Goal: Task Accomplishment & Management: Use online tool/utility

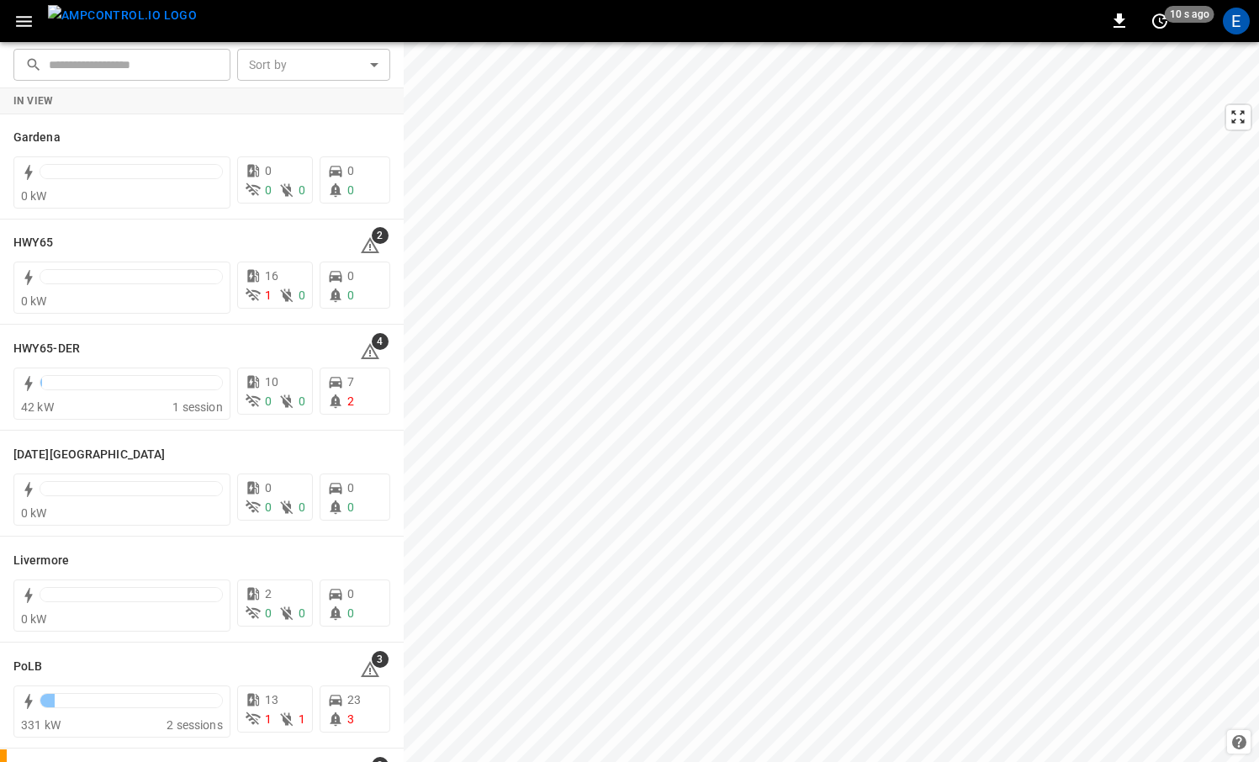
click at [173, 8] on div "0 10 s ago E" at bounding box center [629, 21] width 1259 height 42
click at [129, 26] on img "menu" at bounding box center [122, 15] width 149 height 21
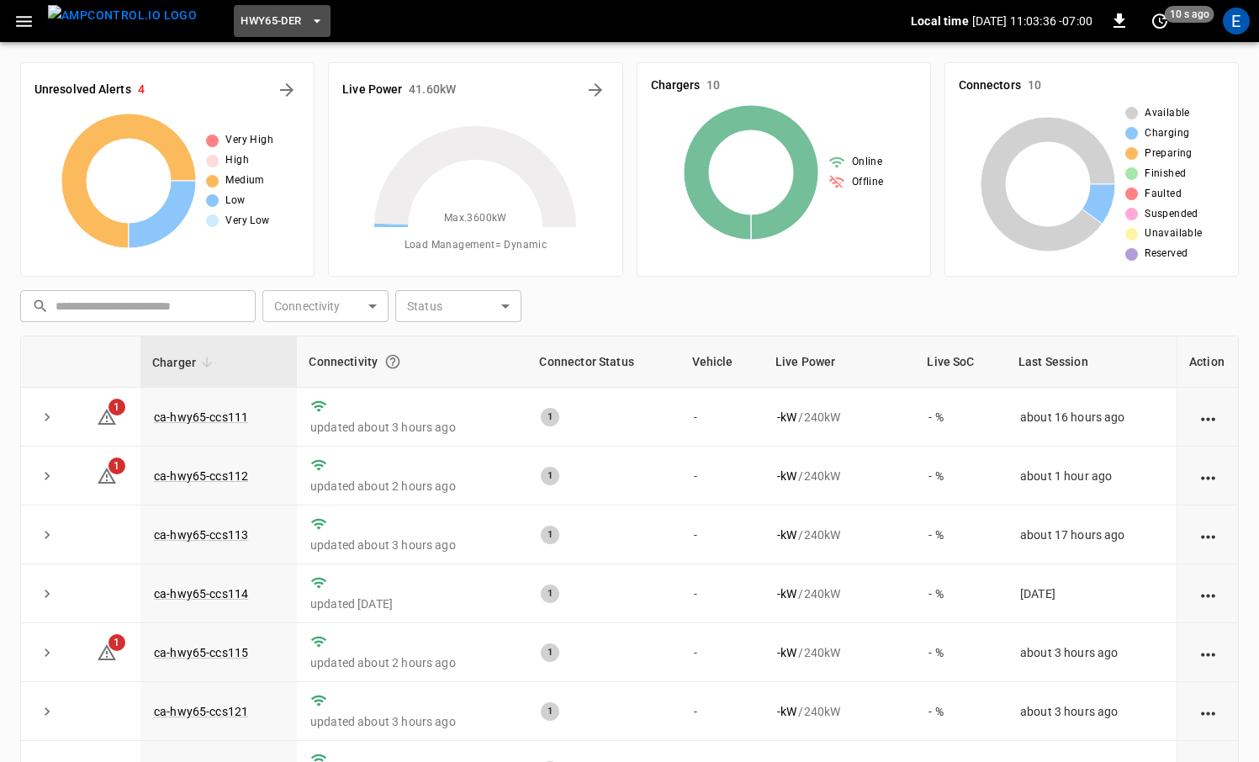
click at [246, 23] on span "HWY65-DER" at bounding box center [270, 21] width 61 height 19
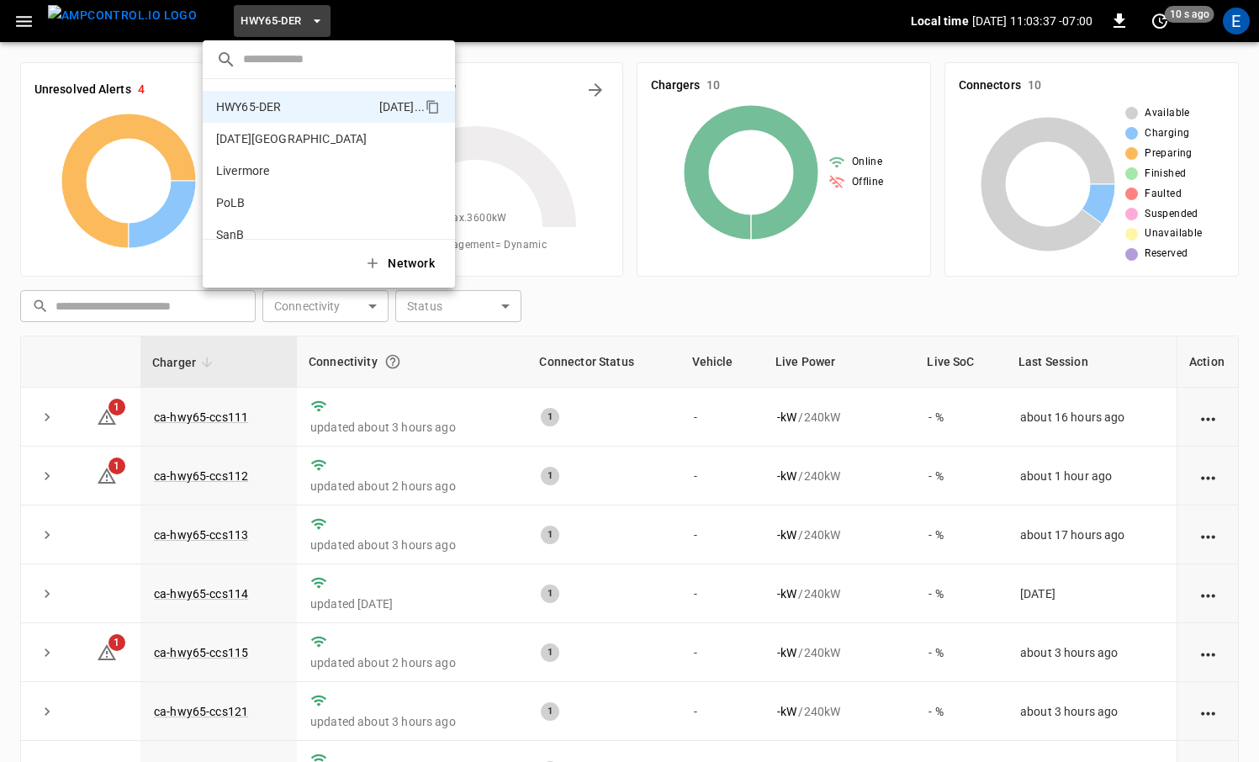
scroll to position [141, 0]
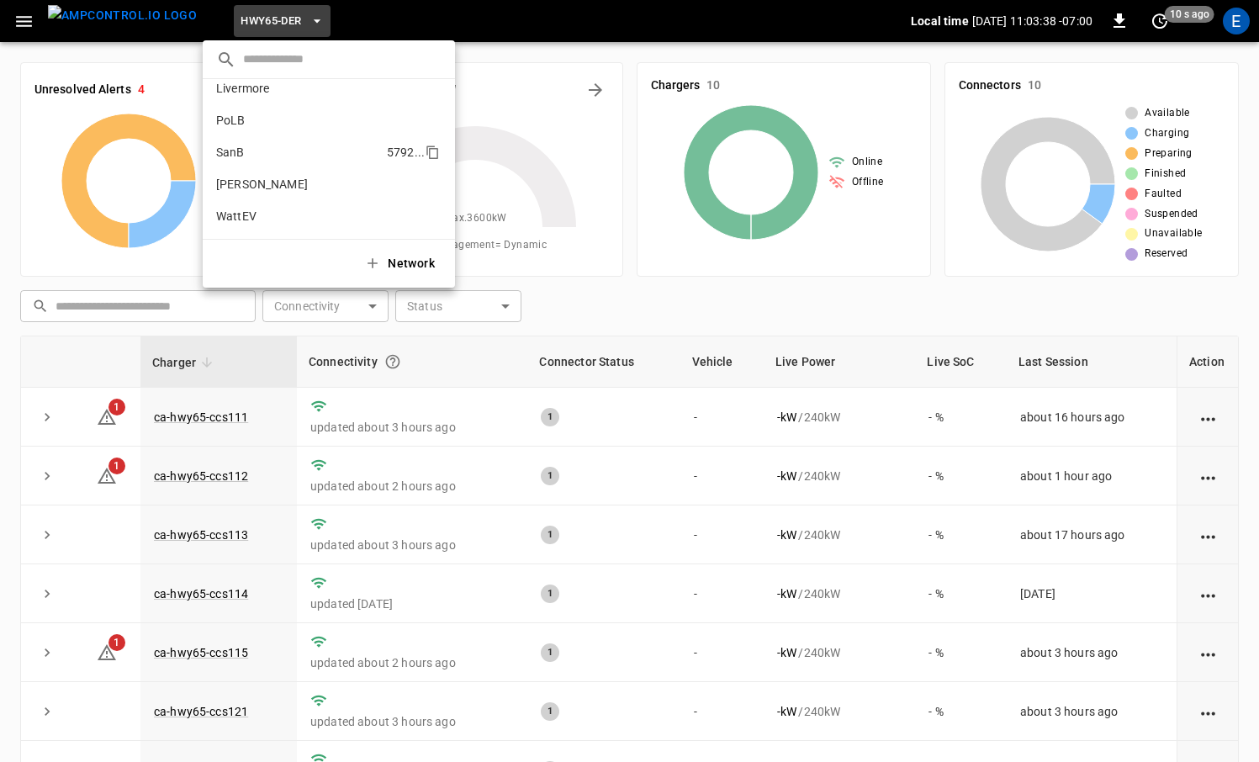
click at [270, 147] on p "SanB" at bounding box center [298, 152] width 164 height 17
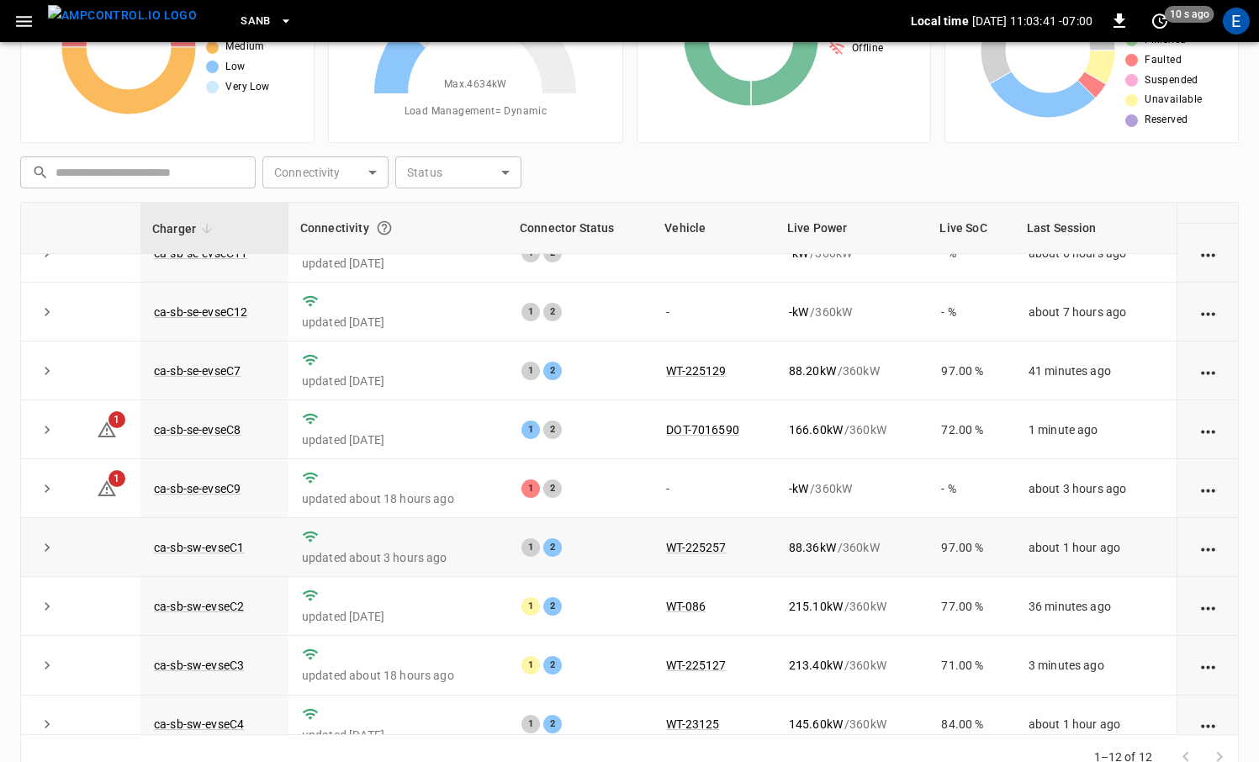
scroll to position [128, 0]
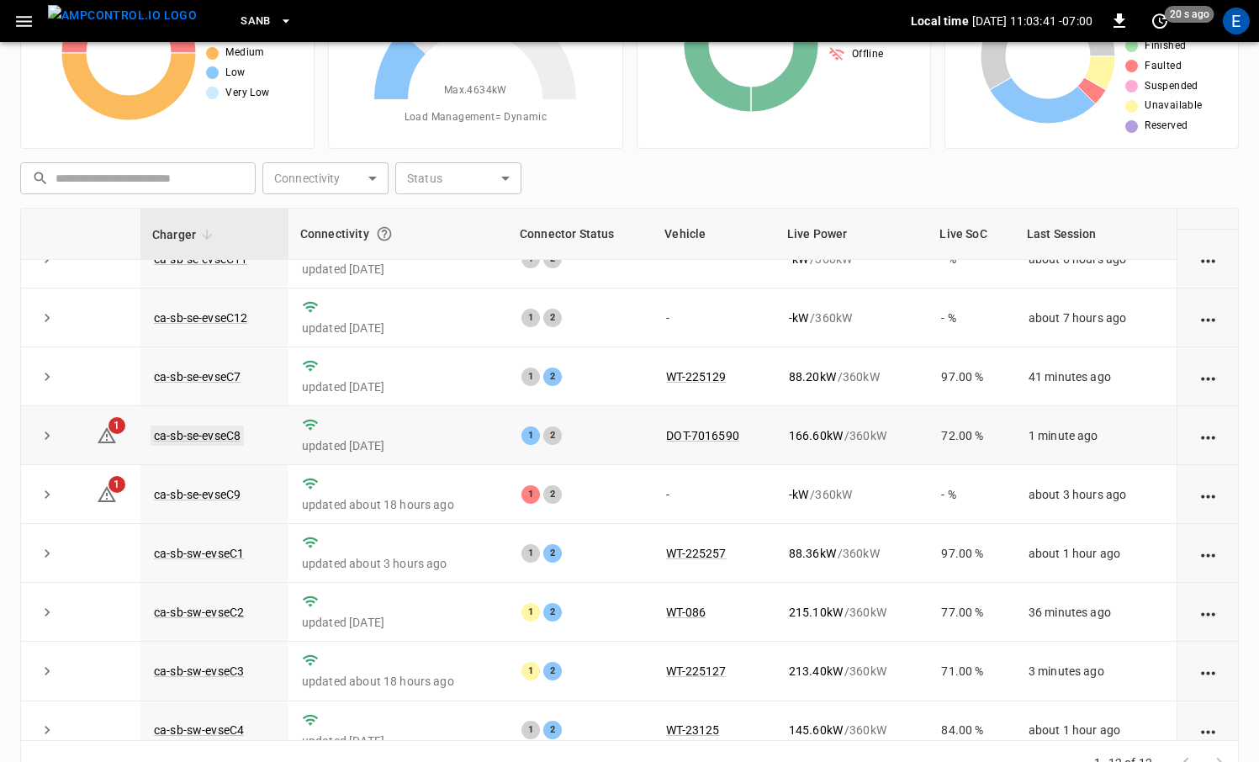
click at [177, 434] on link "ca-sb-se-evseC8" at bounding box center [197, 435] width 93 height 20
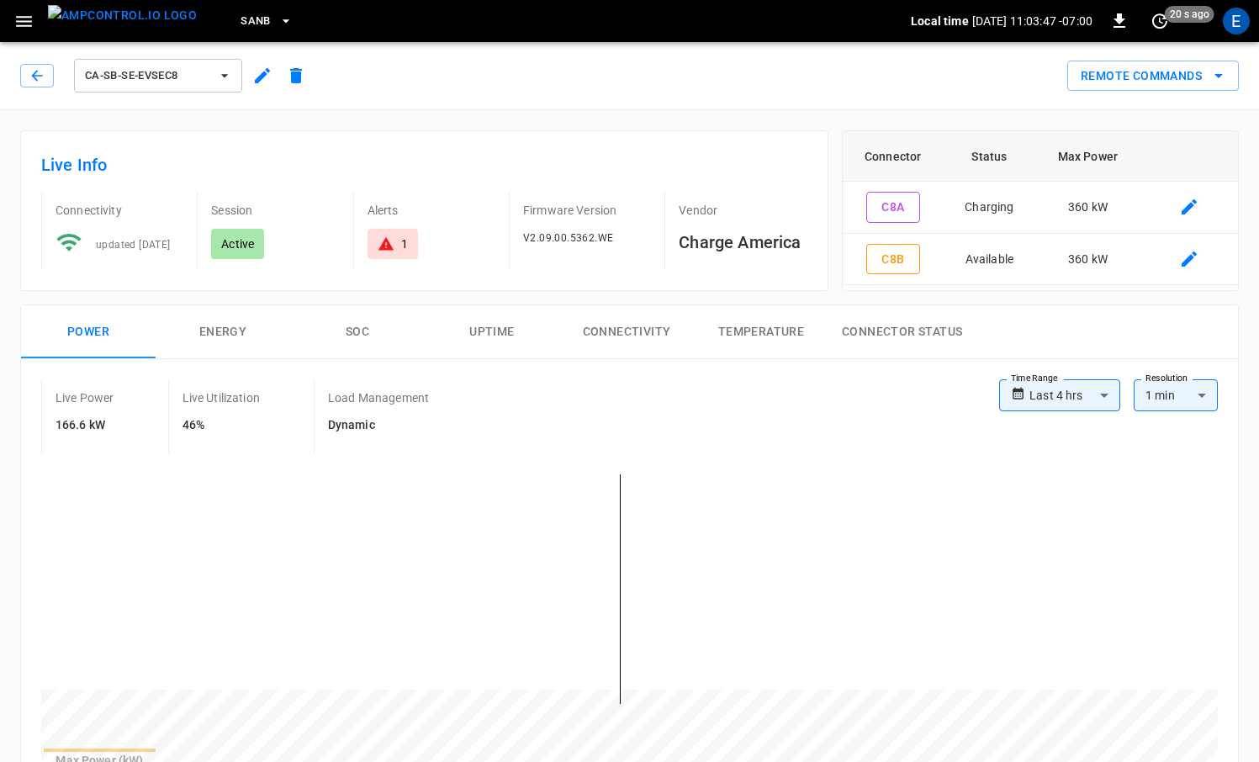
click at [141, 26] on img "menu" at bounding box center [122, 15] width 149 height 21
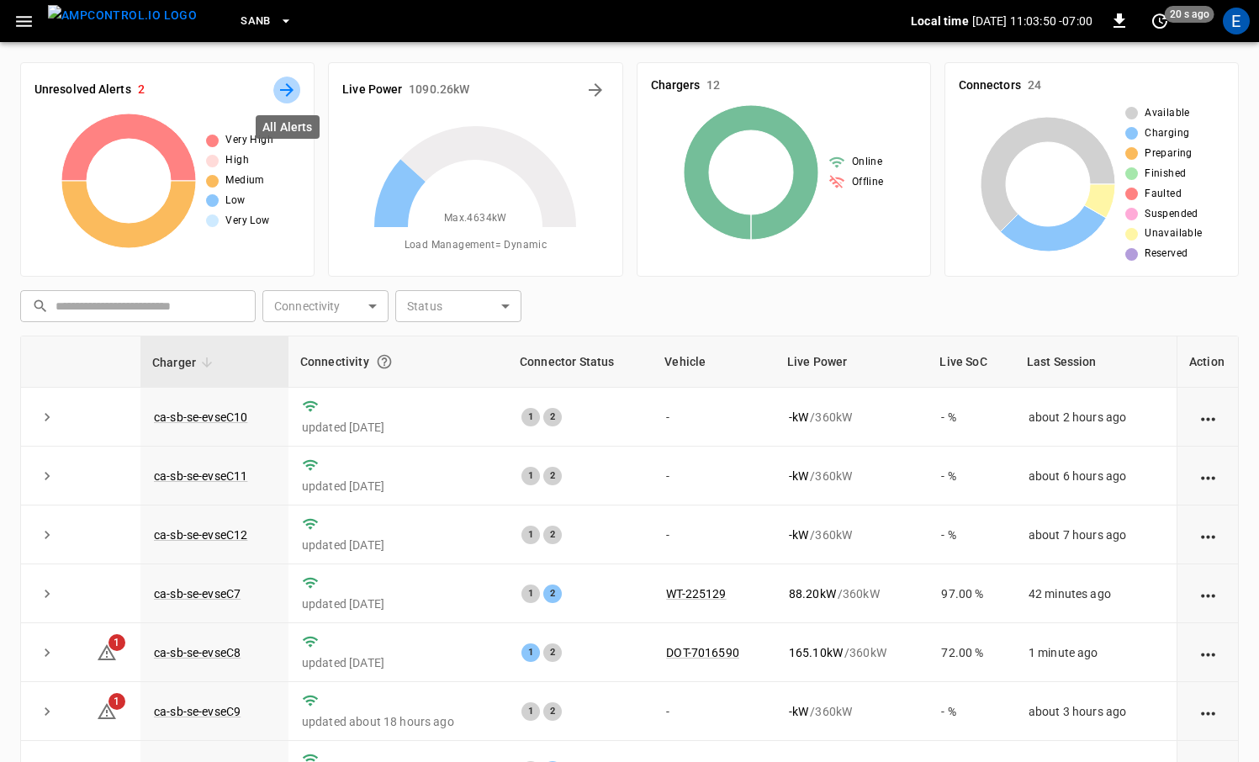
click at [284, 92] on icon "All Alerts" at bounding box center [287, 90] width 20 height 20
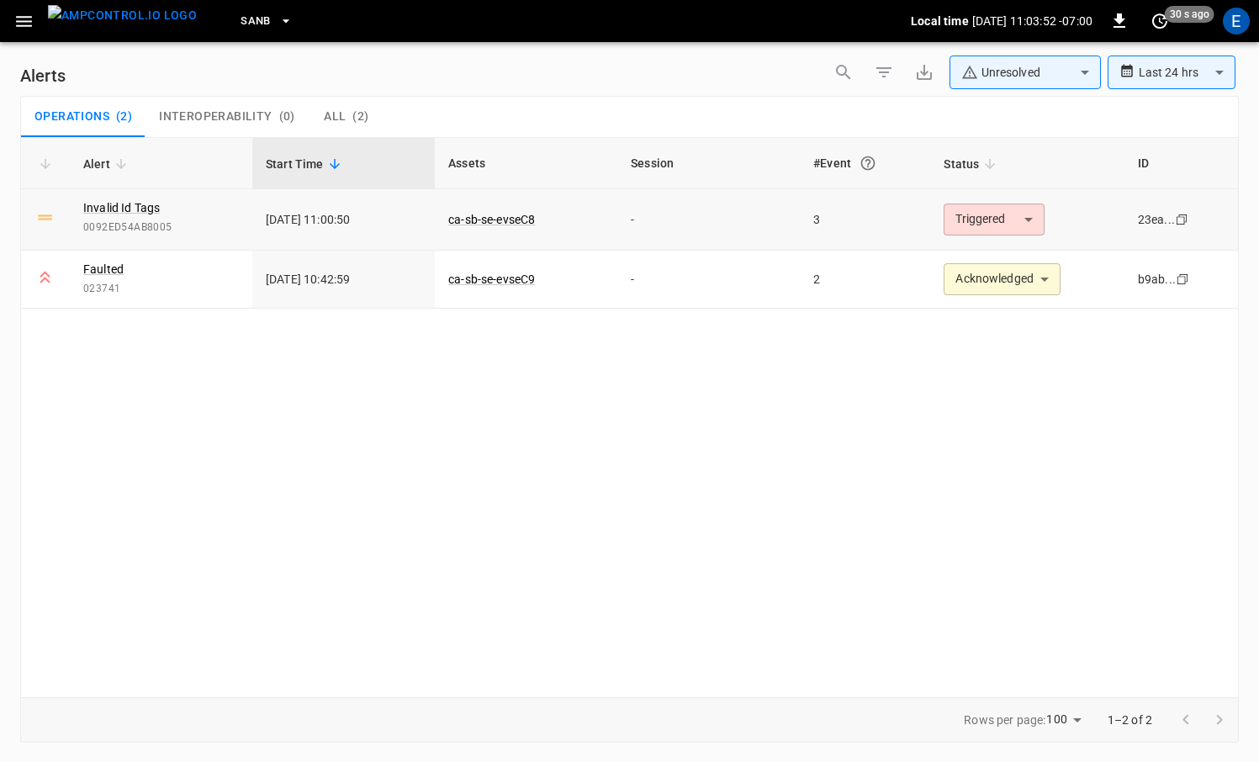
click at [1041, 219] on body "**********" at bounding box center [629, 378] width 1259 height 756
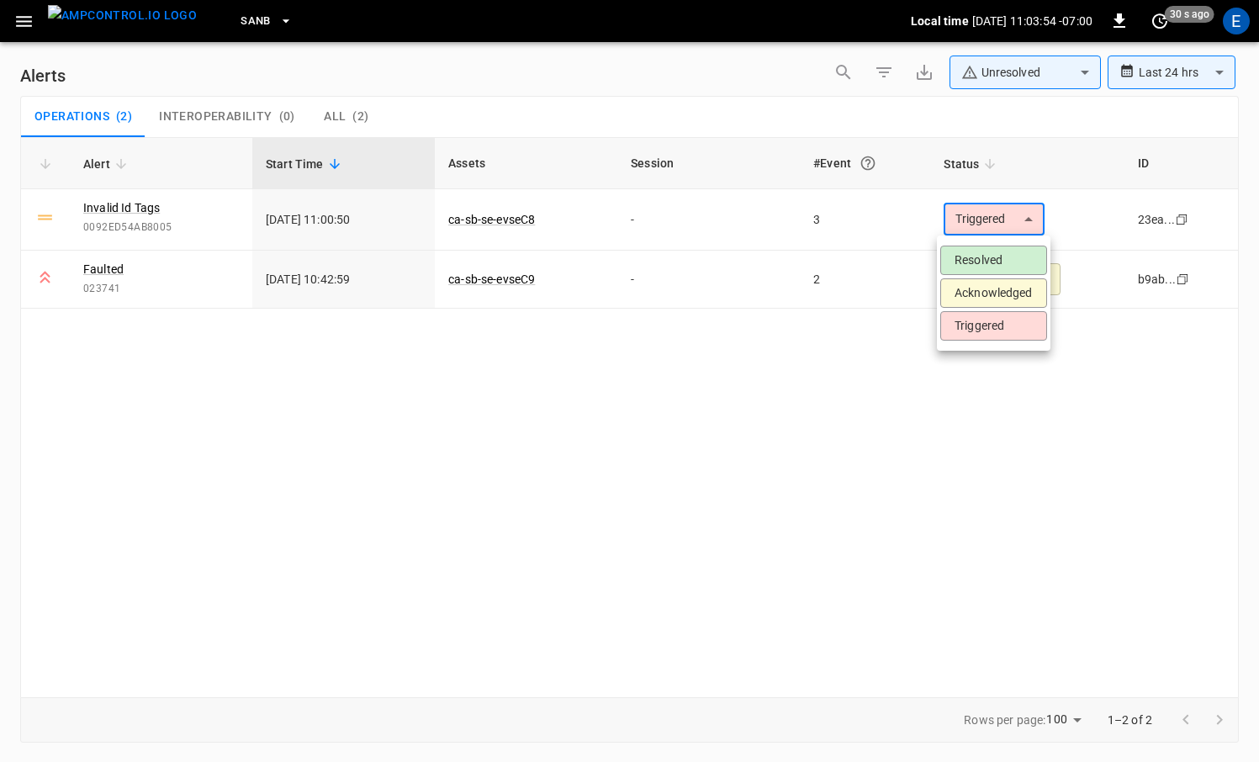
click at [992, 283] on li "Acknowledged" at bounding box center [993, 292] width 107 height 29
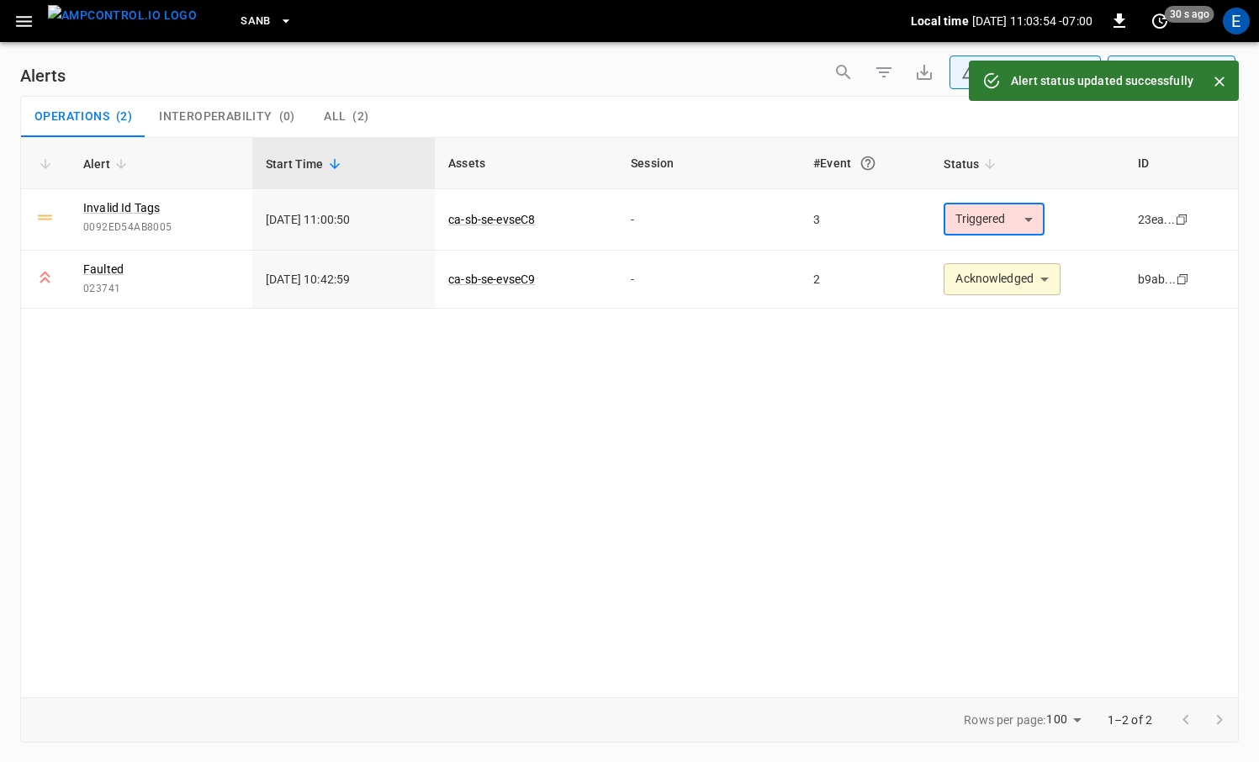
type input "**********"
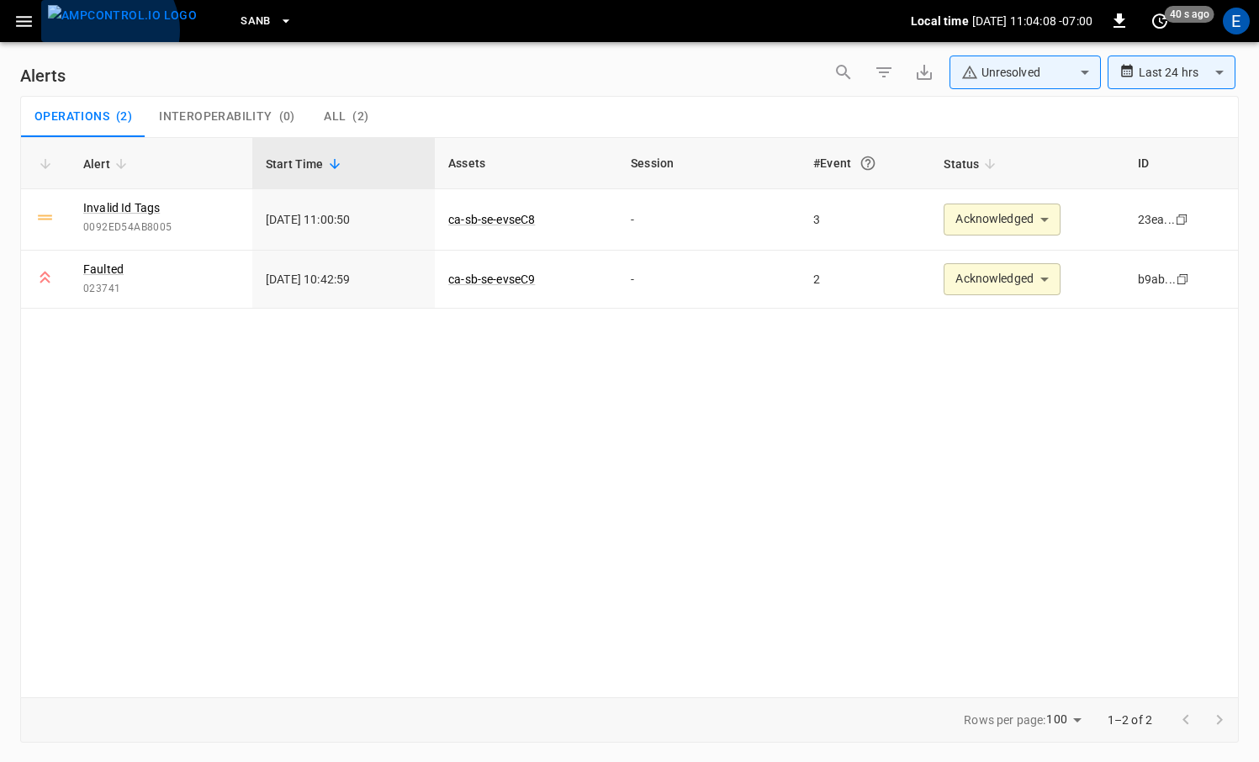
click at [105, 26] on img "menu" at bounding box center [122, 15] width 149 height 21
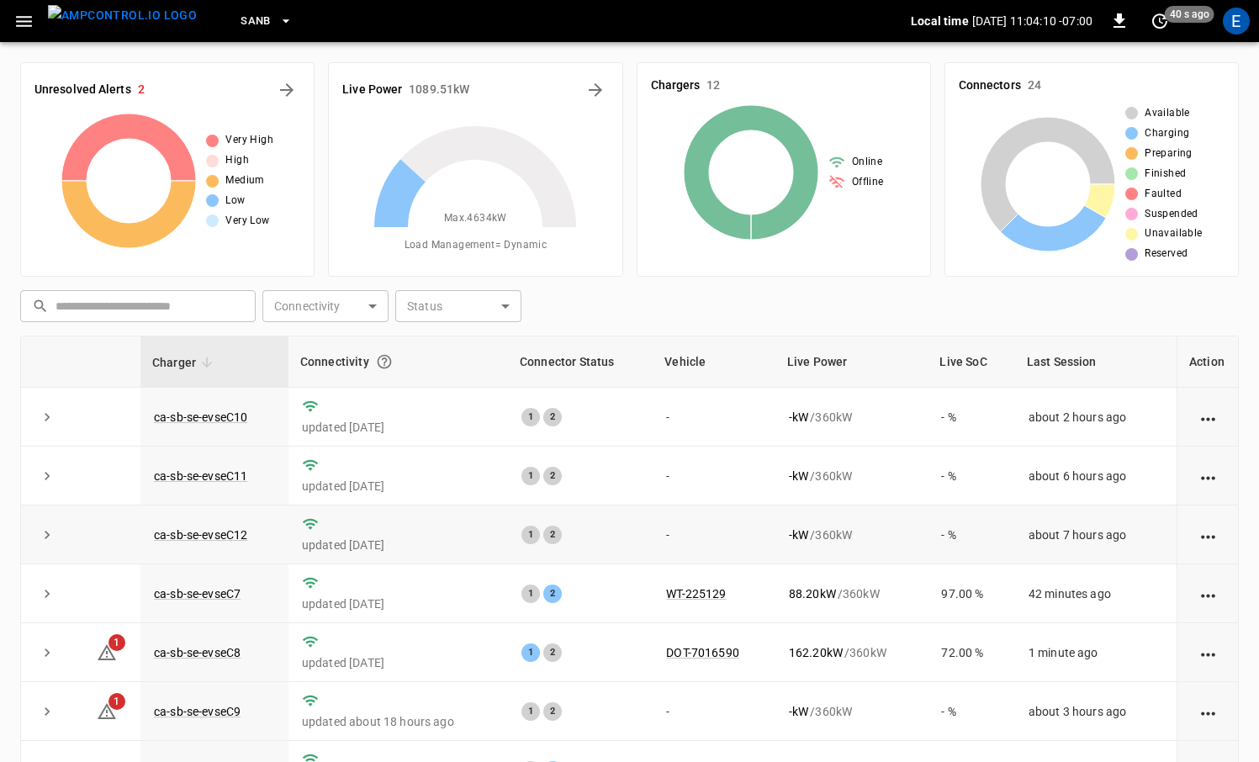
scroll to position [226, 0]
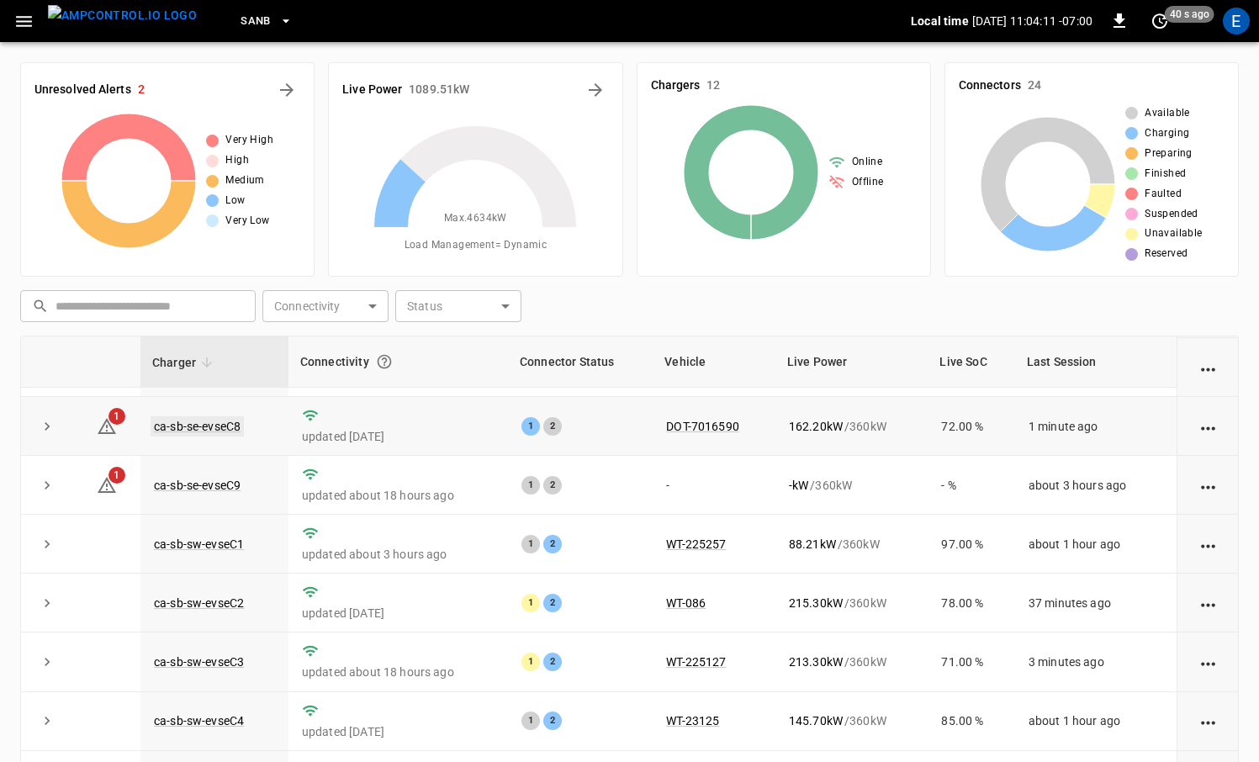
click at [198, 420] on link "ca-sb-se-evseC8" at bounding box center [197, 426] width 93 height 20
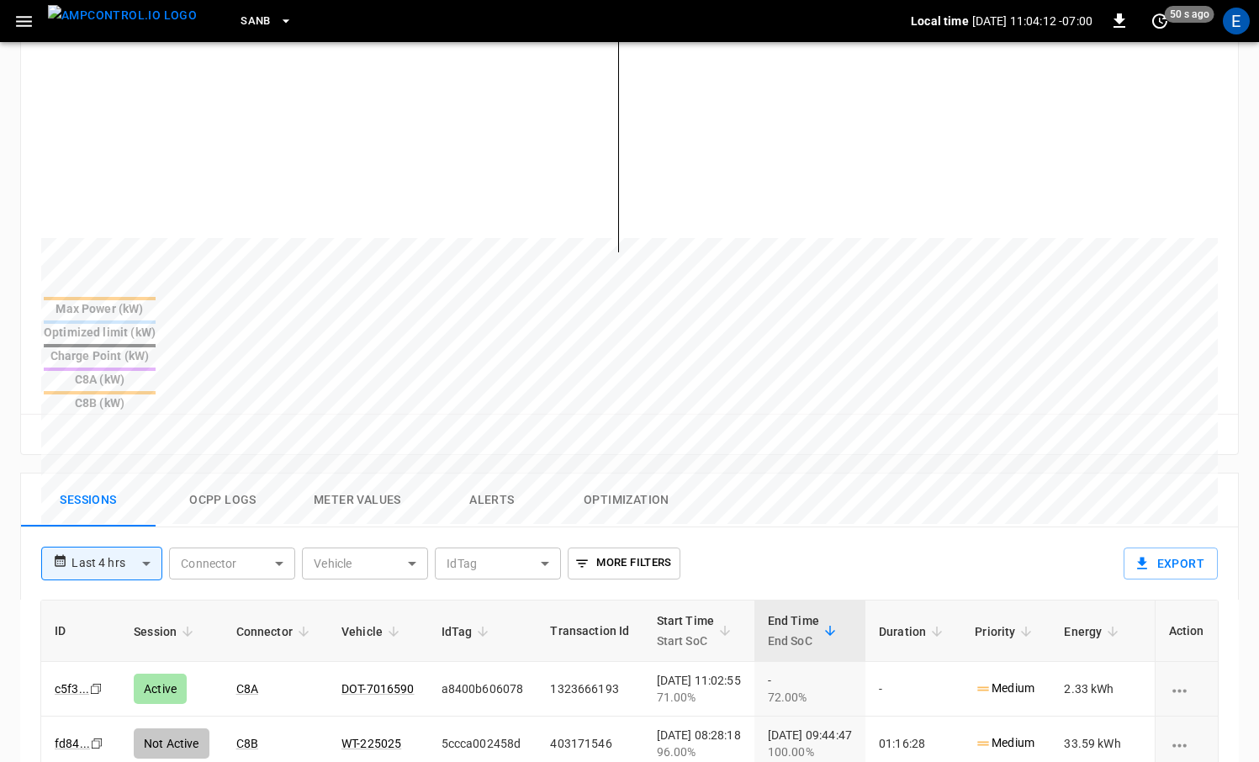
scroll to position [641, 0]
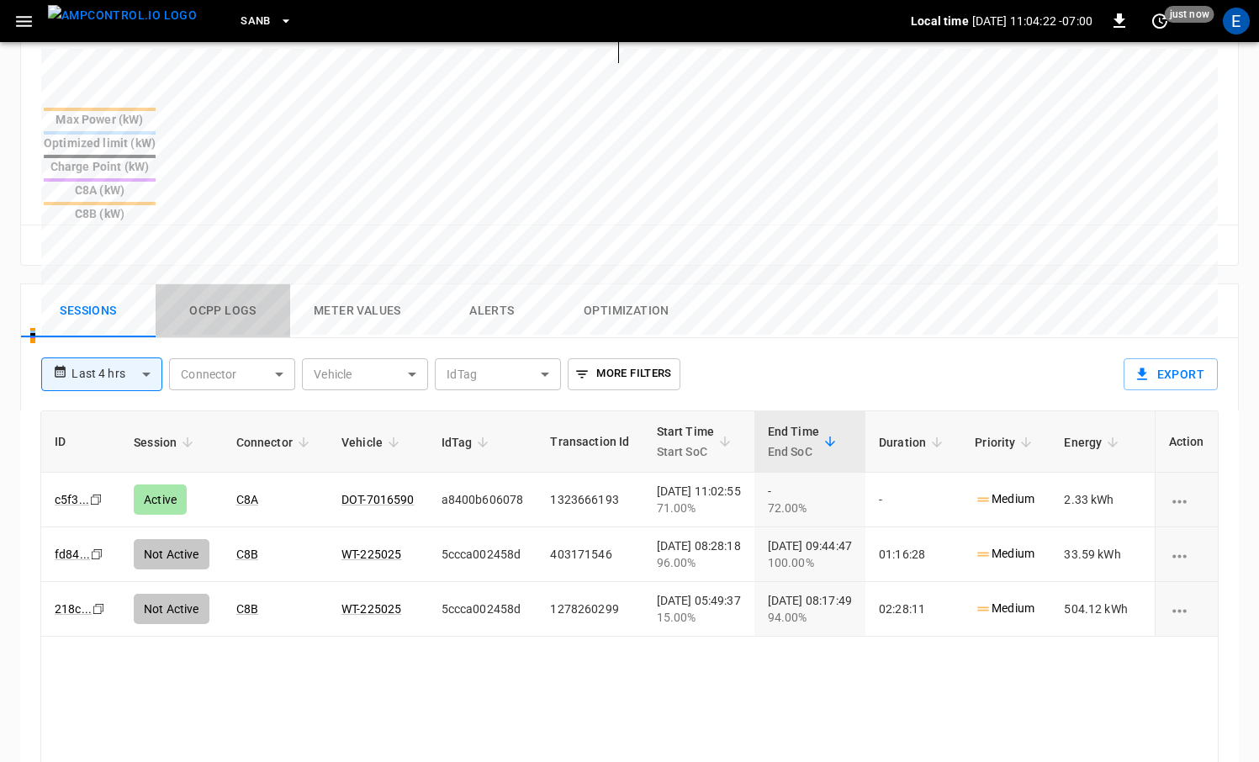
drag, startPoint x: 203, startPoint y: 240, endPoint x: 214, endPoint y: 241, distance: 11.8
click at [203, 284] on button "Ocpp logs" at bounding box center [223, 311] width 135 height 54
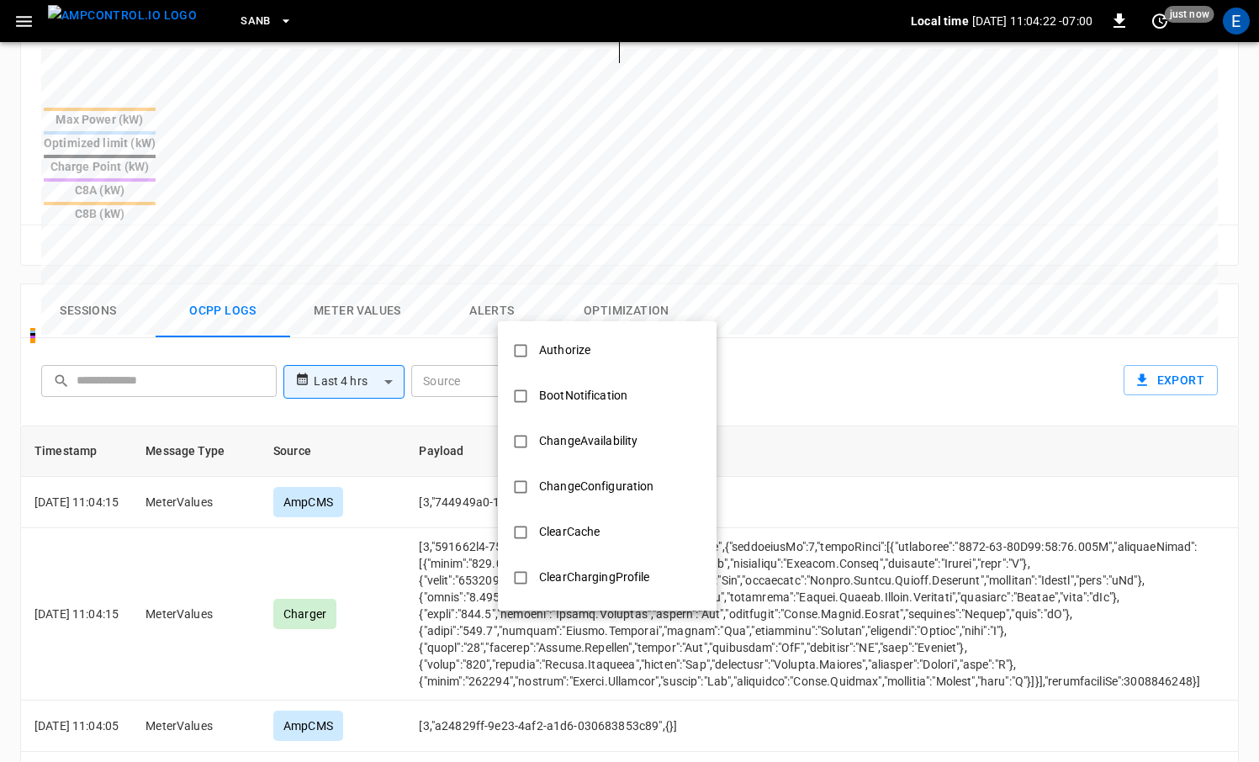
click at [634, 313] on body "**********" at bounding box center [629, 191] width 1259 height 1665
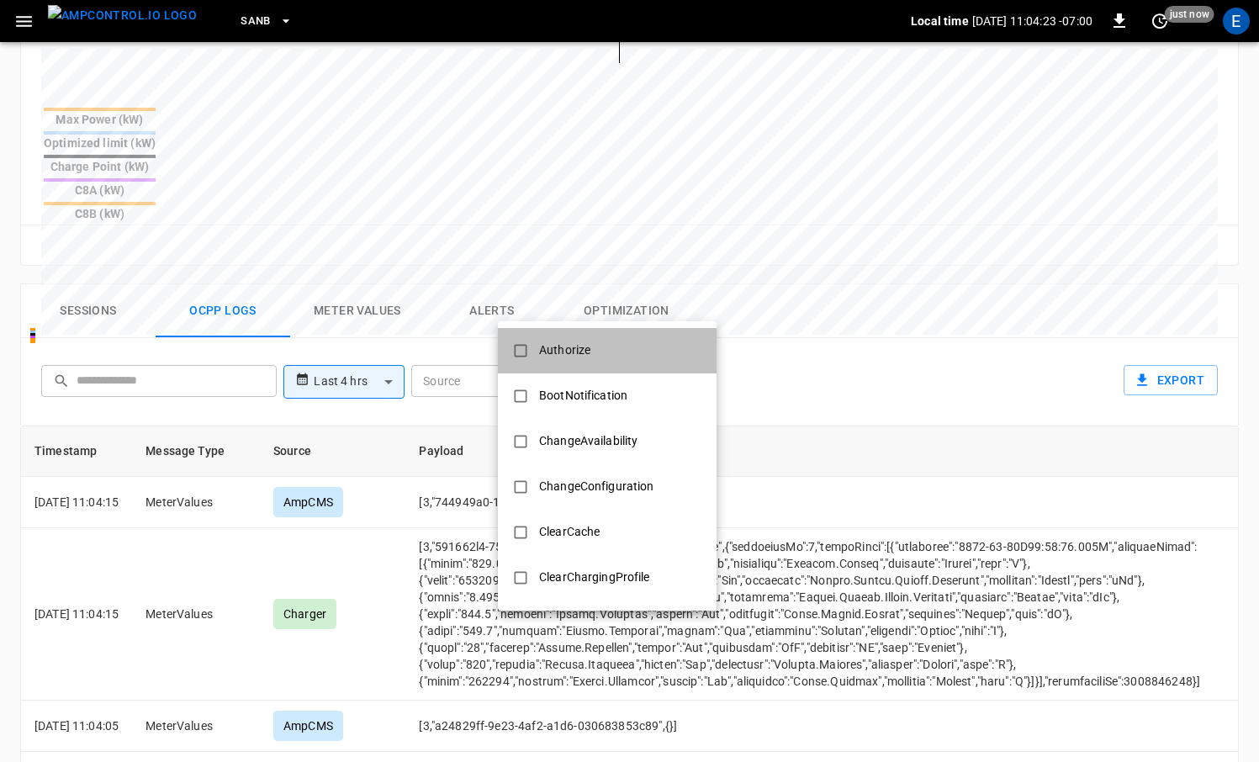
click at [614, 343] on li "Authorize" at bounding box center [607, 350] width 219 height 45
type input "*********"
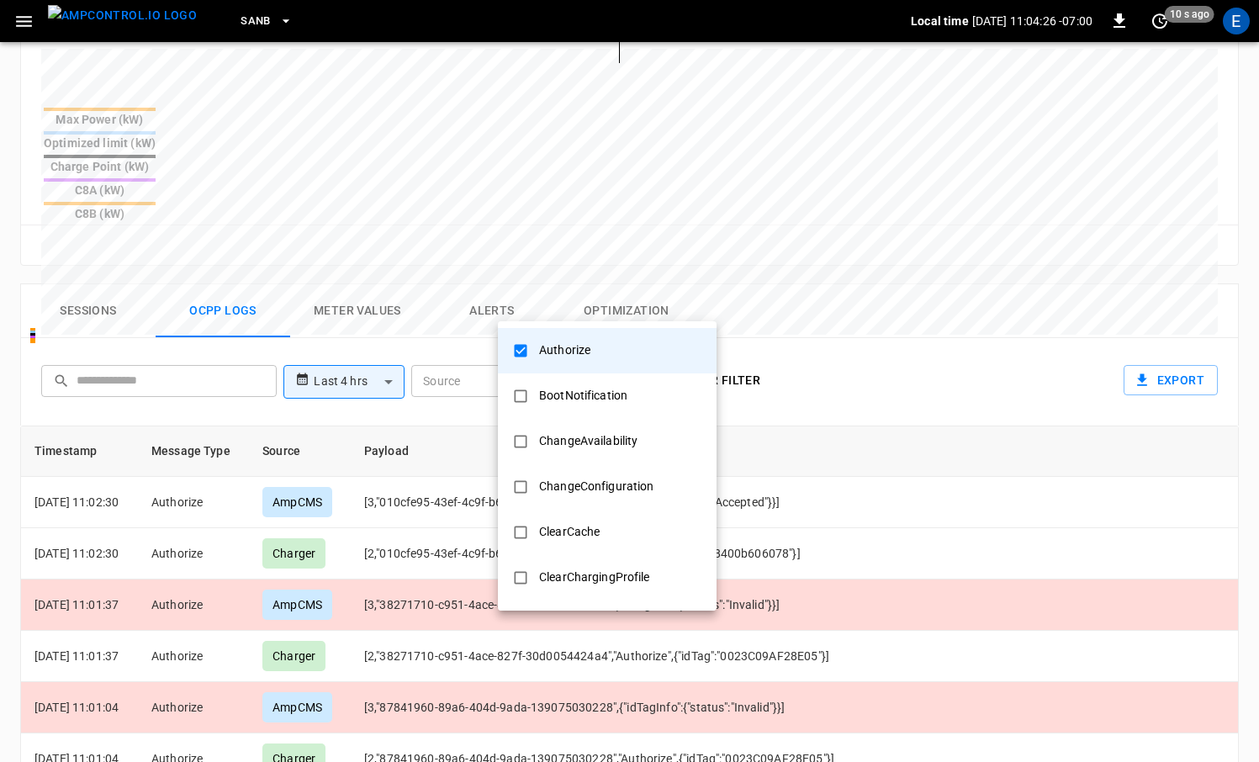
click at [128, 21] on div at bounding box center [629, 381] width 1259 height 762
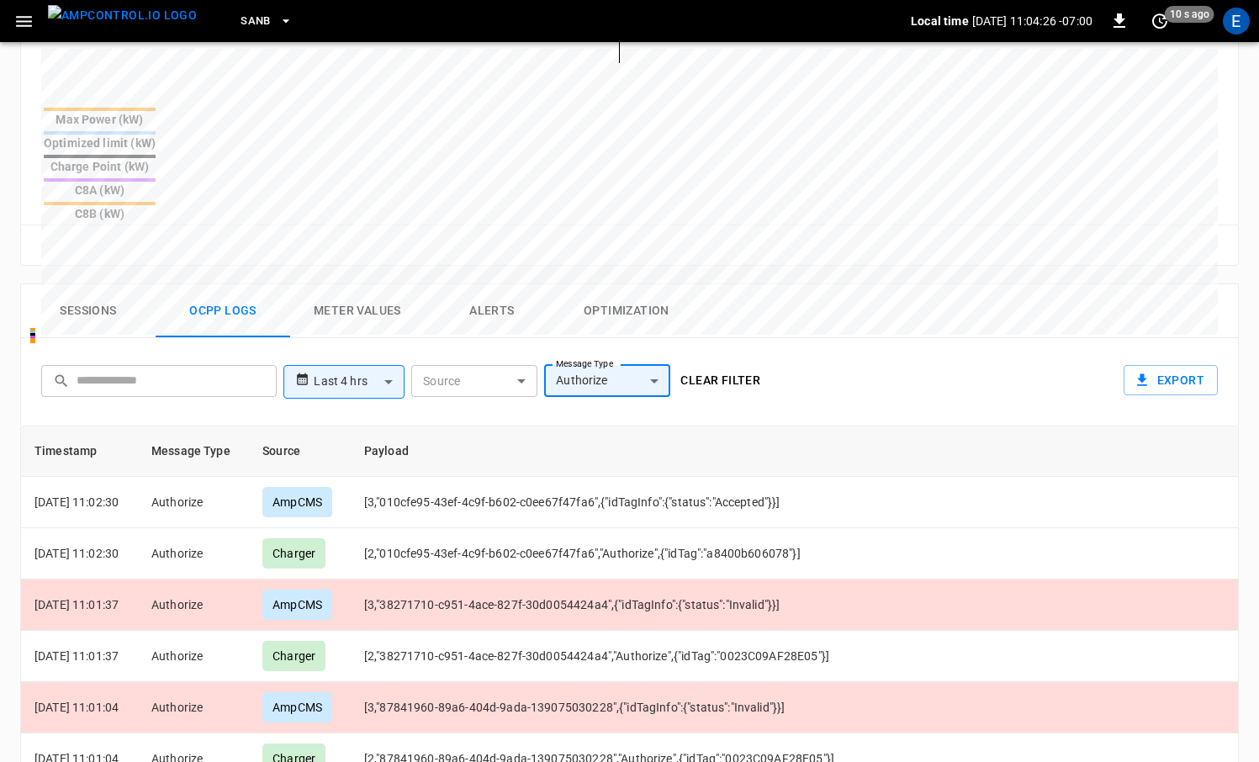
click at [125, 22] on img "menu" at bounding box center [122, 15] width 149 height 21
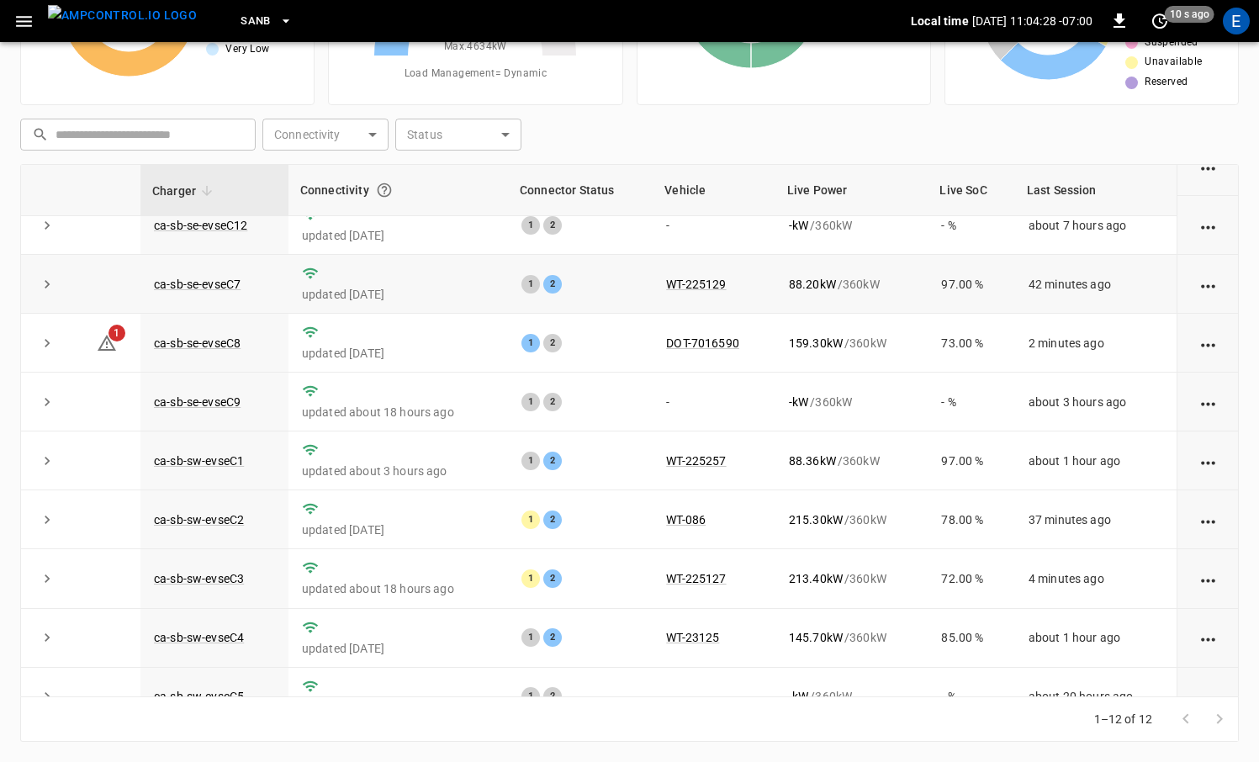
scroll to position [226, 0]
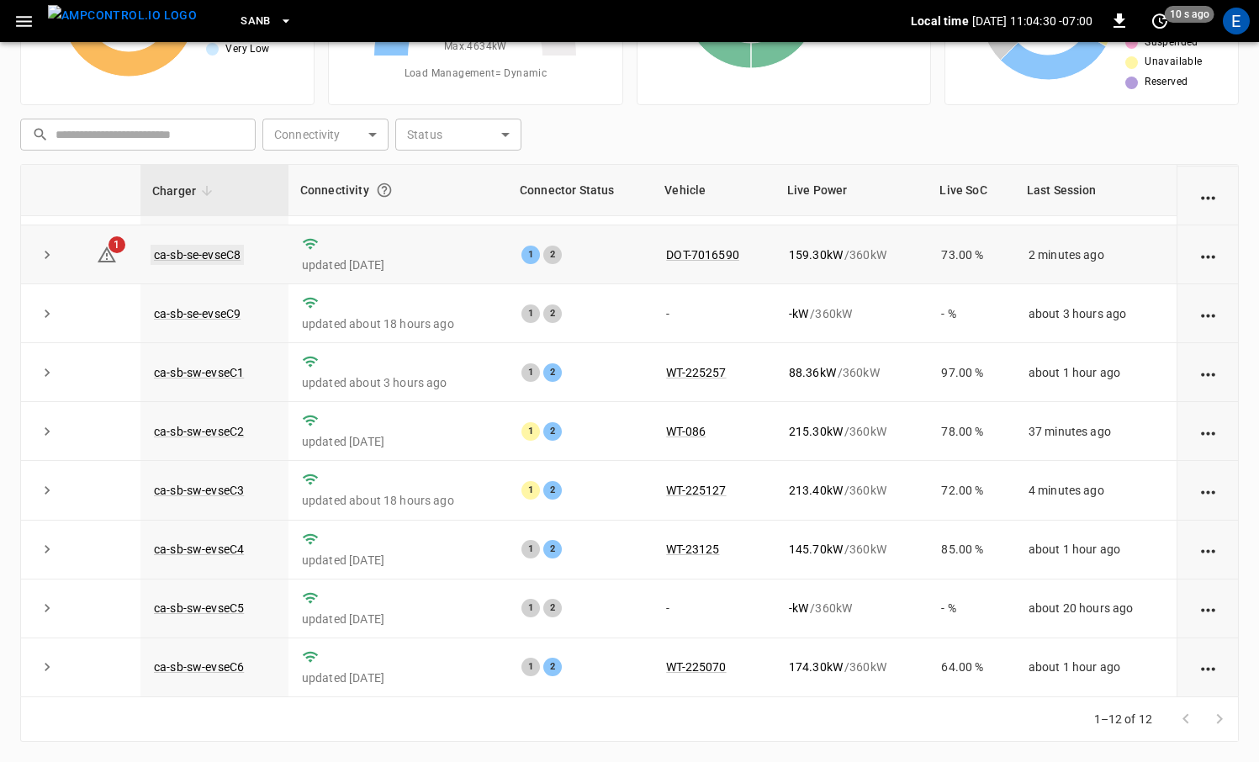
click at [213, 254] on link "ca-sb-se-evseC8" at bounding box center [197, 255] width 93 height 20
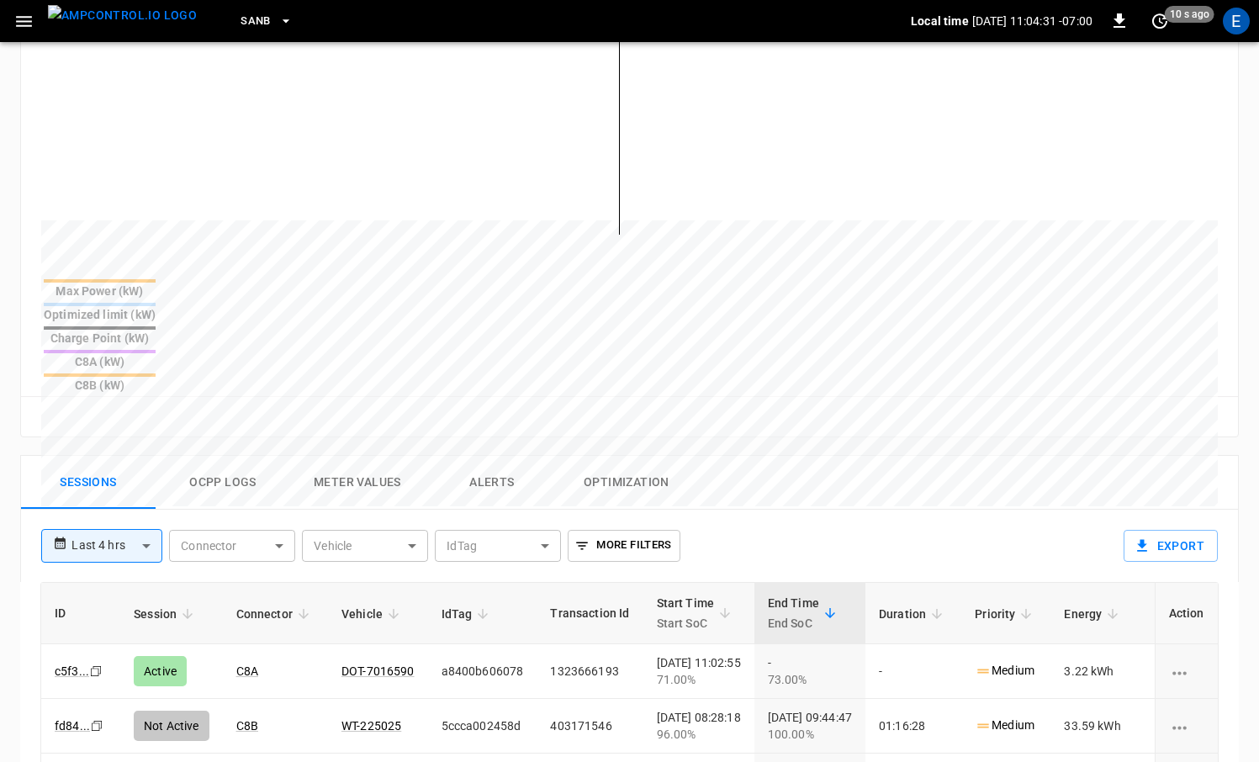
scroll to position [542, 0]
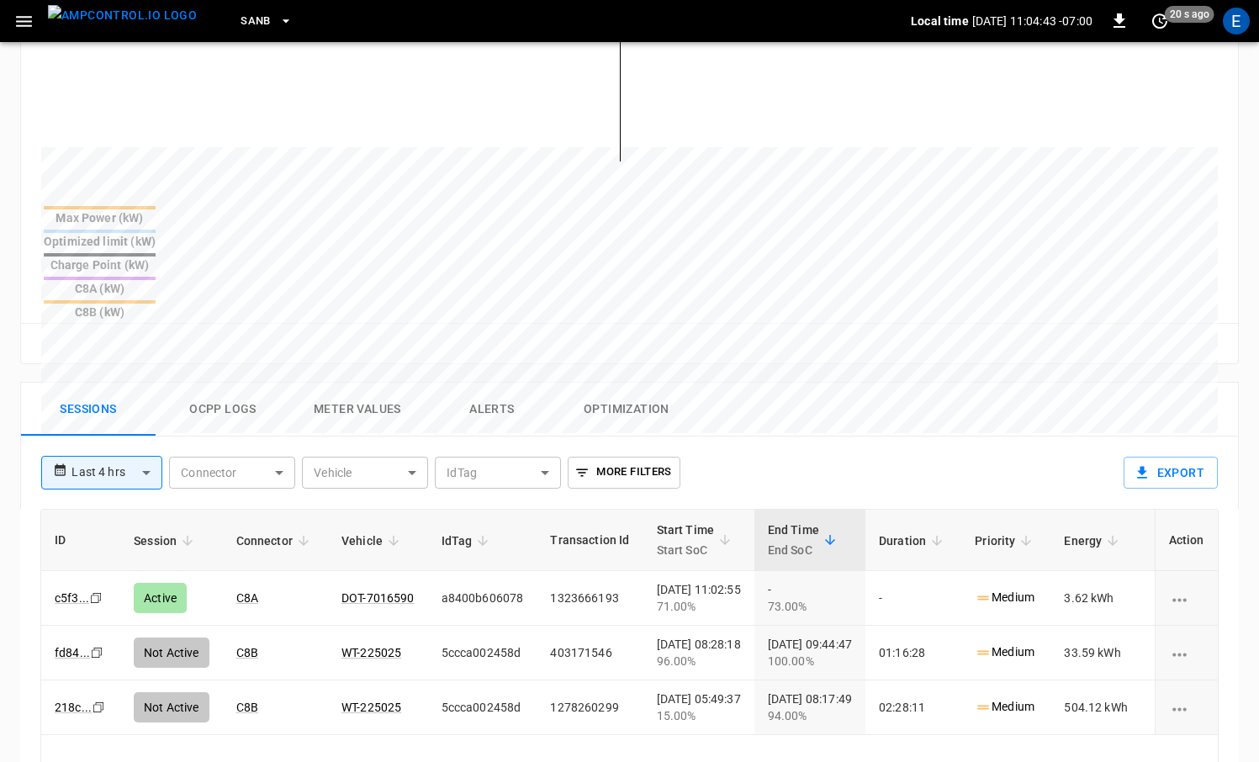
click at [246, 383] on button "Ocpp logs" at bounding box center [223, 410] width 135 height 54
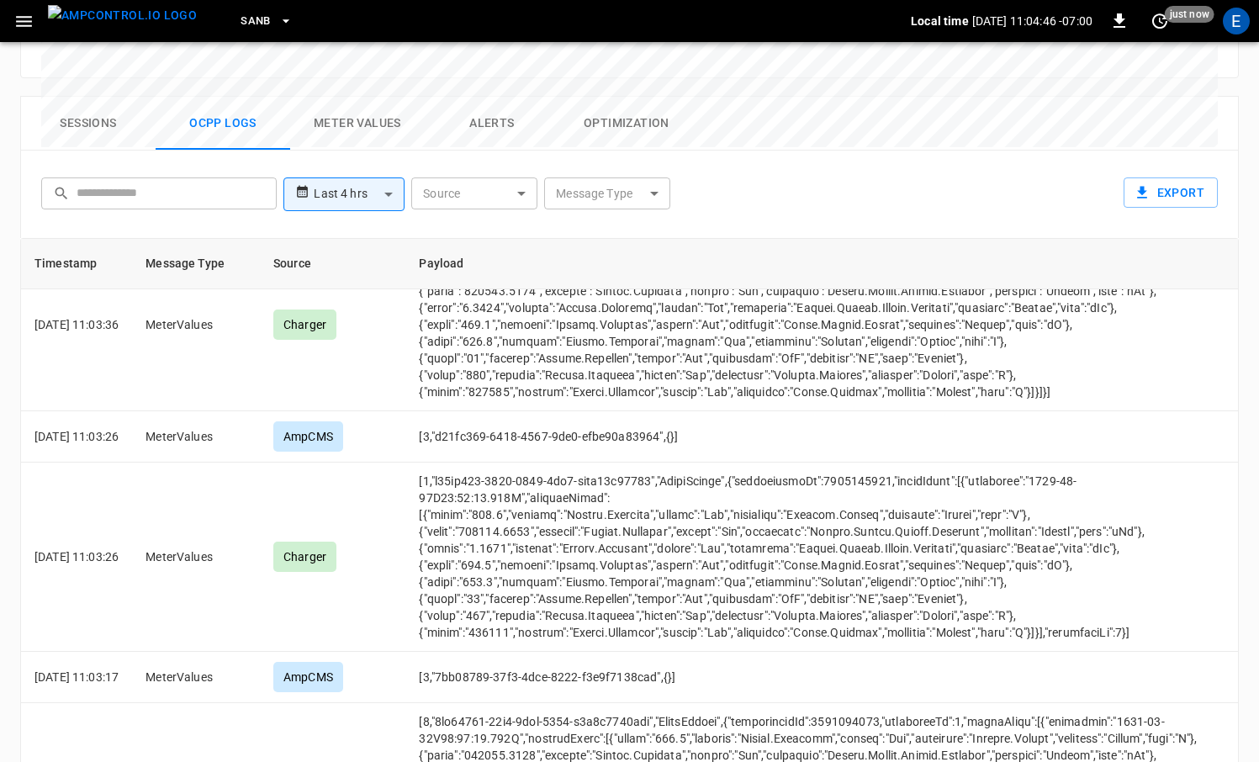
scroll to position [1641, 0]
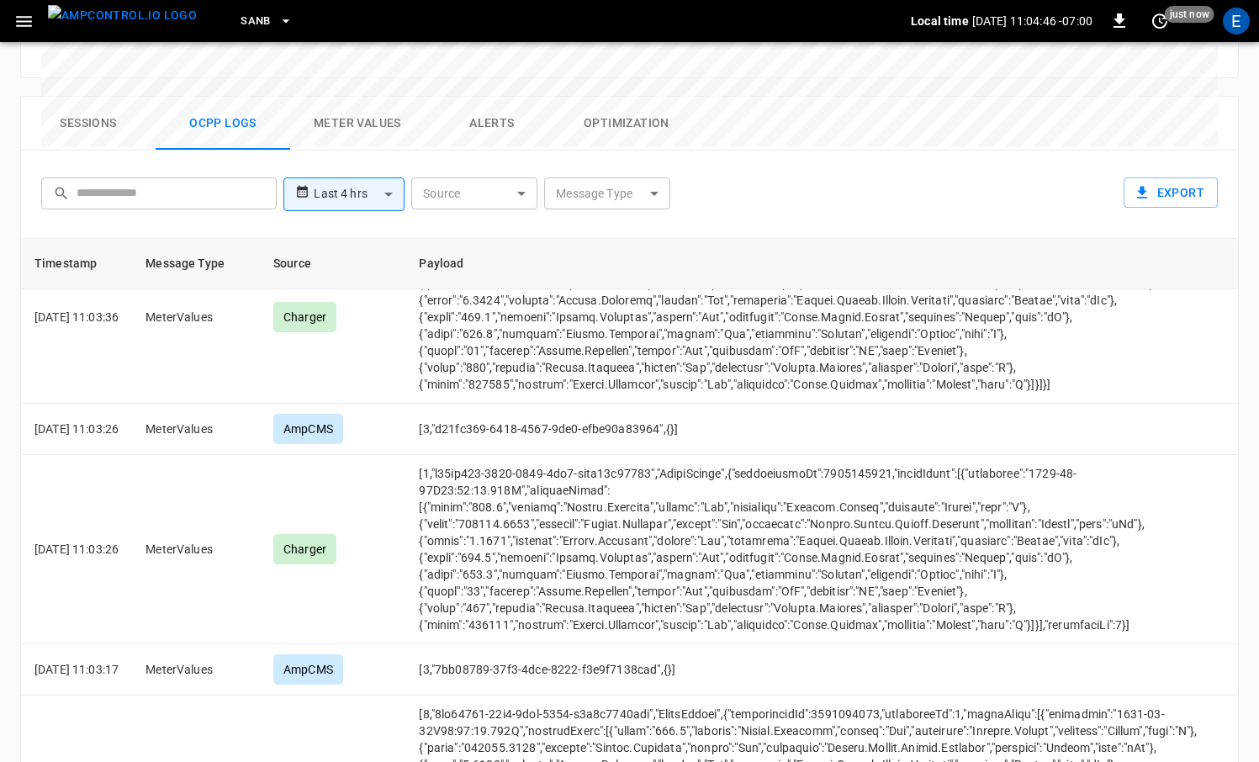
drag, startPoint x: 602, startPoint y: 145, endPoint x: 602, endPoint y: 108, distance: 37.8
click at [602, 151] on div "**********" at bounding box center [629, 194] width 1218 height 87
click at [603, 108] on body "**********" at bounding box center [629, 4] width 1259 height 1665
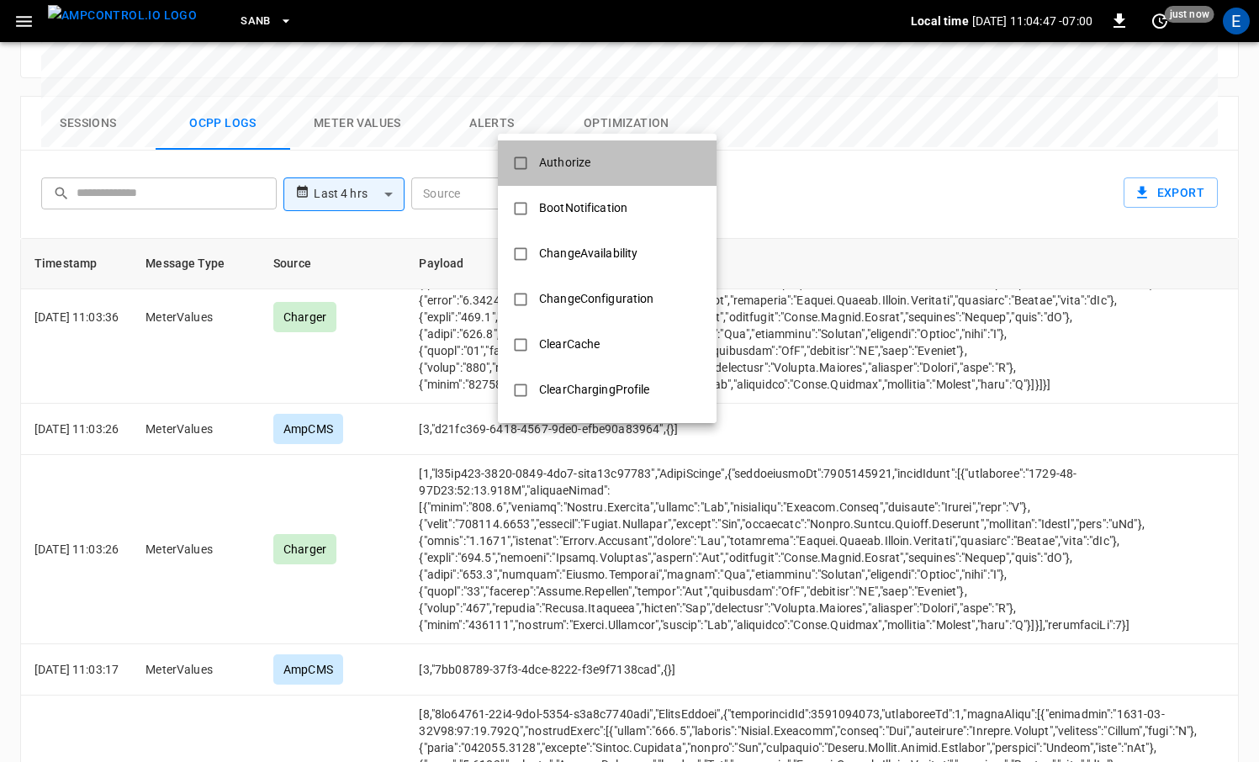
click at [573, 156] on div "Authorize" at bounding box center [564, 162] width 71 height 31
type input "*********"
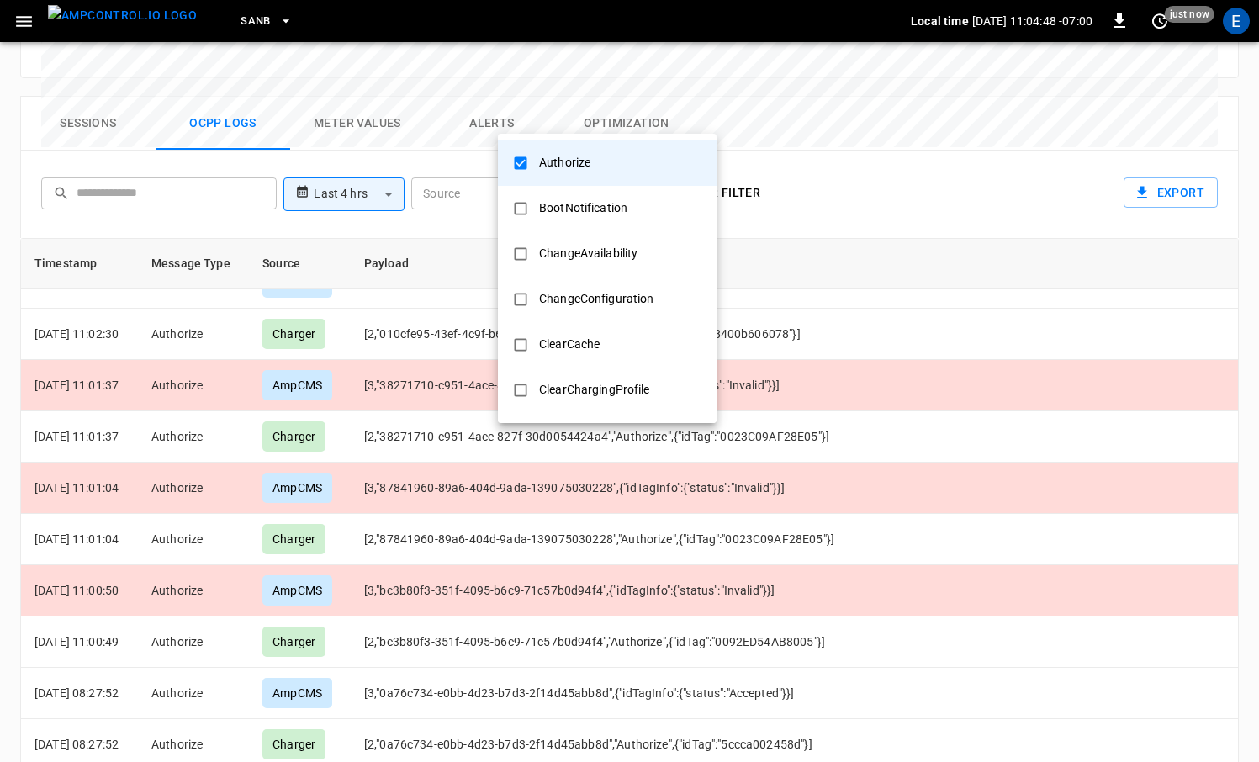
scroll to position [32, 0]
drag, startPoint x: 357, startPoint y: 376, endPoint x: 366, endPoint y: 373, distance: 8.8
click at [357, 376] on div at bounding box center [629, 381] width 1259 height 762
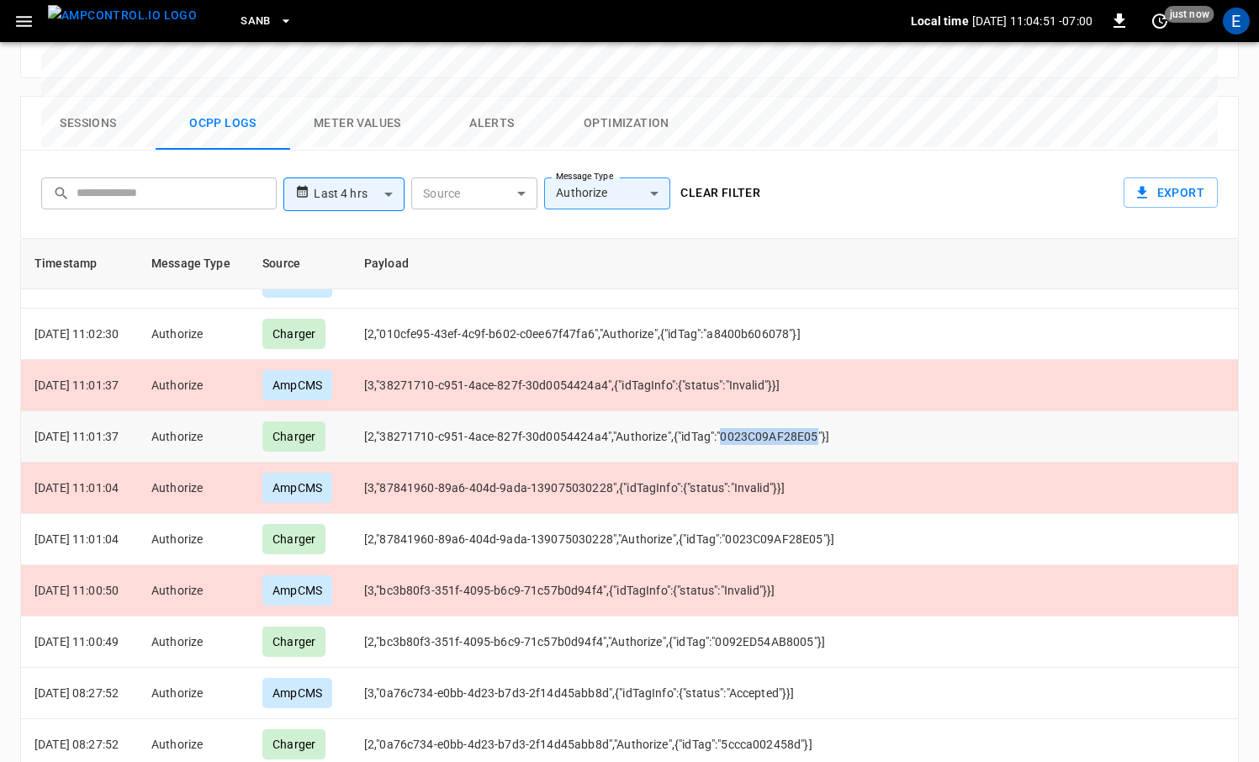
drag, startPoint x: 736, startPoint y: 362, endPoint x: 837, endPoint y: 399, distance: 107.5
click at [832, 411] on td "[2,"38271710-c951-4ace-827f-30d0054424a4","Authorize",{"idTag":"0023C09AF28E05"…" at bounding box center [612, 436] width 522 height 51
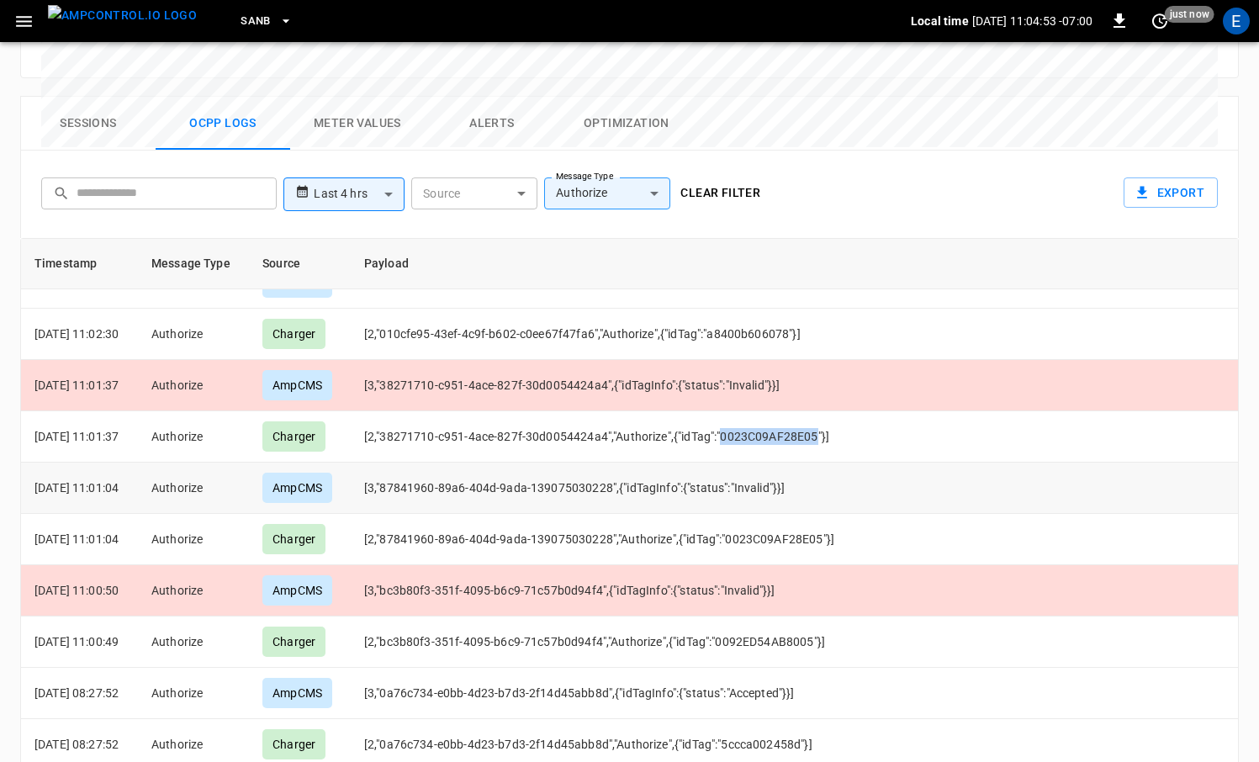
copy td "0023C09AF28E05"
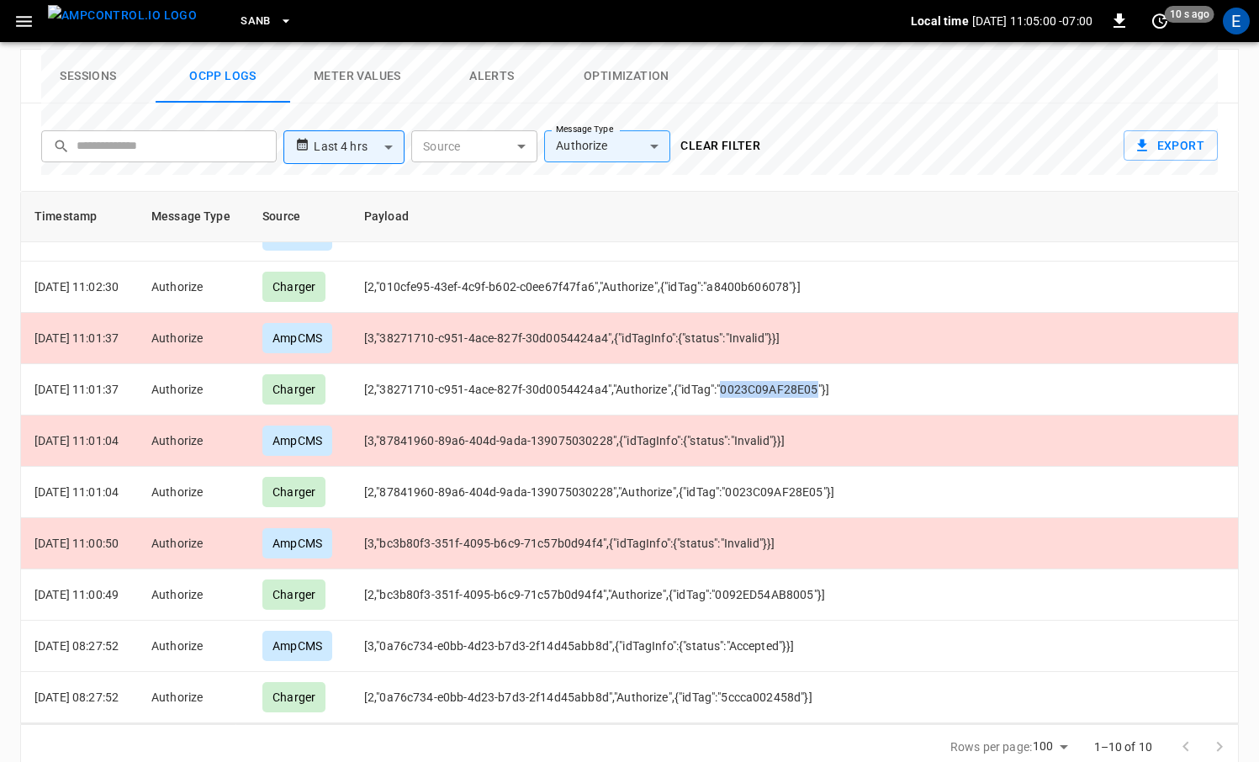
click at [108, 20] on img "menu" at bounding box center [122, 15] width 149 height 21
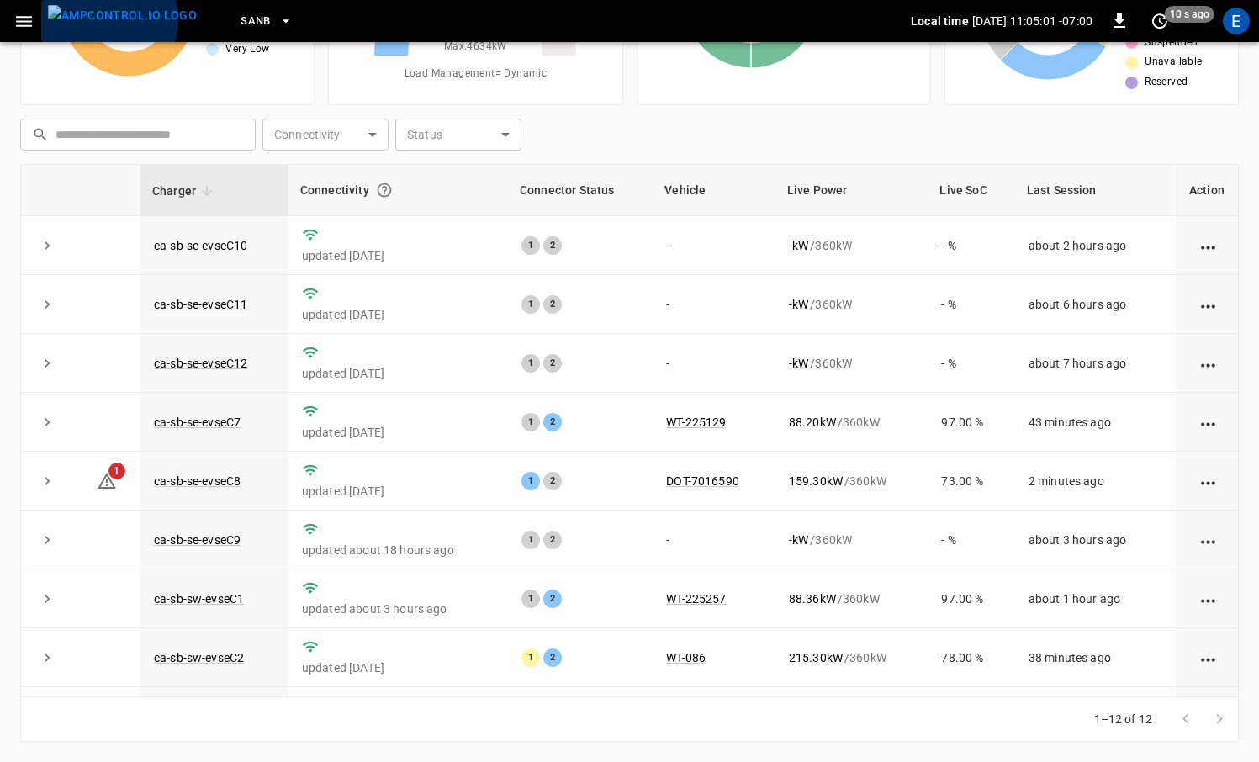
click at [107, 20] on img "menu" at bounding box center [122, 15] width 149 height 21
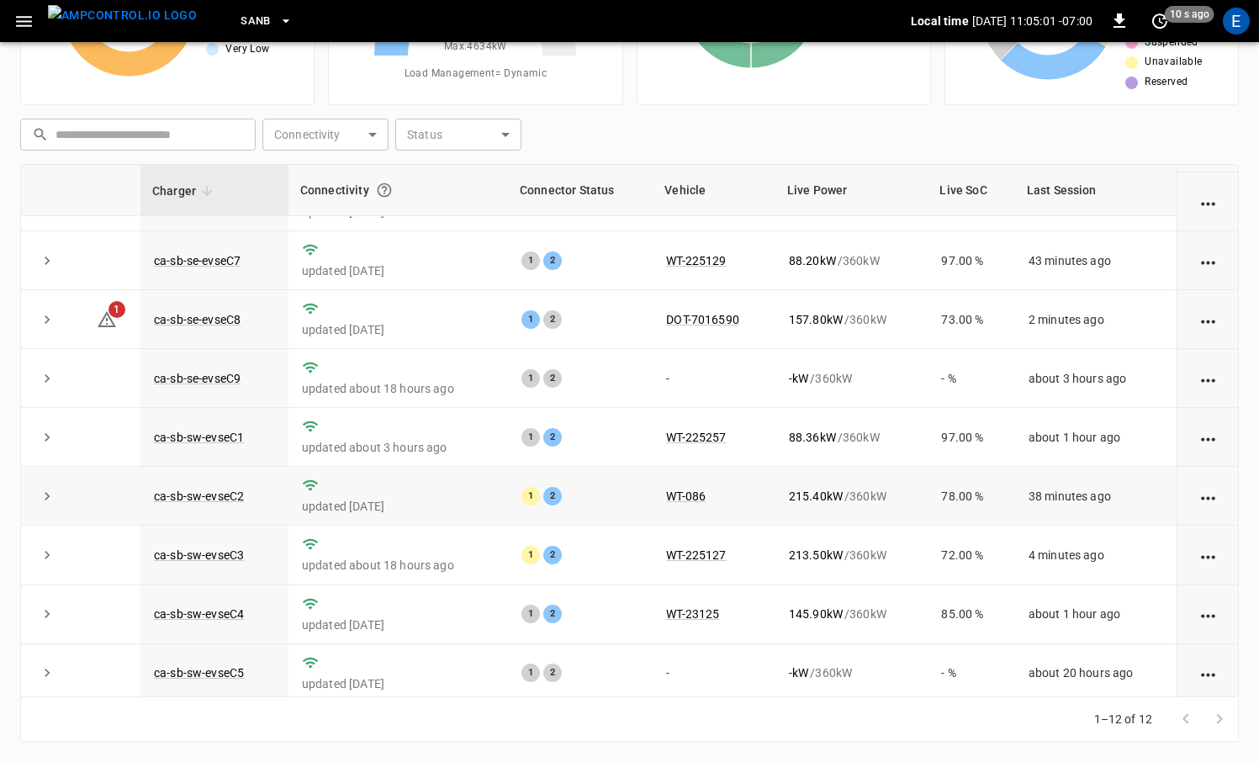
scroll to position [226, 0]
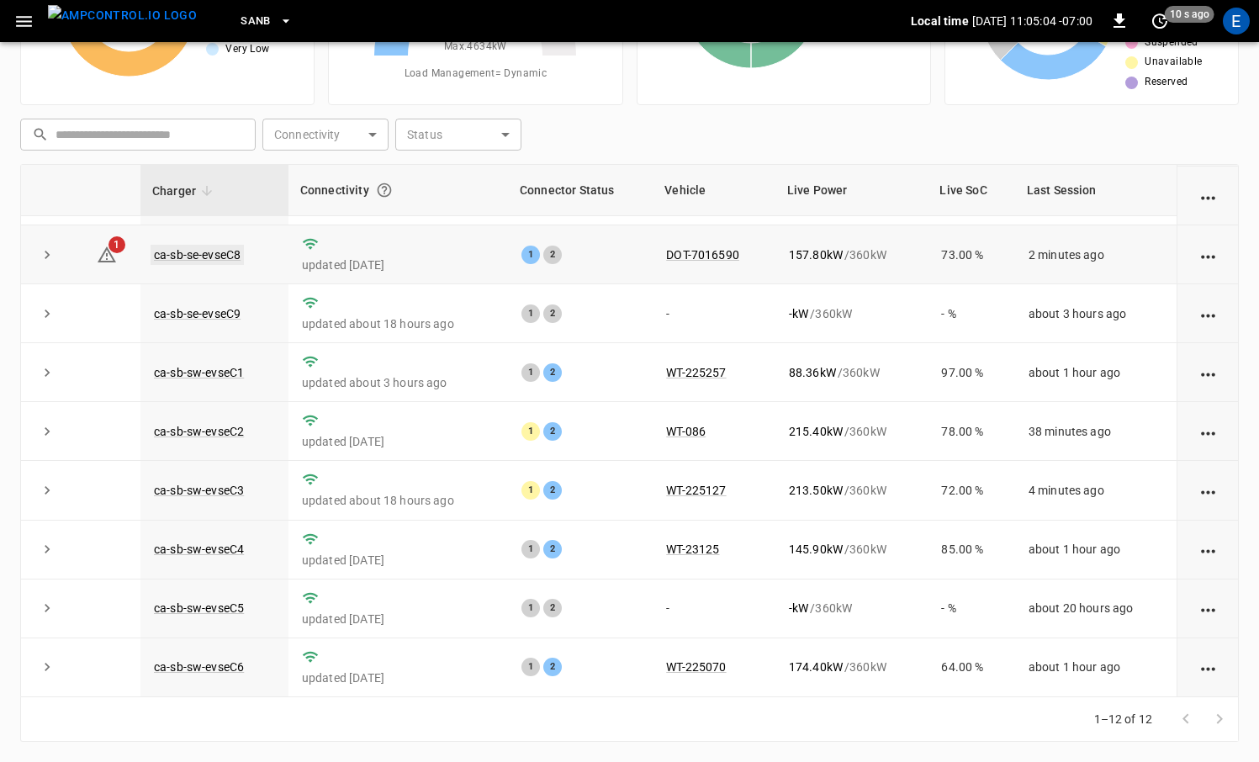
click at [213, 254] on link "ca-sb-se-evseC8" at bounding box center [197, 255] width 93 height 20
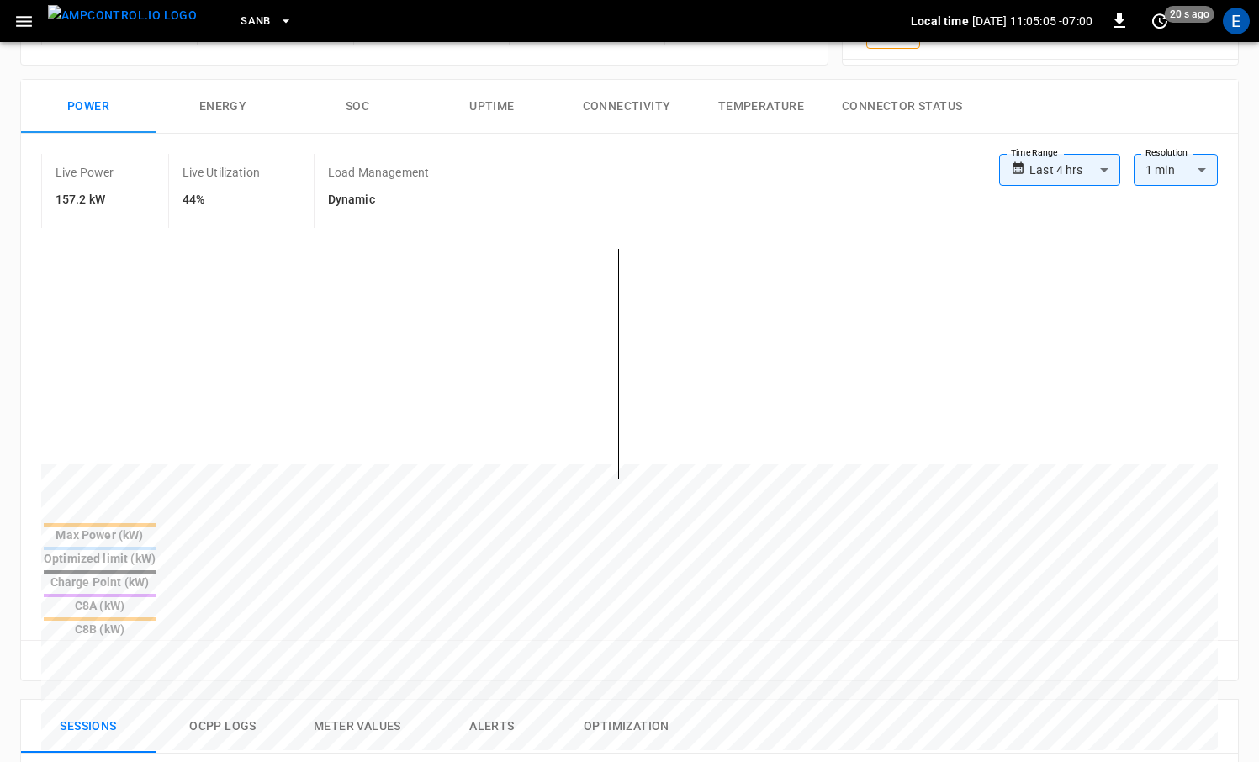
scroll to position [608, 0]
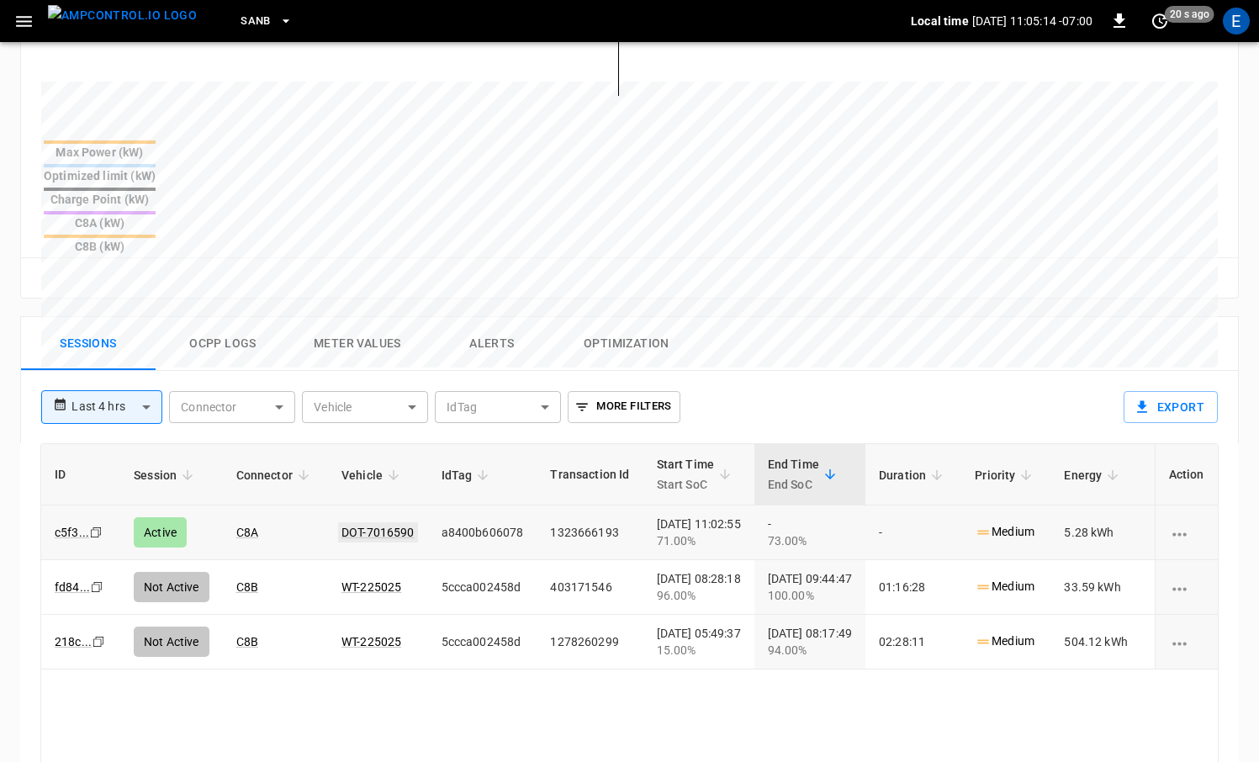
click at [398, 522] on link "DOT-7016590" at bounding box center [378, 532] width 80 height 20
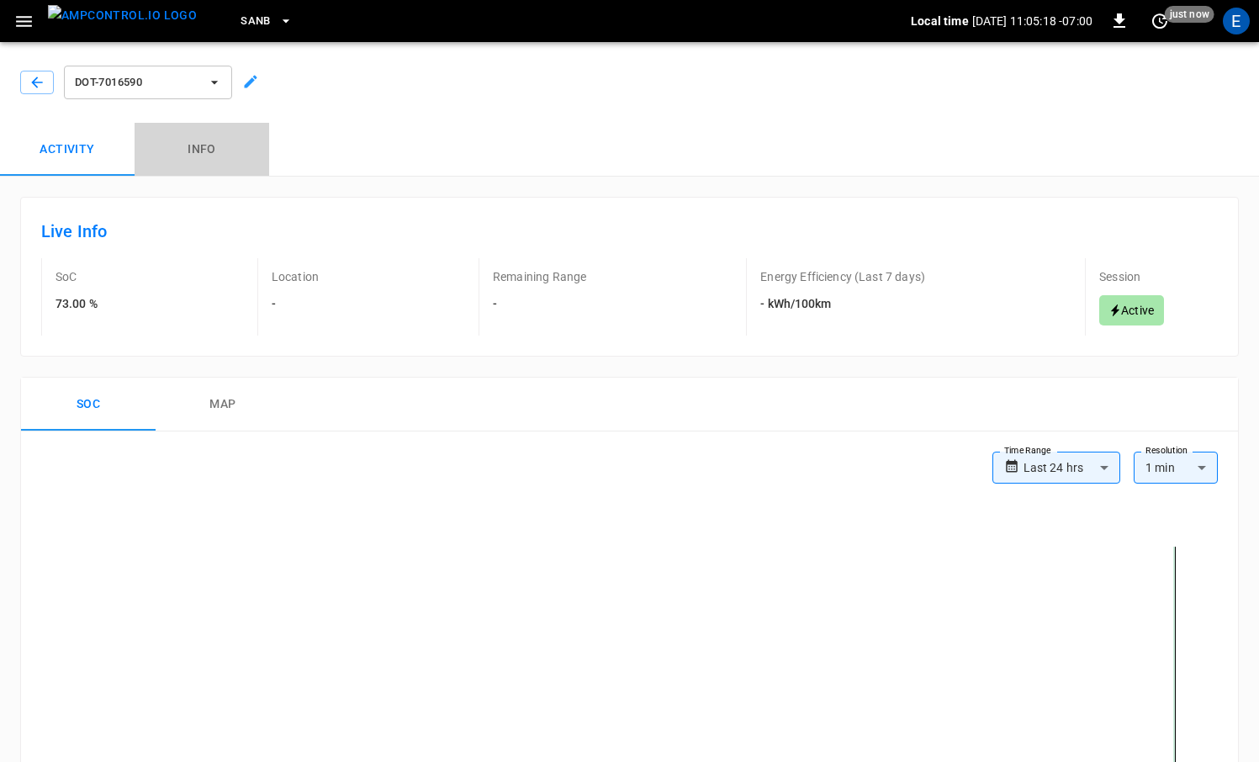
click at [202, 157] on button "Info" at bounding box center [202, 150] width 135 height 54
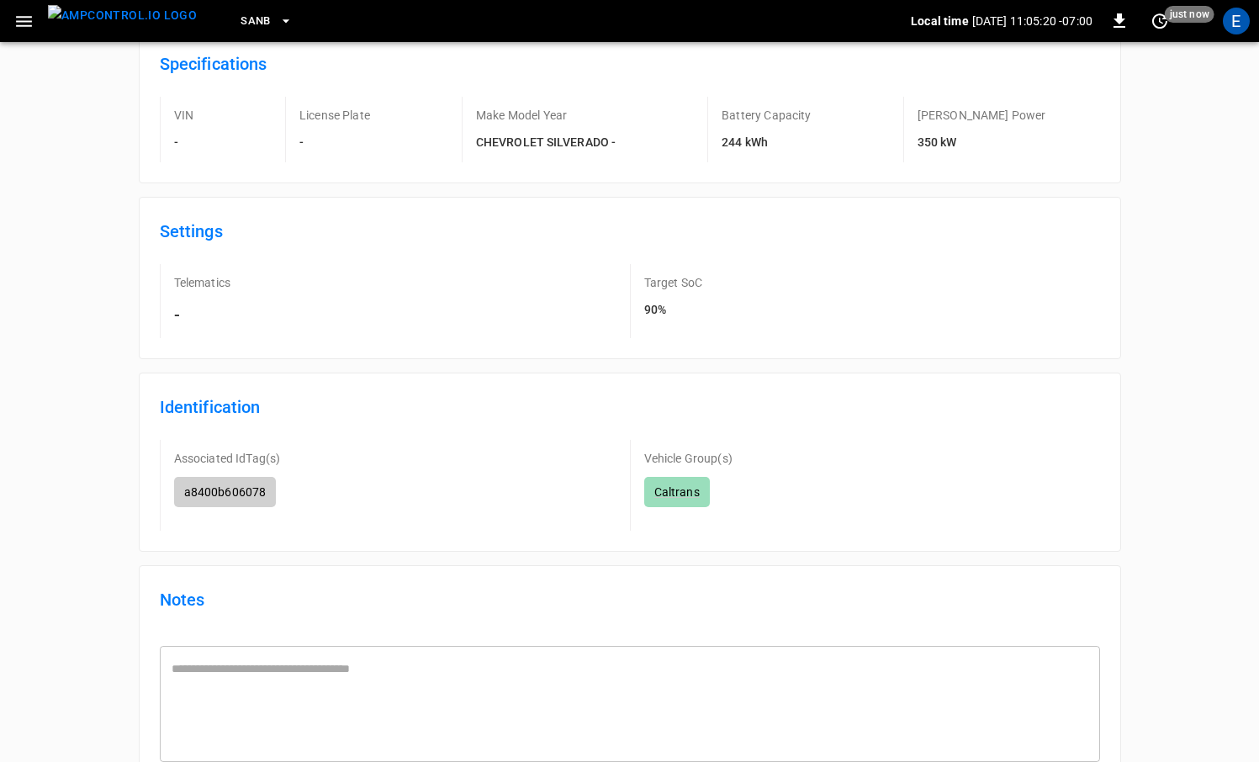
scroll to position [170, 0]
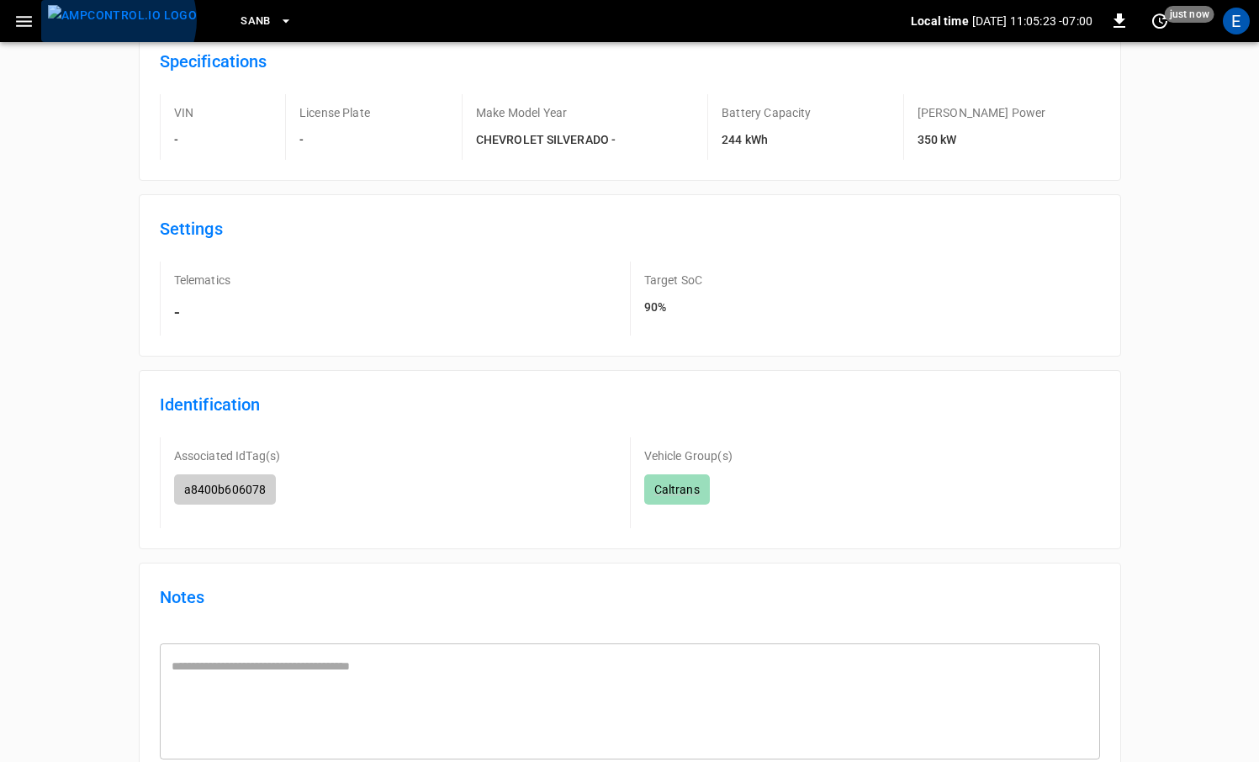
click at [116, 20] on img "menu" at bounding box center [122, 15] width 149 height 21
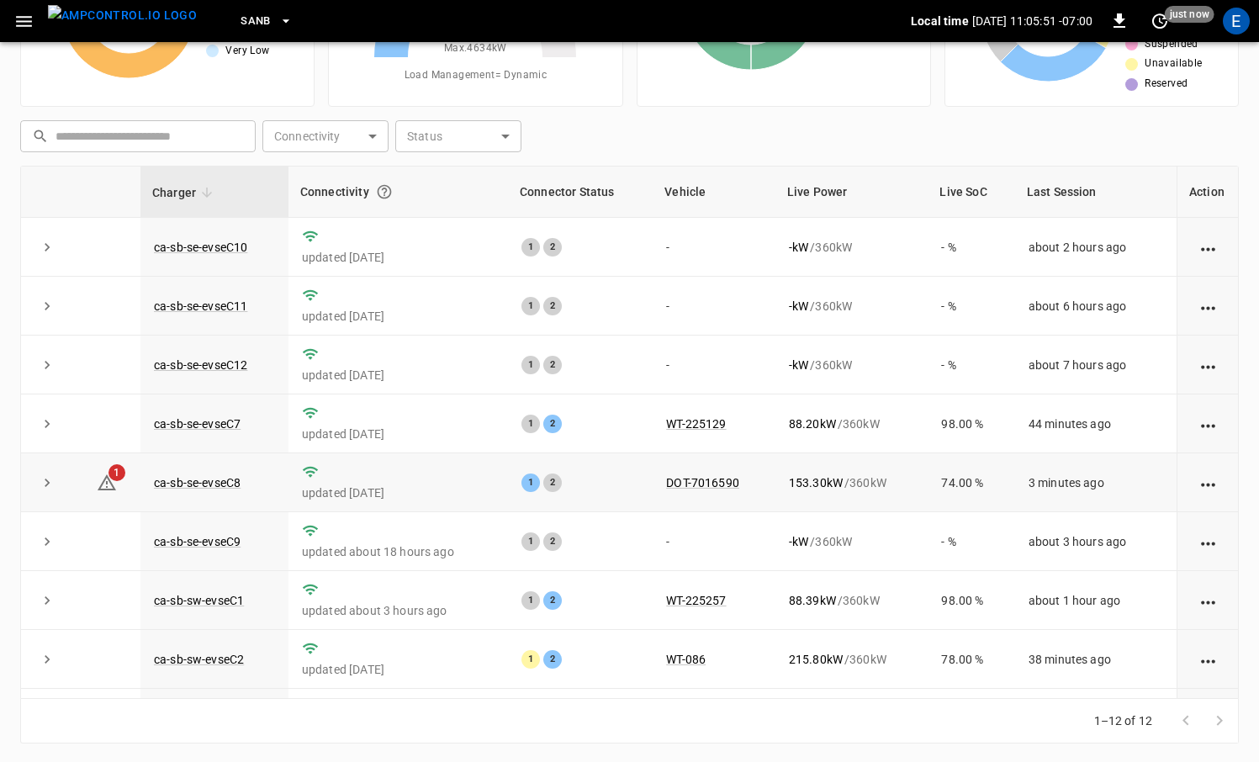
scroll to position [226, 0]
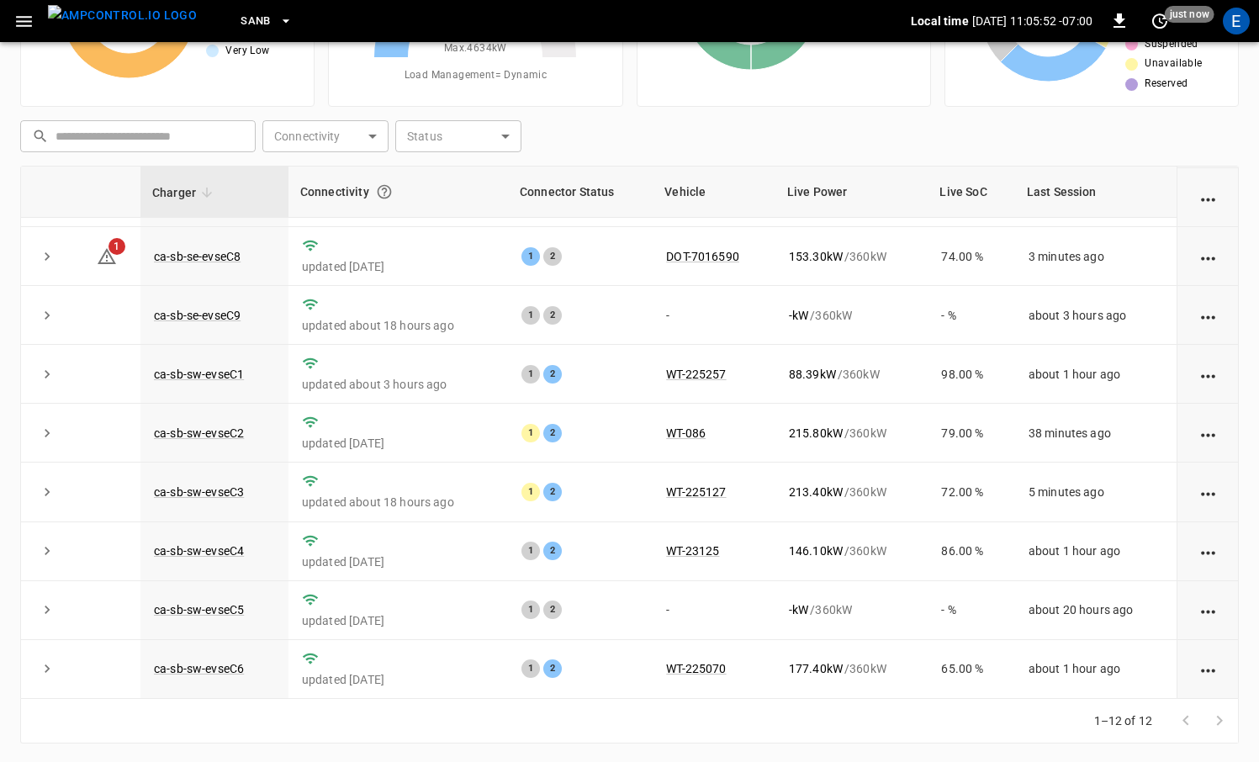
click at [147, 25] on img "menu" at bounding box center [122, 15] width 149 height 21
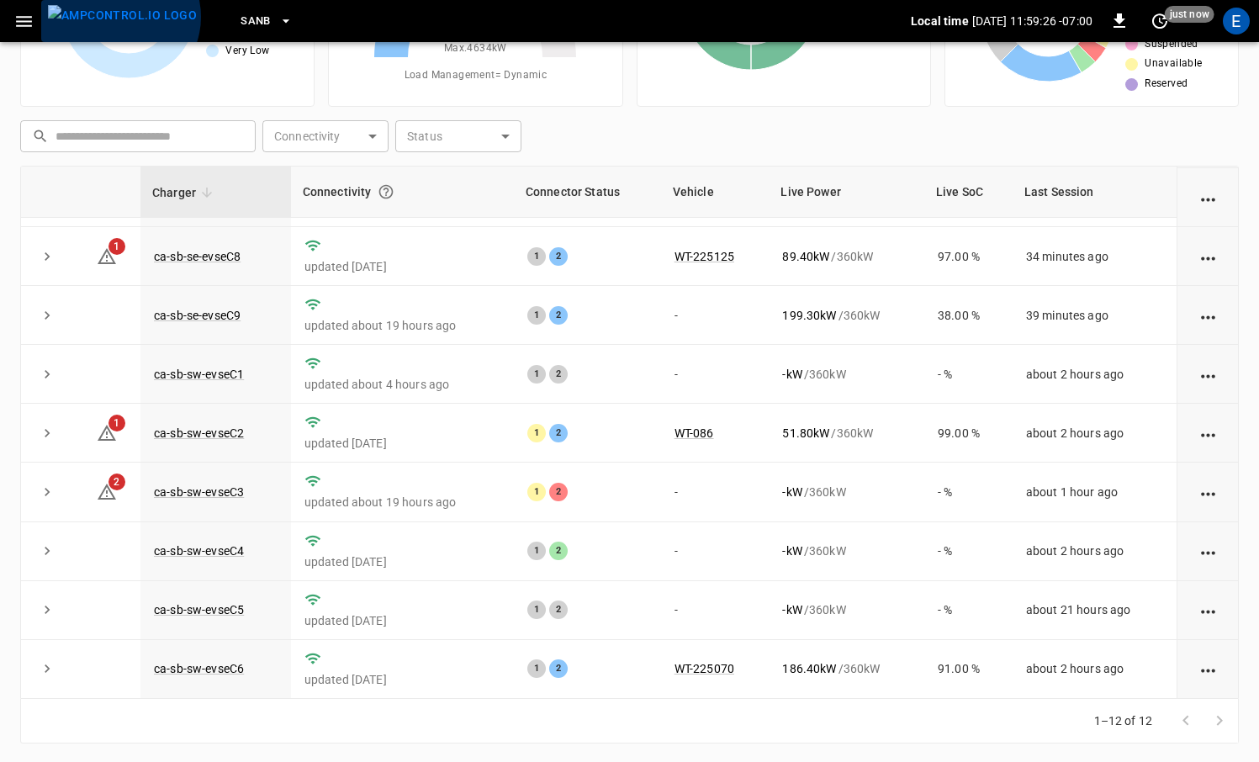
click at [119, 16] on img "menu" at bounding box center [122, 15] width 149 height 21
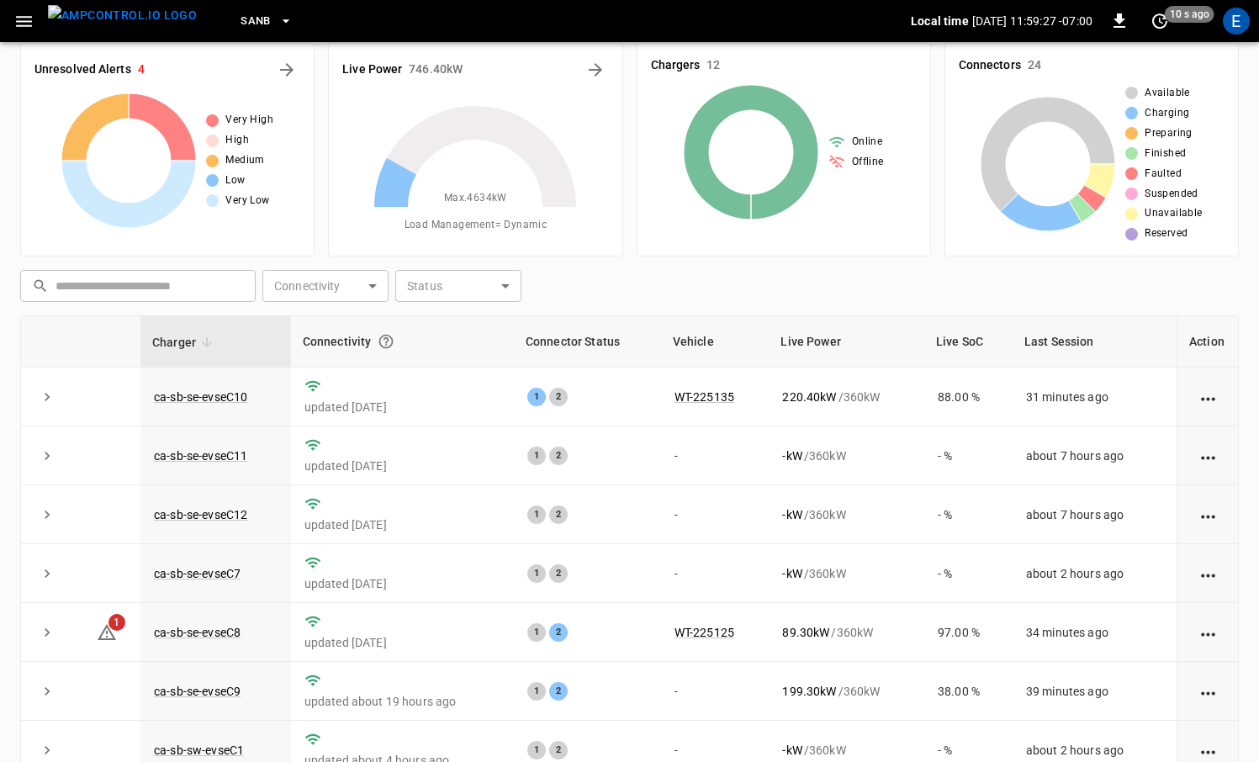
scroll to position [0, 0]
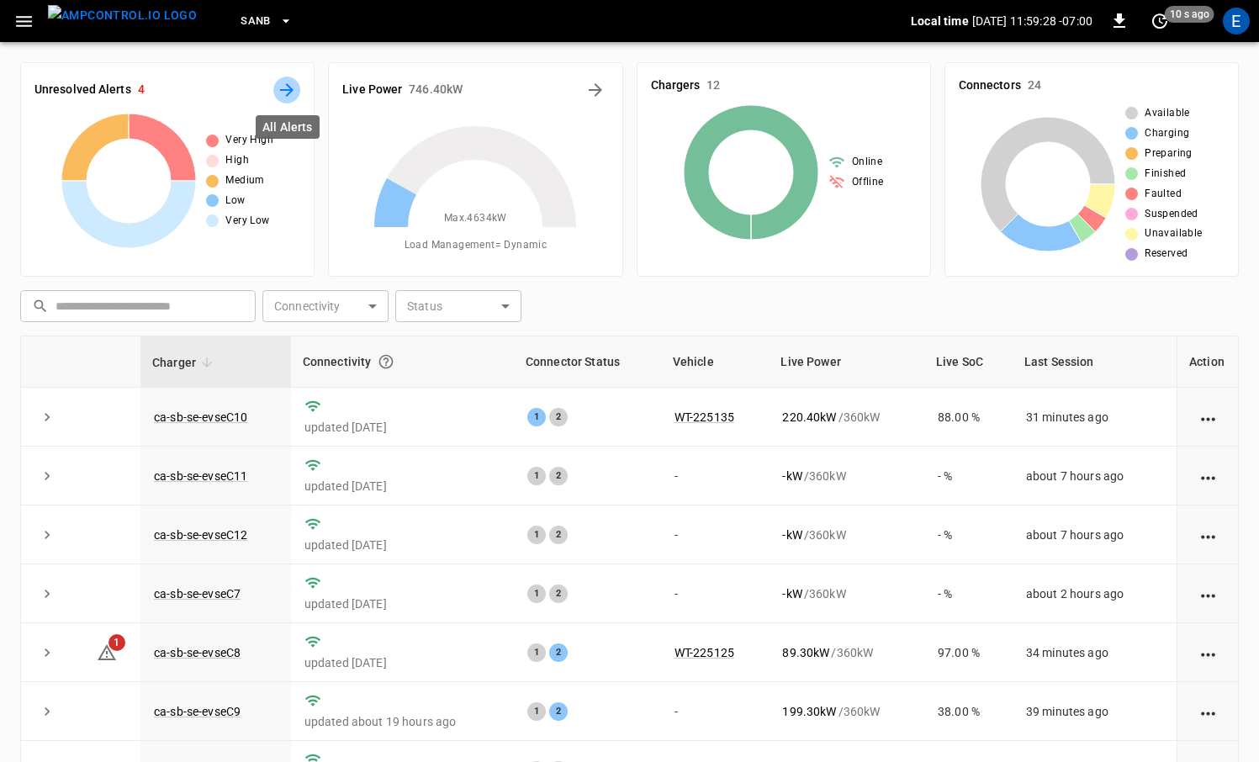
click at [285, 87] on icon "All Alerts" at bounding box center [287, 90] width 20 height 20
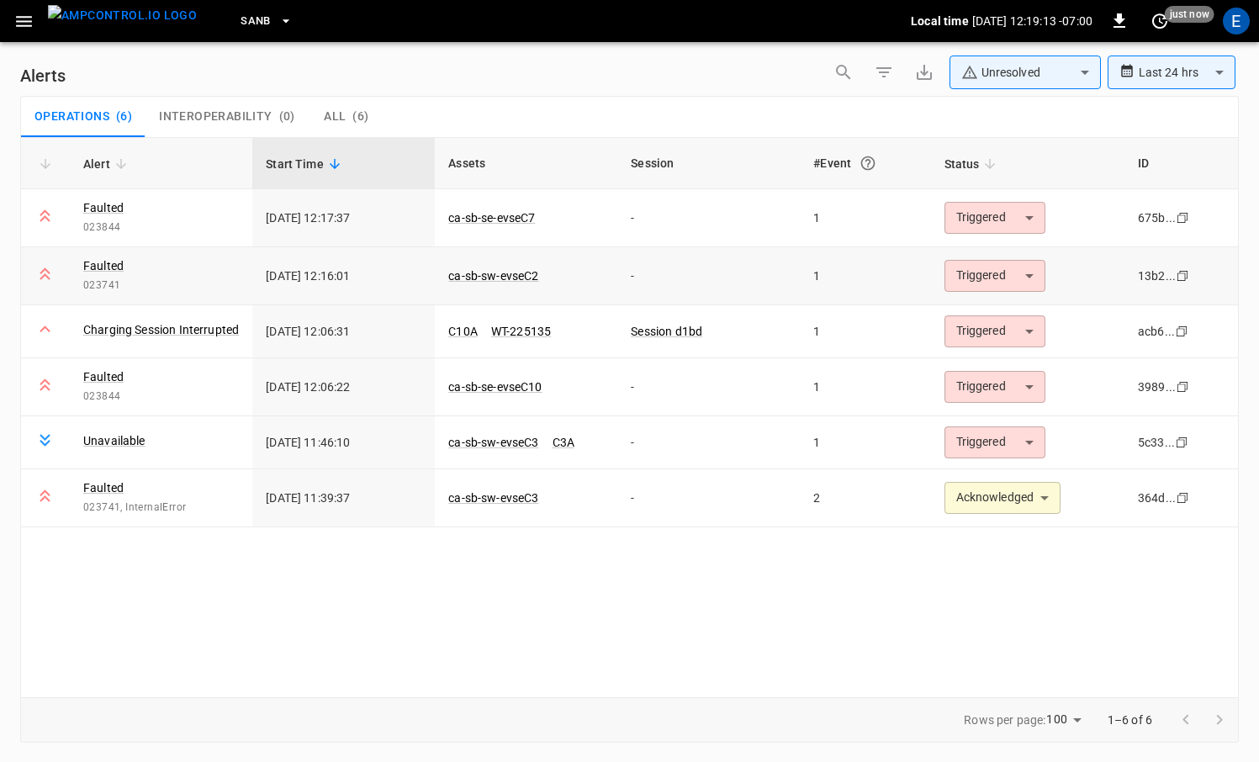
click at [1023, 287] on body "**********" at bounding box center [629, 378] width 1259 height 756
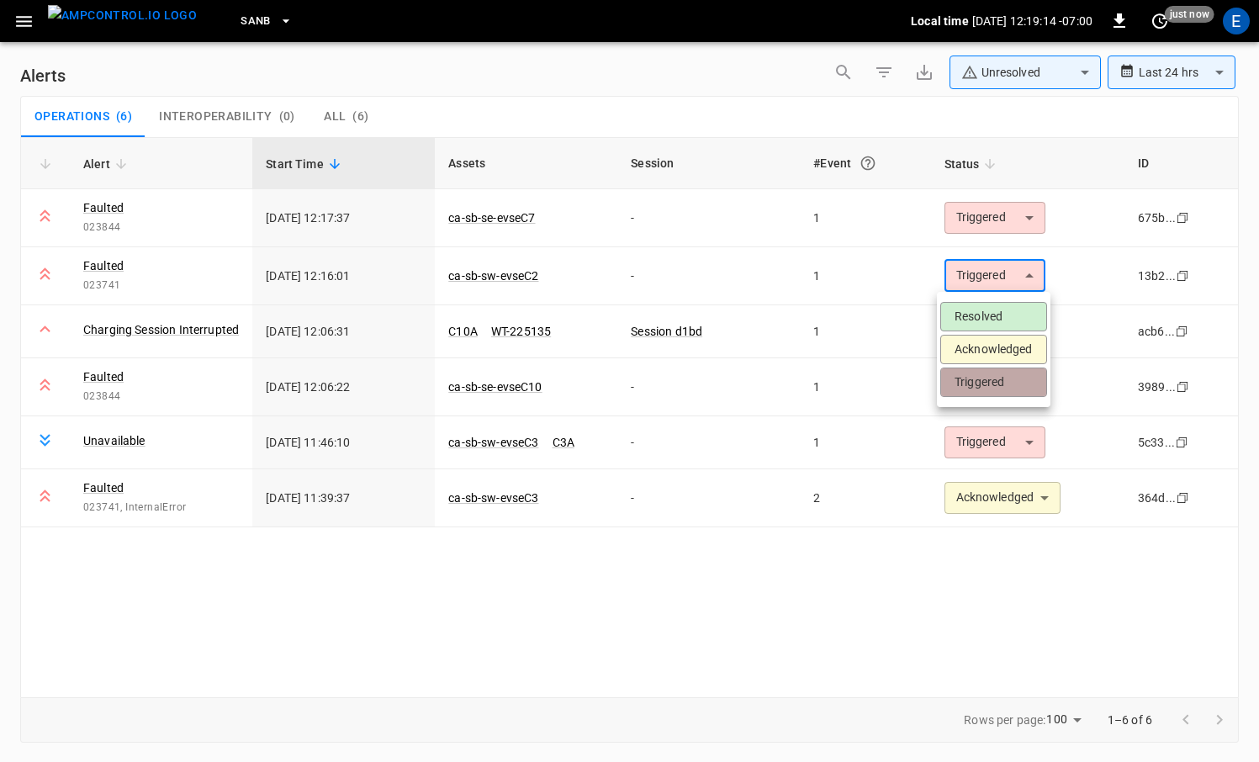
click at [985, 366] on ul "Resolved Acknowledged Triggered" at bounding box center [994, 349] width 114 height 115
click at [991, 351] on li "Acknowledged" at bounding box center [993, 349] width 107 height 29
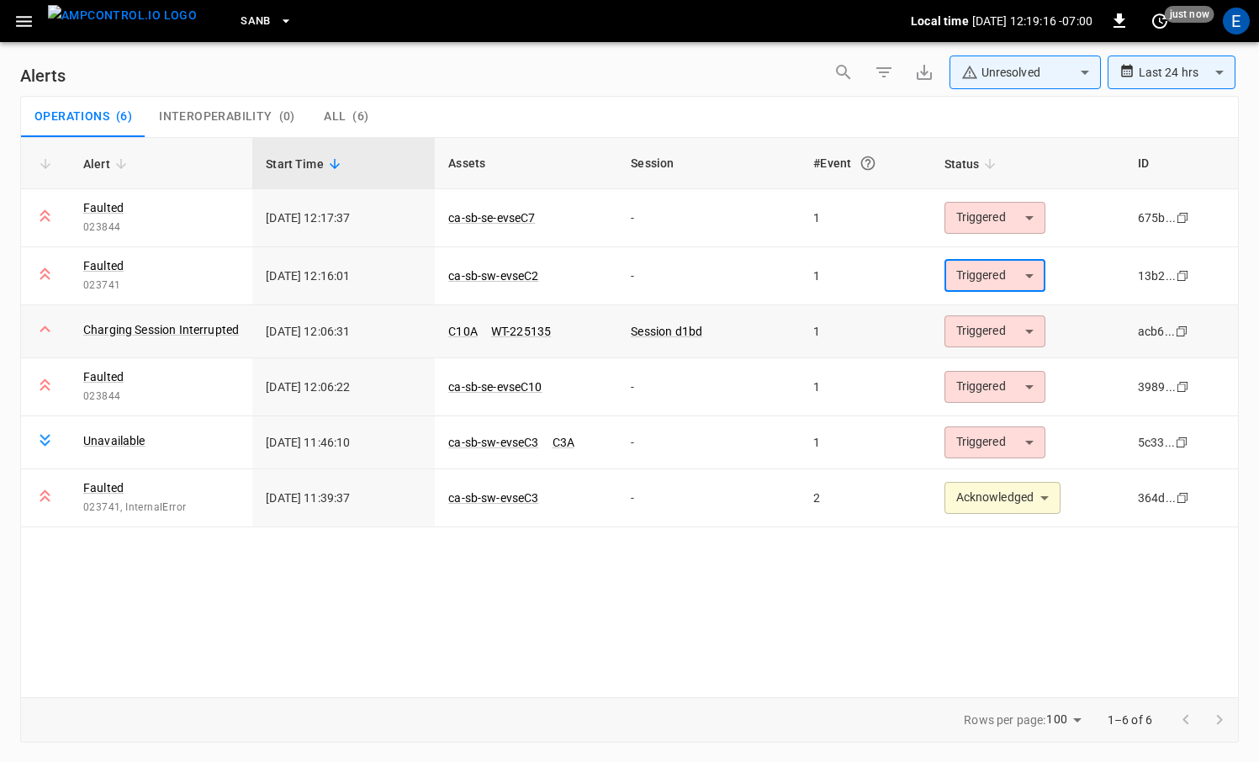
click at [994, 328] on body "**********" at bounding box center [629, 378] width 1259 height 756
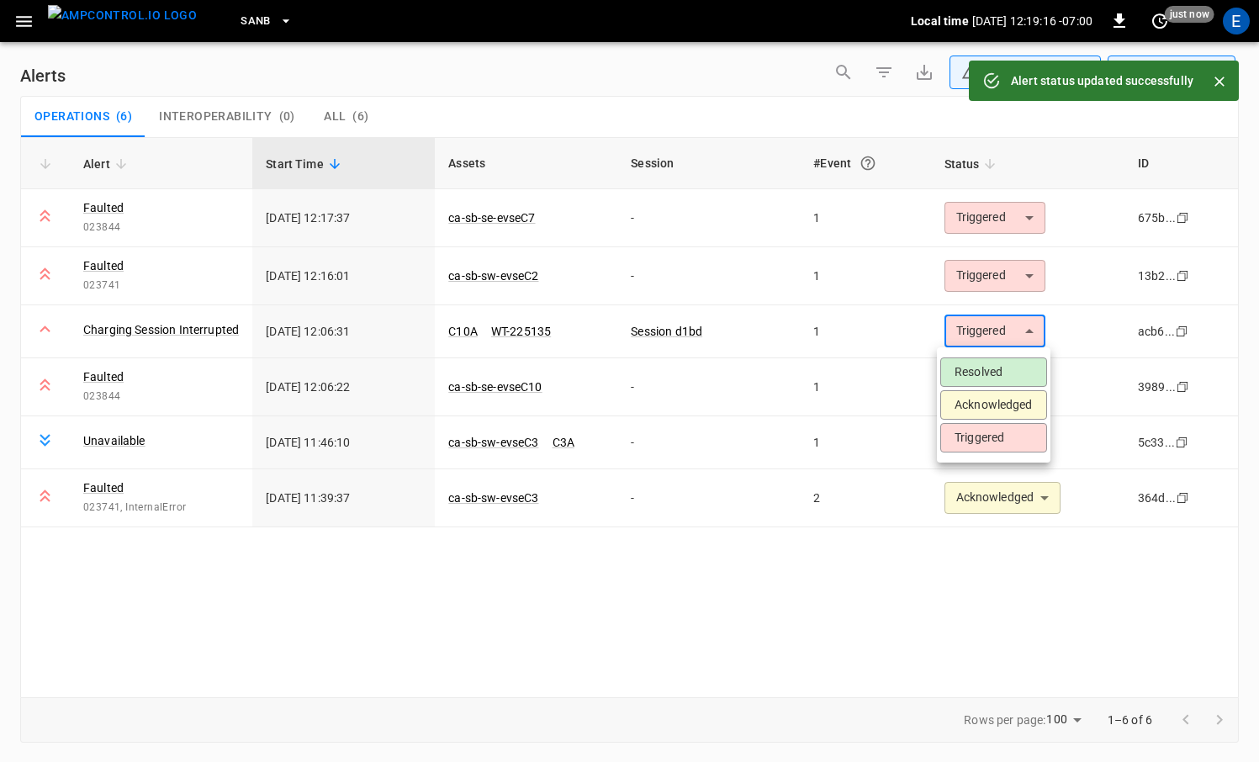
click at [979, 401] on li "Acknowledged" at bounding box center [993, 404] width 107 height 29
type input "**********"
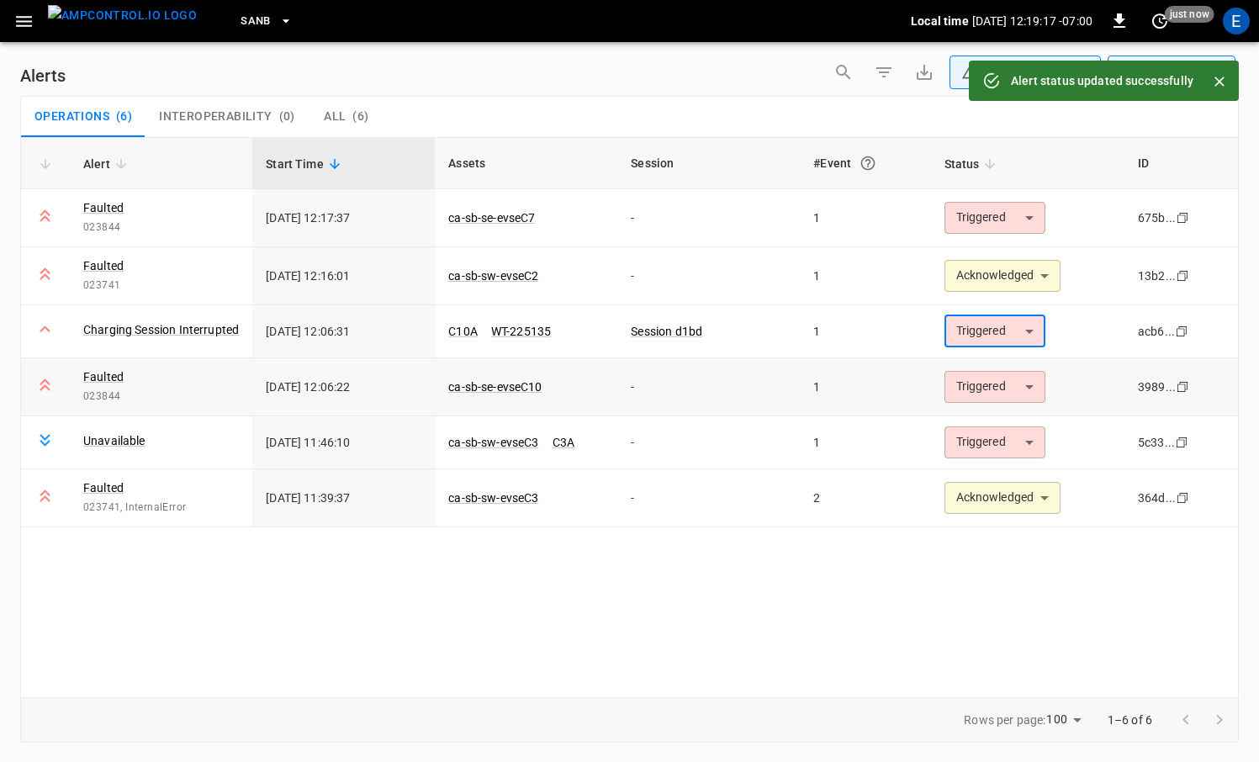
type input "**********"
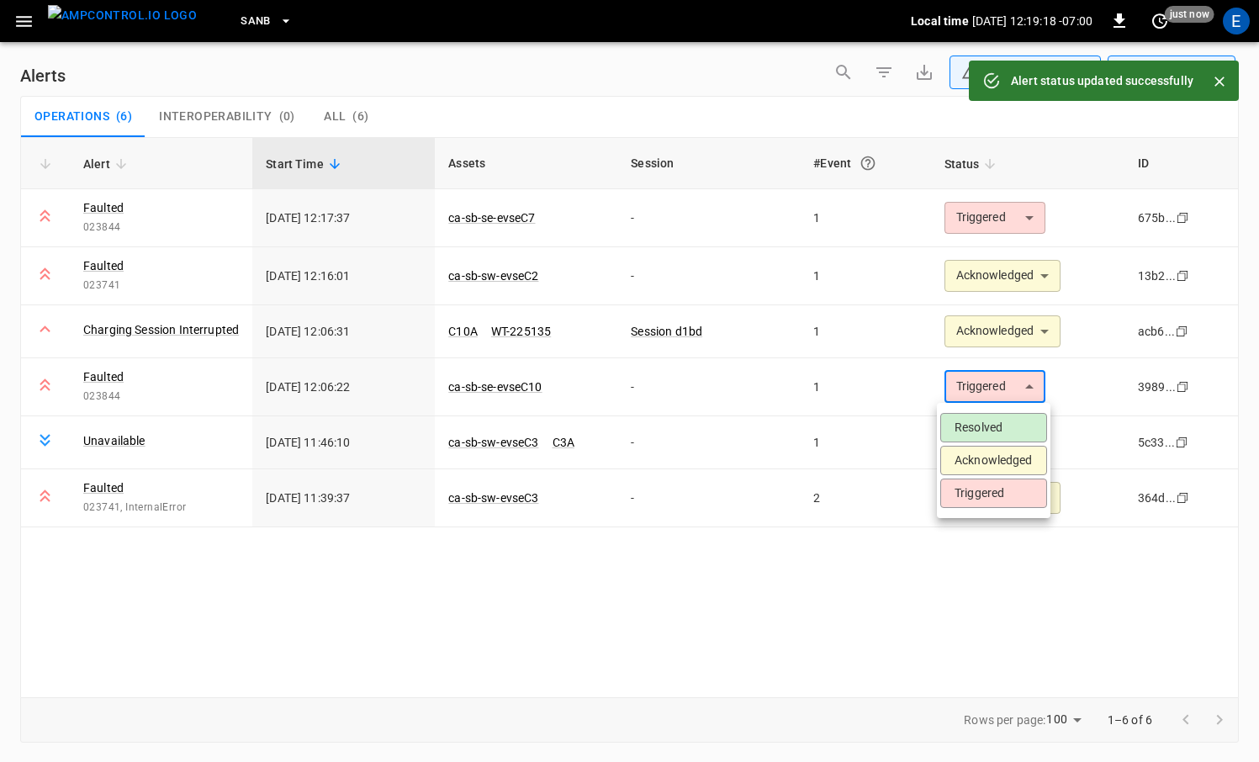
click at [1003, 381] on body "**********" at bounding box center [629, 378] width 1259 height 756
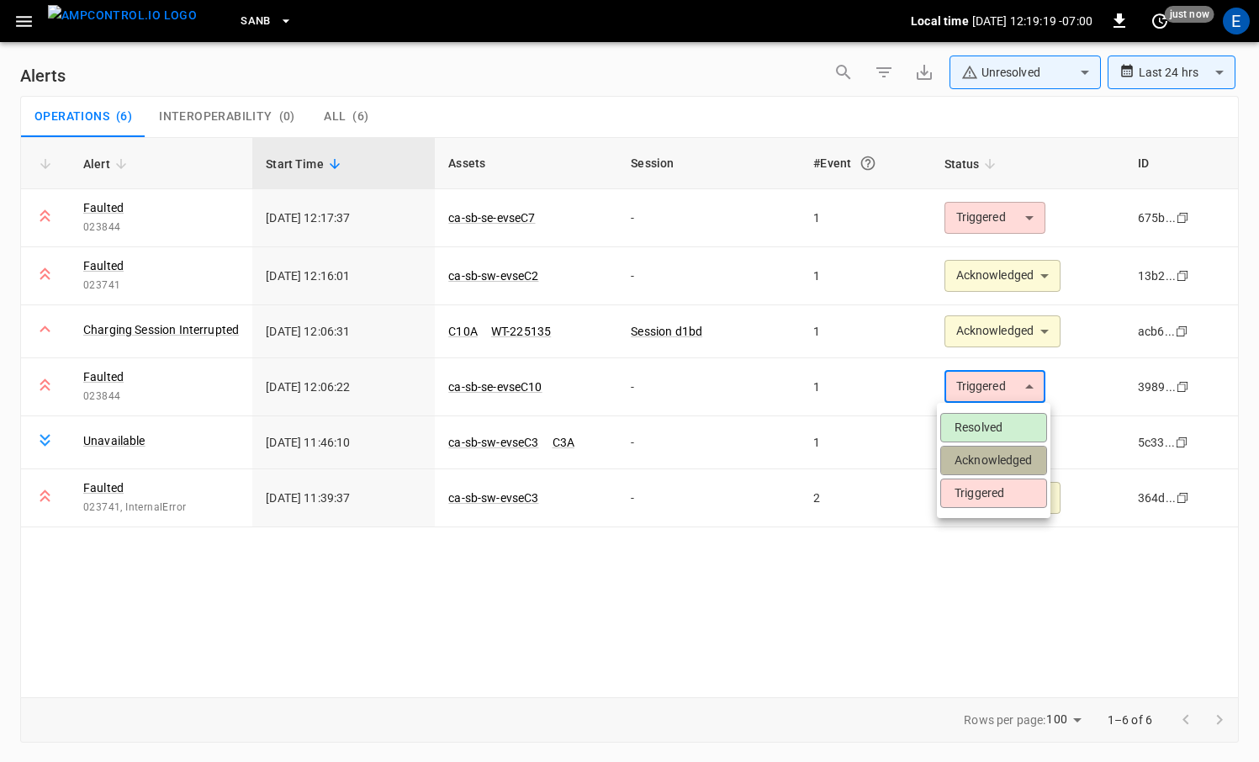
click at [1004, 451] on li "Acknowledged" at bounding box center [993, 460] width 107 height 29
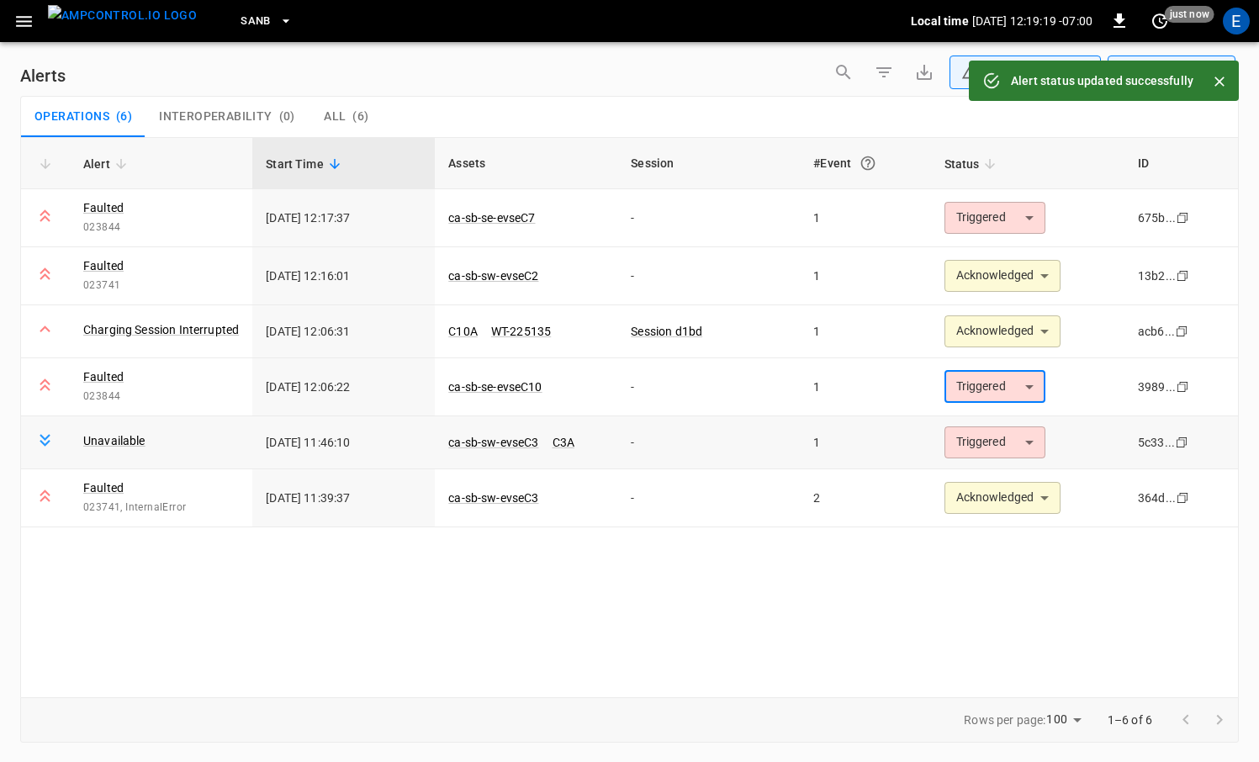
type input "**********"
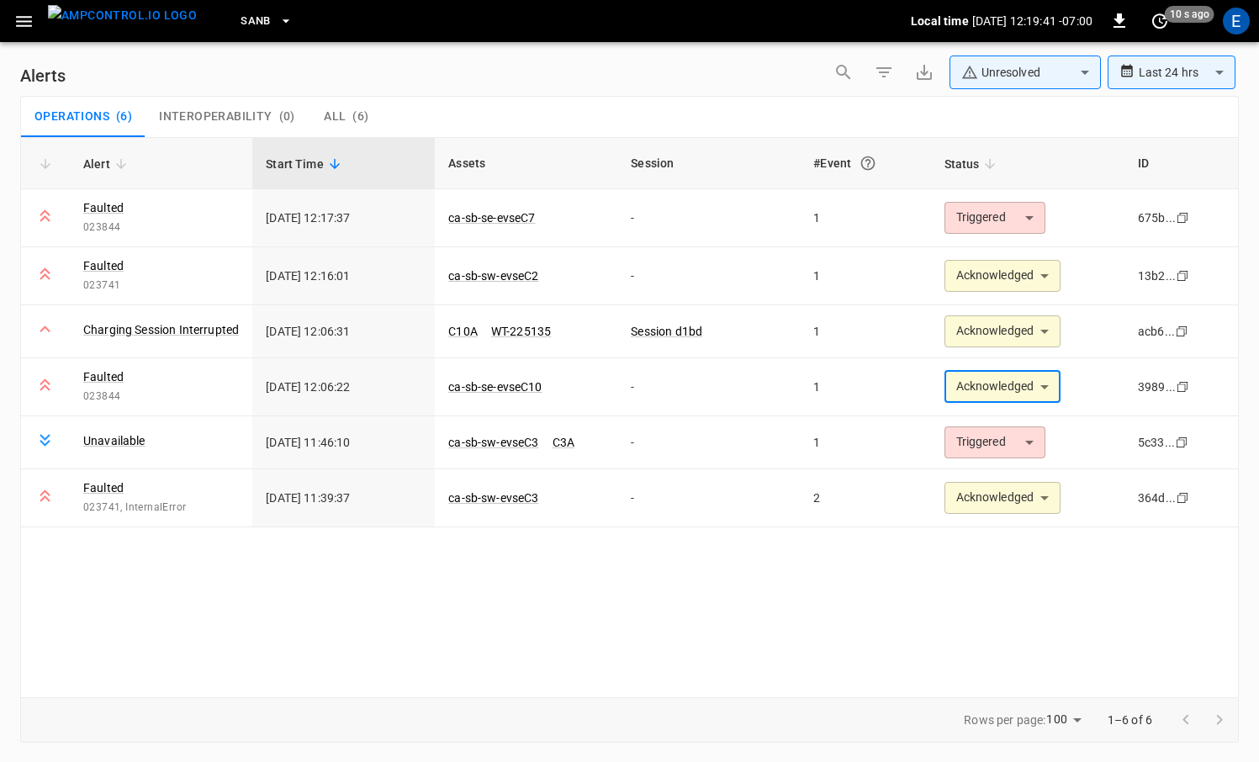
click at [141, 26] on img "menu" at bounding box center [122, 15] width 149 height 21
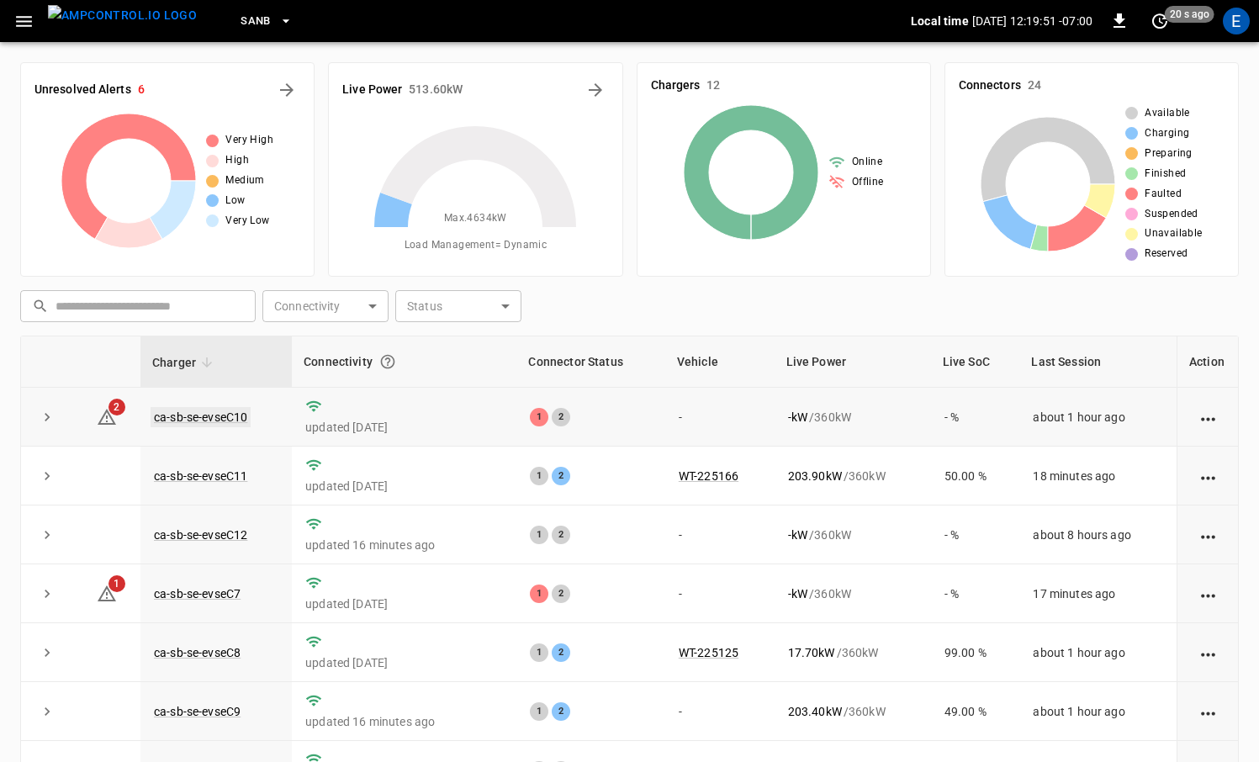
click at [235, 409] on link "ca-sb-se-evseC10" at bounding box center [201, 417] width 100 height 20
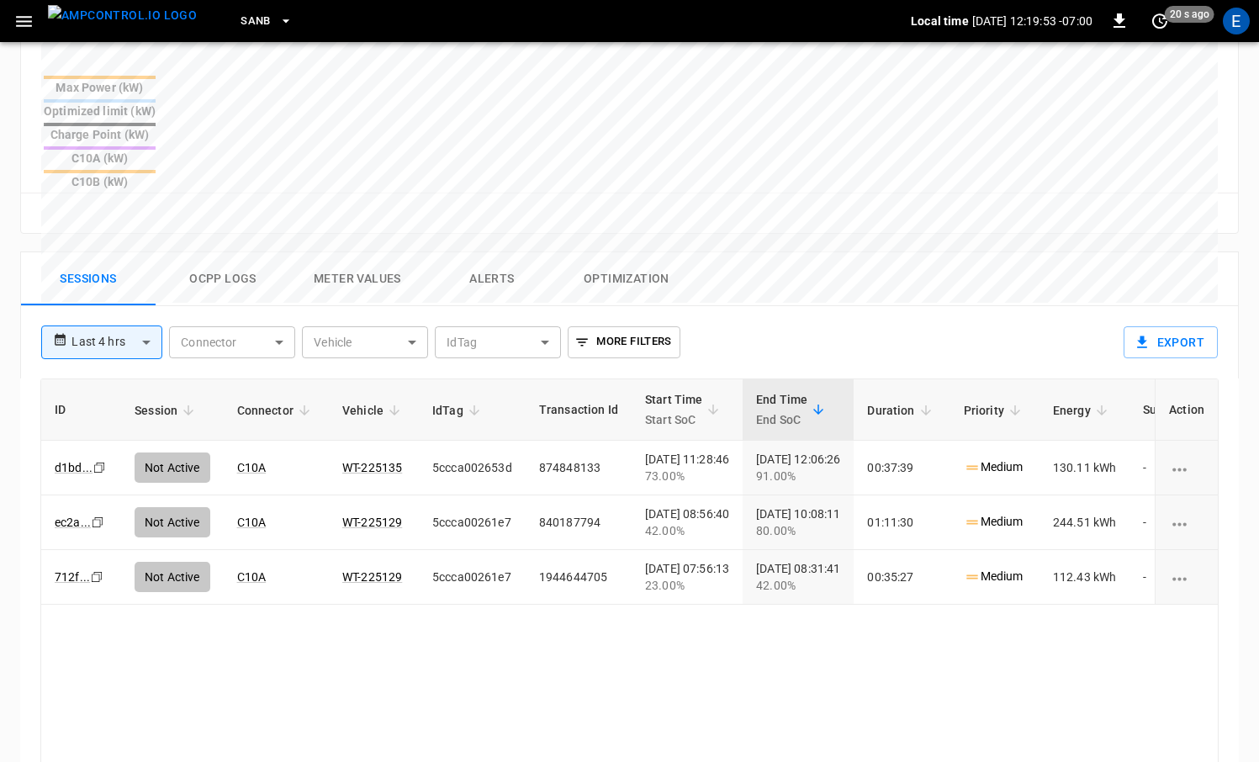
scroll to position [813, 0]
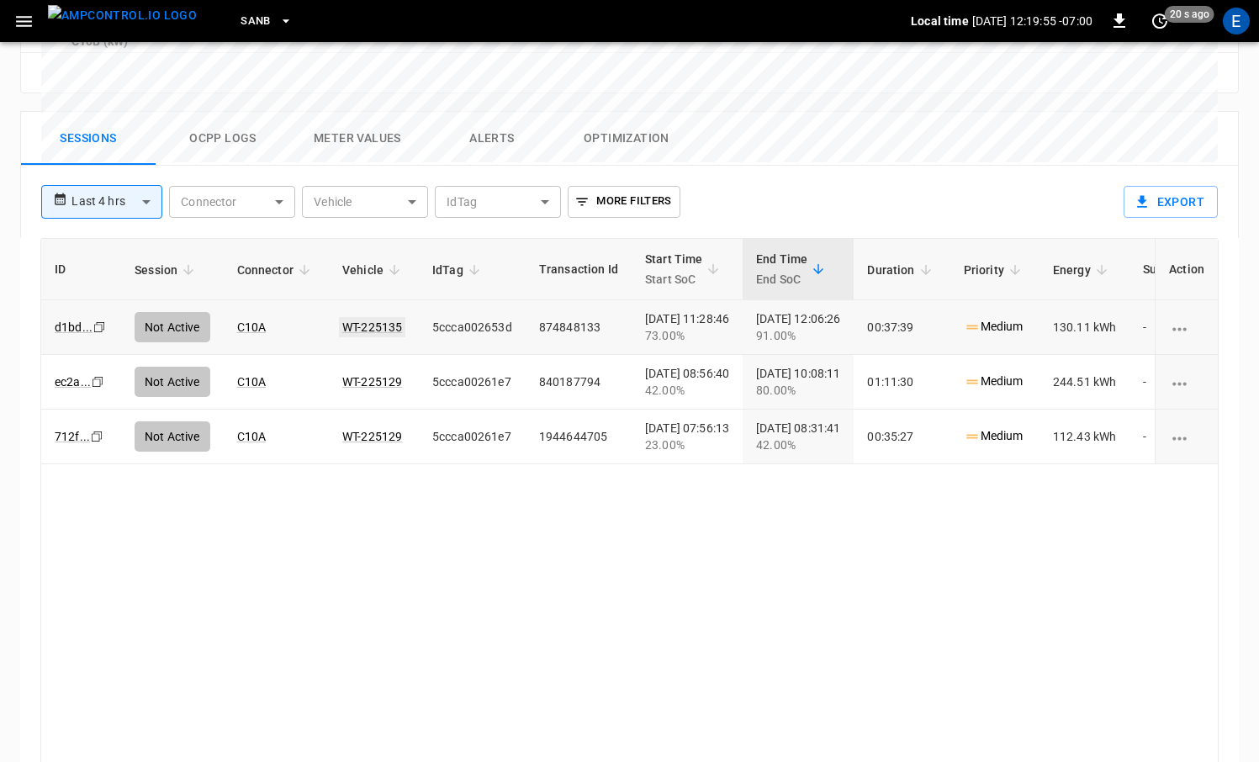
click at [363, 317] on link "WT-225135" at bounding box center [372, 327] width 66 height 20
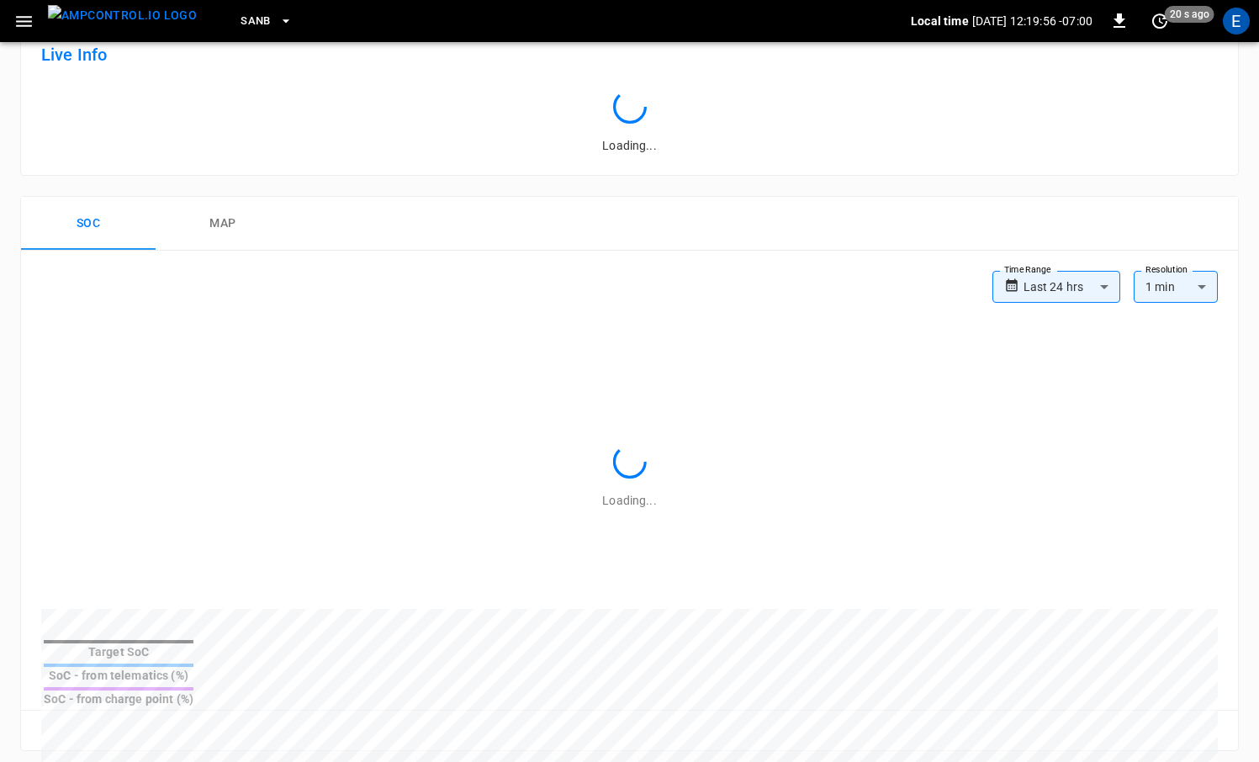
scroll to position [813, 0]
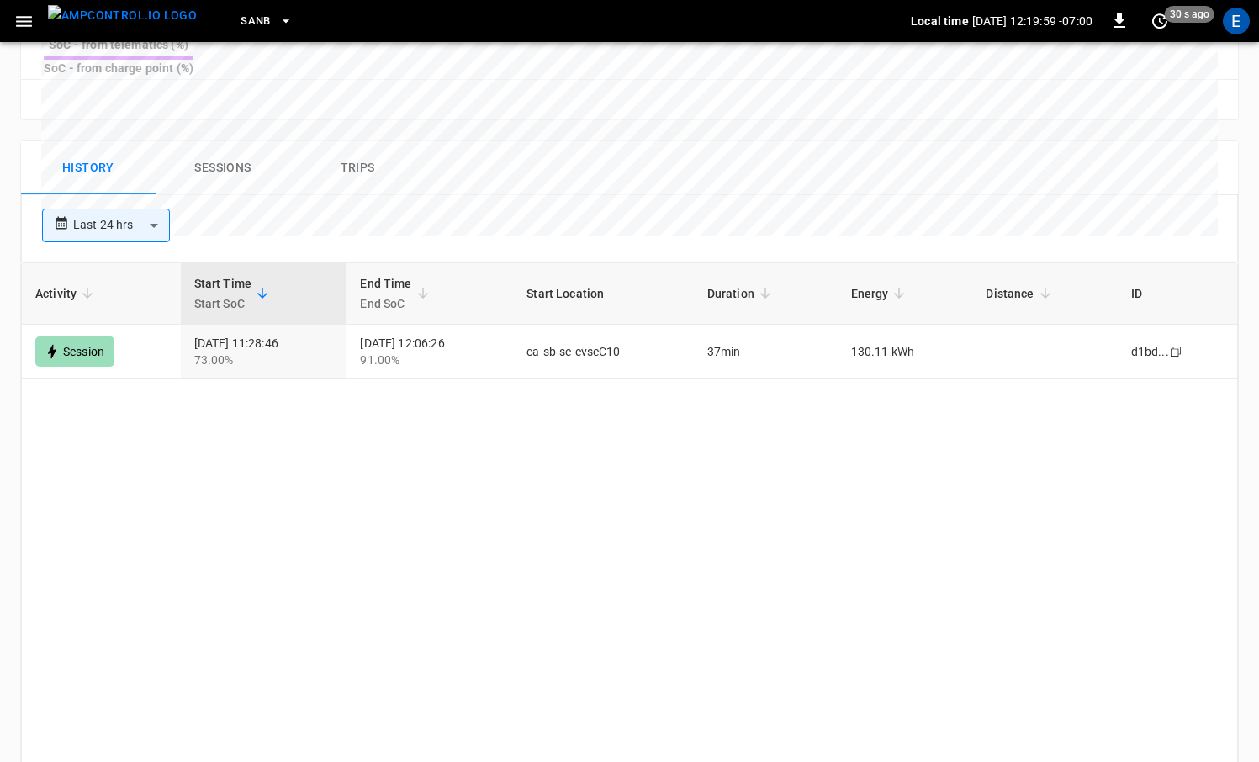
click at [114, 8] on img "menu" at bounding box center [122, 15] width 149 height 21
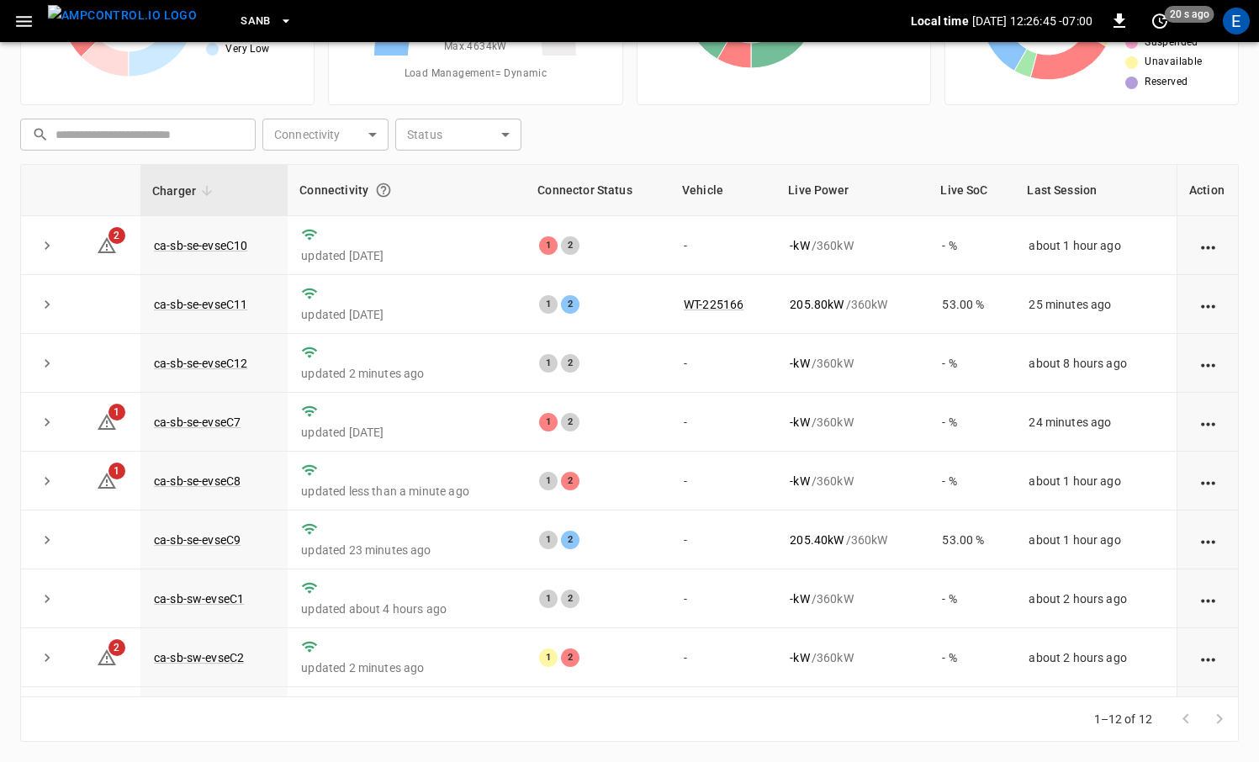
click at [133, 26] on img "menu" at bounding box center [122, 15] width 149 height 21
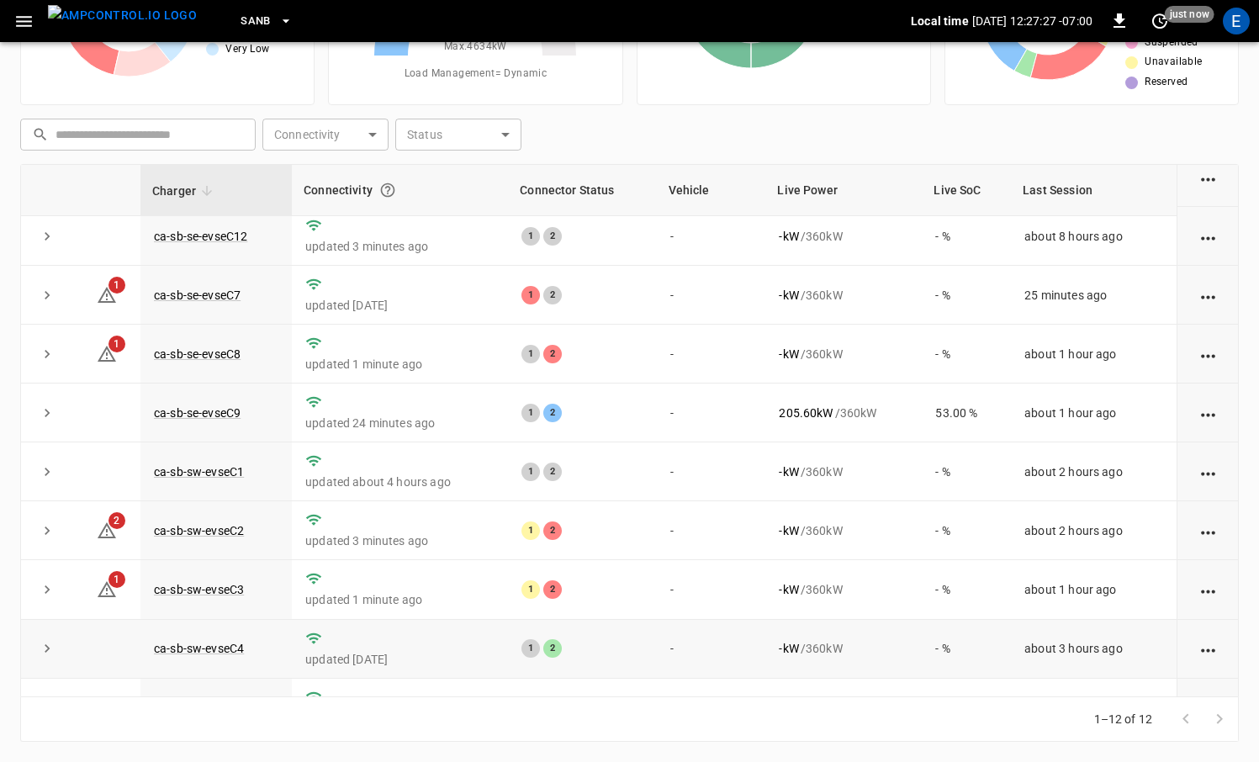
scroll to position [87, 0]
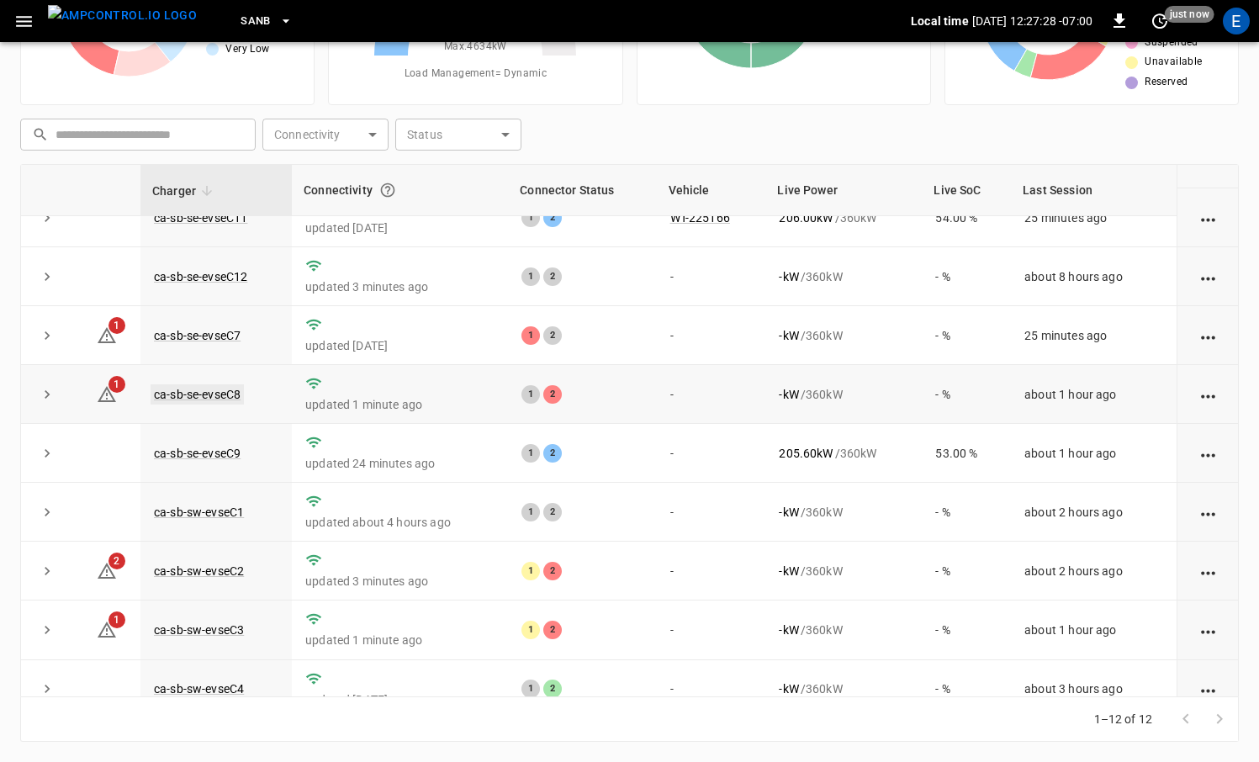
click at [235, 389] on link "ca-sb-se-evseC8" at bounding box center [197, 394] width 93 height 20
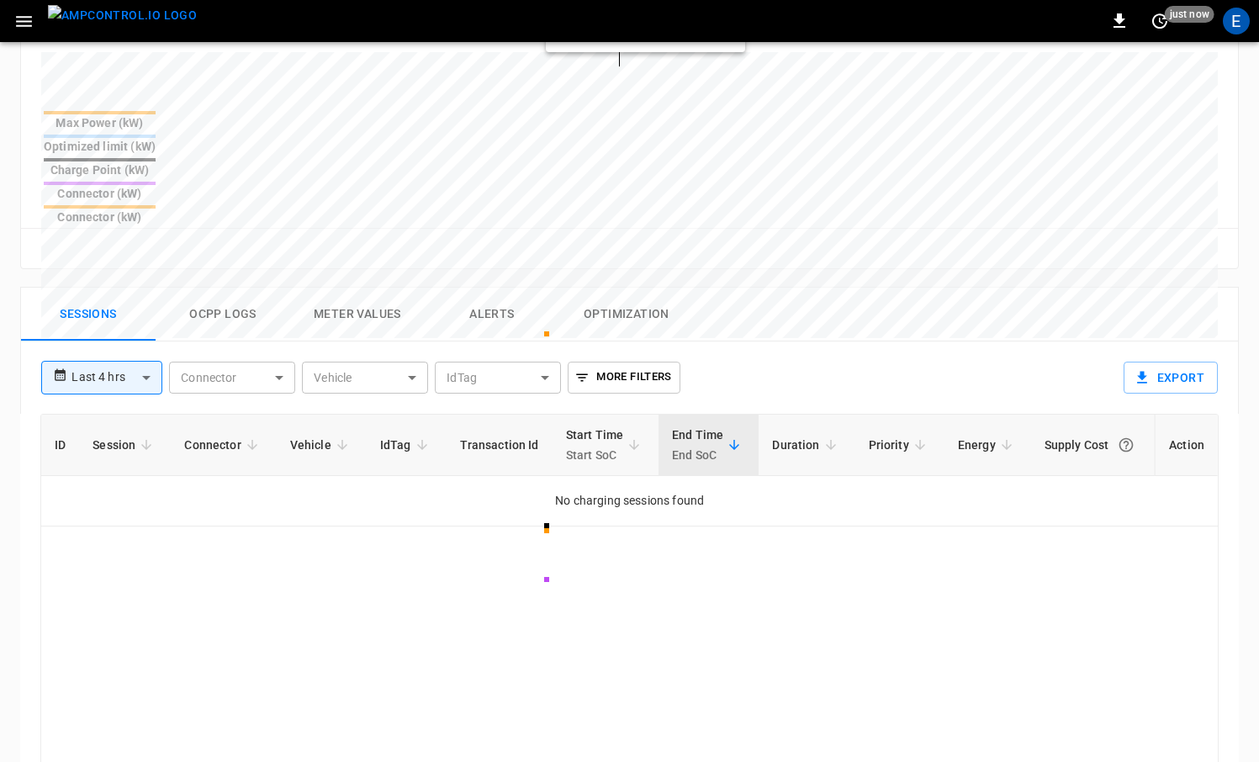
scroll to position [722, 0]
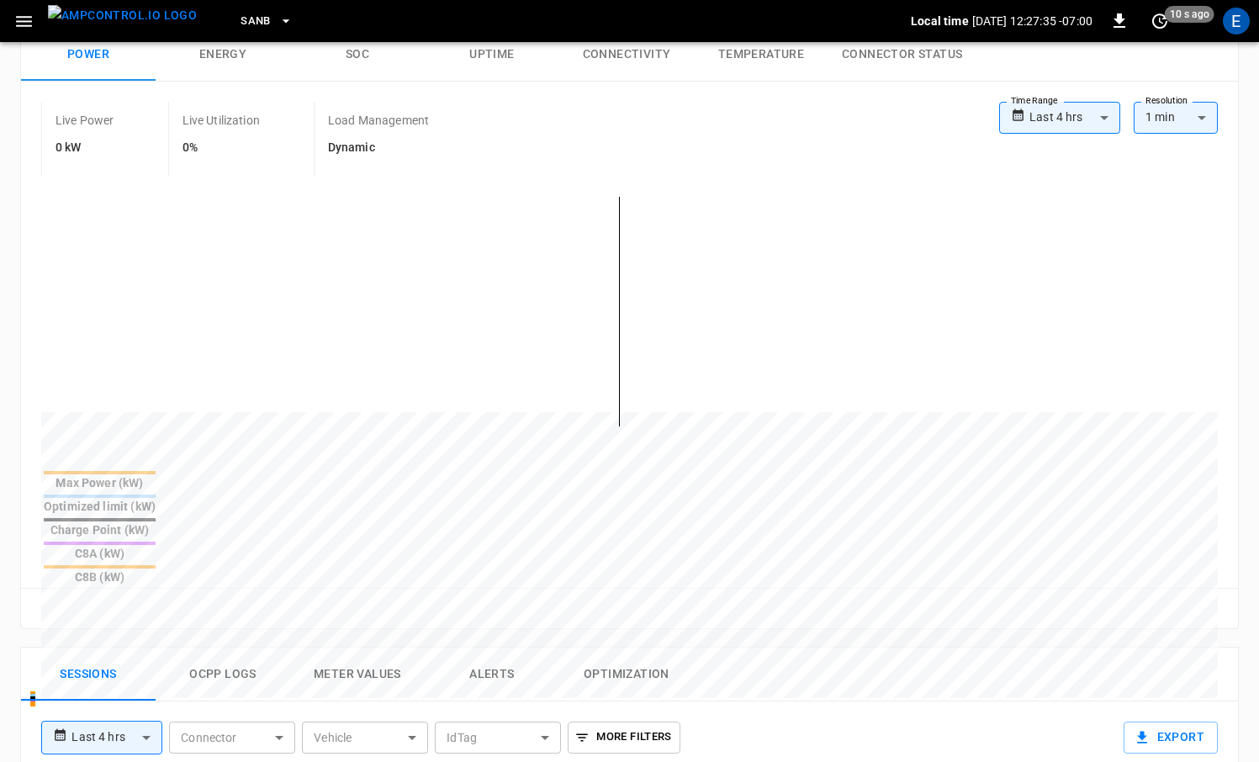
click at [145, 12] on img "menu" at bounding box center [122, 15] width 149 height 21
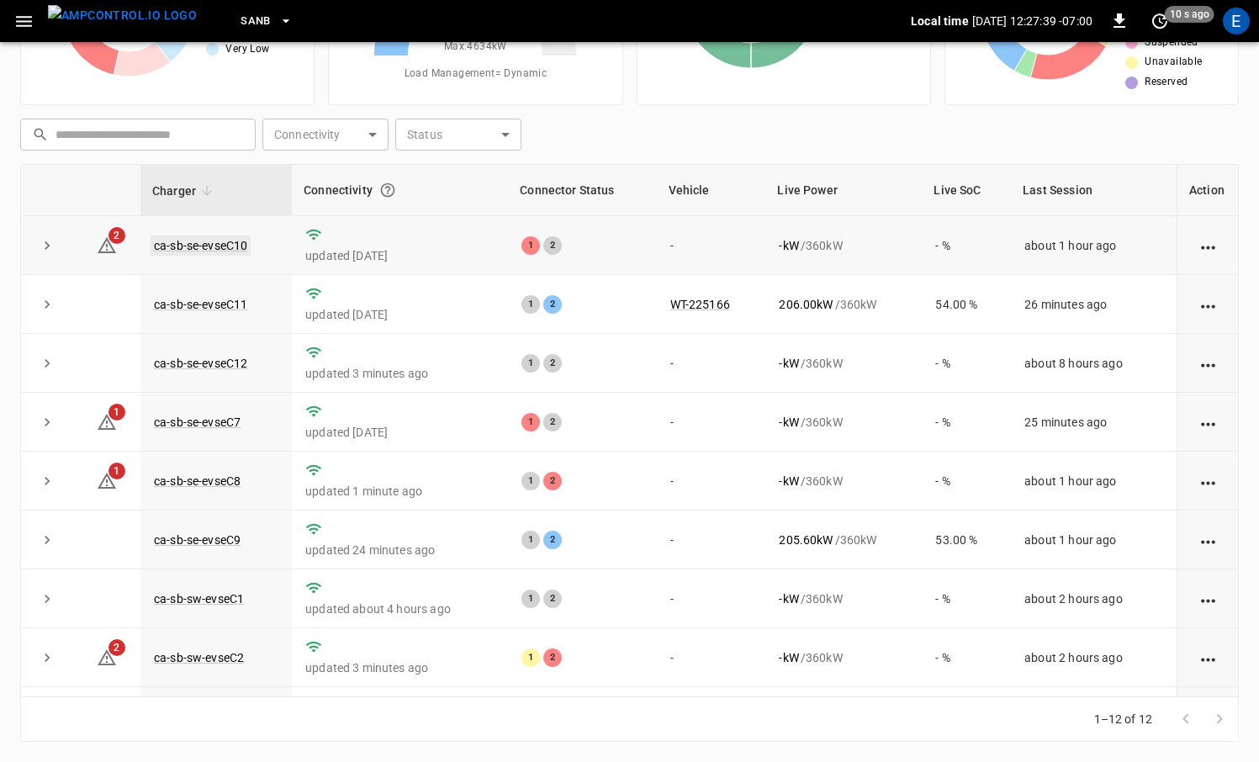
click at [212, 246] on link "ca-sb-se-evseC10" at bounding box center [201, 245] width 100 height 20
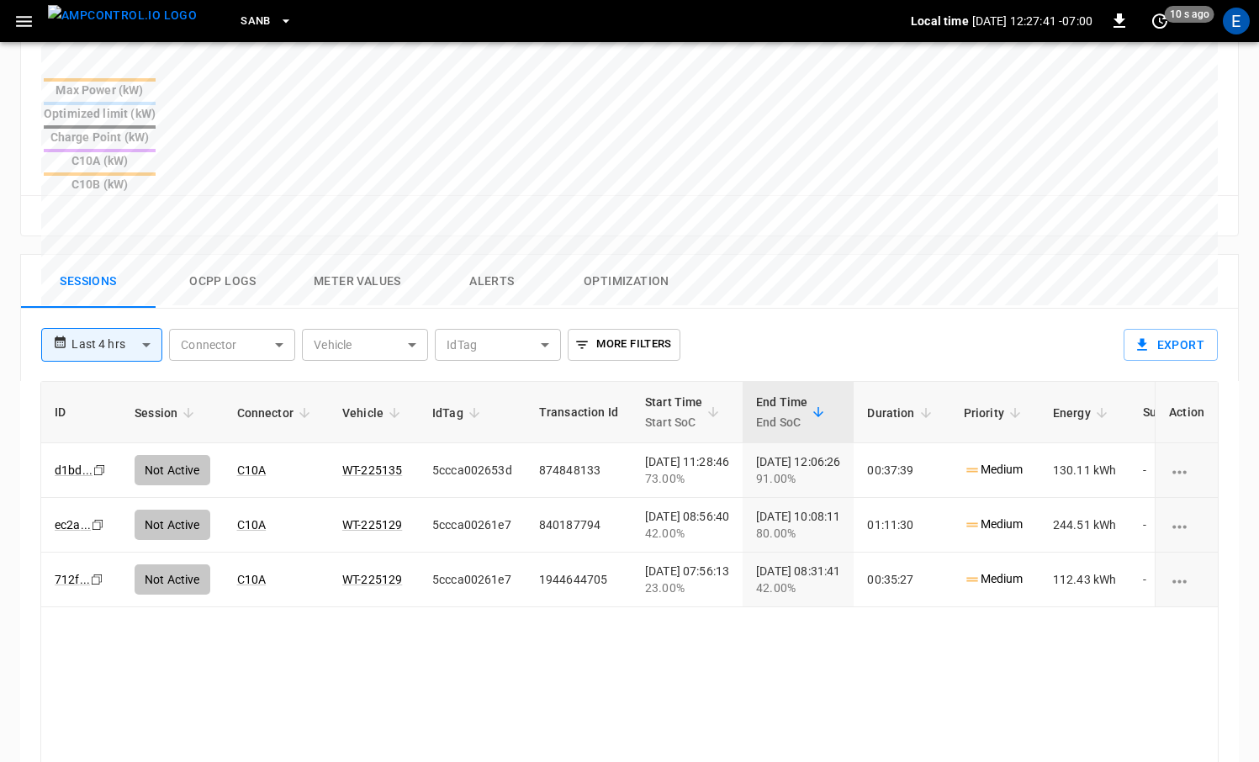
scroll to position [695, 0]
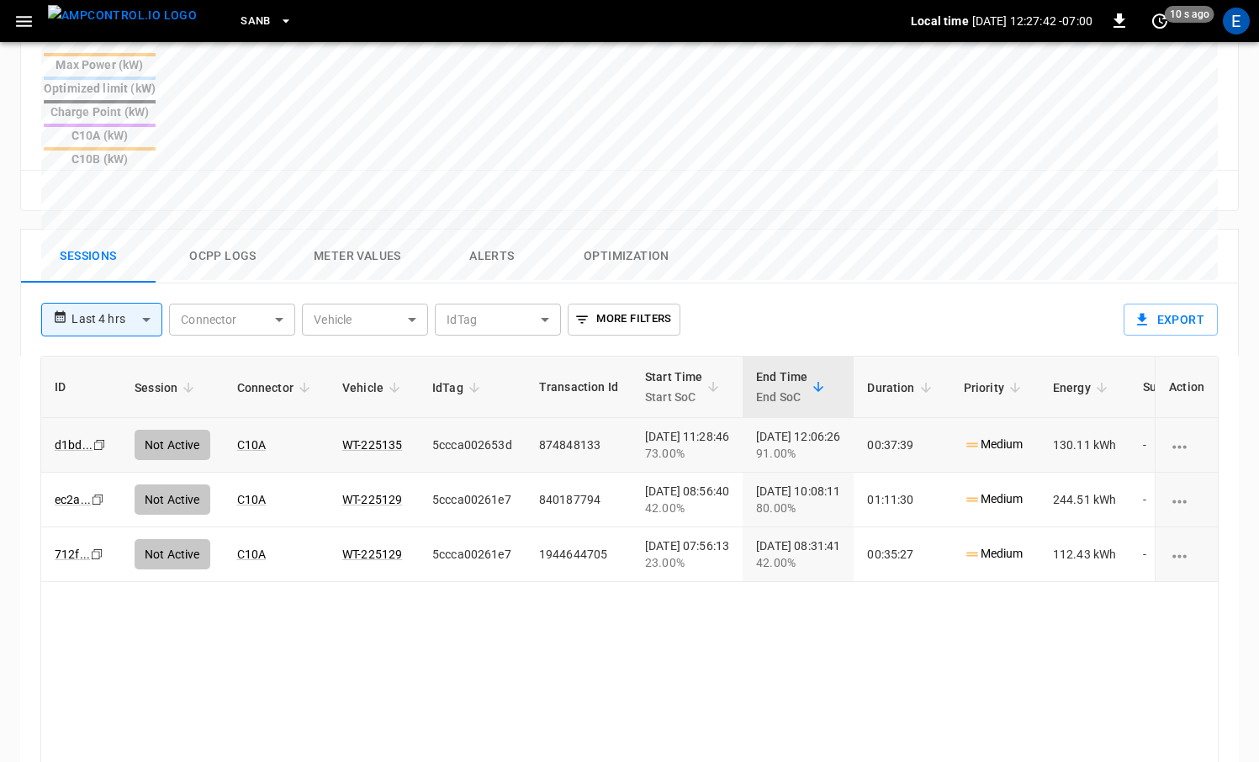
click at [357, 418] on td "WT-225135" at bounding box center [374, 445] width 90 height 55
click at [369, 435] on link "WT-225135" at bounding box center [372, 445] width 66 height 20
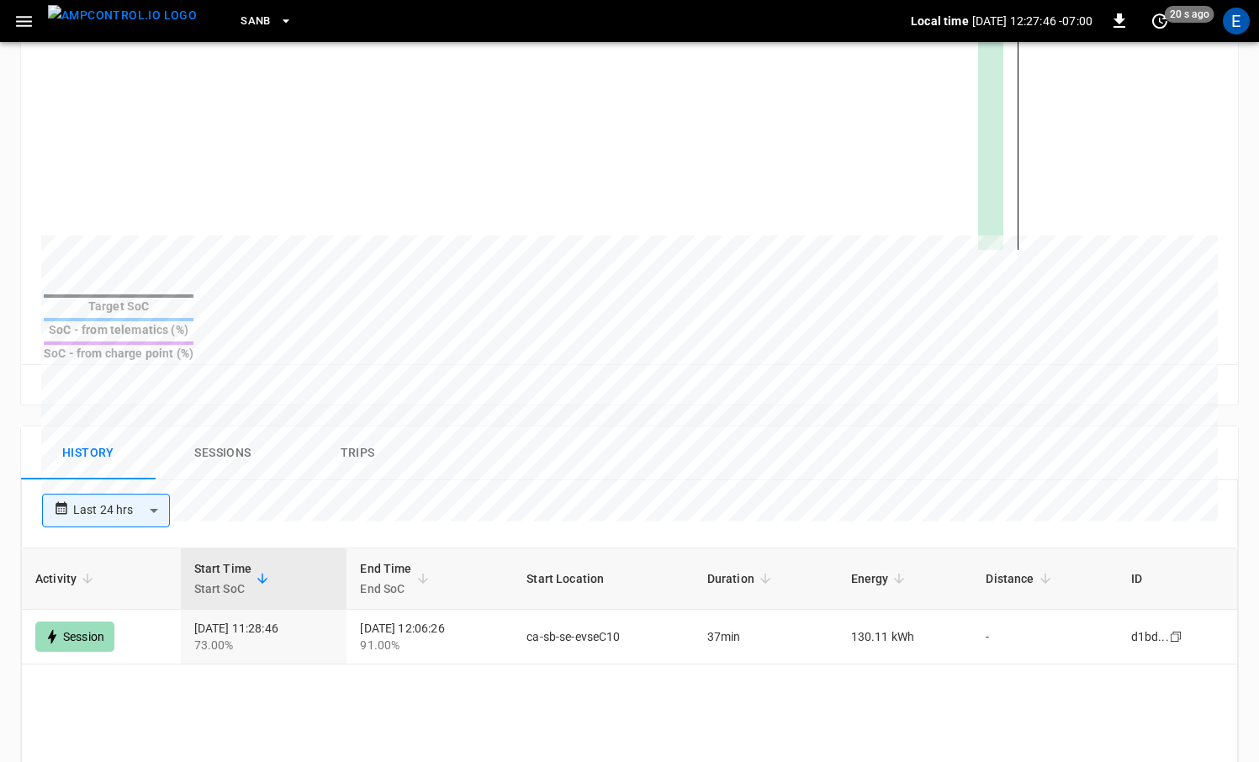
scroll to position [411, 0]
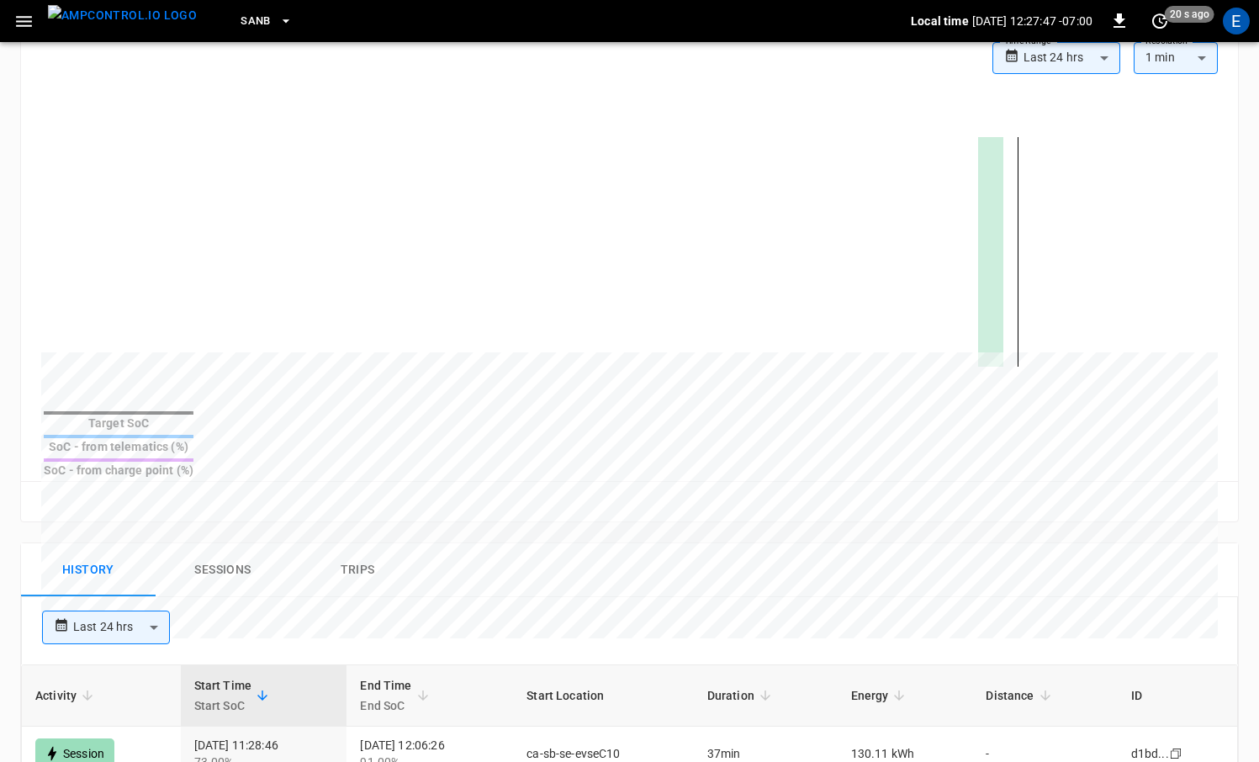
click at [395, 543] on button "Trips" at bounding box center [357, 570] width 135 height 54
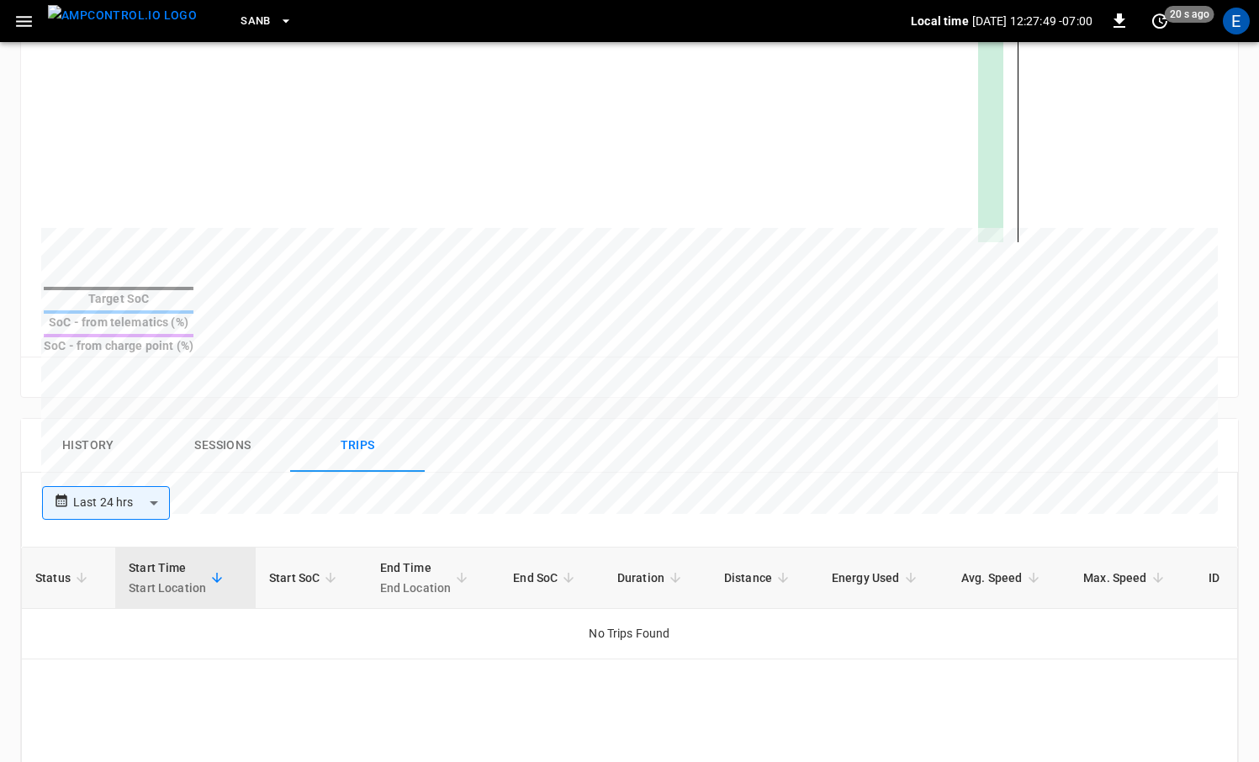
scroll to position [653, 0]
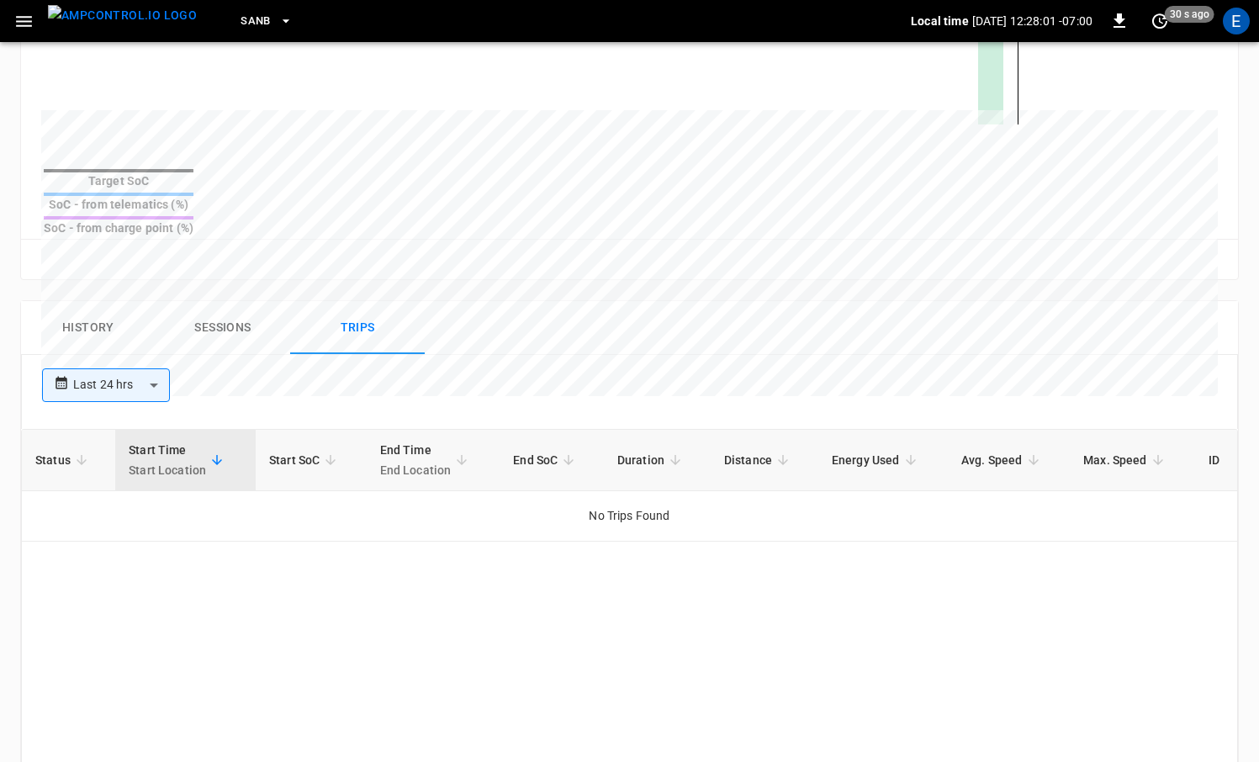
click at [112, 24] on img "menu" at bounding box center [122, 15] width 149 height 21
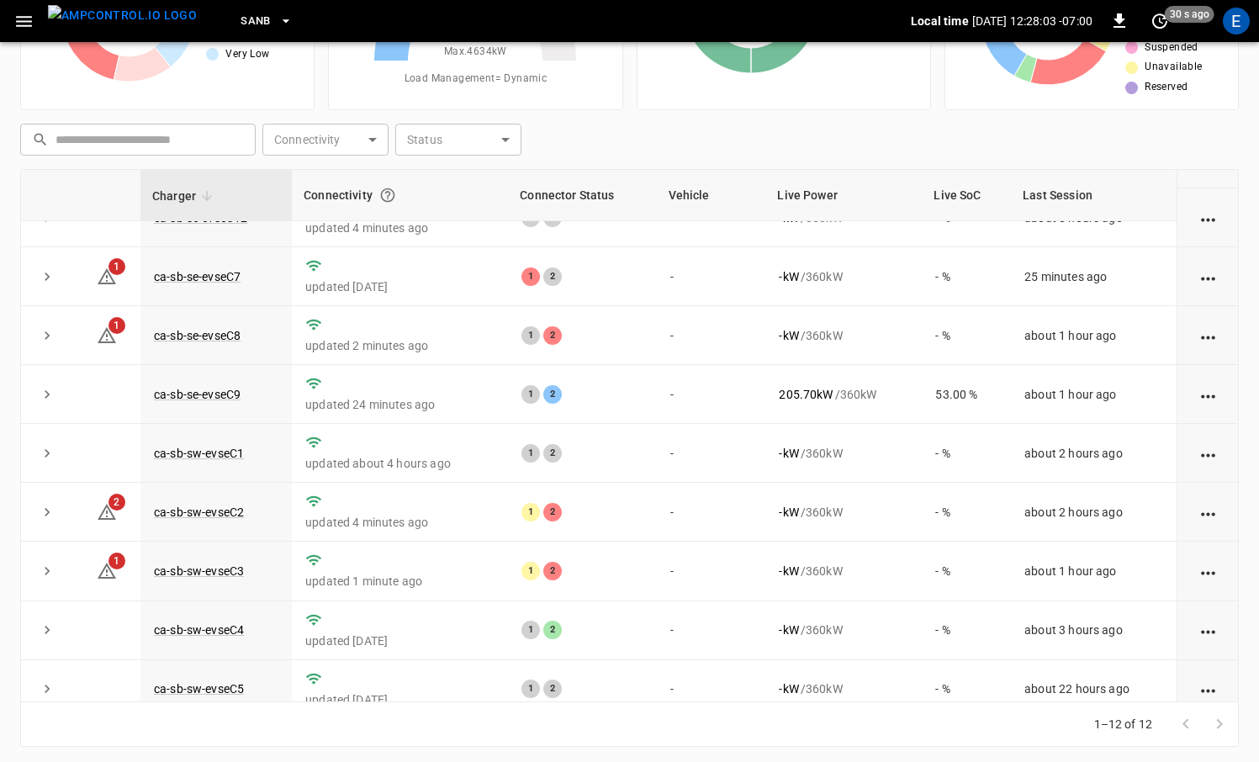
scroll to position [226, 0]
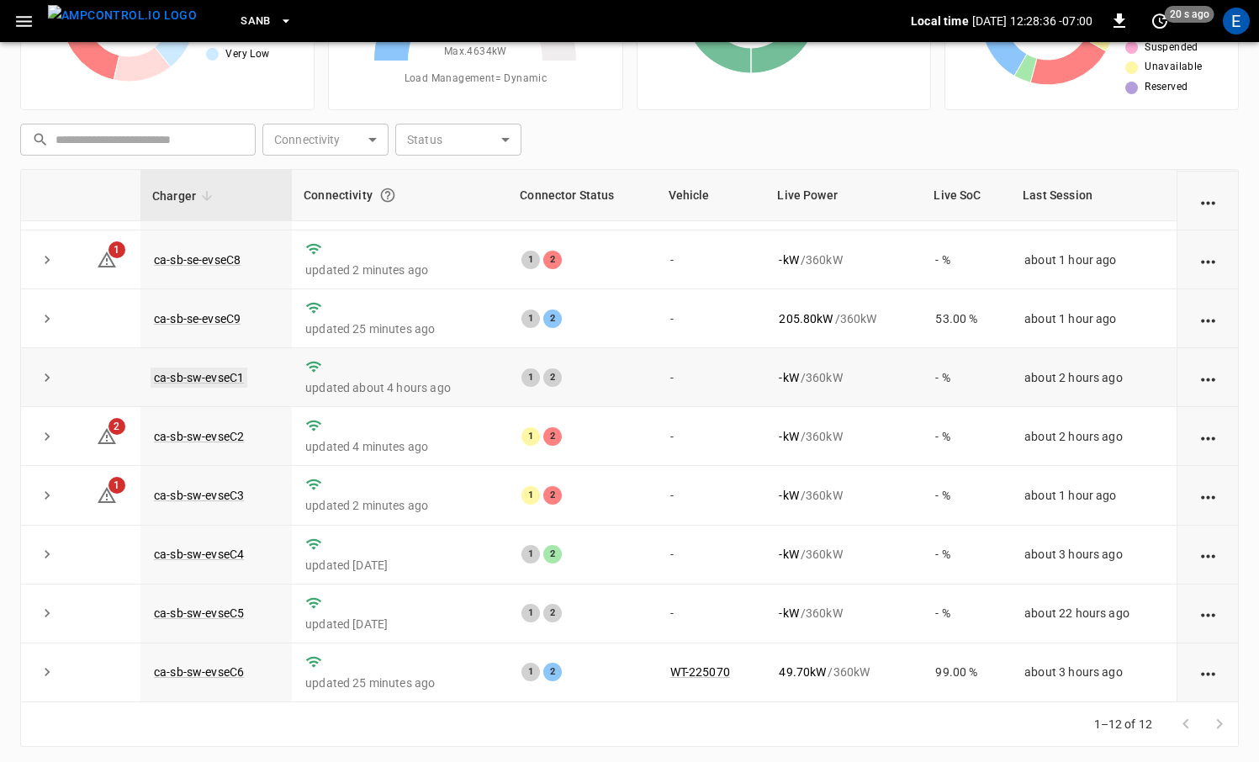
click at [225, 378] on link "ca-sb-sw-evseC1" at bounding box center [199, 377] width 97 height 20
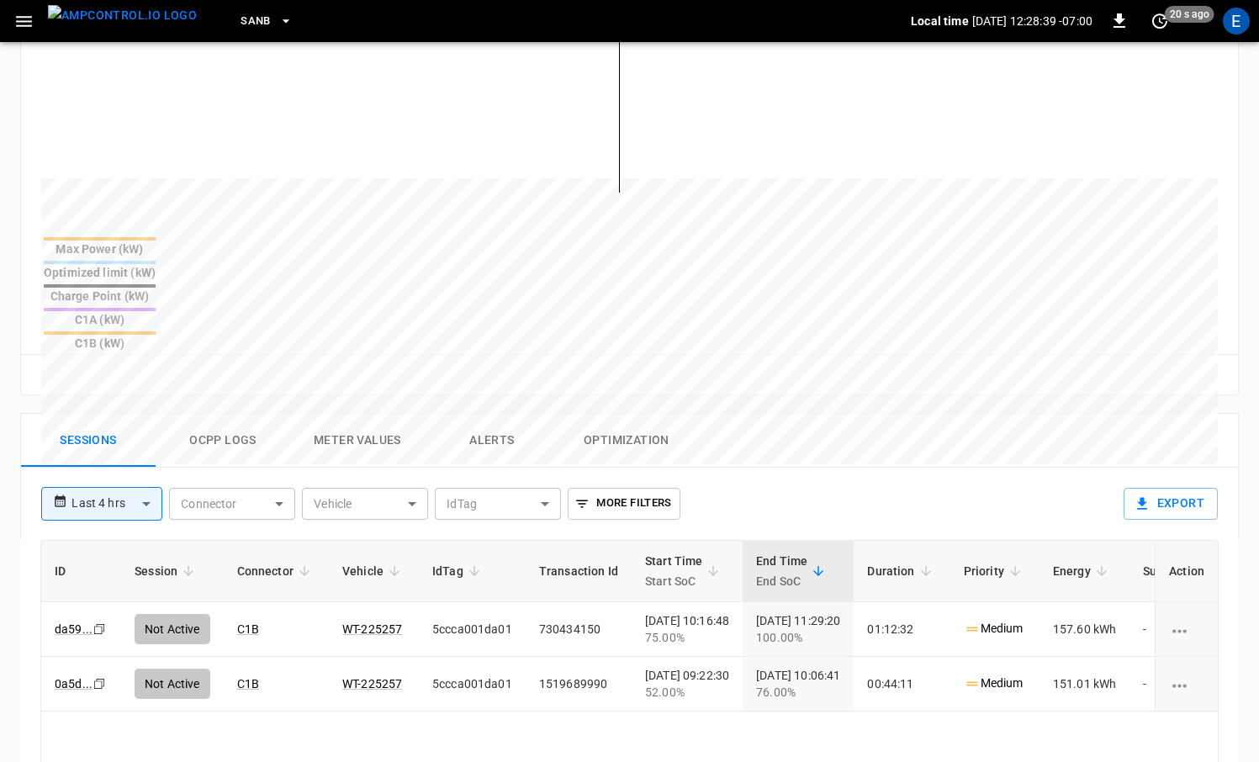
scroll to position [519, 0]
click at [139, 24] on img "menu" at bounding box center [122, 15] width 149 height 21
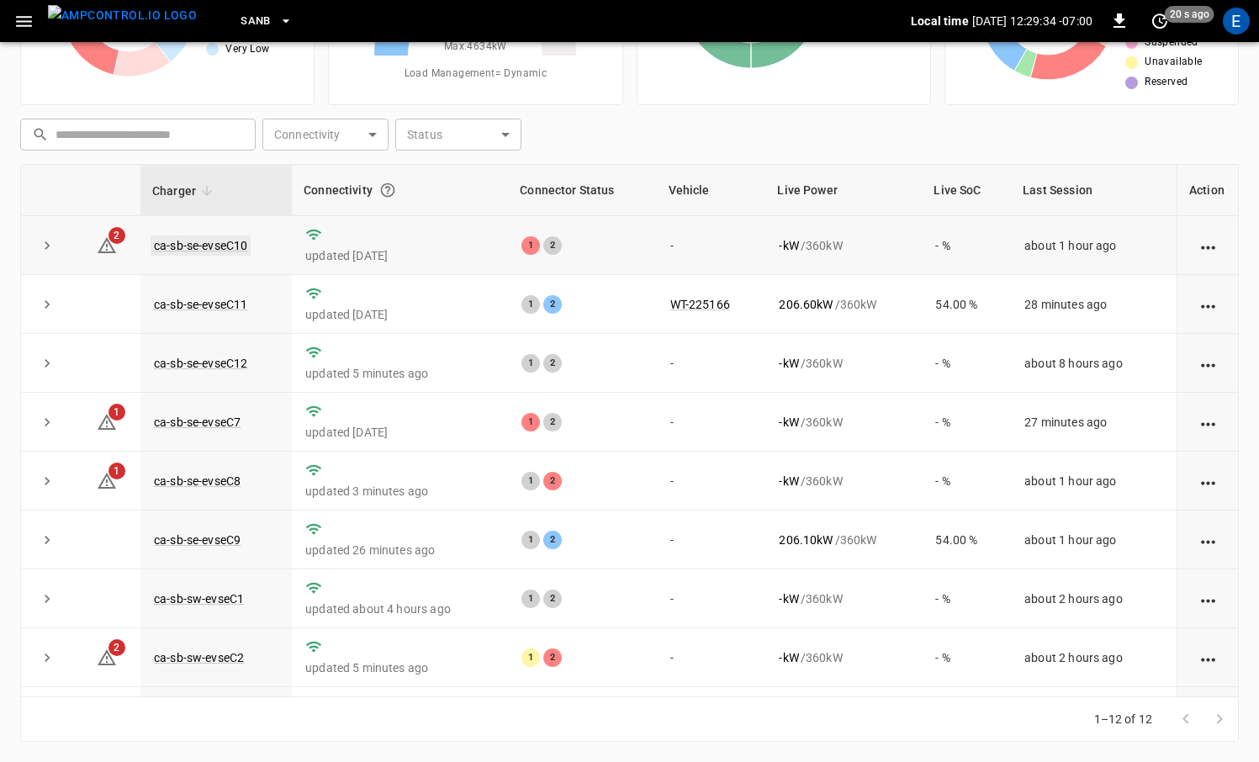
click at [211, 243] on link "ca-sb-se-evseC10" at bounding box center [201, 245] width 100 height 20
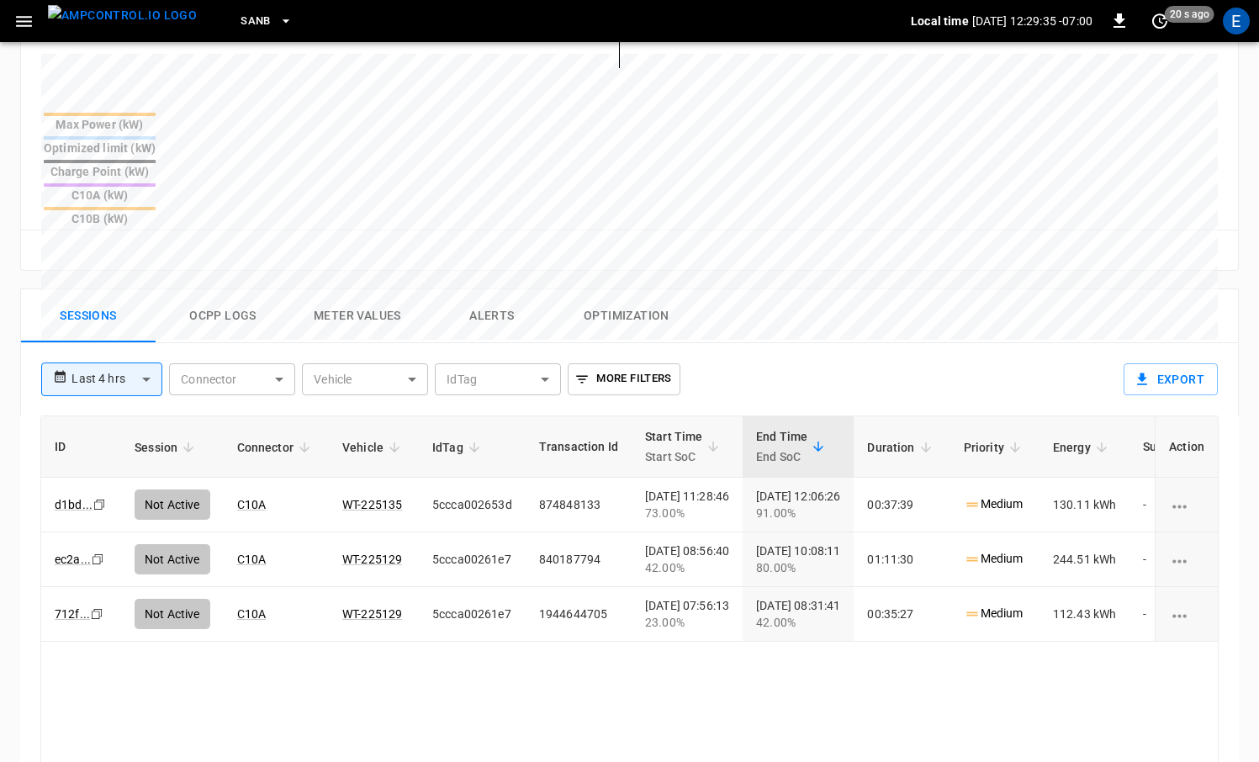
scroll to position [682, 0]
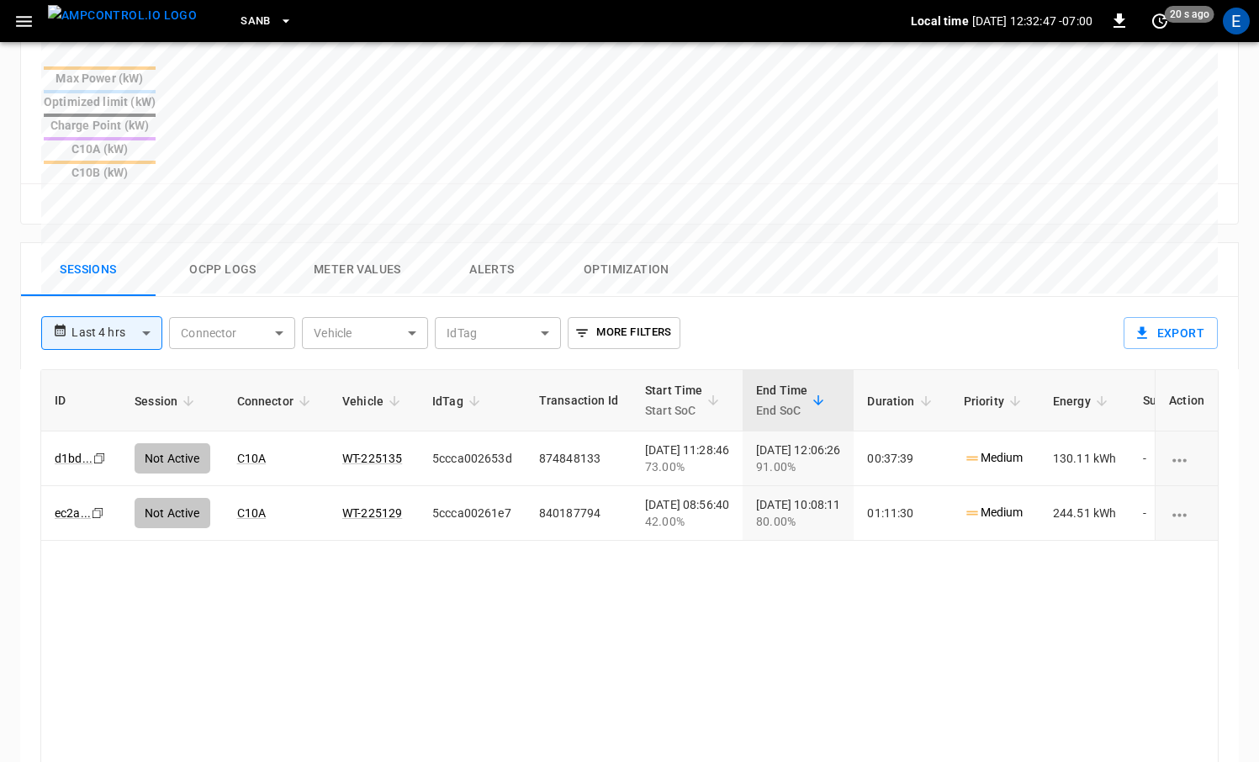
click at [108, 8] on img "menu" at bounding box center [122, 15] width 149 height 21
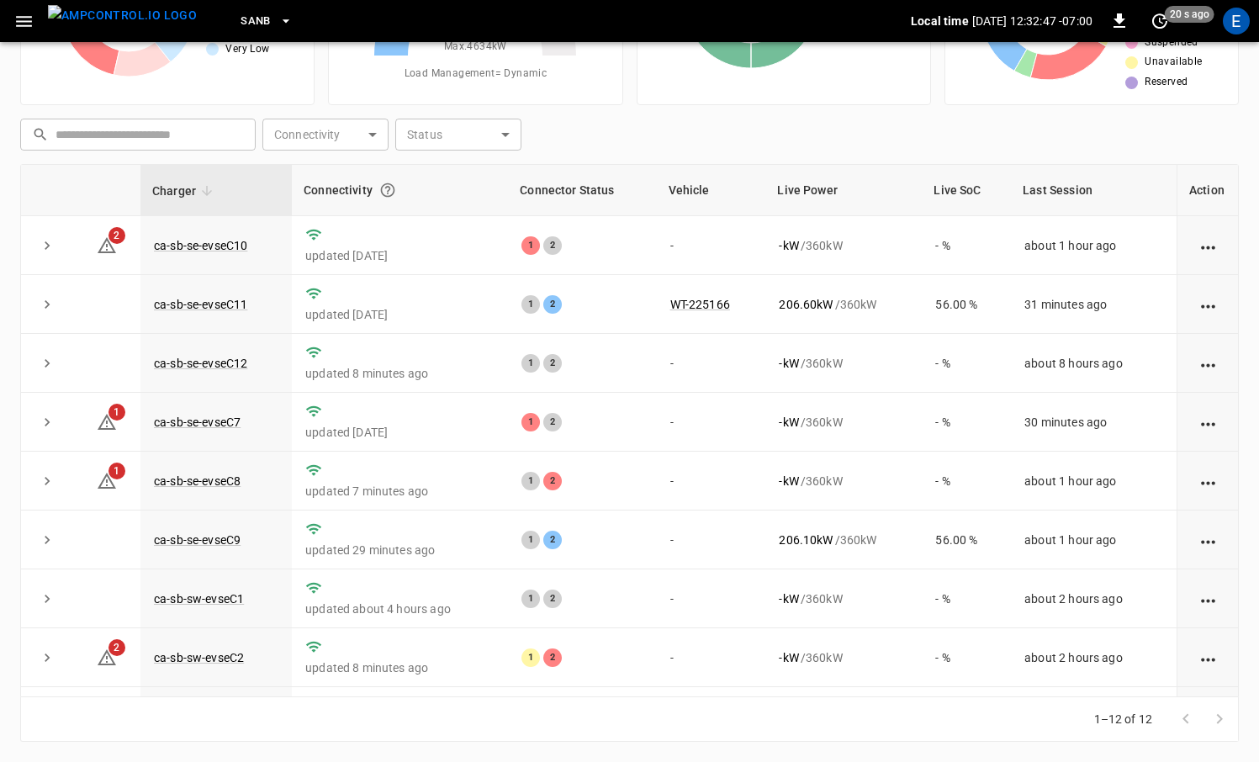
scroll to position [172, 0]
click at [240, 22] on span "SanB" at bounding box center [255, 21] width 30 height 19
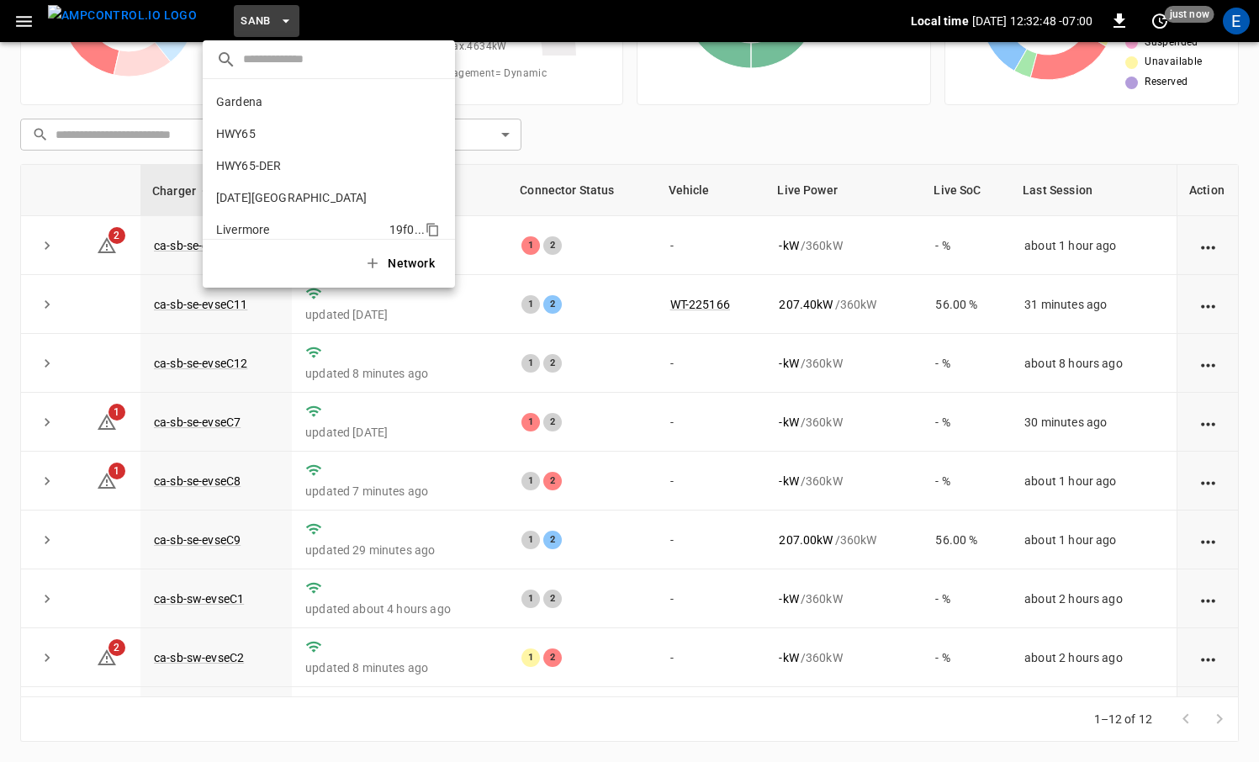
scroll to position [141, 0]
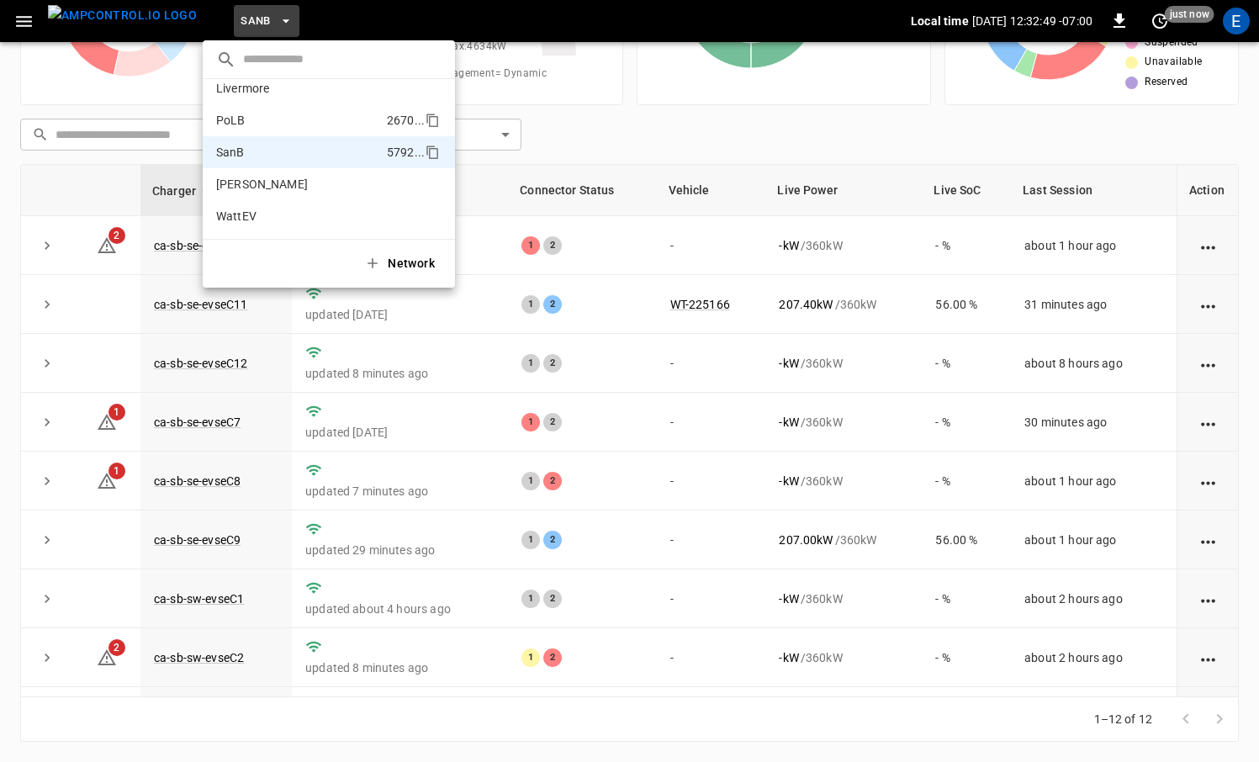
click at [337, 129] on li "PoLB 2670 ..." at bounding box center [329, 120] width 252 height 32
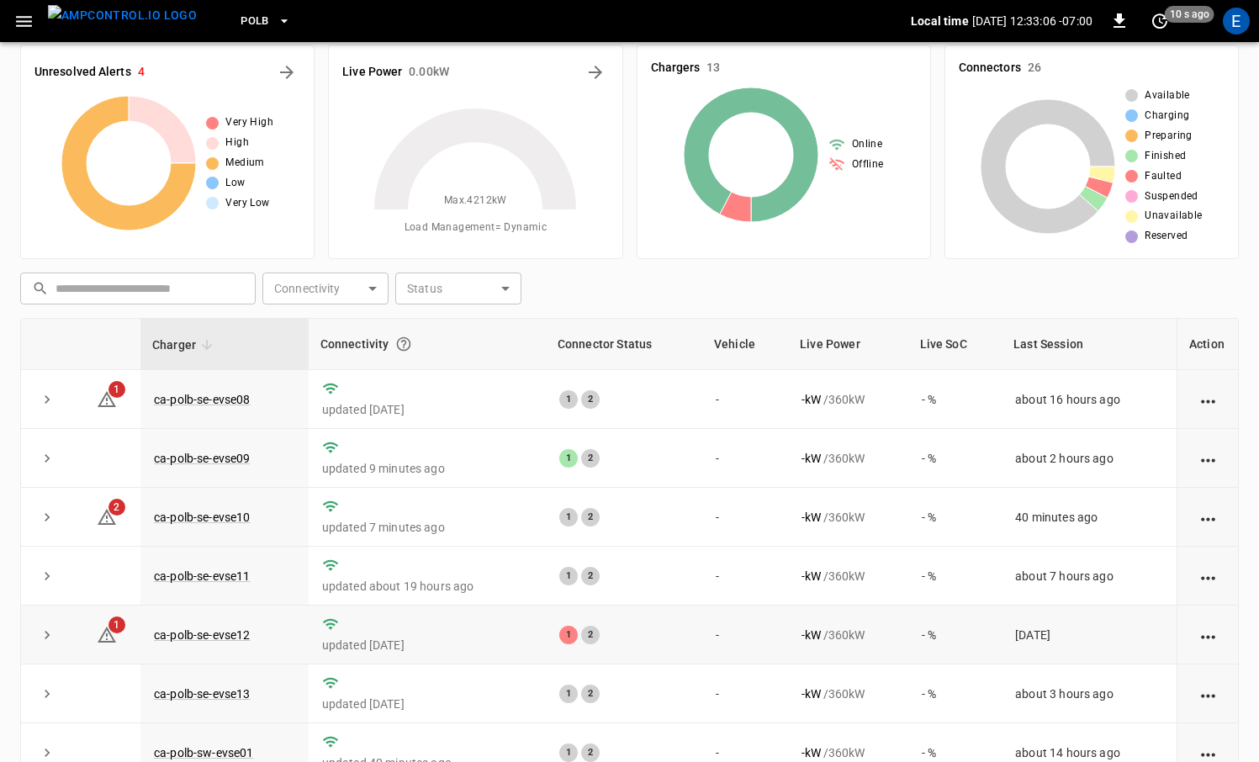
scroll to position [0, 0]
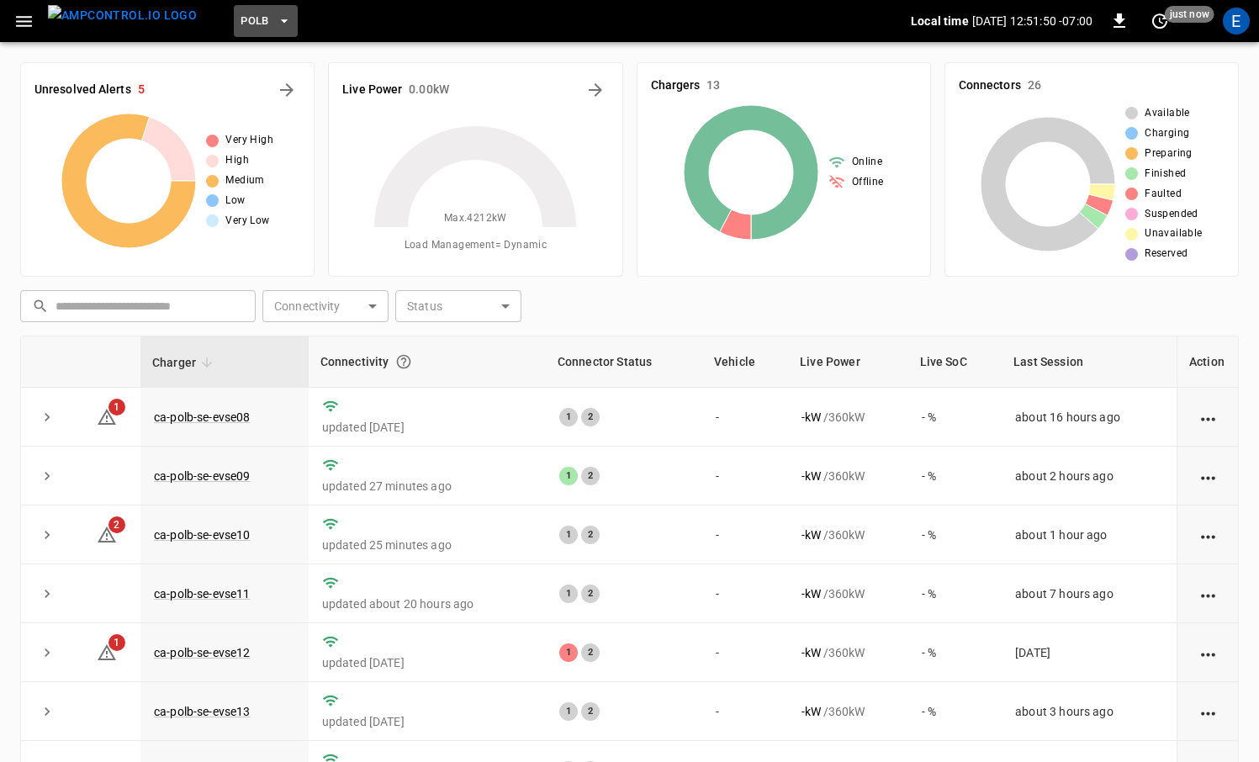
click at [276, 14] on icon "button" at bounding box center [284, 21] width 17 height 17
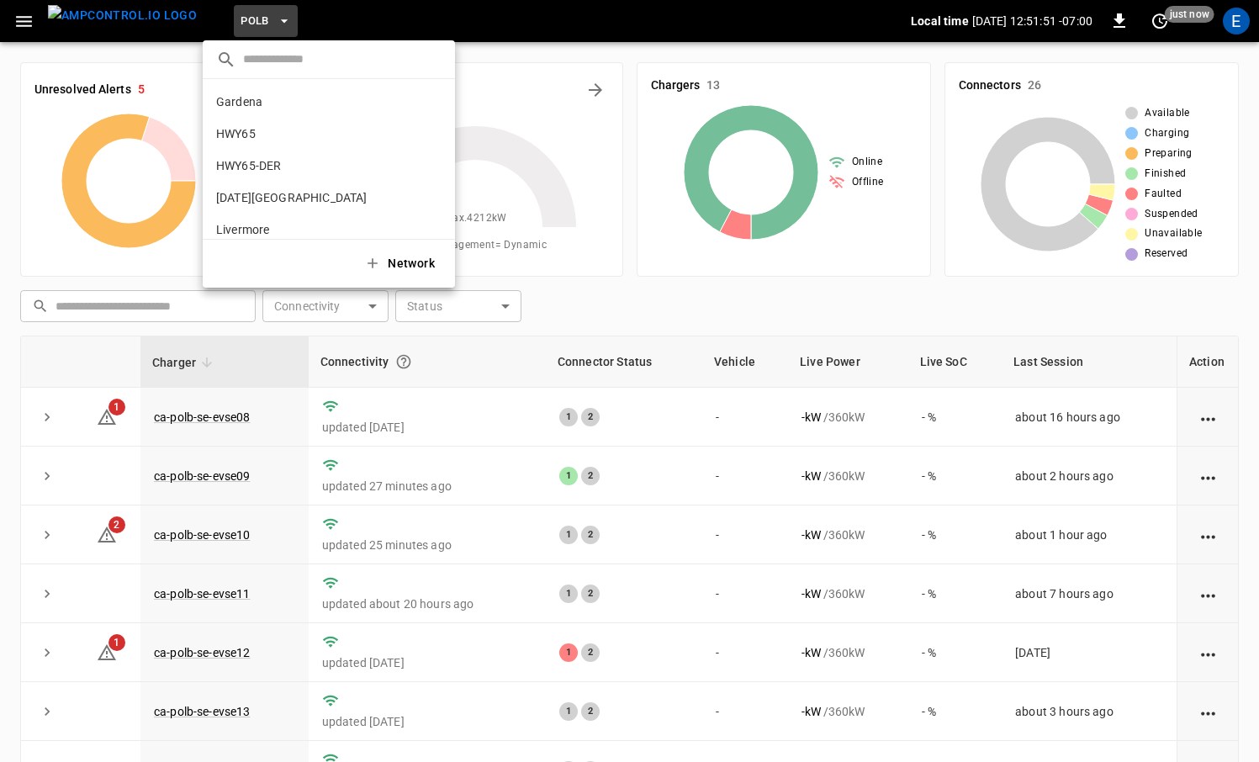
scroll to position [141, 0]
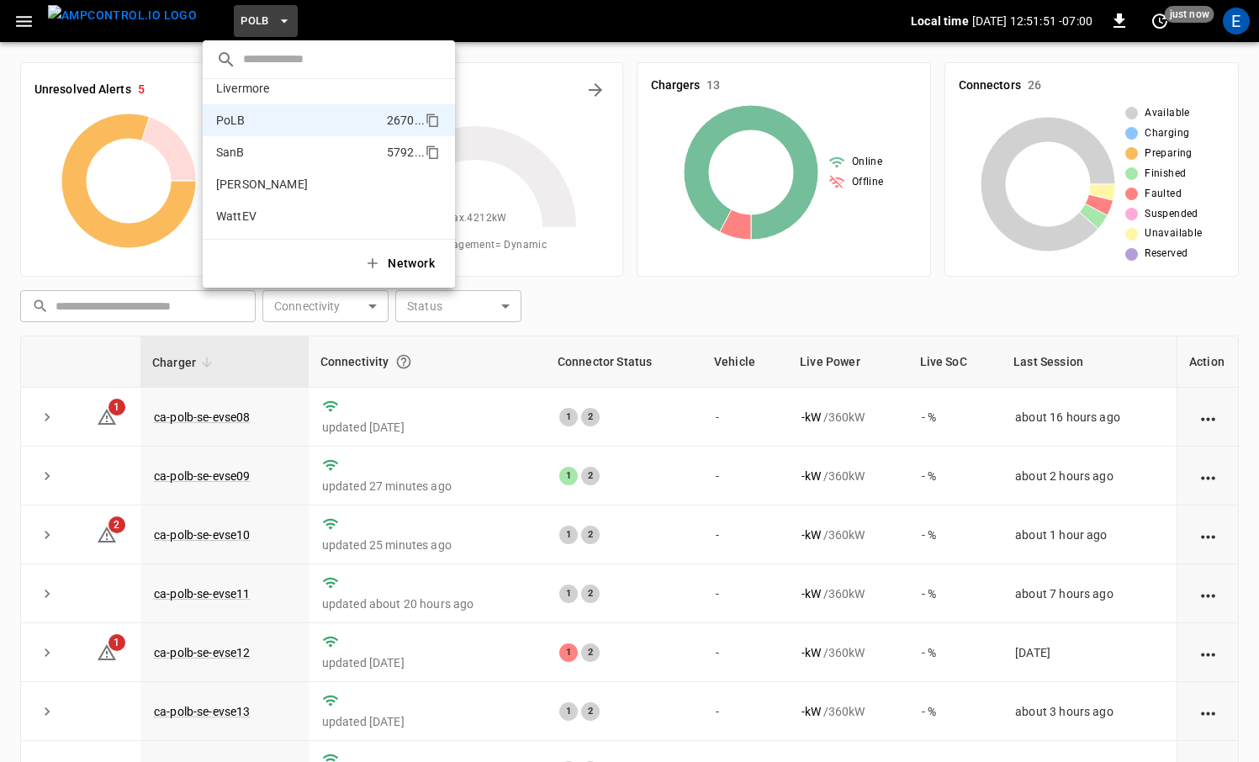
click at [276, 148] on p "SanB" at bounding box center [298, 152] width 164 height 17
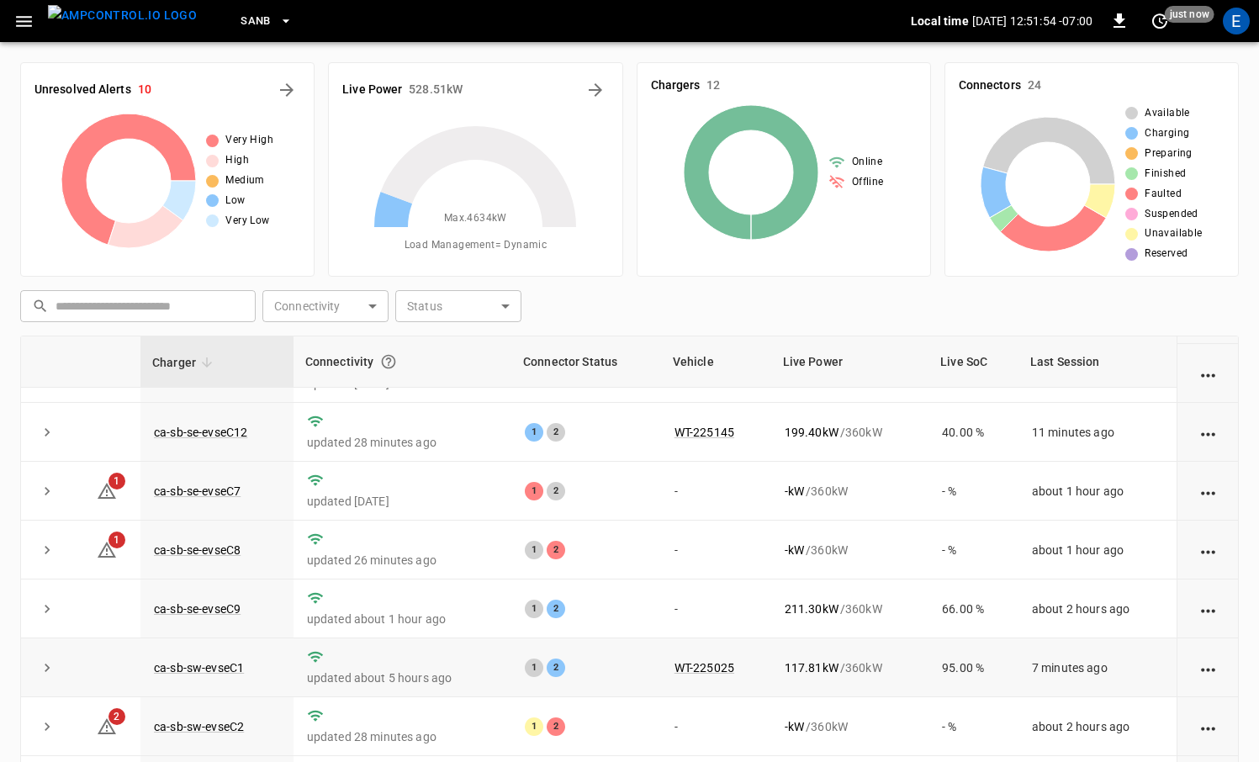
scroll to position [0, 0]
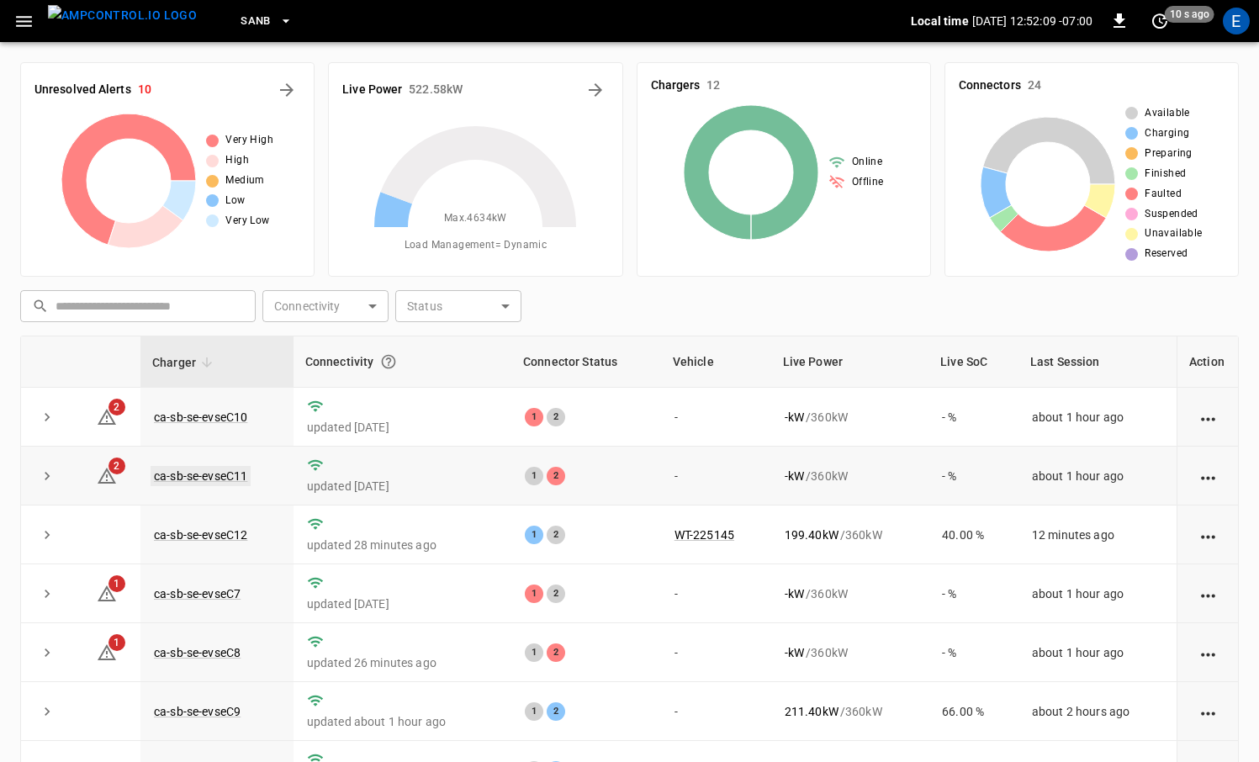
click at [200, 471] on link "ca-sb-se-evseC11" at bounding box center [201, 476] width 100 height 20
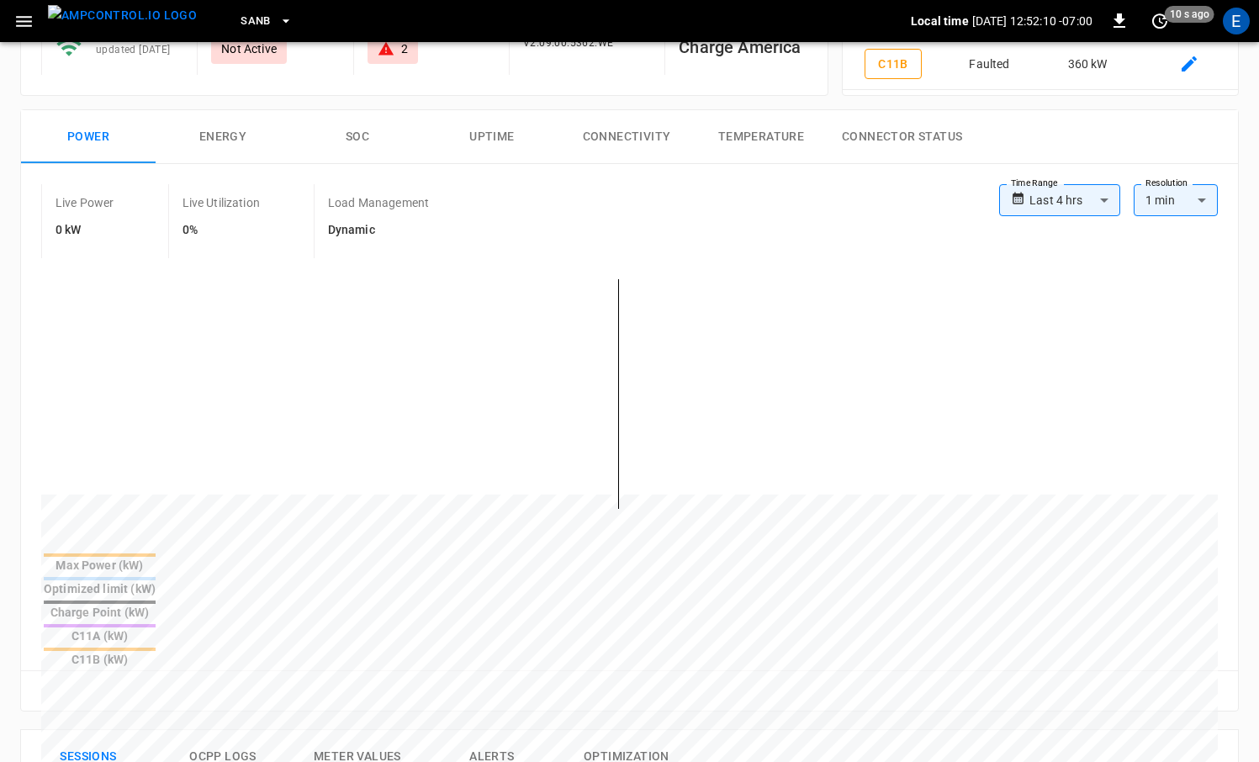
scroll to position [711, 0]
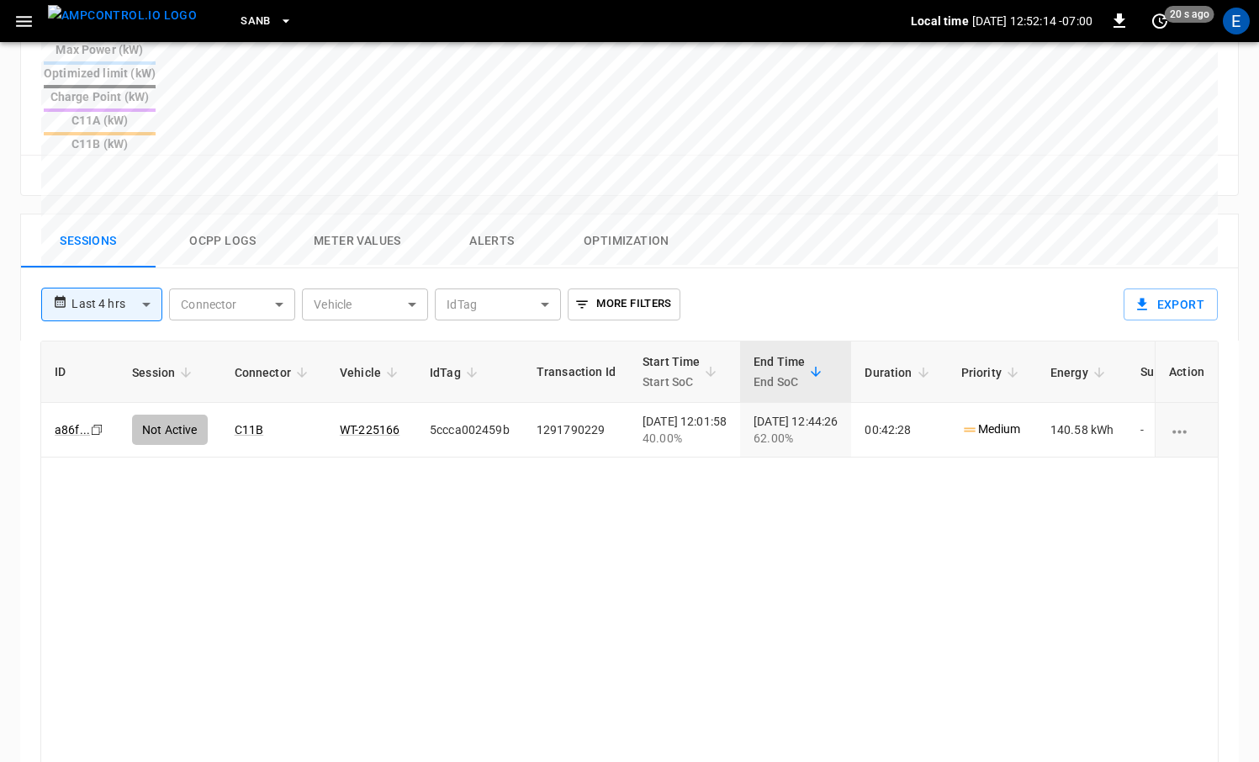
click at [160, 23] on img "menu" at bounding box center [122, 15] width 149 height 21
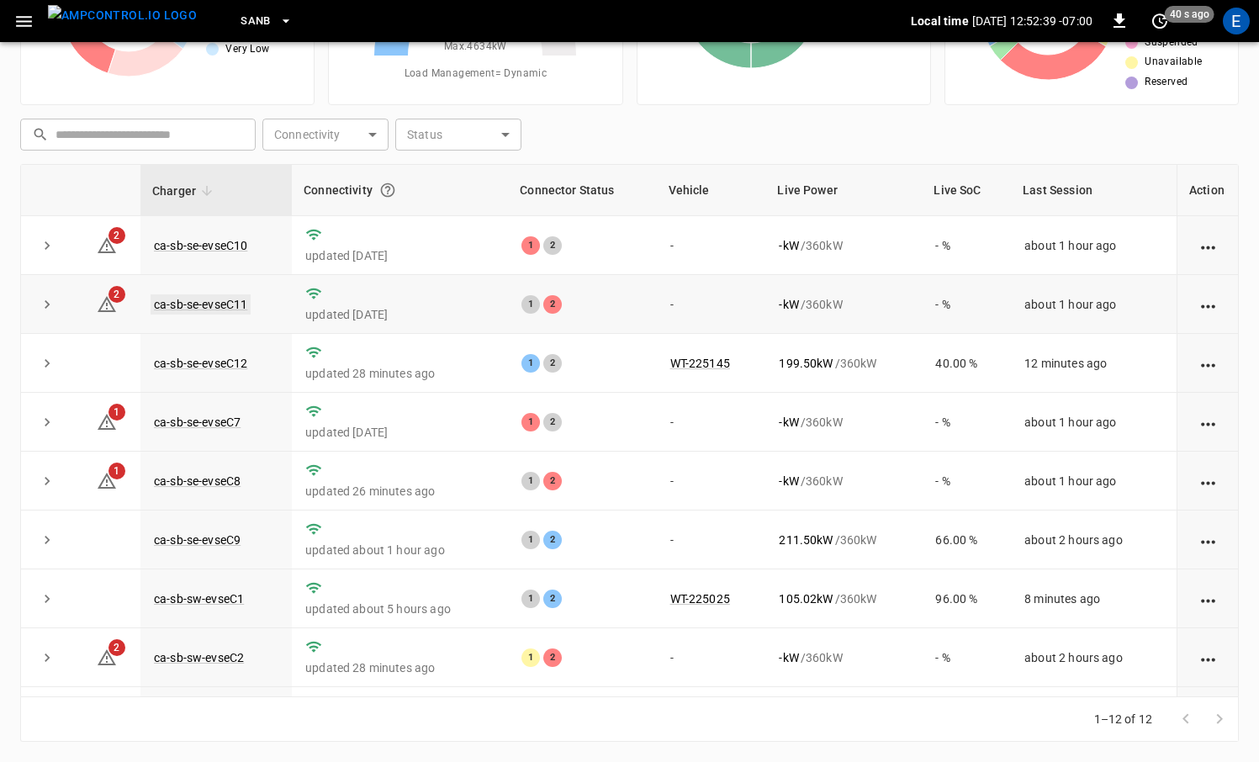
click at [227, 307] on link "ca-sb-se-evseC11" at bounding box center [201, 304] width 100 height 20
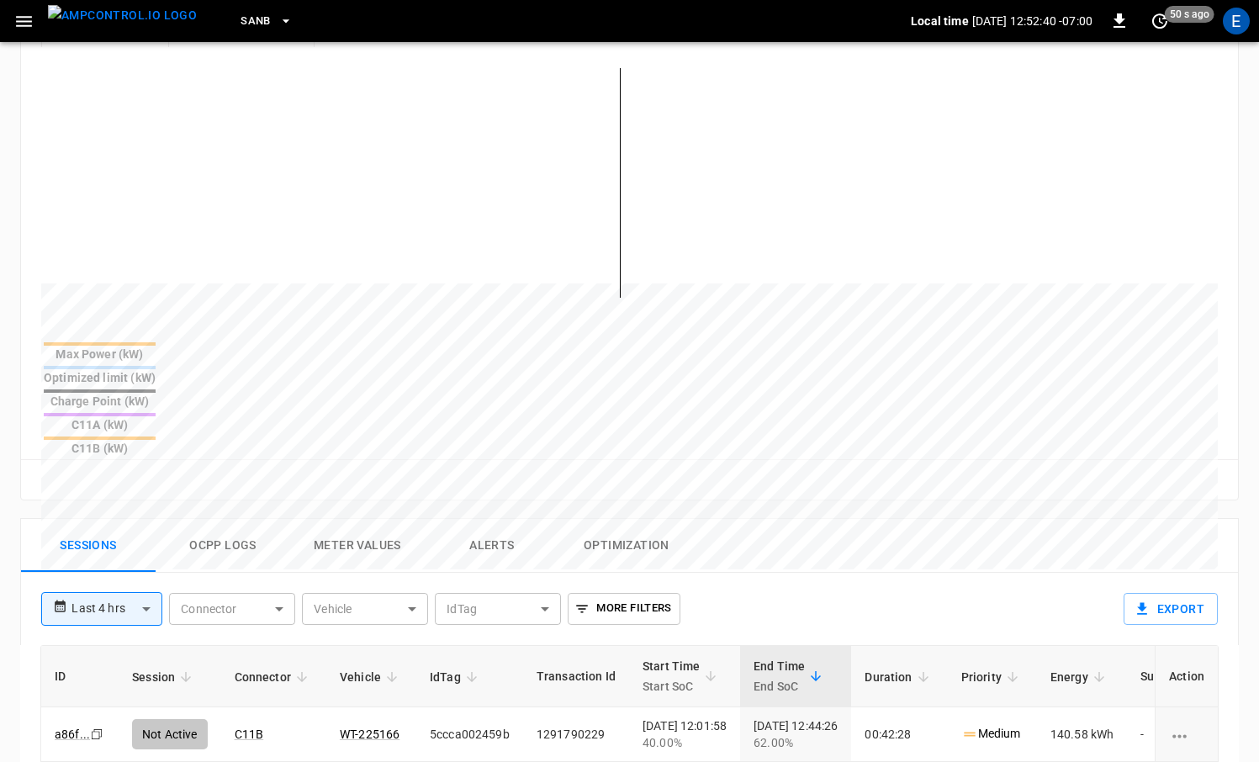
scroll to position [543, 0]
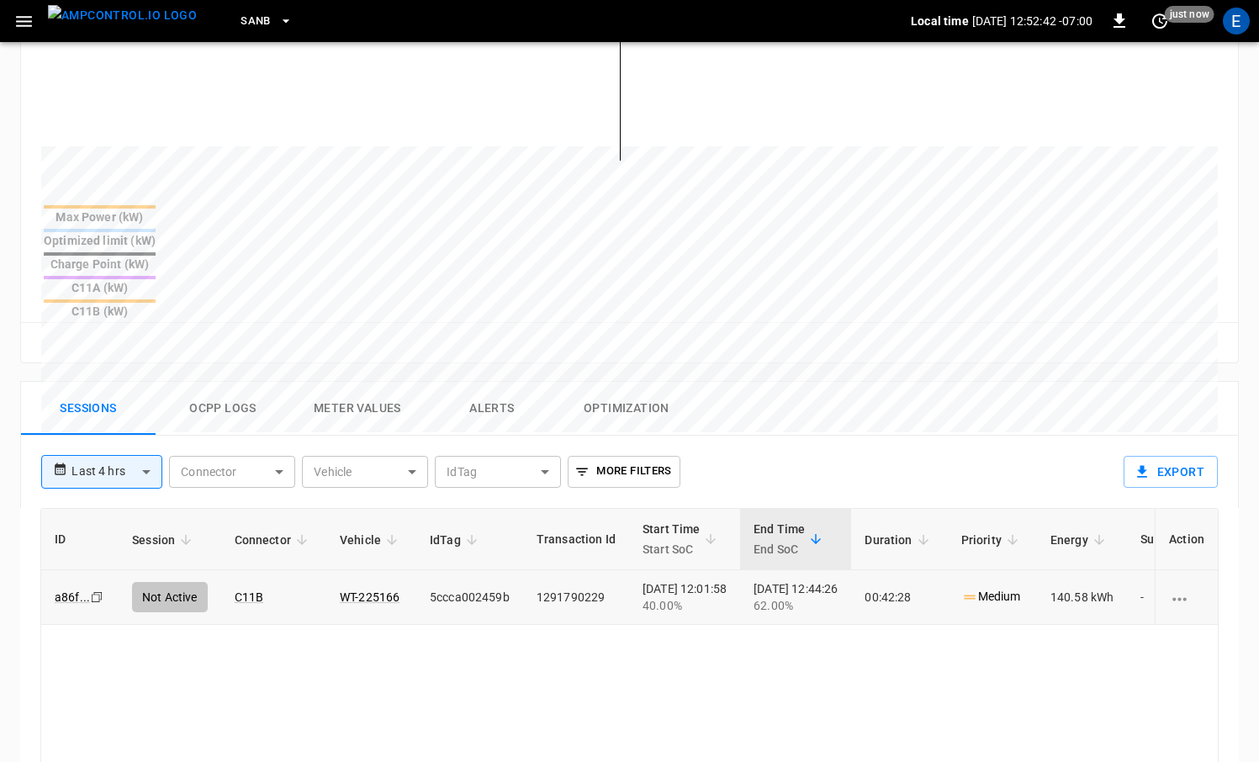
click at [337, 570] on td "WT-225166" at bounding box center [371, 597] width 90 height 55
click at [349, 570] on td "WT-225166" at bounding box center [371, 597] width 90 height 55
click at [356, 587] on link "WT-225166" at bounding box center [369, 597] width 66 height 20
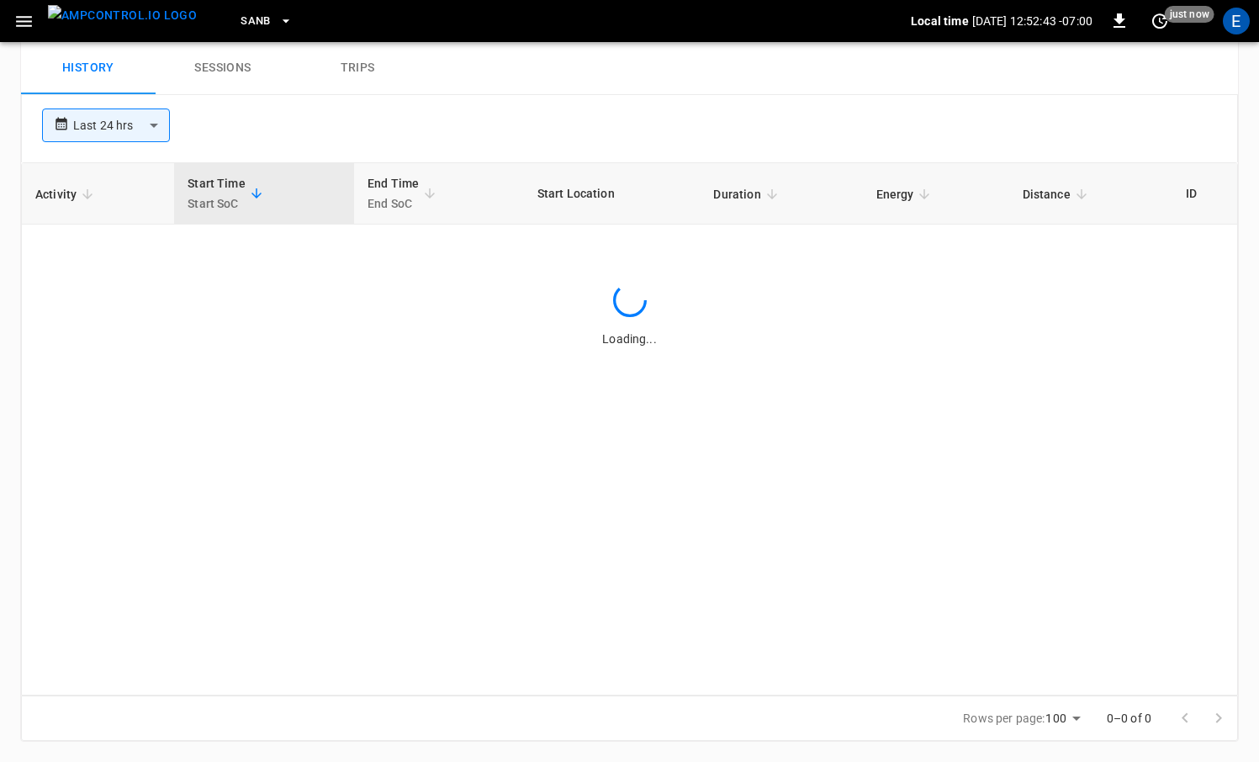
scroll to position [543, 0]
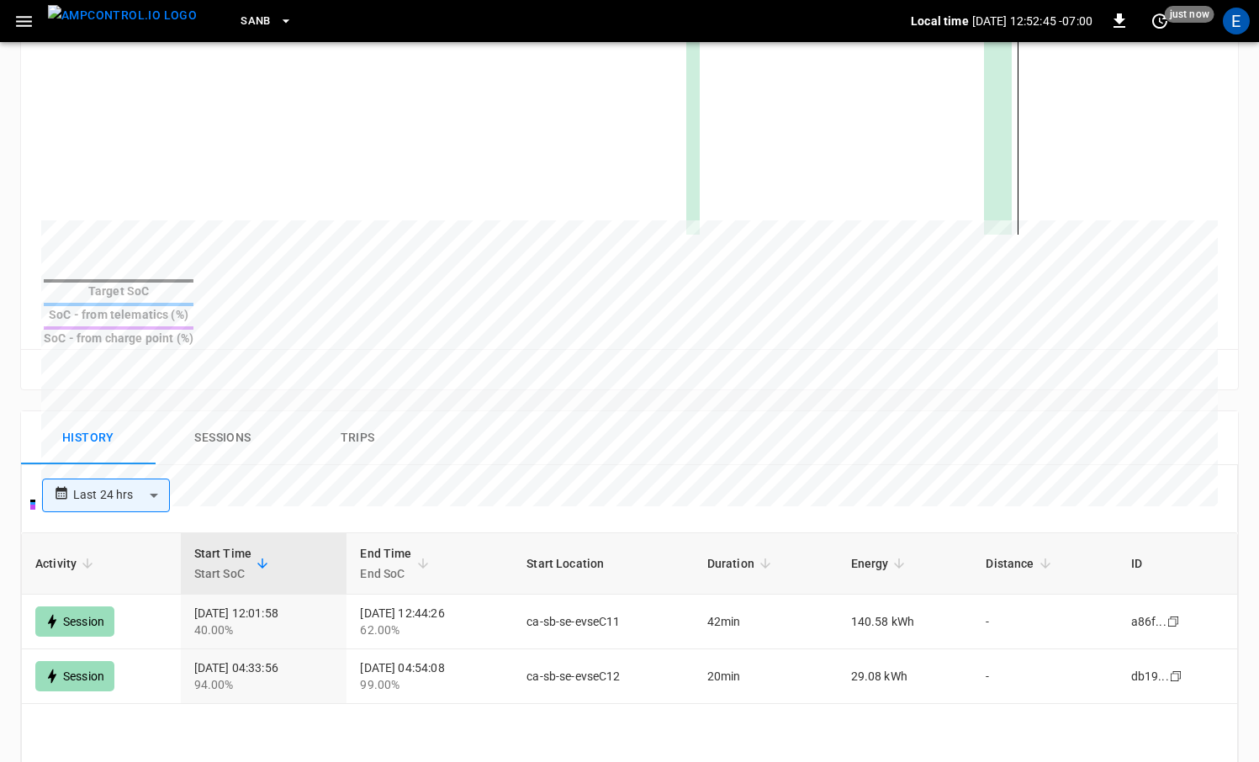
click at [131, 26] on img "menu" at bounding box center [122, 15] width 149 height 21
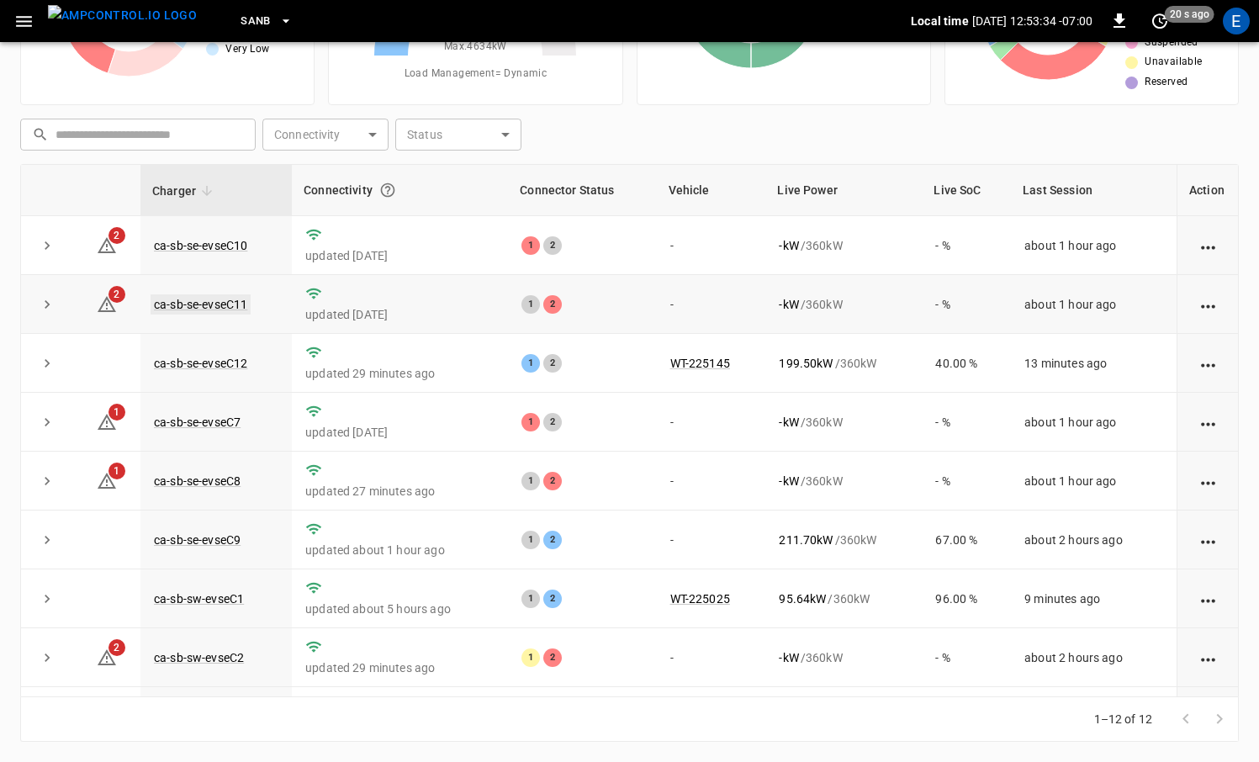
click at [235, 297] on link "ca-sb-se-evseC11" at bounding box center [201, 304] width 100 height 20
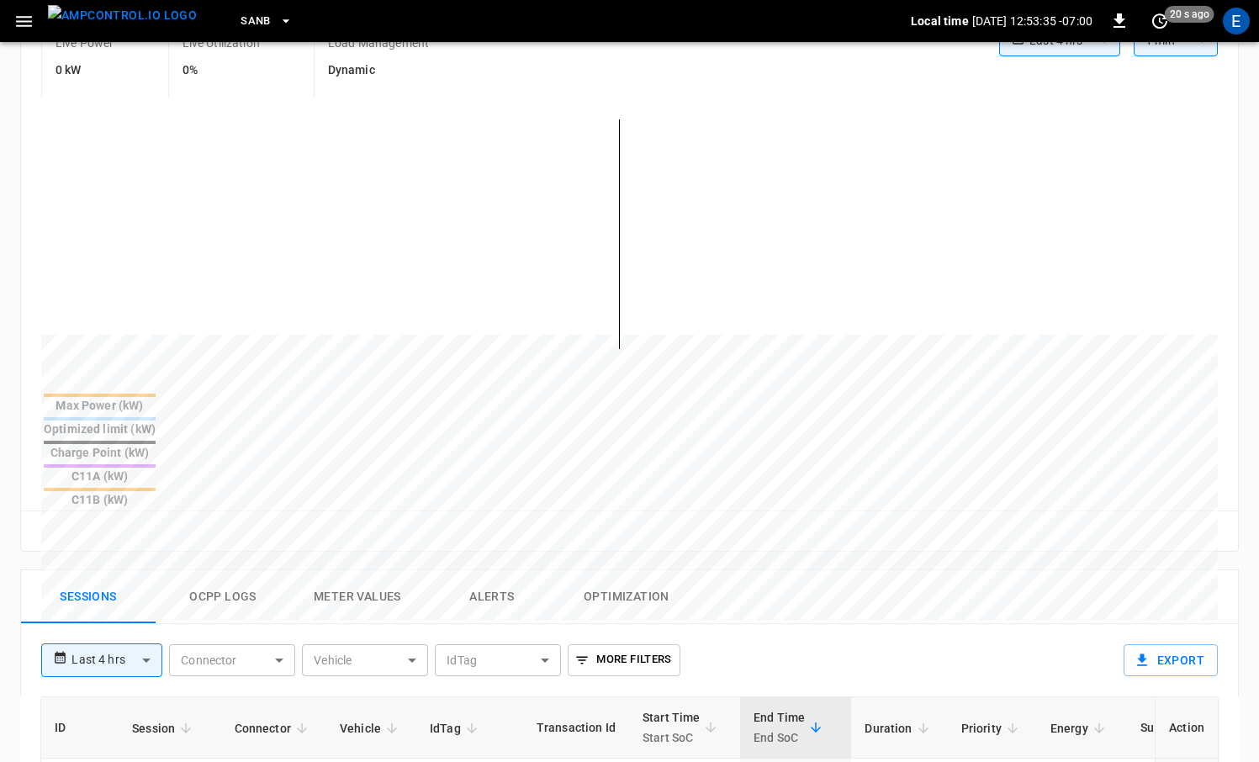
scroll to position [563, 0]
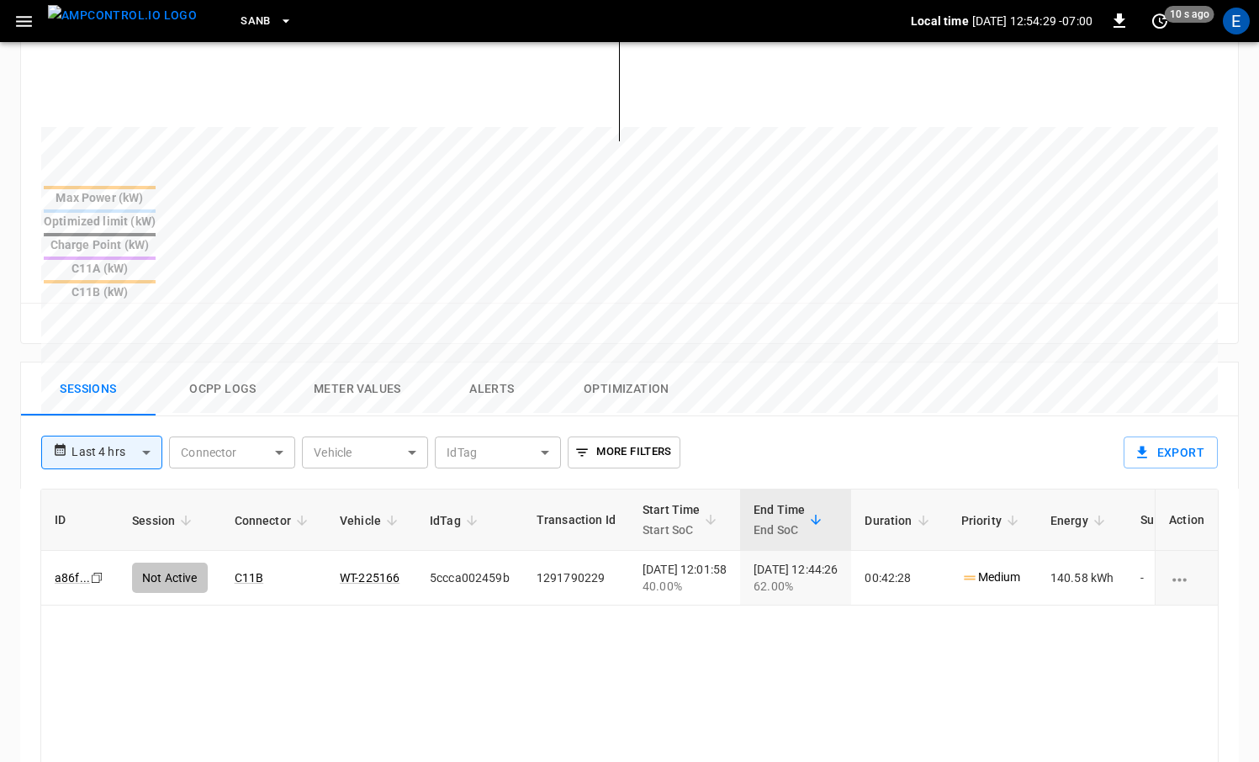
click at [85, 26] on img "menu" at bounding box center [122, 15] width 149 height 21
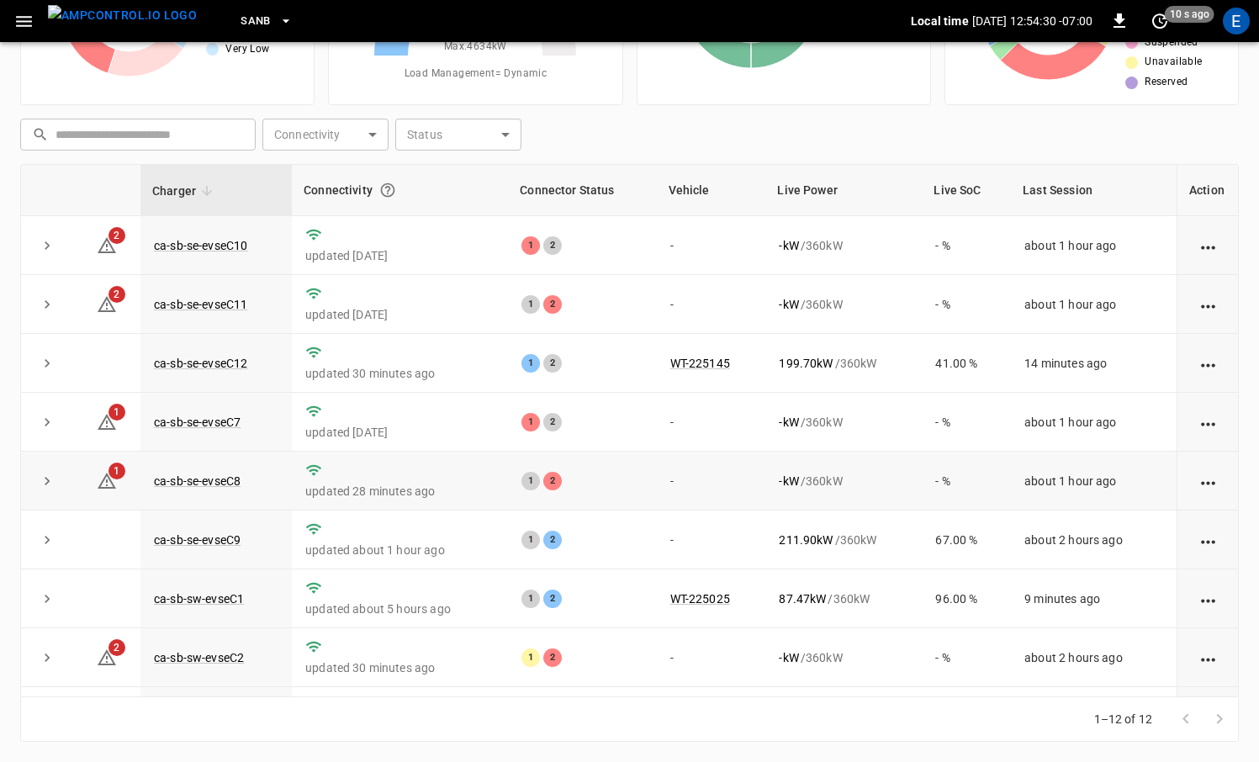
scroll to position [226, 0]
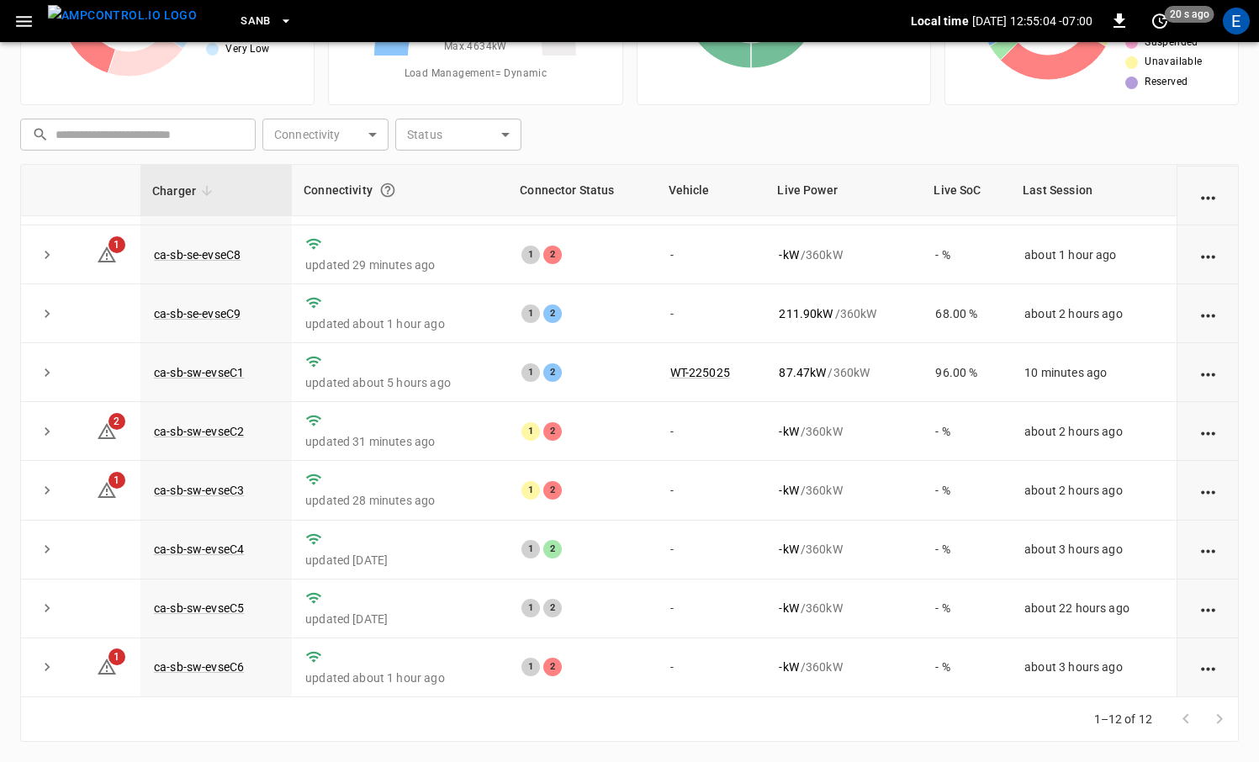
click at [137, 26] on img "menu" at bounding box center [122, 15] width 149 height 21
click at [121, 13] on img "menu" at bounding box center [122, 15] width 149 height 21
click at [240, 19] on span "SanB" at bounding box center [255, 21] width 30 height 19
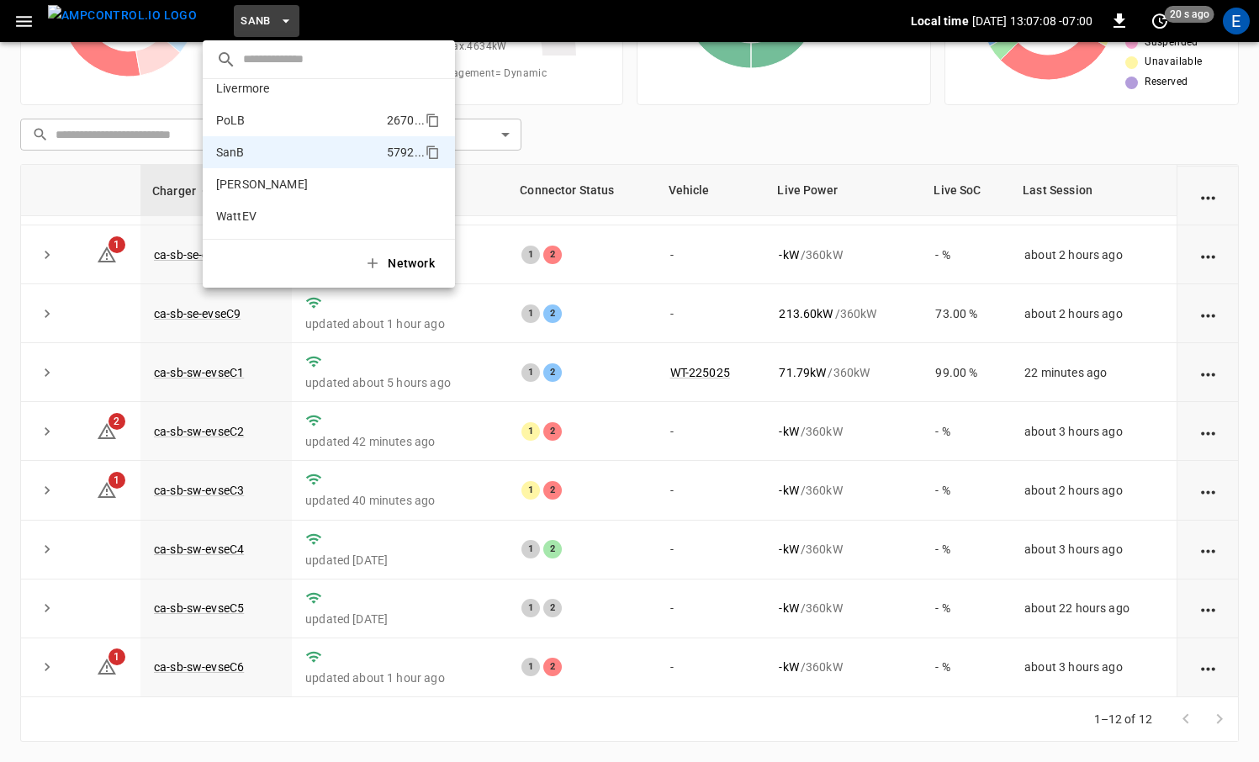
scroll to position [0, 0]
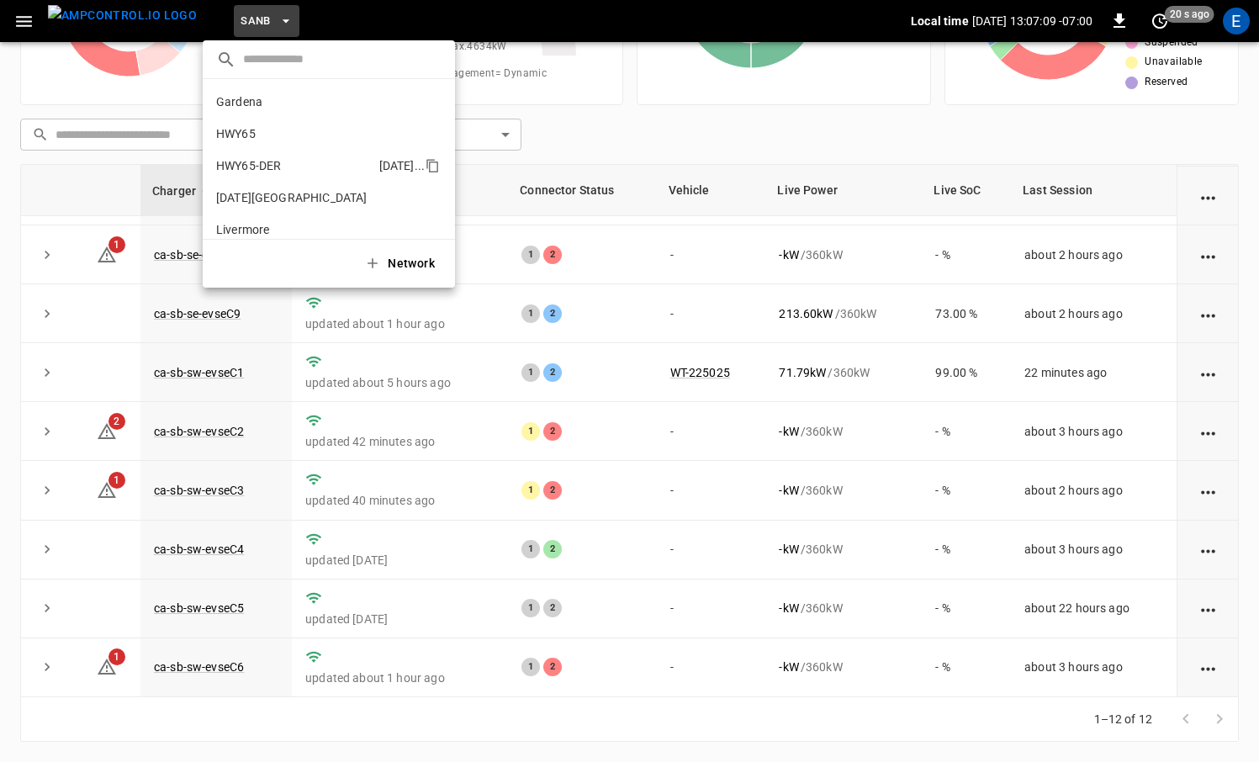
click at [304, 154] on li "HWY65-DER [DATE].." at bounding box center [329, 166] width 252 height 32
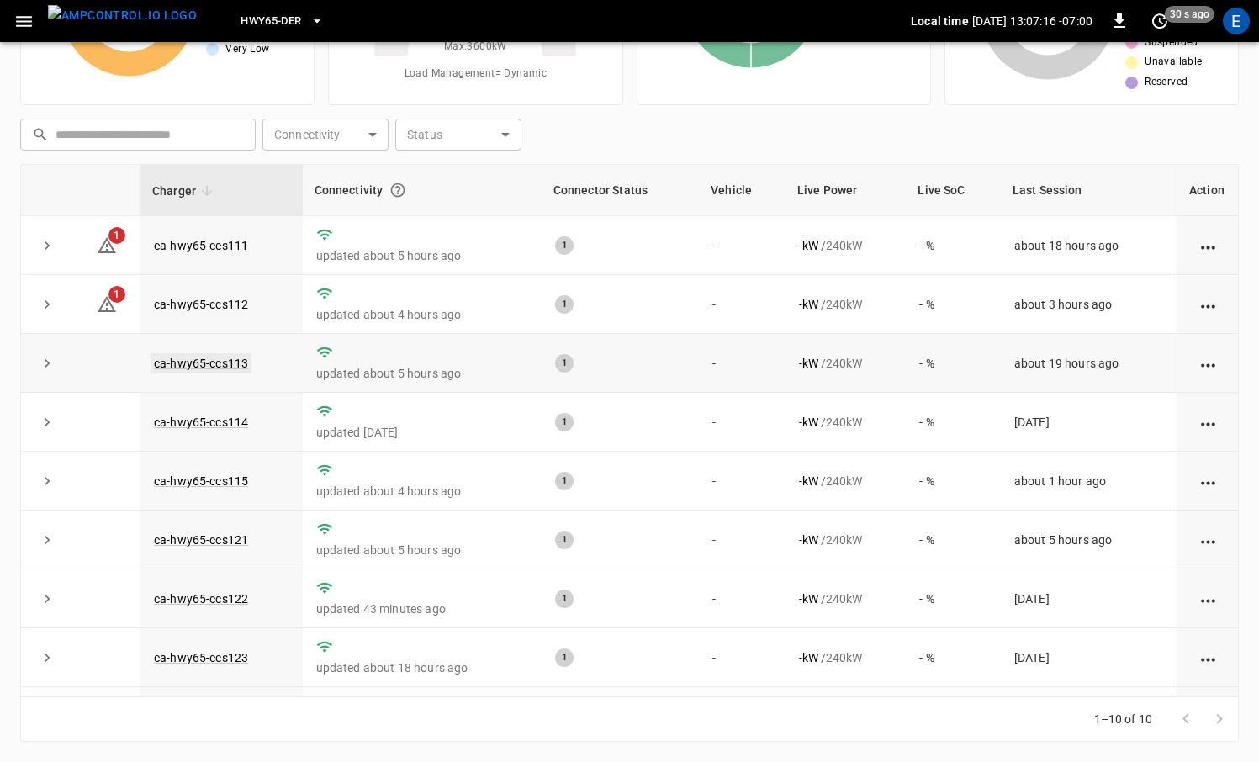
click at [213, 366] on link "ca-hwy65-ccs113" at bounding box center [201, 363] width 101 height 20
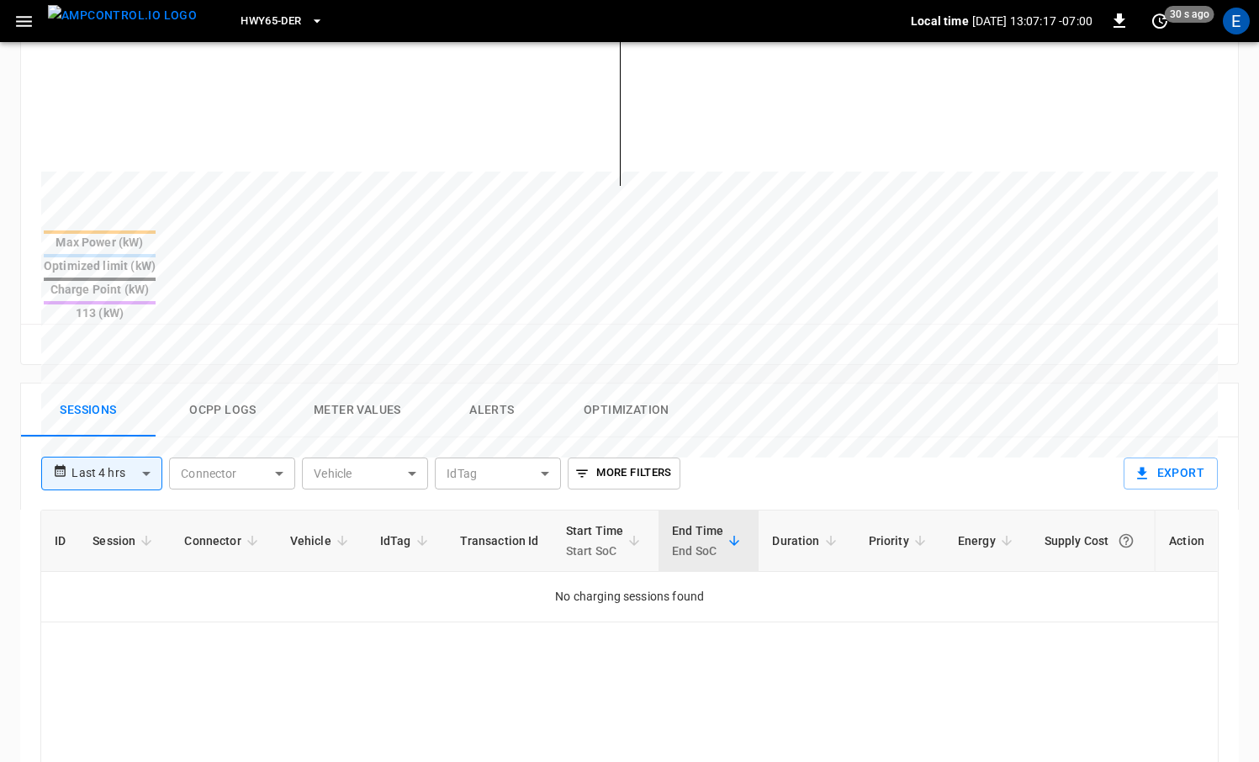
scroll to position [581, 0]
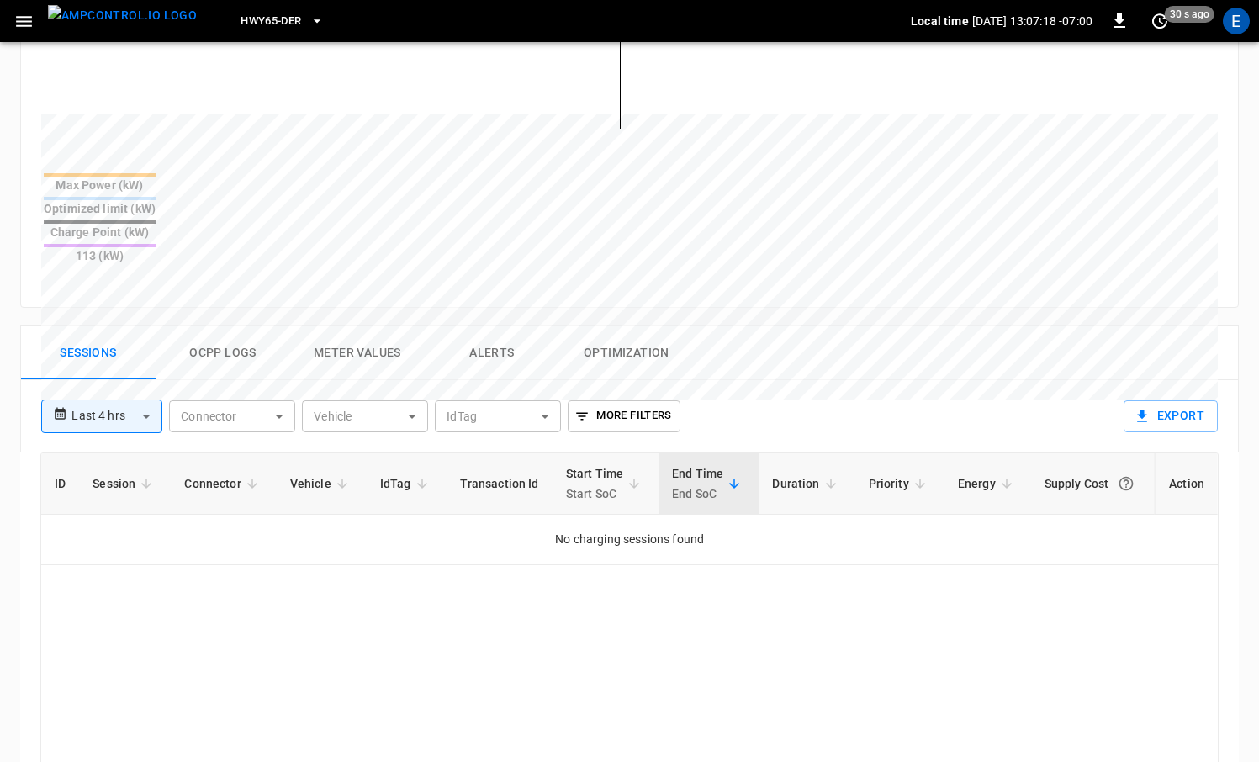
click at [192, 326] on button "Ocpp logs" at bounding box center [223, 353] width 135 height 54
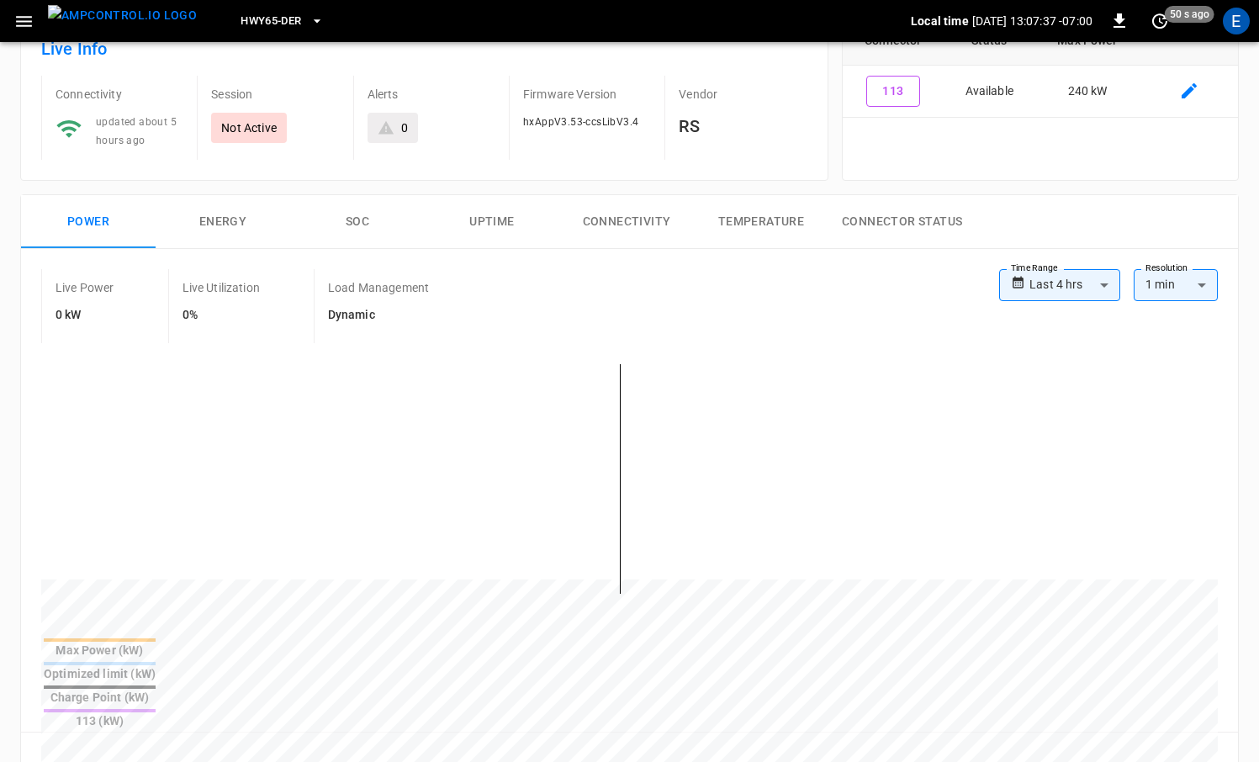
scroll to position [0, 0]
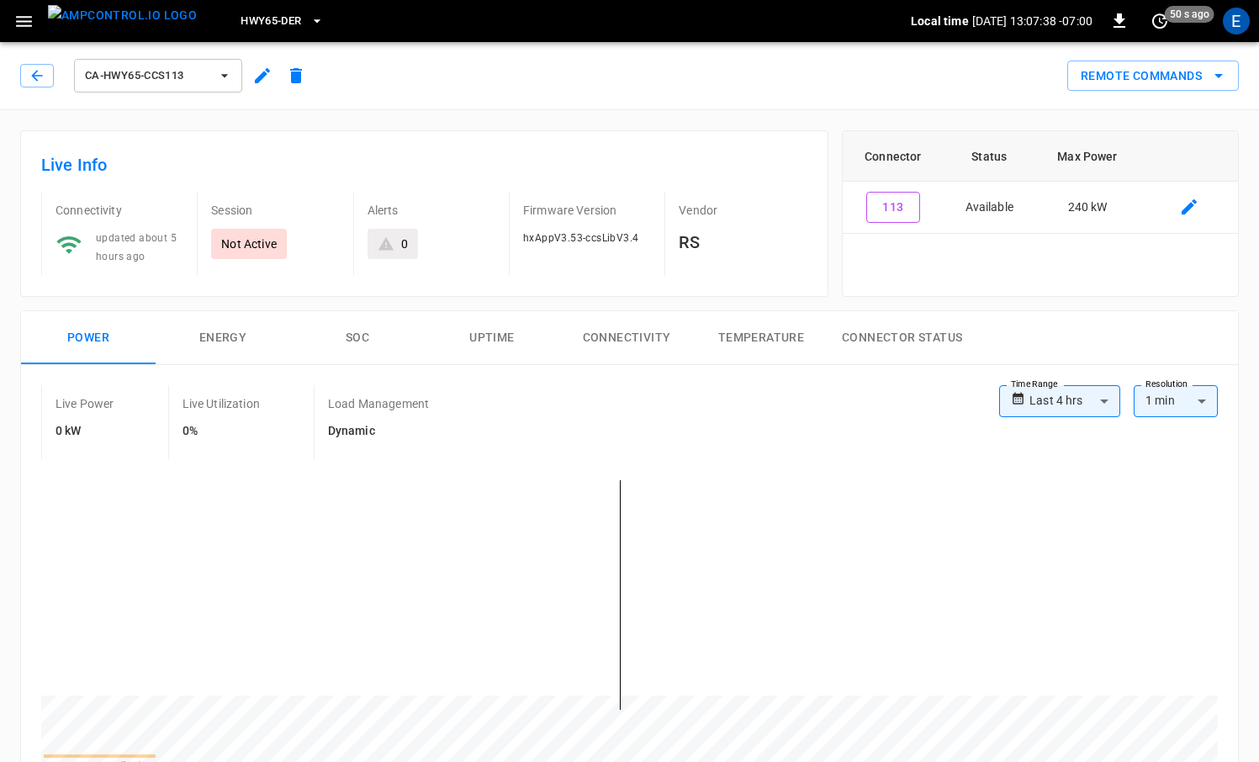
click at [86, 9] on img "menu" at bounding box center [122, 15] width 149 height 21
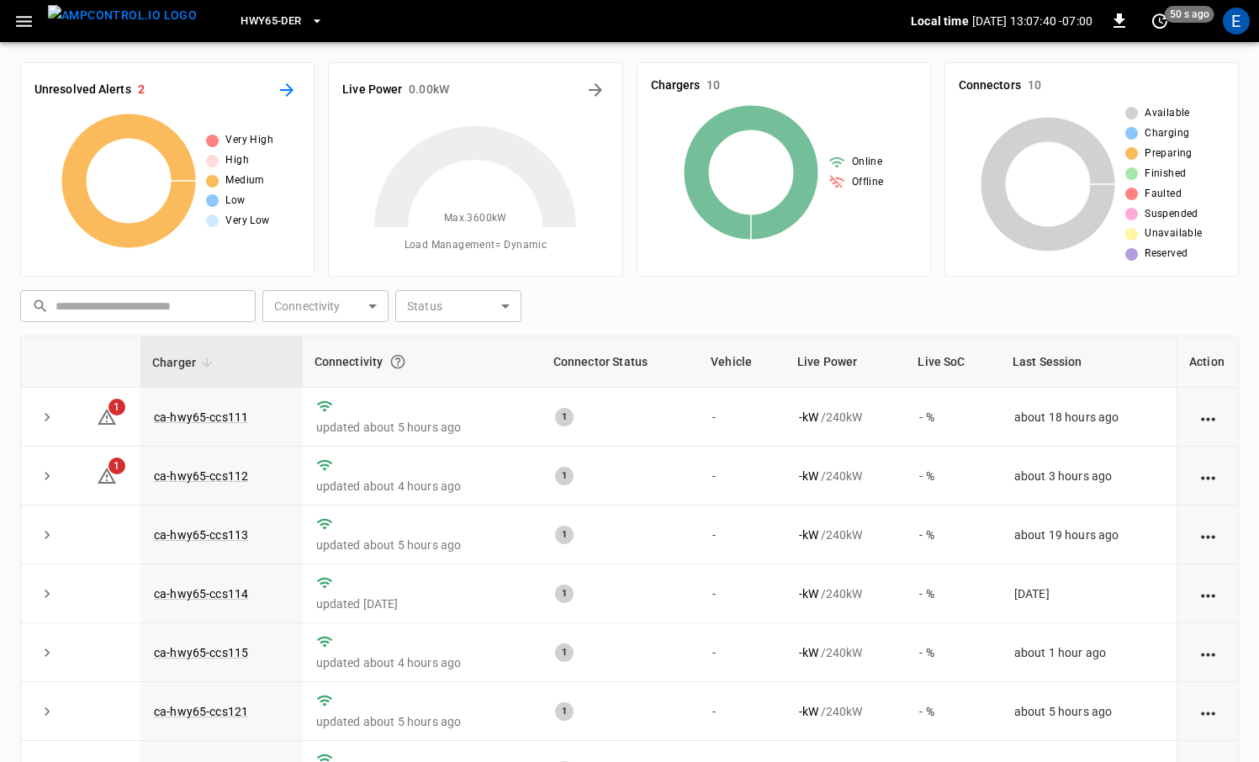
click at [298, 84] on button "All Alerts" at bounding box center [286, 90] width 27 height 27
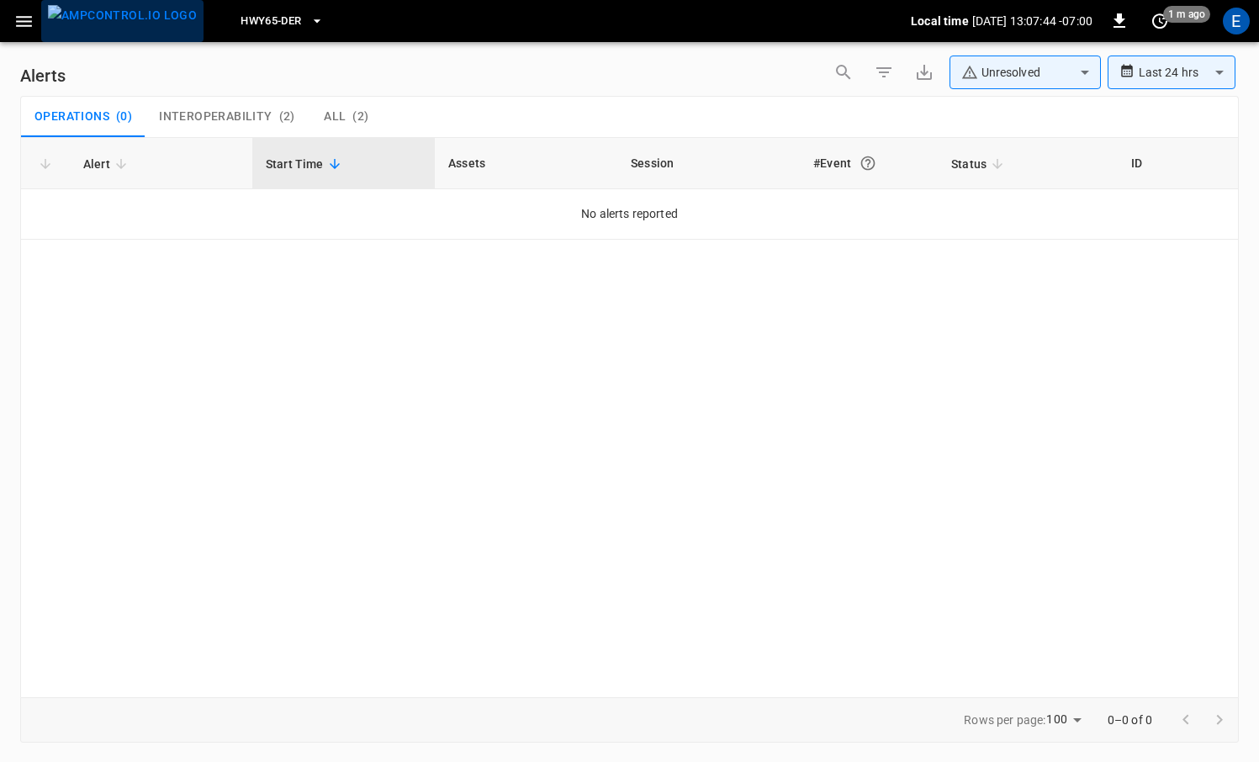
click at [123, 26] on img "menu" at bounding box center [122, 15] width 149 height 21
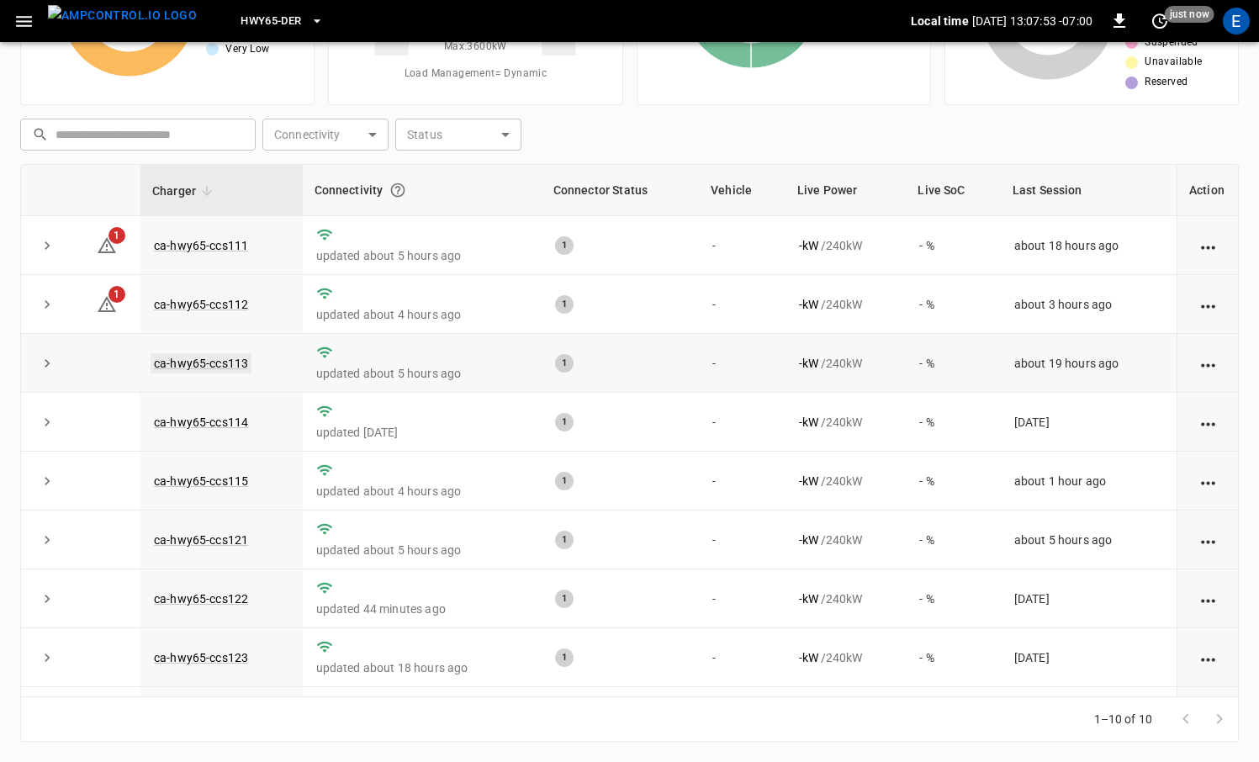
click at [225, 367] on link "ca-hwy65-ccs113" at bounding box center [201, 363] width 101 height 20
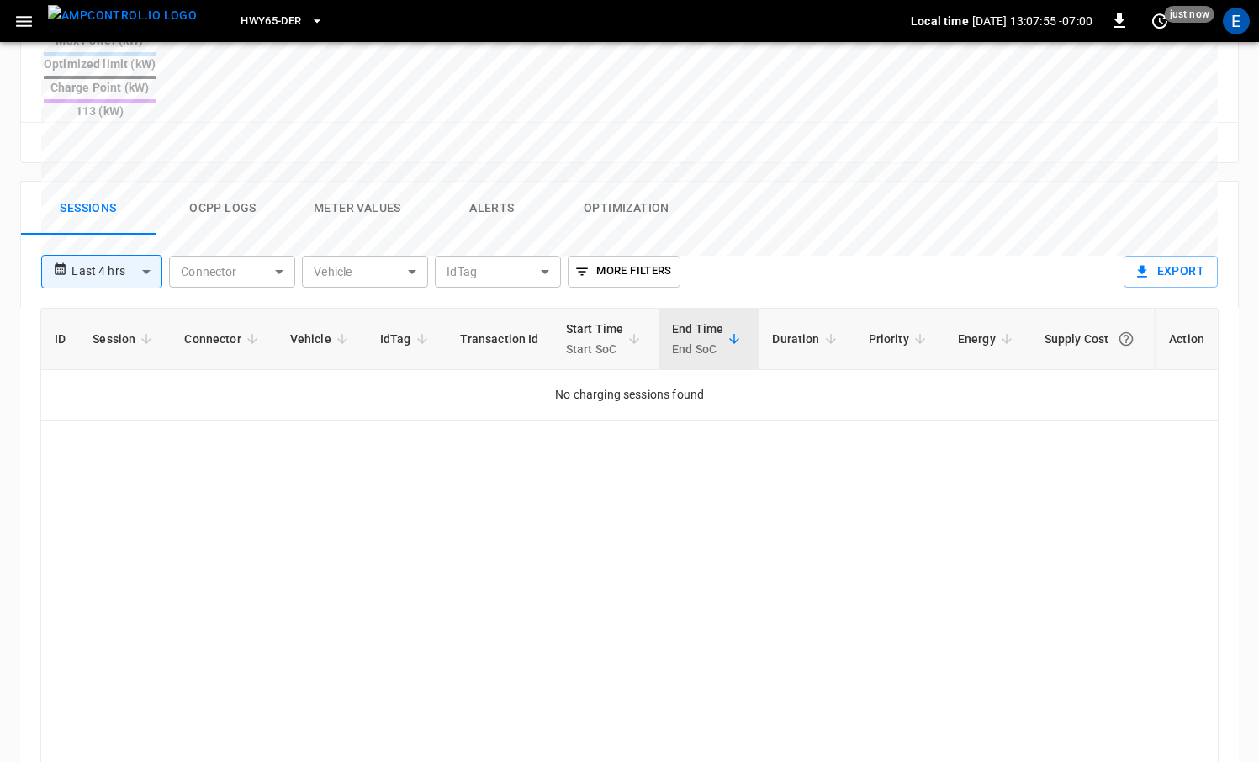
scroll to position [720, 0]
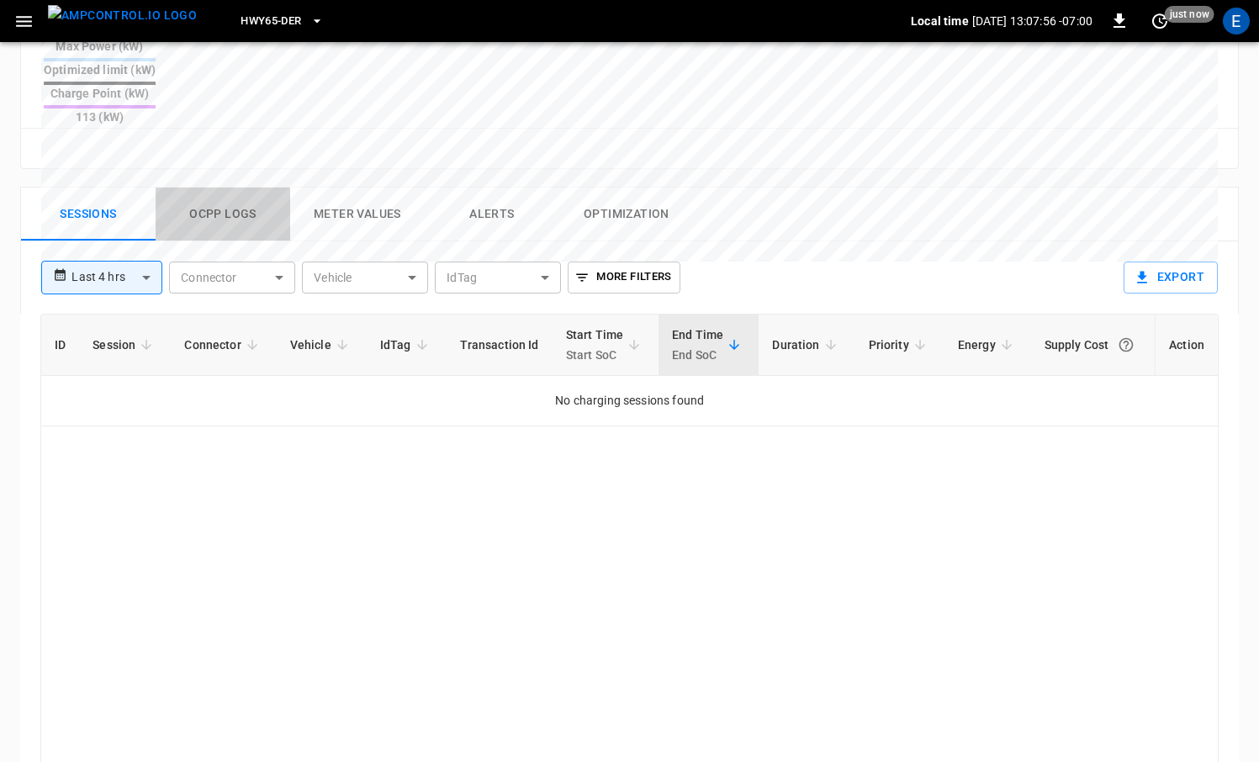
click at [189, 188] on button "Ocpp logs" at bounding box center [223, 215] width 135 height 54
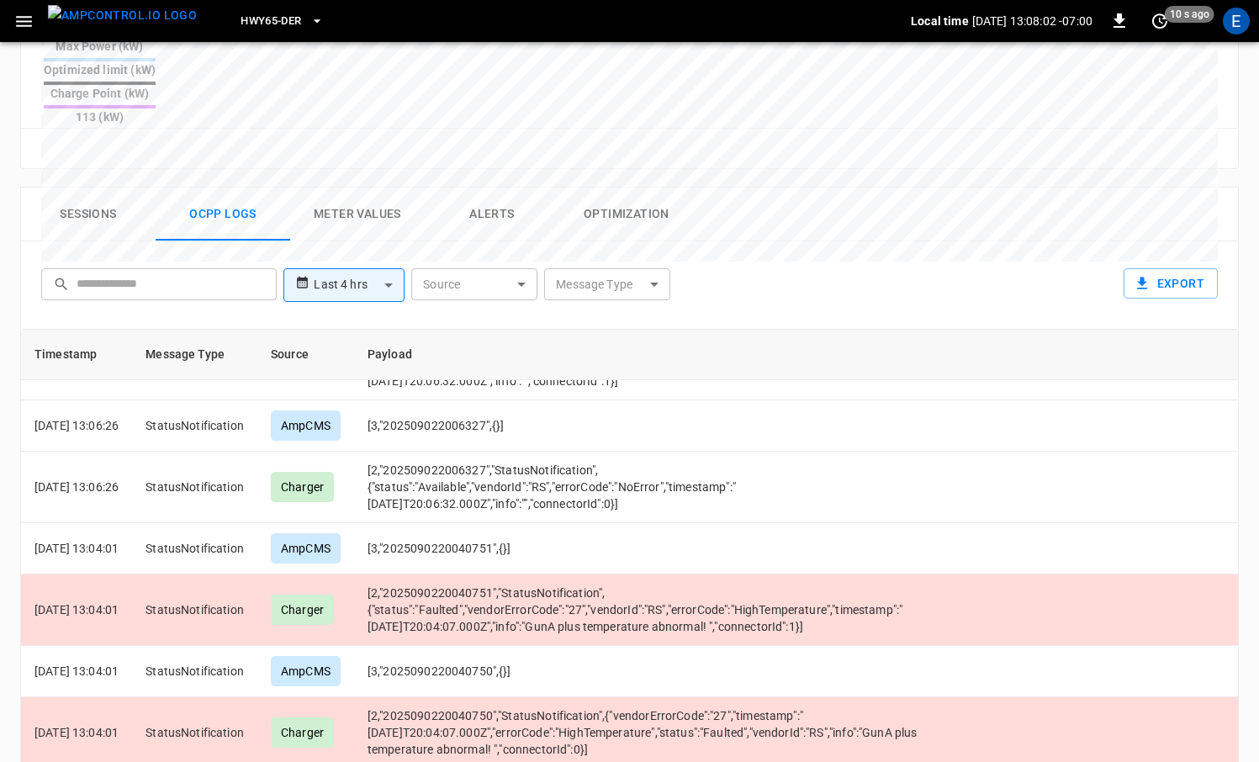
scroll to position [102, 0]
click at [132, 26] on img "menu" at bounding box center [122, 15] width 149 height 21
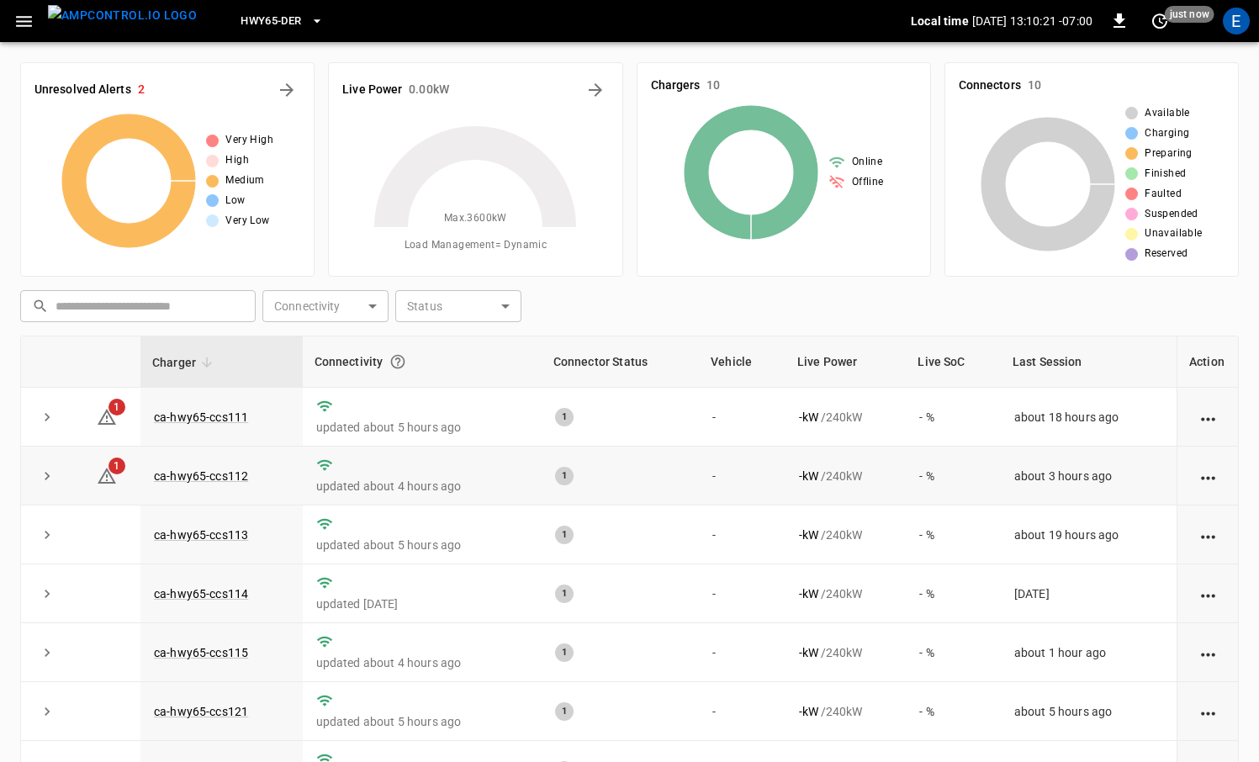
scroll to position [108, 0]
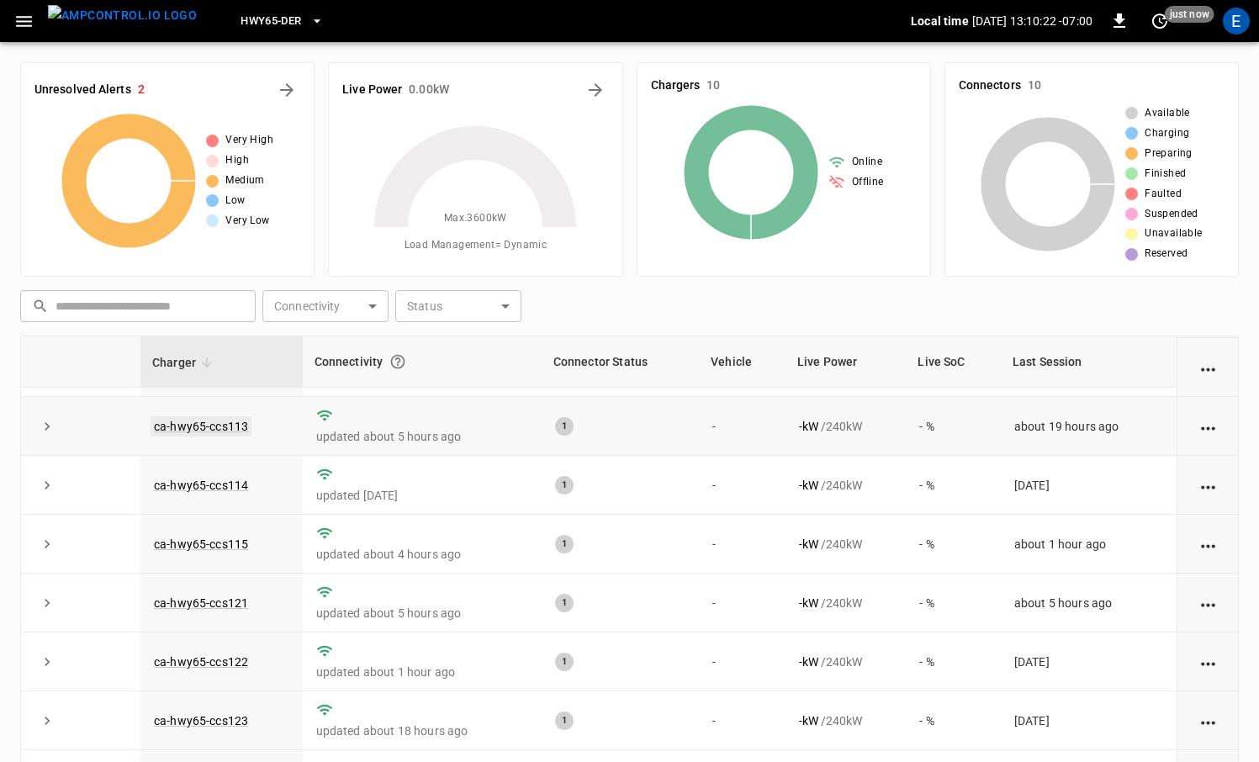
click at [211, 420] on link "ca-hwy65-ccs113" at bounding box center [201, 426] width 101 height 20
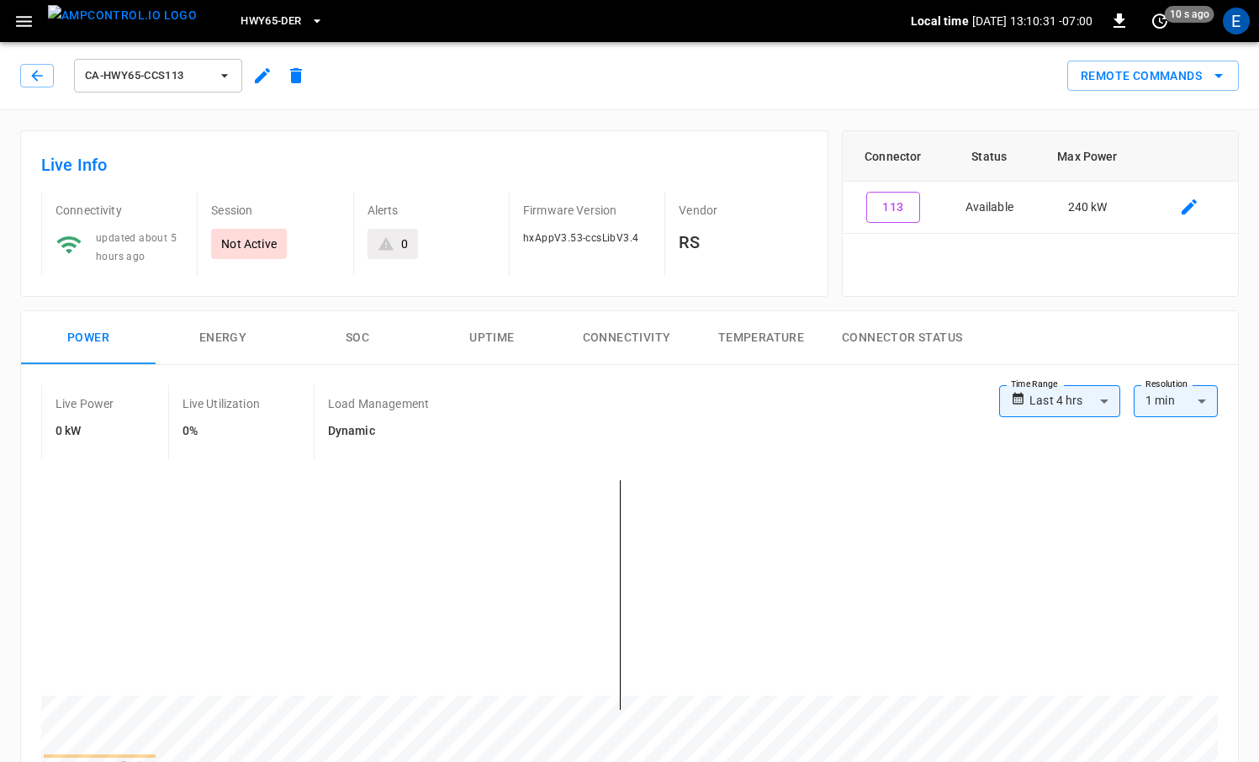
click at [153, 26] on img "menu" at bounding box center [122, 15] width 149 height 21
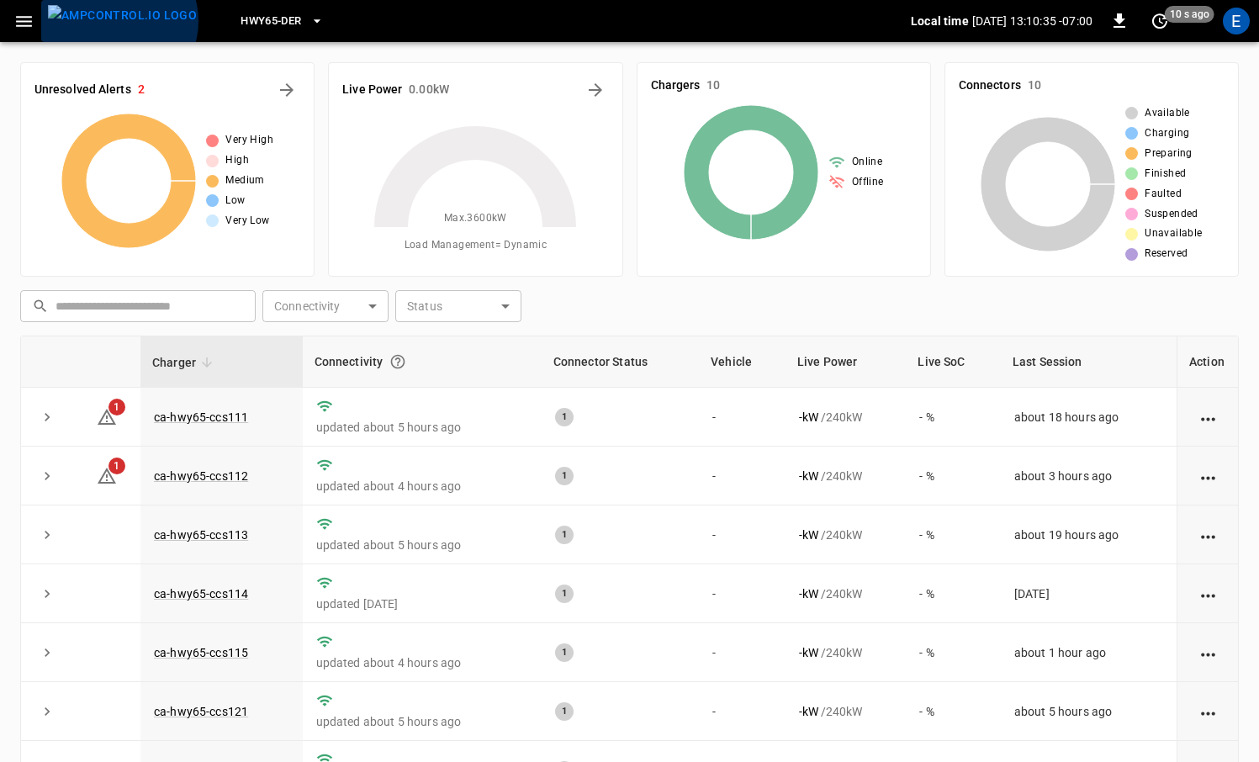
click at [118, 21] on img "menu" at bounding box center [122, 15] width 149 height 21
click at [277, 98] on icon "All Alerts" at bounding box center [287, 90] width 20 height 20
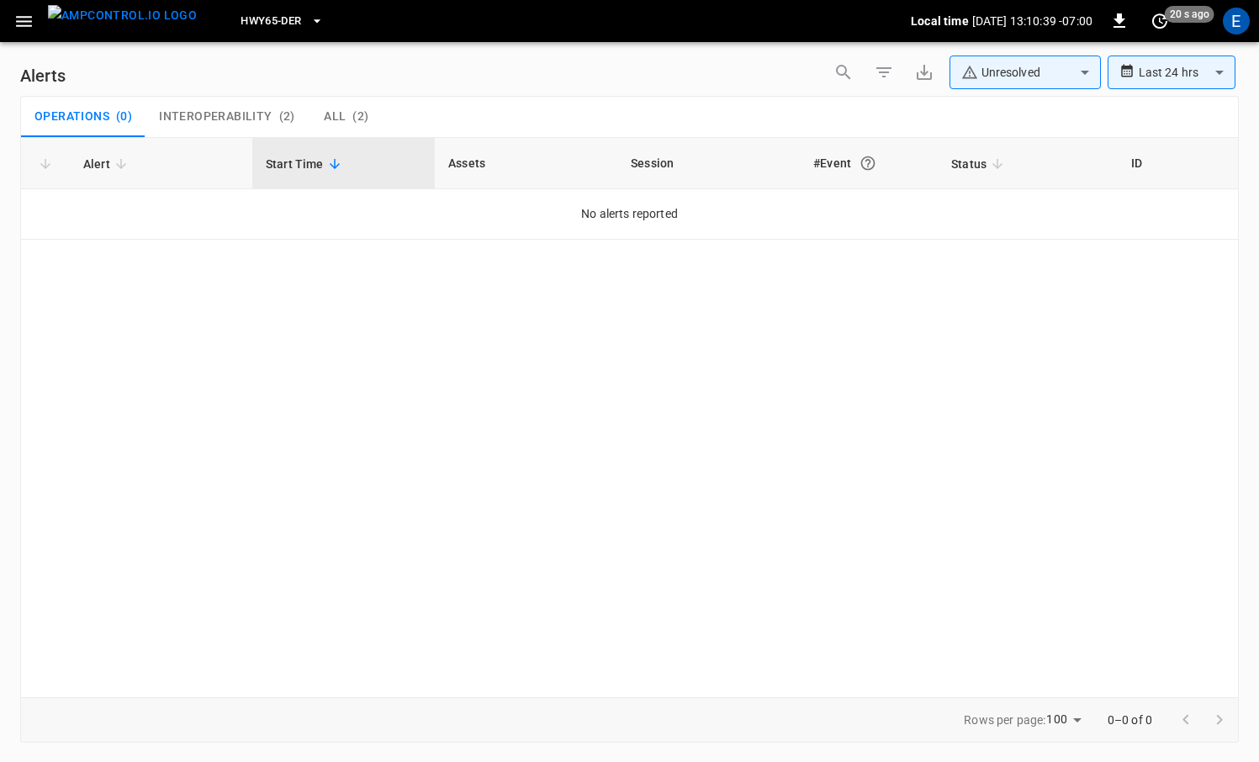
click at [1027, 74] on body "**********" at bounding box center [629, 378] width 1259 height 756
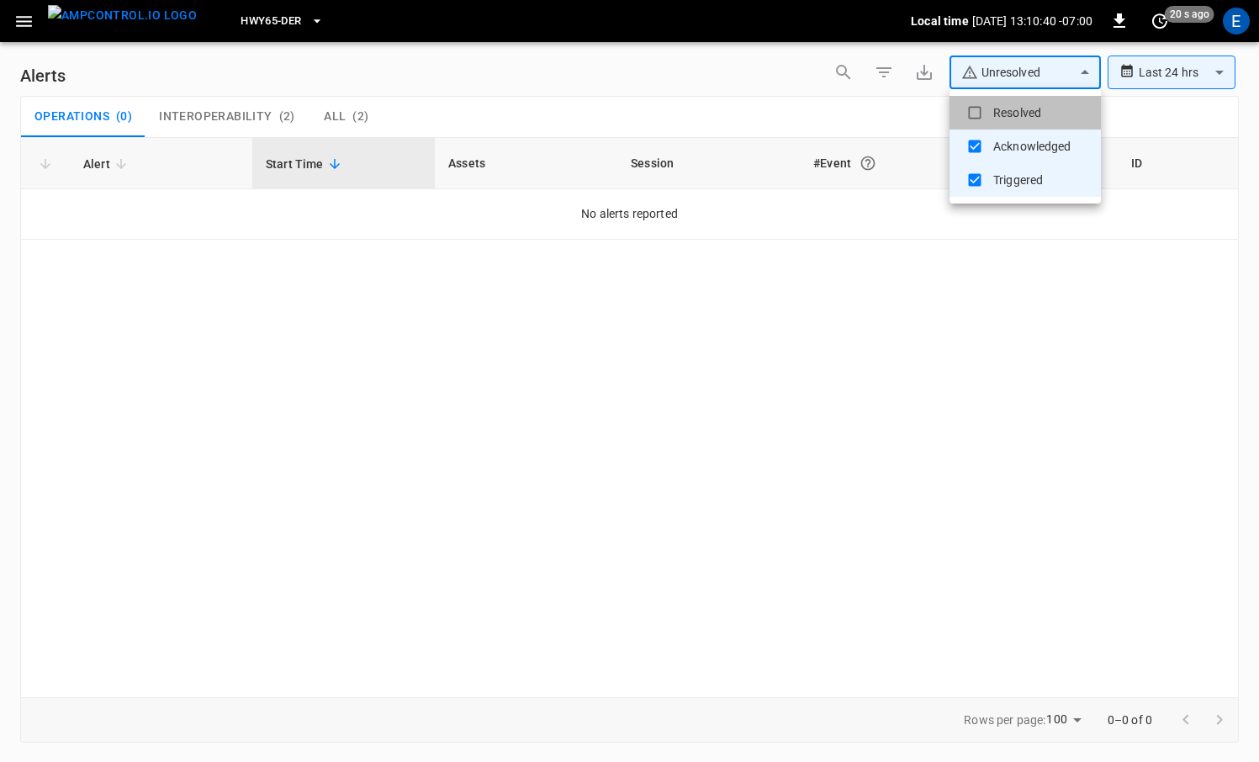
click at [1011, 121] on li "Resolved" at bounding box center [1024, 113] width 151 height 34
type input "**********"
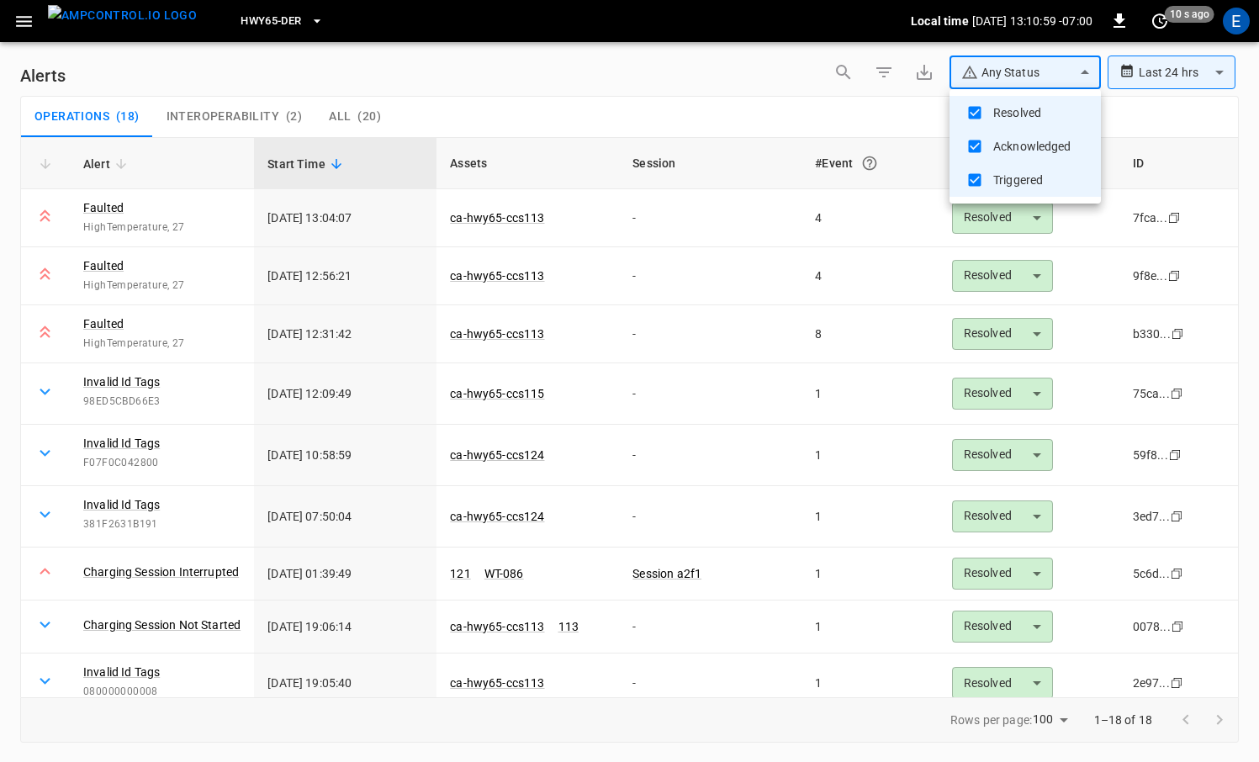
drag, startPoint x: 834, startPoint y: 336, endPoint x: 871, endPoint y: 288, distance: 60.5
click at [833, 336] on div at bounding box center [629, 381] width 1259 height 762
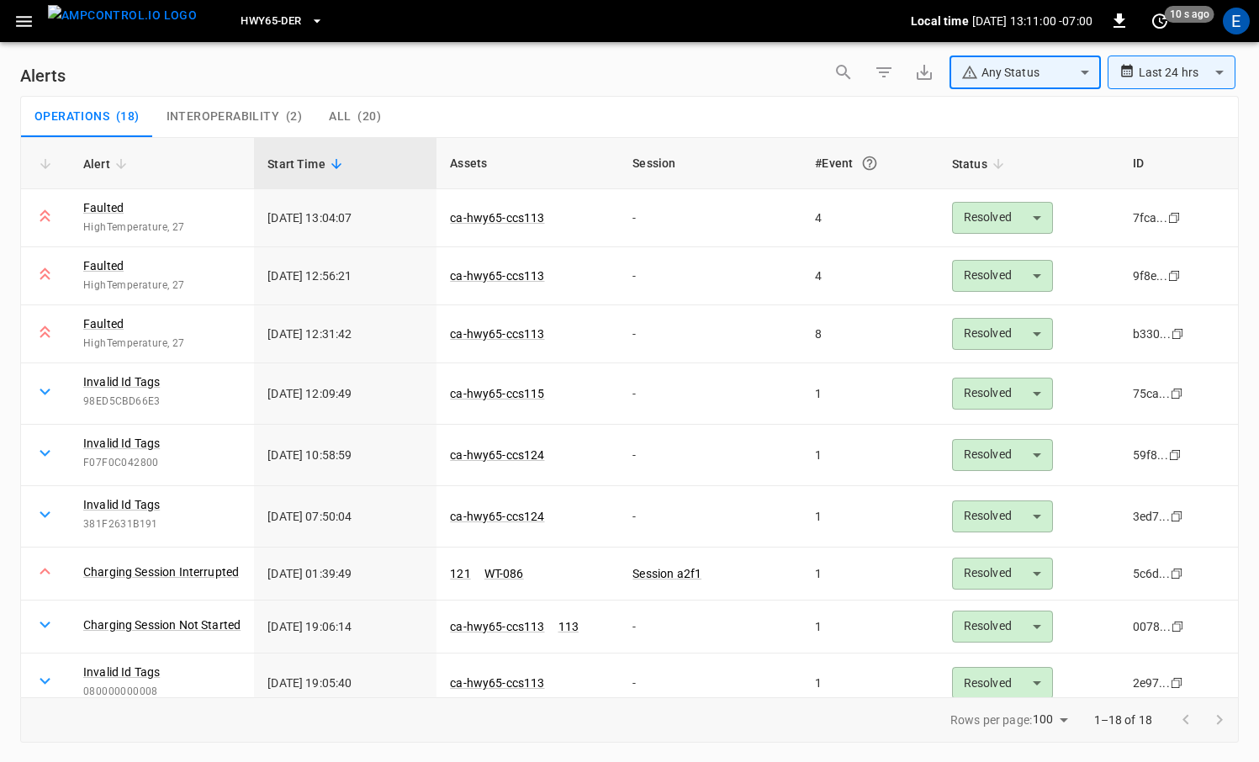
click at [1139, 66] on body "**********" at bounding box center [629, 378] width 1259 height 756
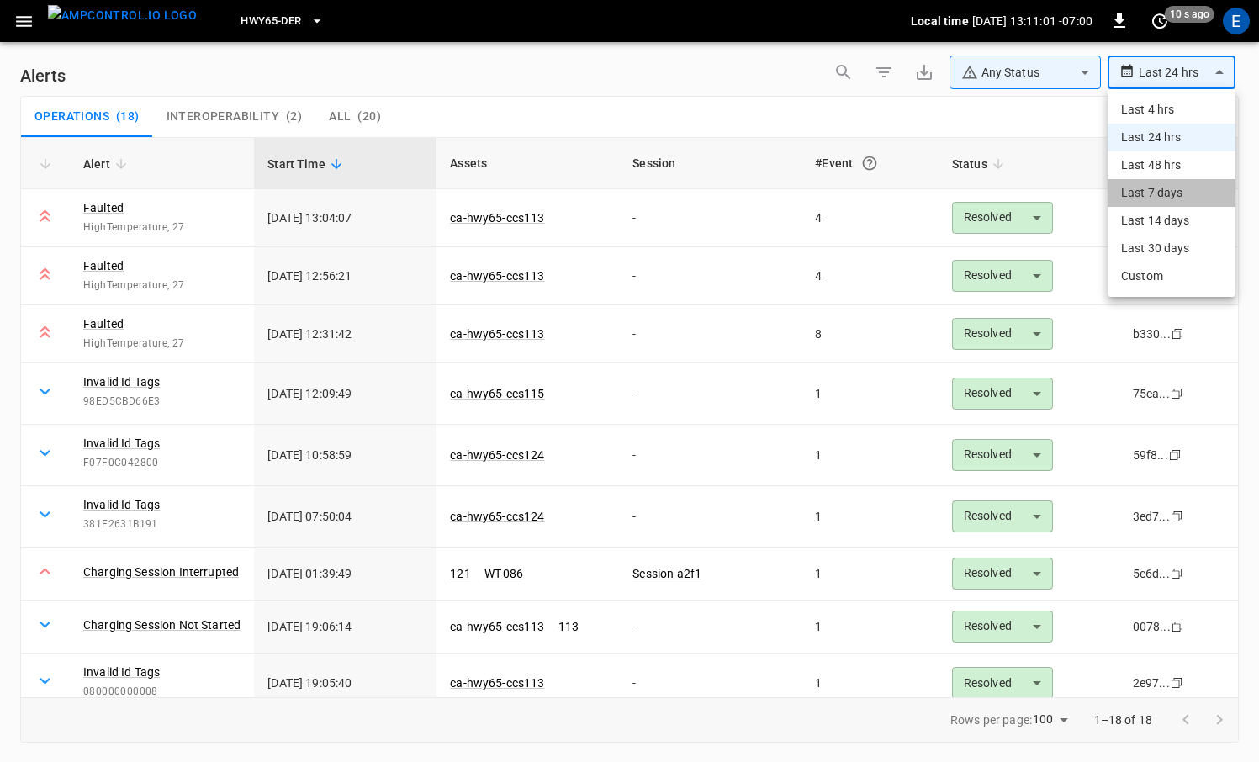
click at [1158, 185] on li "Last 7 days" at bounding box center [1171, 193] width 128 height 28
type input "**********"
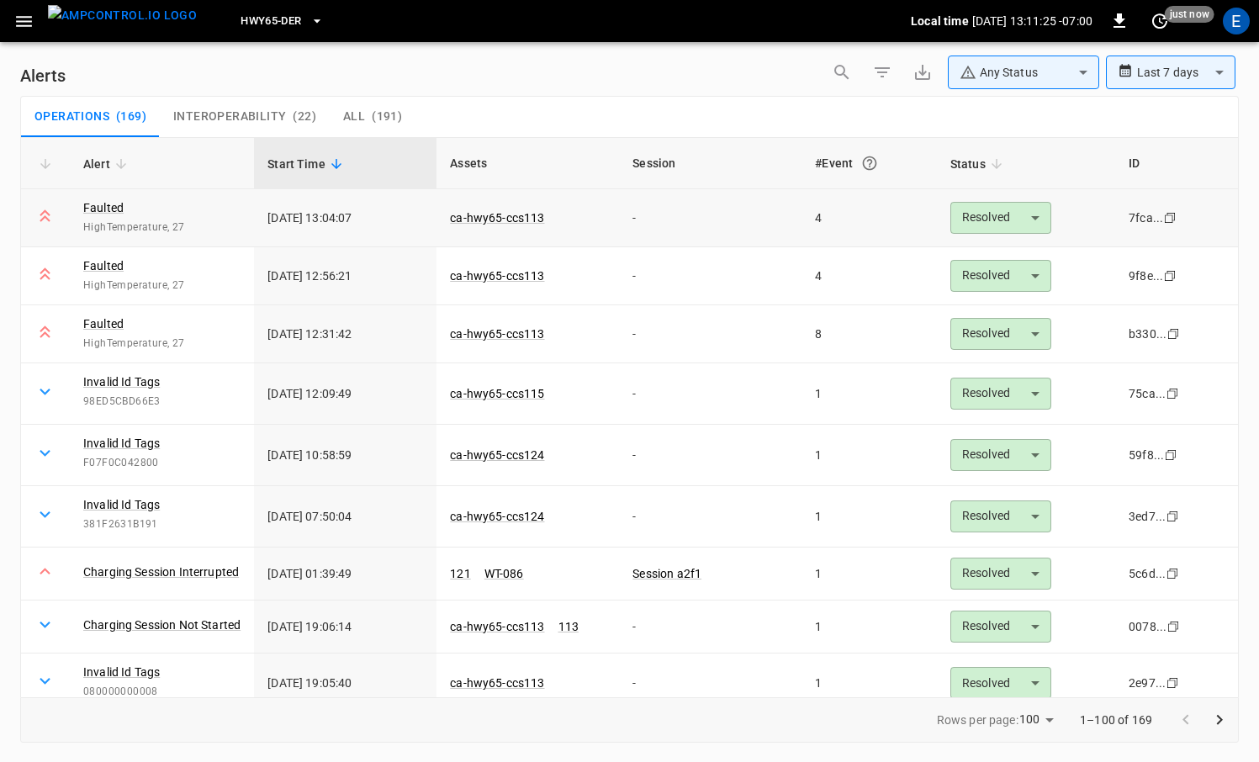
click at [818, 219] on td "4" at bounding box center [868, 218] width 135 height 58
click at [87, 211] on link "Faulted" at bounding box center [103, 208] width 47 height 24
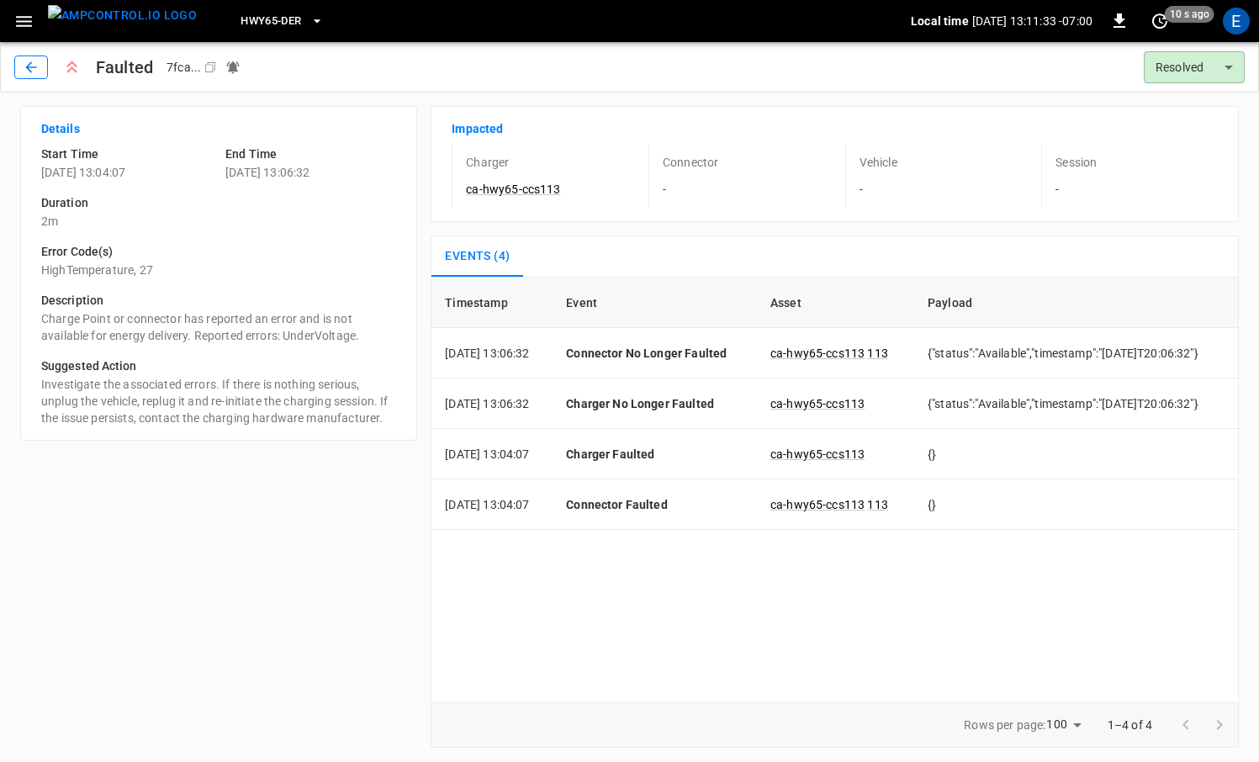
click at [28, 59] on icon "button" at bounding box center [31, 67] width 17 height 17
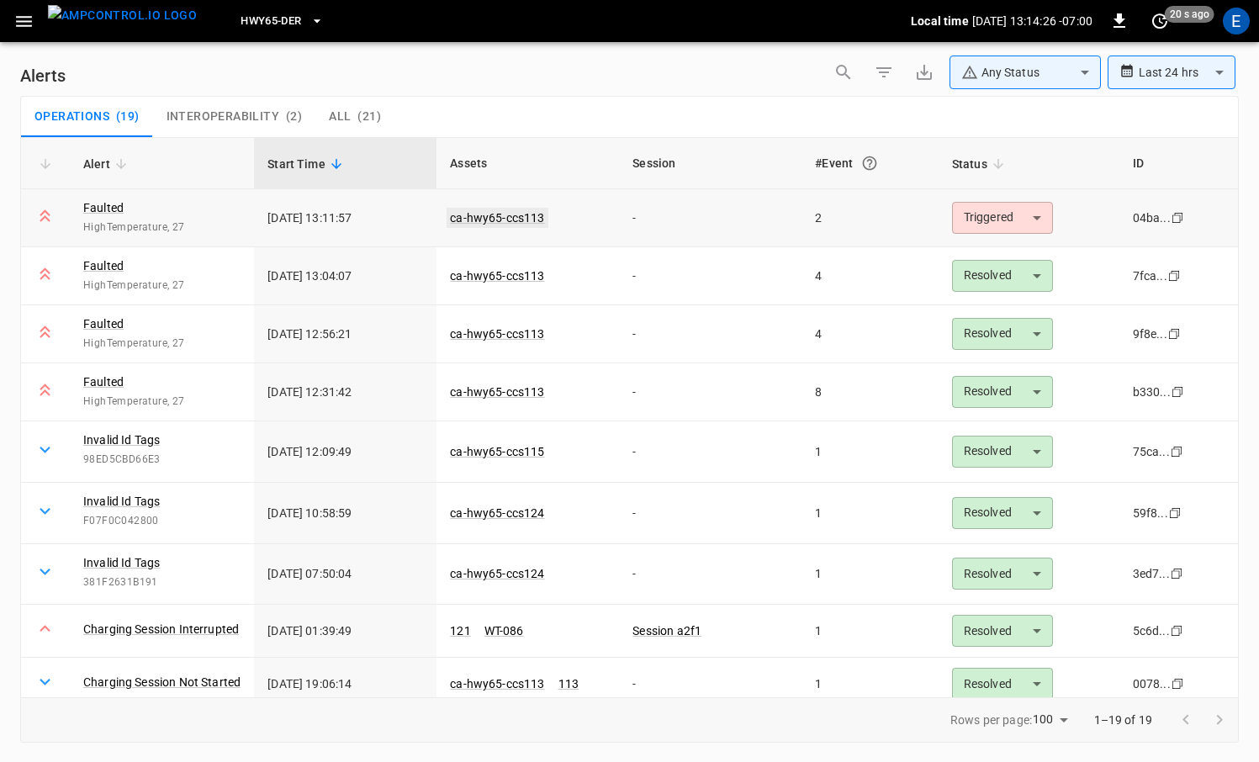
click at [495, 214] on link "ca-hwy65-ccs113" at bounding box center [497, 218] width 101 height 20
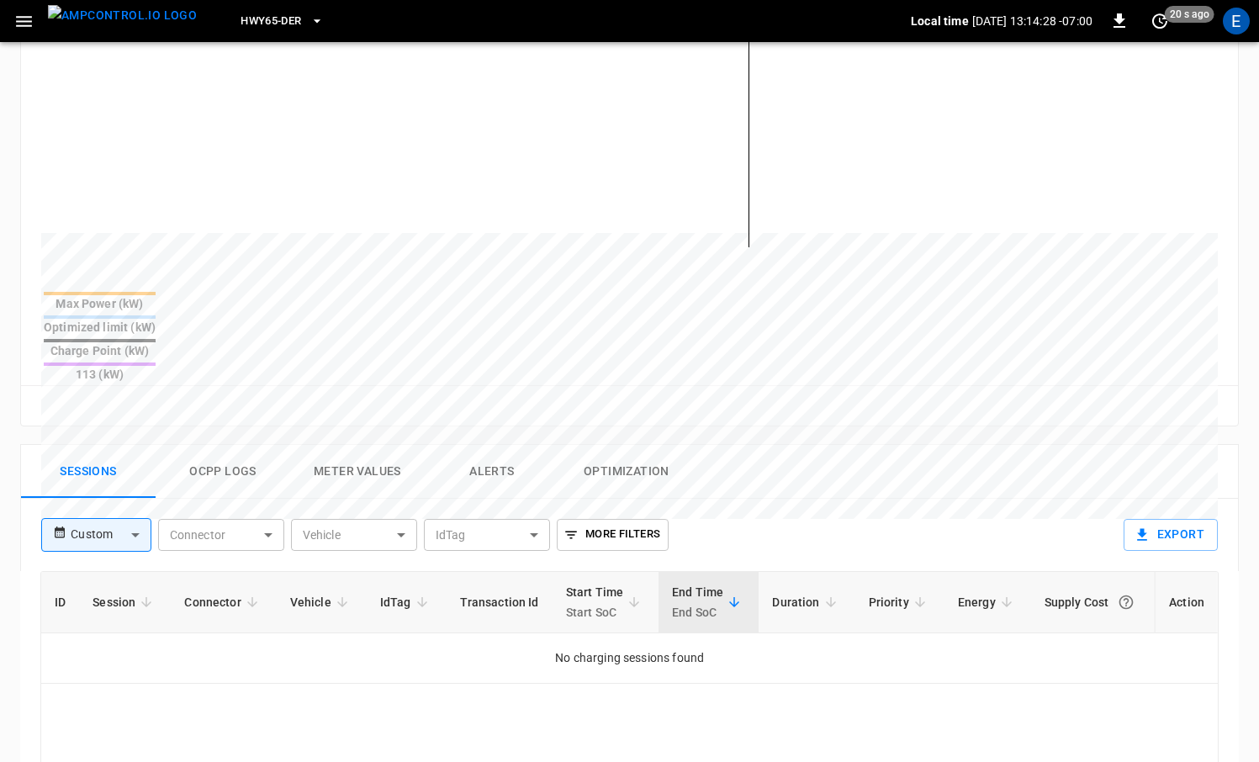
scroll to position [632, 0]
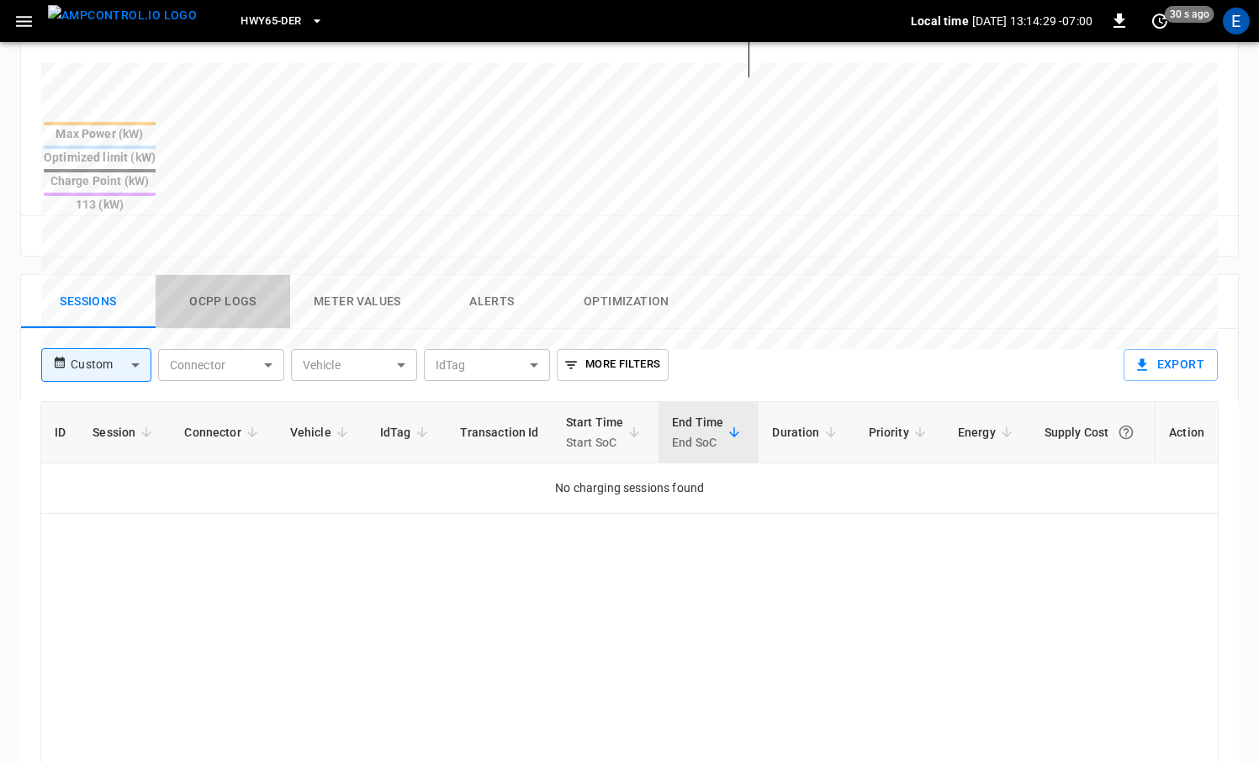
click at [207, 275] on button "Ocpp logs" at bounding box center [223, 302] width 135 height 54
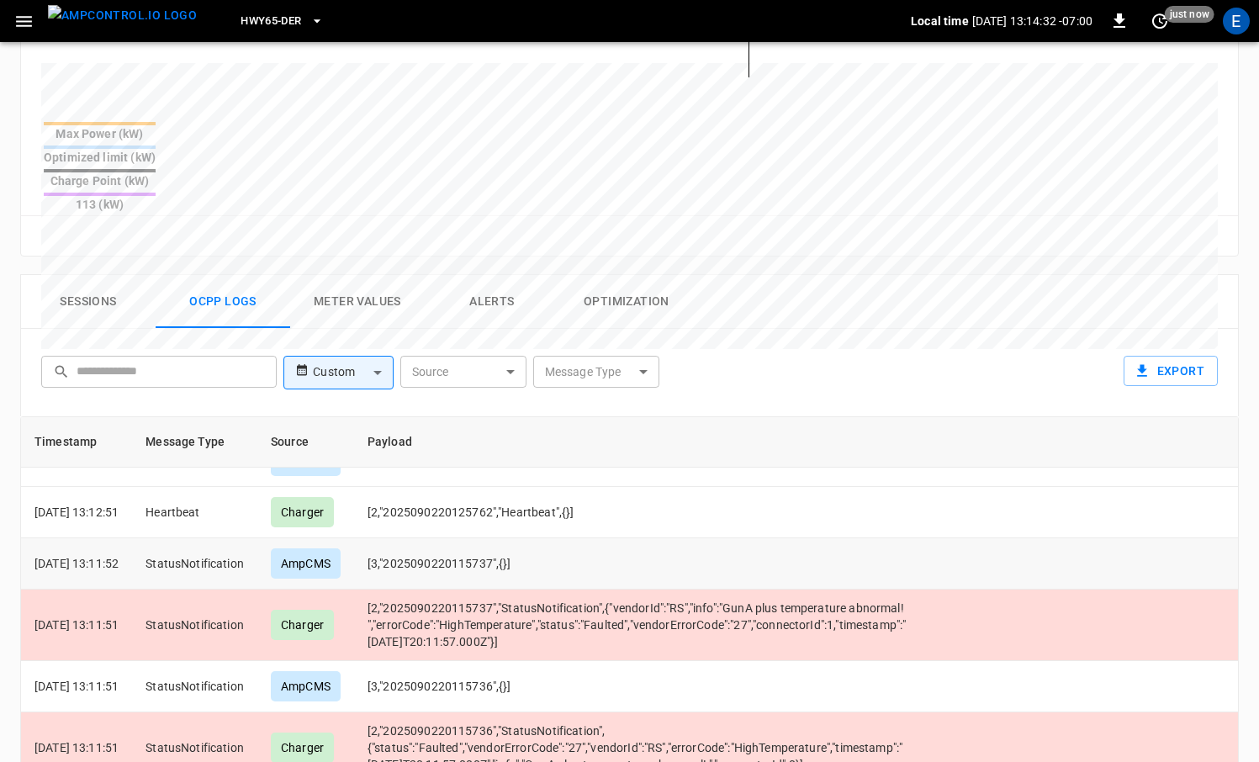
scroll to position [30, 0]
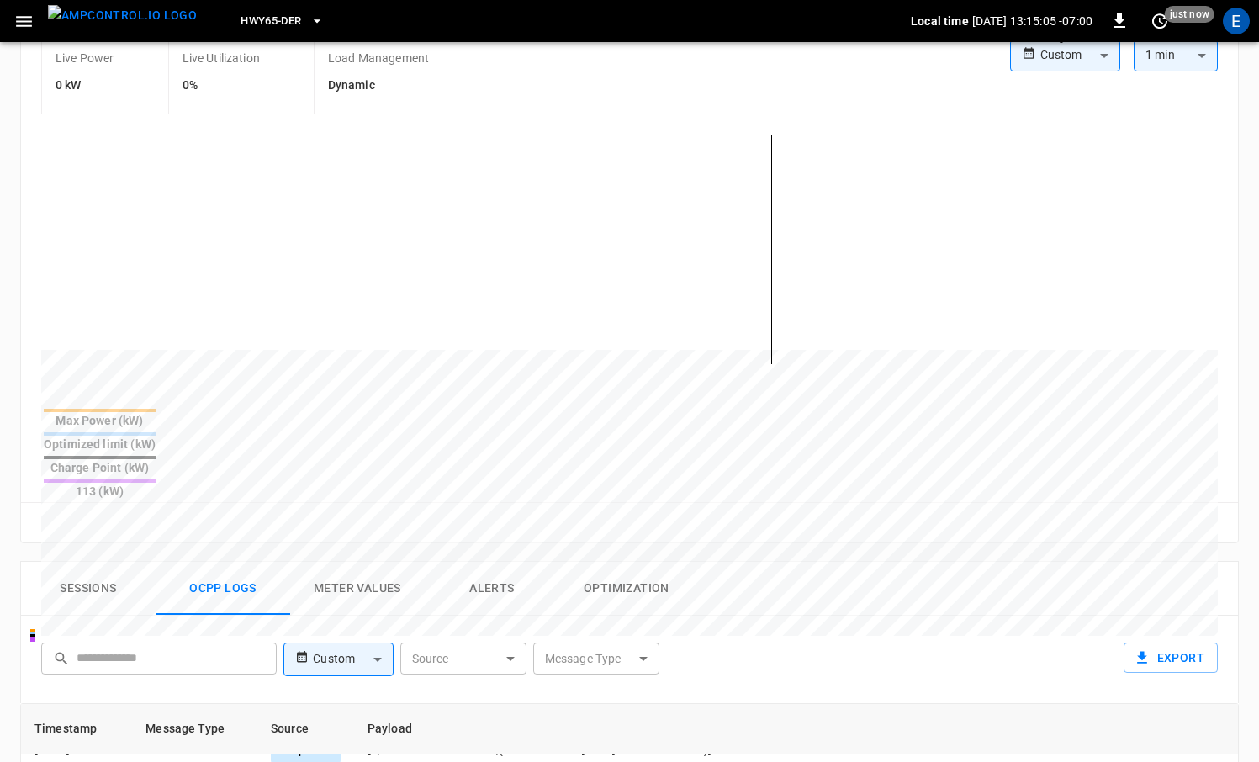
click at [144, 7] on img "menu" at bounding box center [122, 15] width 149 height 21
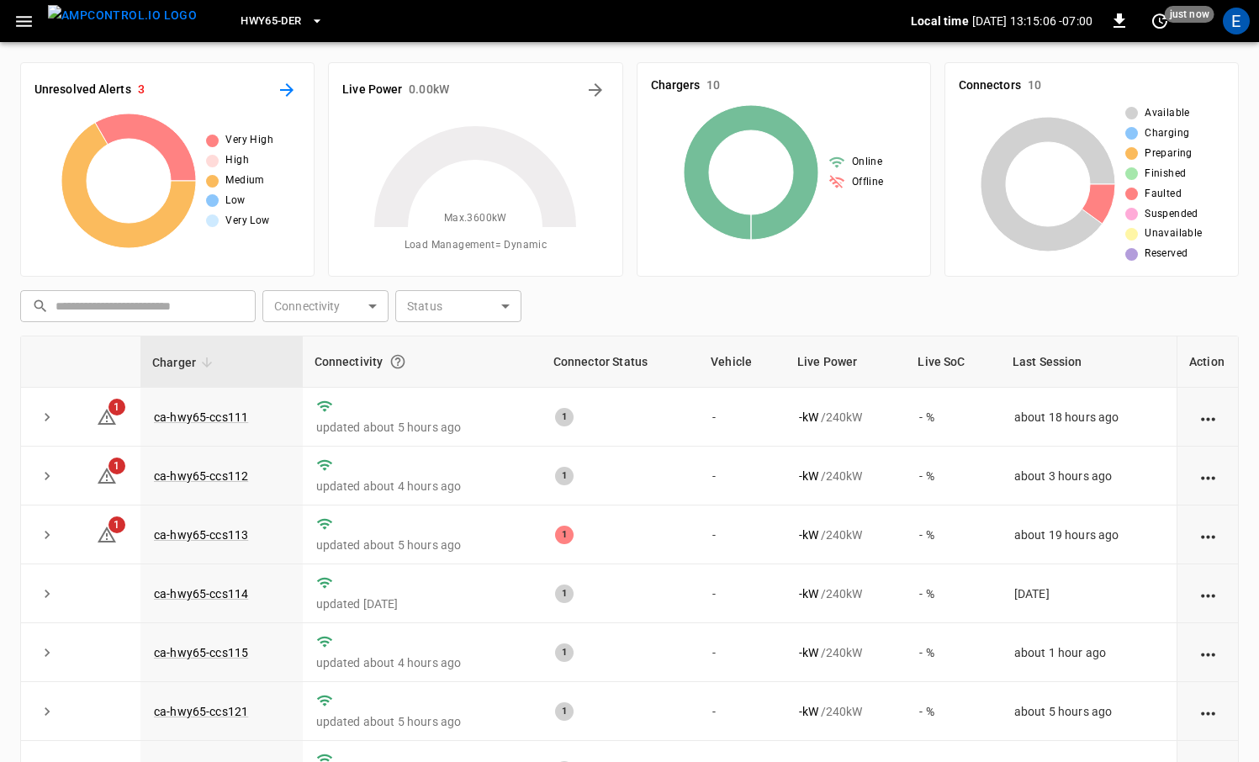
click at [289, 94] on icon "All Alerts" at bounding box center [287, 90] width 20 height 20
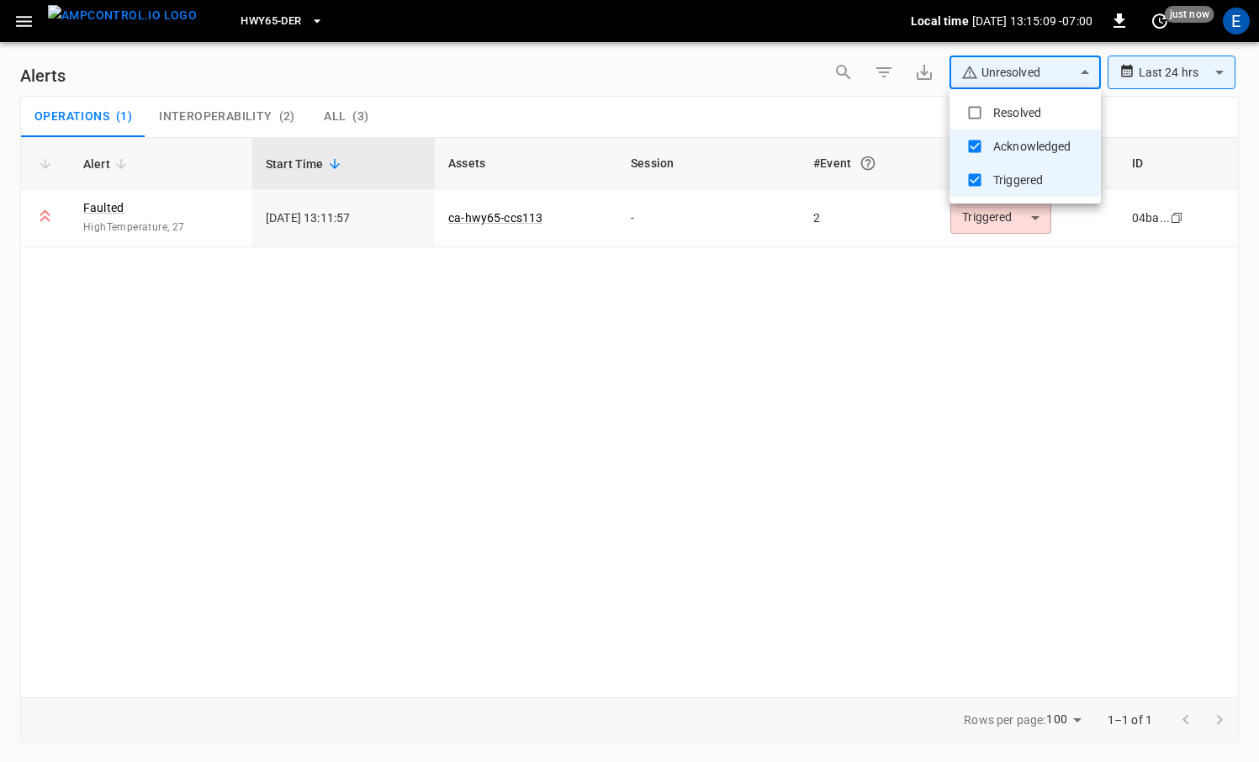
click at [1012, 67] on body "**********" at bounding box center [629, 378] width 1259 height 756
drag, startPoint x: 1027, startPoint y: 109, endPoint x: 1024, endPoint y: 124, distance: 14.5
click at [1027, 109] on li "Resolved" at bounding box center [1024, 113] width 151 height 34
type input "**********"
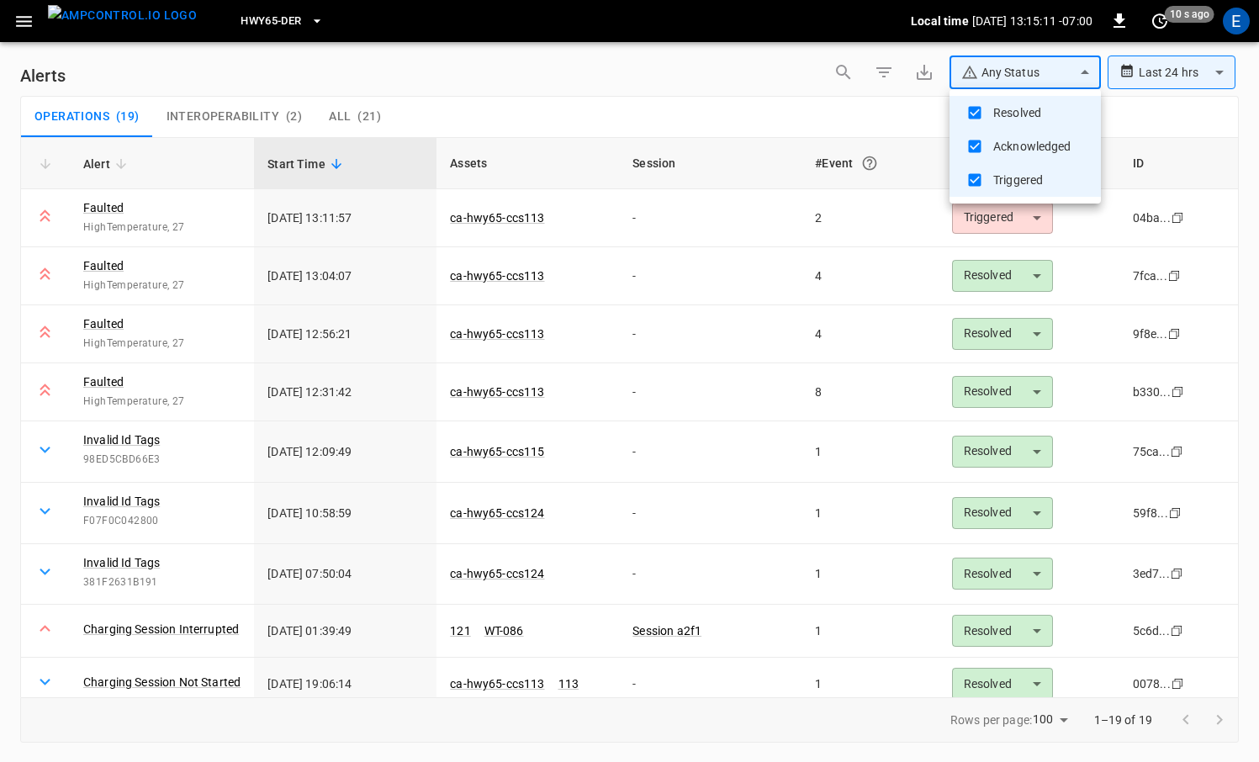
click at [832, 533] on div at bounding box center [629, 381] width 1259 height 762
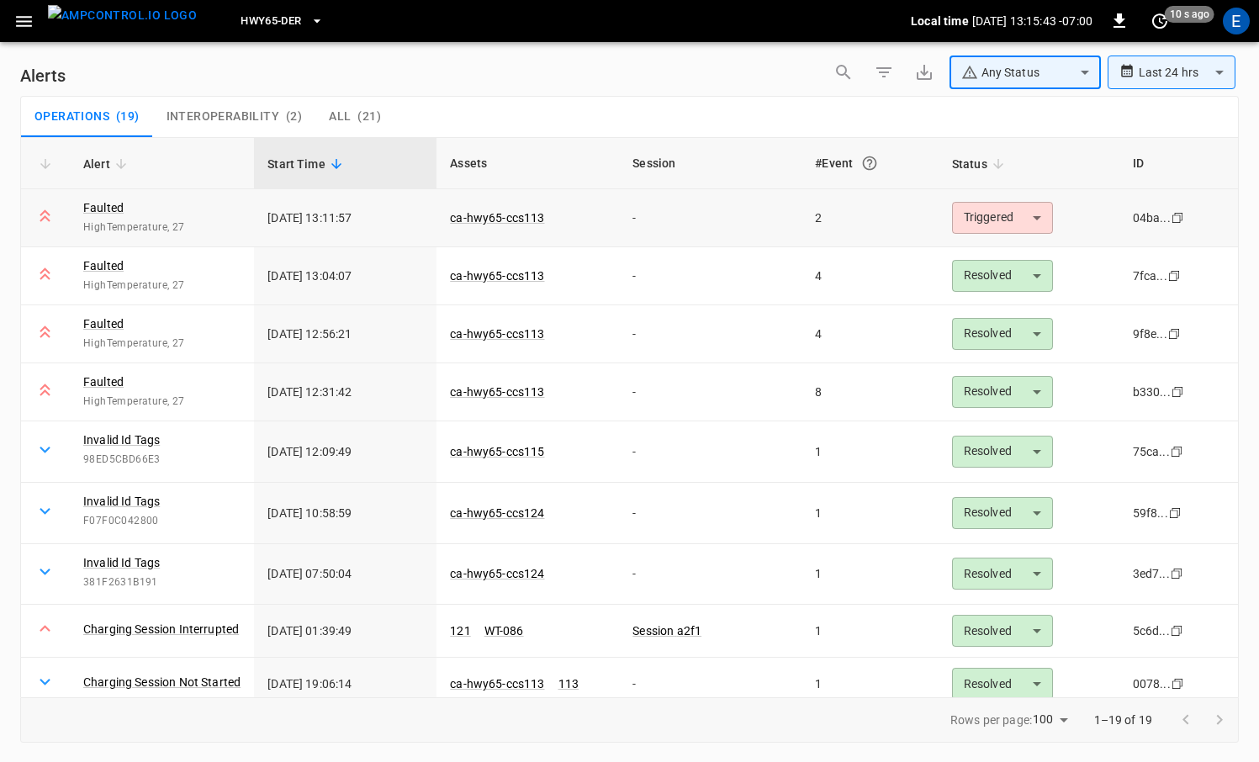
click at [1010, 224] on body "**********" at bounding box center [629, 378] width 1259 height 756
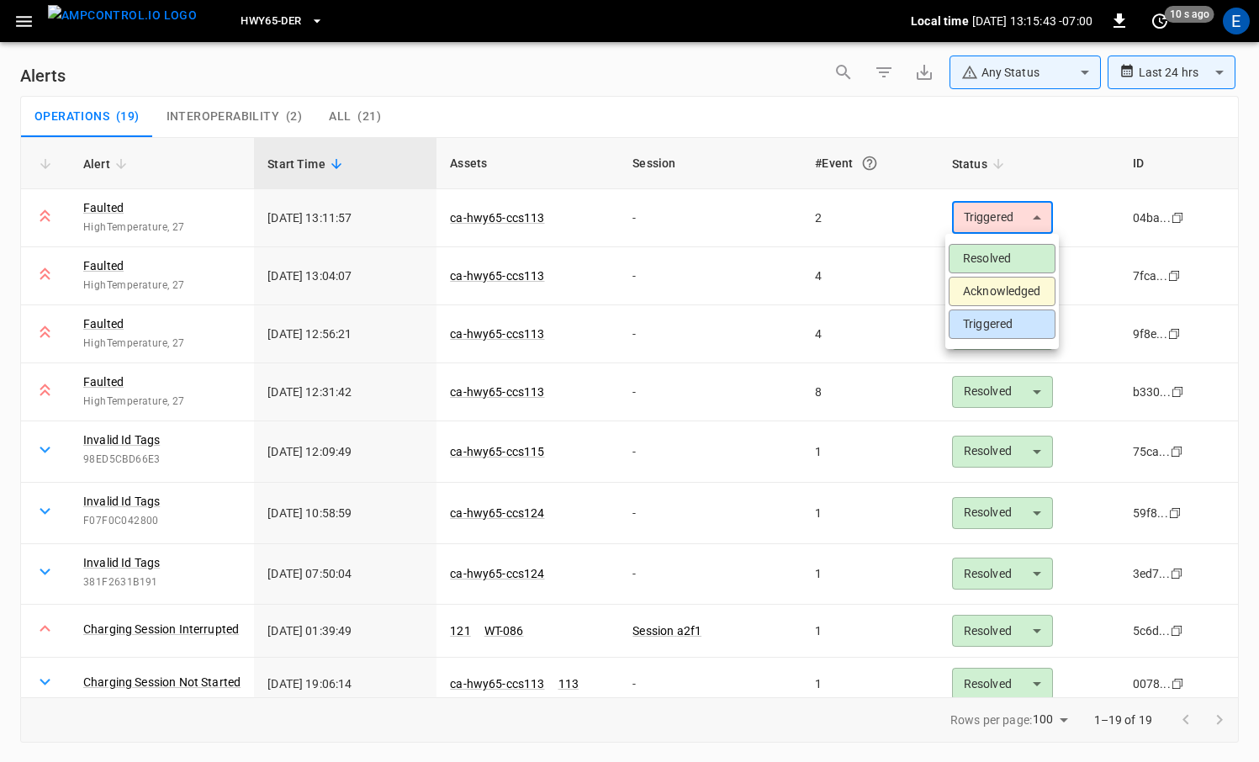
click at [1022, 283] on li "Acknowledged" at bounding box center [1002, 291] width 107 height 29
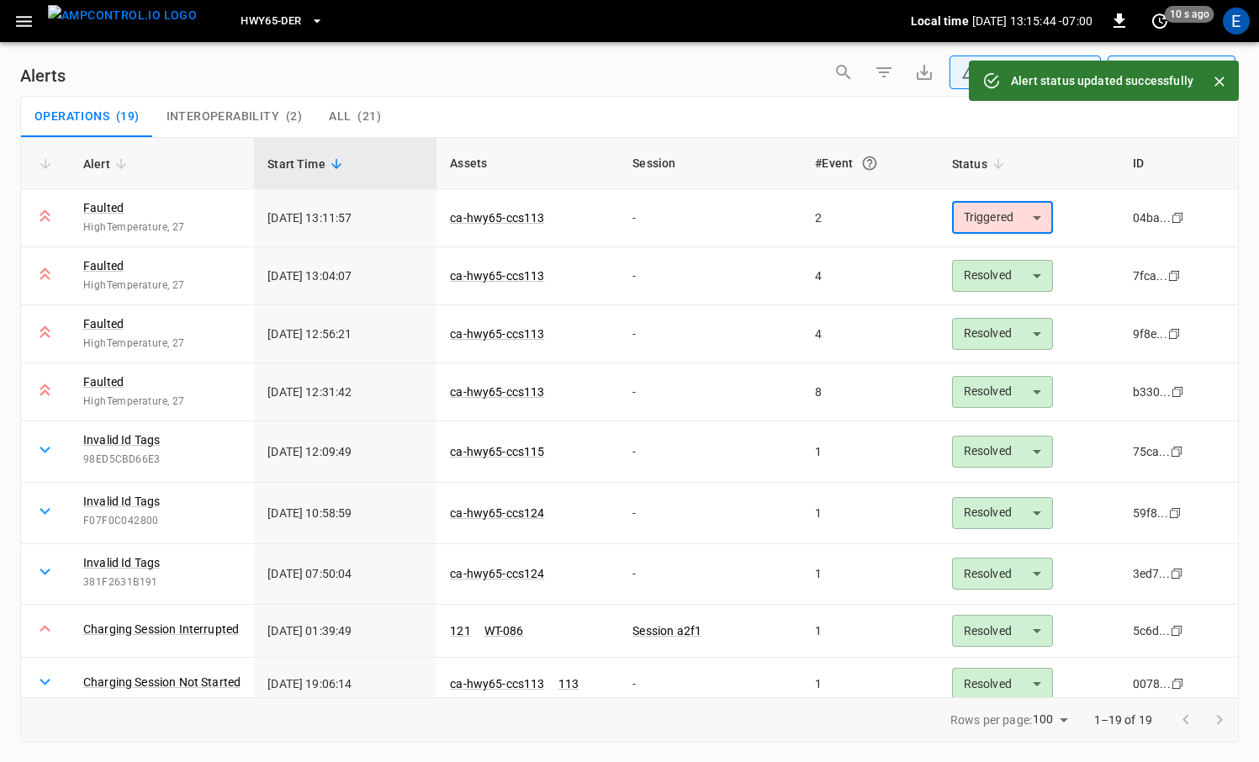
type input "**********"
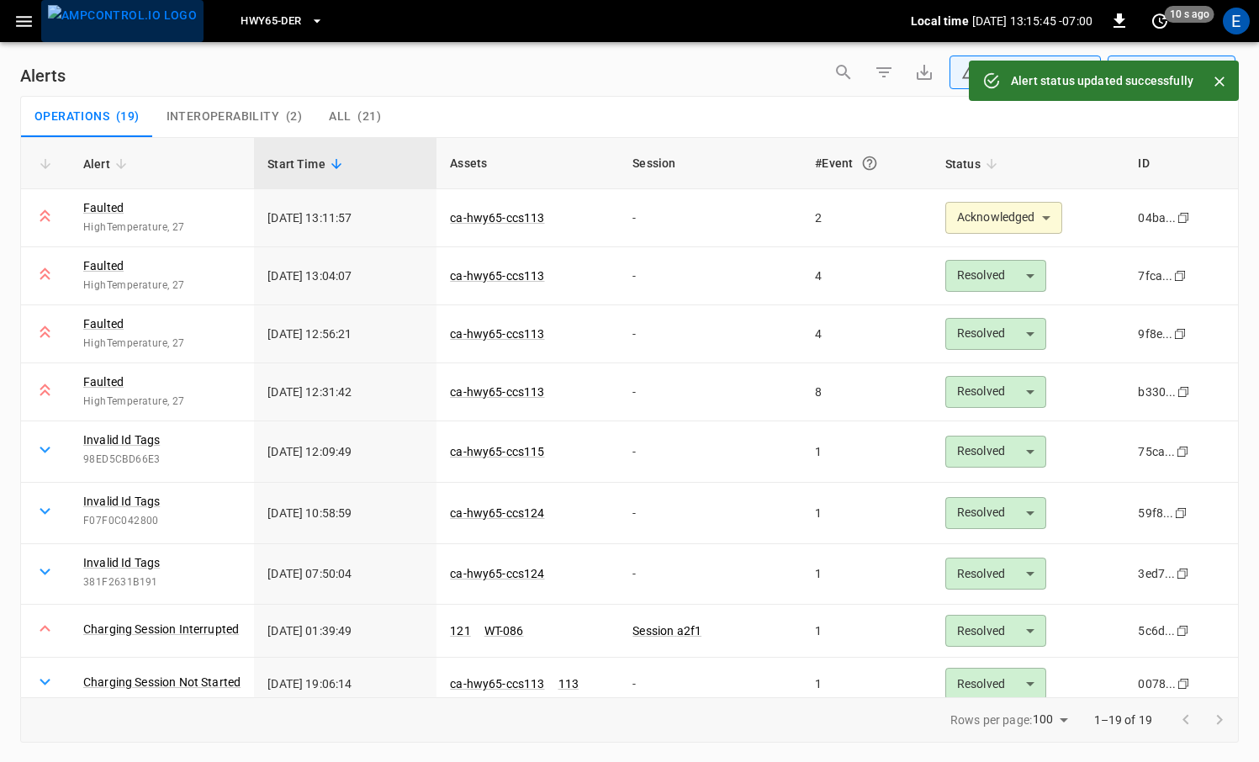
click at [127, 17] on img "menu" at bounding box center [122, 15] width 149 height 21
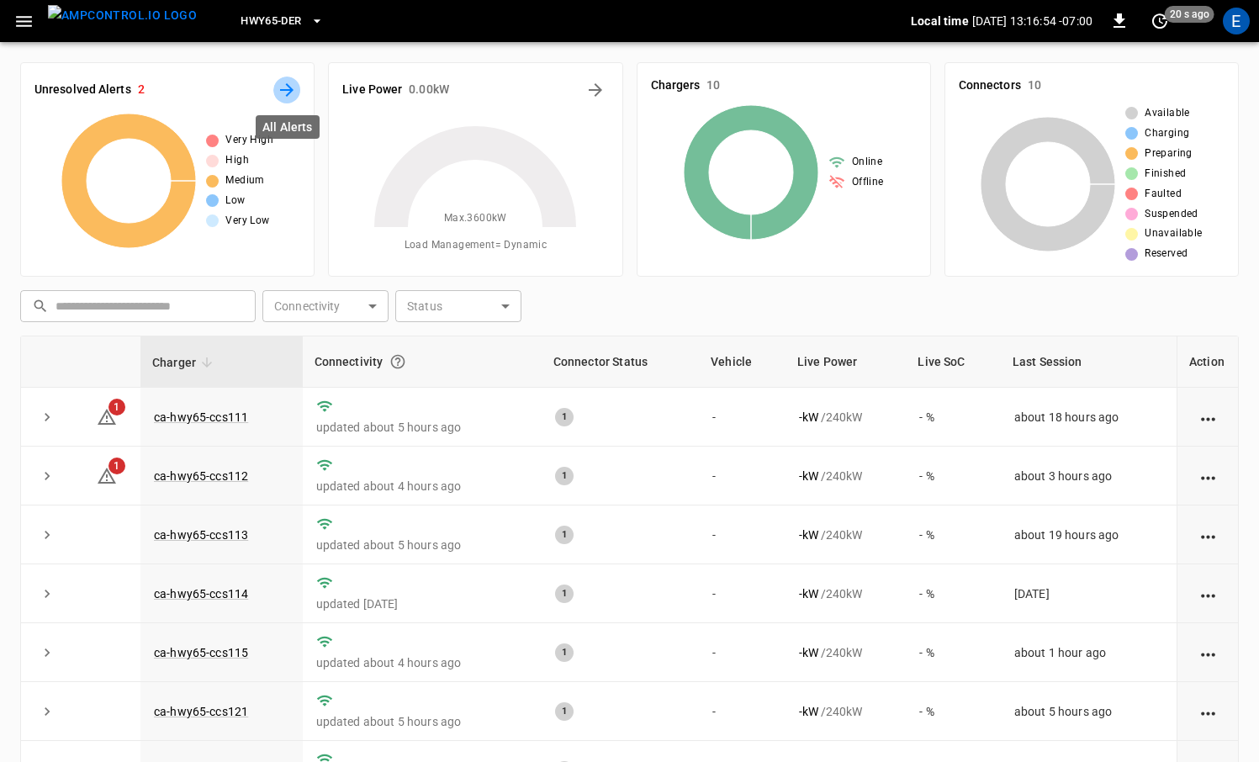
click at [285, 78] on button "All Alerts" at bounding box center [286, 90] width 27 height 27
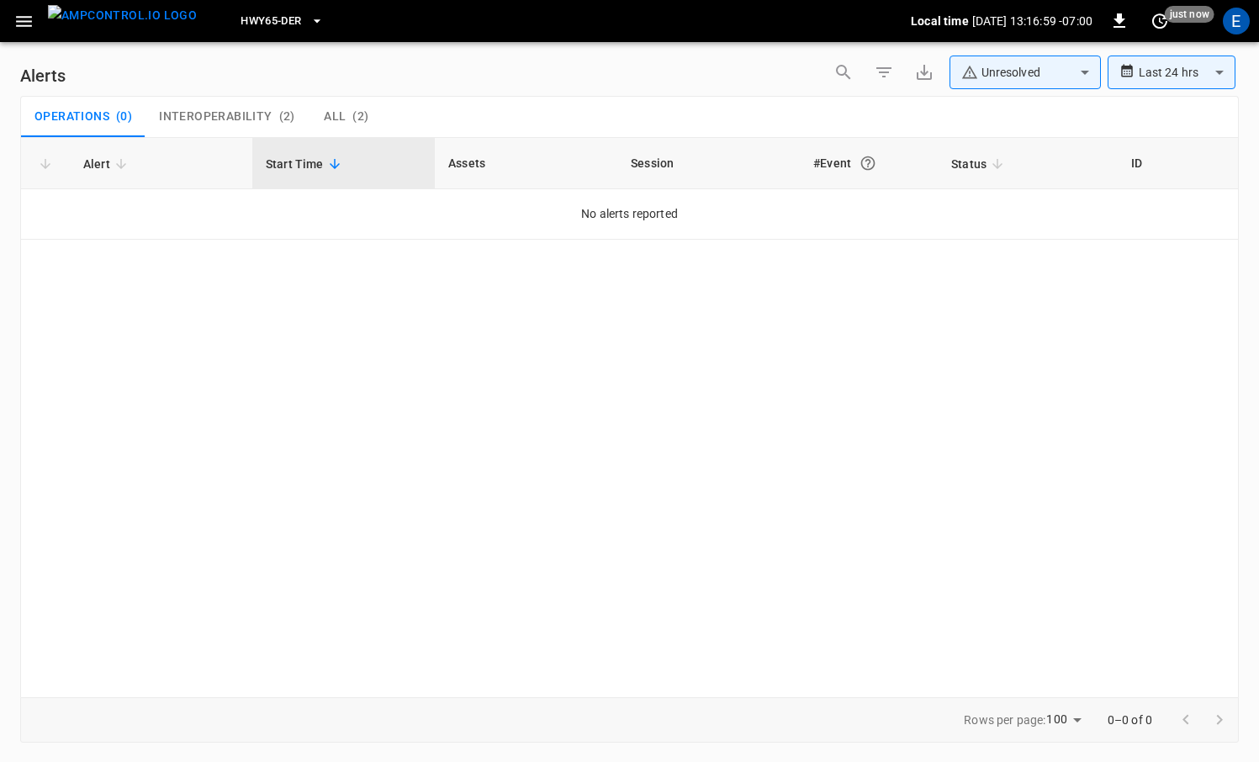
click at [96, 26] on img "menu" at bounding box center [122, 15] width 149 height 21
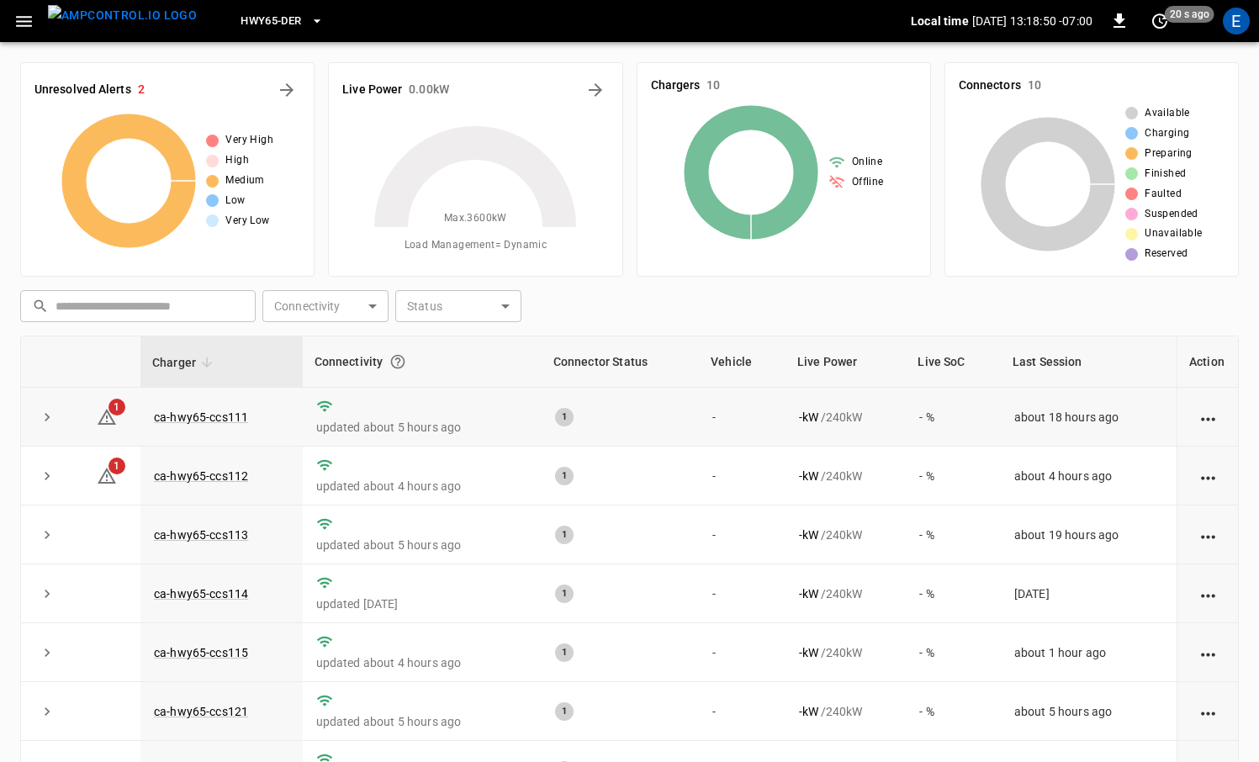
click at [211, 398] on td "ca-hwy65-ccs111" at bounding box center [221, 417] width 162 height 59
click at [213, 410] on link "ca-hwy65-ccs111" at bounding box center [201, 417] width 101 height 20
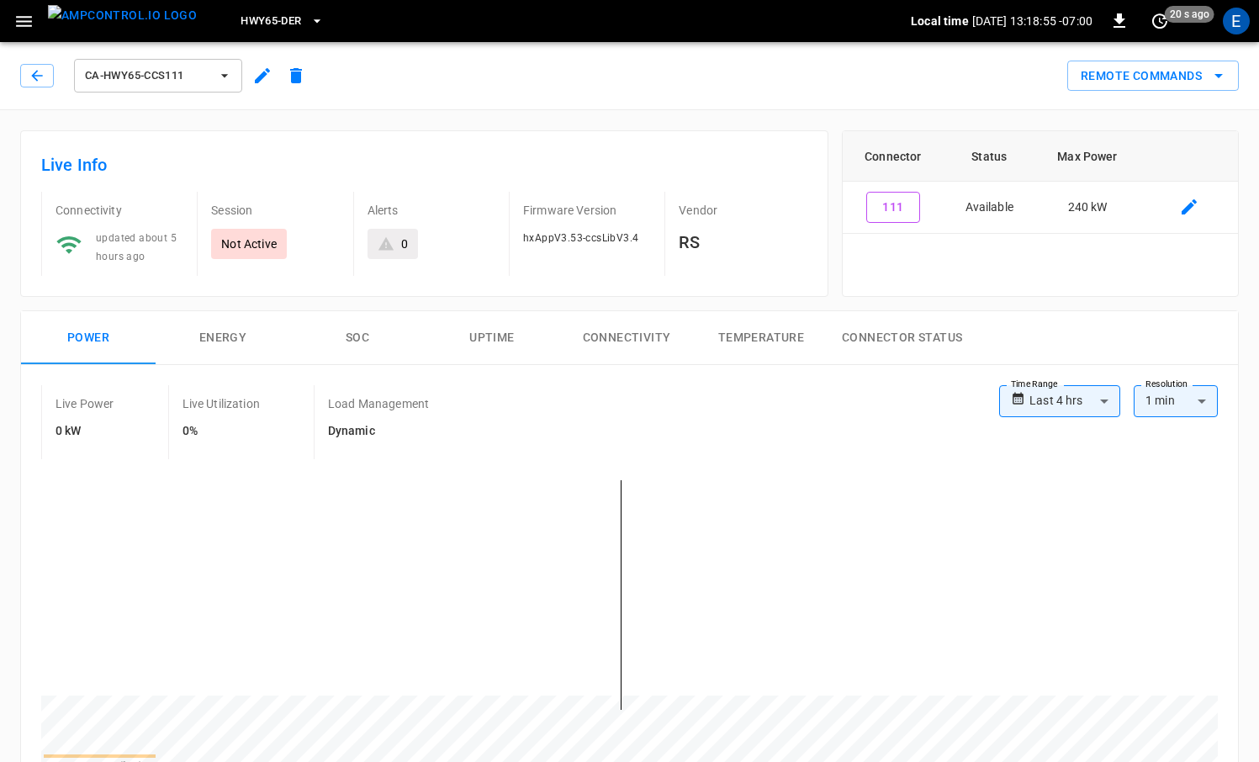
click at [136, 18] on img "menu" at bounding box center [122, 15] width 149 height 21
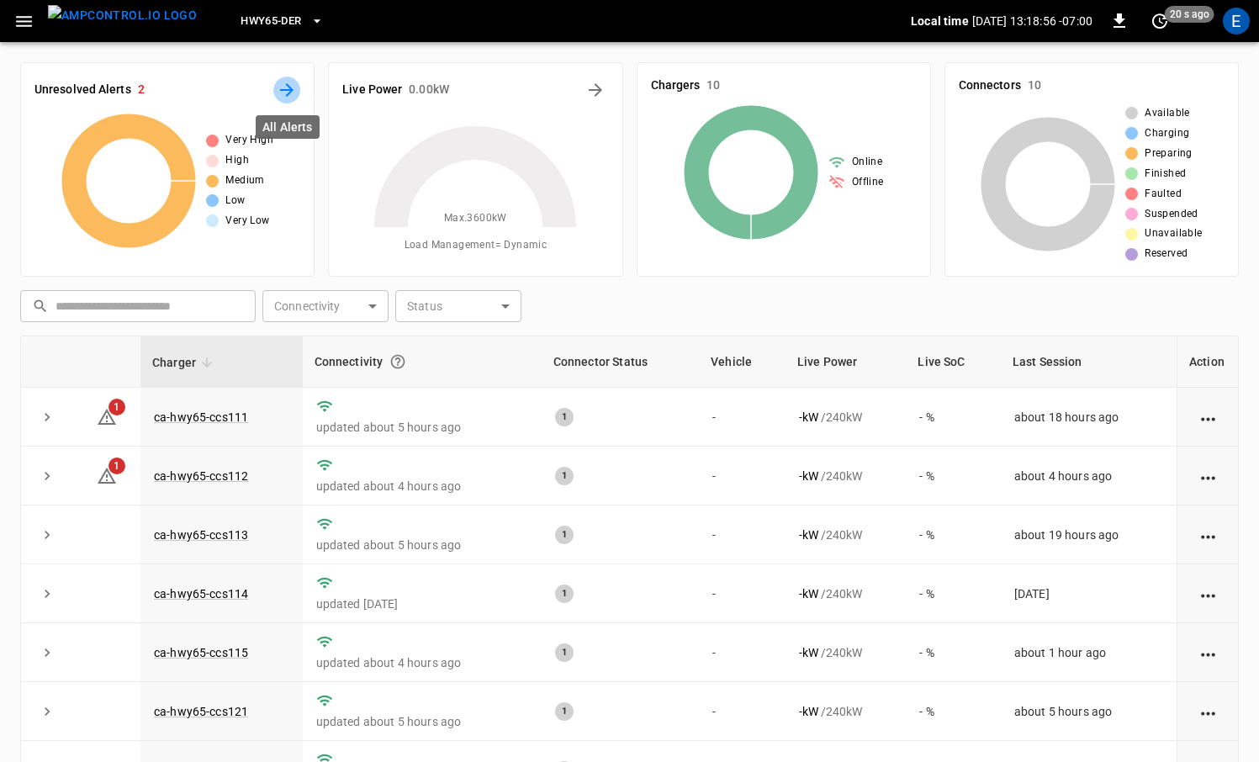
click at [284, 81] on icon "All Alerts" at bounding box center [287, 90] width 20 height 20
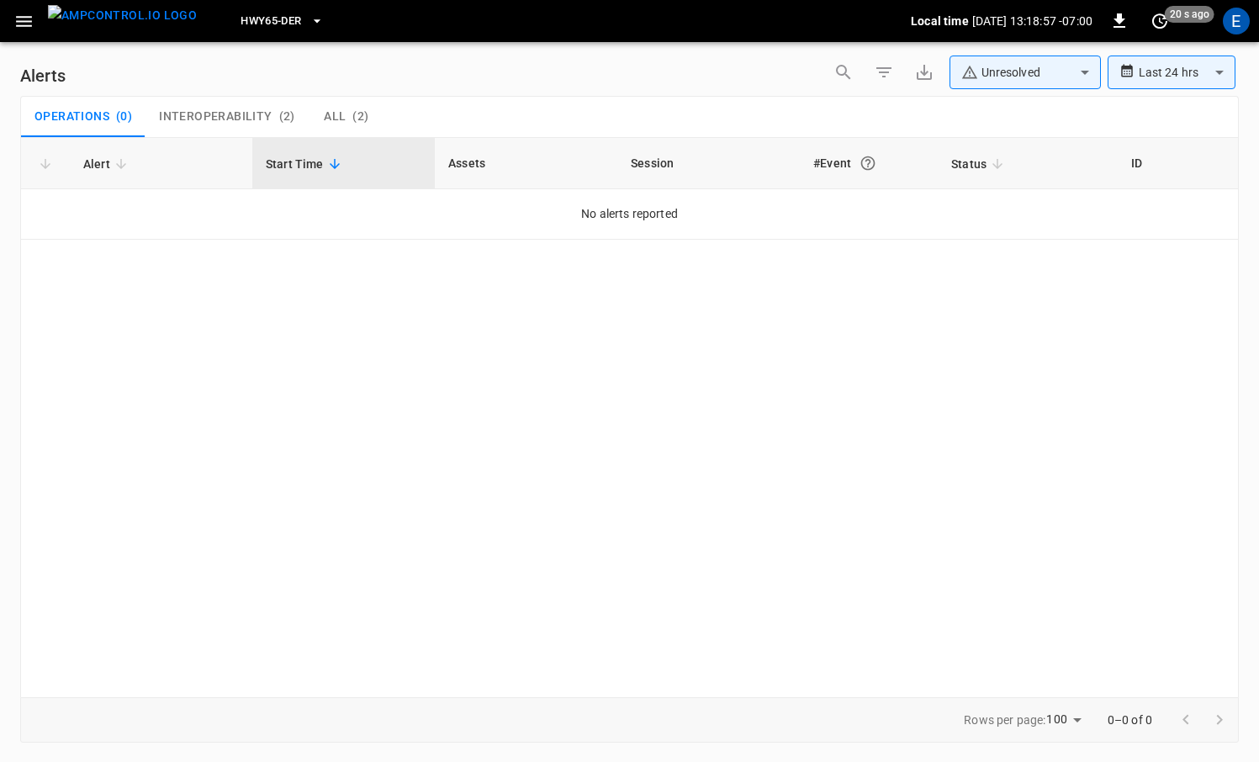
click at [1039, 65] on body "**********" at bounding box center [629, 378] width 1259 height 756
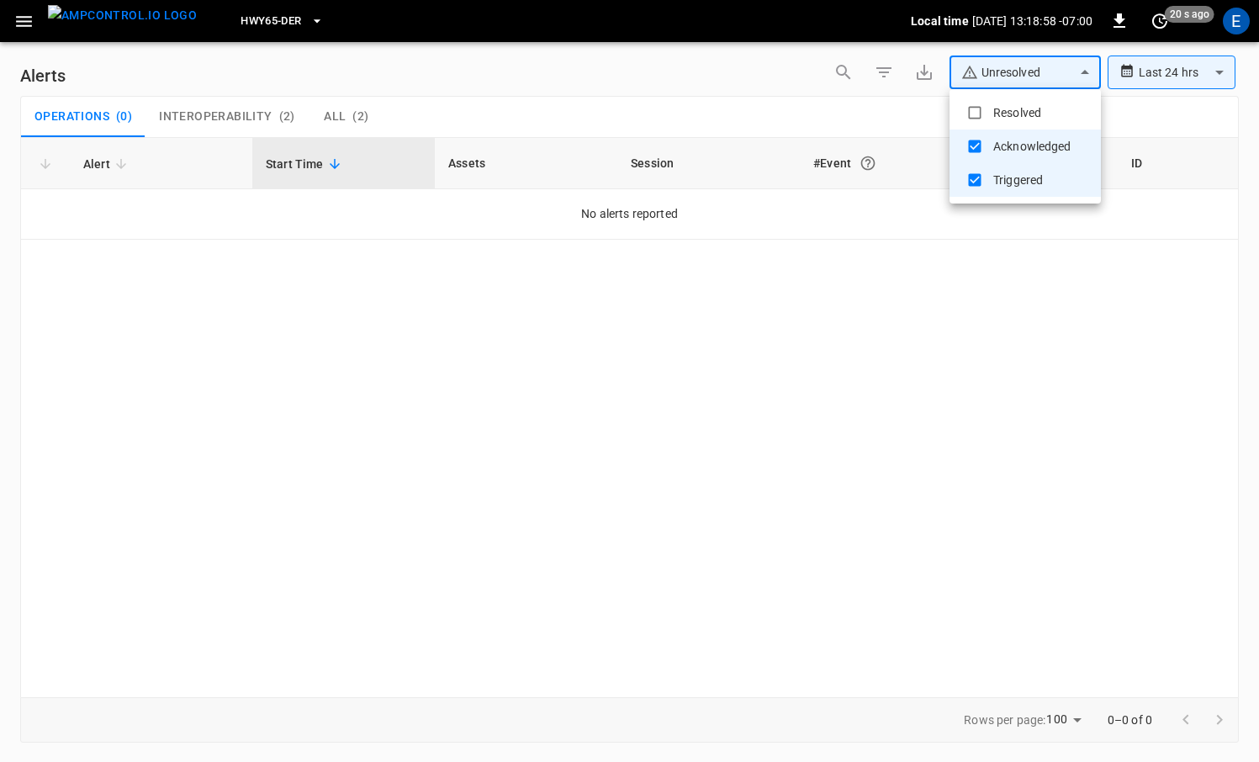
click at [1025, 105] on li "Resolved" at bounding box center [1024, 113] width 151 height 34
type input "**********"
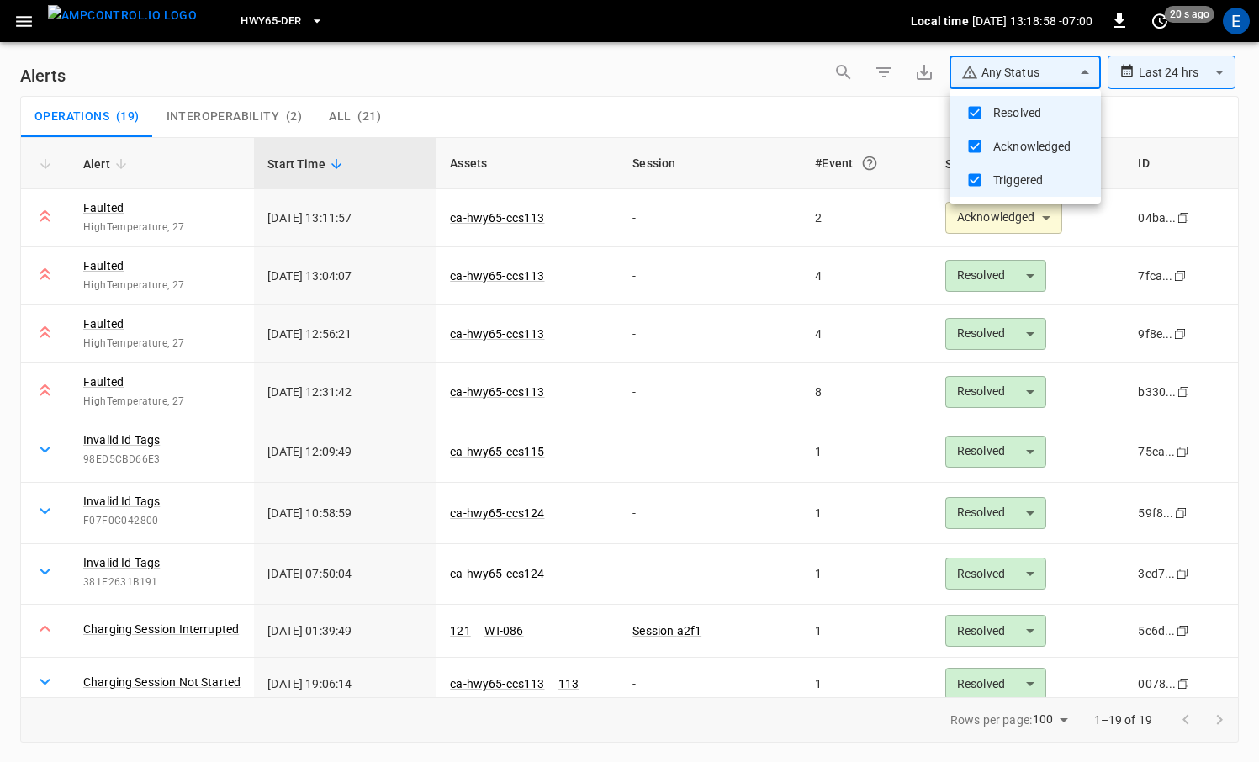
type input "********"
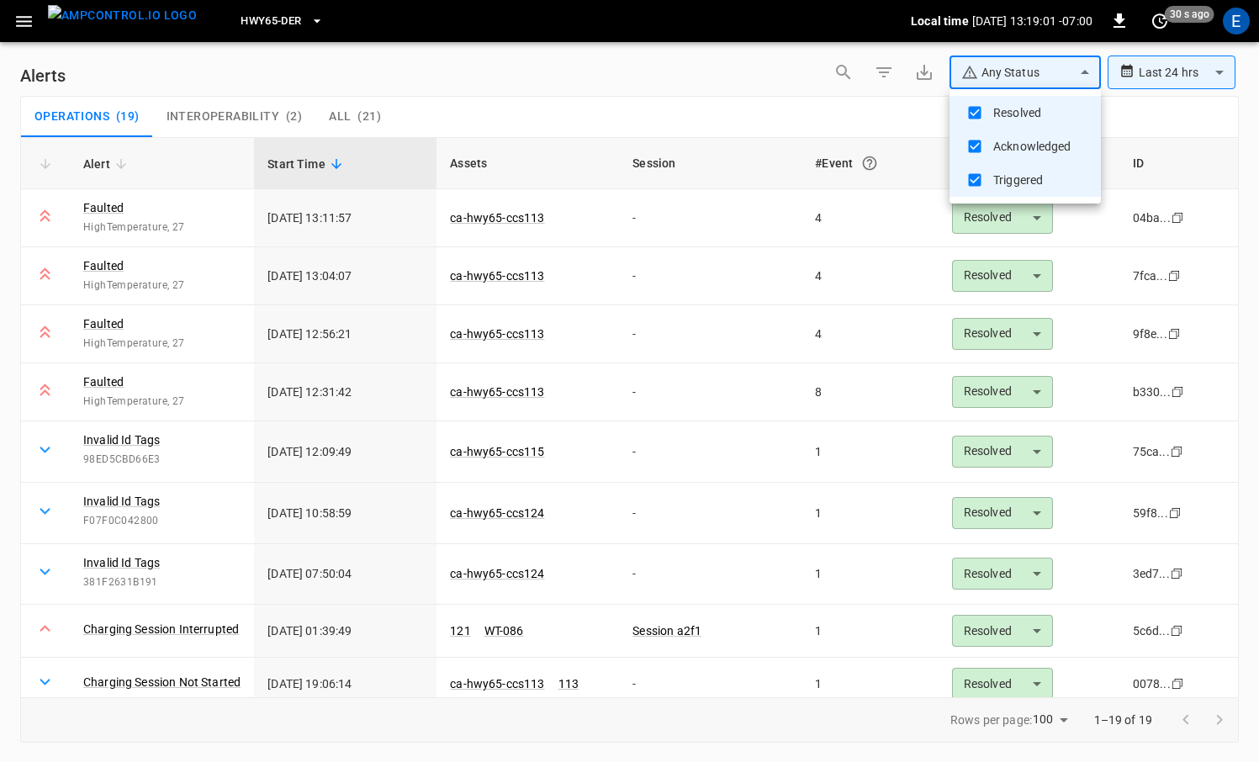
drag, startPoint x: 642, startPoint y: 408, endPoint x: 663, endPoint y: 405, distance: 22.0
click at [645, 405] on div at bounding box center [629, 381] width 1259 height 762
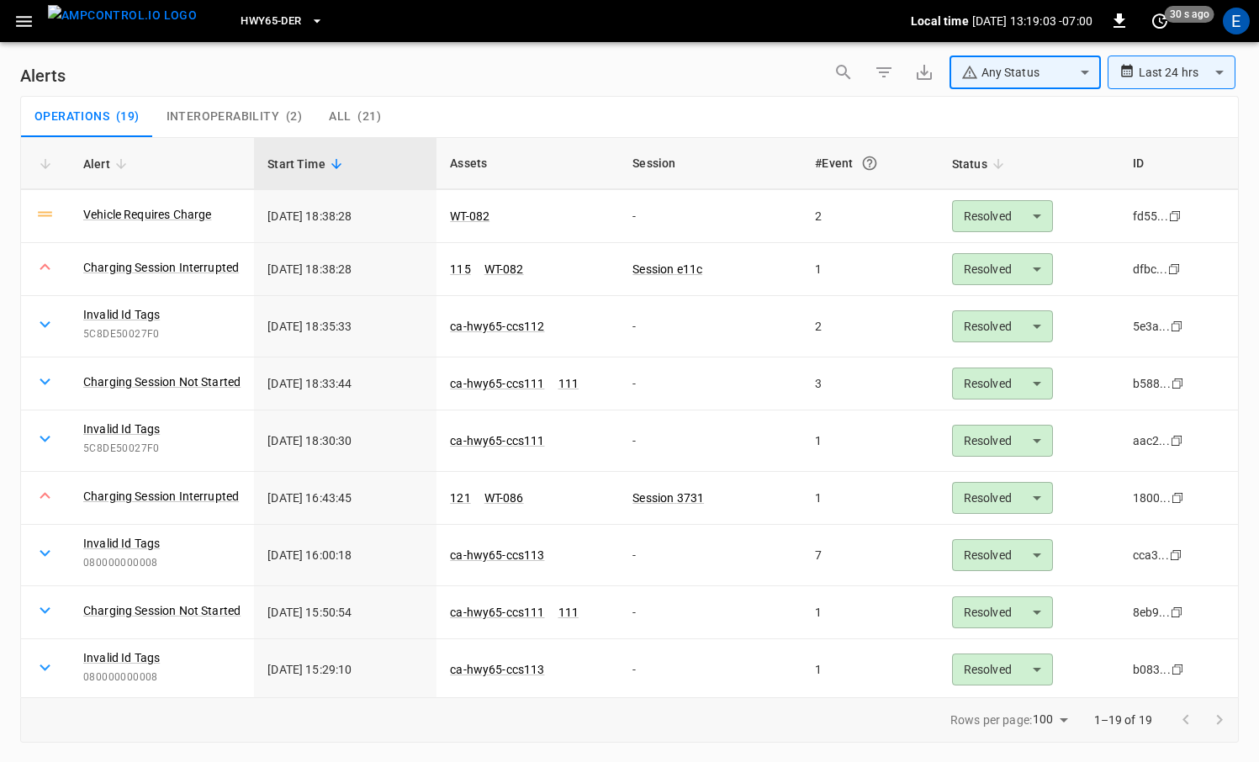
scroll to position [585, 0]
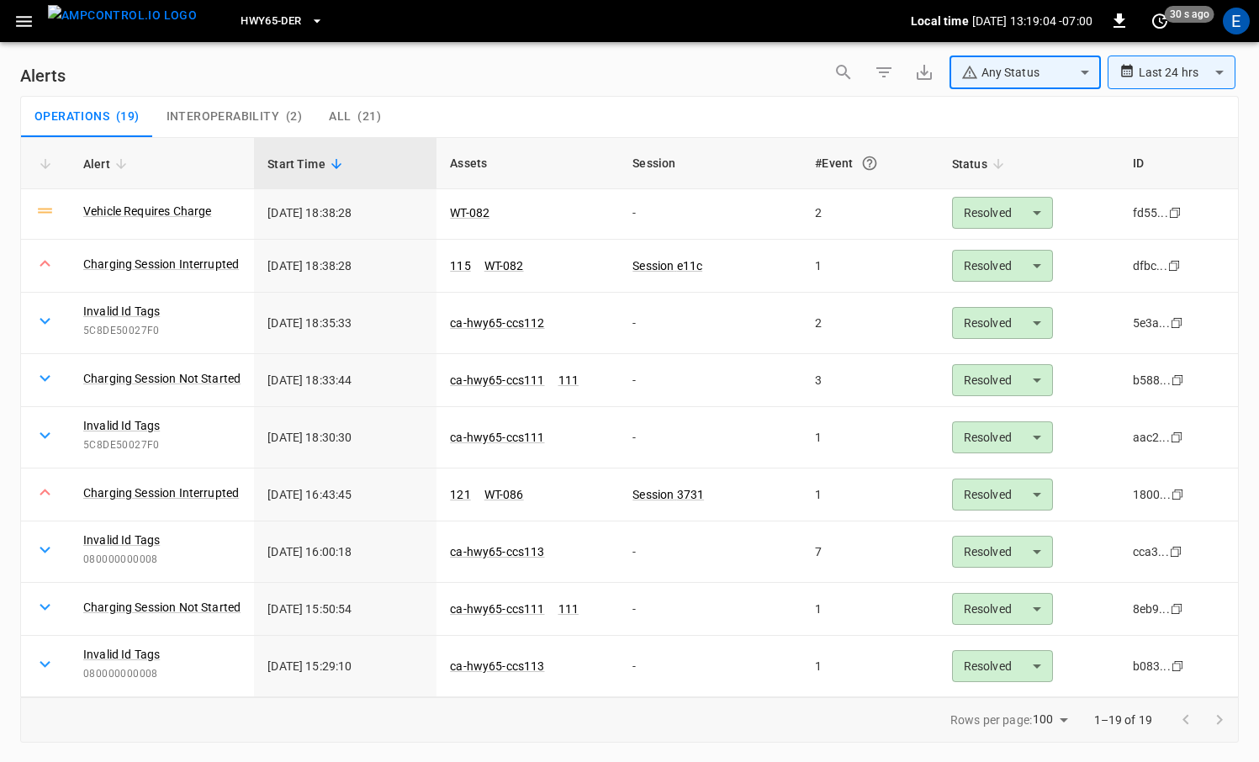
click at [1158, 81] on body "**********" at bounding box center [629, 378] width 1259 height 756
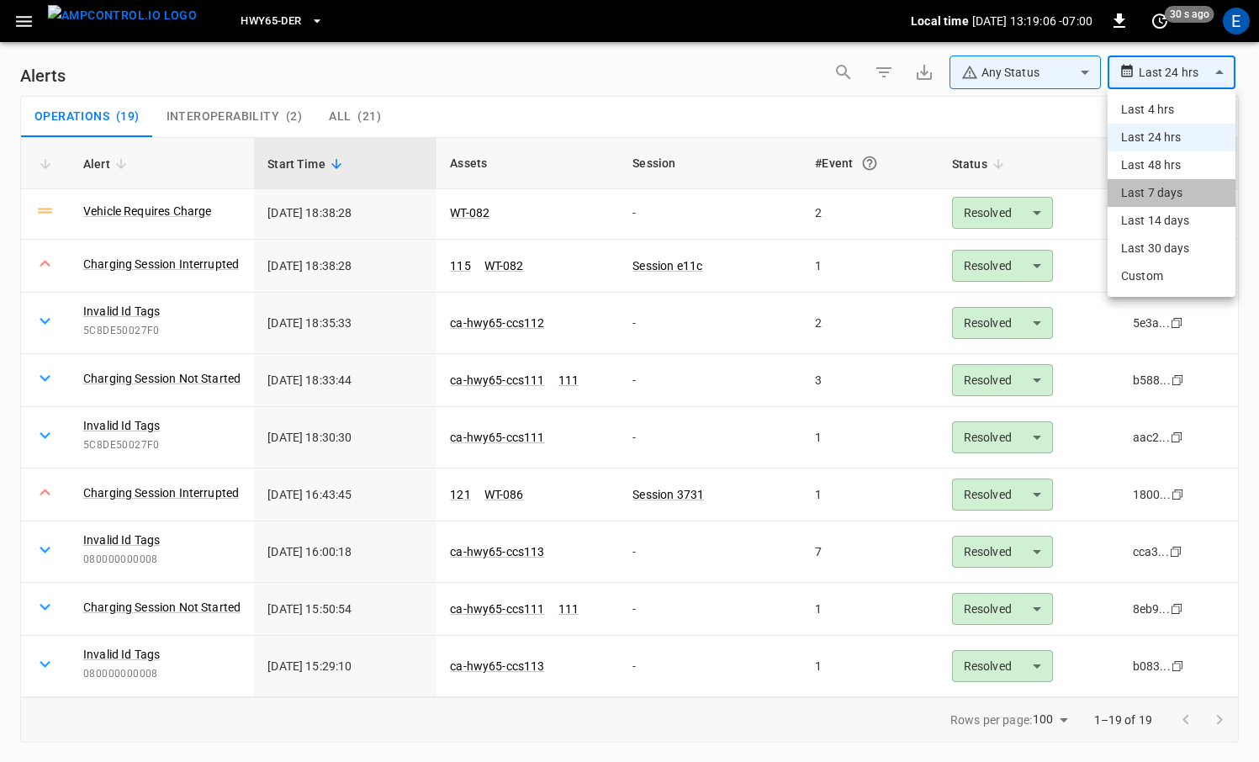
click at [1144, 181] on li "Last 7 days" at bounding box center [1171, 193] width 128 height 28
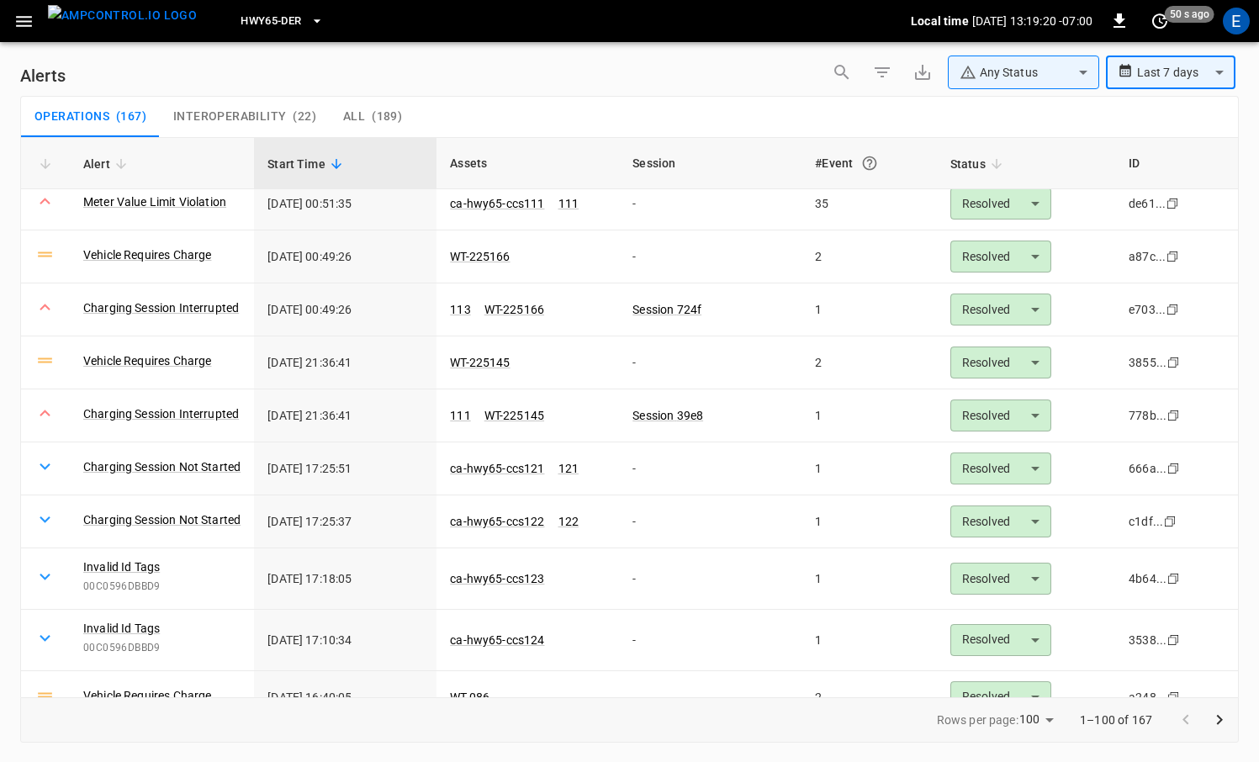
scroll to position [5088, 0]
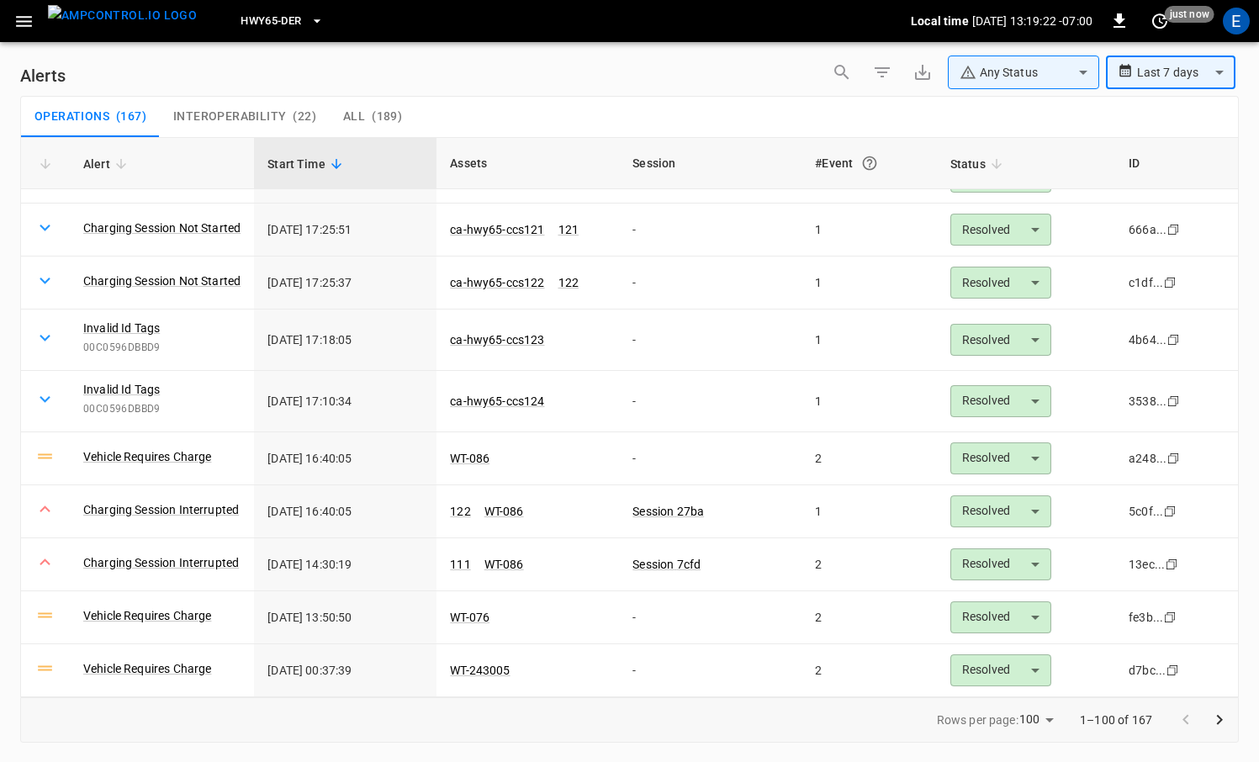
click at [1218, 723] on icon "Go to next page" at bounding box center [1219, 720] width 20 height 20
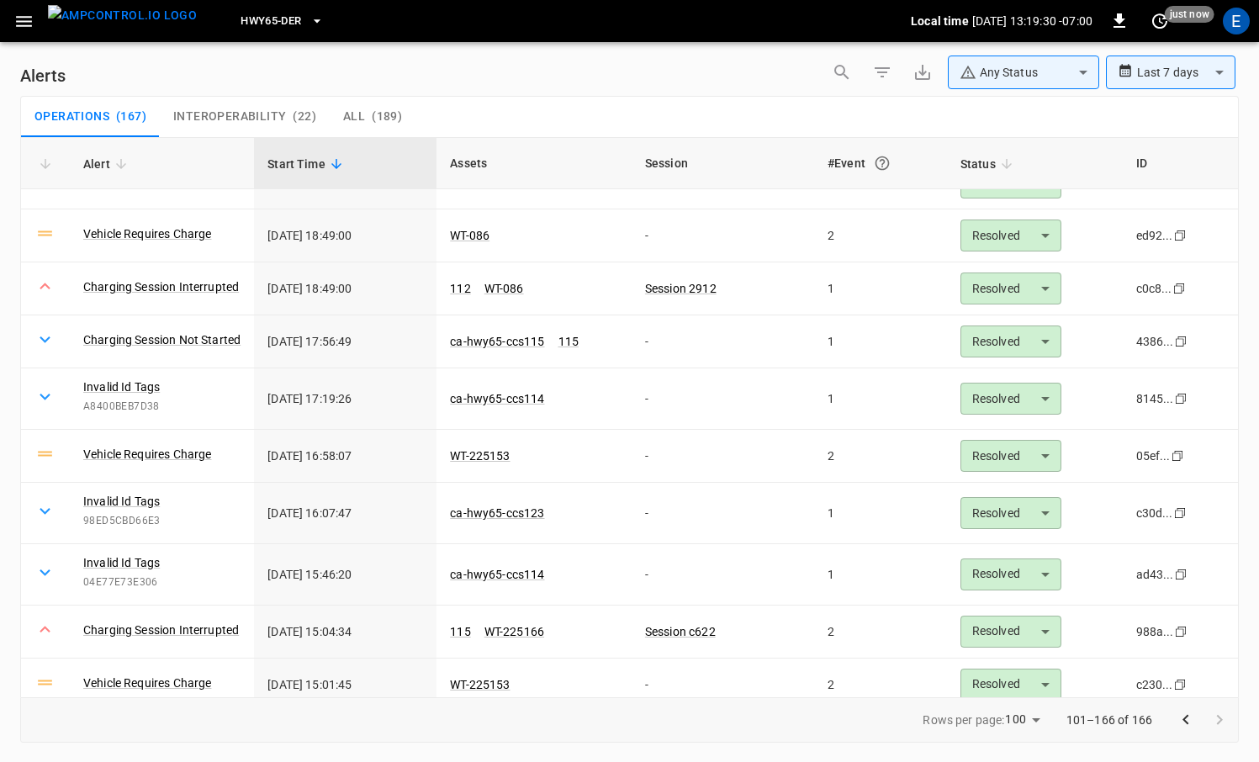
scroll to position [3105, 0]
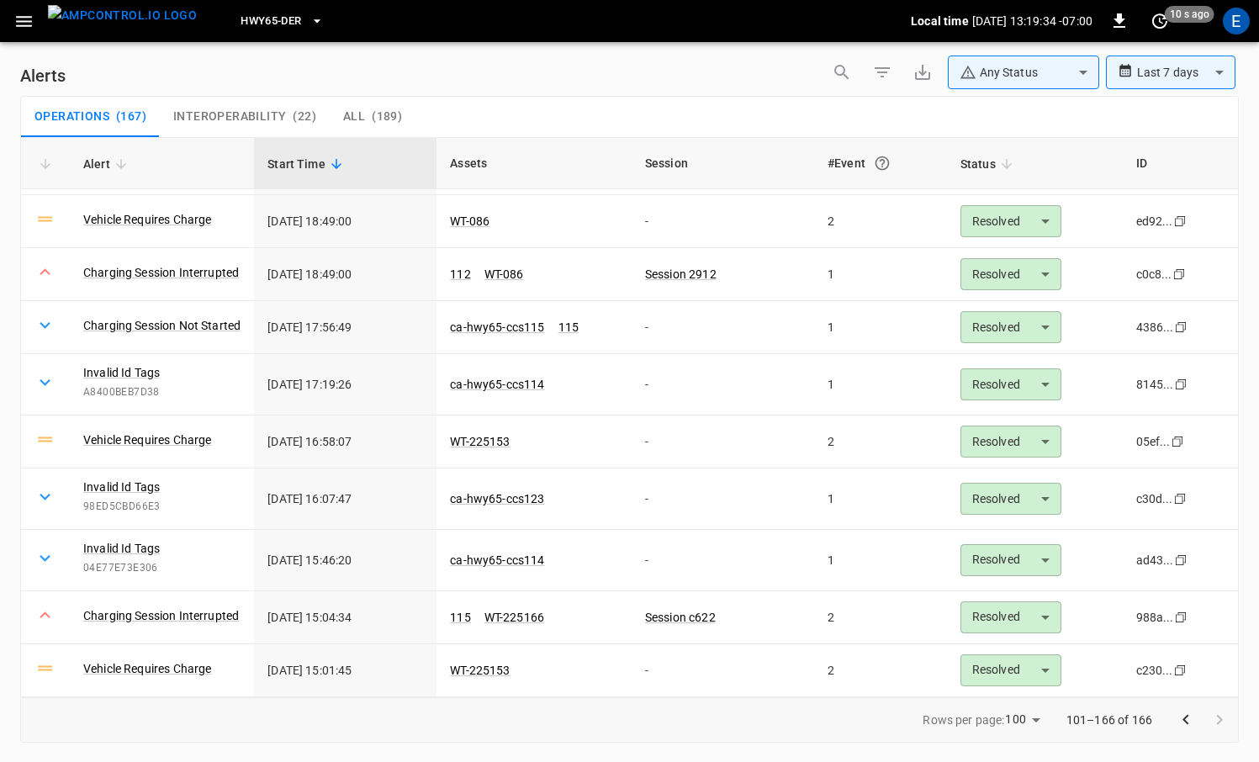
click at [1161, 714] on div "101–166 of 166" at bounding box center [1142, 720] width 192 height 44
click at [1204, 64] on body "**********" at bounding box center [629, 378] width 1259 height 756
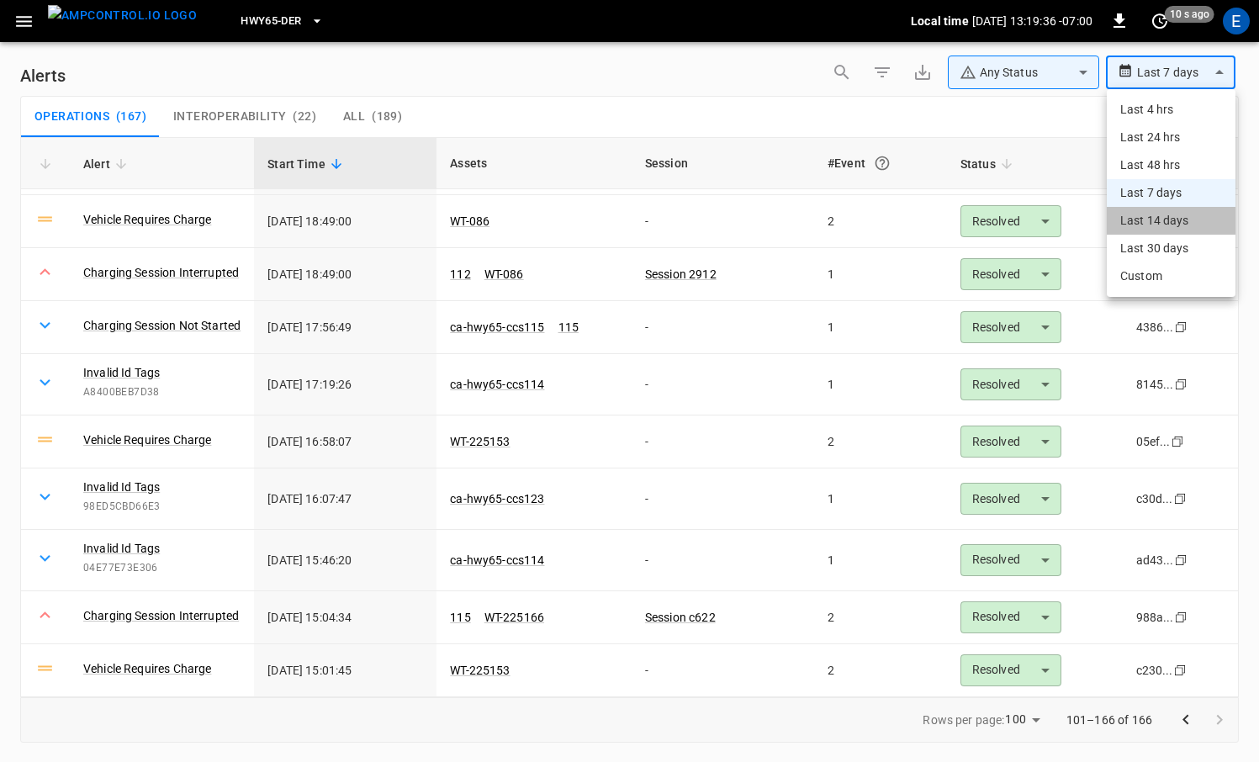
click at [1161, 212] on li "Last 14 days" at bounding box center [1171, 221] width 129 height 28
type input "**********"
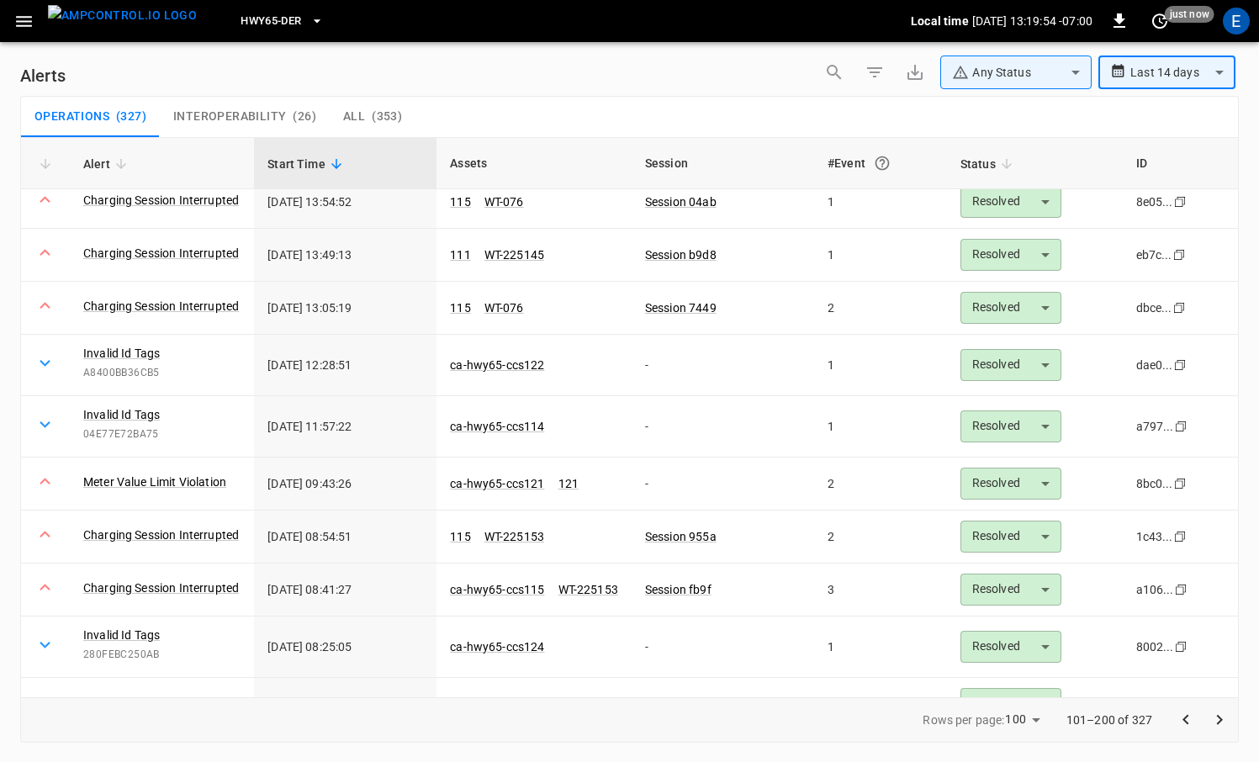
scroll to position [0, 0]
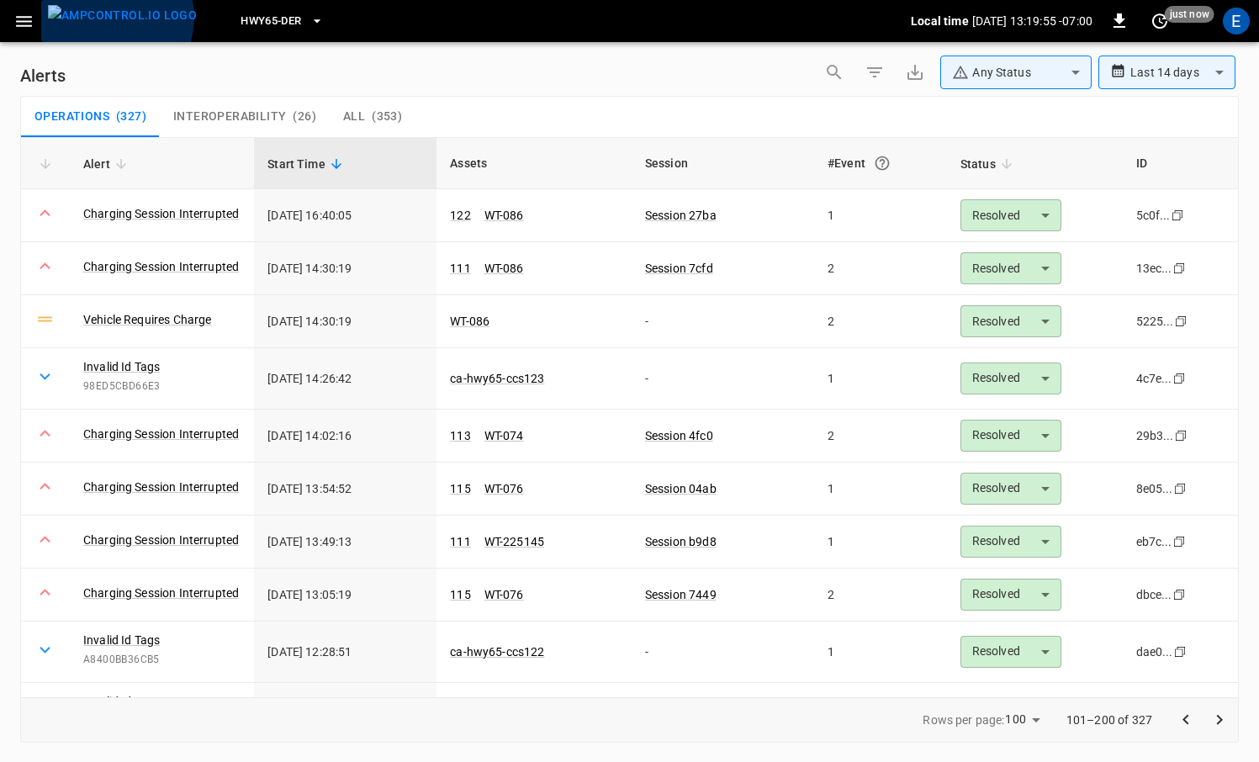
click at [115, 18] on img "menu" at bounding box center [122, 15] width 149 height 21
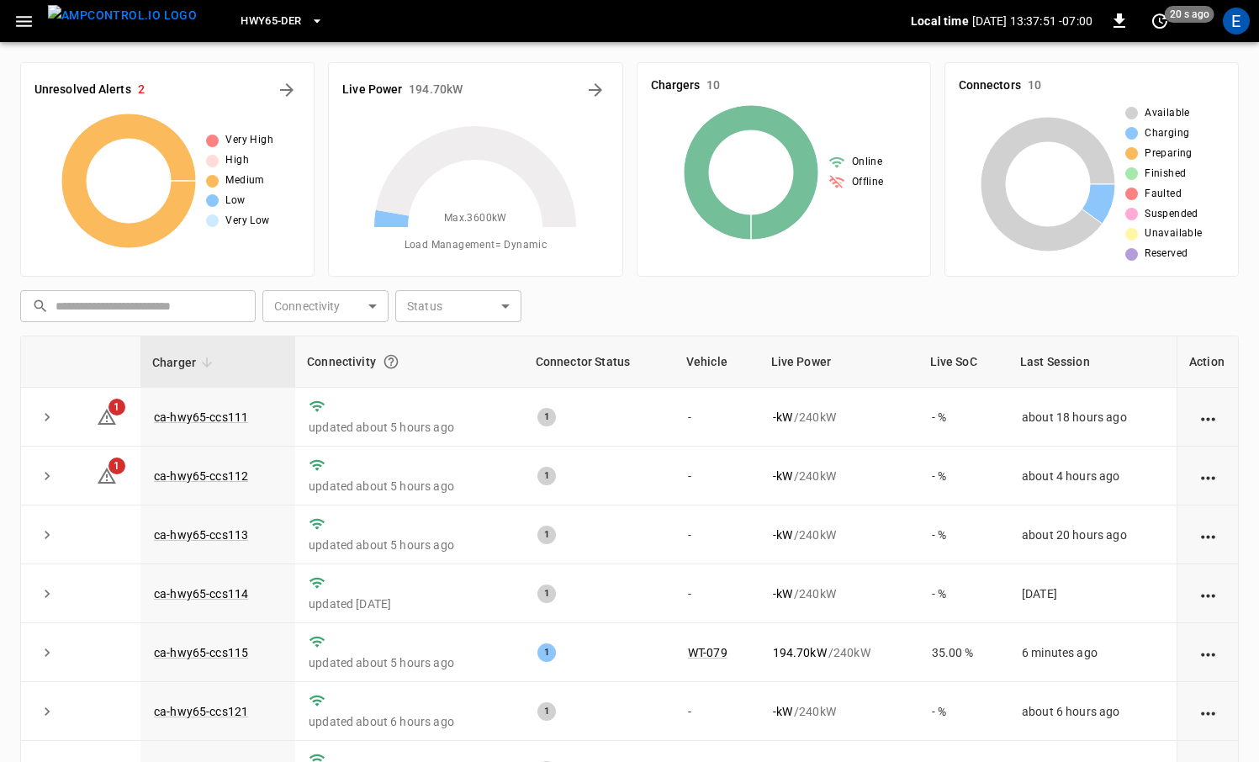
click at [267, 40] on div "HWY65-DER" at bounding box center [560, 22] width 700 height 40
click at [267, 29] on span "HWY65-DER" at bounding box center [270, 21] width 61 height 19
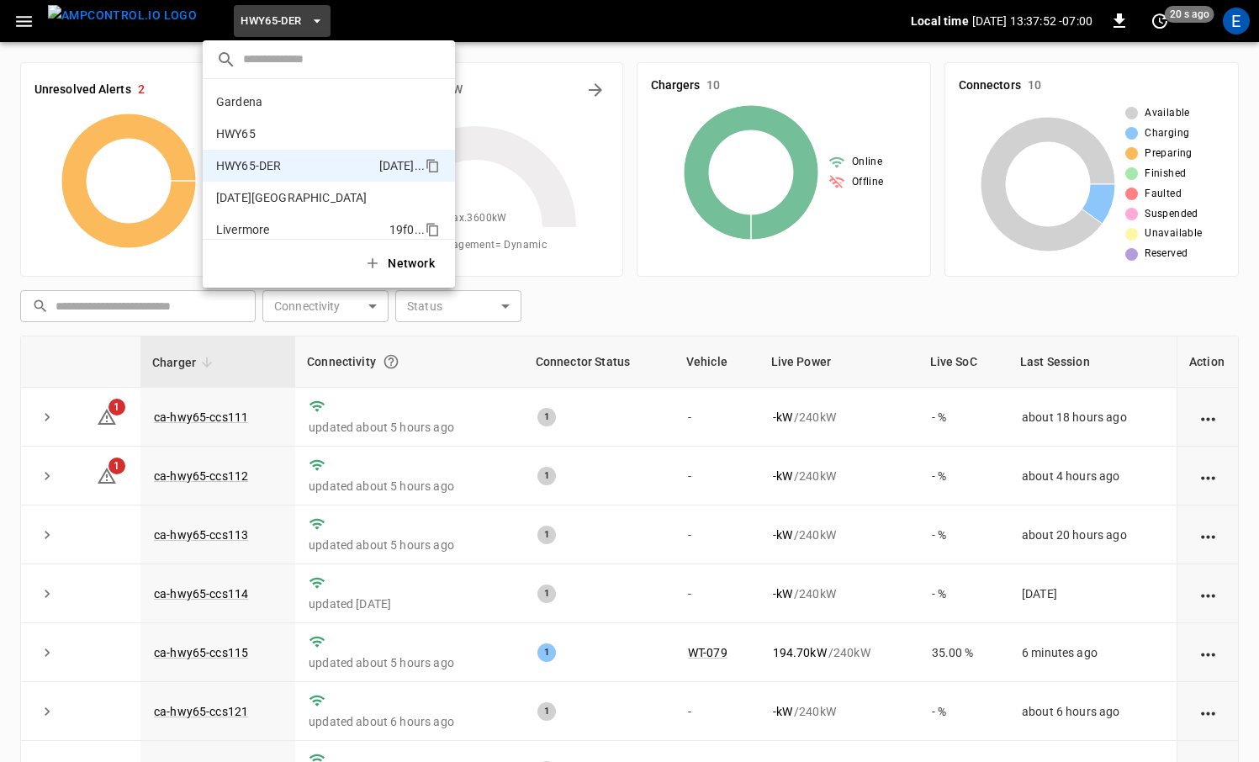
scroll to position [59, 0]
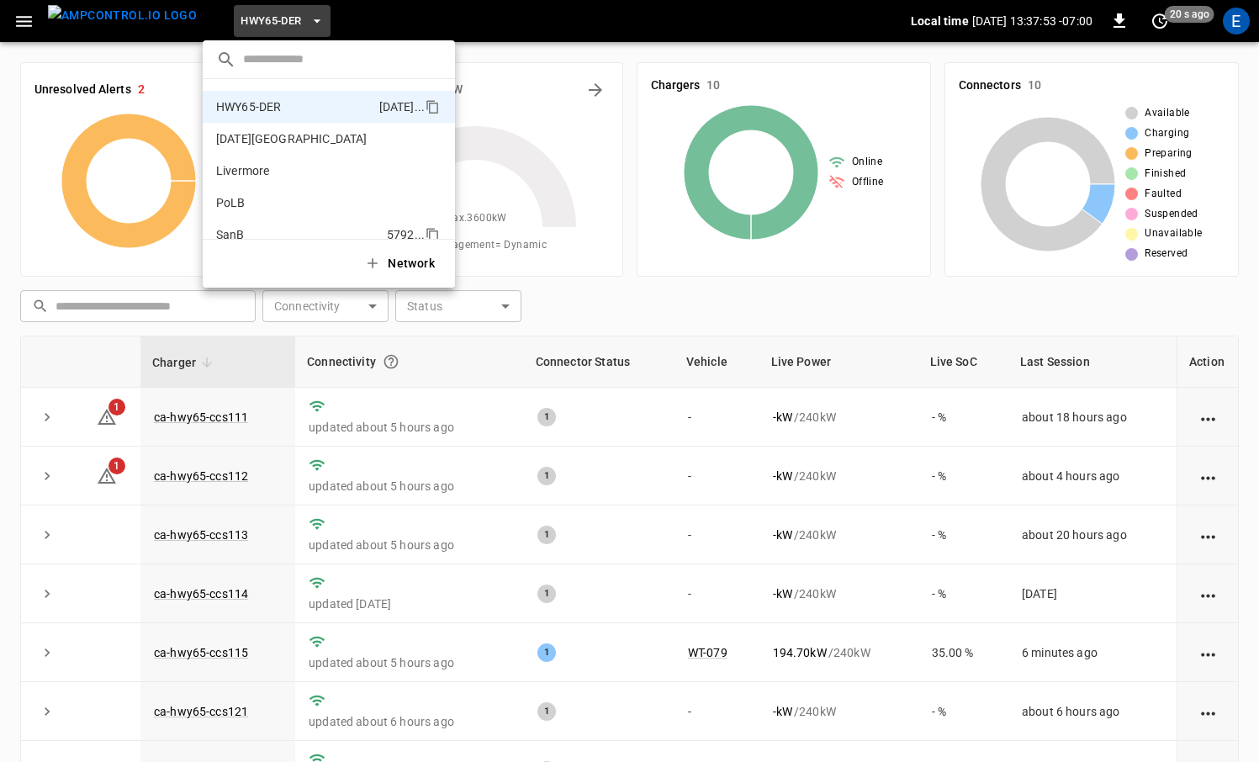
click at [279, 228] on p "SanB" at bounding box center [298, 234] width 164 height 17
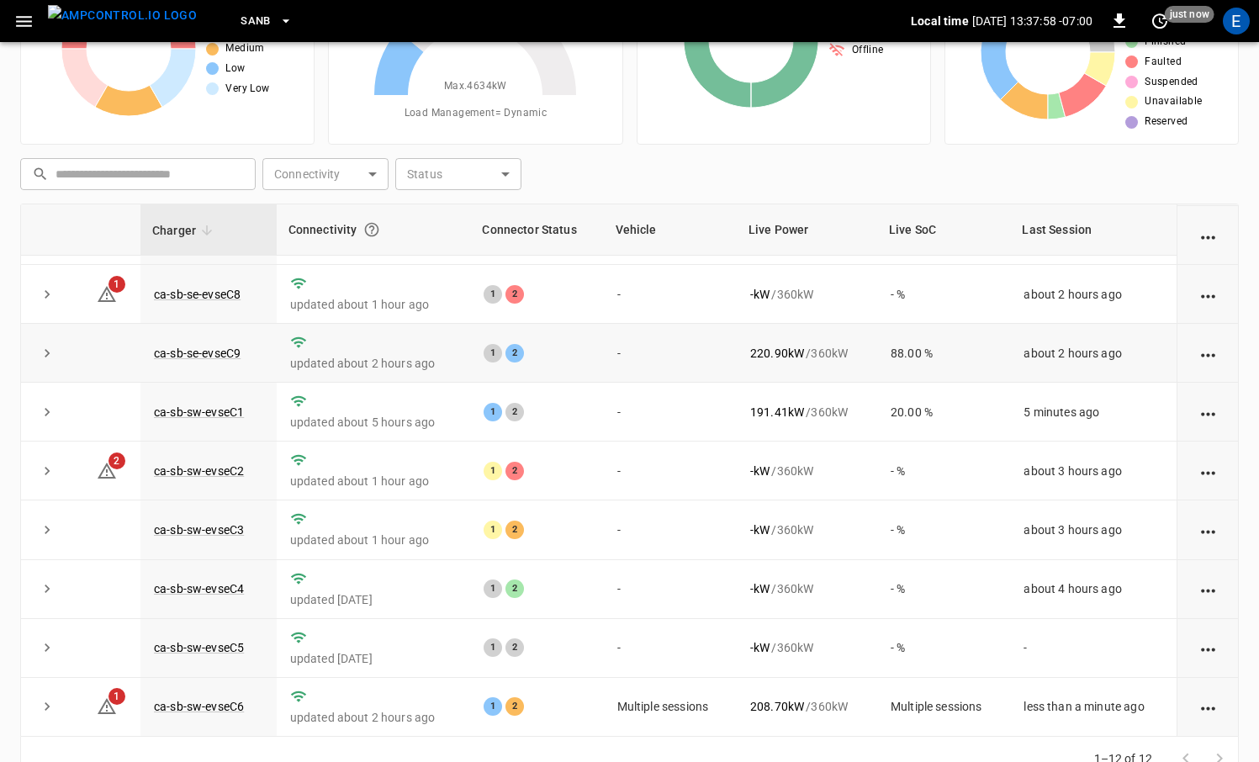
scroll to position [172, 0]
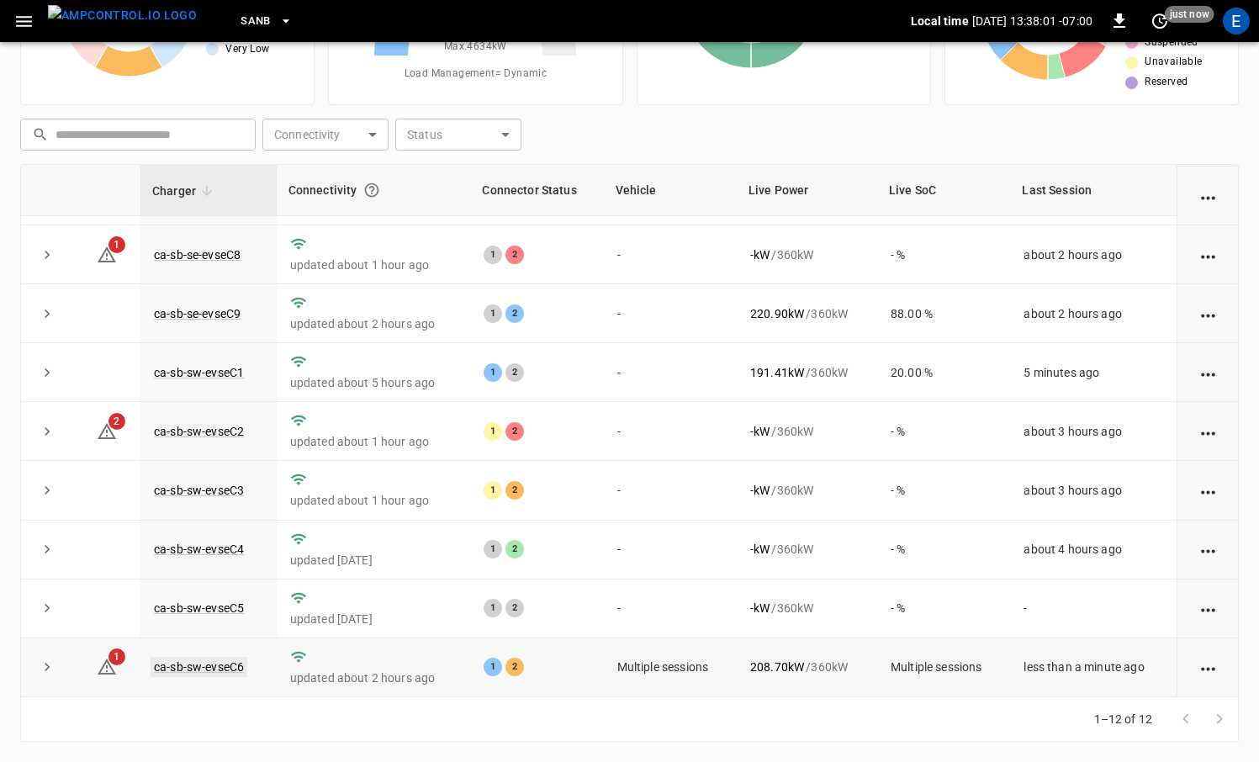
click at [229, 663] on link "ca-sb-sw-evseC6" at bounding box center [199, 667] width 97 height 20
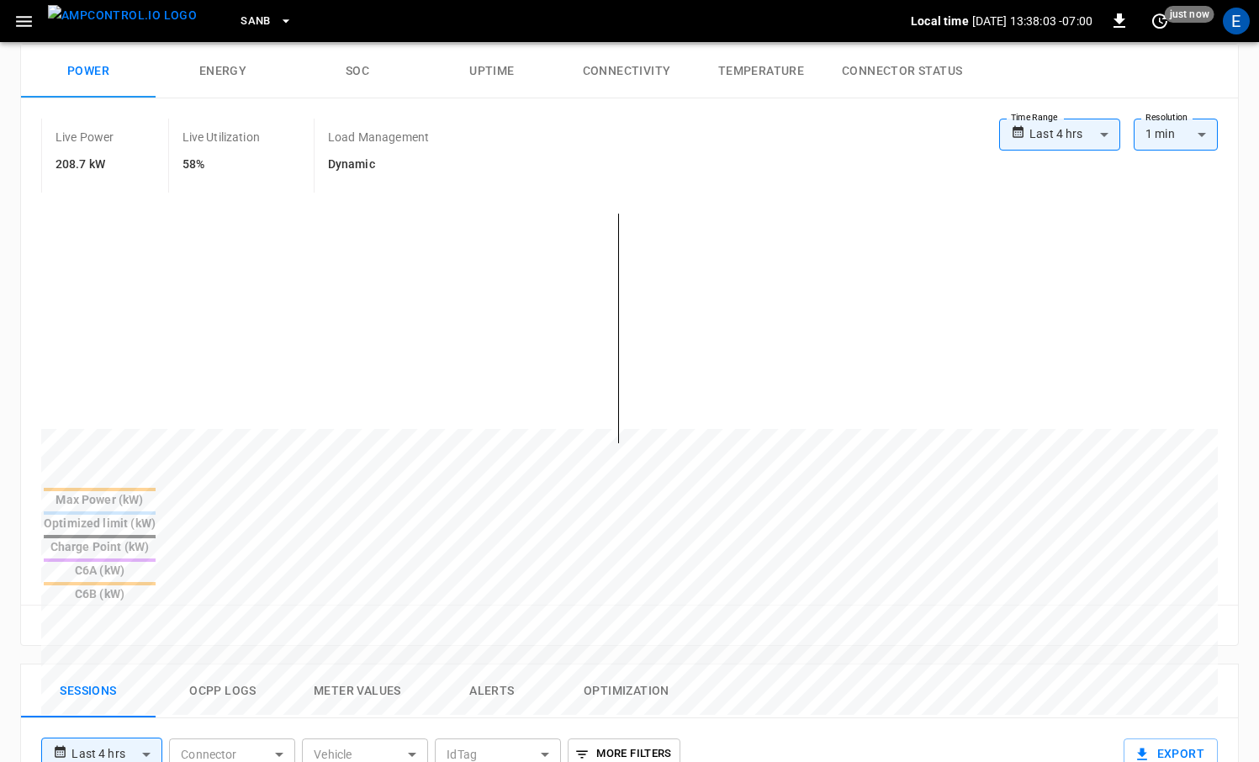
scroll to position [559, 0]
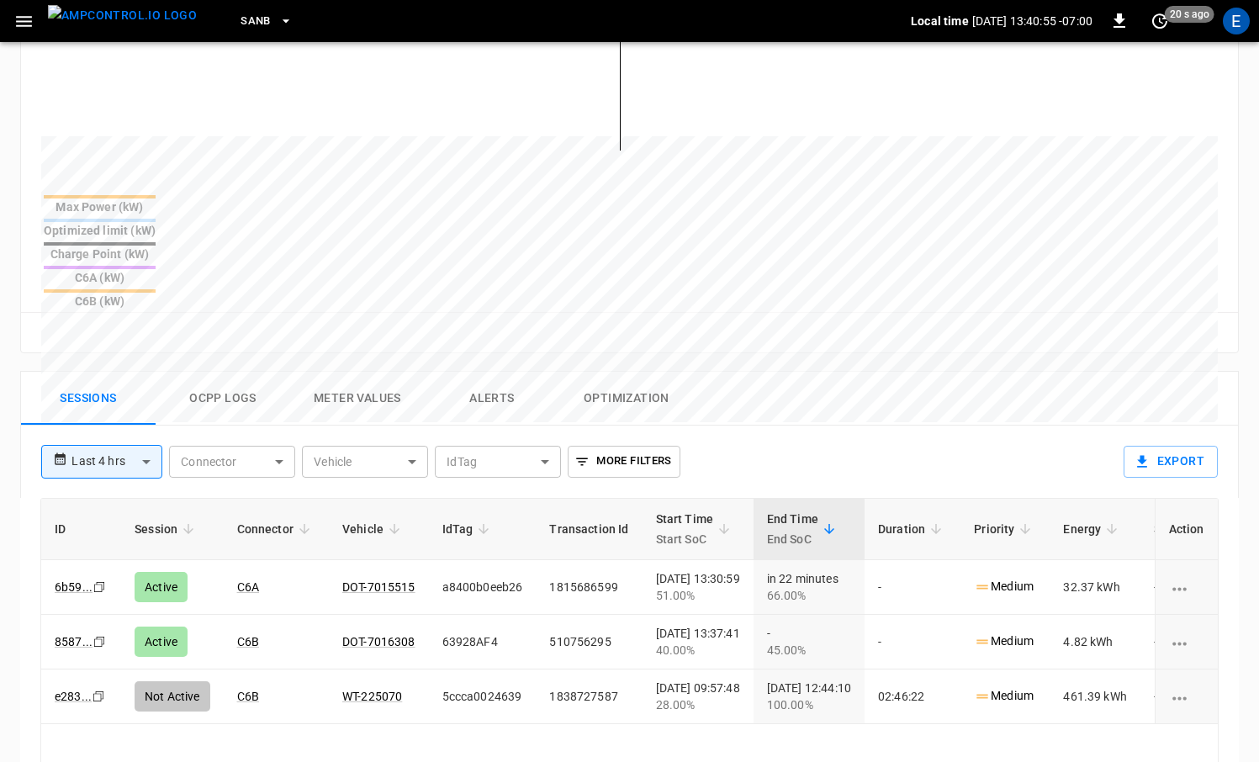
click at [141, 26] on img "menu" at bounding box center [122, 15] width 149 height 21
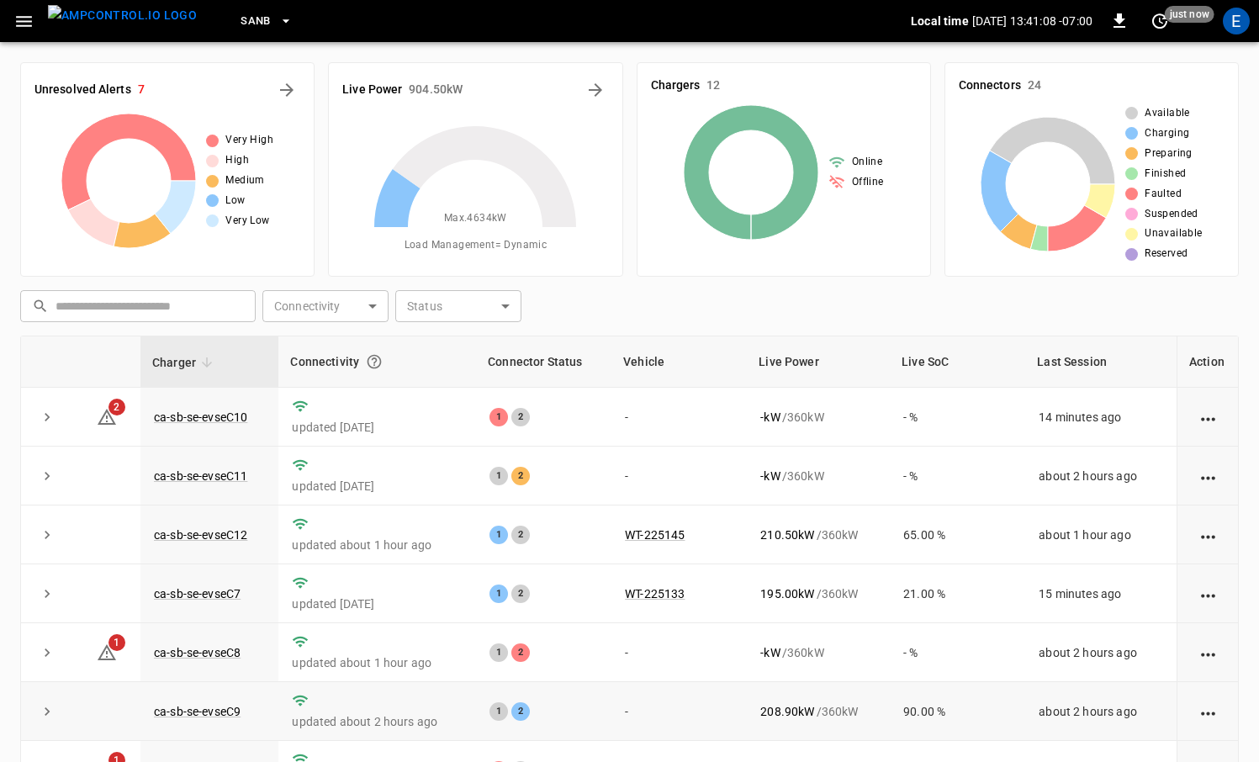
scroll to position [226, 0]
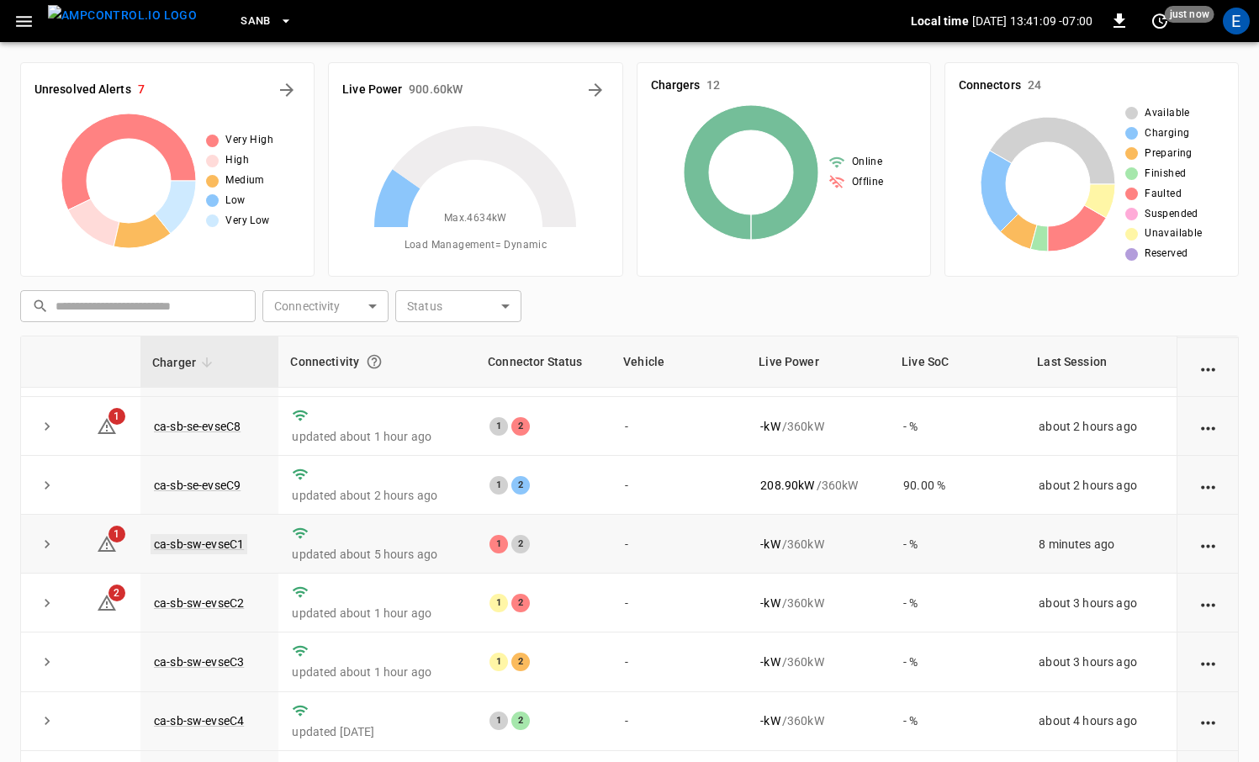
click at [223, 540] on link "ca-sb-sw-evseC1" at bounding box center [199, 544] width 97 height 20
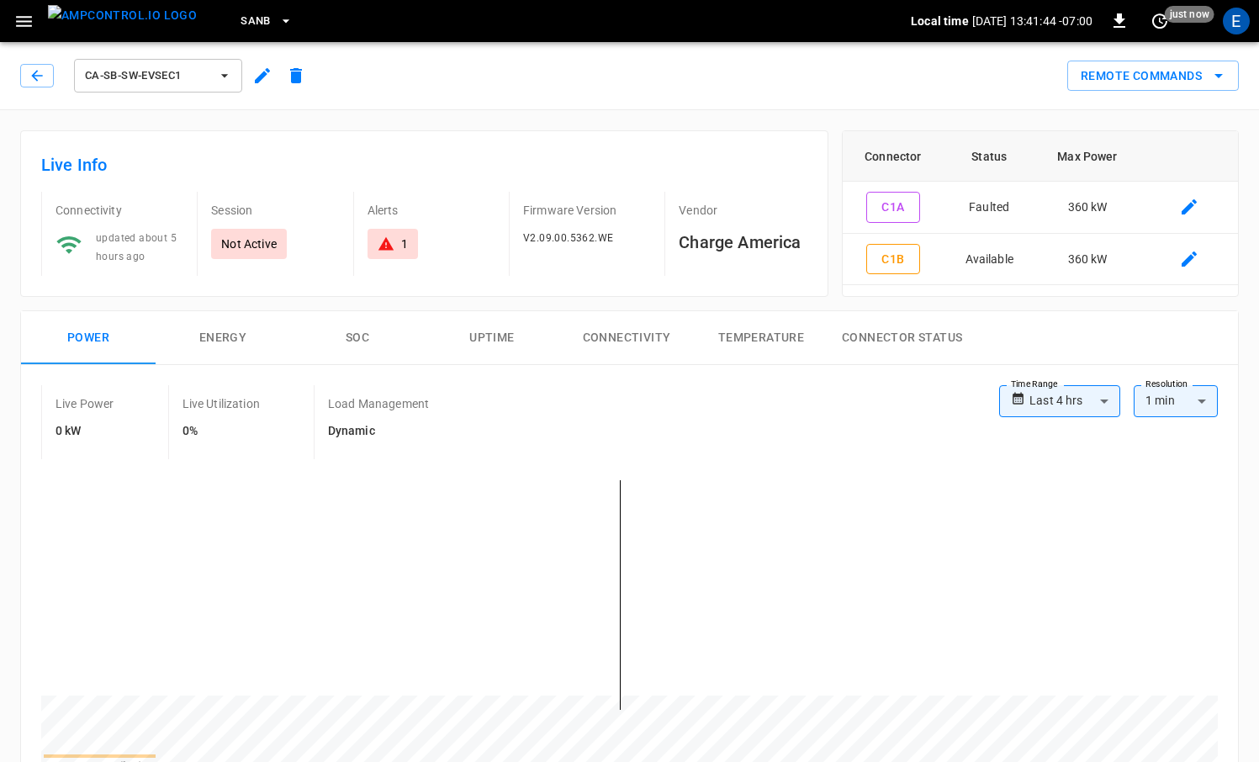
scroll to position [1, 0]
click at [117, 20] on img "menu" at bounding box center [122, 15] width 149 height 21
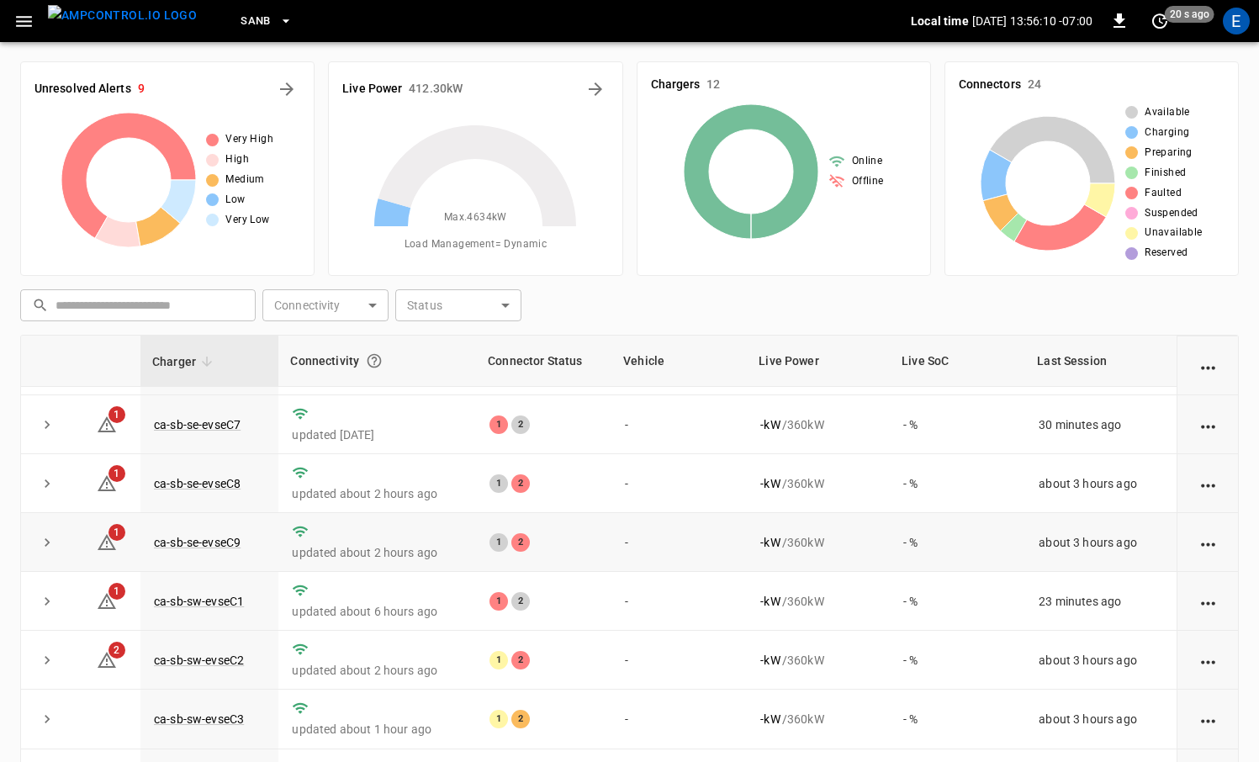
scroll to position [166, 0]
click at [224, 435] on td "ca-sb-se-evseC7" at bounding box center [209, 426] width 138 height 59
click at [226, 426] on link "ca-sb-se-evseC7" at bounding box center [197, 426] width 93 height 20
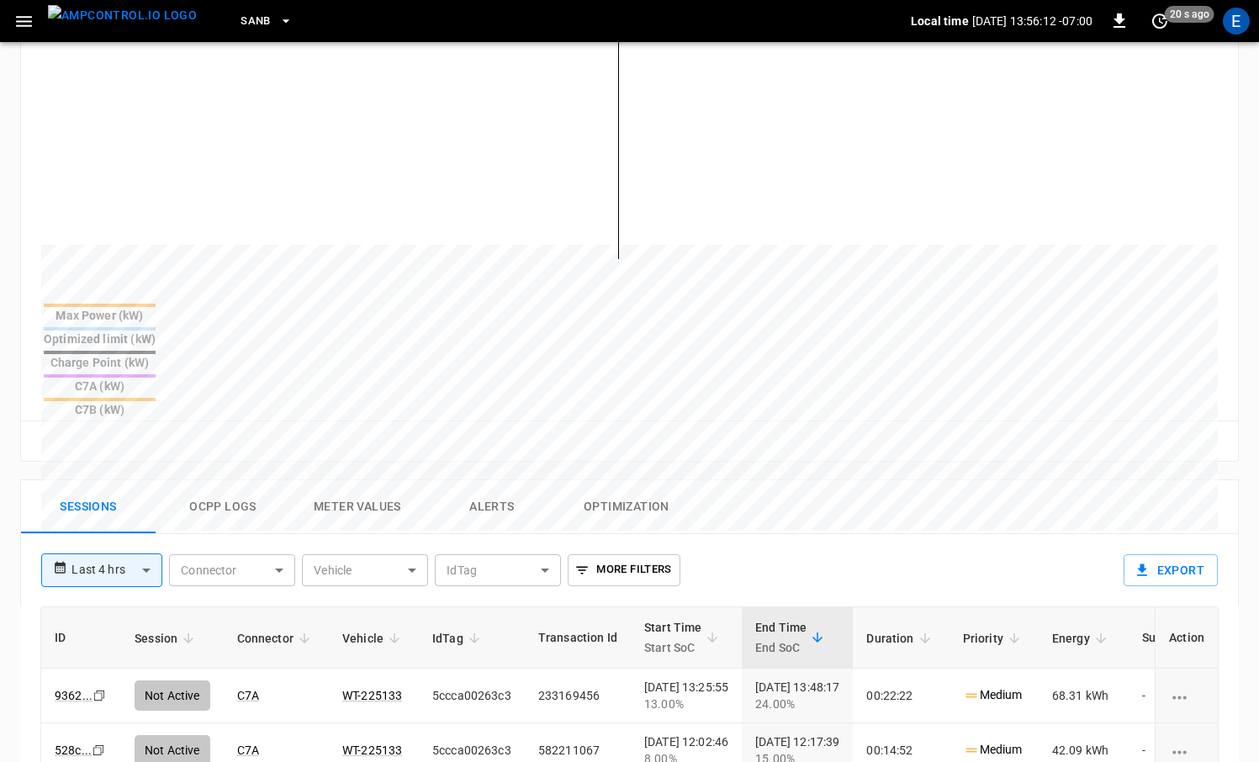
scroll to position [457, 0]
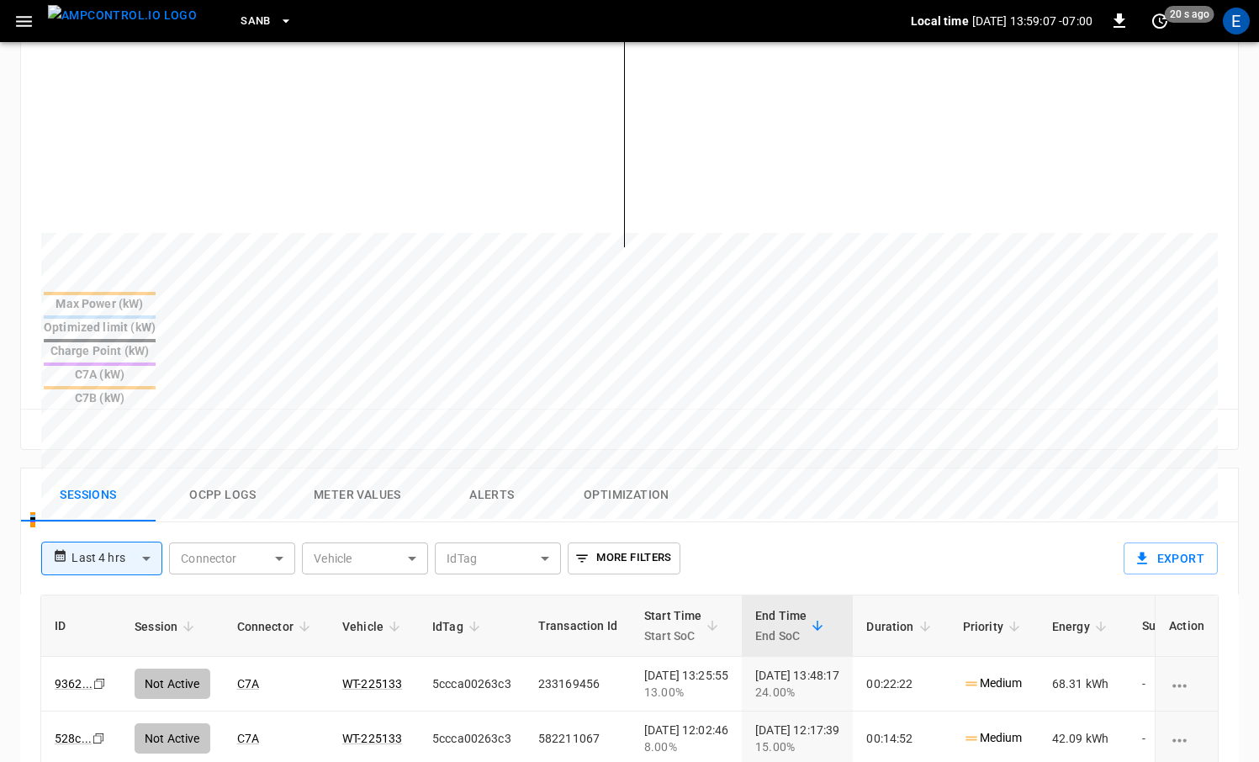
click at [89, 16] on img "menu" at bounding box center [122, 15] width 149 height 21
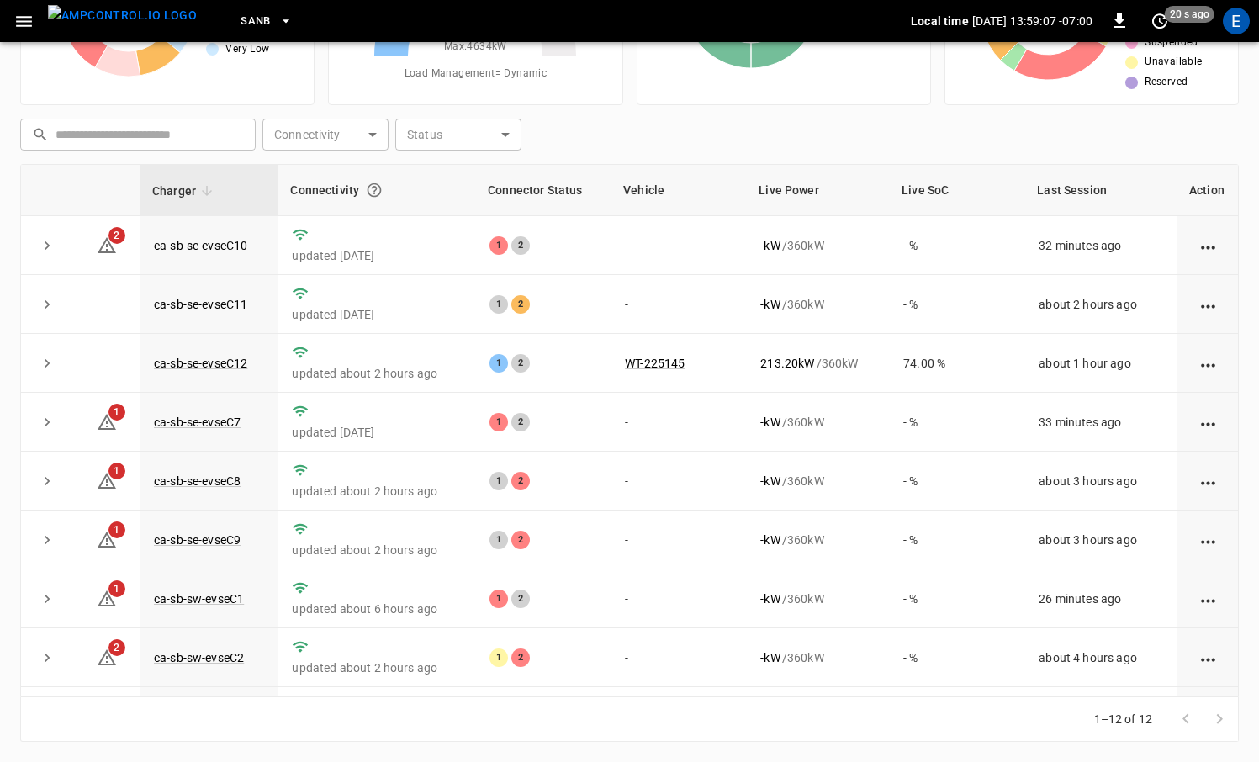
scroll to position [172, 0]
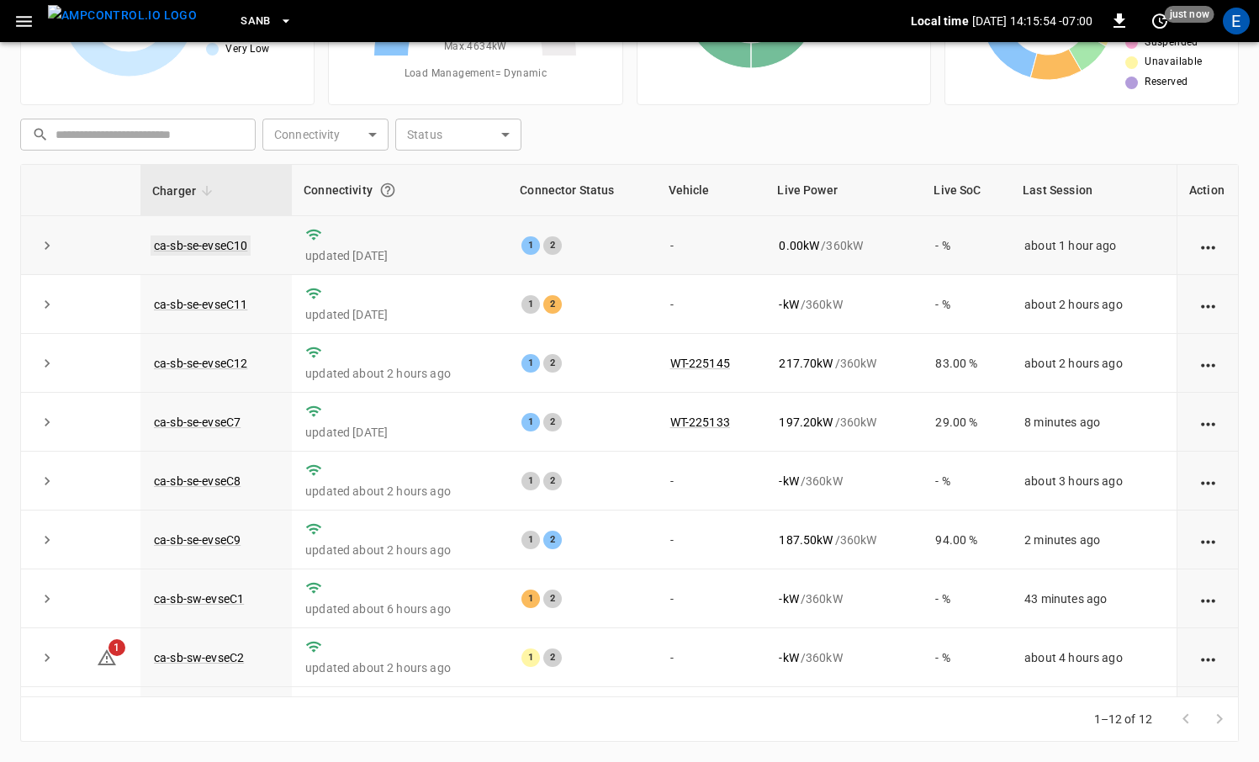
click at [235, 246] on link "ca-sb-se-evseC10" at bounding box center [201, 245] width 100 height 20
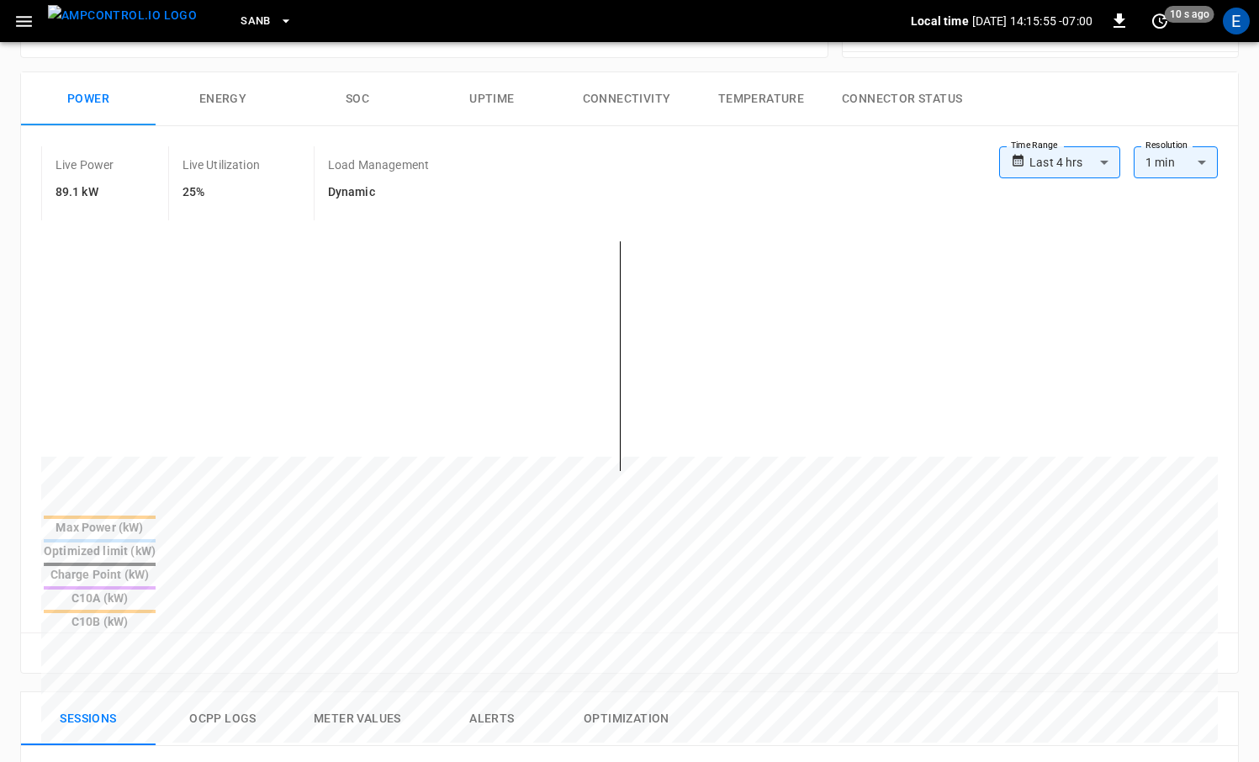
scroll to position [813, 0]
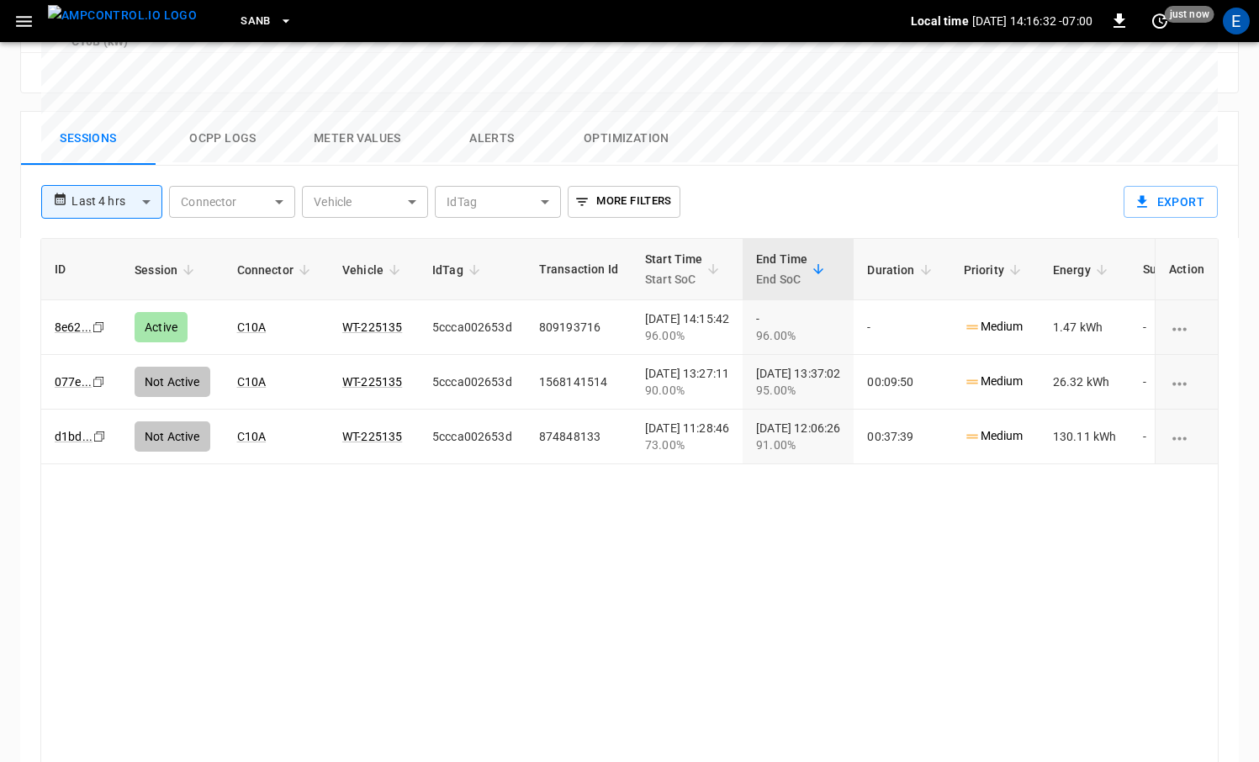
click at [880, 473] on div "ID Session Connector Vehicle IdTag Transaction Id Start Time Start SoC End Time…" at bounding box center [629, 504] width 1178 height 533
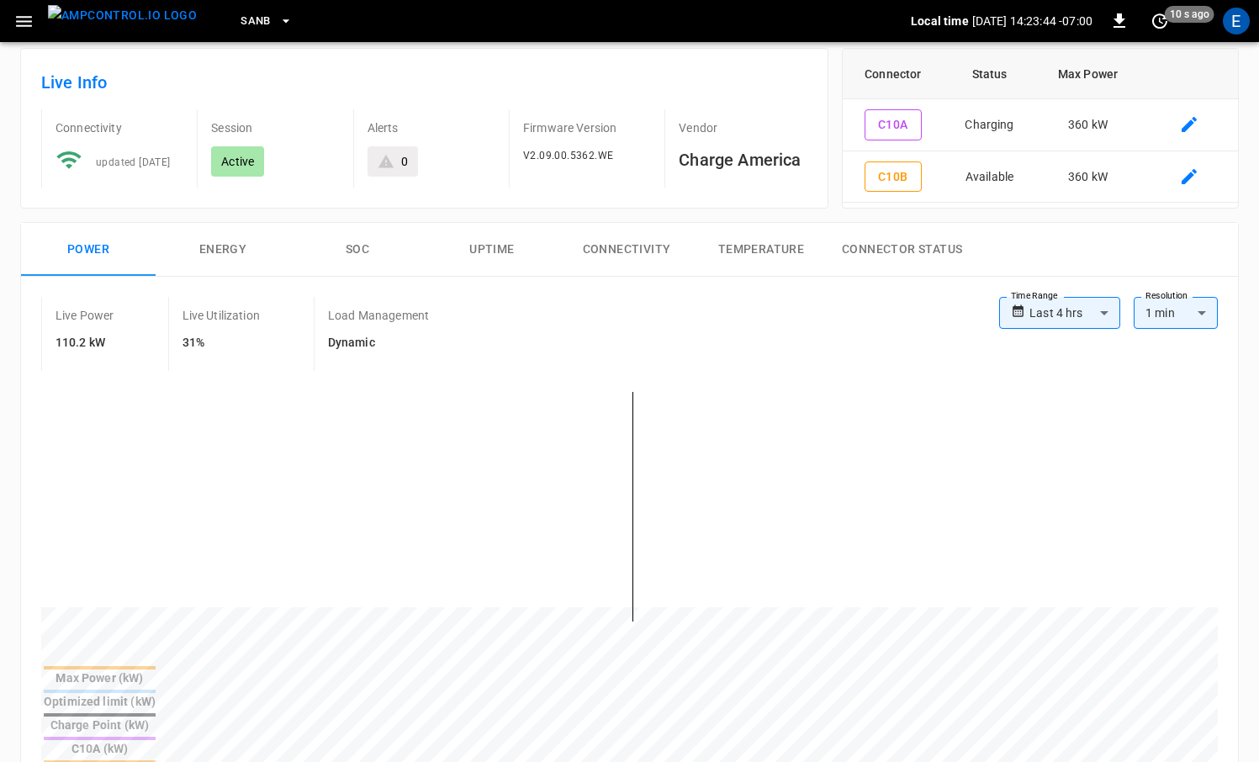
scroll to position [55, 0]
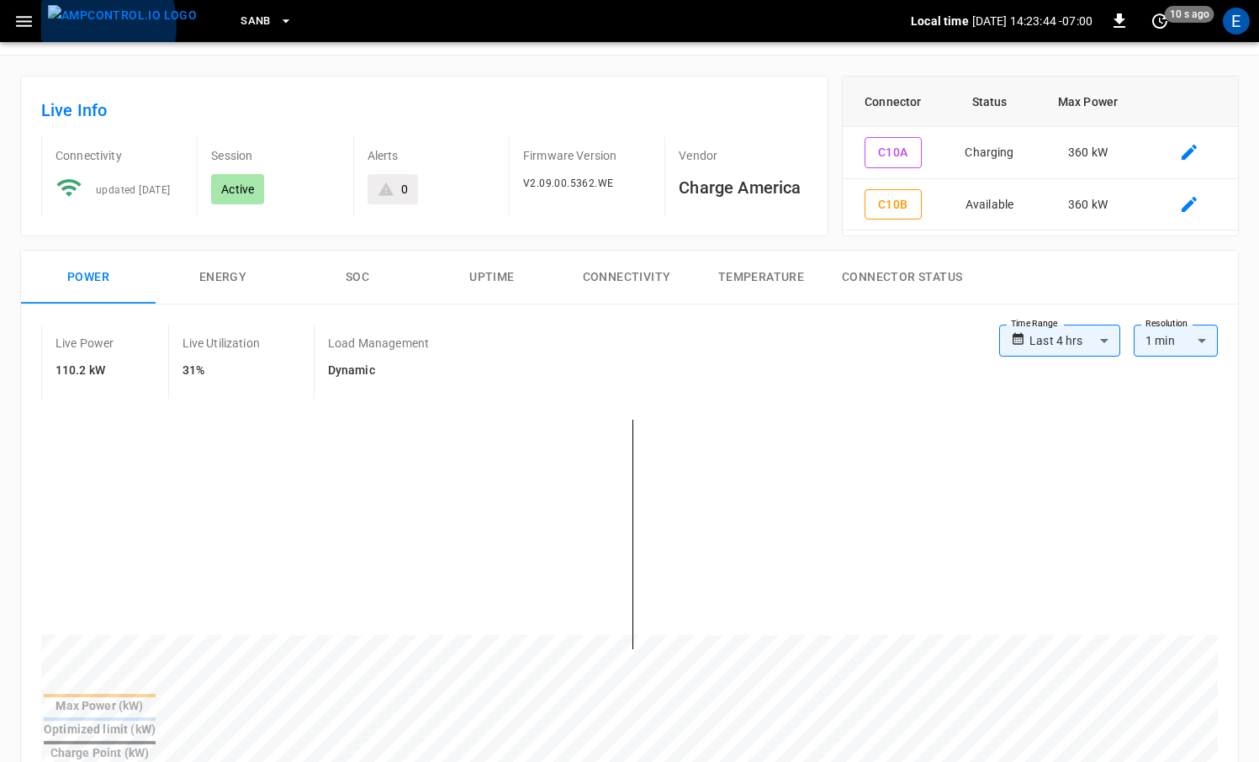
click at [77, 25] on img "menu" at bounding box center [122, 15] width 149 height 21
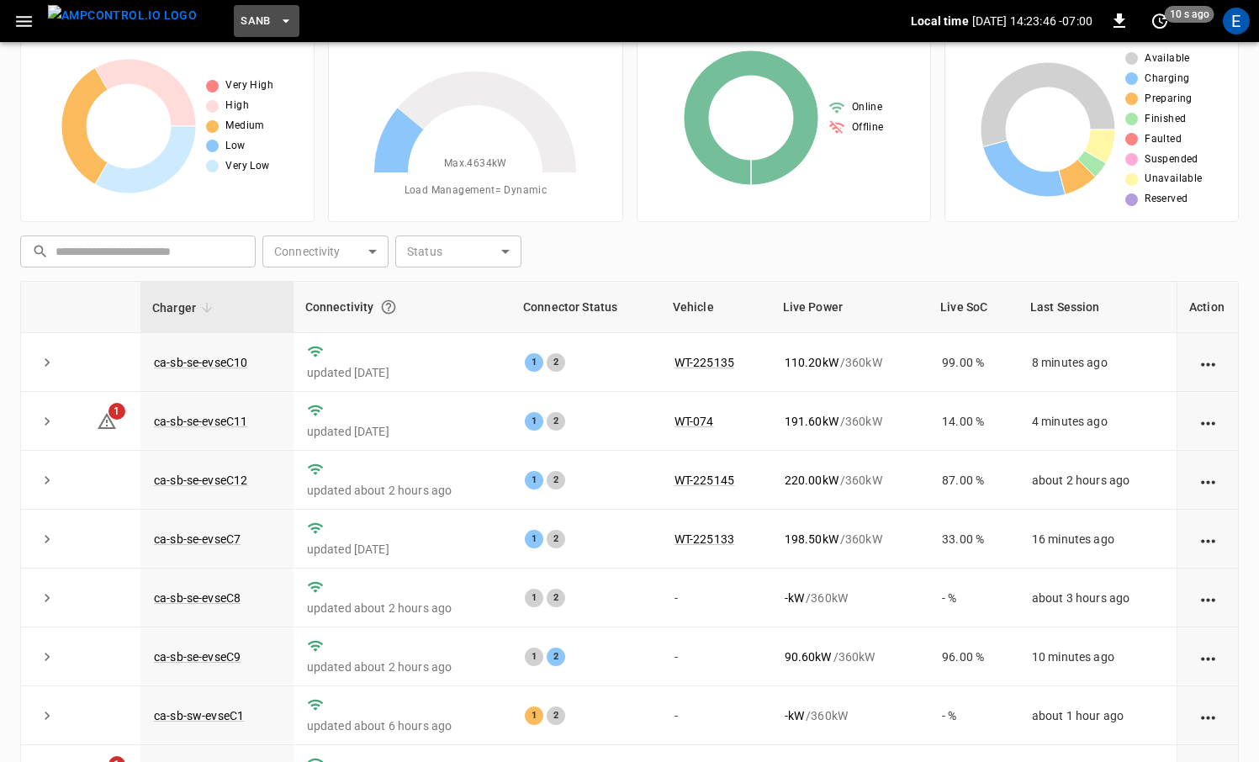
click at [240, 26] on span "SanB" at bounding box center [255, 21] width 30 height 19
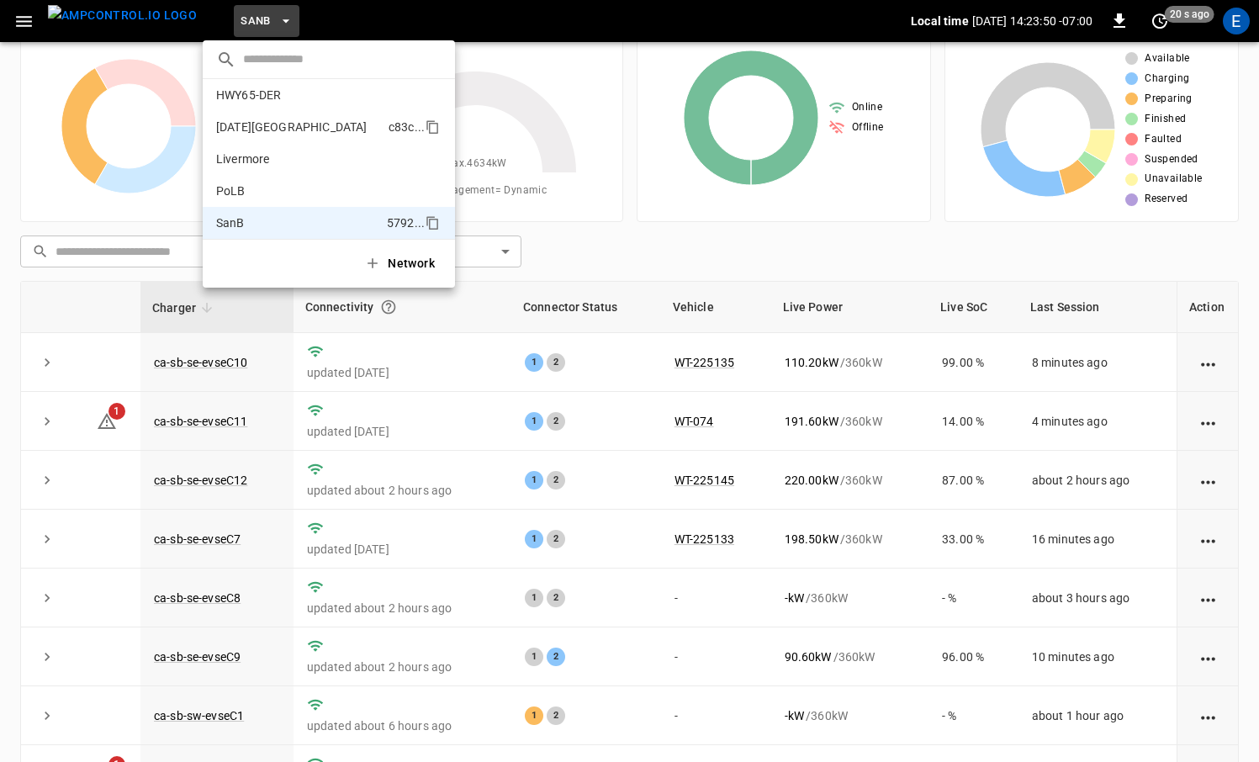
scroll to position [51, 0]
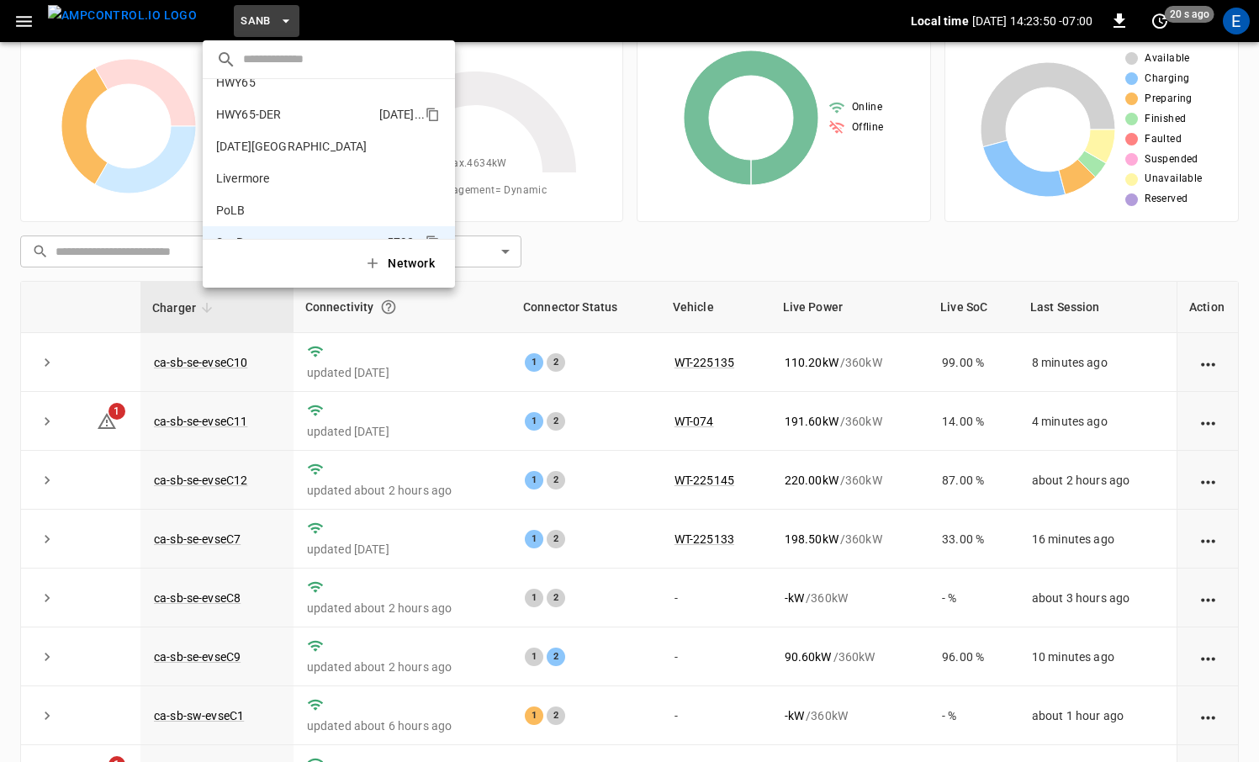
click at [277, 112] on p "HWY65-DER" at bounding box center [294, 114] width 156 height 17
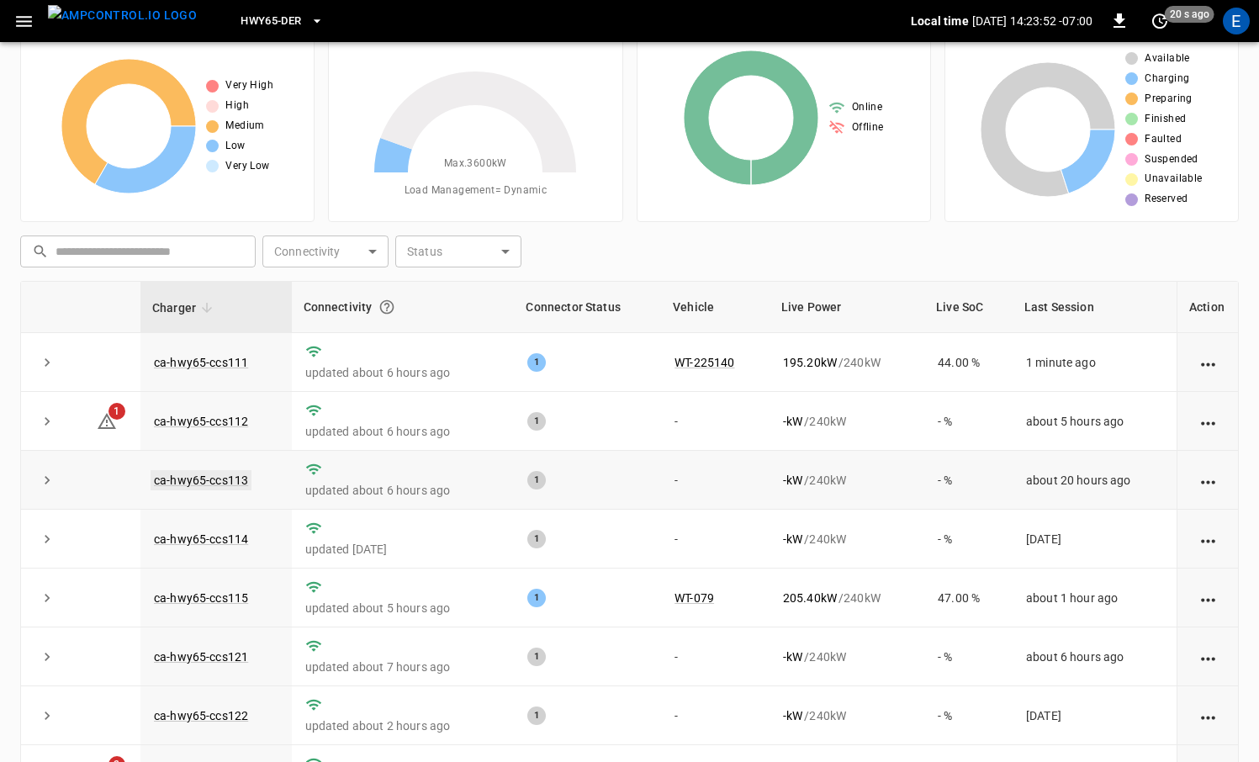
click at [221, 477] on link "ca-hwy65-ccs113" at bounding box center [201, 480] width 101 height 20
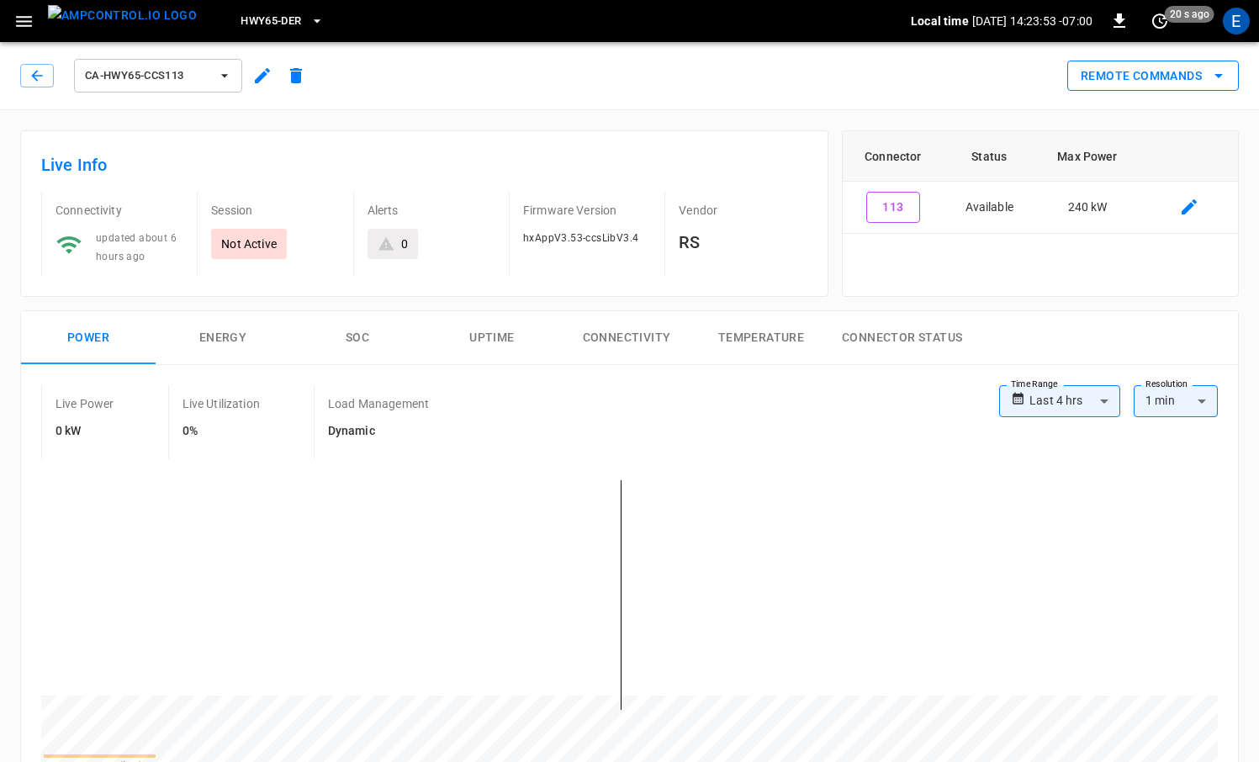
click at [1138, 72] on button "Remote Commands" at bounding box center [1153, 76] width 172 height 31
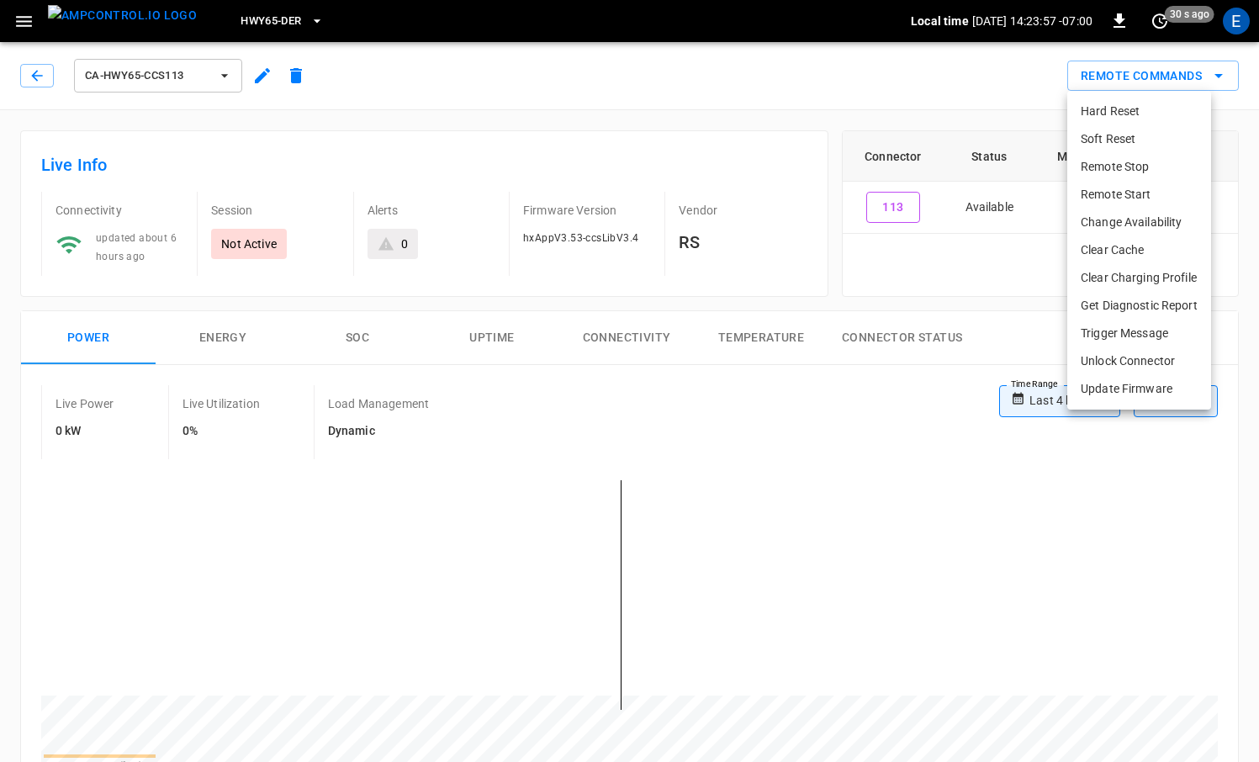
click at [1140, 305] on li "Get Diagnostic Report" at bounding box center [1139, 306] width 144 height 28
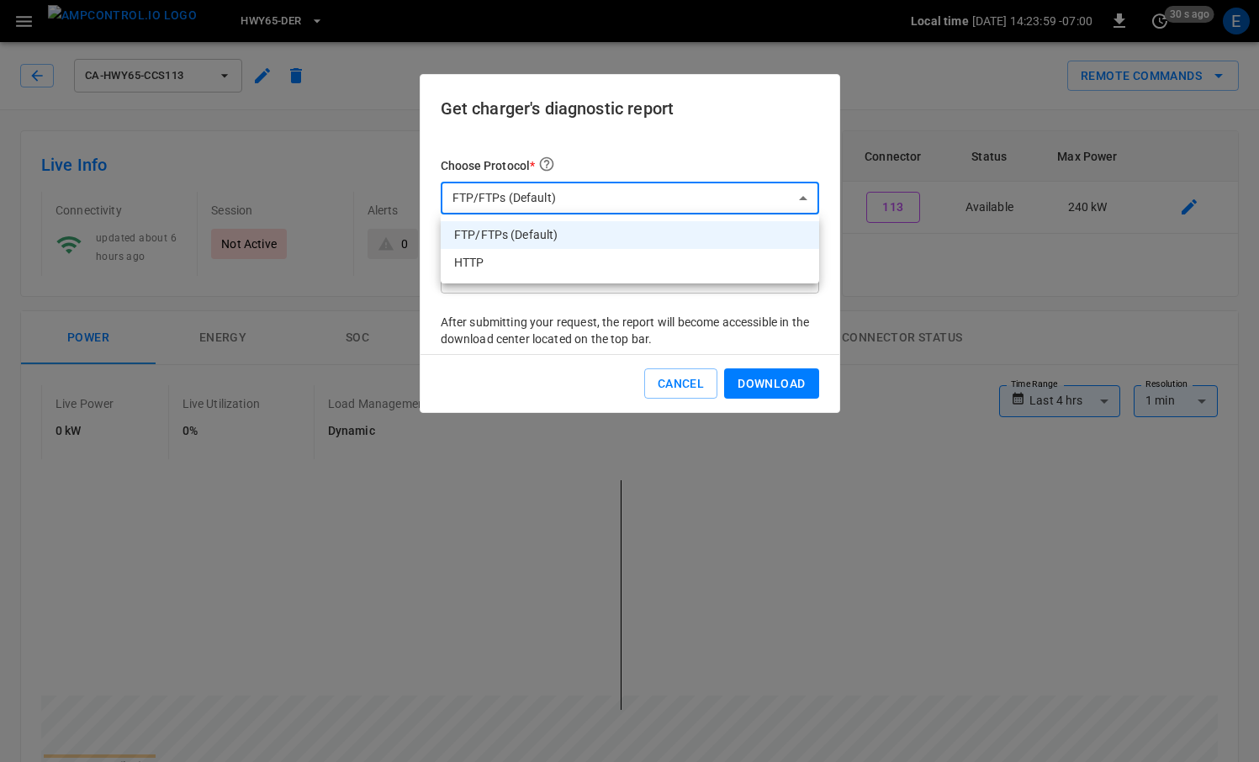
click at [600, 256] on li "HTTP" at bounding box center [630, 263] width 378 height 28
type input "****"
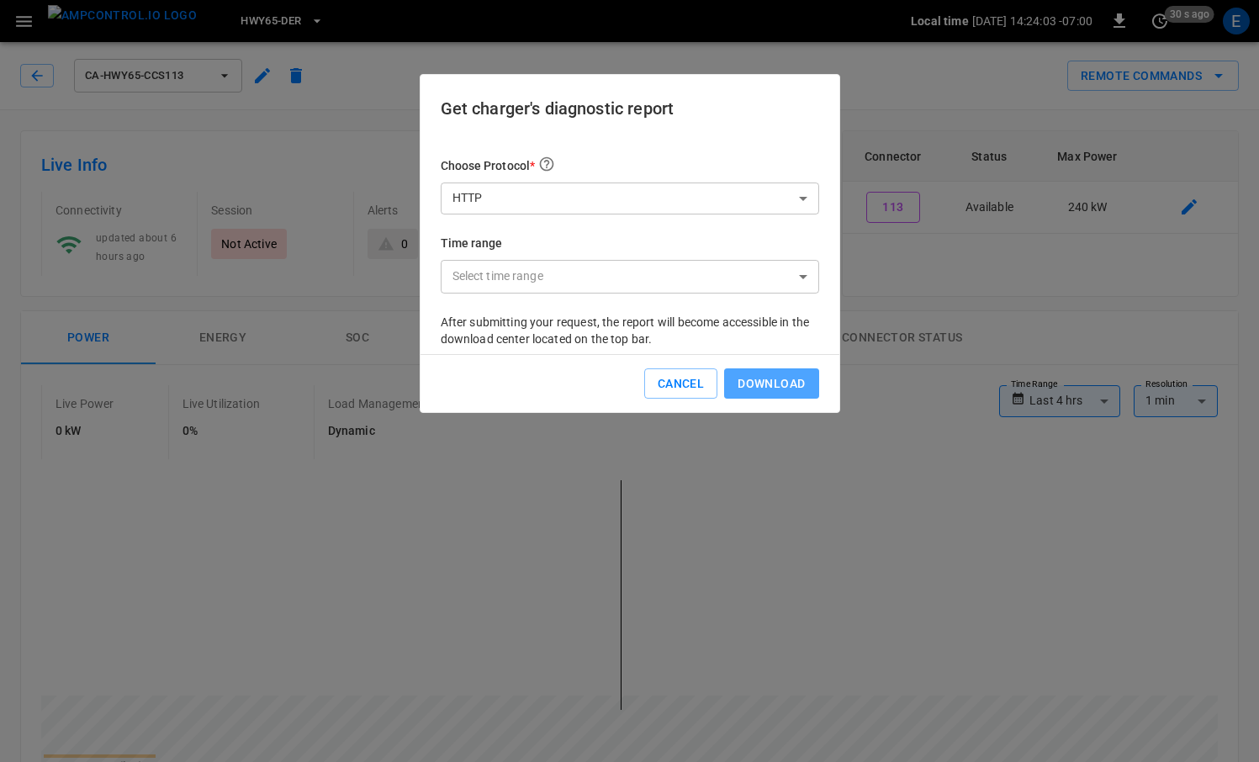
click at [781, 388] on button "Download" at bounding box center [771, 383] width 94 height 31
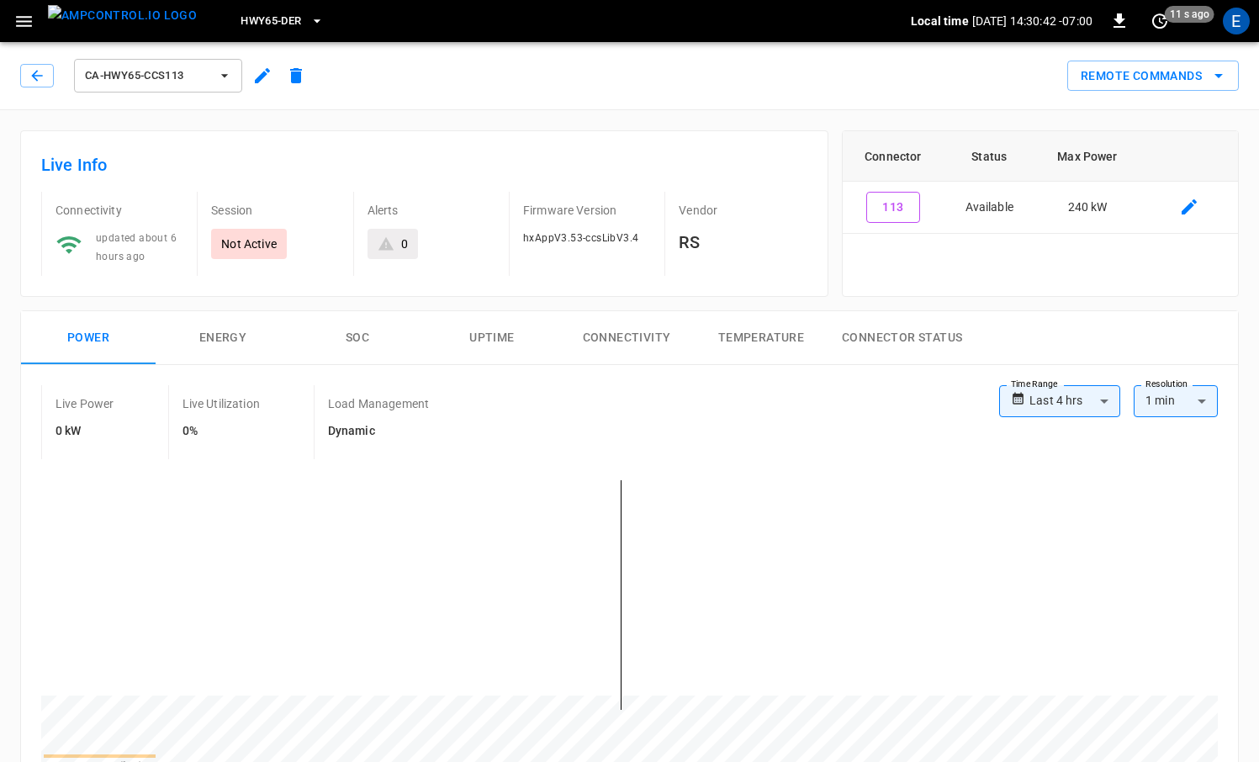
click at [111, 26] on img "menu" at bounding box center [122, 15] width 149 height 21
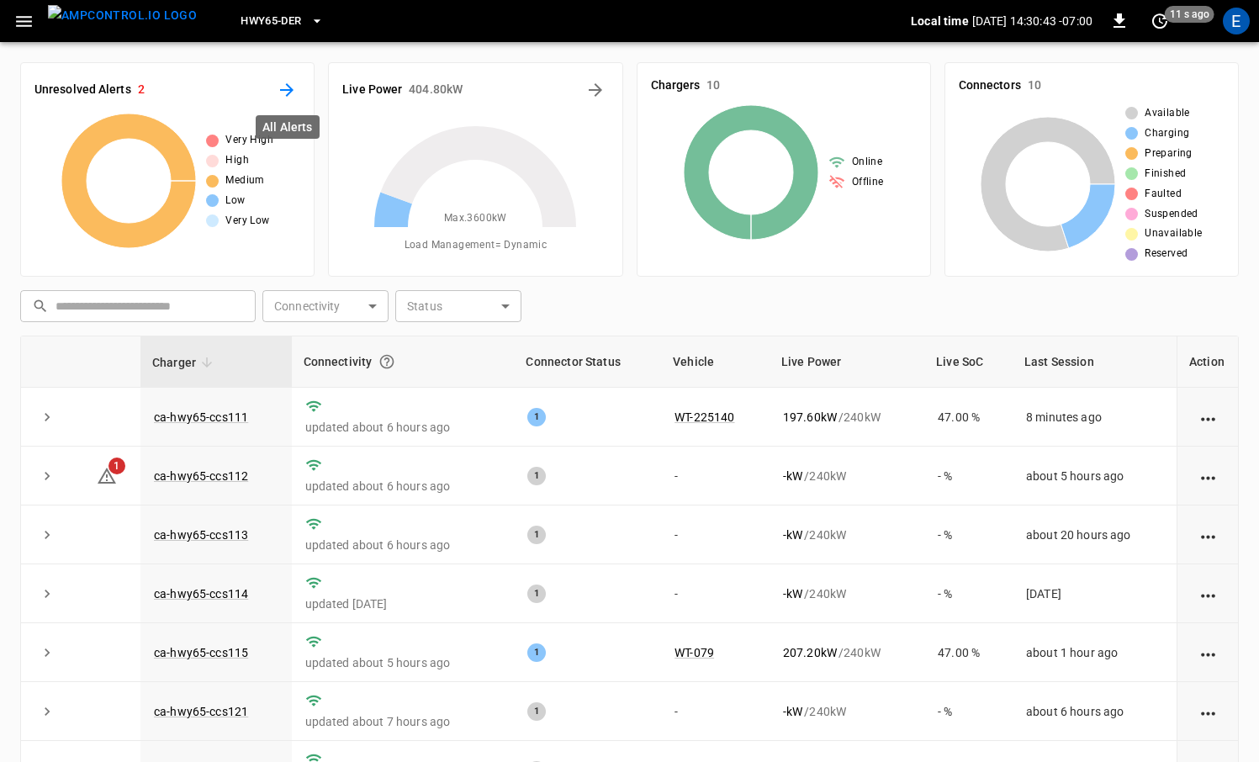
click at [285, 98] on icon "All Alerts" at bounding box center [287, 90] width 20 height 20
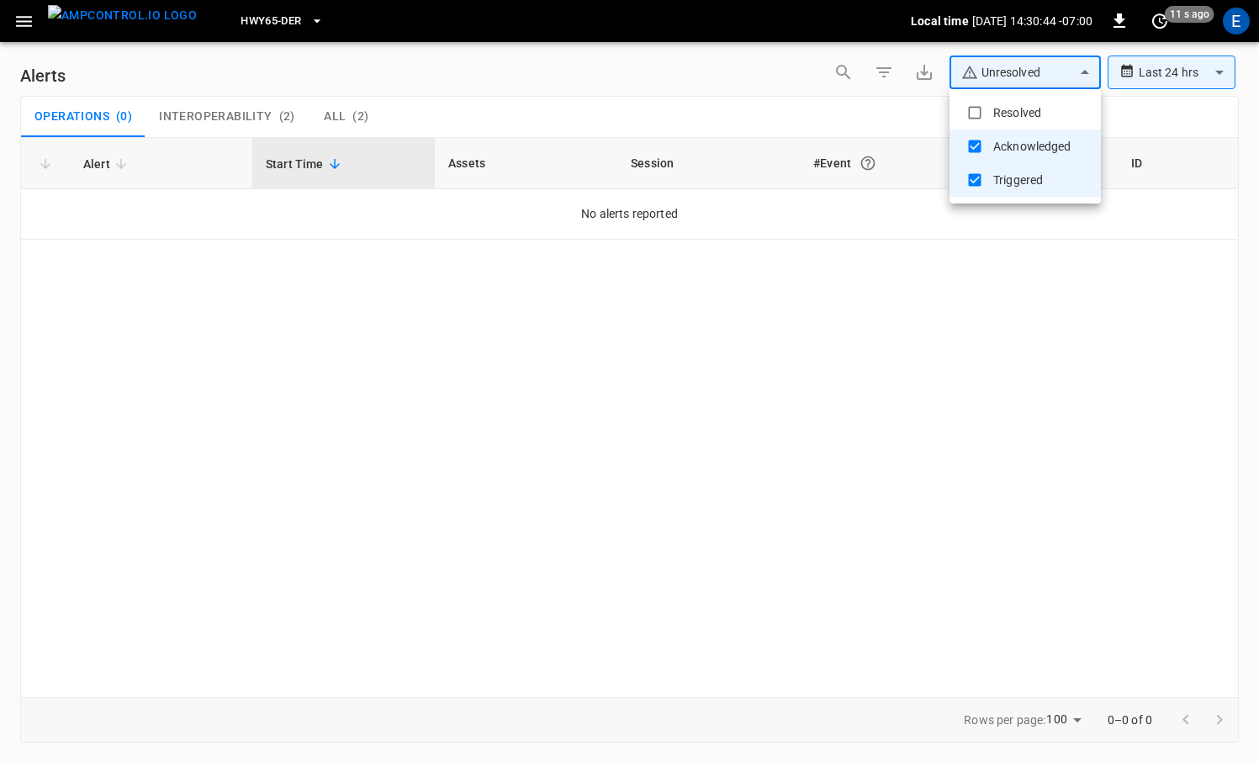
click at [992, 71] on body "**********" at bounding box center [629, 378] width 1259 height 756
type input "**********"
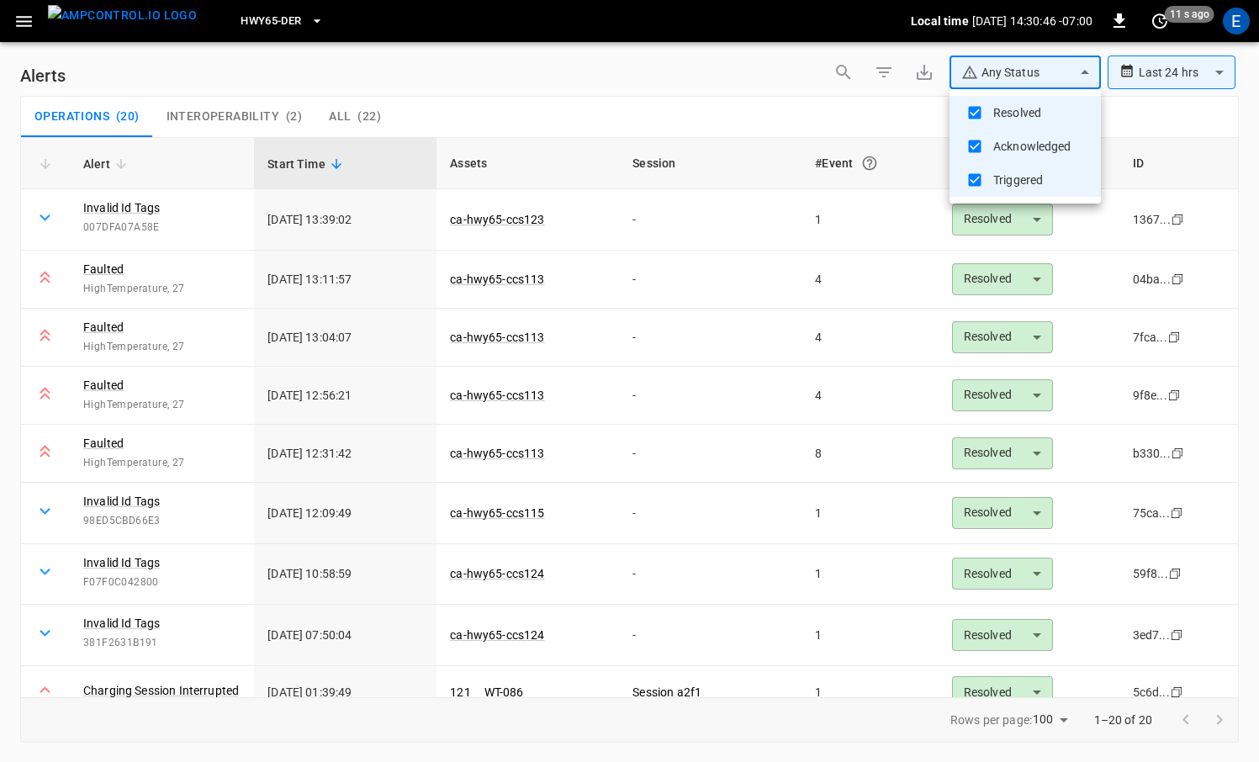
click at [853, 349] on div at bounding box center [629, 381] width 1259 height 762
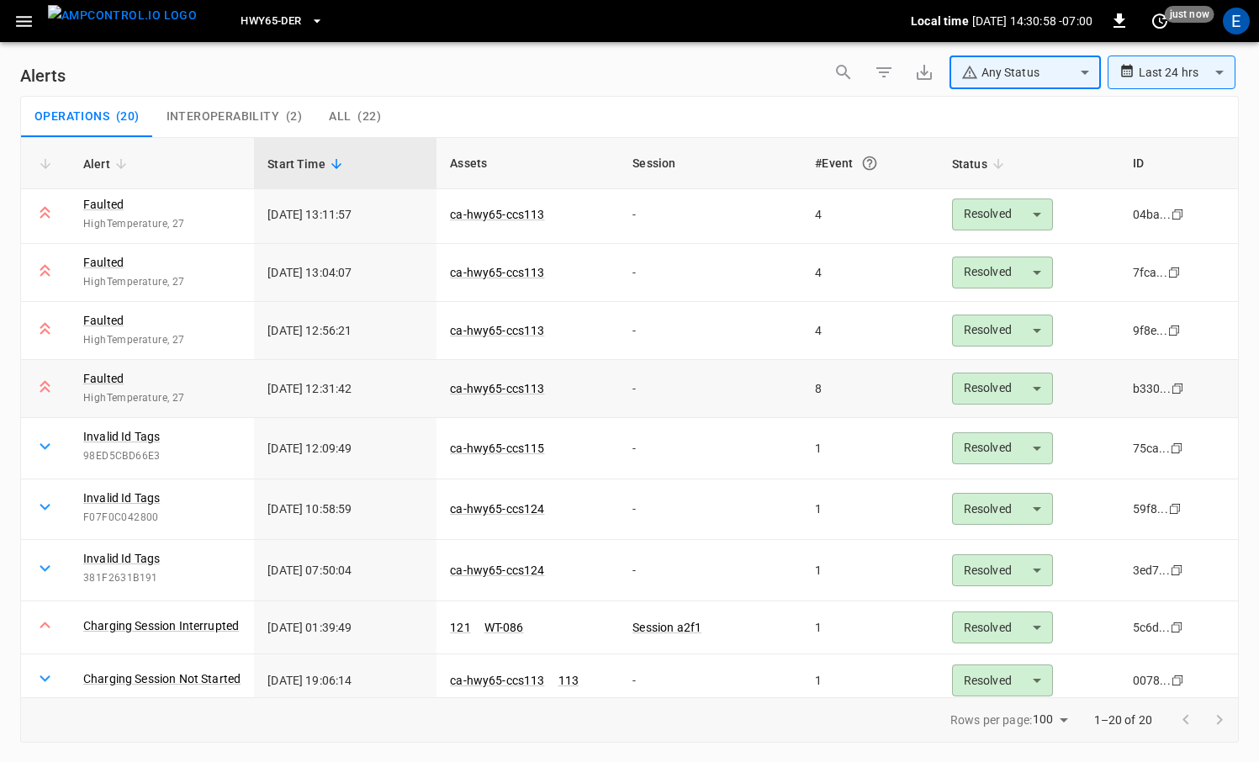
scroll to position [64, 0]
click at [1123, 20] on icon "button" at bounding box center [1119, 21] width 20 height 20
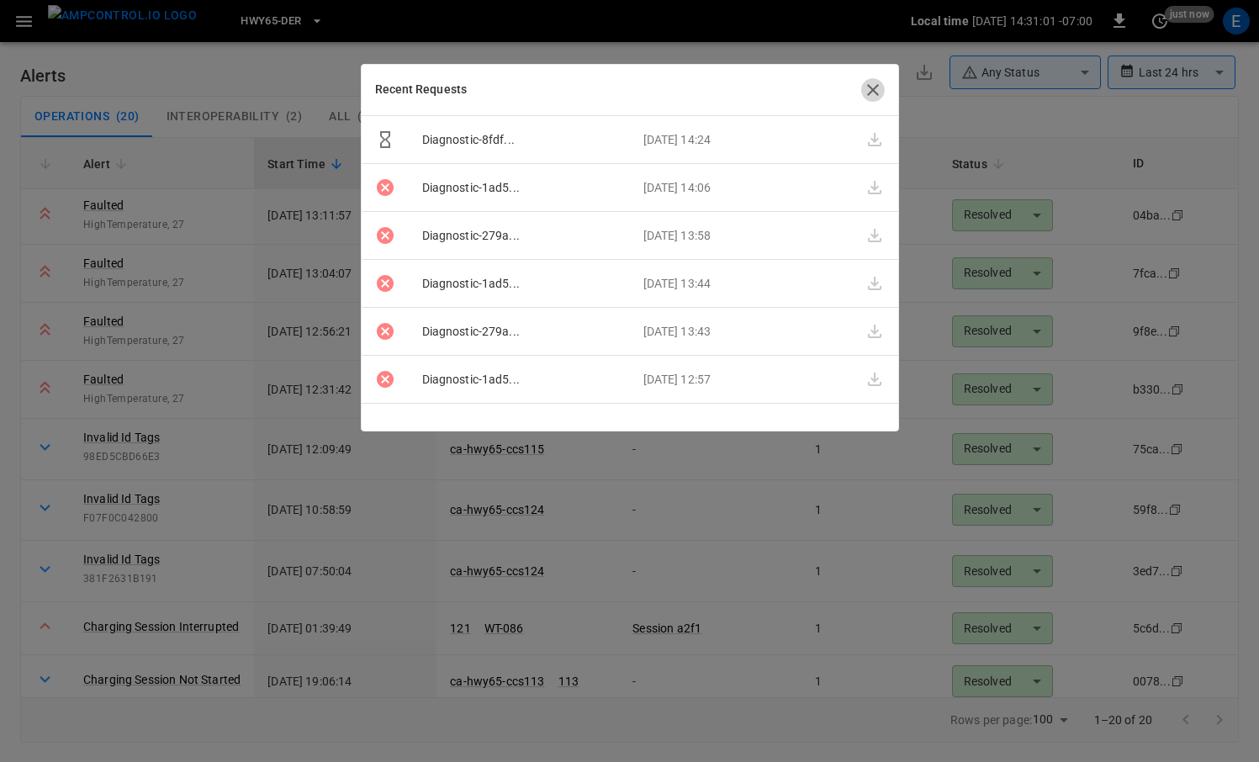
click at [869, 87] on icon "button" at bounding box center [873, 90] width 12 height 12
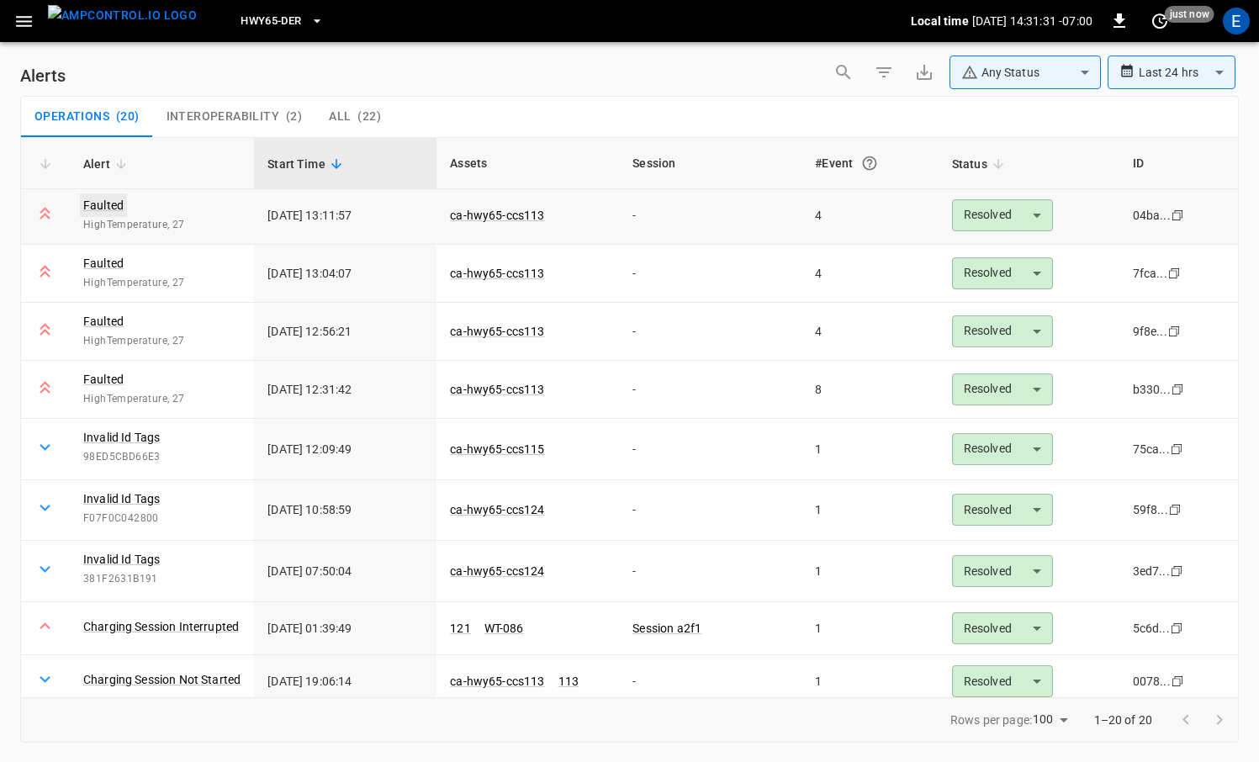
click at [92, 203] on link "Faulted" at bounding box center [103, 205] width 47 height 24
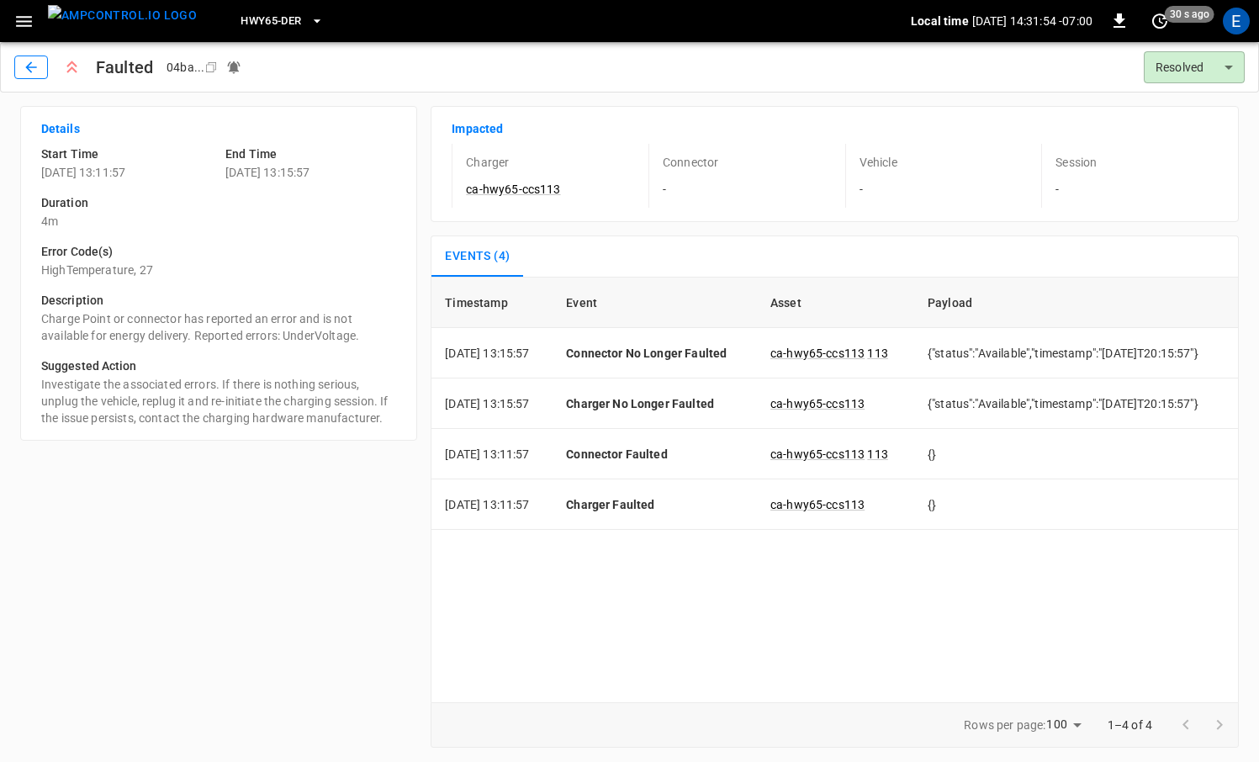
click at [28, 66] on icon "button" at bounding box center [30, 66] width 11 height 11
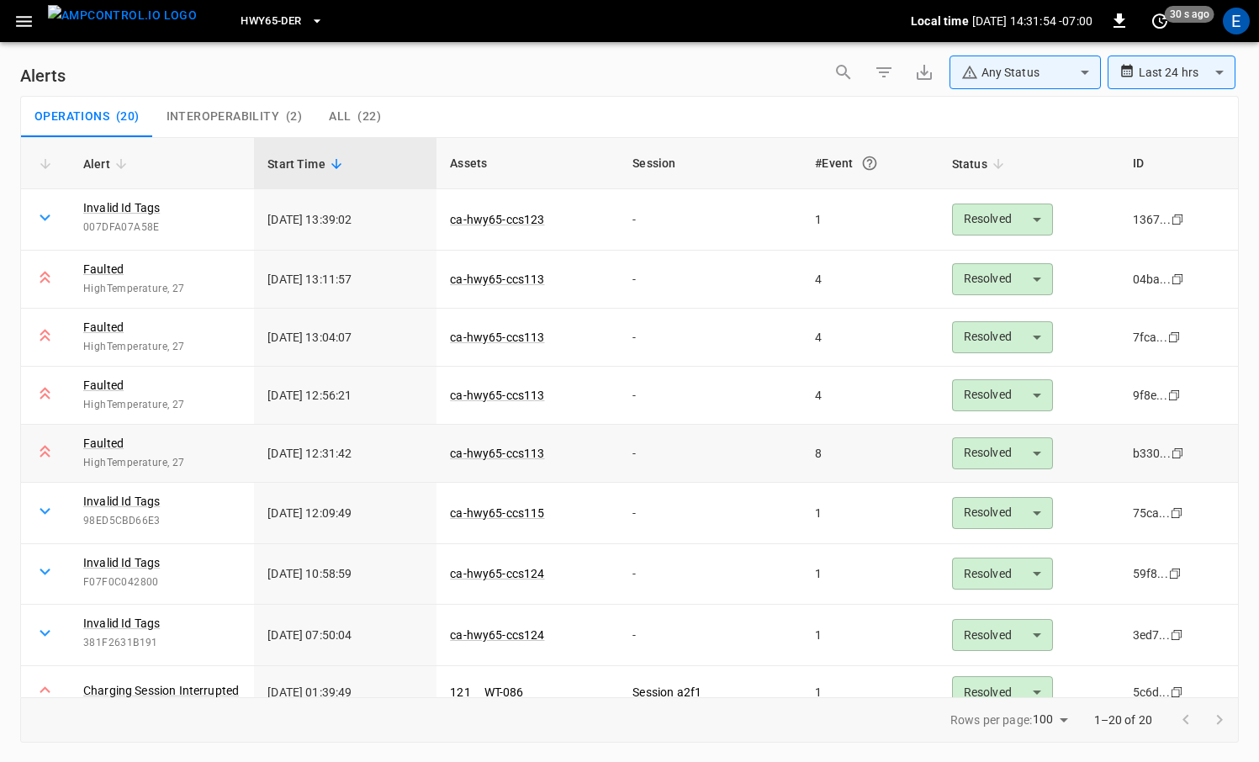
scroll to position [64, 0]
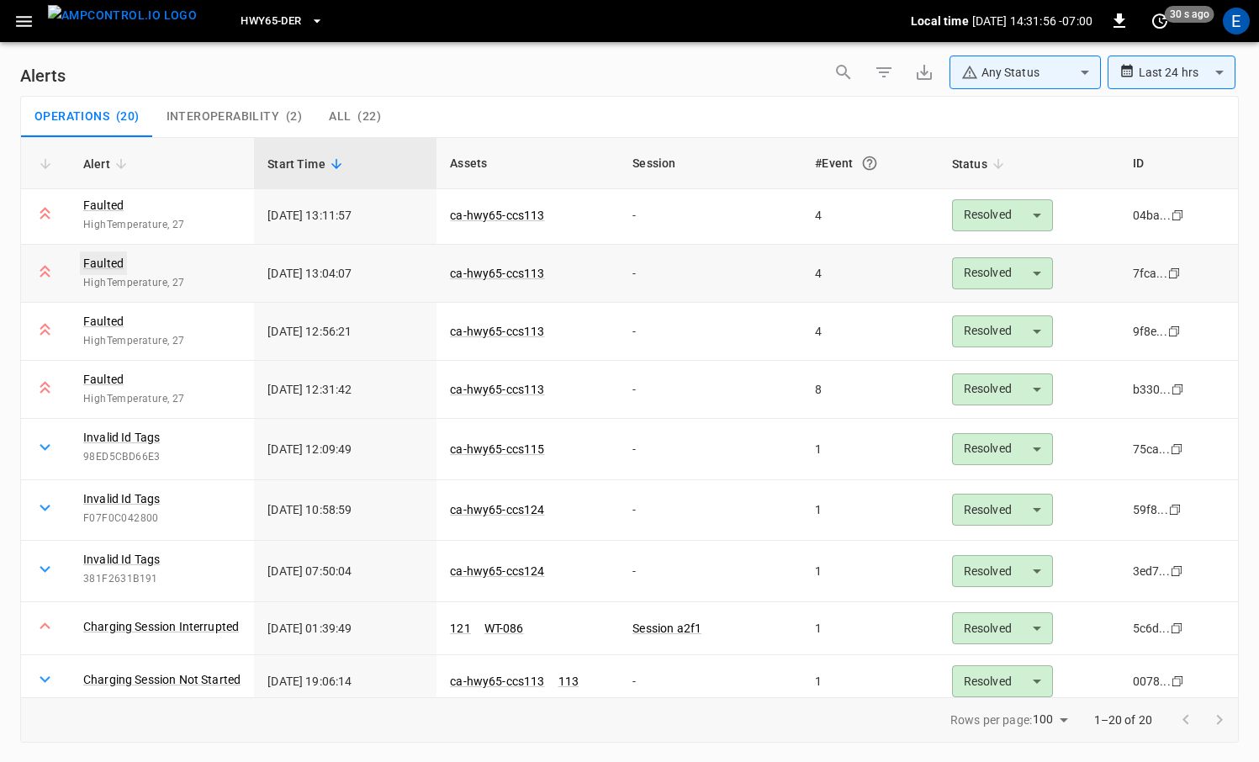
click at [114, 263] on link "Faulted" at bounding box center [103, 263] width 47 height 24
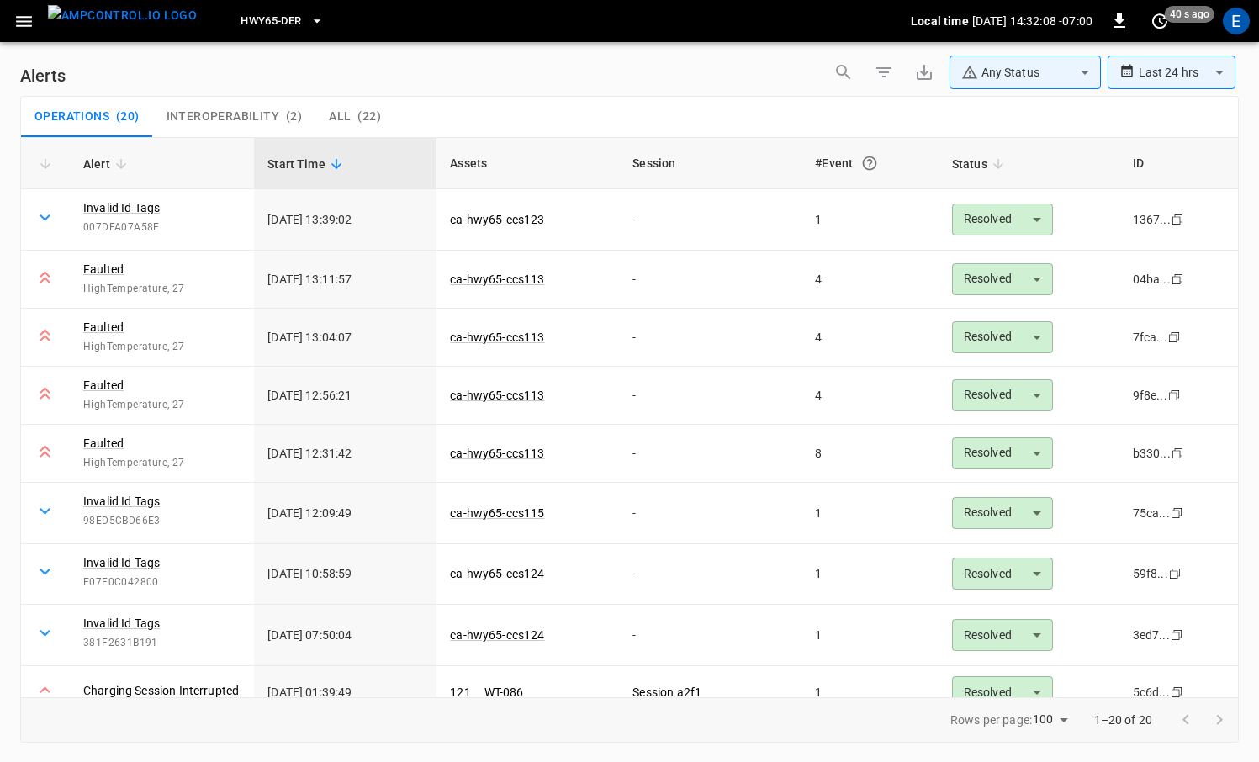
scroll to position [64, 0]
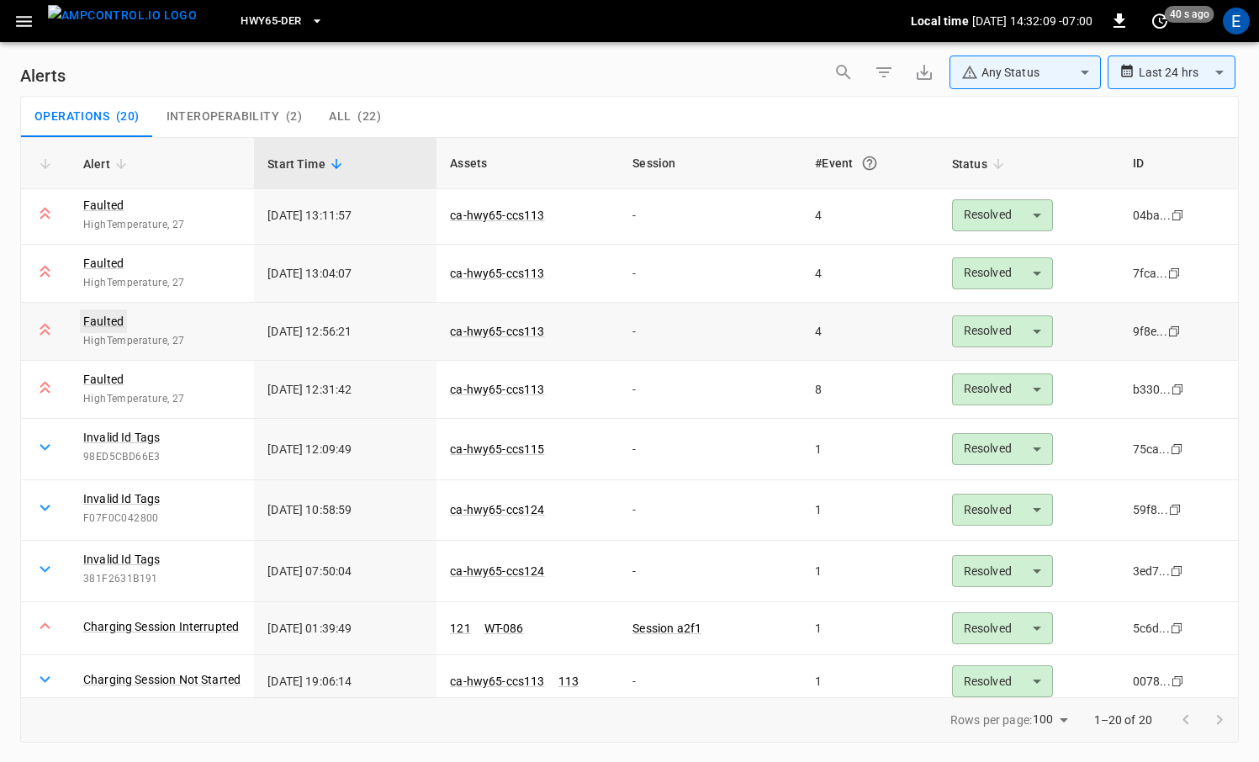
click at [103, 322] on link "Faulted" at bounding box center [103, 321] width 47 height 24
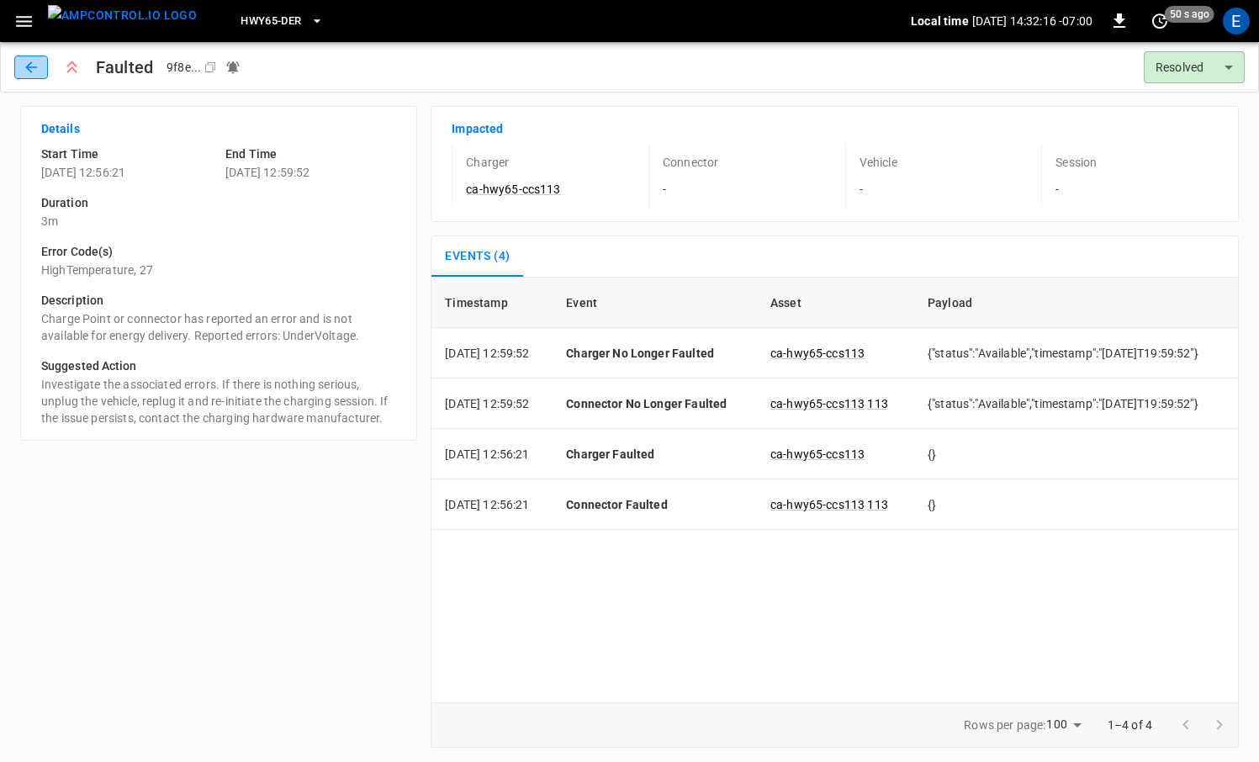
click at [43, 70] on button "button" at bounding box center [31, 67] width 34 height 24
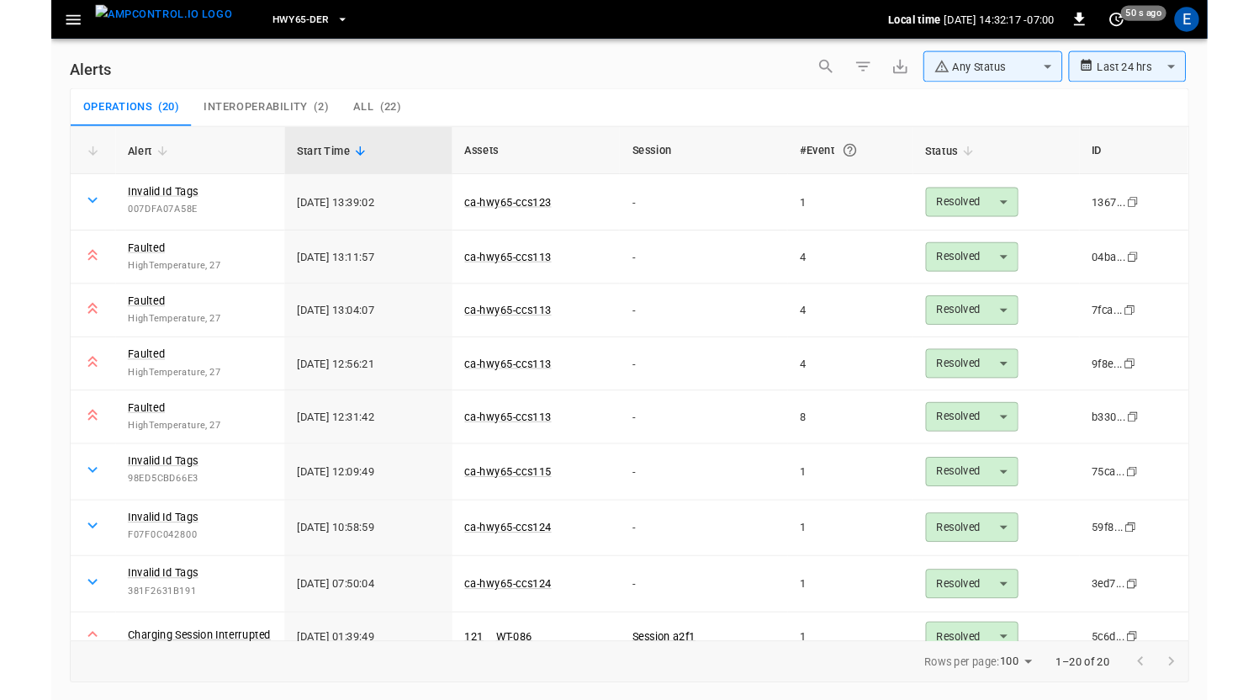
scroll to position [64, 0]
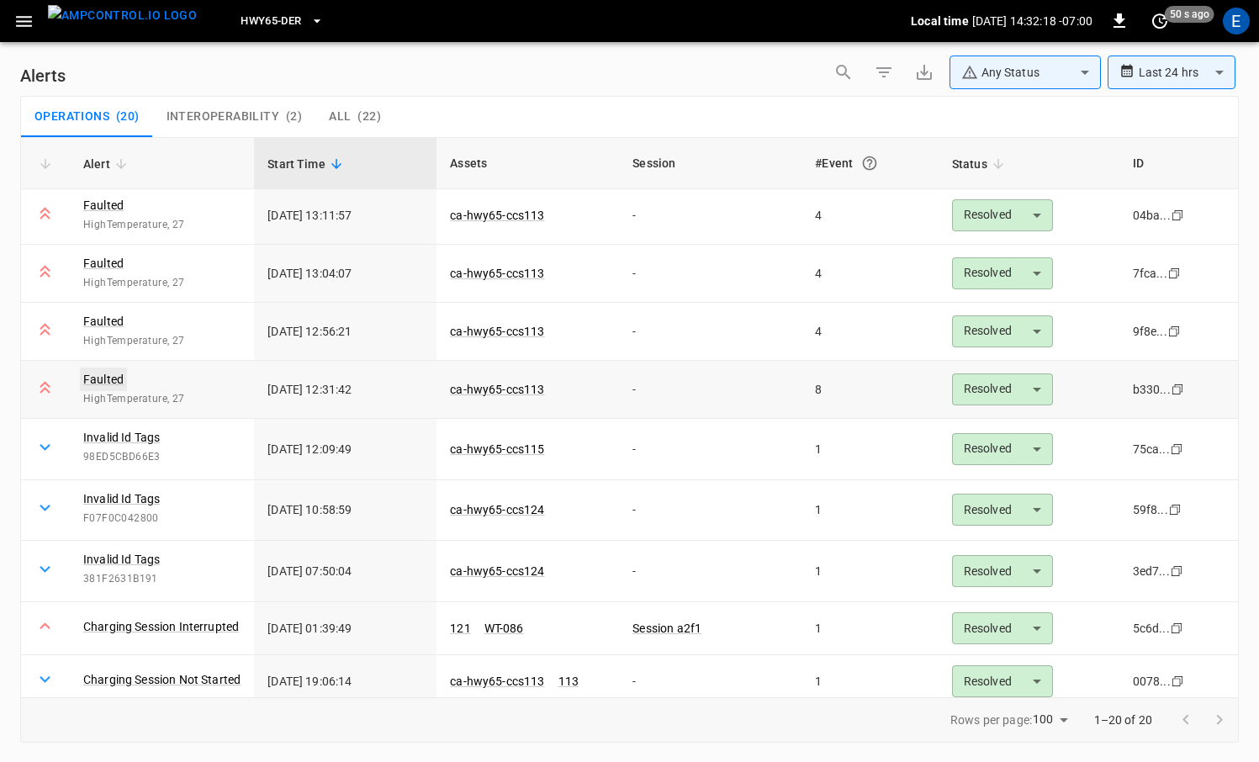
click at [106, 378] on link "Faulted" at bounding box center [103, 379] width 47 height 24
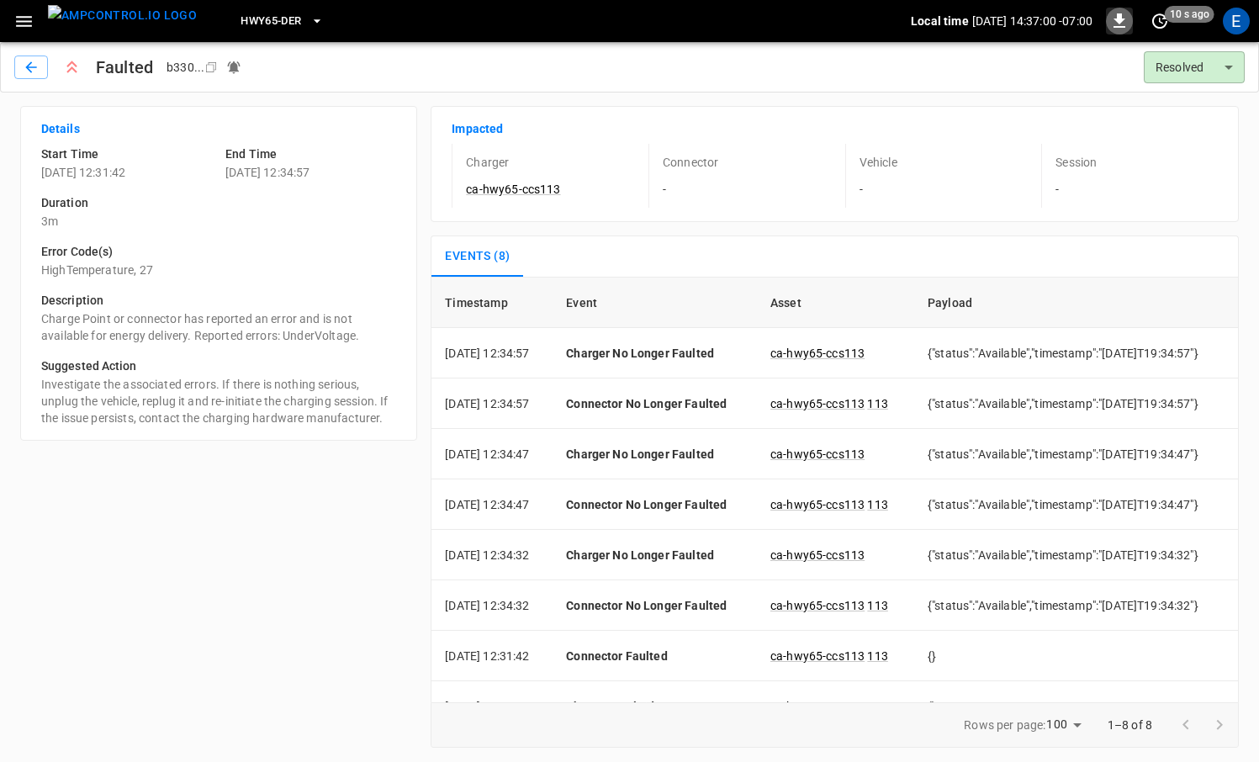
click at [1125, 24] on icon "button" at bounding box center [1119, 21] width 20 height 20
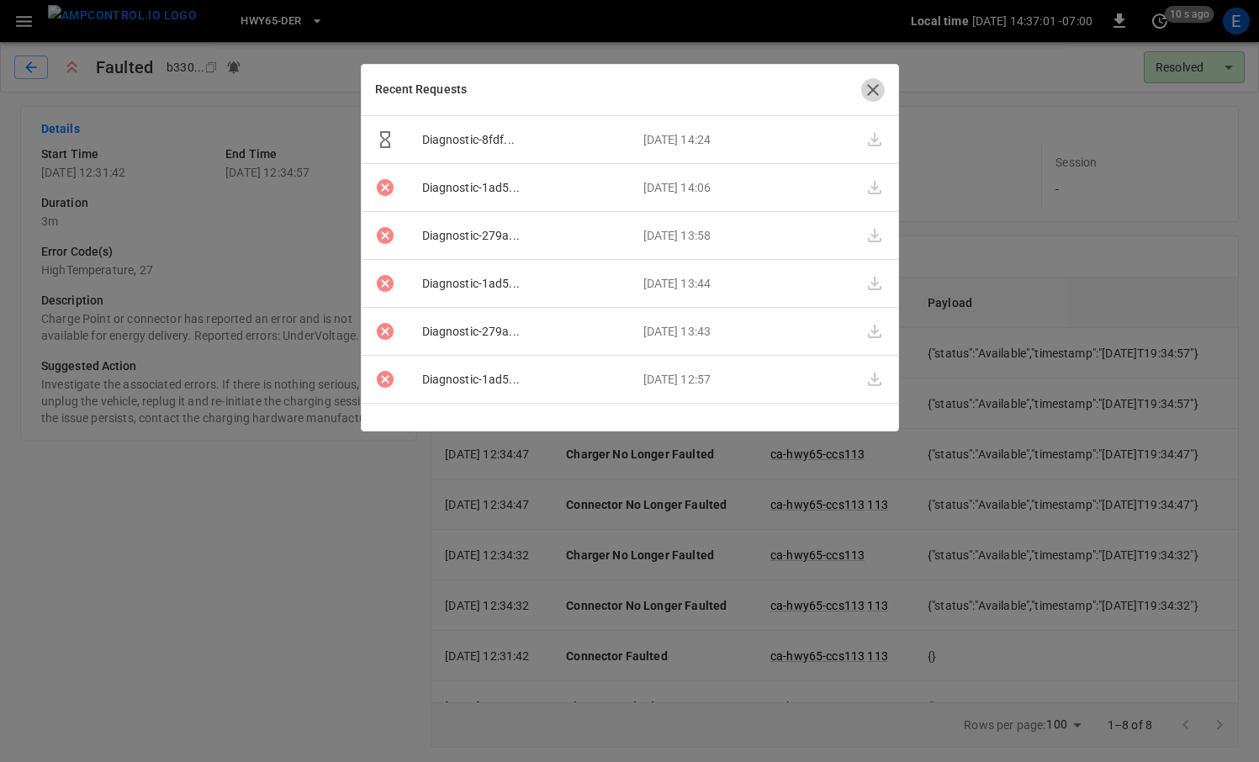
drag, startPoint x: 867, startPoint y: 87, endPoint x: 715, endPoint y: 69, distance: 153.2
click at [867, 87] on icon "button" at bounding box center [873, 90] width 20 height 20
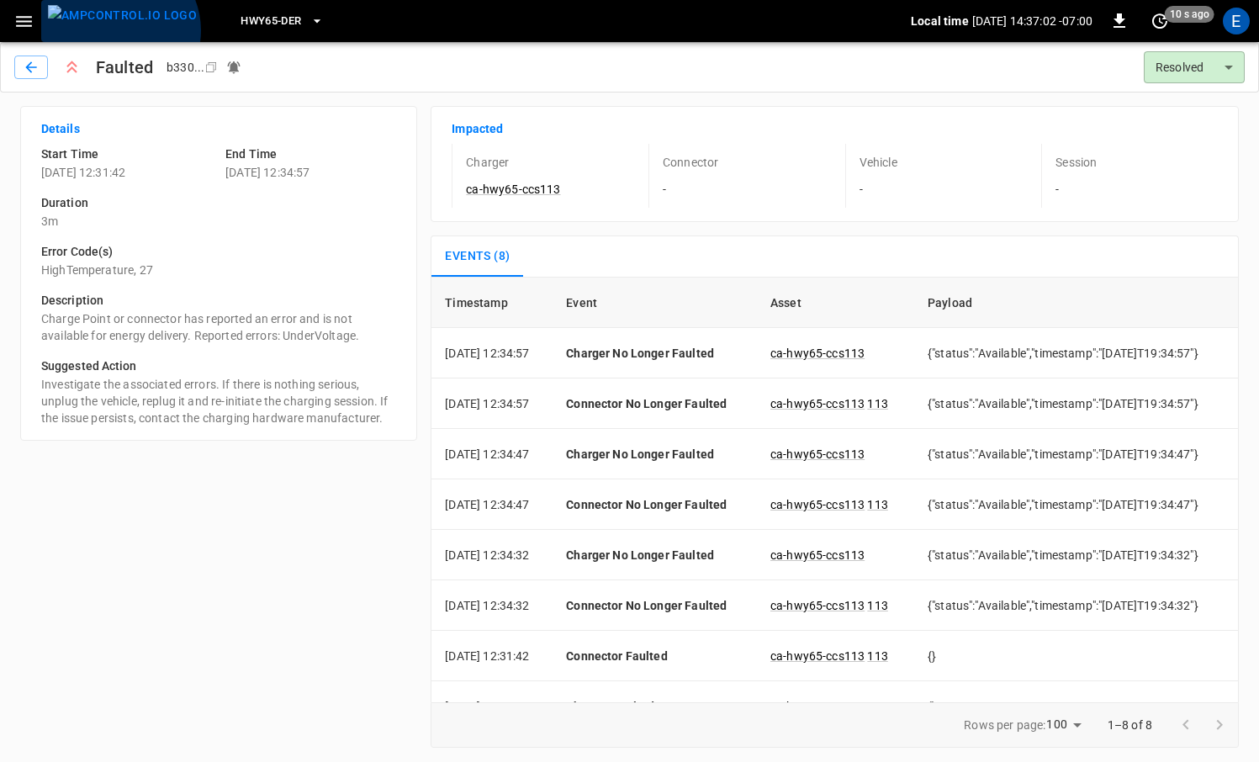
click at [118, 26] on img "menu" at bounding box center [122, 15] width 149 height 21
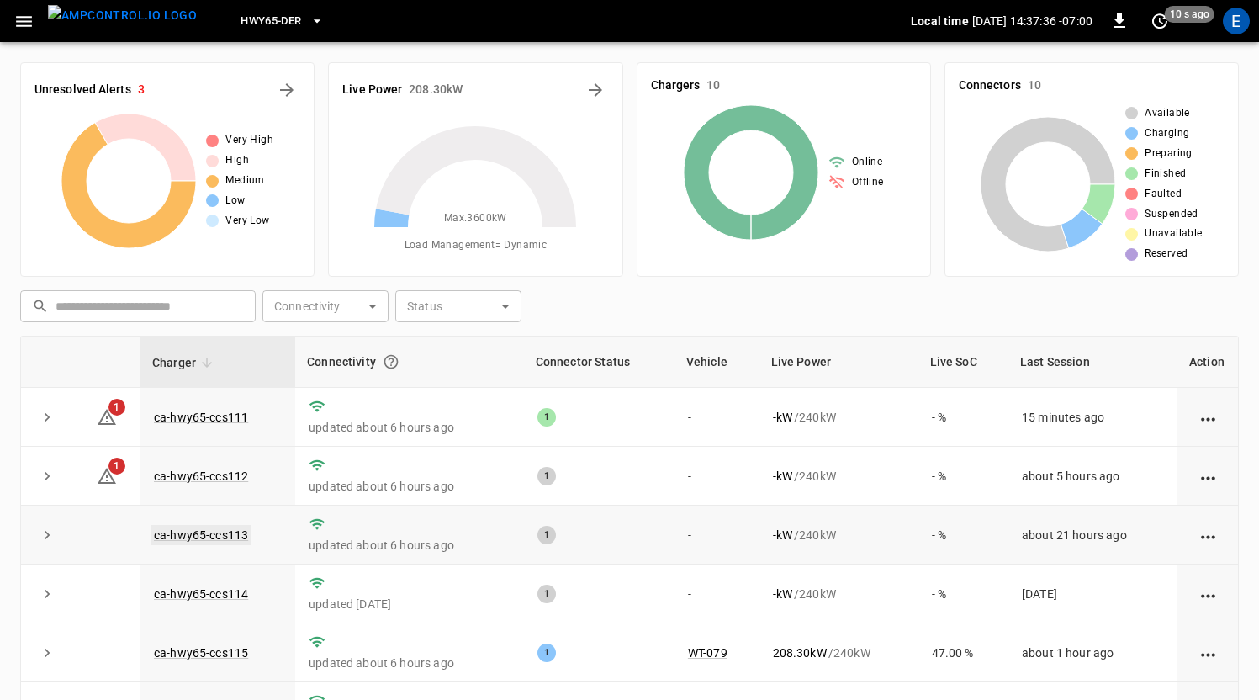
click at [221, 542] on link "ca-hwy65-ccs113" at bounding box center [201, 535] width 101 height 20
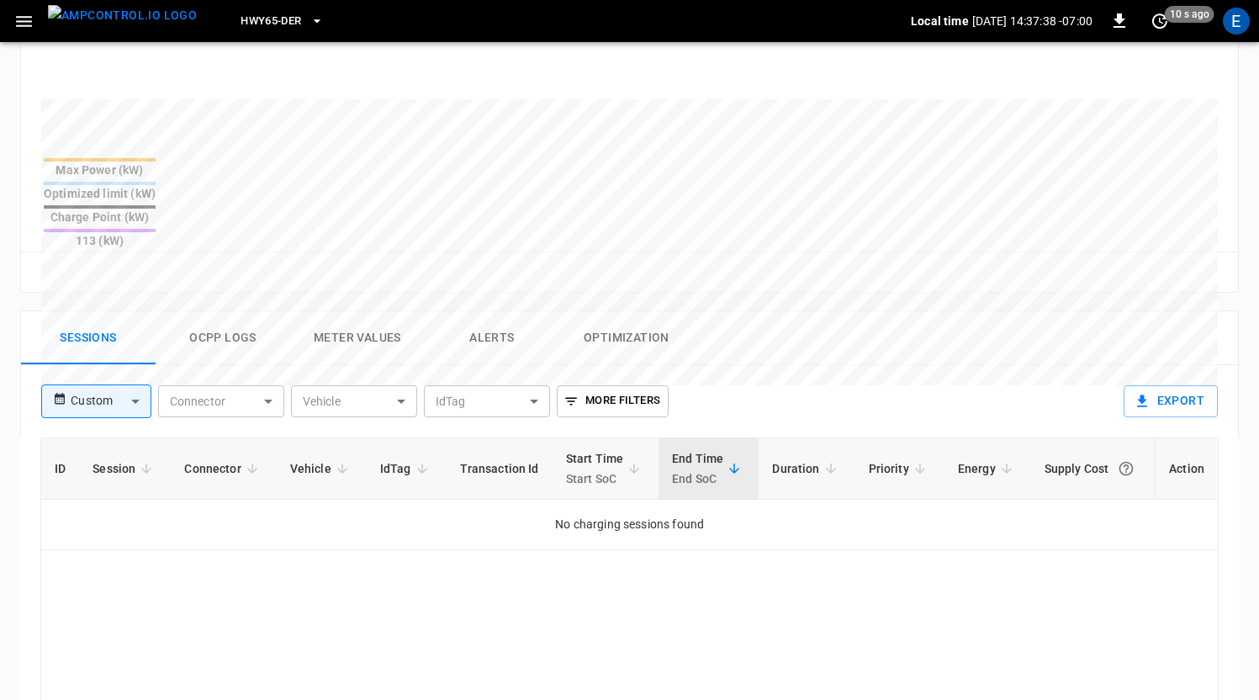
scroll to position [599, 0]
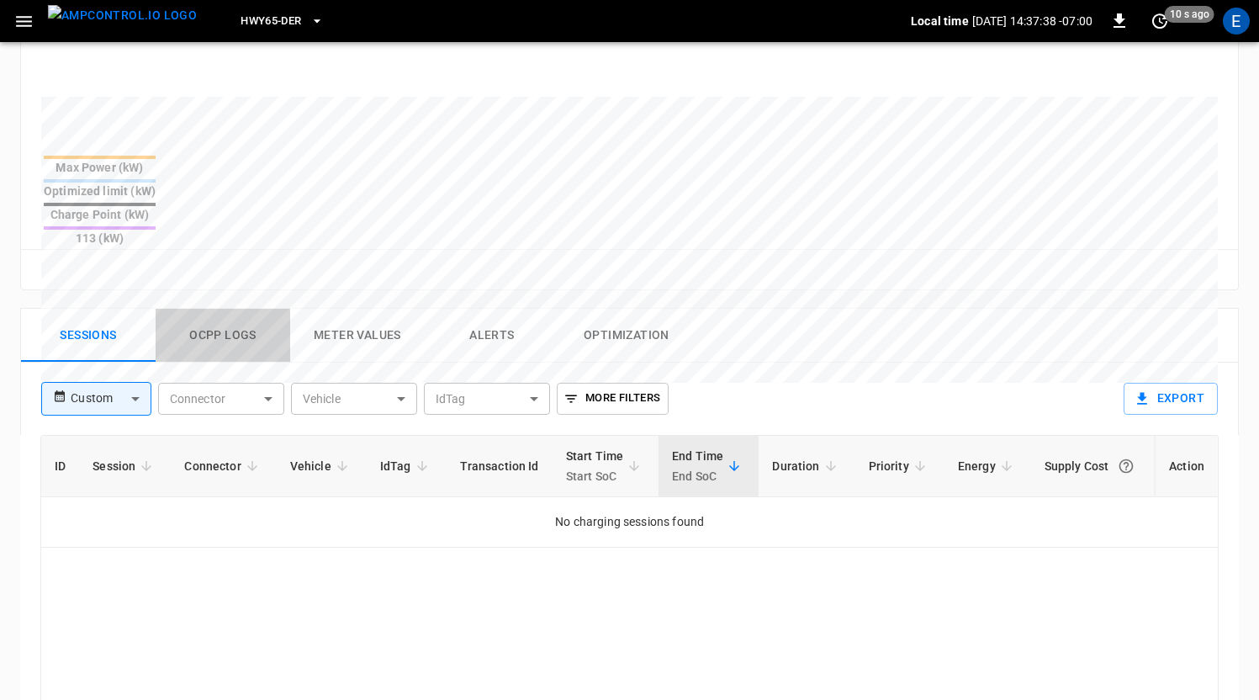
click at [200, 309] on button "Ocpp logs" at bounding box center [223, 336] width 135 height 54
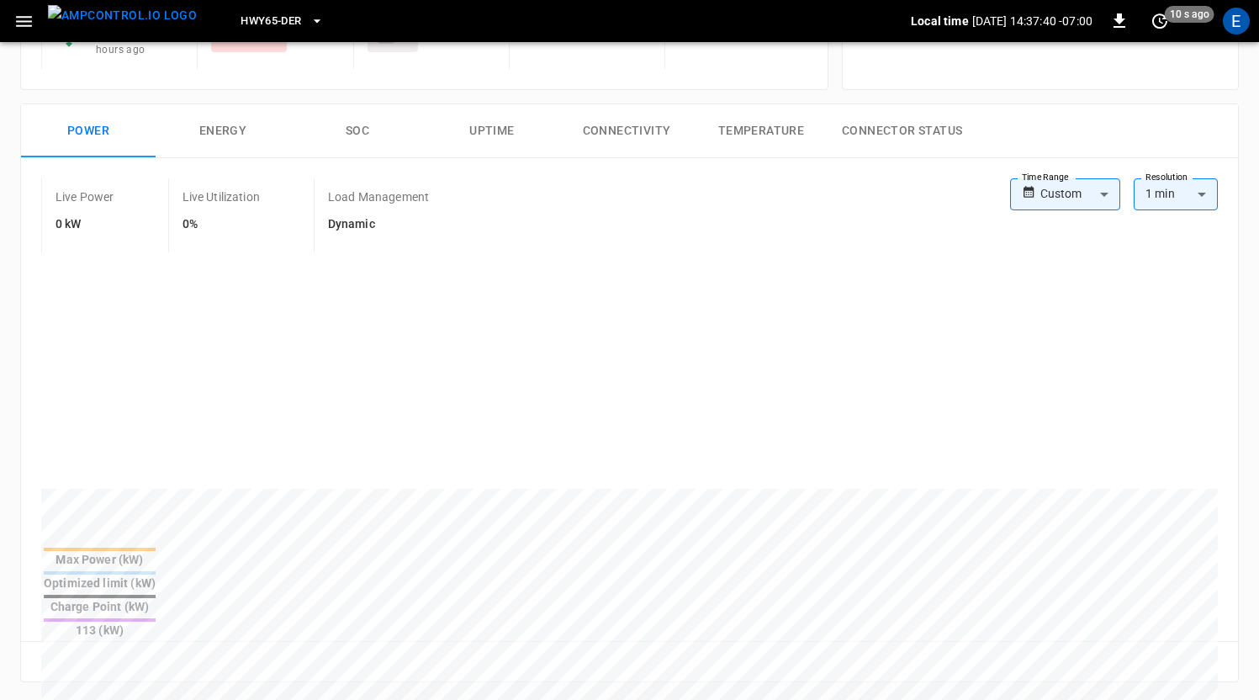
click at [104, 26] on img "menu" at bounding box center [122, 15] width 149 height 21
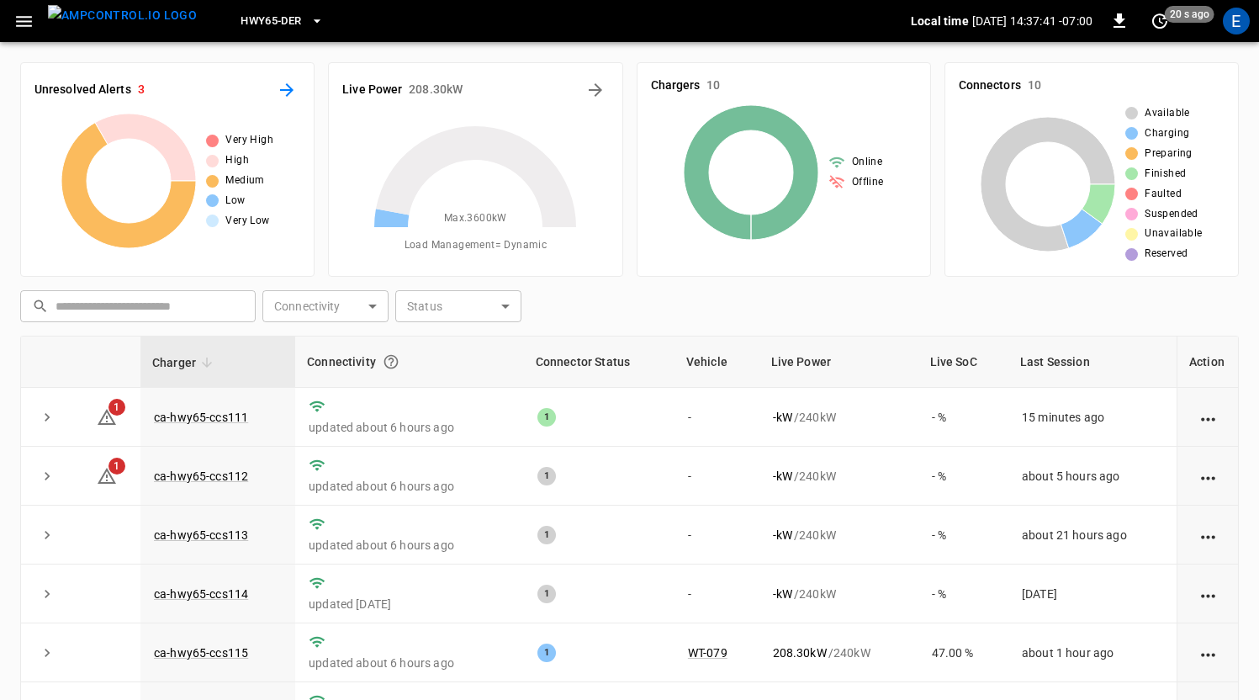
click at [274, 84] on button "All Alerts" at bounding box center [286, 90] width 27 height 27
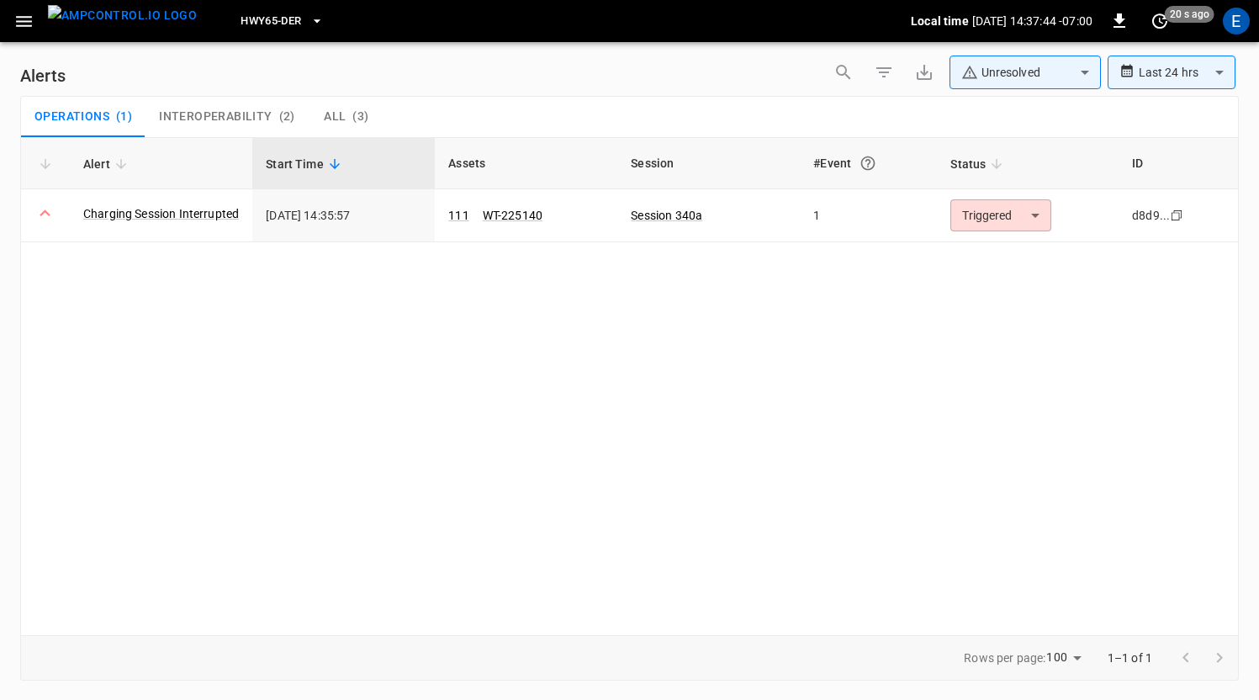
drag, startPoint x: 994, startPoint y: 95, endPoint x: 996, endPoint y: 77, distance: 17.8
click at [993, 95] on div "**********" at bounding box center [1033, 75] width 412 height 40
click at [996, 77] on body "**********" at bounding box center [629, 347] width 1259 height 694
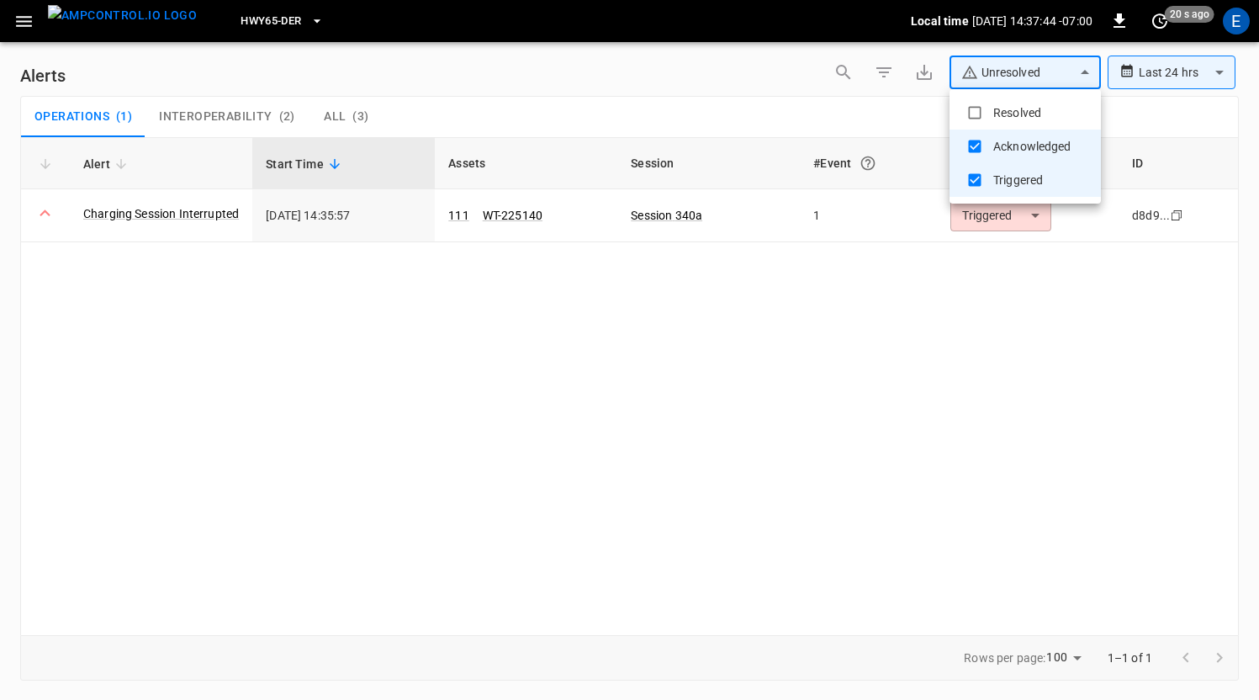
click at [990, 100] on li "Resolved" at bounding box center [1024, 113] width 151 height 34
type input "**********"
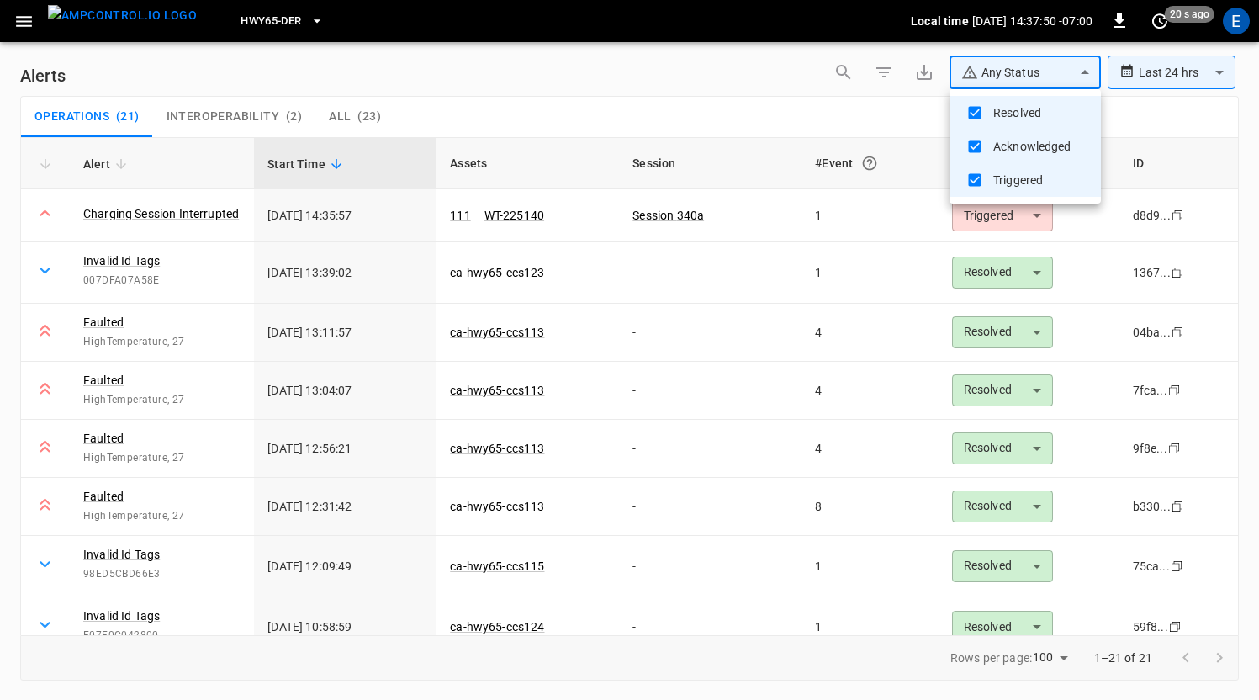
click at [95, 319] on div at bounding box center [629, 350] width 1259 height 700
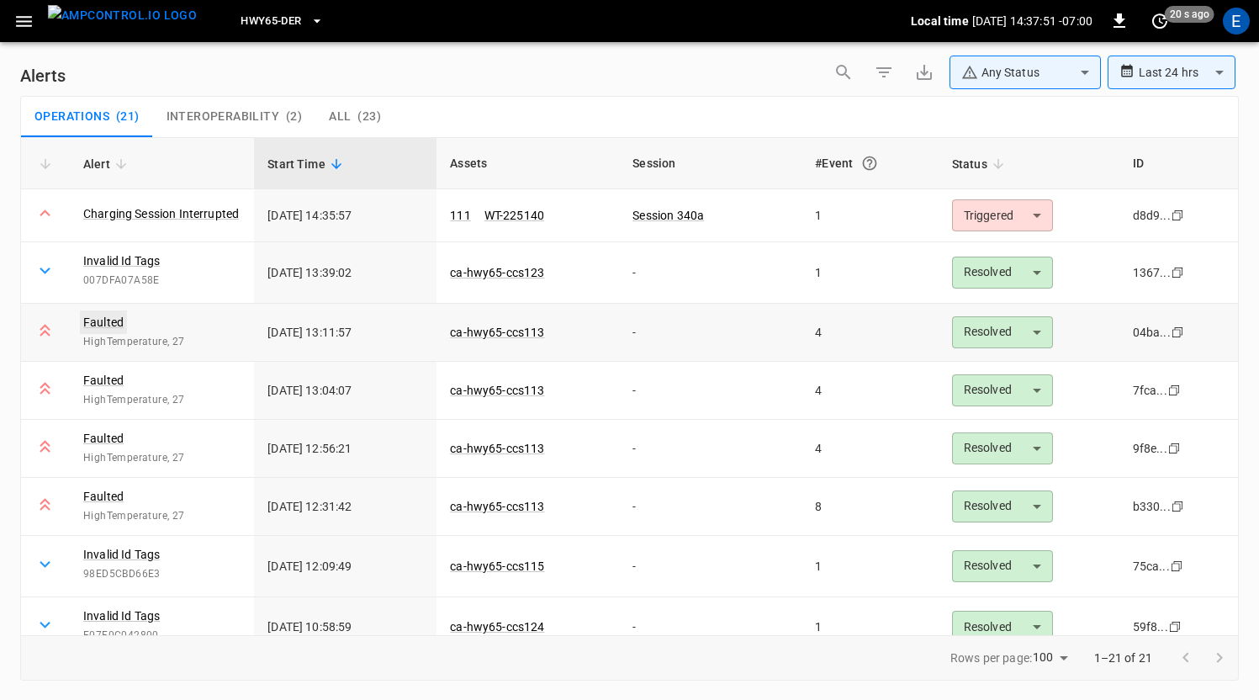
click at [109, 321] on link "Faulted" at bounding box center [103, 322] width 47 height 24
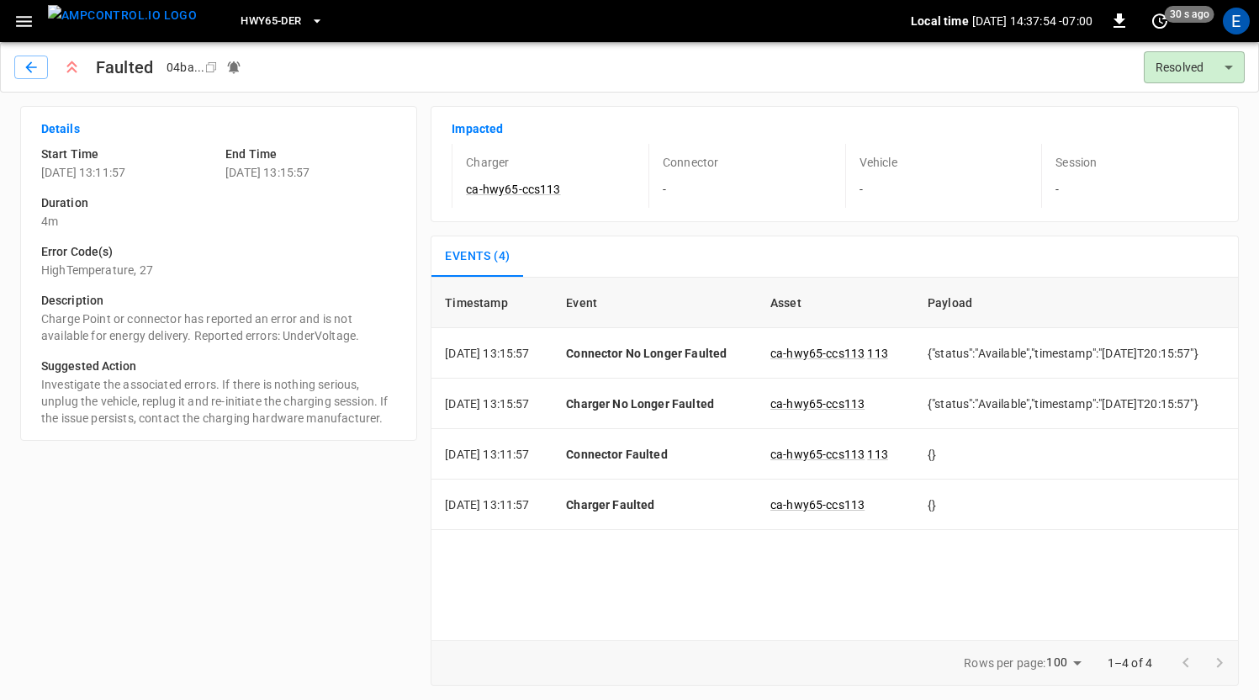
click at [159, 184] on div "Duration 4m" at bounding box center [212, 205] width 368 height 49
drag, startPoint x: 157, startPoint y: 172, endPoint x: 113, endPoint y: 294, distance: 129.8
click at [105, 173] on p "[DATE] 13:11:57" at bounding box center [126, 172] width 171 height 17
copy p "13:11:57"
drag, startPoint x: 290, startPoint y: 174, endPoint x: 340, endPoint y: 173, distance: 49.6
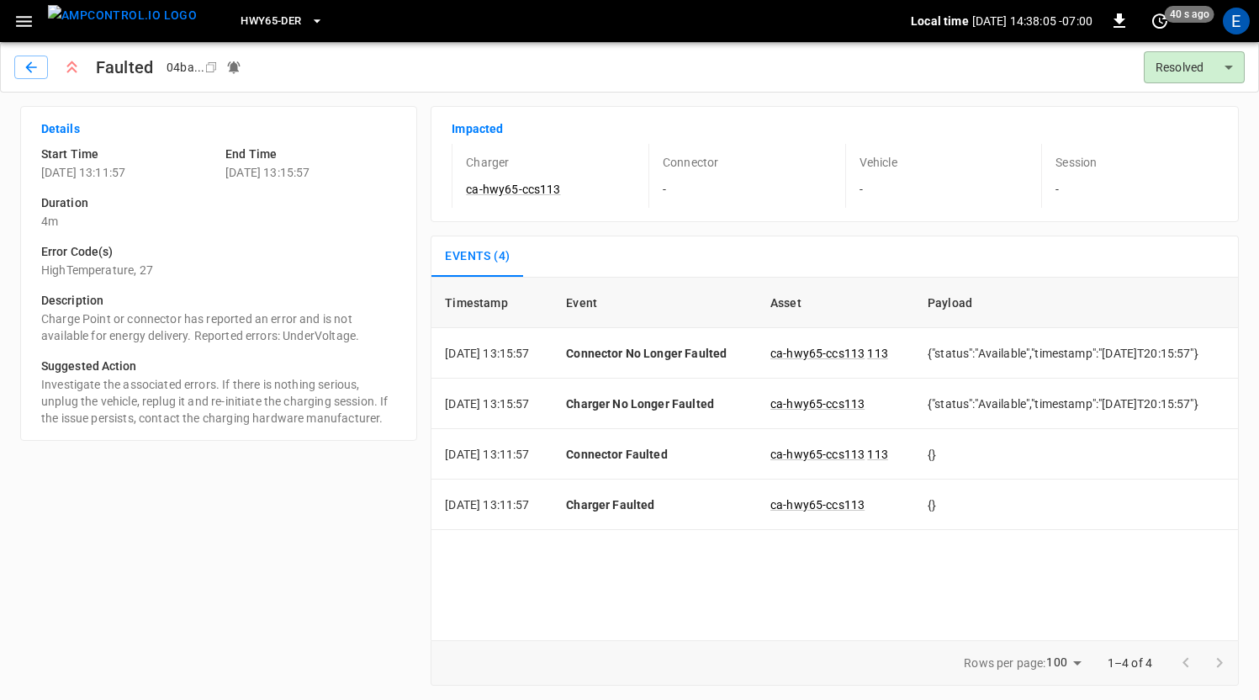
click at [341, 173] on p "2025-09-02 13:15:57" at bounding box center [310, 172] width 171 height 17
copy p "13:15:57"
click at [38, 67] on icon "button" at bounding box center [31, 67] width 17 height 17
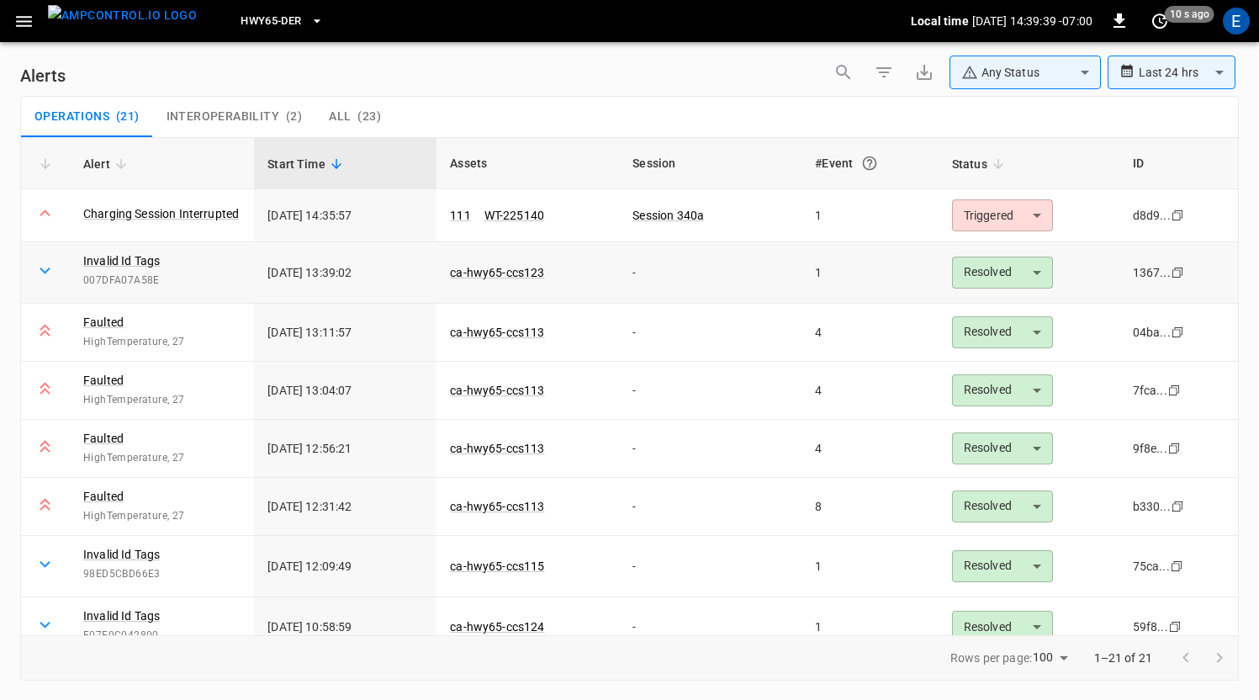
scroll to position [64, 0]
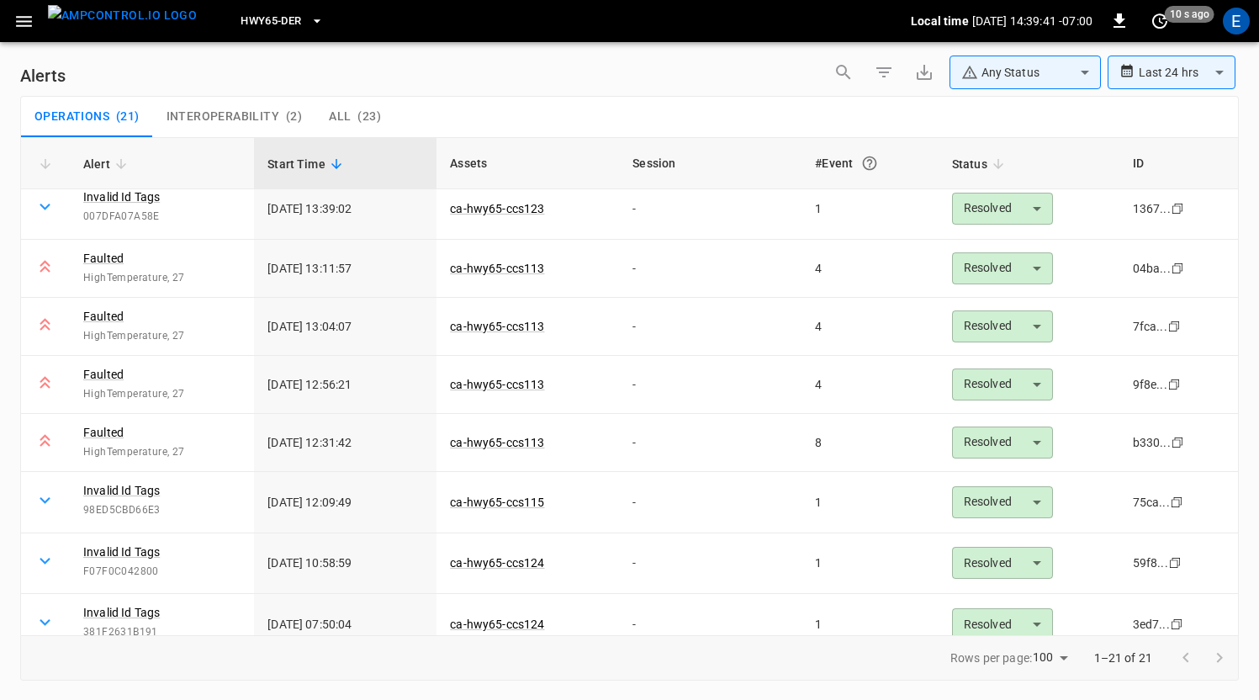
click at [114, 318] on link "Faulted" at bounding box center [103, 316] width 40 height 17
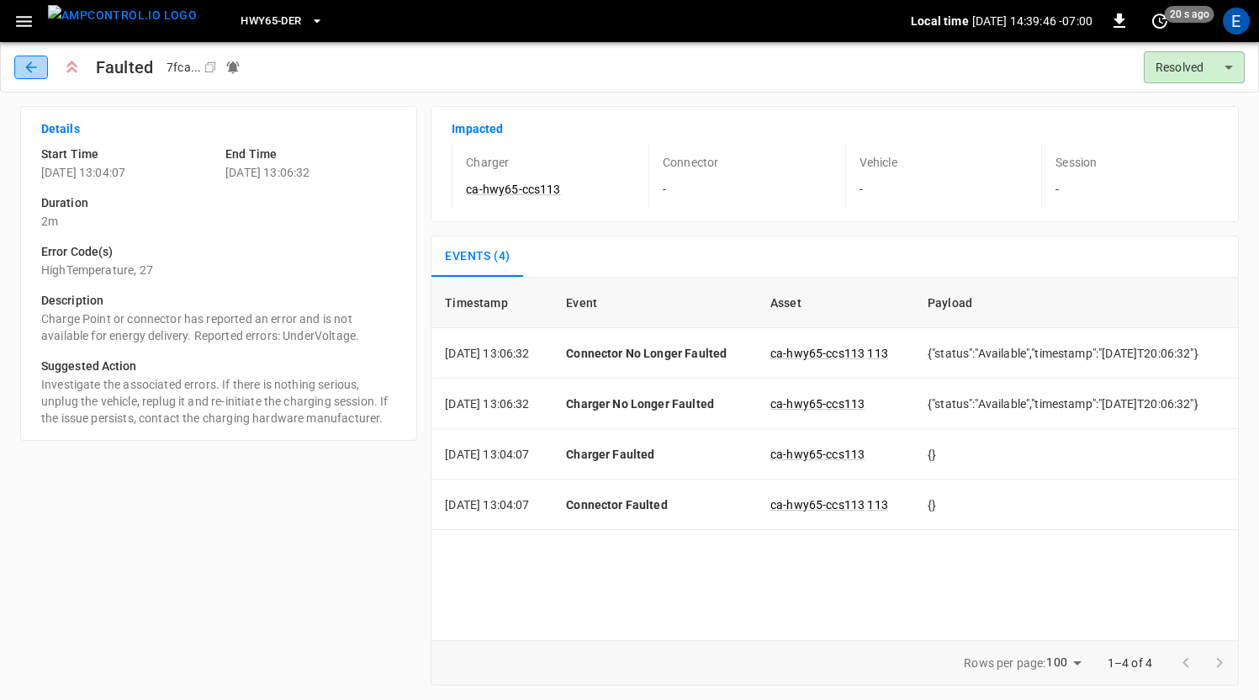
click at [24, 76] on button "button" at bounding box center [31, 67] width 34 height 24
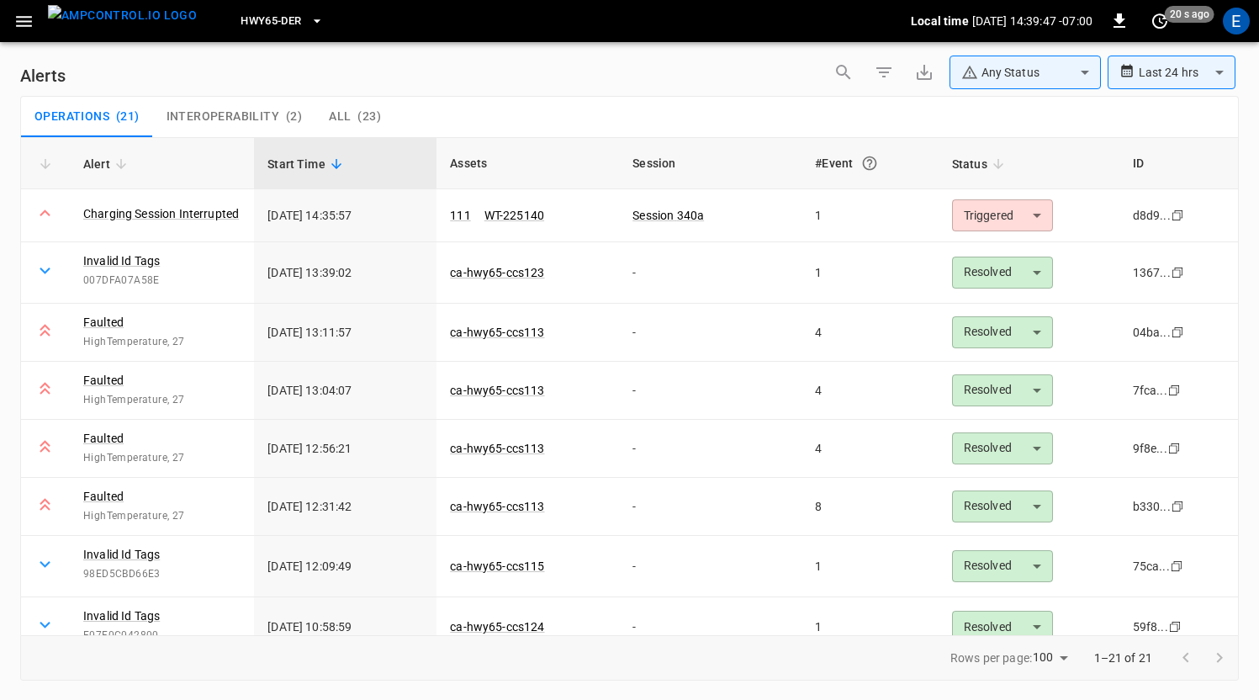
scroll to position [64, 0]
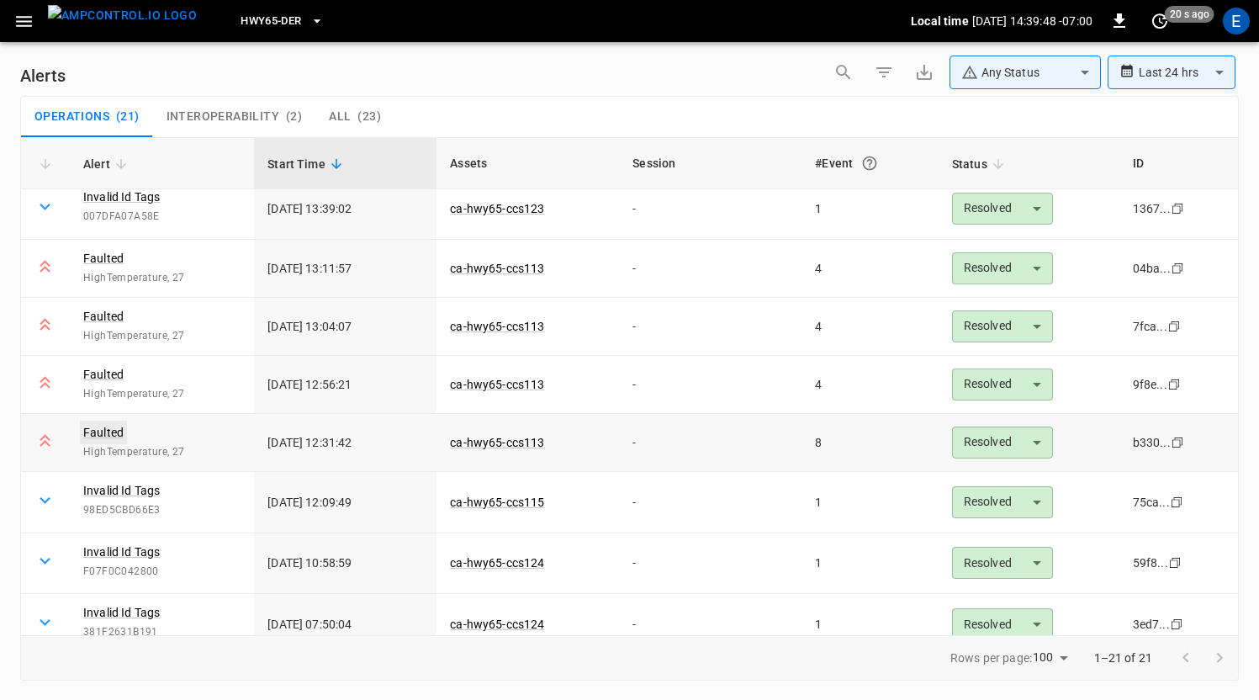
click at [105, 431] on link "Faulted" at bounding box center [103, 432] width 47 height 24
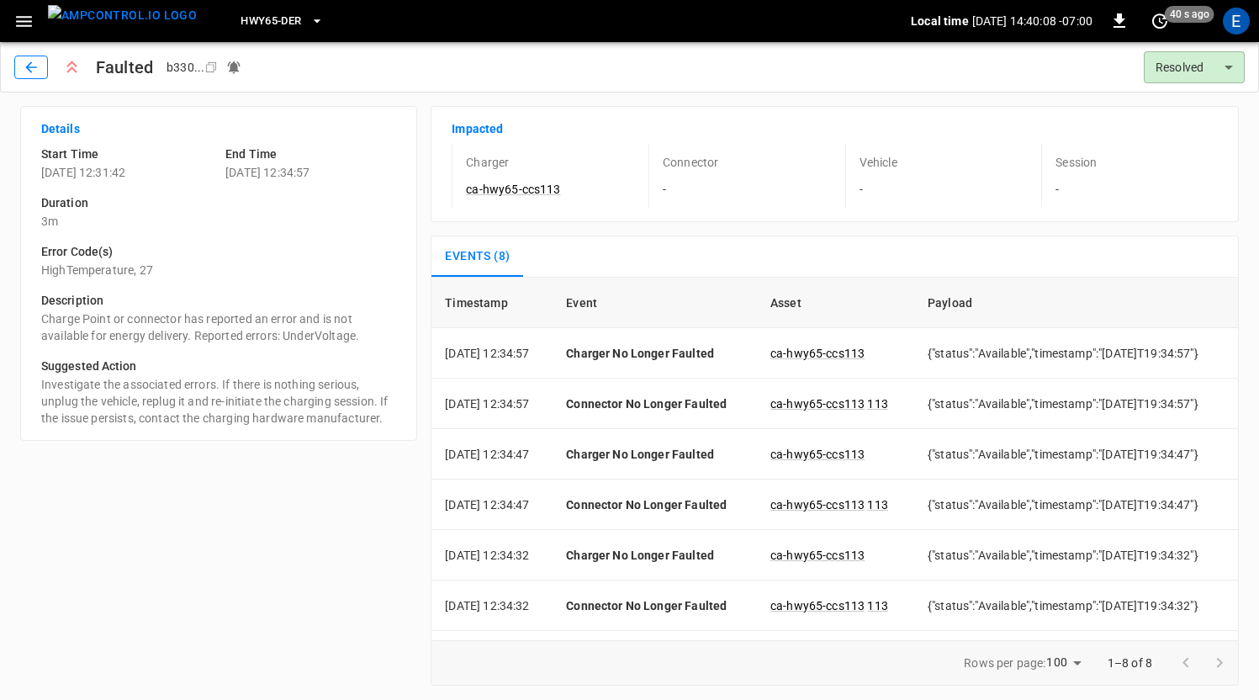
click at [44, 66] on button "button" at bounding box center [31, 67] width 34 height 24
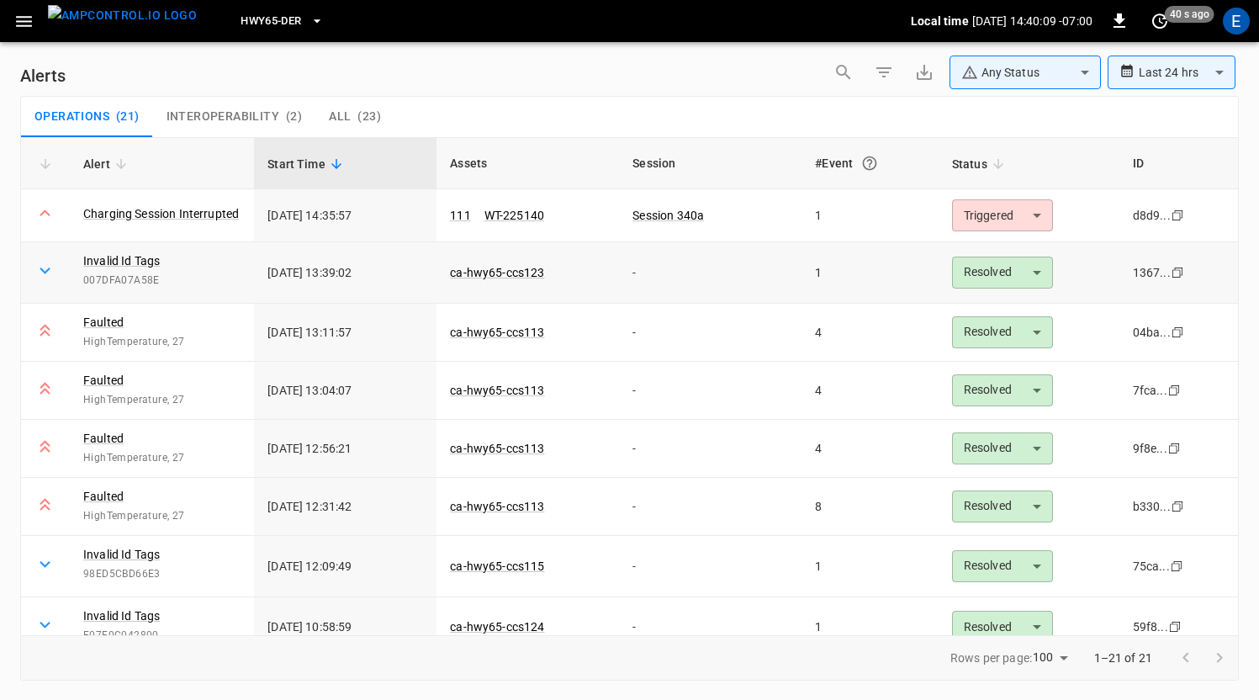
scroll to position [64, 0]
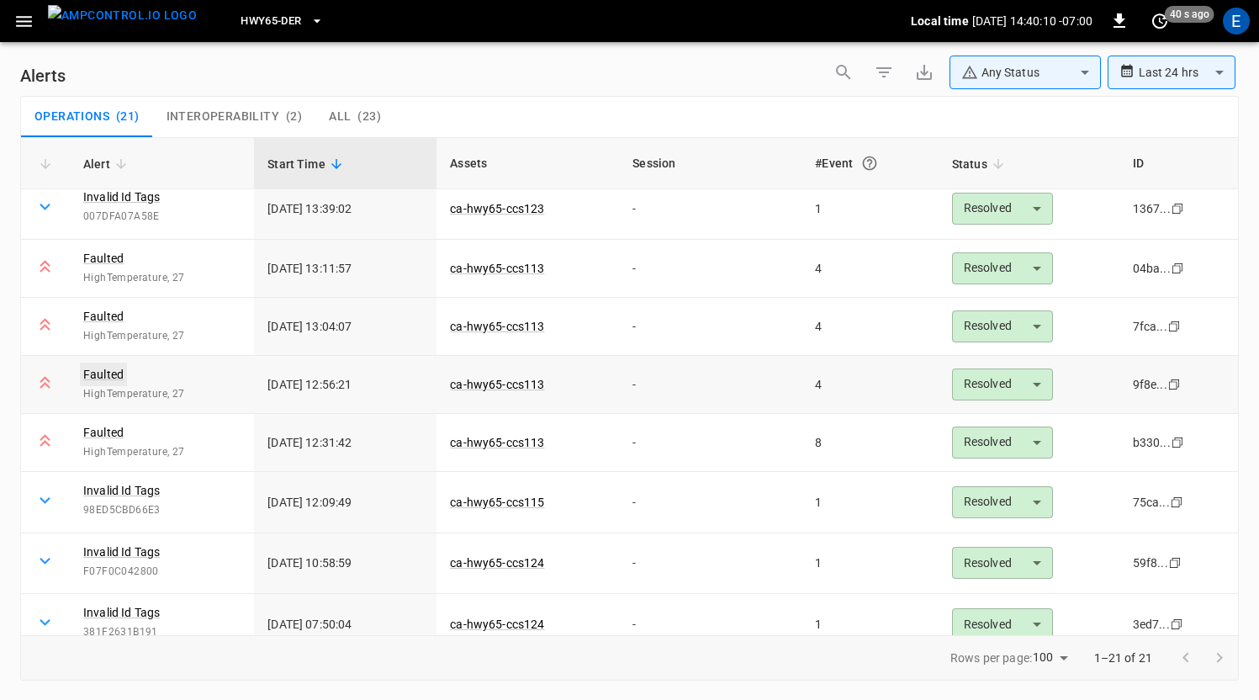
click at [120, 380] on link "Faulted" at bounding box center [103, 374] width 47 height 24
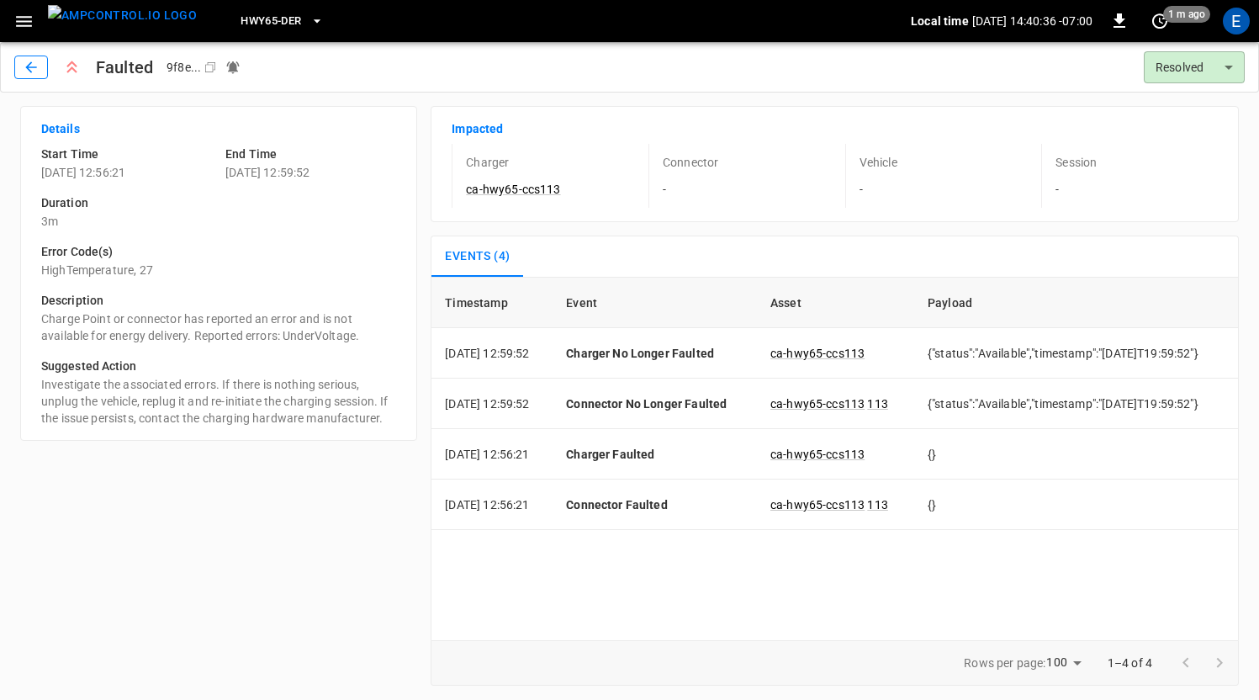
click at [38, 72] on icon "button" at bounding box center [31, 67] width 17 height 17
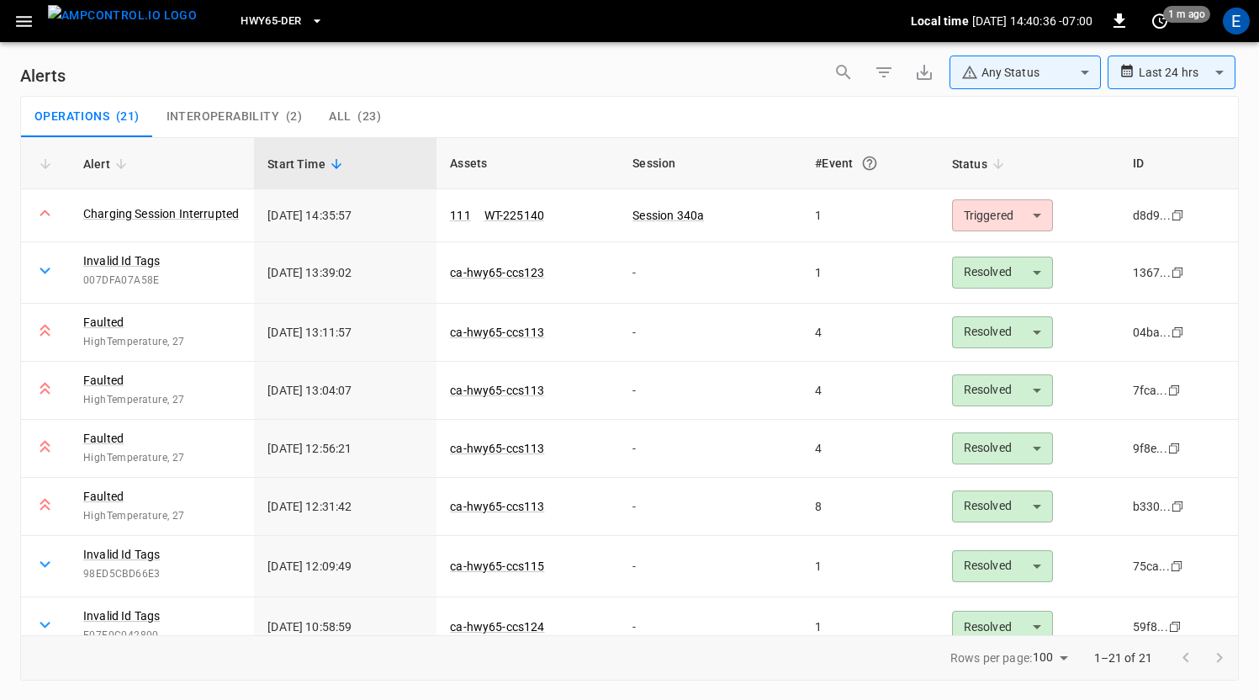
scroll to position [64, 0]
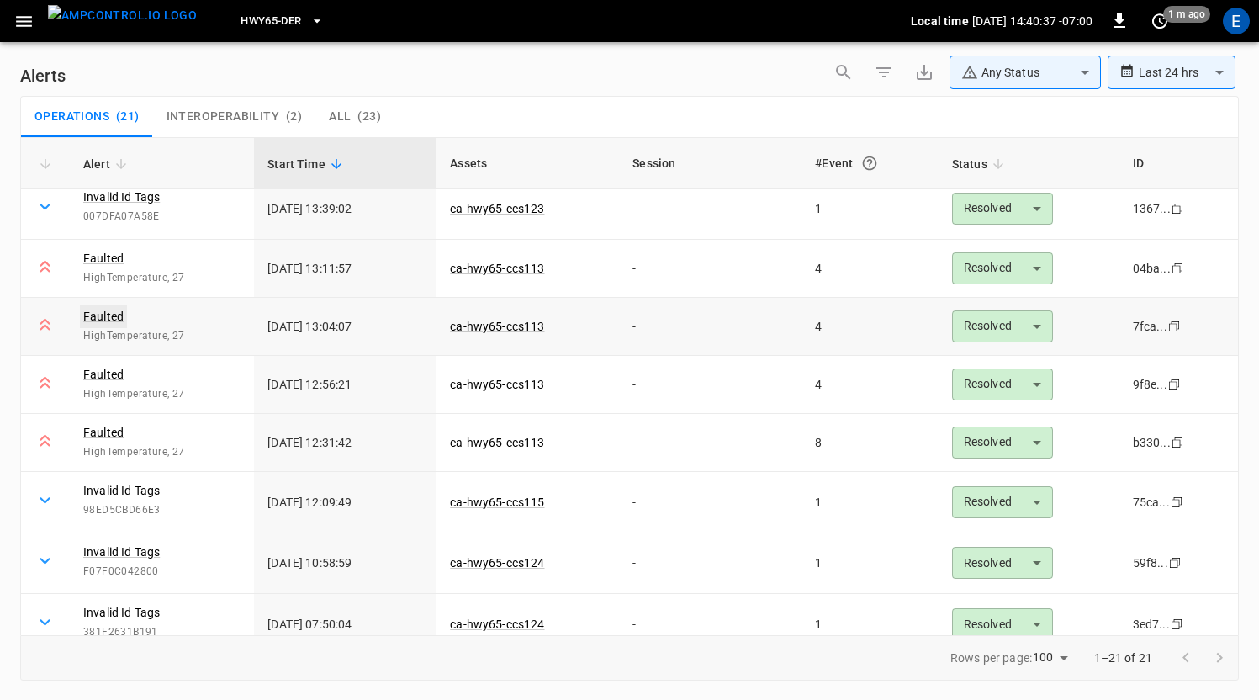
click at [115, 311] on link "Faulted" at bounding box center [103, 316] width 47 height 24
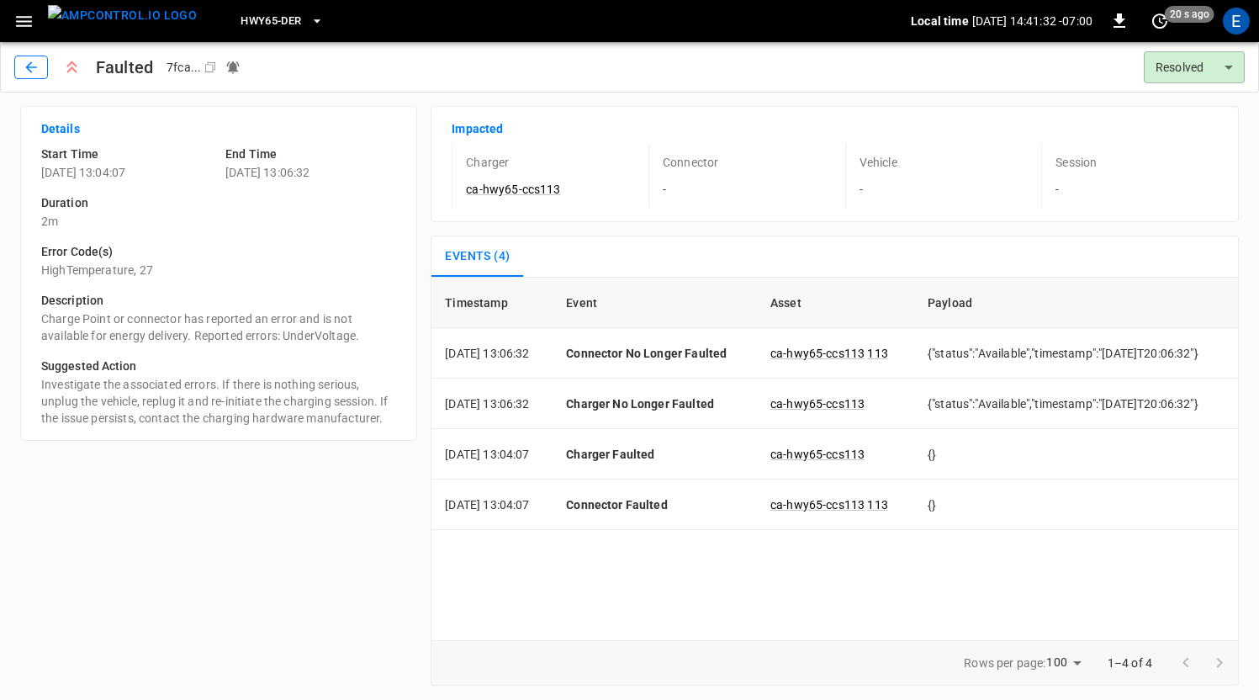
click at [39, 71] on icon "button" at bounding box center [31, 67] width 17 height 17
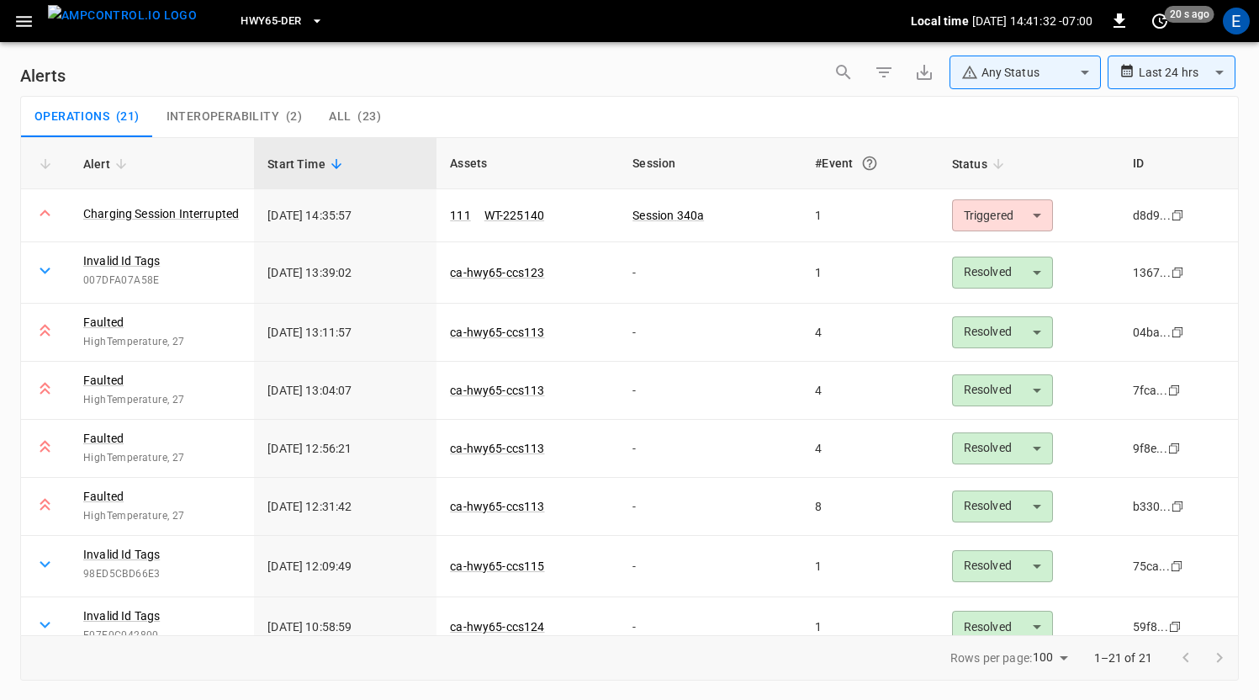
scroll to position [64, 0]
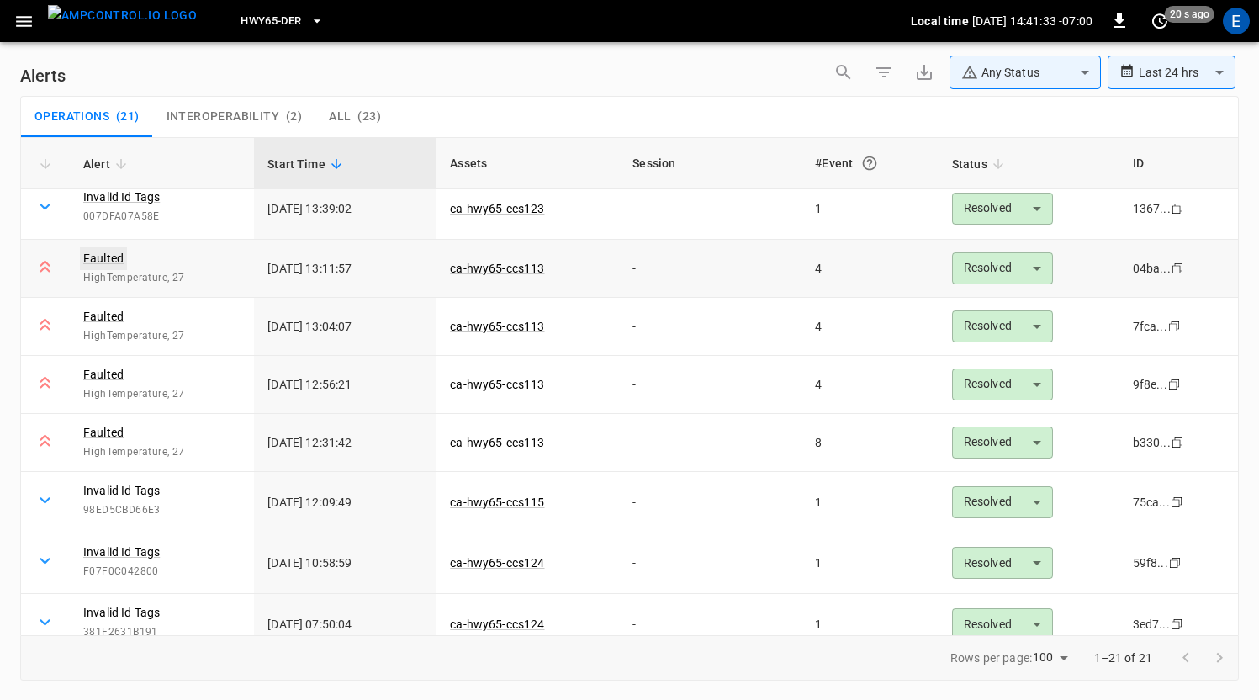
click at [108, 263] on link "Faulted" at bounding box center [103, 258] width 47 height 24
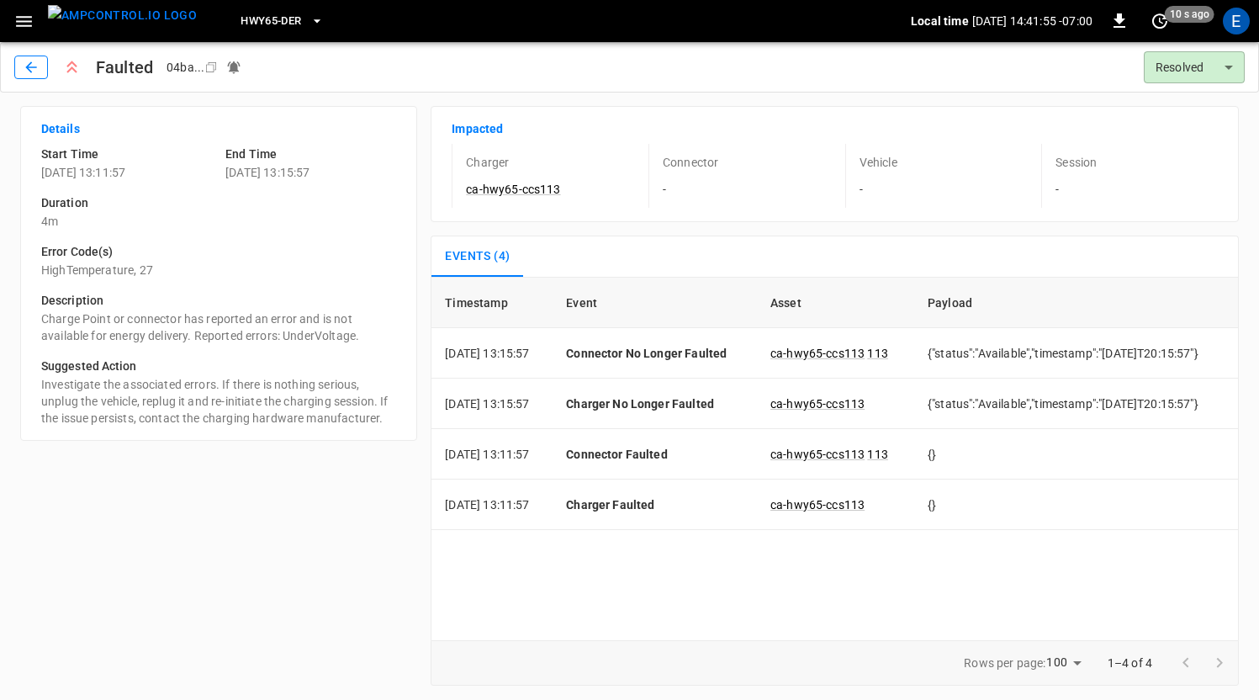
click at [41, 72] on button "button" at bounding box center [31, 67] width 34 height 24
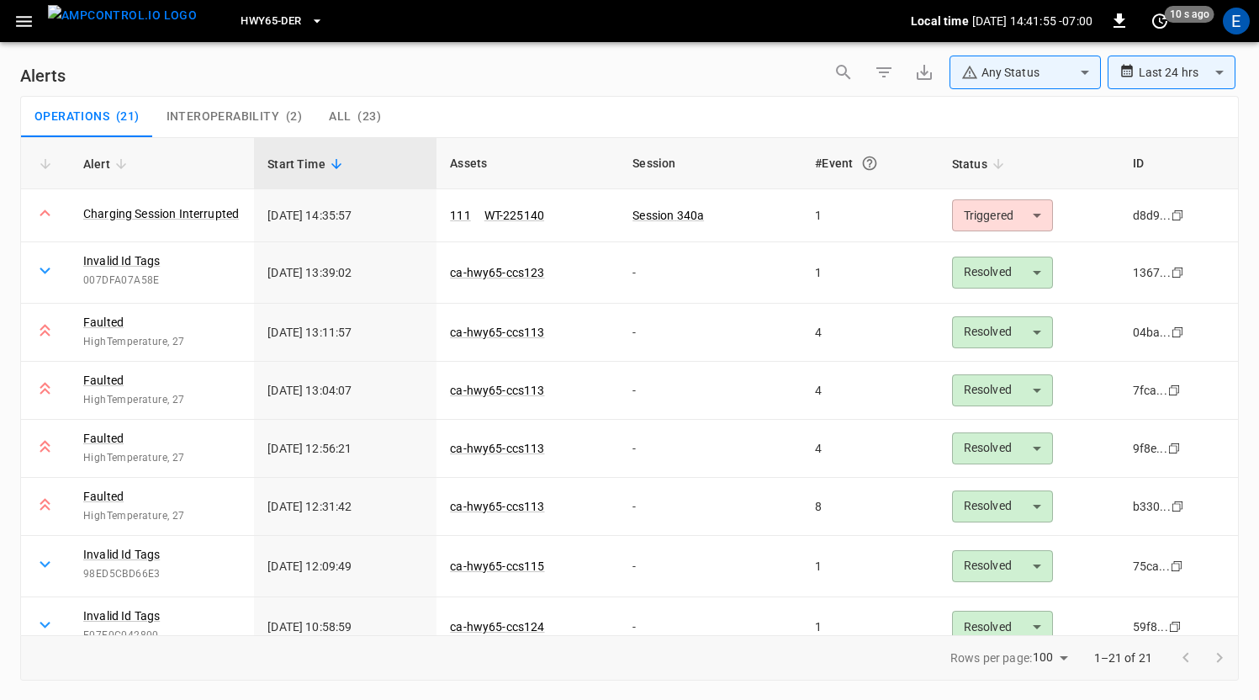
scroll to position [64, 0]
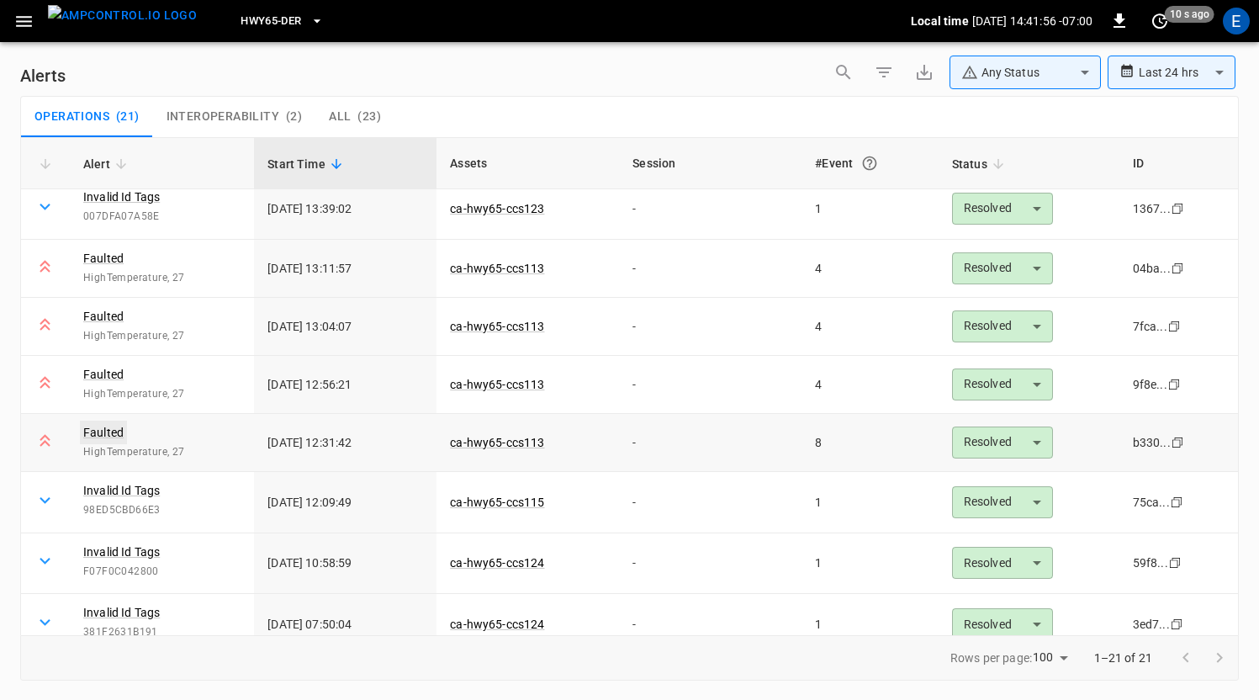
click at [104, 431] on link "Faulted" at bounding box center [103, 432] width 47 height 24
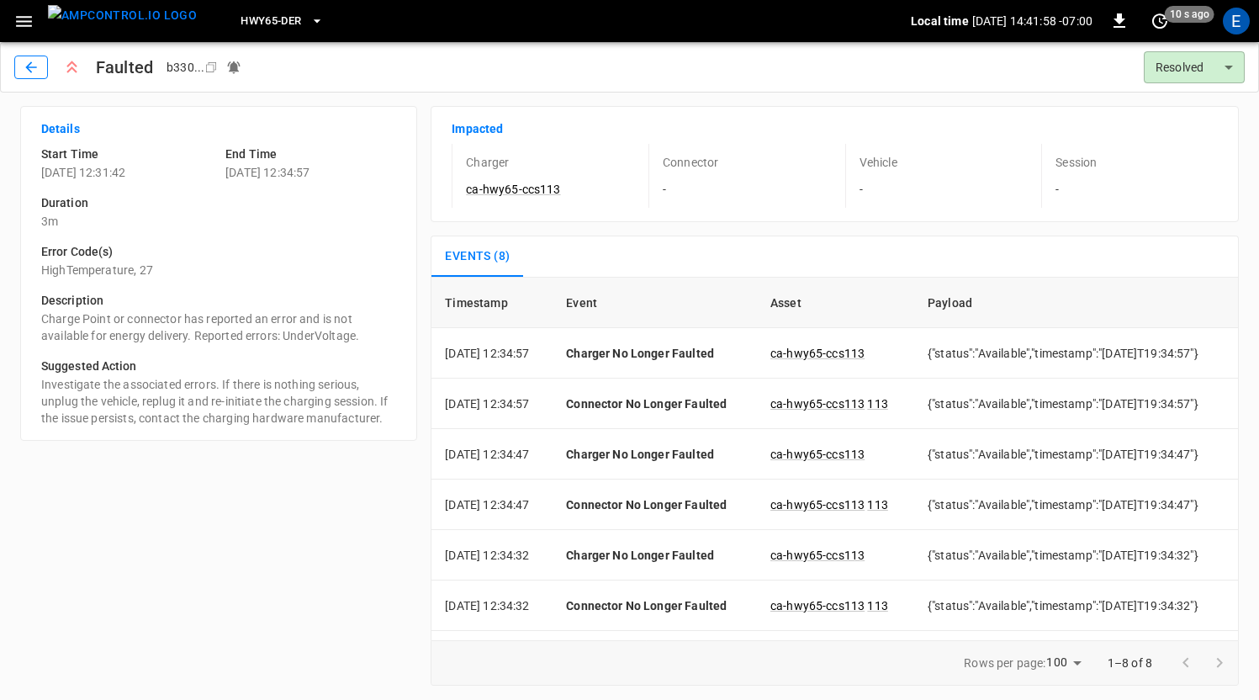
click at [28, 75] on icon "button" at bounding box center [31, 67] width 17 height 17
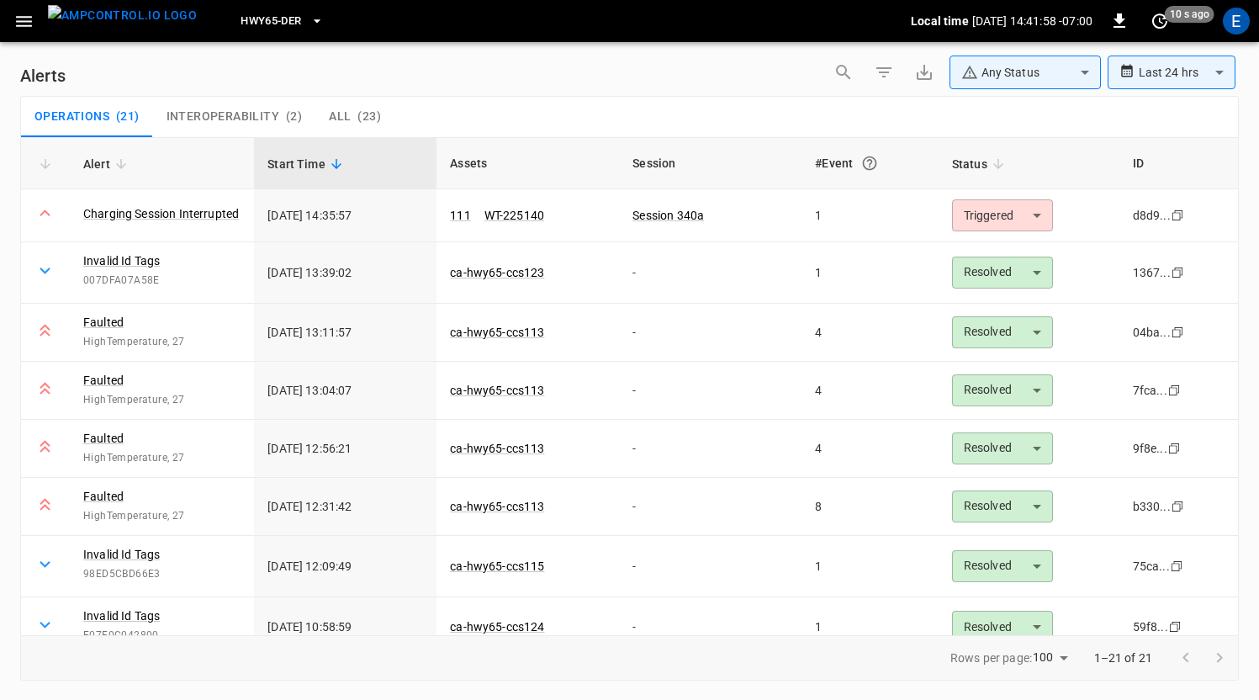
scroll to position [64, 0]
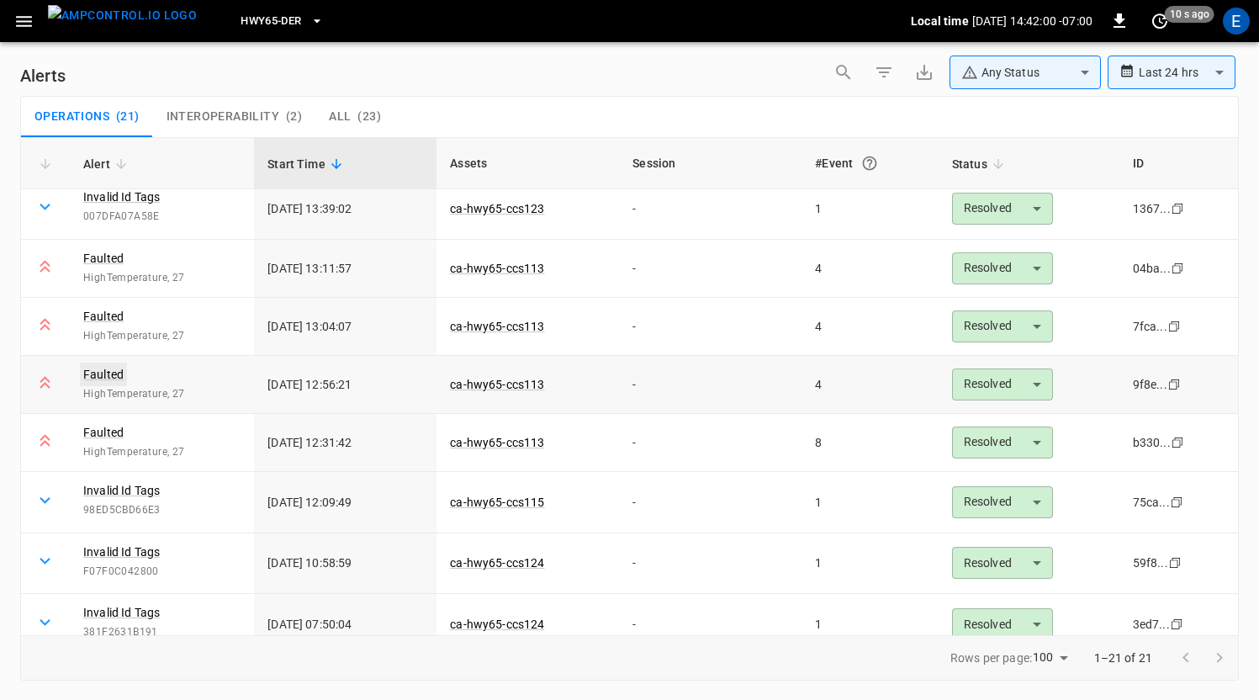
click at [115, 374] on link "Faulted" at bounding box center [103, 374] width 47 height 24
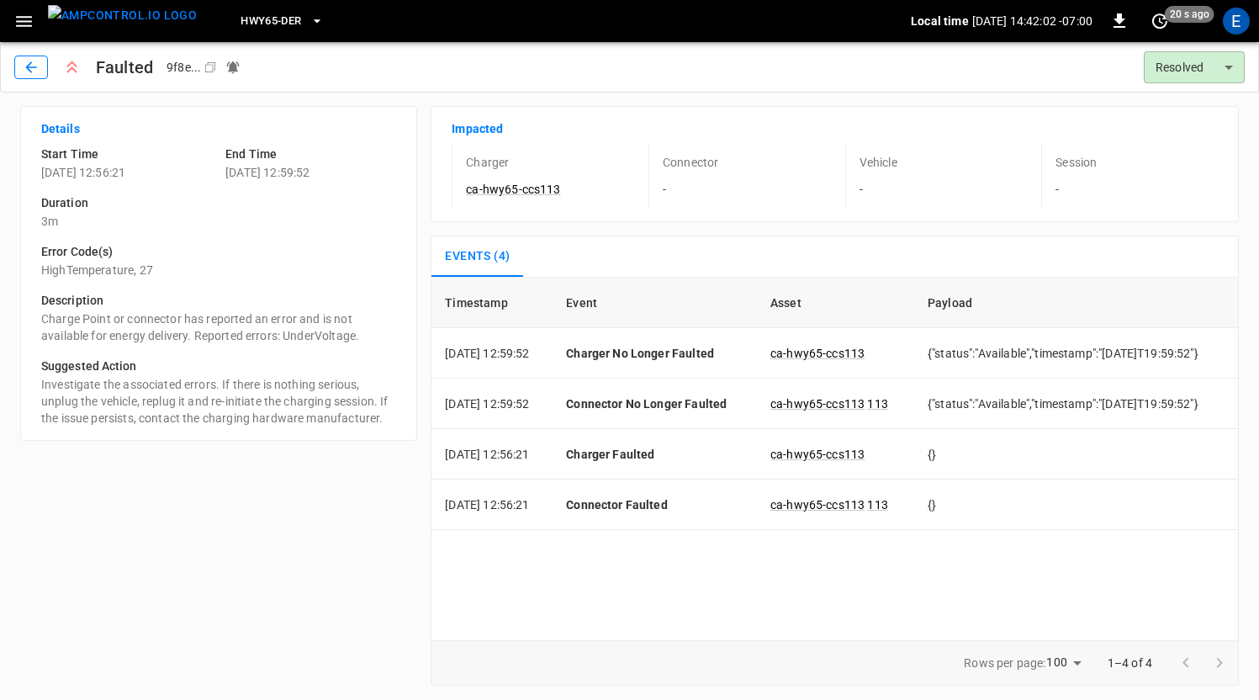
click at [34, 66] on icon "button" at bounding box center [31, 67] width 17 height 17
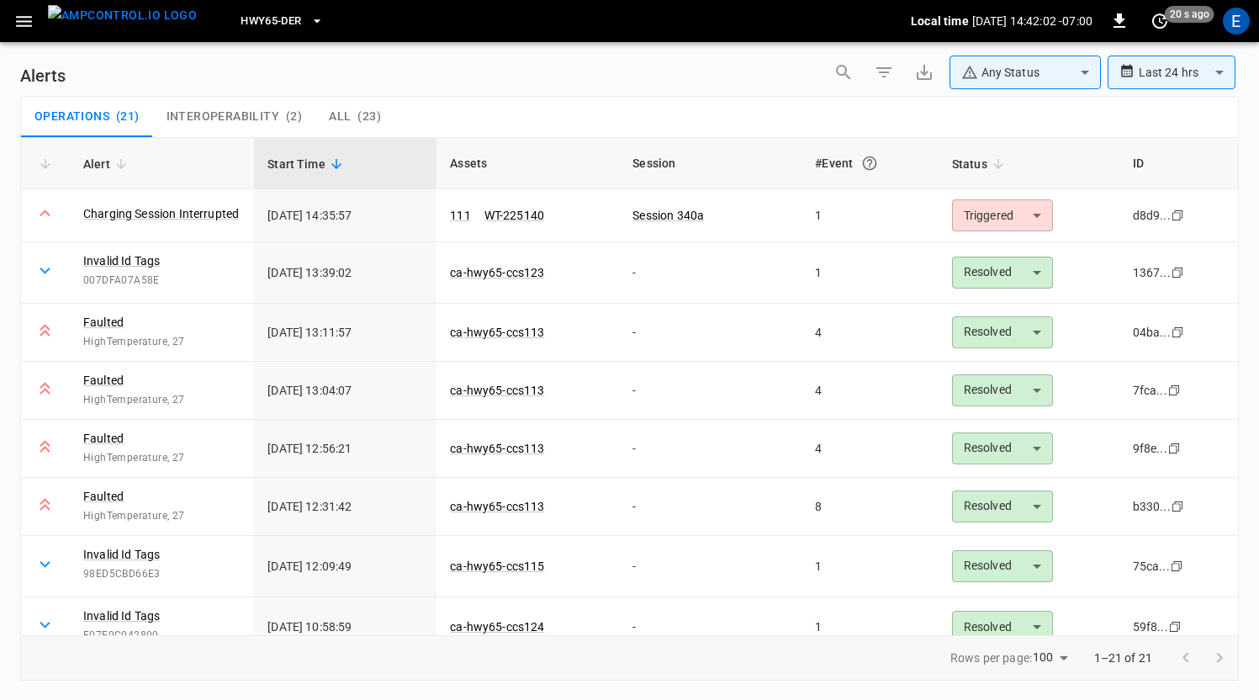
scroll to position [64, 0]
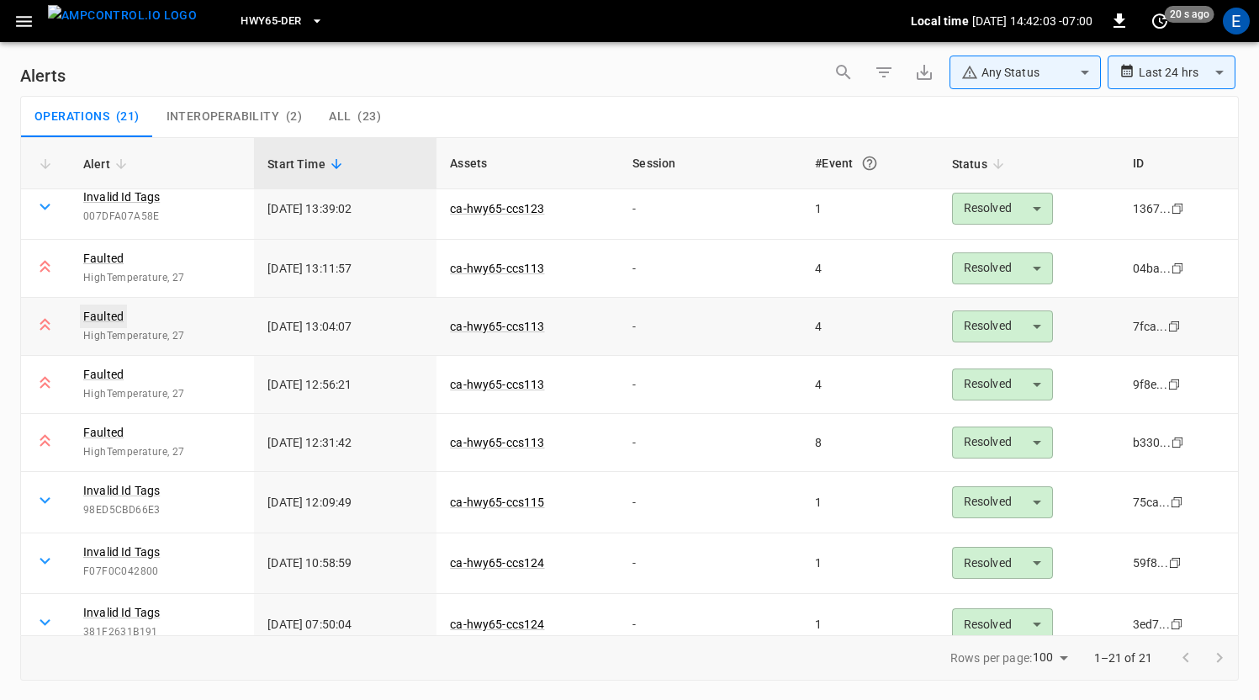
click at [110, 311] on link "Faulted" at bounding box center [103, 316] width 47 height 24
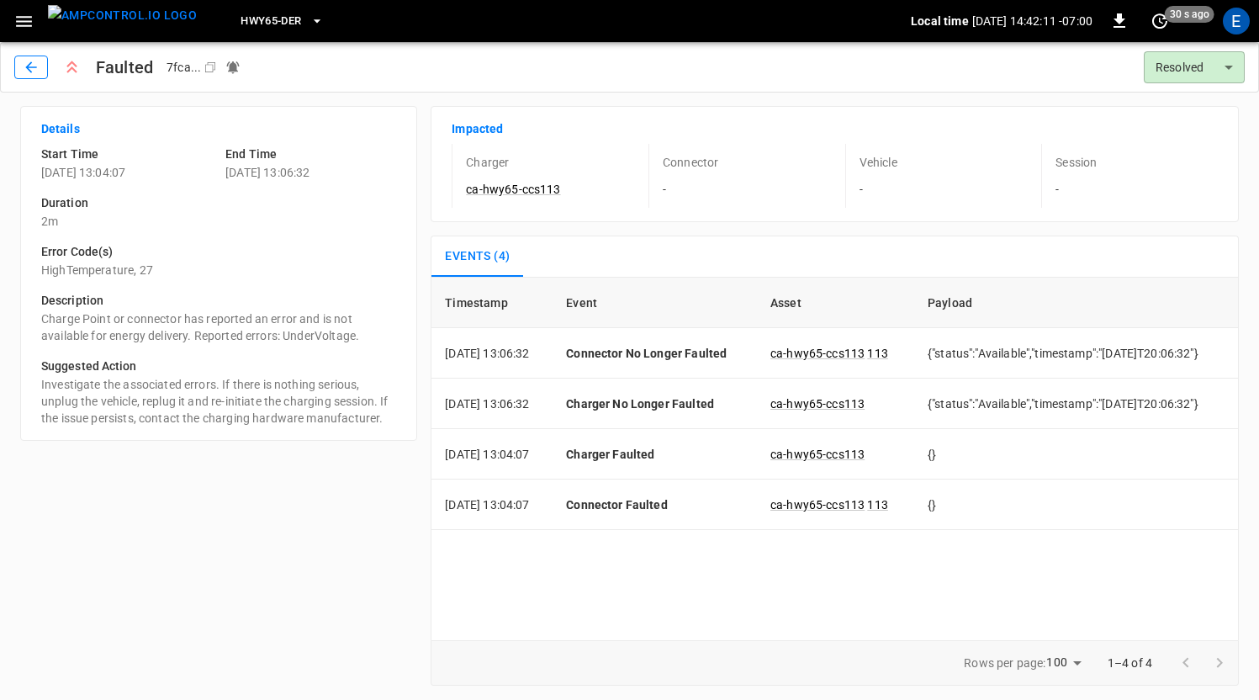
click at [39, 74] on icon "button" at bounding box center [31, 67] width 17 height 17
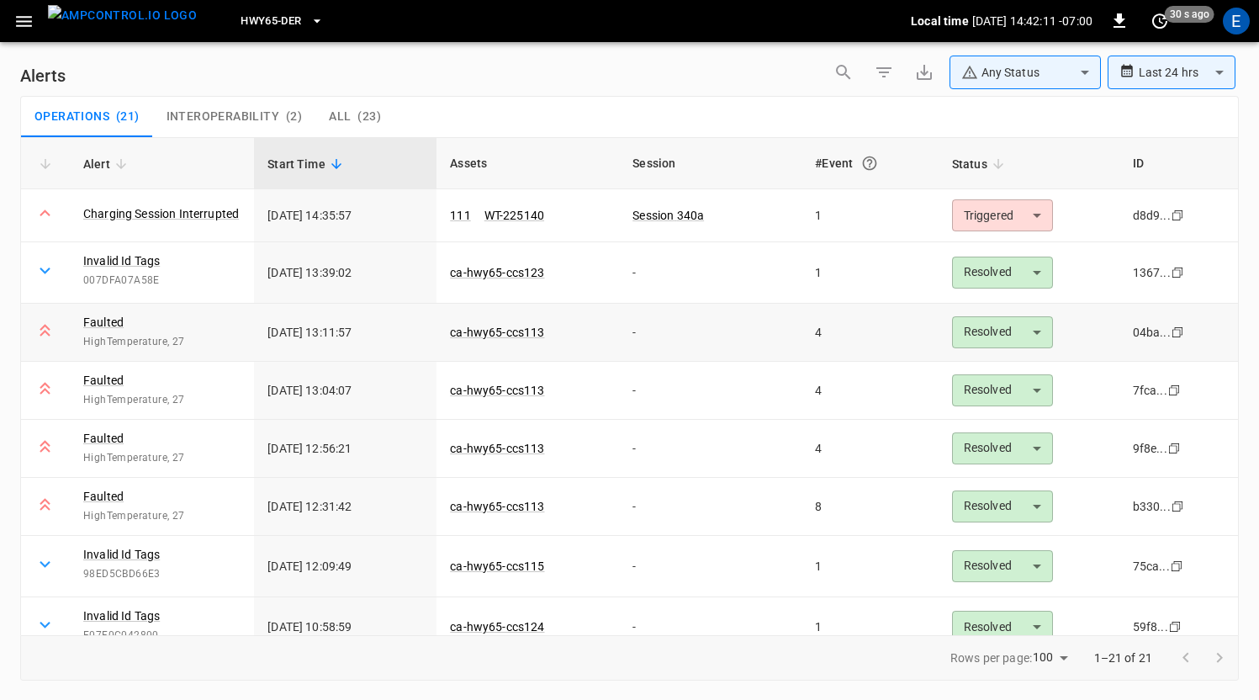
scroll to position [64, 0]
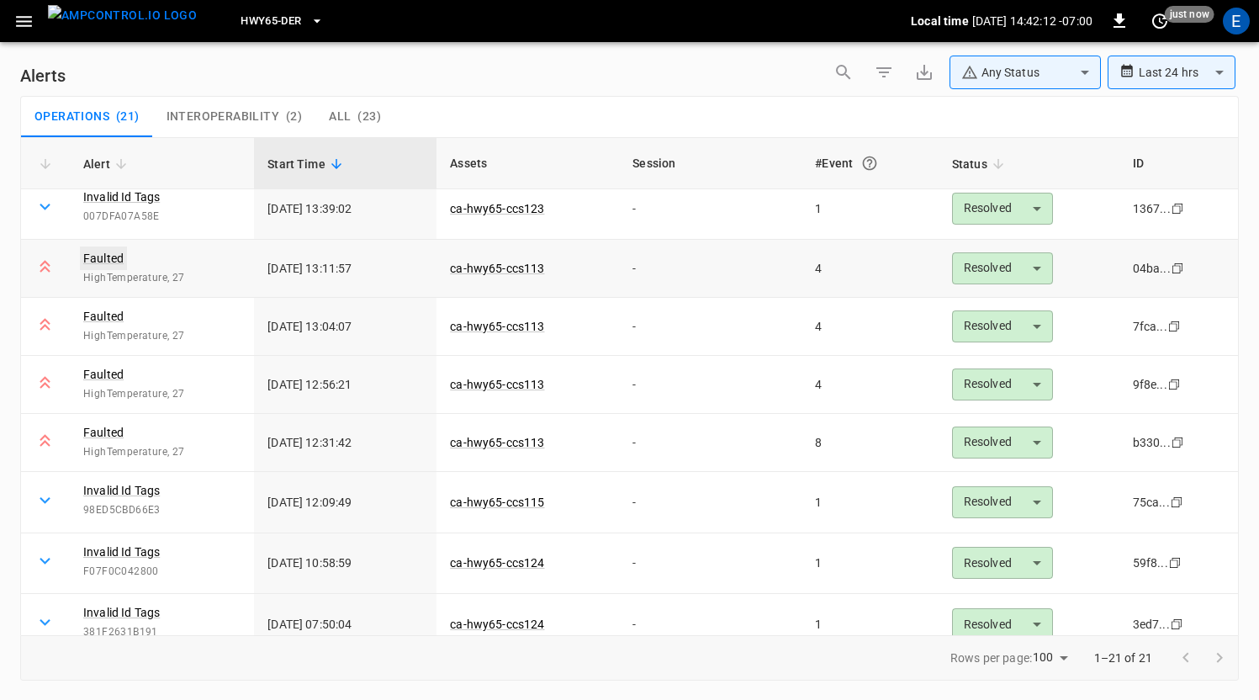
click at [96, 254] on link "Faulted" at bounding box center [103, 258] width 47 height 24
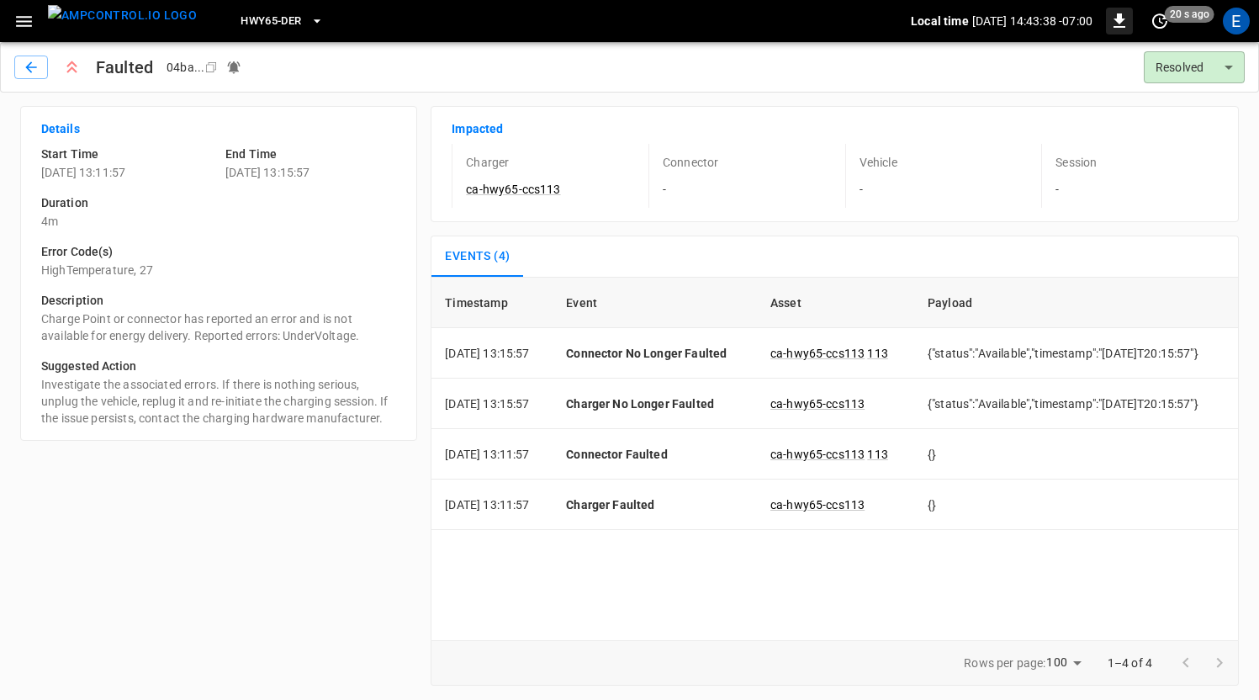
click at [1123, 24] on icon "button" at bounding box center [1119, 21] width 20 height 20
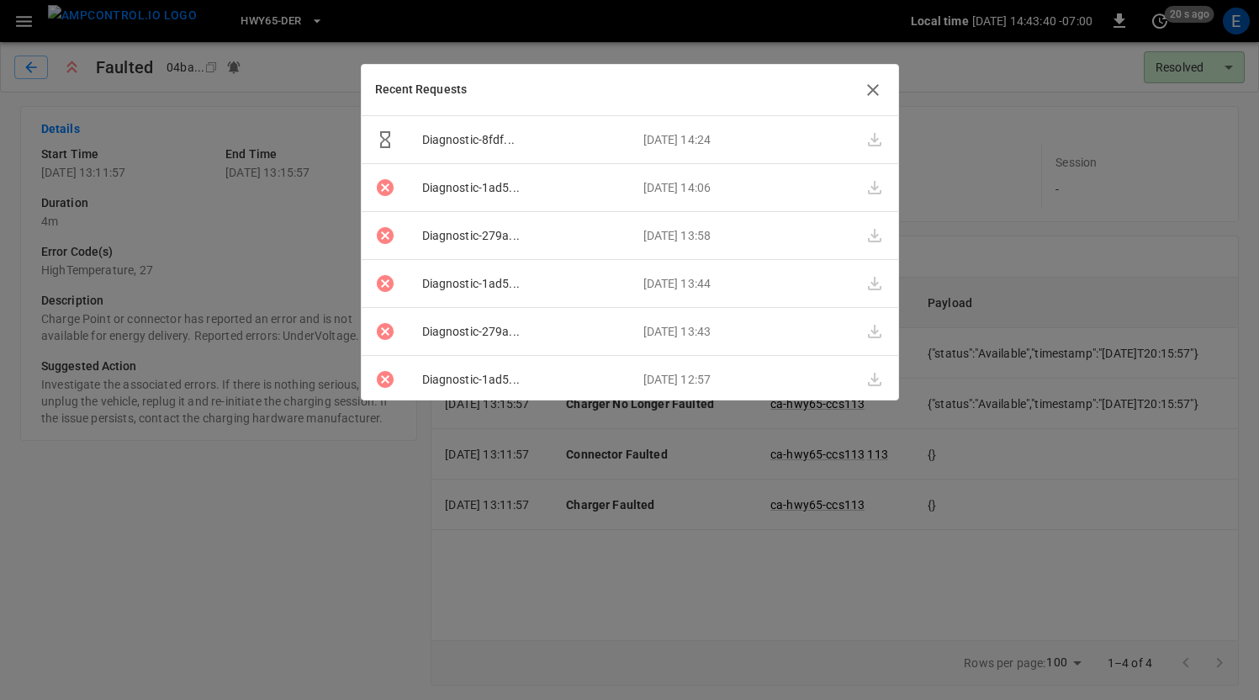
click at [878, 93] on icon "button" at bounding box center [873, 90] width 20 height 20
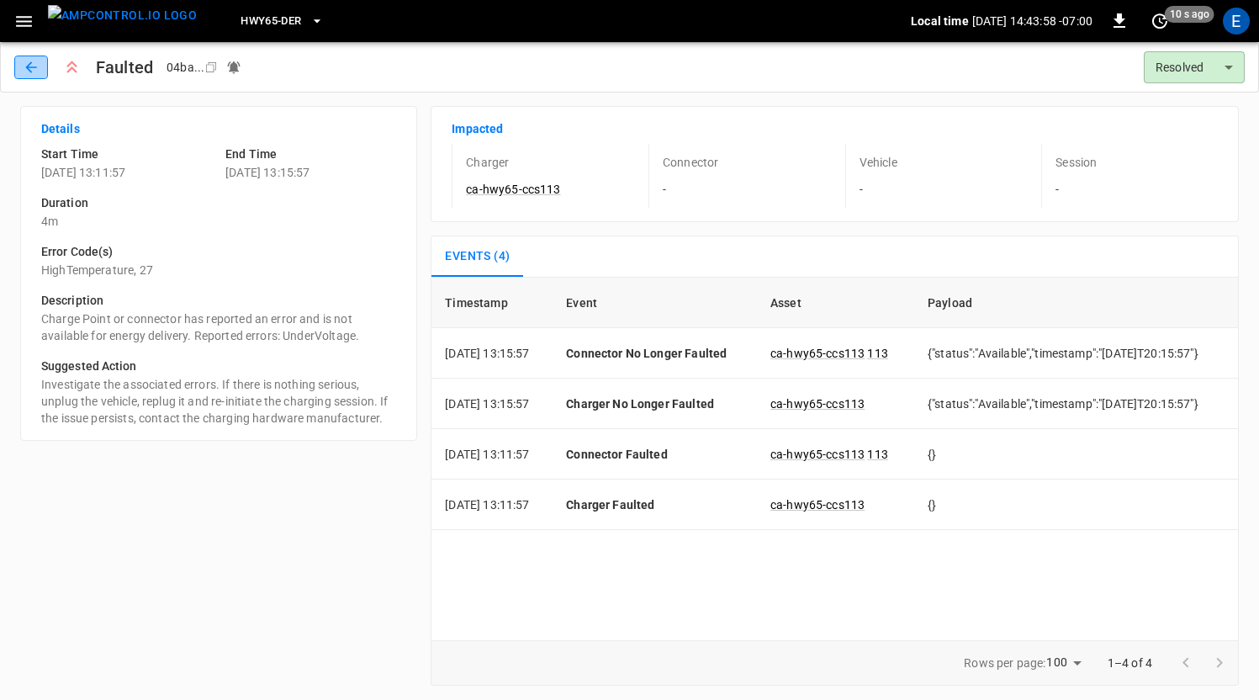
click at [38, 69] on icon "button" at bounding box center [31, 67] width 17 height 17
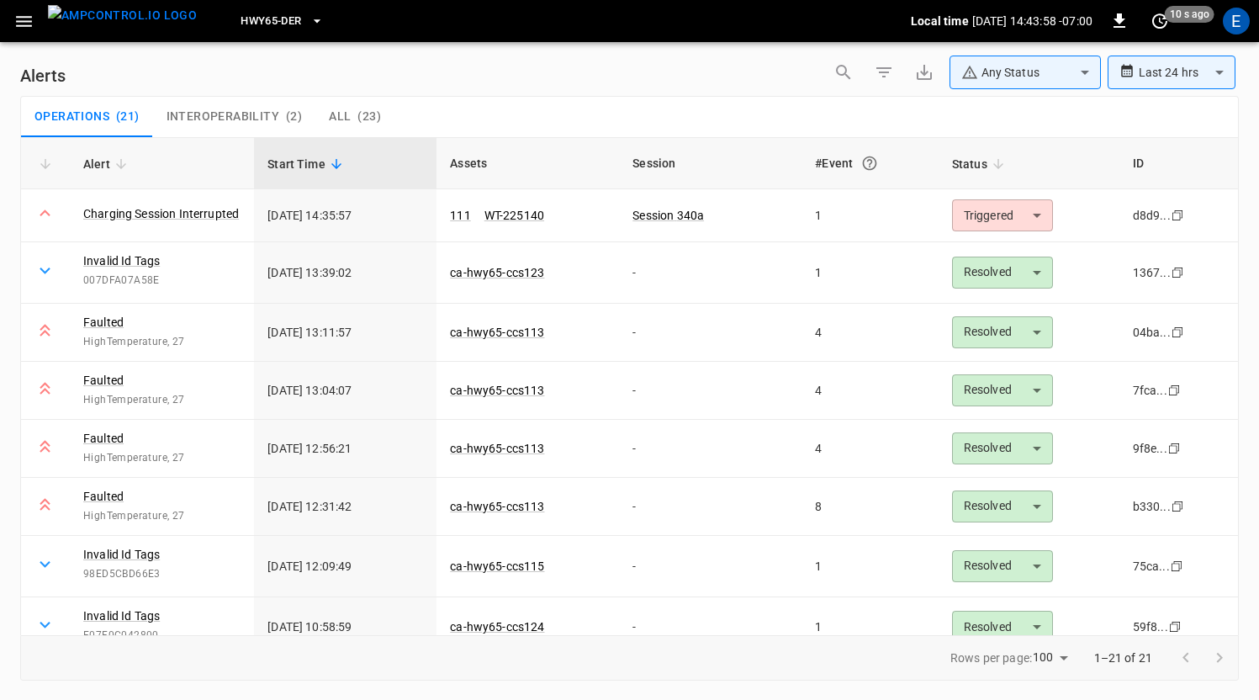
scroll to position [64, 0]
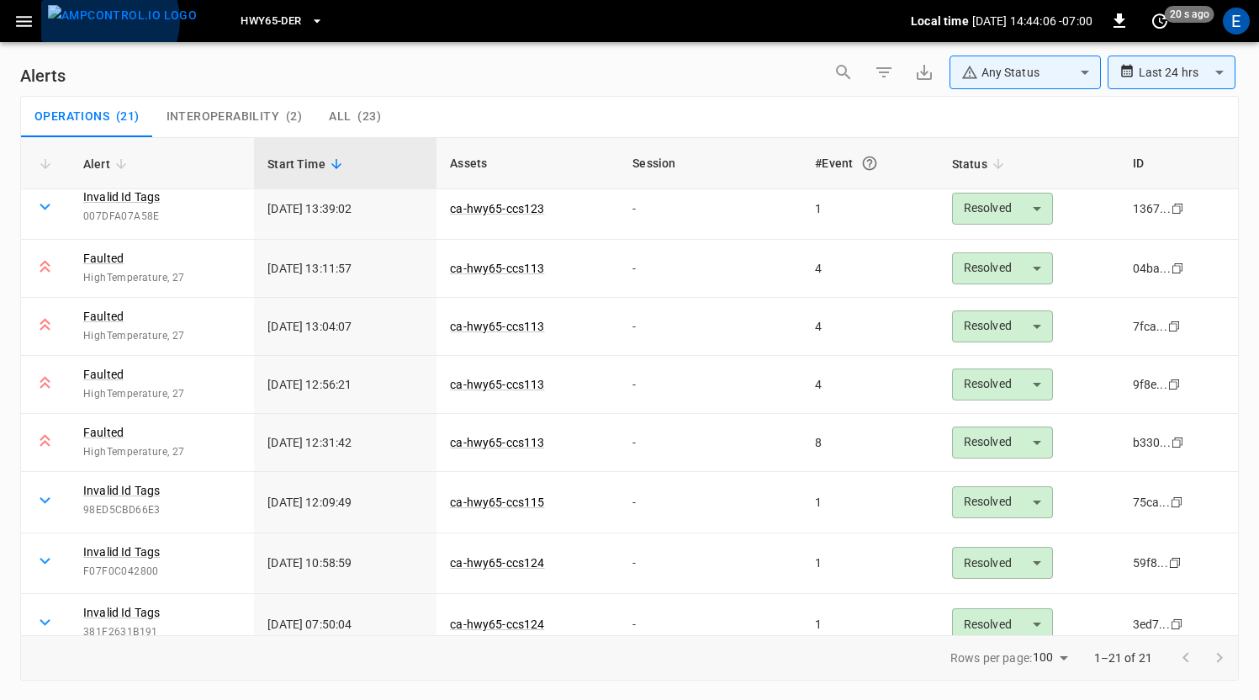
click at [108, 20] on img "menu" at bounding box center [122, 15] width 149 height 21
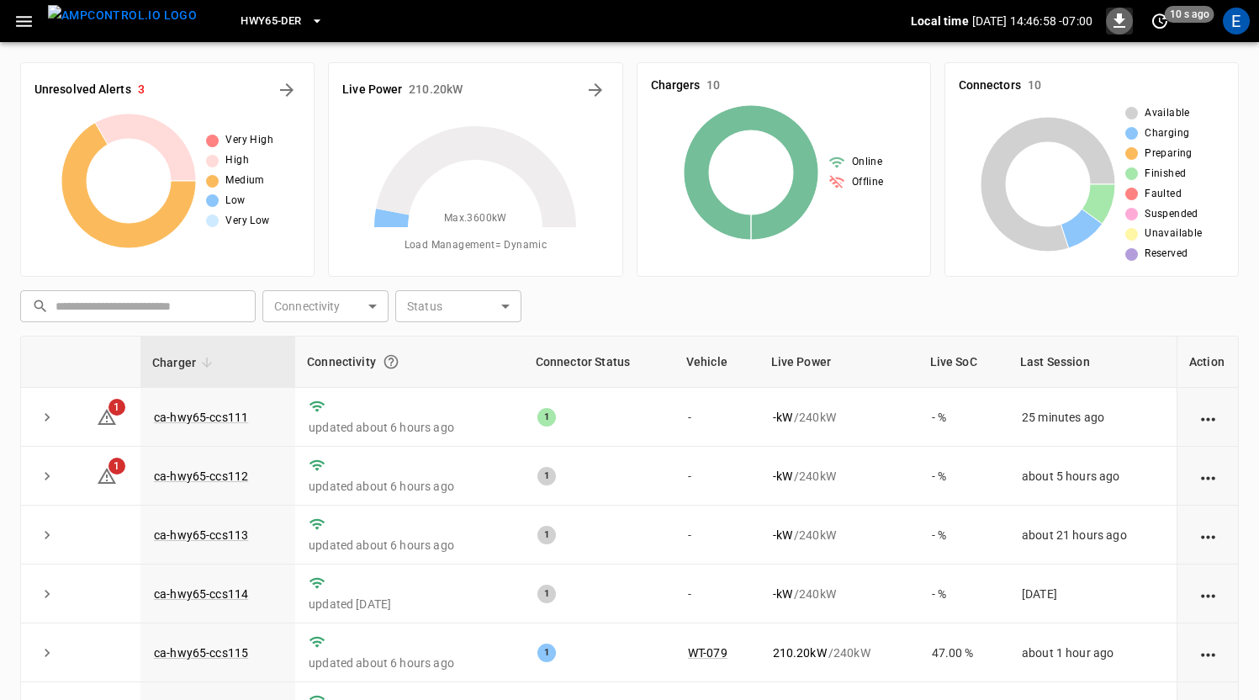
click at [1121, 25] on icon "button" at bounding box center [1119, 21] width 20 height 20
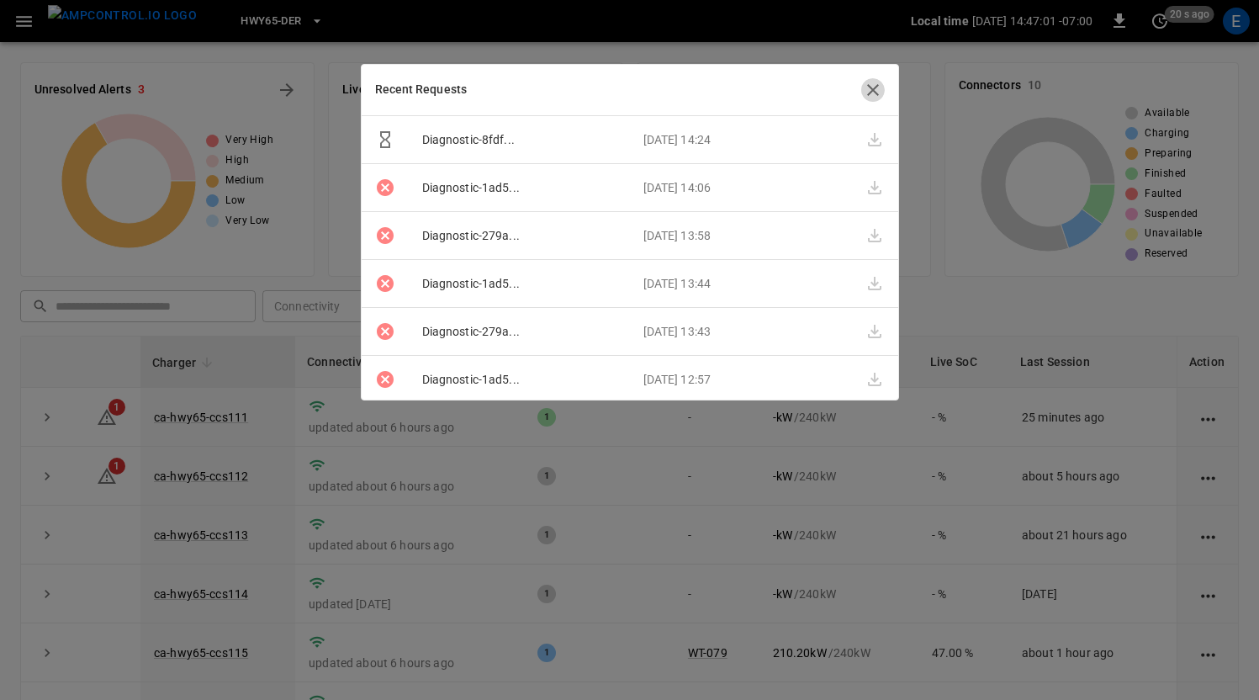
click at [879, 84] on icon "button" at bounding box center [873, 90] width 20 height 20
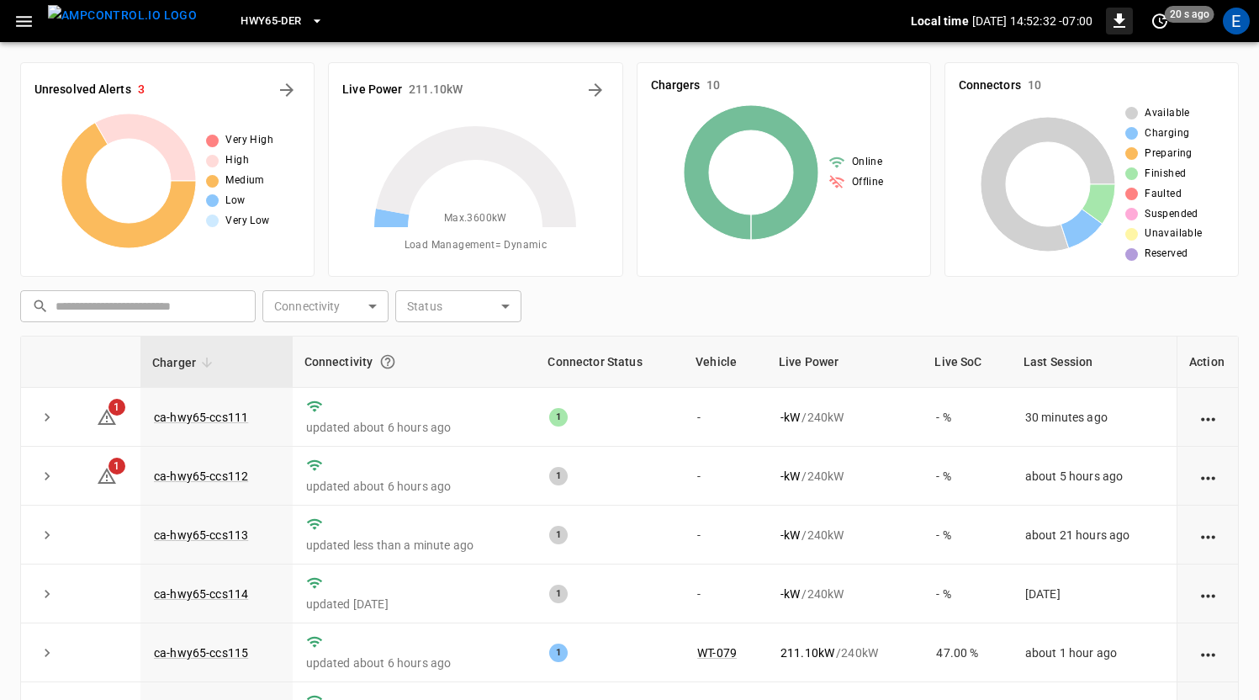
click at [1124, 23] on icon "button" at bounding box center [1119, 21] width 20 height 20
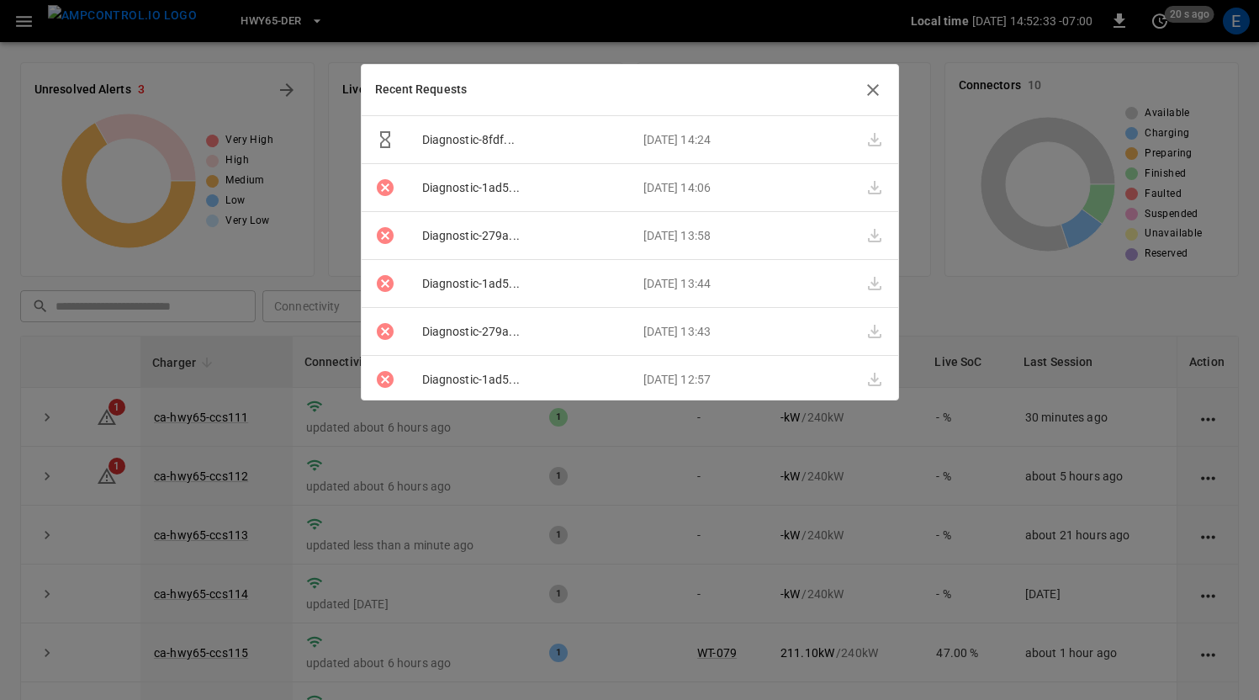
click at [1124, 23] on div at bounding box center [629, 350] width 1259 height 700
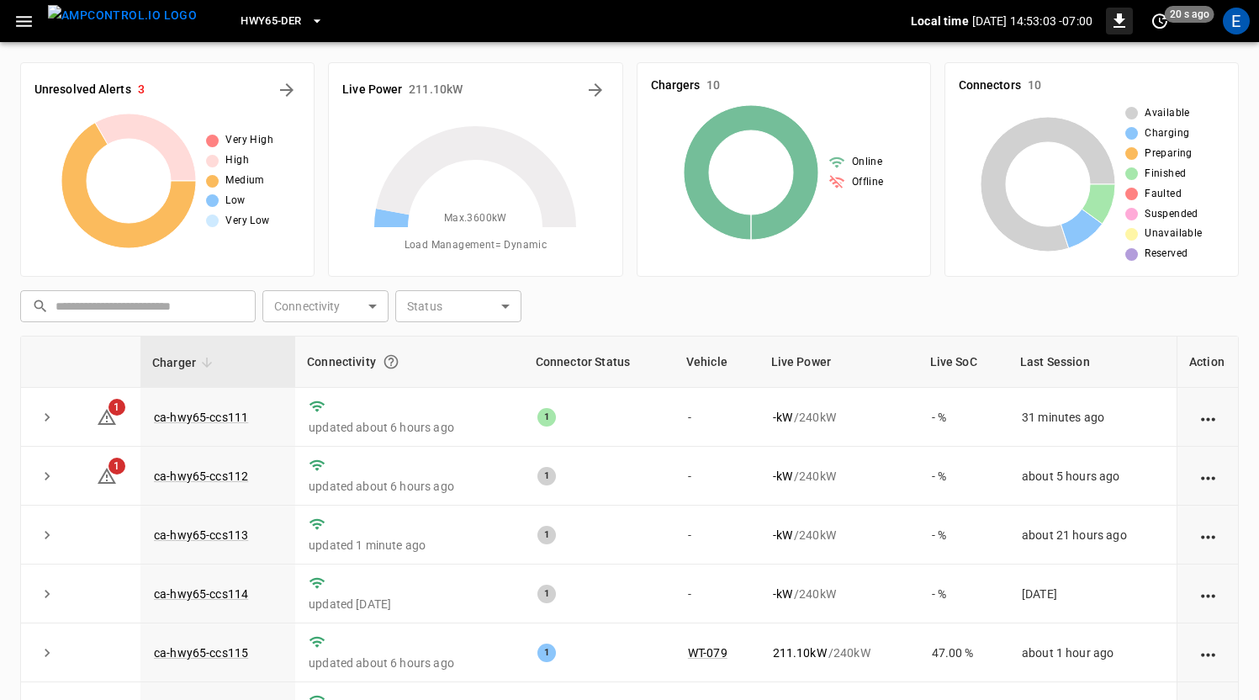
click at [1130, 21] on button "button" at bounding box center [1119, 21] width 27 height 27
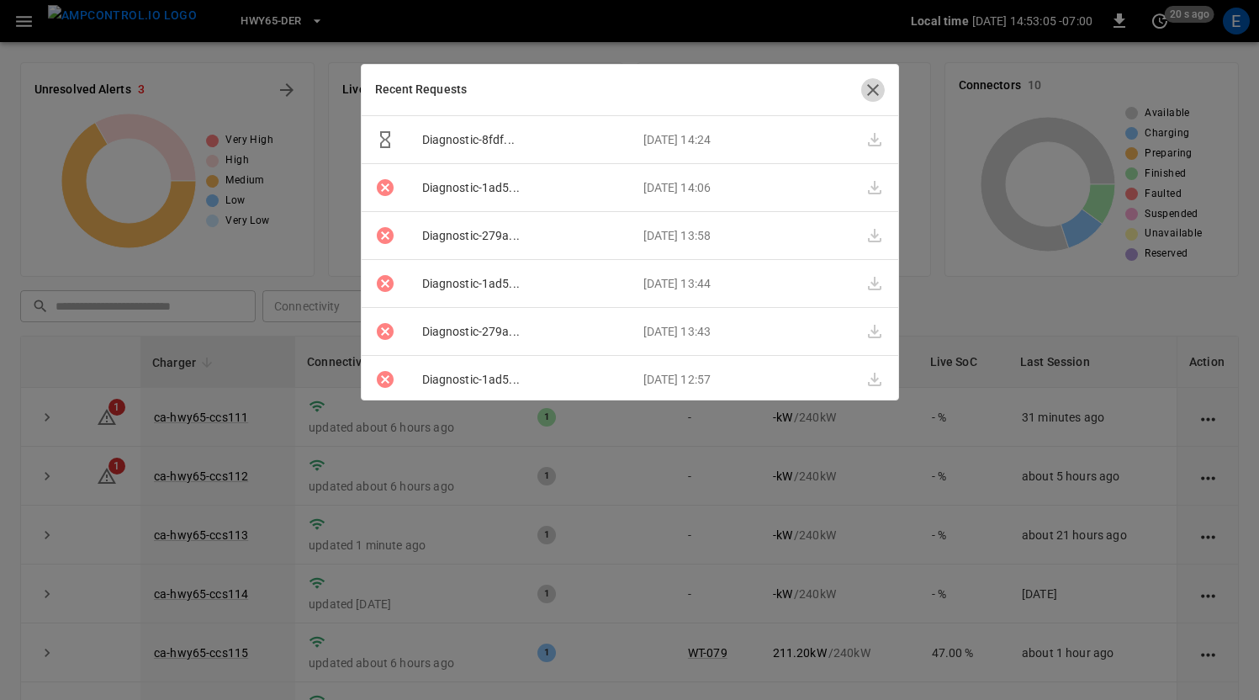
drag, startPoint x: 879, startPoint y: 93, endPoint x: 742, endPoint y: 120, distance: 138.9
click at [879, 93] on icon "button" at bounding box center [873, 90] width 20 height 20
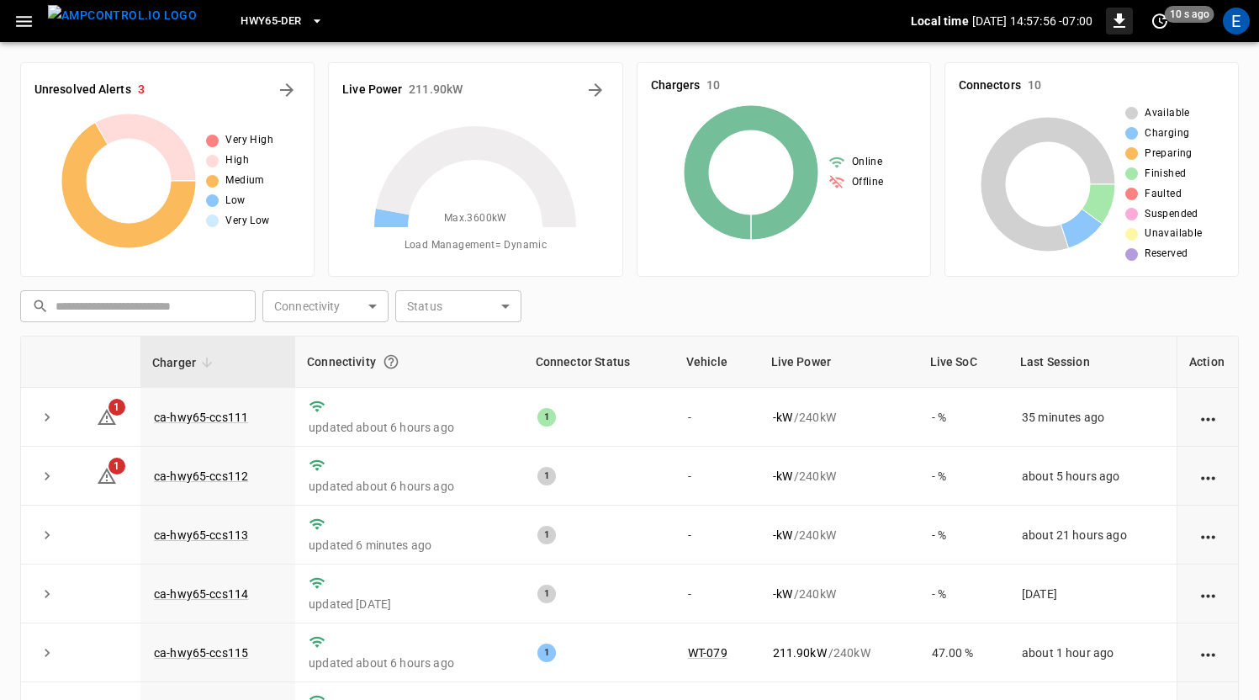
click at [1114, 24] on icon "button" at bounding box center [1119, 21] width 20 height 20
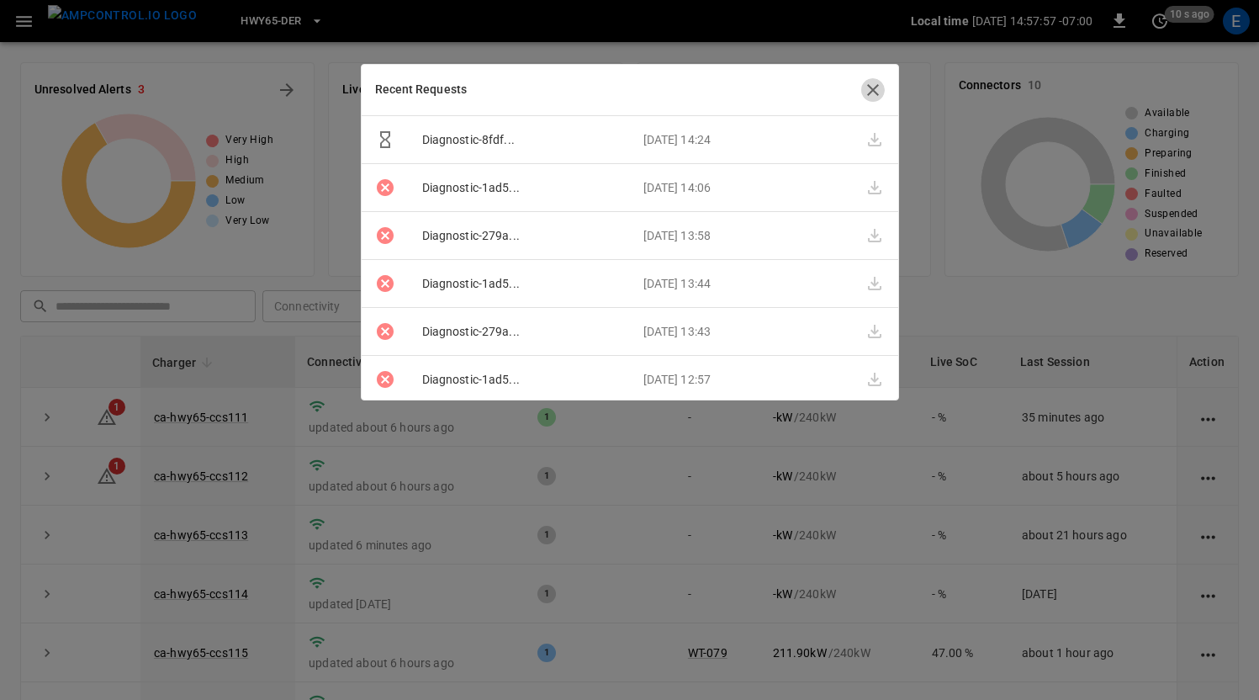
click at [868, 88] on icon "button" at bounding box center [873, 90] width 20 height 20
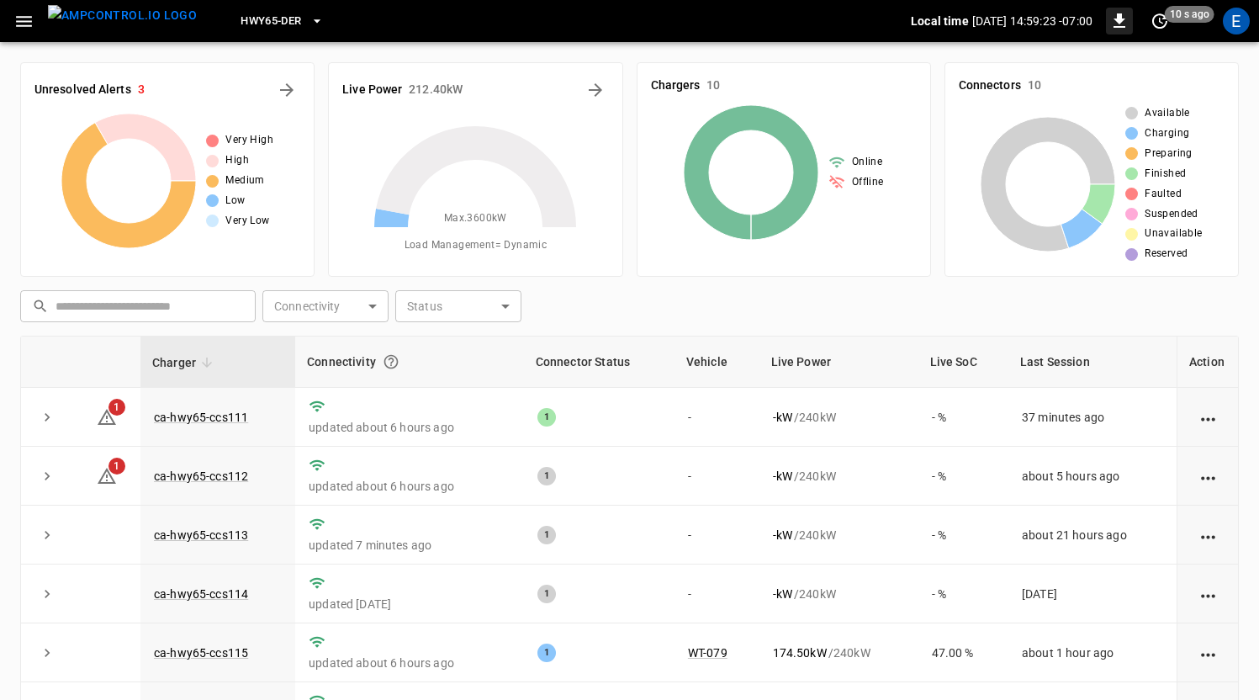
click at [1118, 20] on icon "button" at bounding box center [1119, 20] width 12 height 14
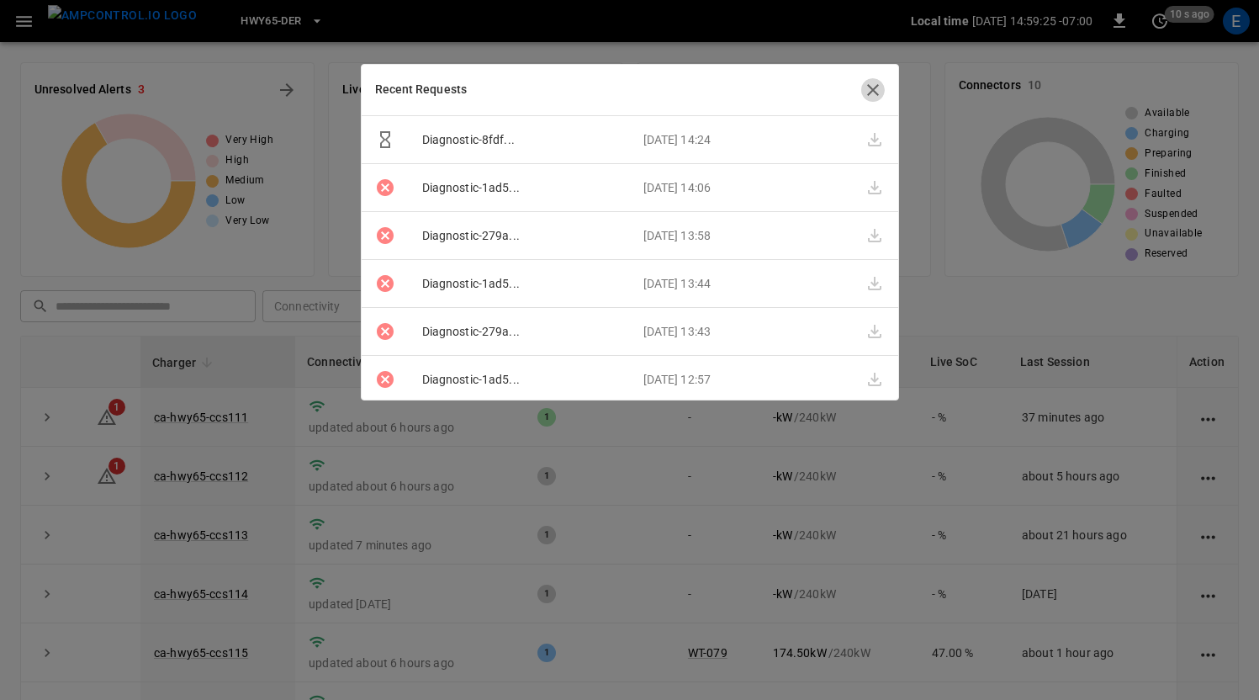
click at [871, 90] on icon "button" at bounding box center [873, 90] width 12 height 12
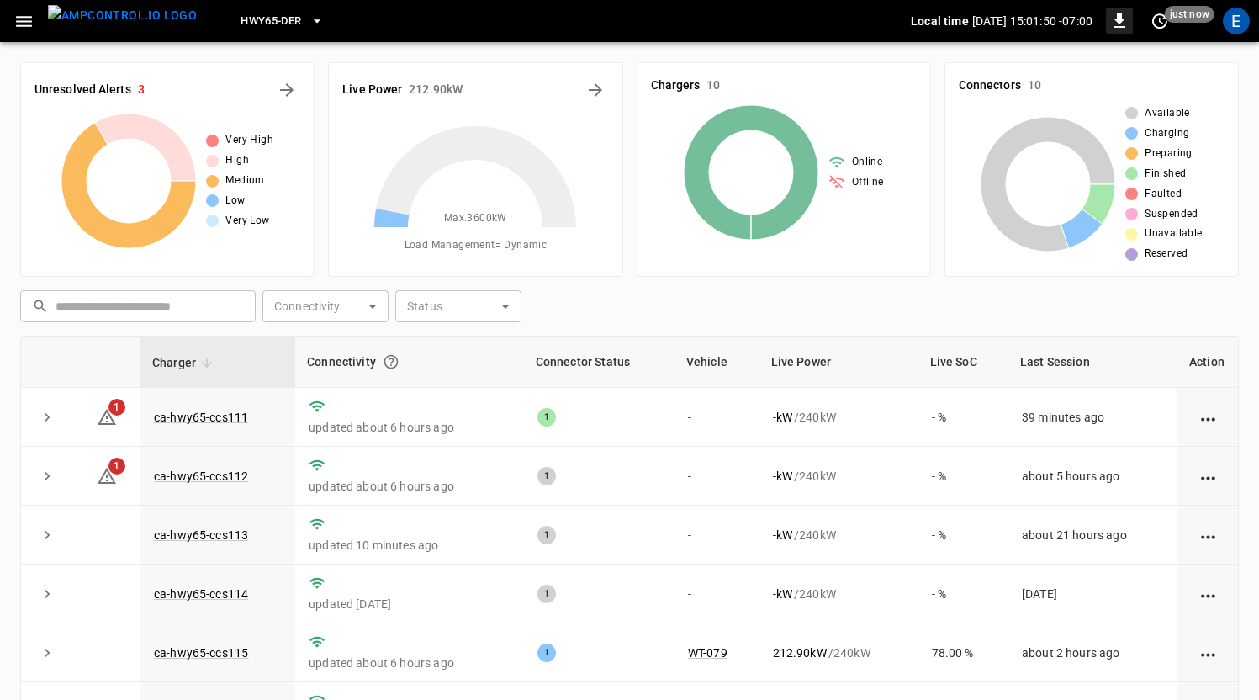
click at [1123, 23] on icon "button" at bounding box center [1119, 21] width 20 height 20
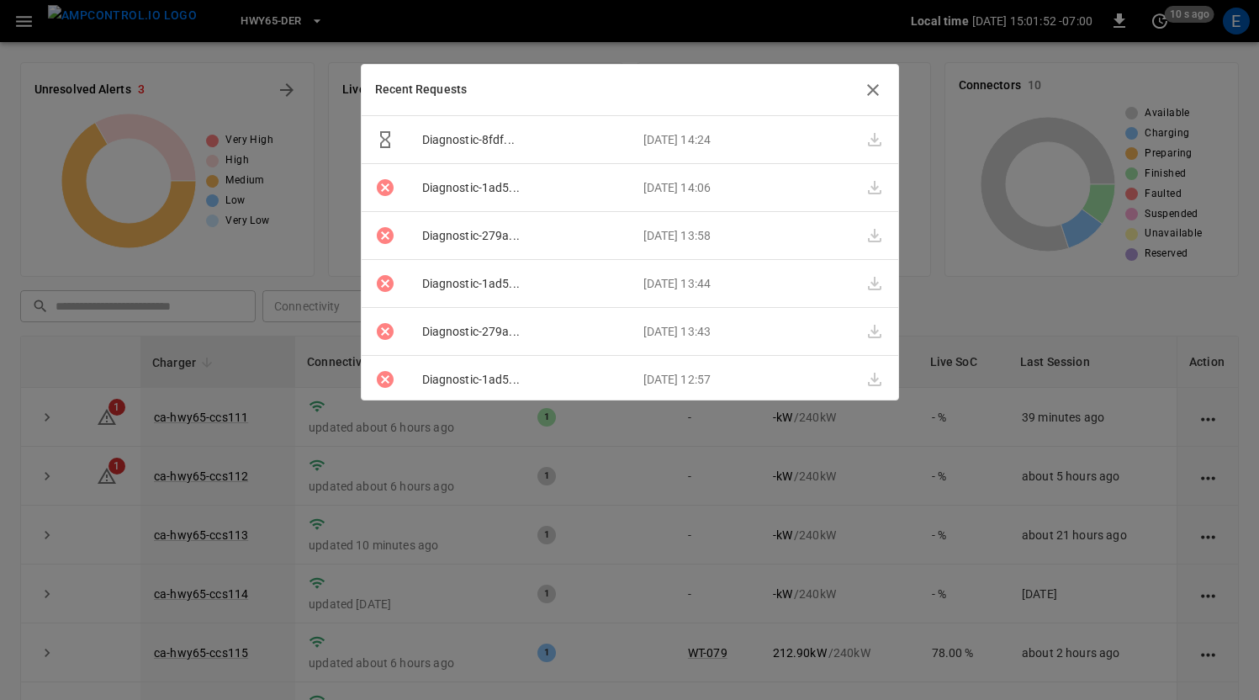
click at [854, 91] on div "Recent Requests" at bounding box center [630, 90] width 536 height 51
click at [872, 86] on icon "button" at bounding box center [873, 90] width 20 height 20
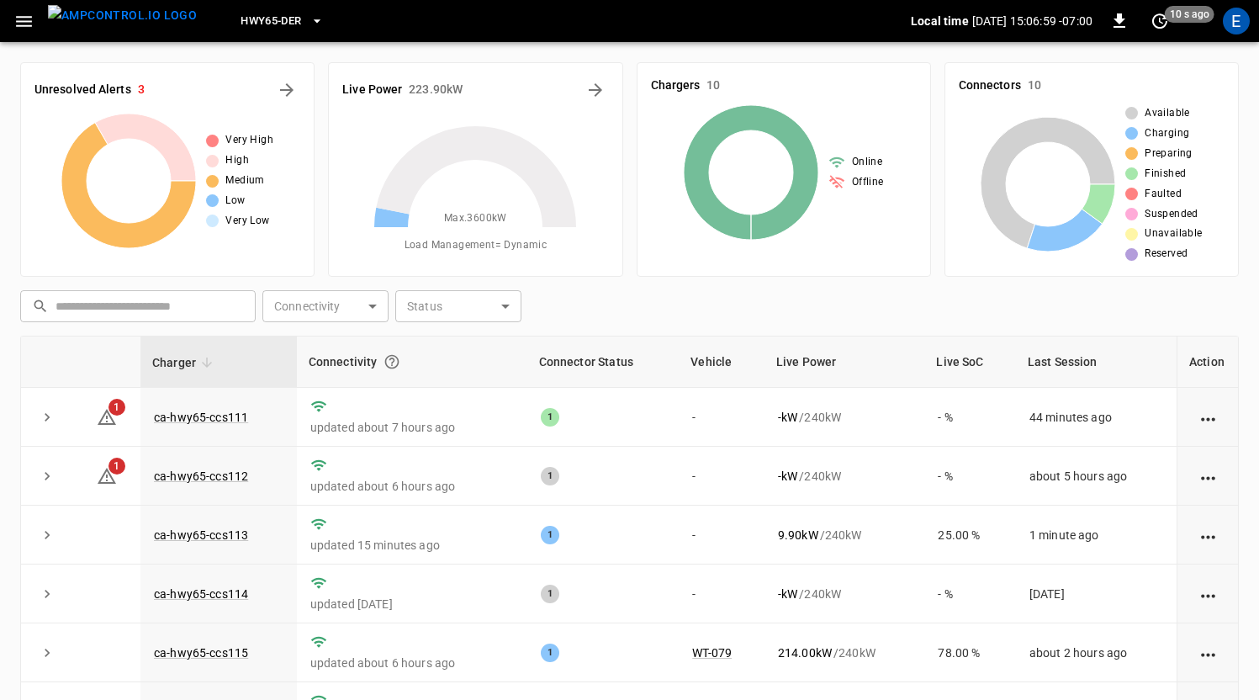
scroll to position [1, 0]
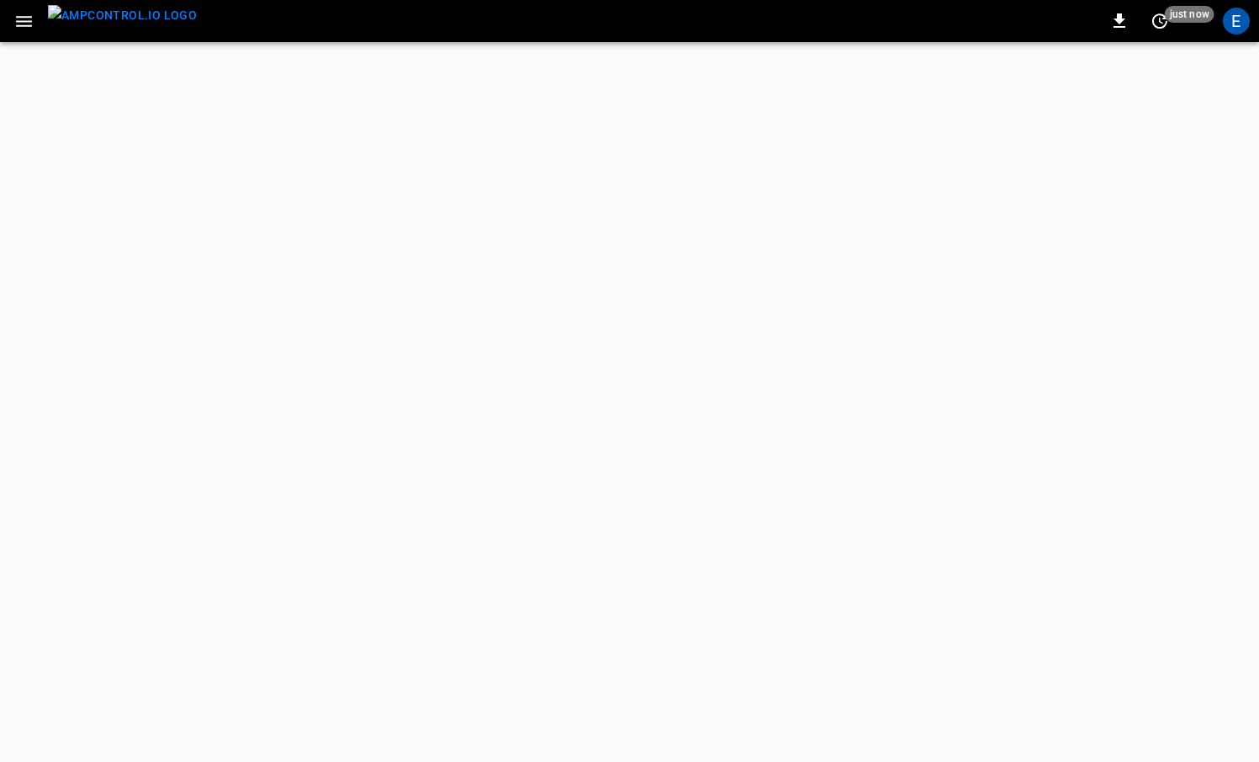
click at [108, 26] on img "menu" at bounding box center [122, 15] width 149 height 21
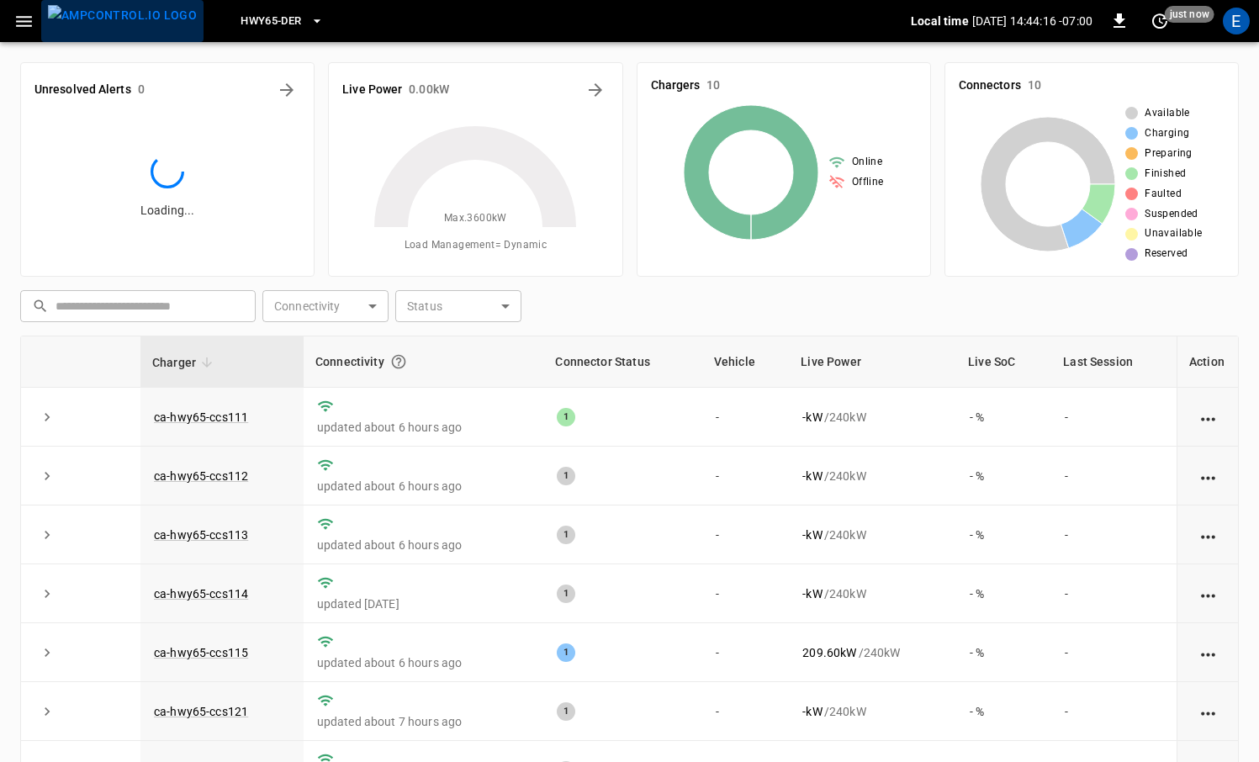
click at [123, 25] on img "menu" at bounding box center [122, 15] width 149 height 21
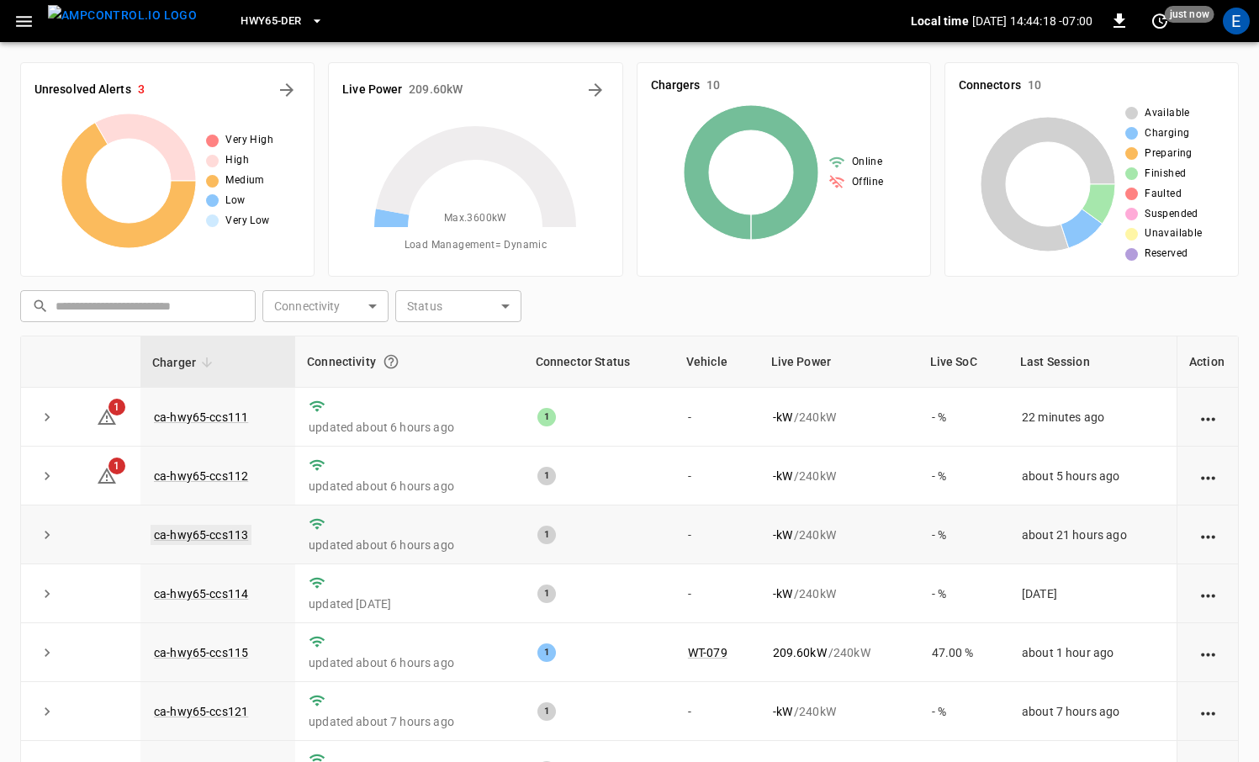
click at [243, 528] on link "ca-hwy65-ccs113" at bounding box center [201, 535] width 101 height 20
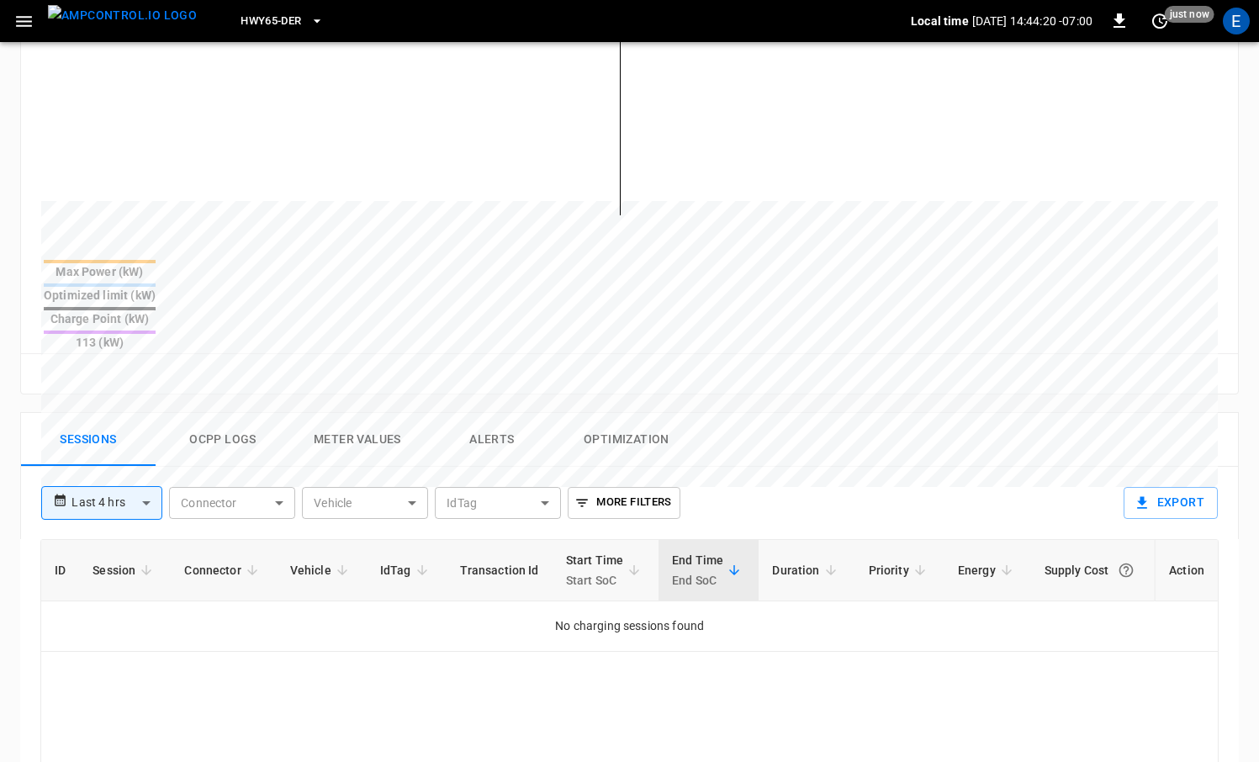
scroll to position [539, 0]
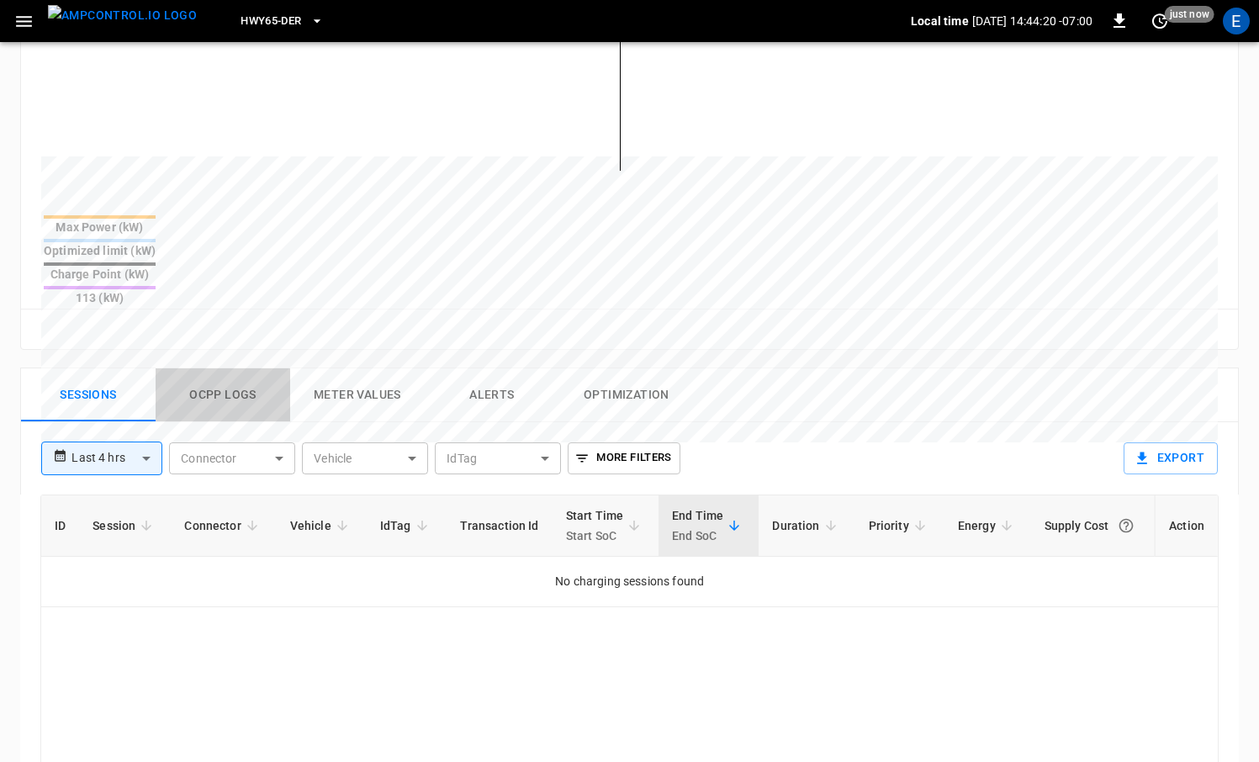
click at [234, 368] on button "Ocpp logs" at bounding box center [223, 395] width 135 height 54
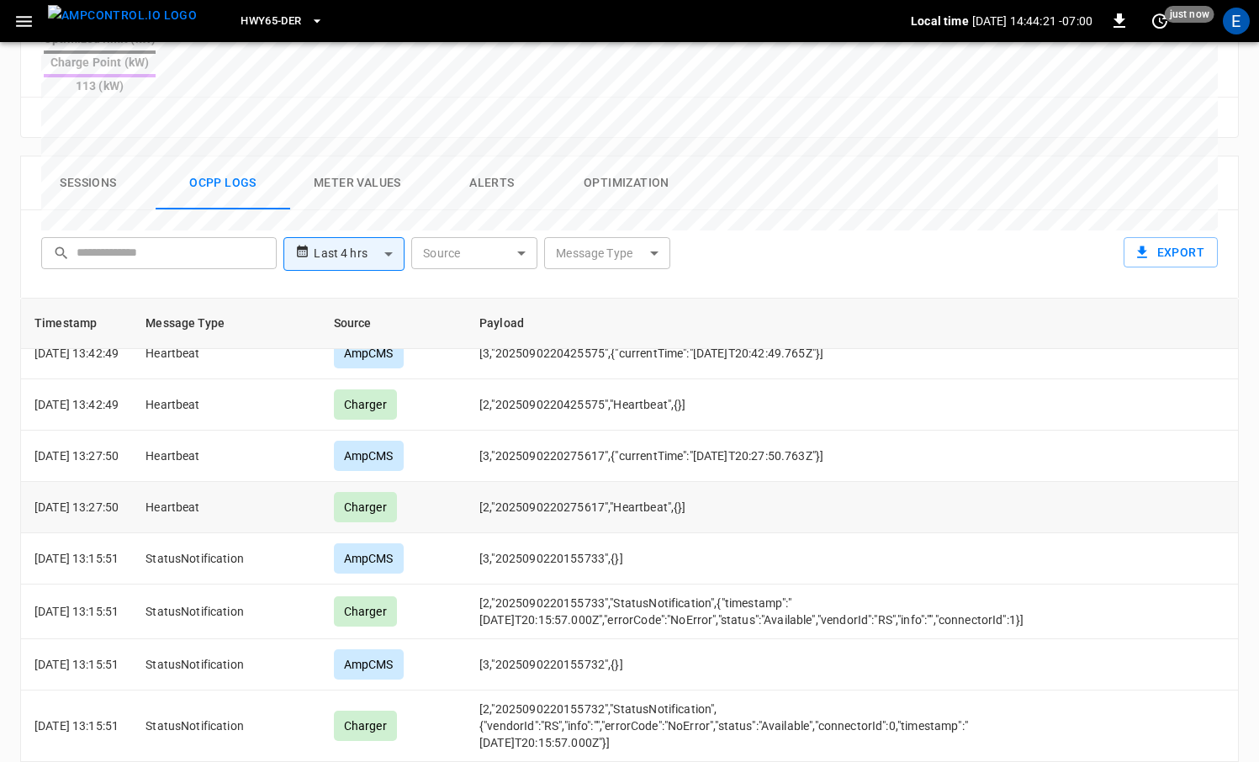
scroll to position [828, 0]
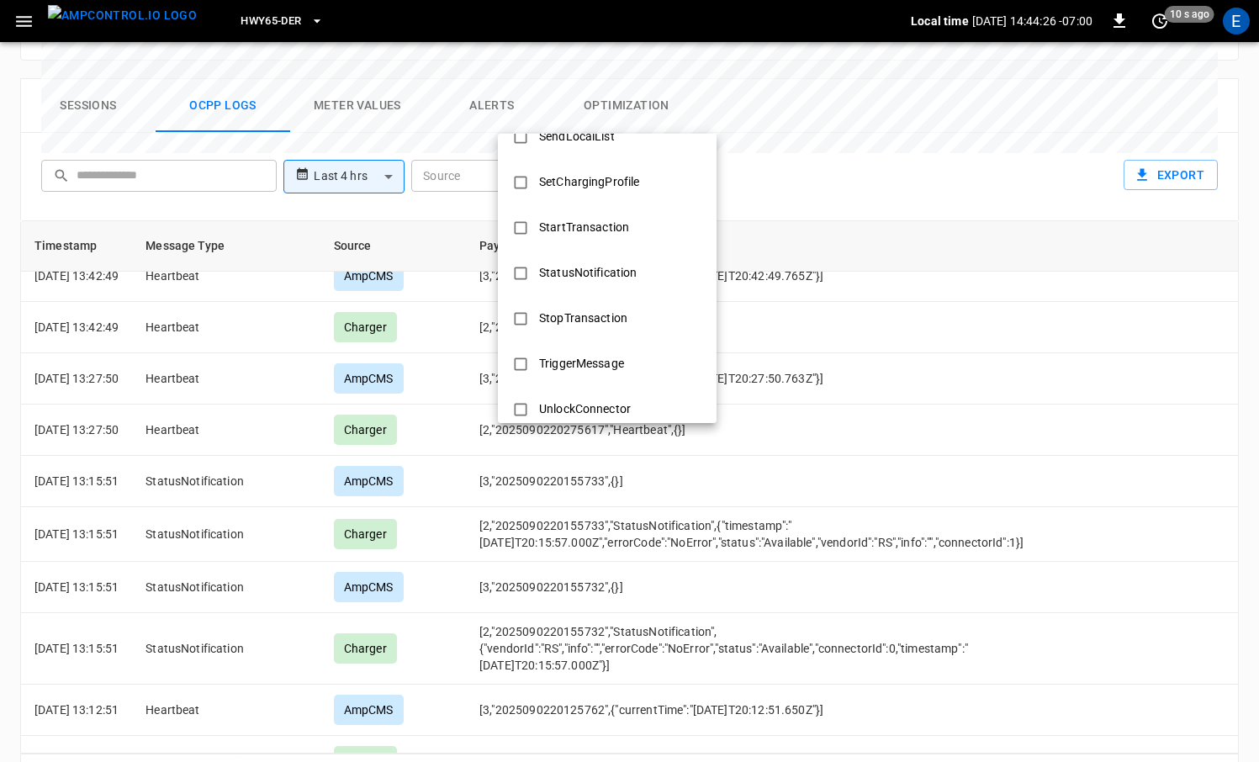
scroll to position [738, 0]
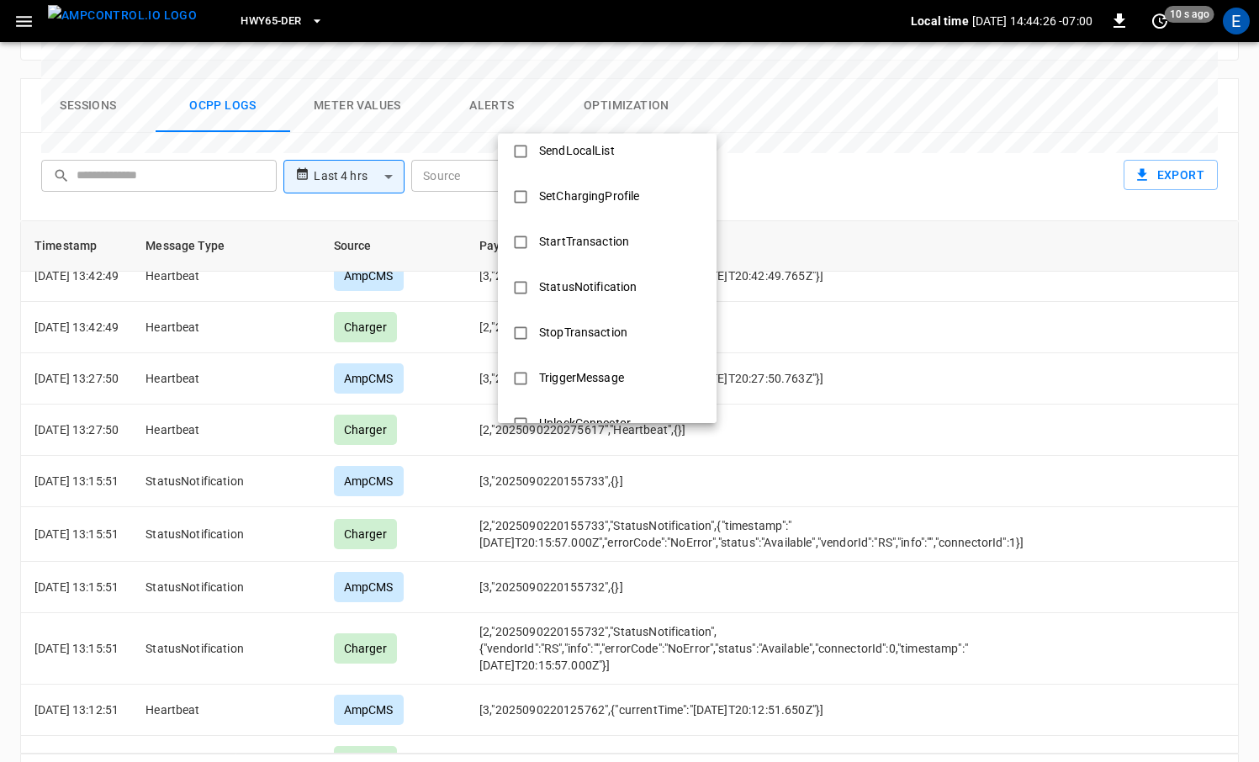
click at [636, 349] on li "StopTransaction" at bounding box center [607, 332] width 219 height 45
type input "**********"
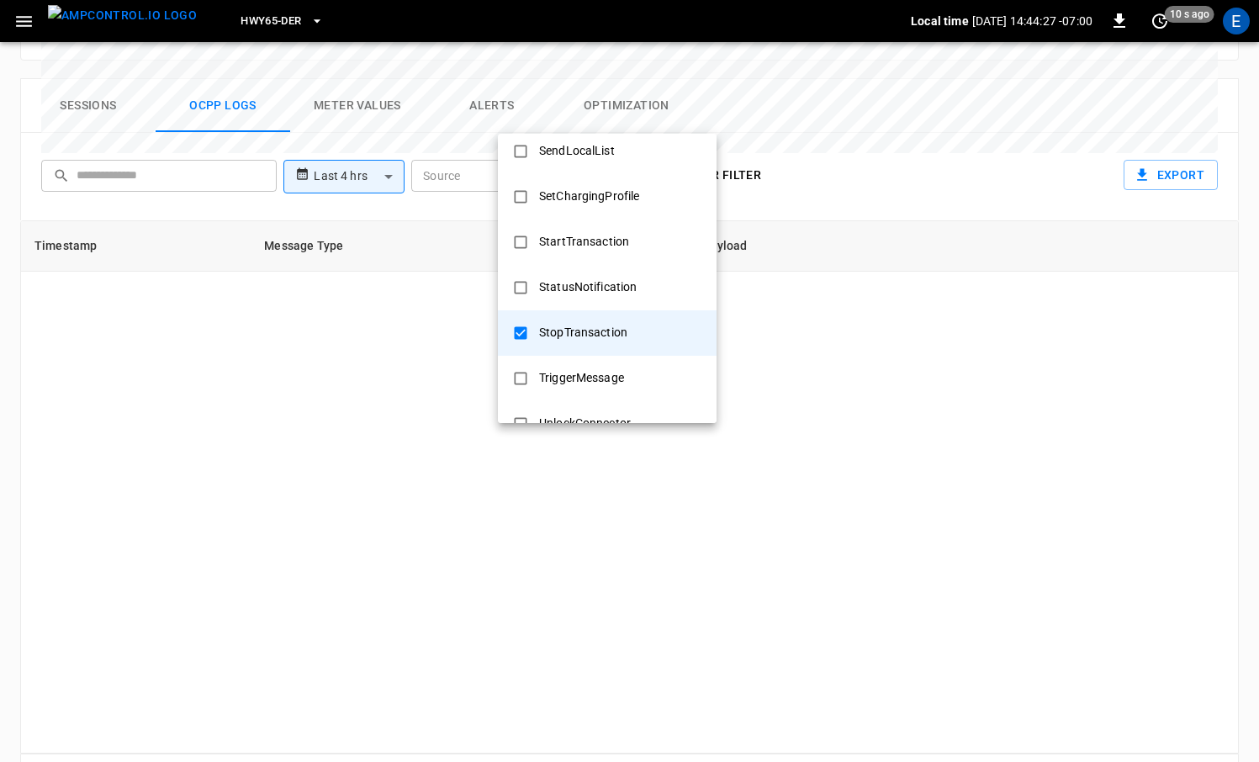
scroll to position [0, 0]
click at [392, 133] on div at bounding box center [629, 381] width 1259 height 762
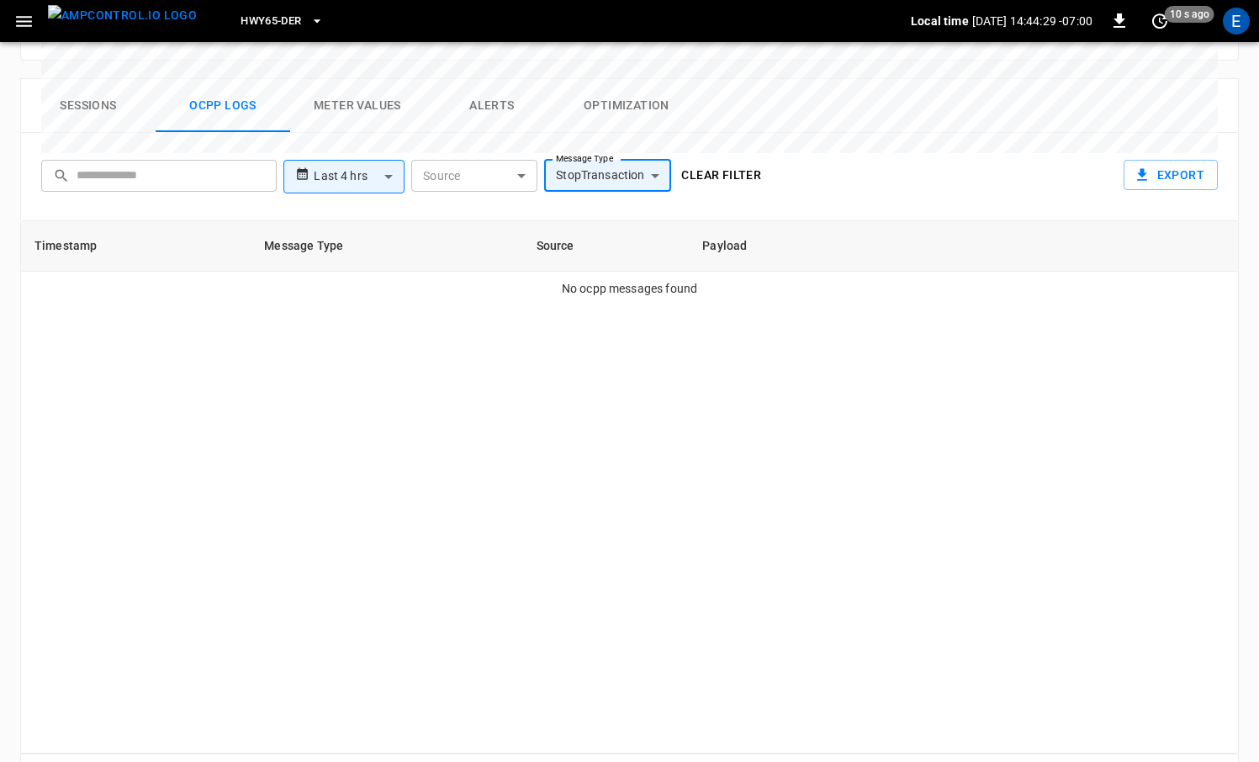
click at [382, 124] on div "Authorize BootNotification ChangeAvailability ChangeConfiguration ClearCache Cl…" at bounding box center [629, 381] width 1259 height 762
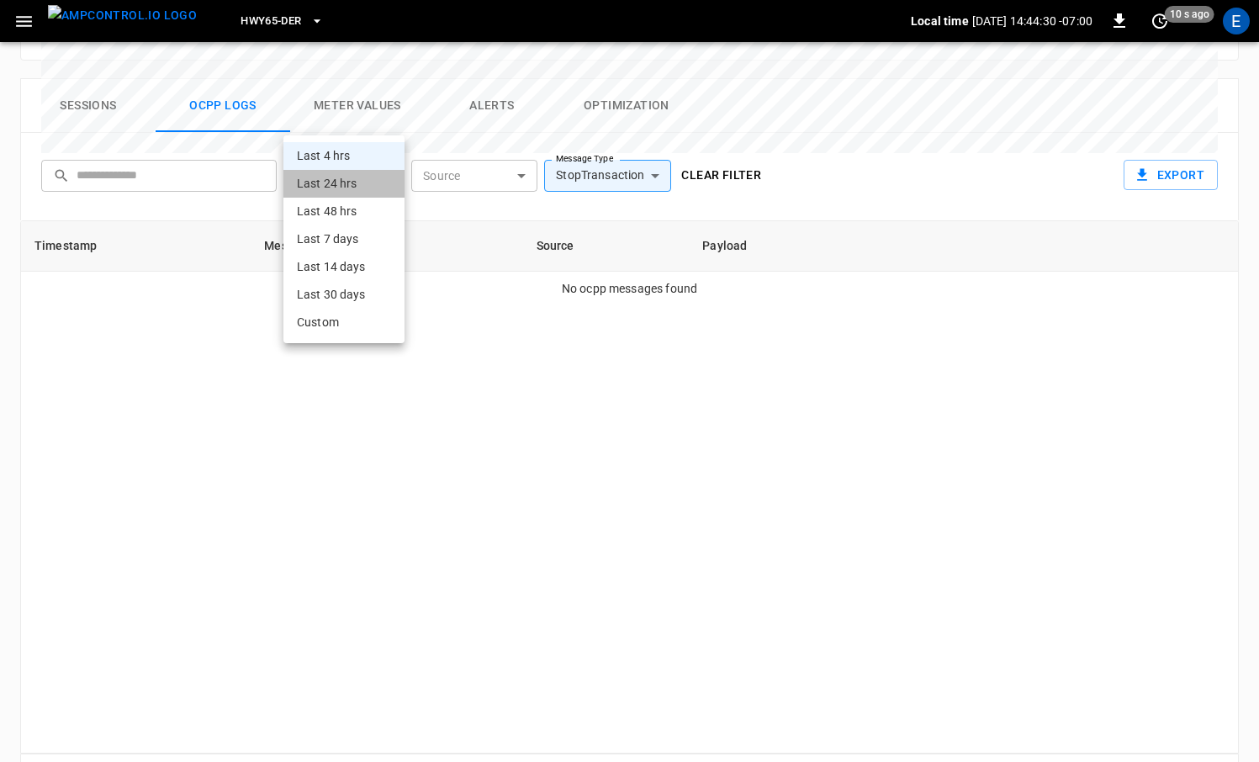
click at [363, 187] on li "Last 24 hrs" at bounding box center [343, 184] width 121 height 28
type input "**********"
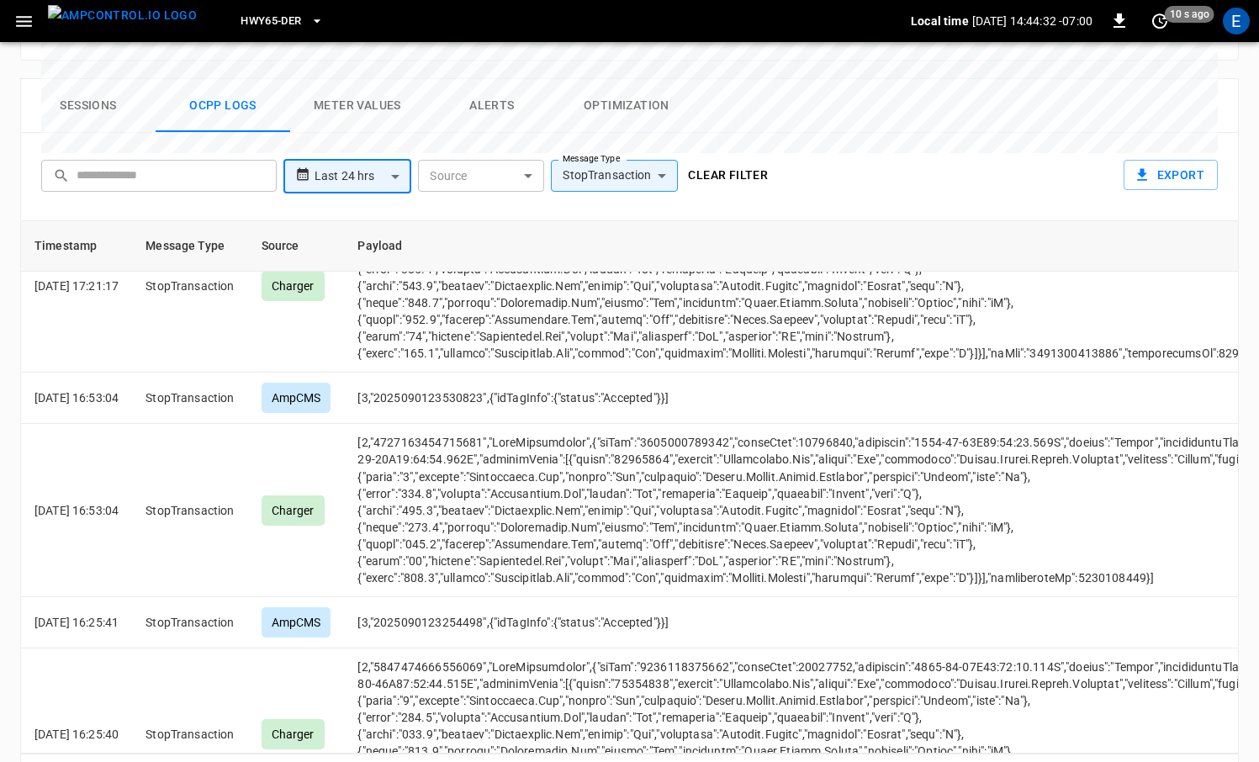
scroll to position [1377, 0]
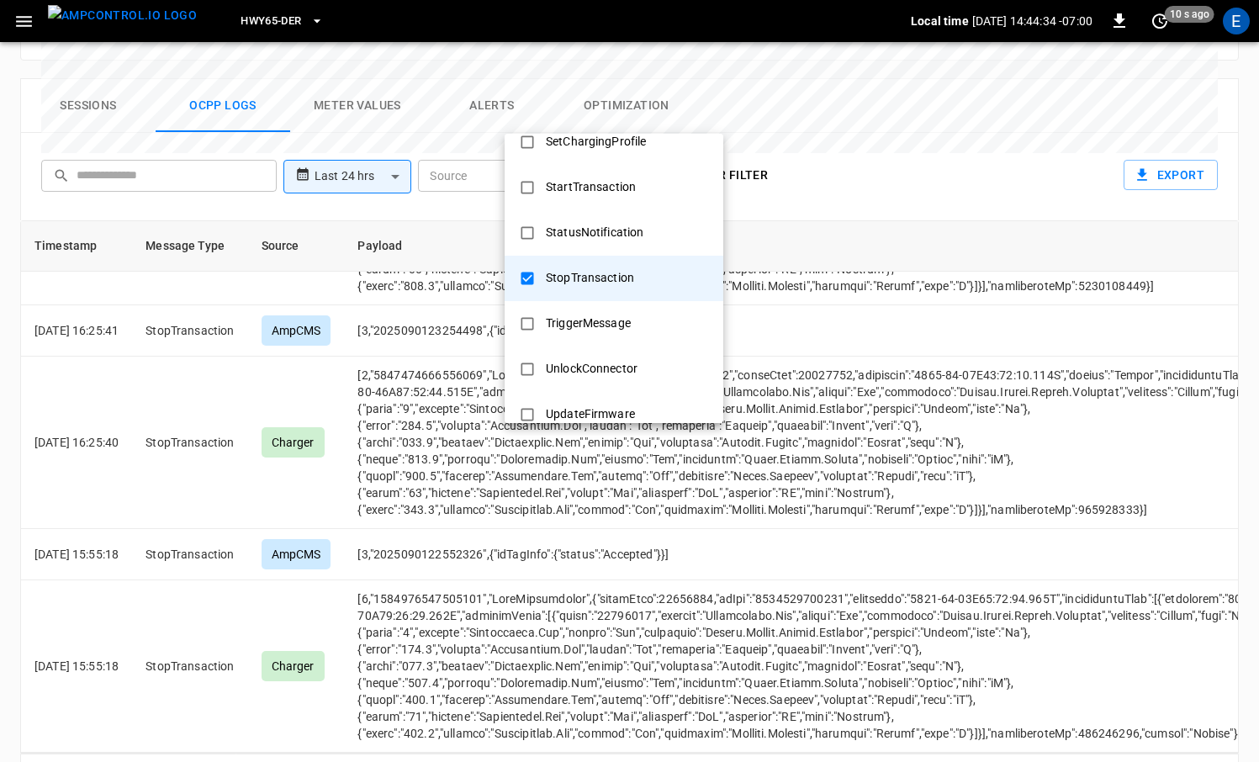
click at [747, 121] on div at bounding box center [629, 381] width 1259 height 762
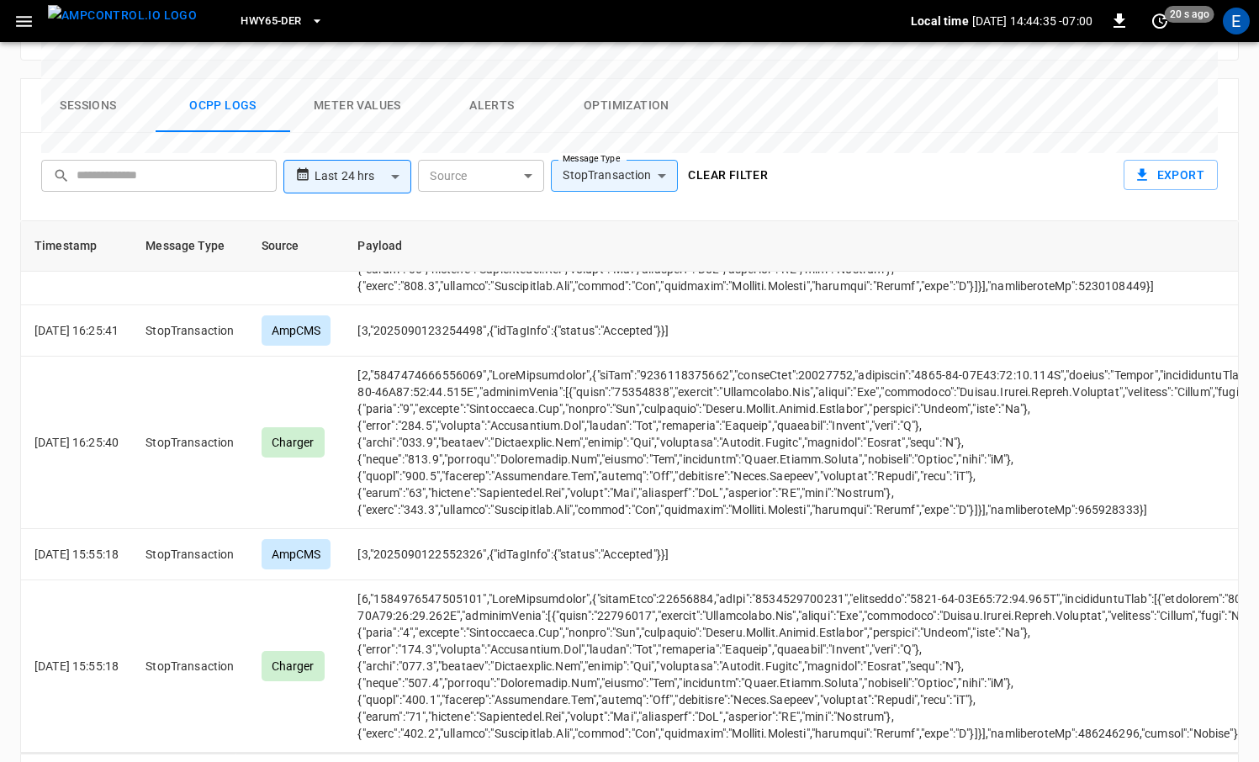
click at [718, 160] on button "Clear filter" at bounding box center [727, 175] width 93 height 31
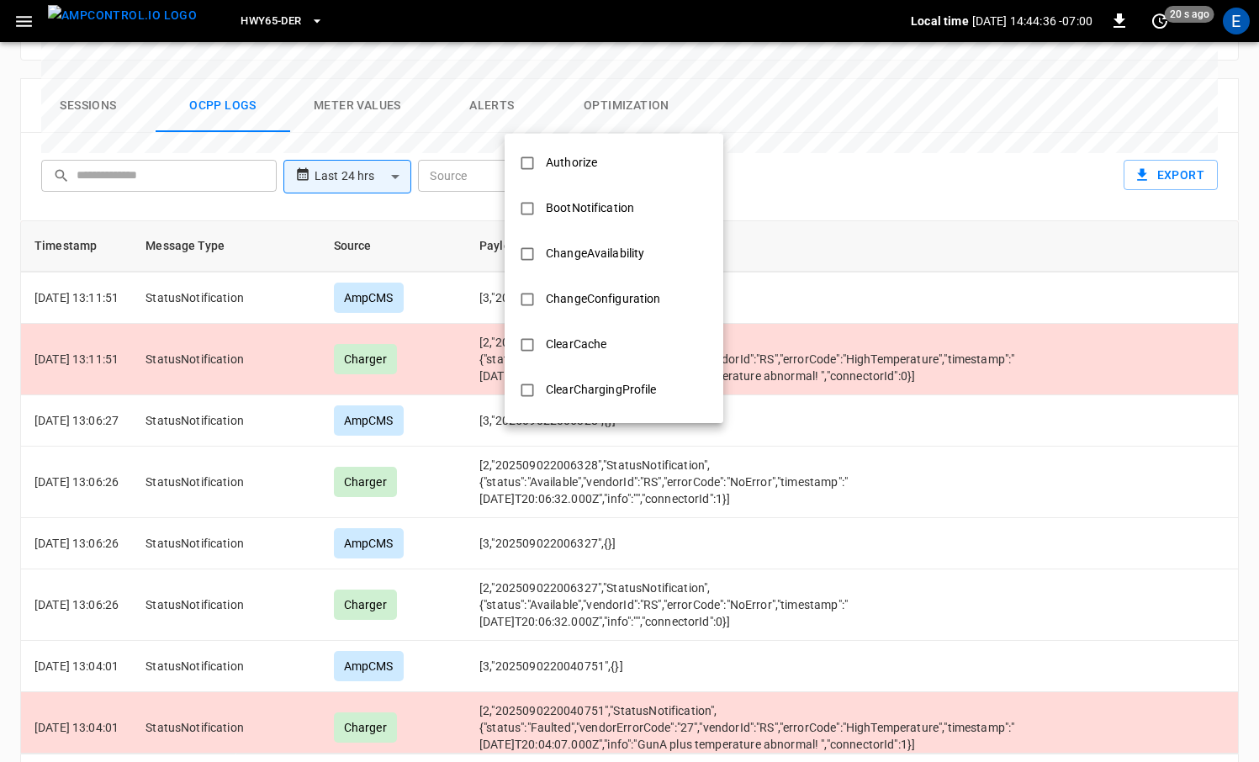
click at [917, 346] on div at bounding box center [629, 381] width 1259 height 762
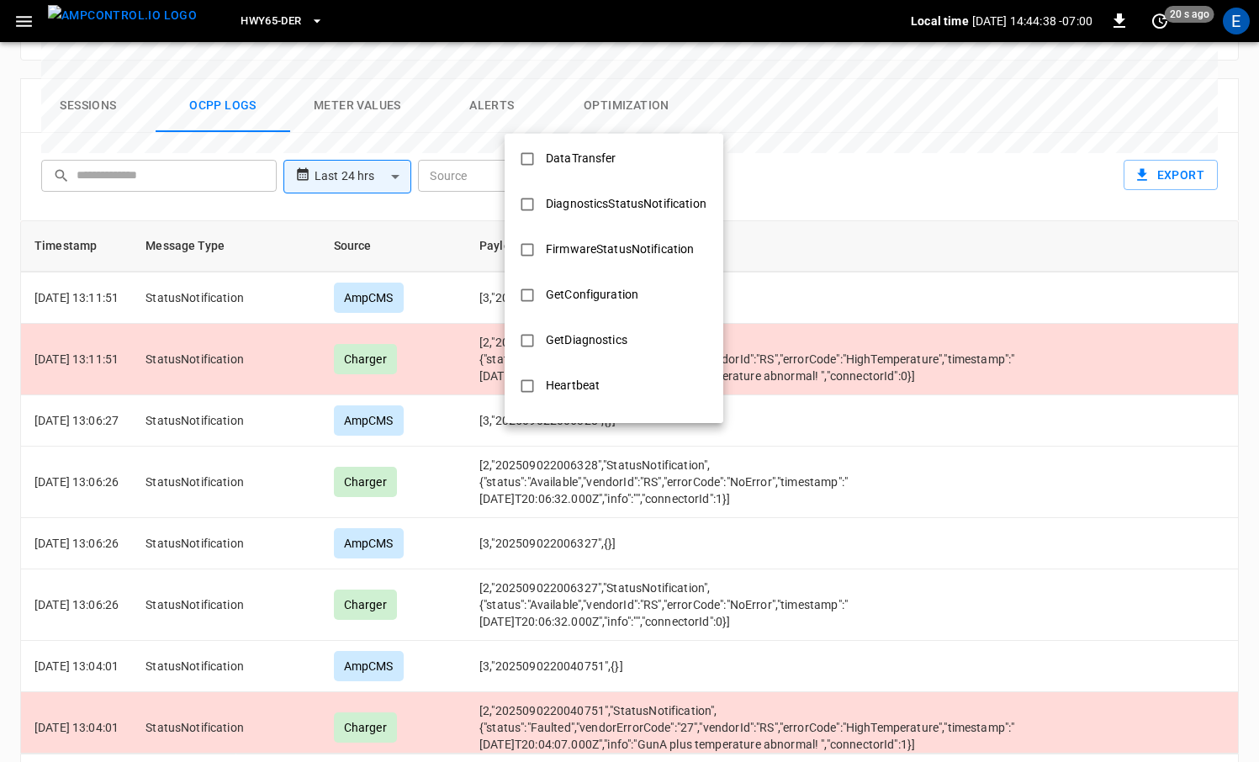
scroll to position [814, 0]
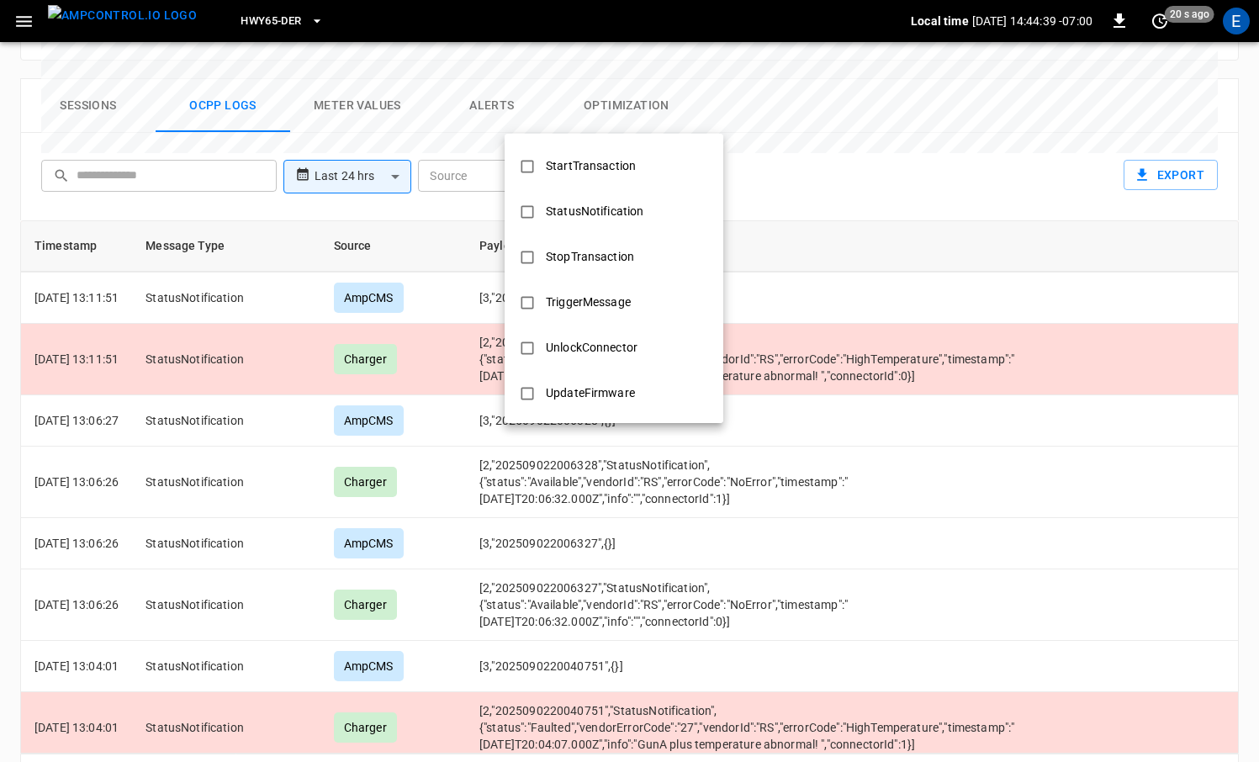
click at [610, 221] on div "StatusNotification" at bounding box center [595, 211] width 118 height 31
type input "**********"
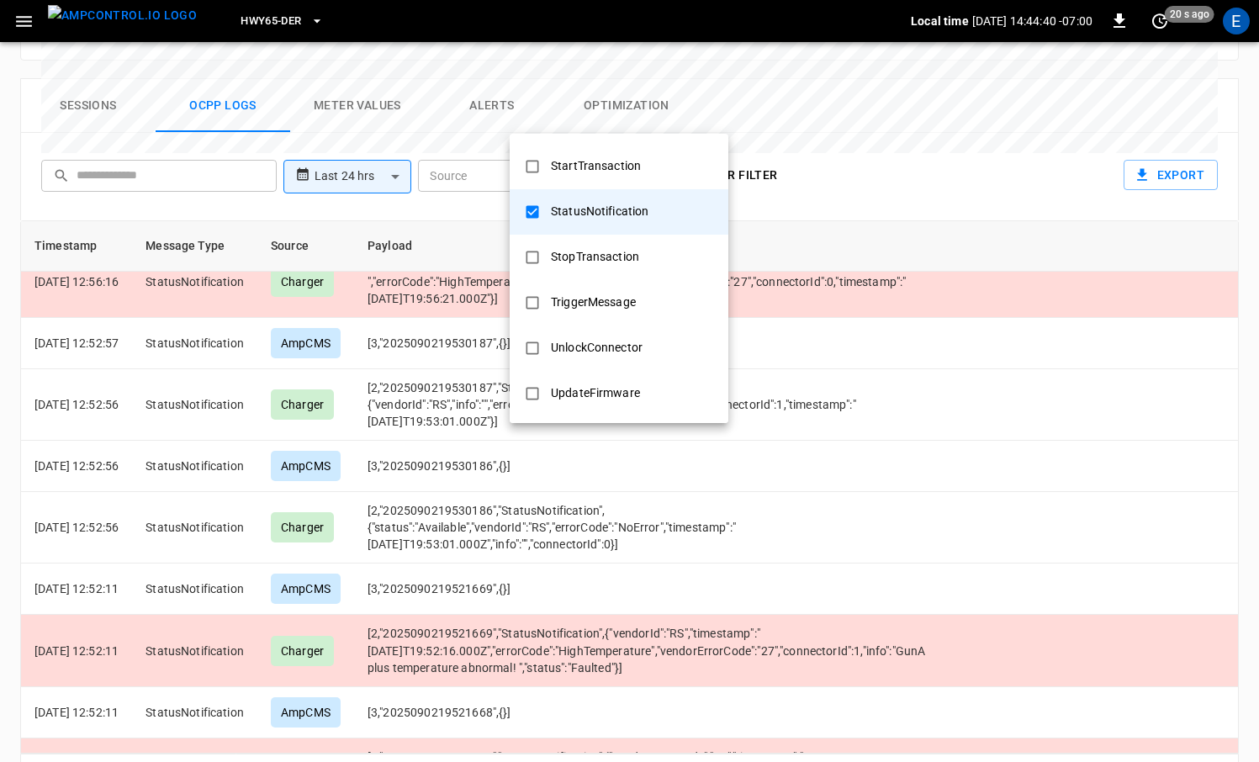
click at [867, 479] on div at bounding box center [629, 381] width 1259 height 762
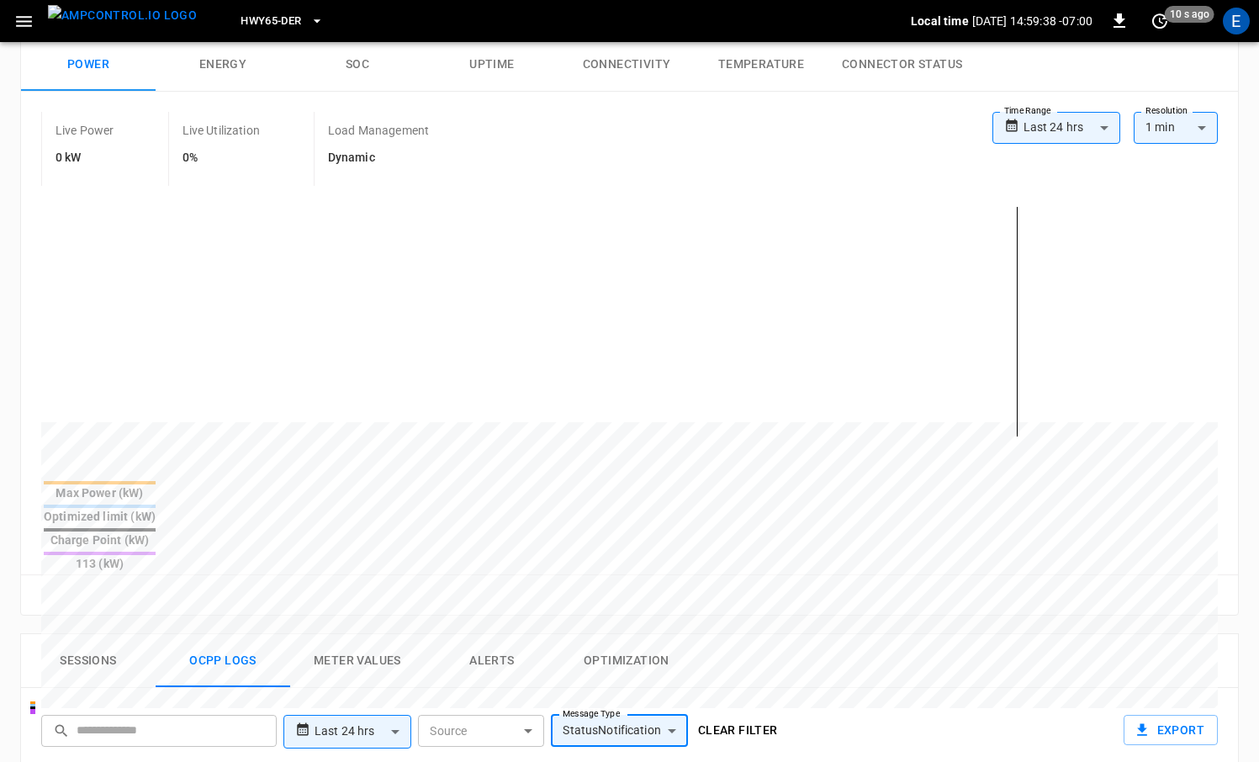
scroll to position [441, 0]
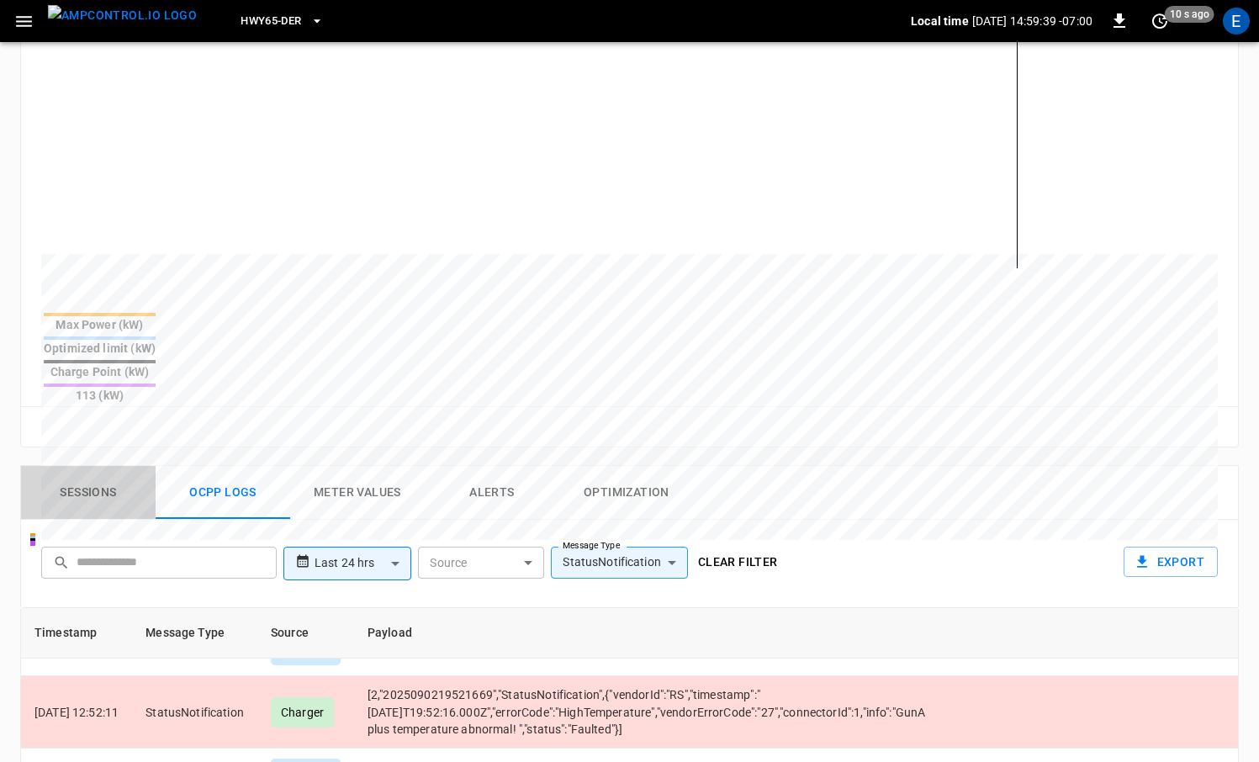
click at [87, 466] on button "Sessions" at bounding box center [88, 493] width 135 height 54
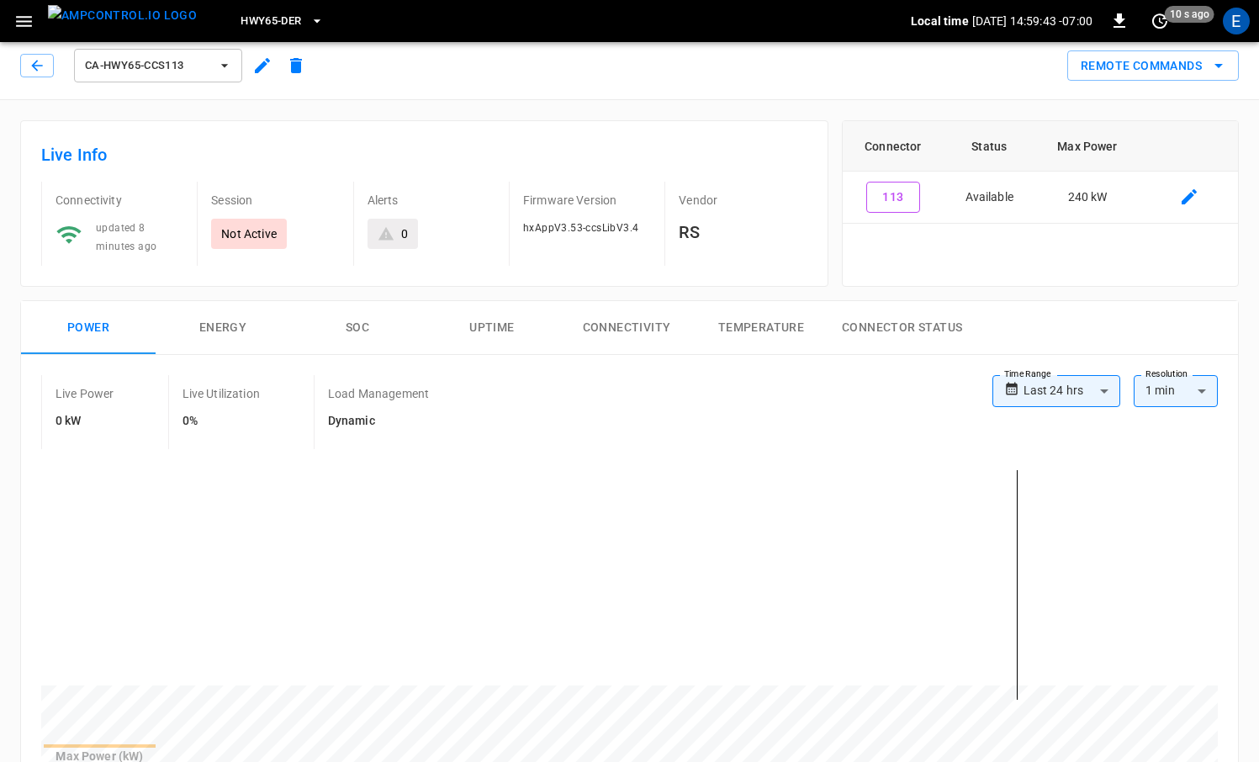
scroll to position [0, 0]
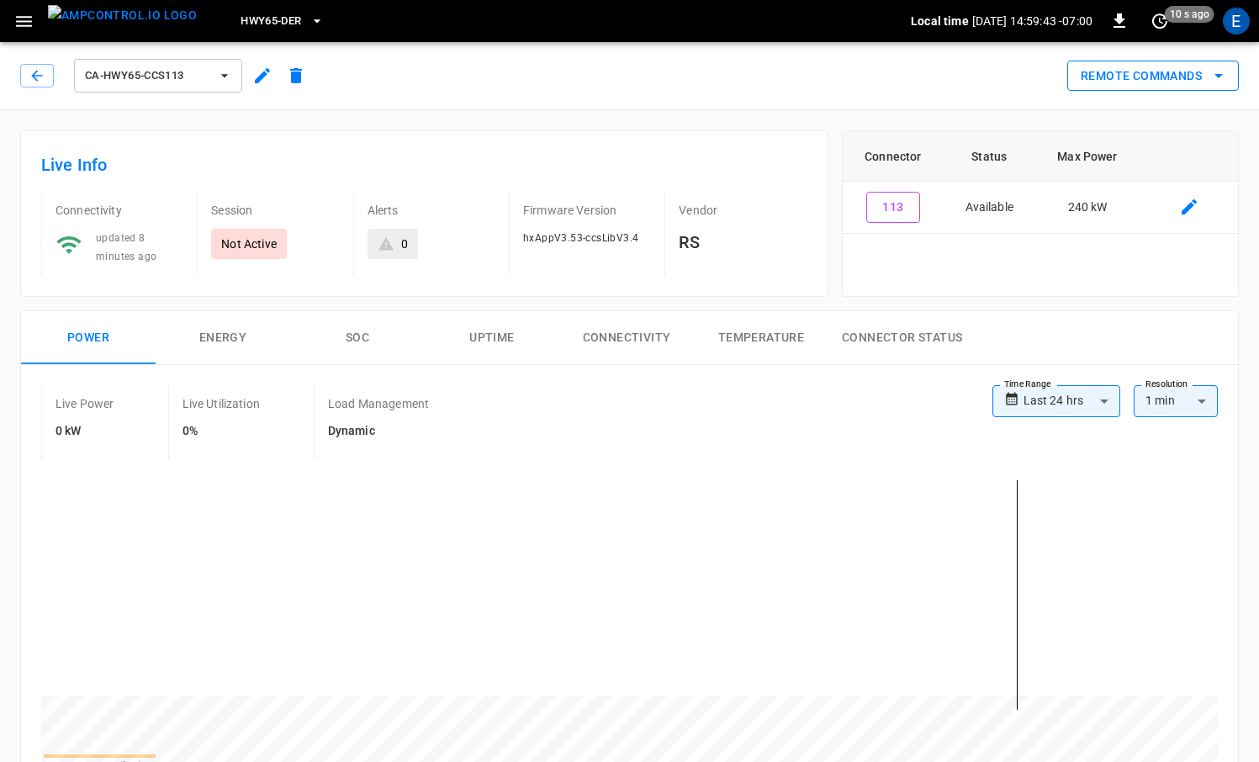
click at [1195, 78] on button "Remote Commands" at bounding box center [1153, 76] width 172 height 31
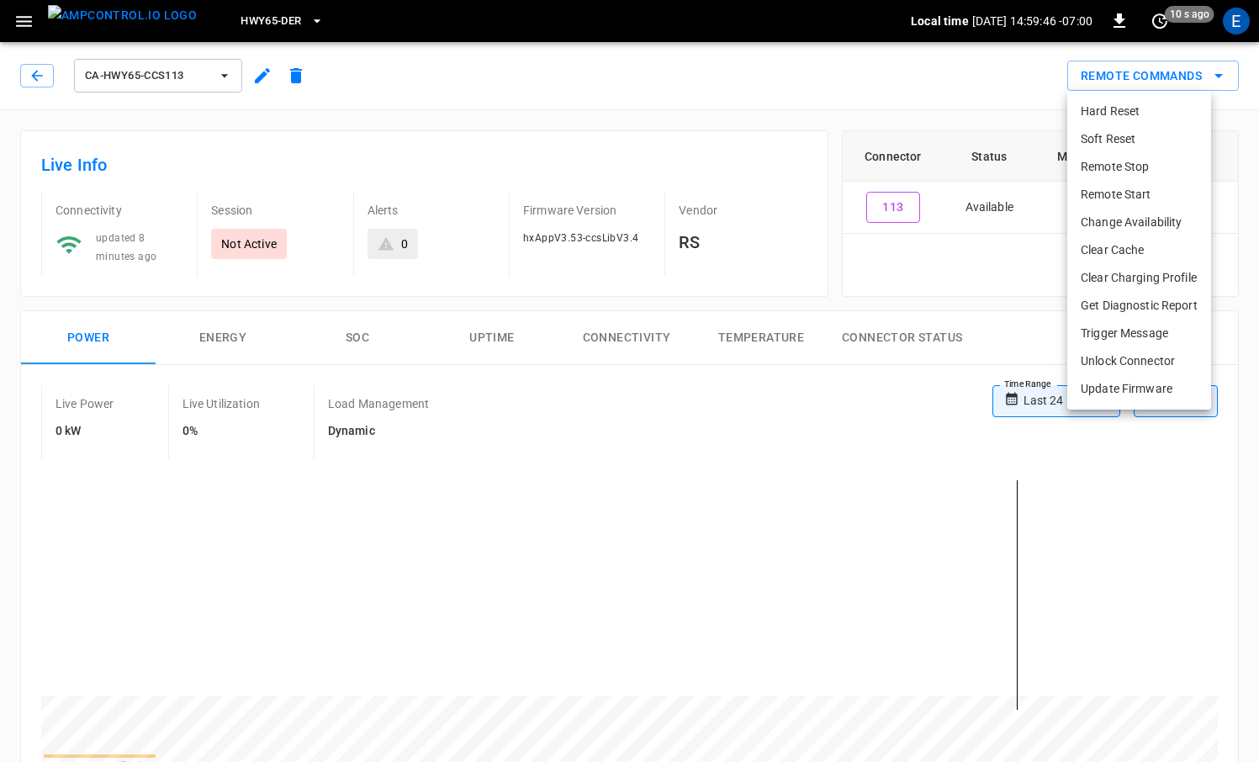
click at [750, 454] on div at bounding box center [629, 381] width 1259 height 762
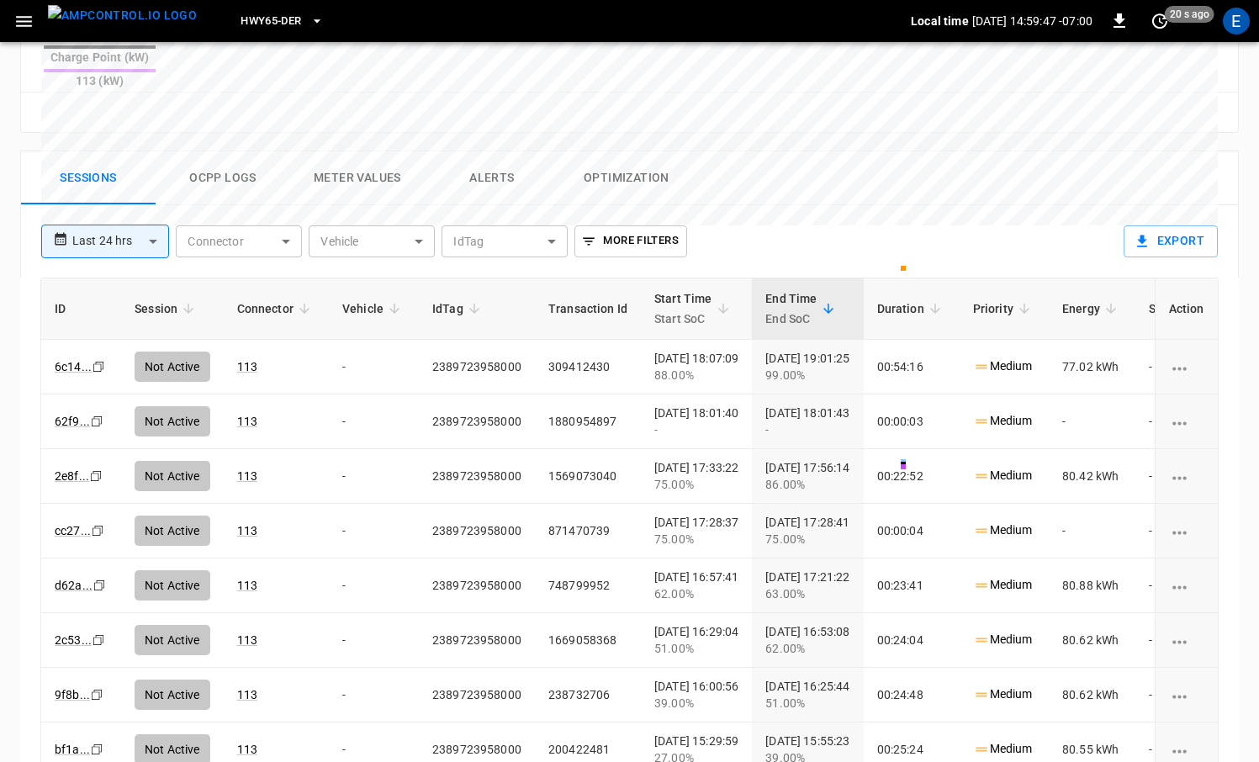
scroll to position [813, 0]
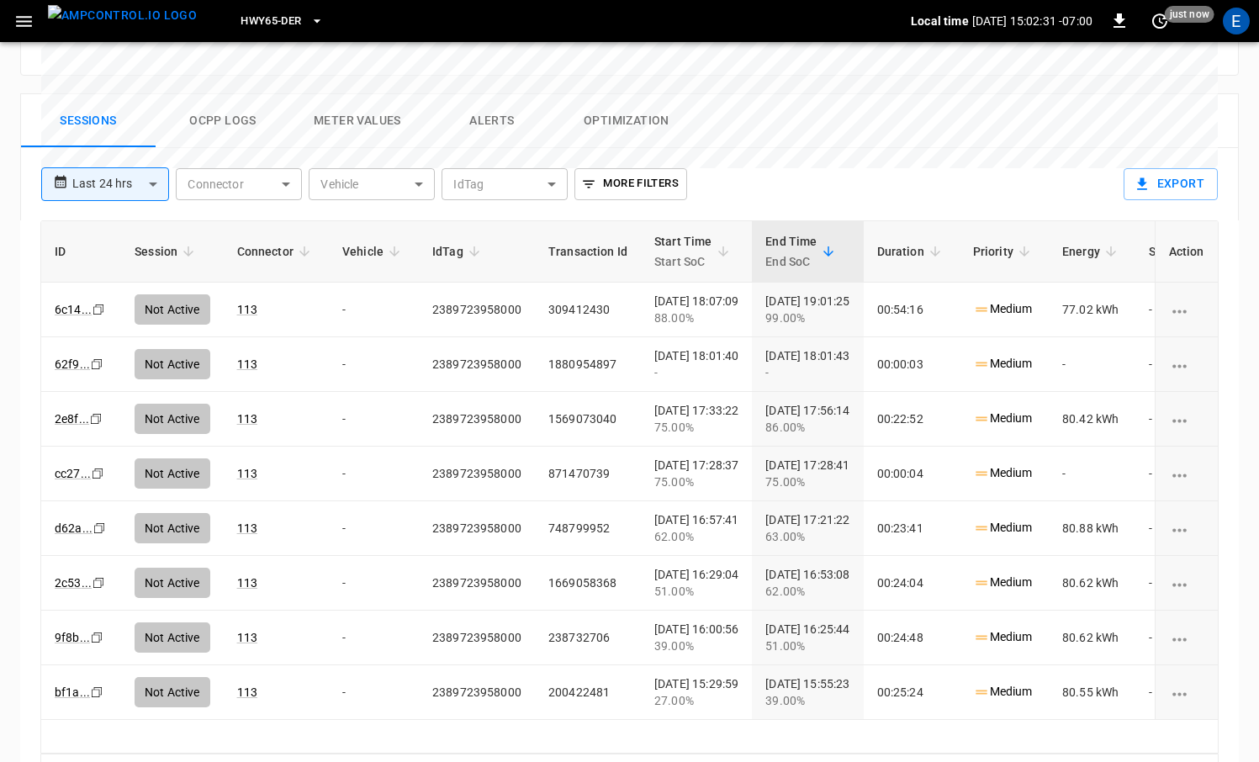
click at [112, 26] on img "menu" at bounding box center [122, 15] width 149 height 21
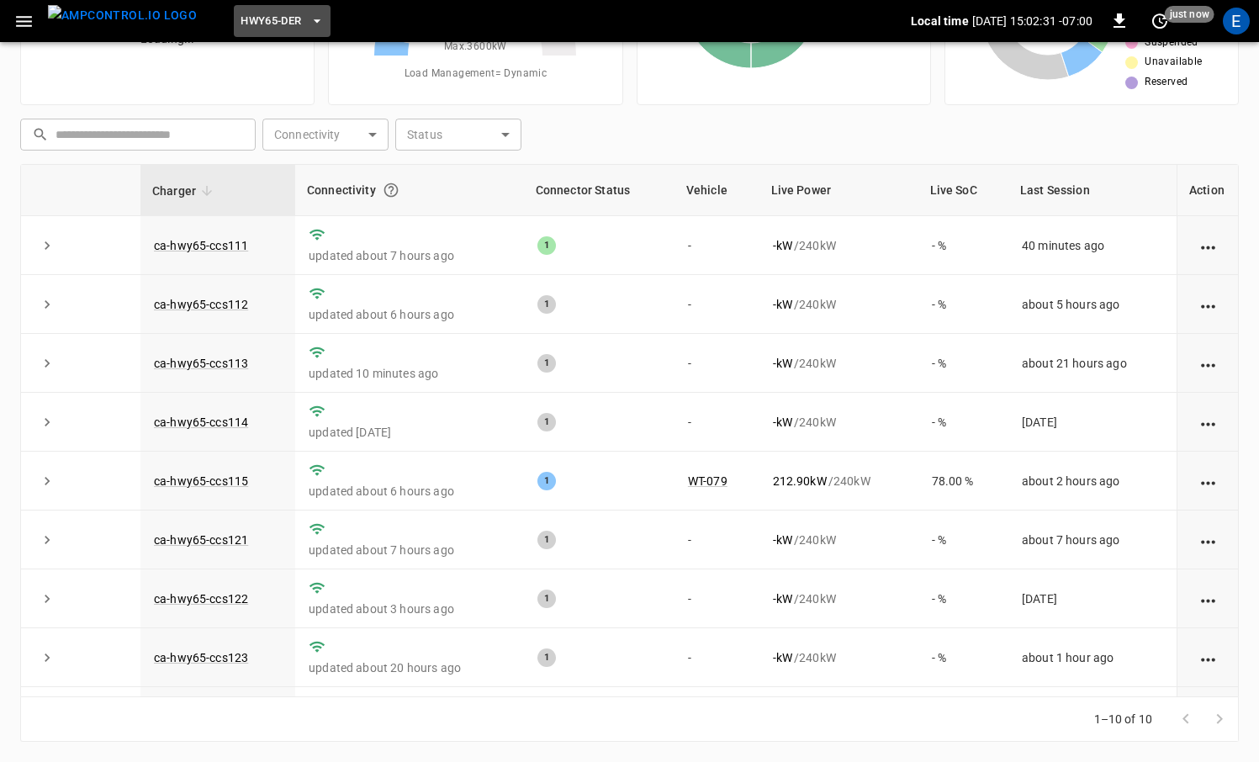
click at [242, 12] on span "HWY65-DER" at bounding box center [270, 21] width 61 height 19
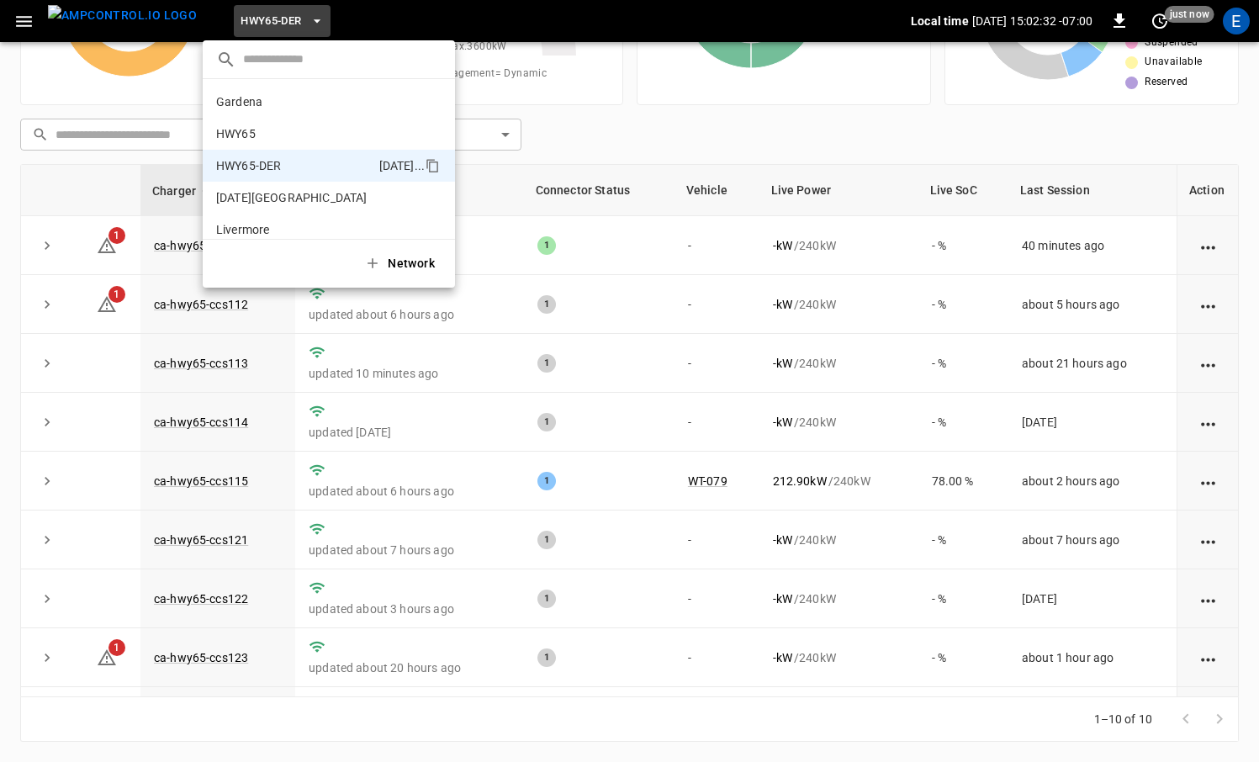
scroll to position [59, 0]
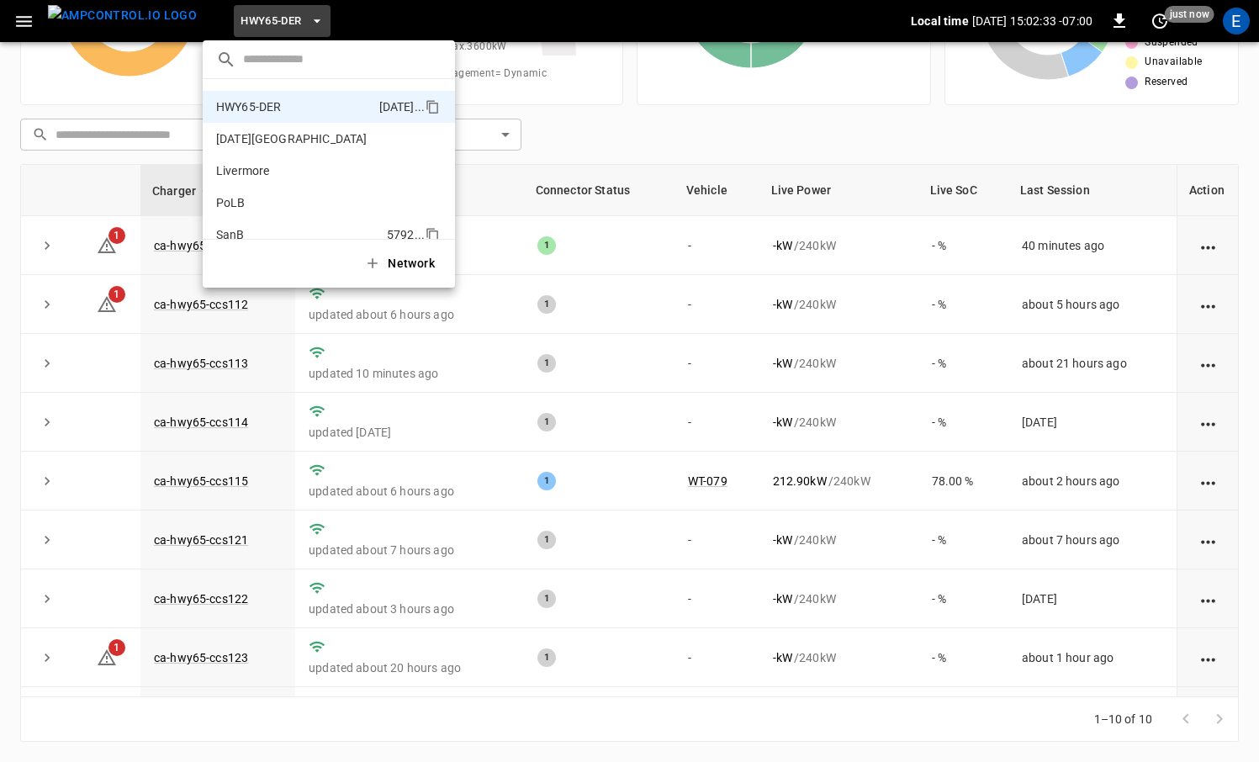
click at [277, 217] on li "PoLB 2670 ..." at bounding box center [329, 203] width 252 height 32
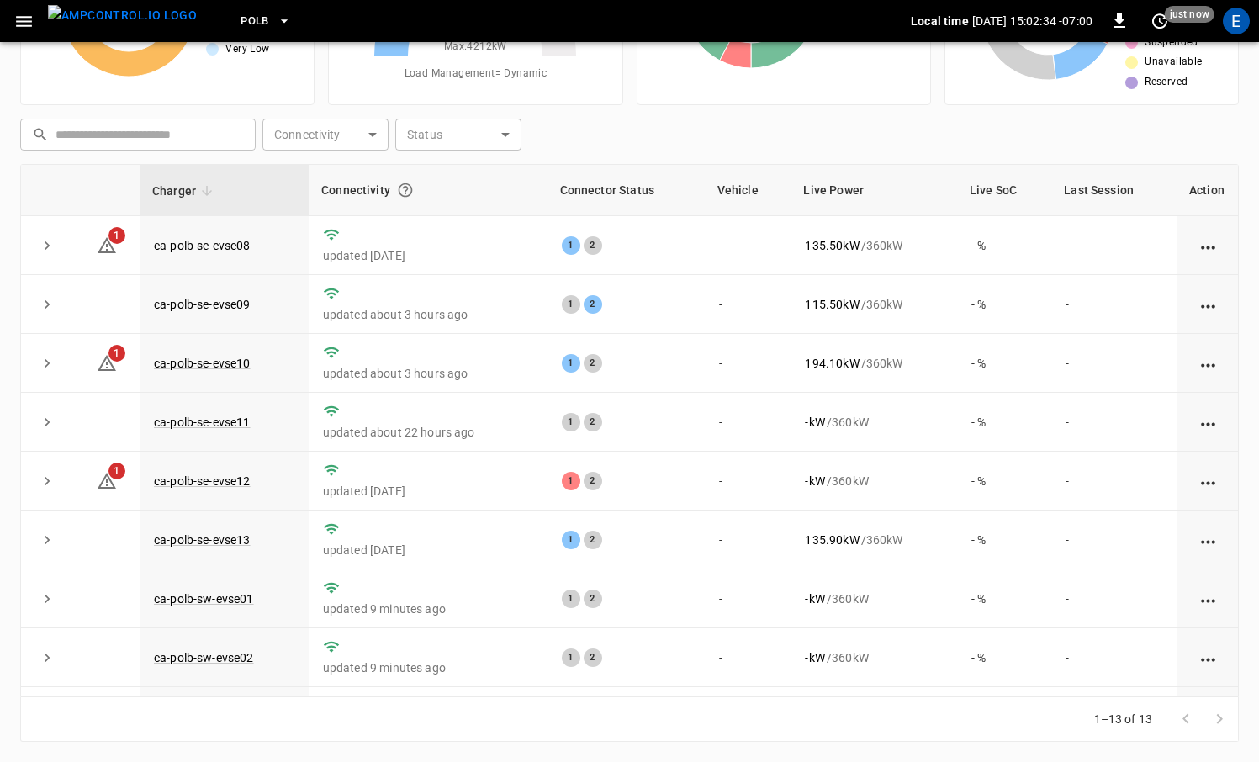
click at [240, 26] on span "PoLB" at bounding box center [254, 21] width 29 height 19
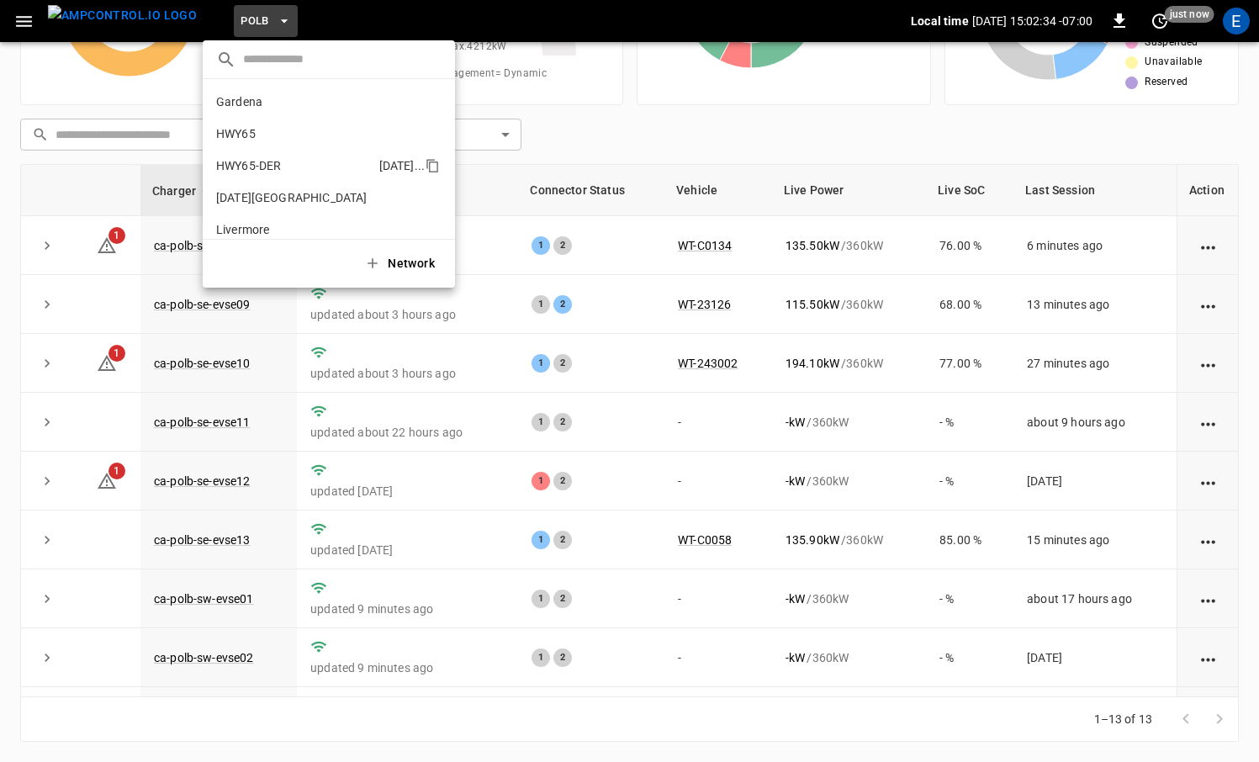
scroll to position [141, 0]
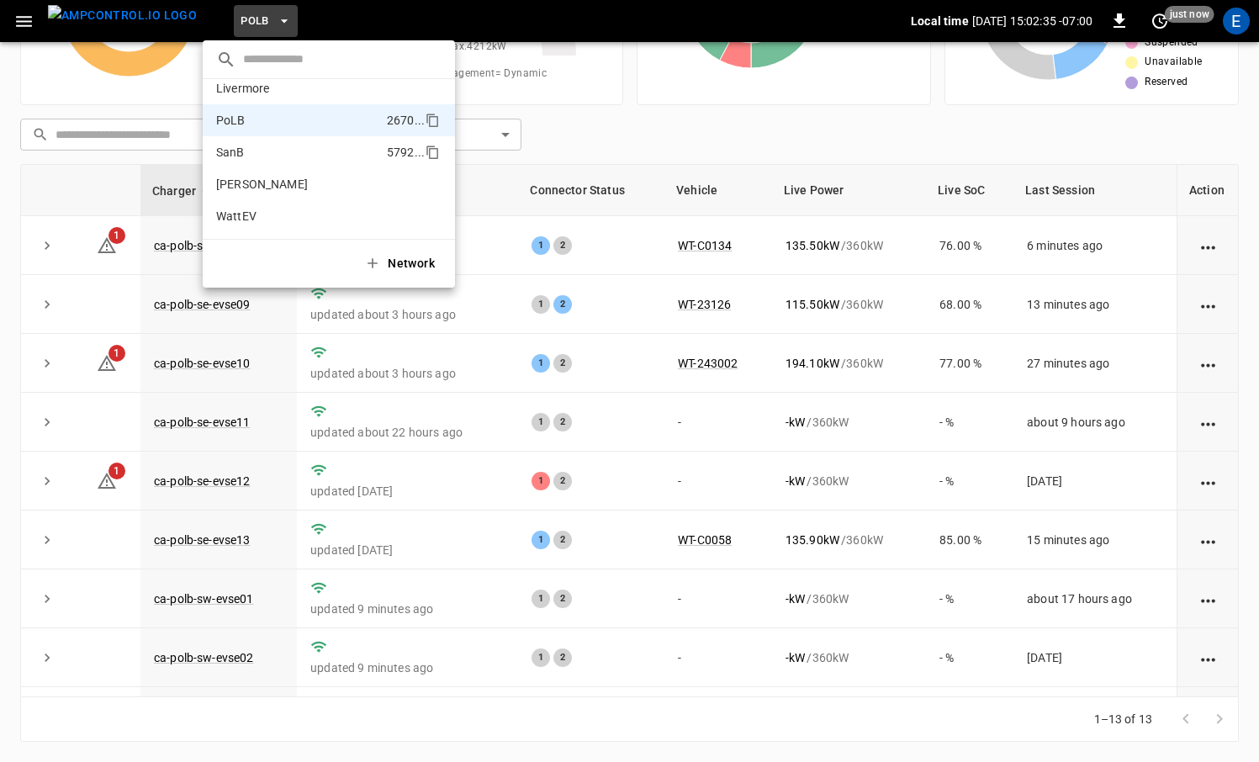
drag, startPoint x: 257, startPoint y: 151, endPoint x: 272, endPoint y: 162, distance: 18.7
click at [257, 151] on p "SanB" at bounding box center [298, 152] width 164 height 17
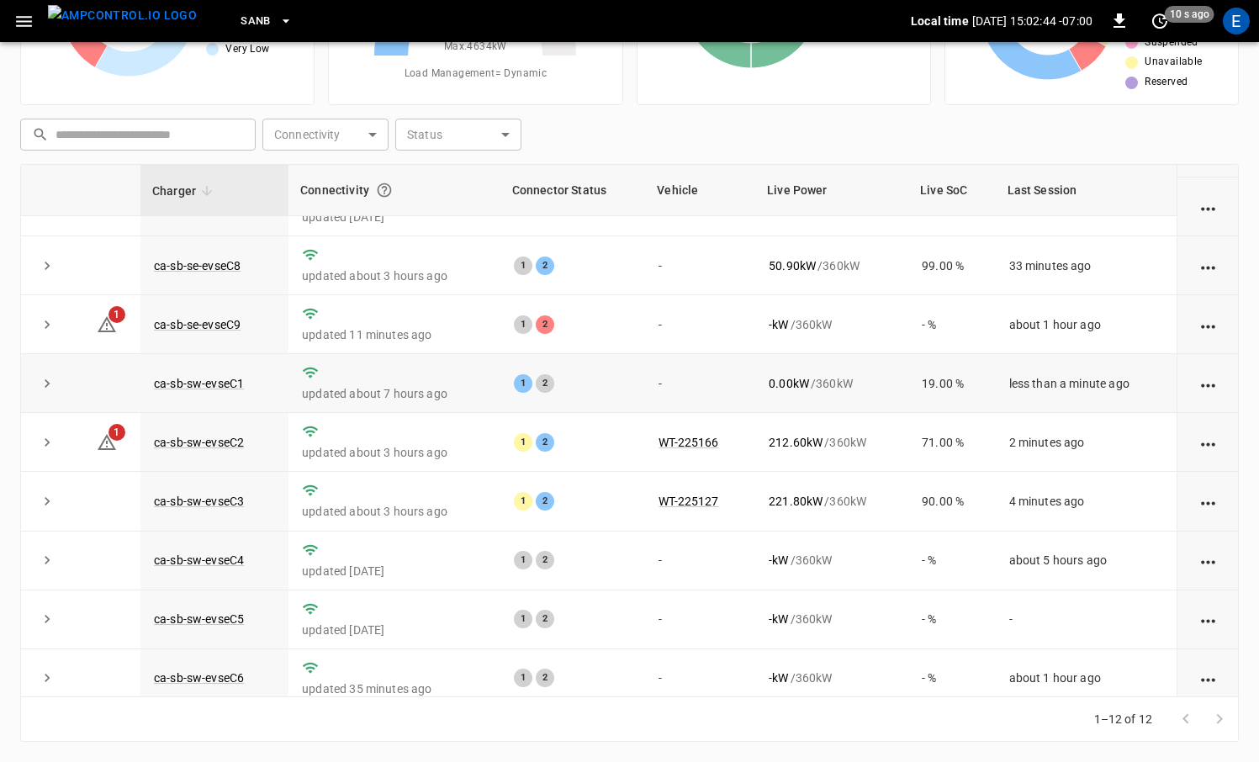
scroll to position [226, 0]
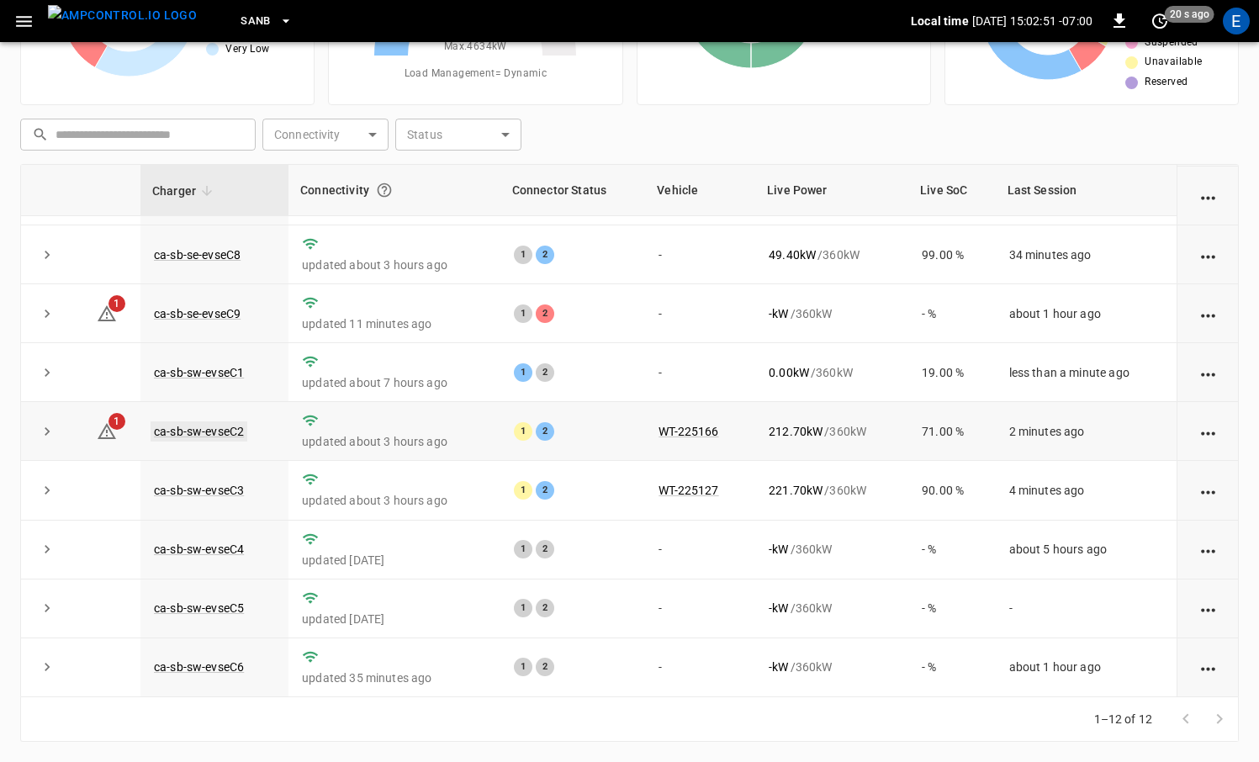
click at [220, 435] on link "ca-sb-sw-evseC2" at bounding box center [199, 431] width 97 height 20
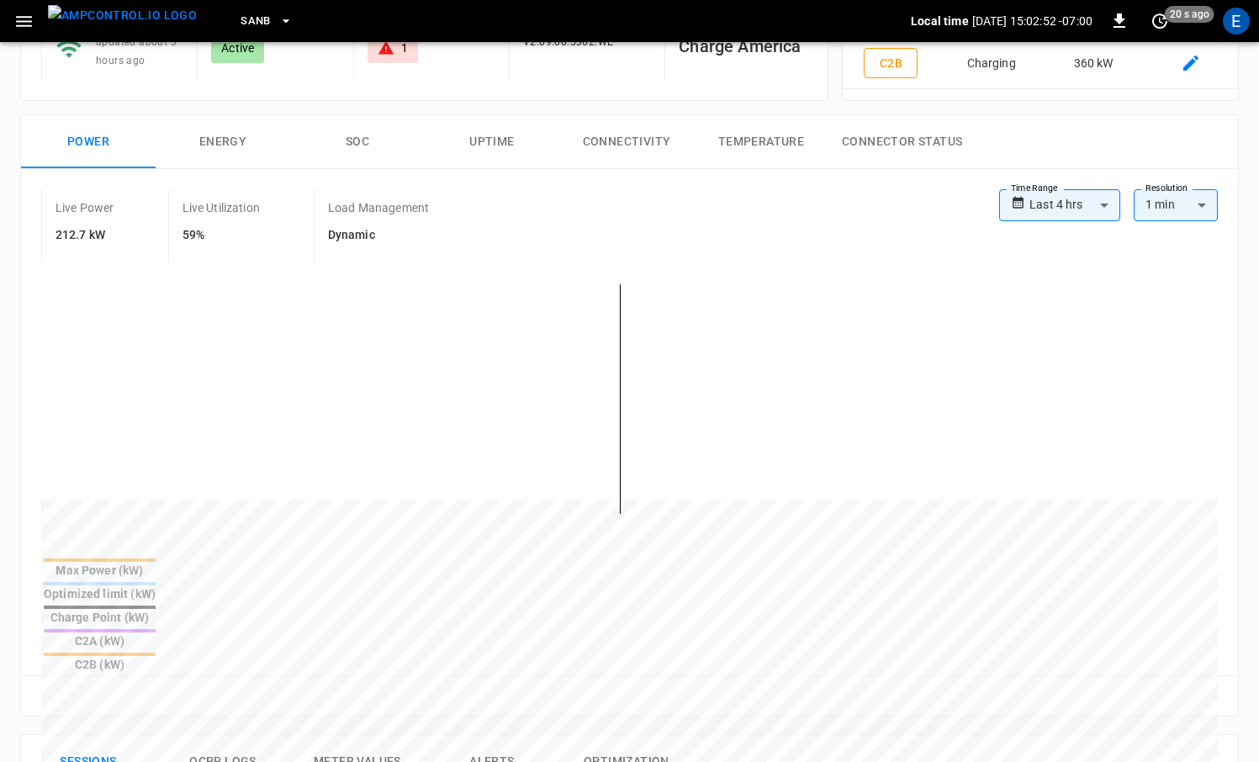
scroll to position [578, 0]
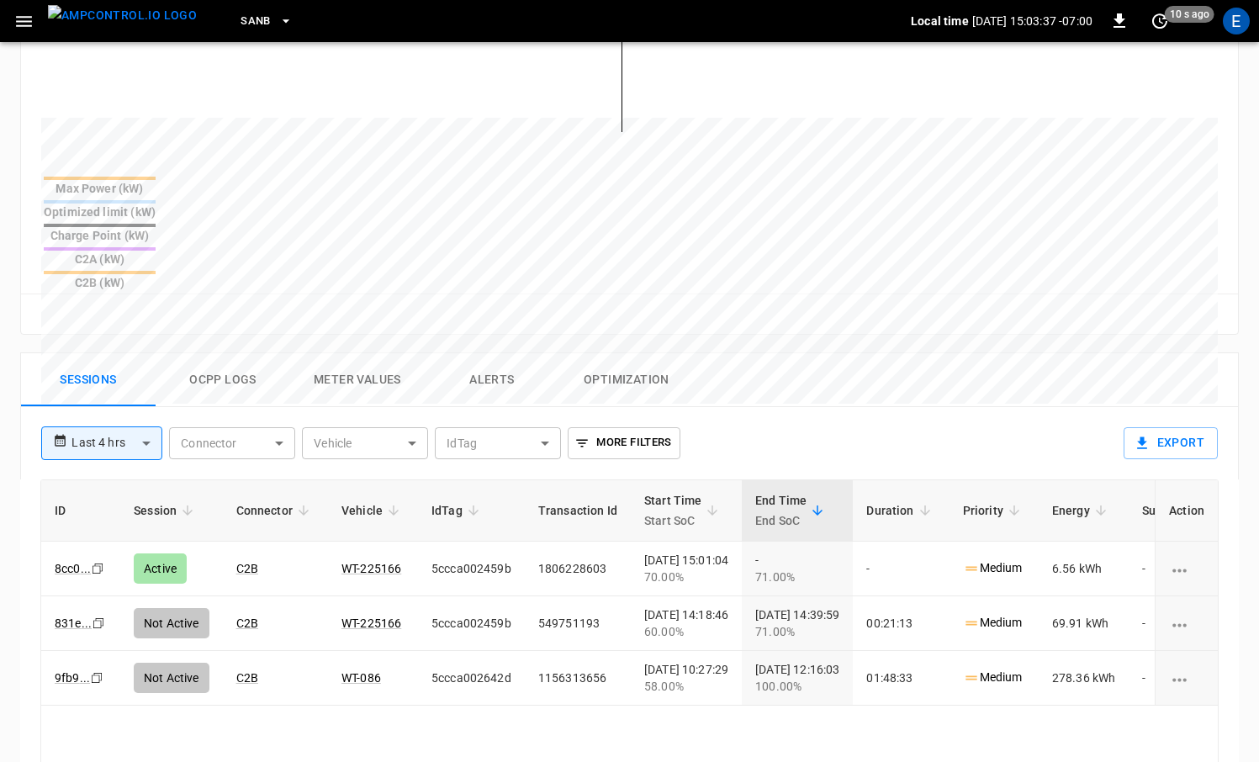
click at [119, 25] on img "menu" at bounding box center [122, 15] width 149 height 21
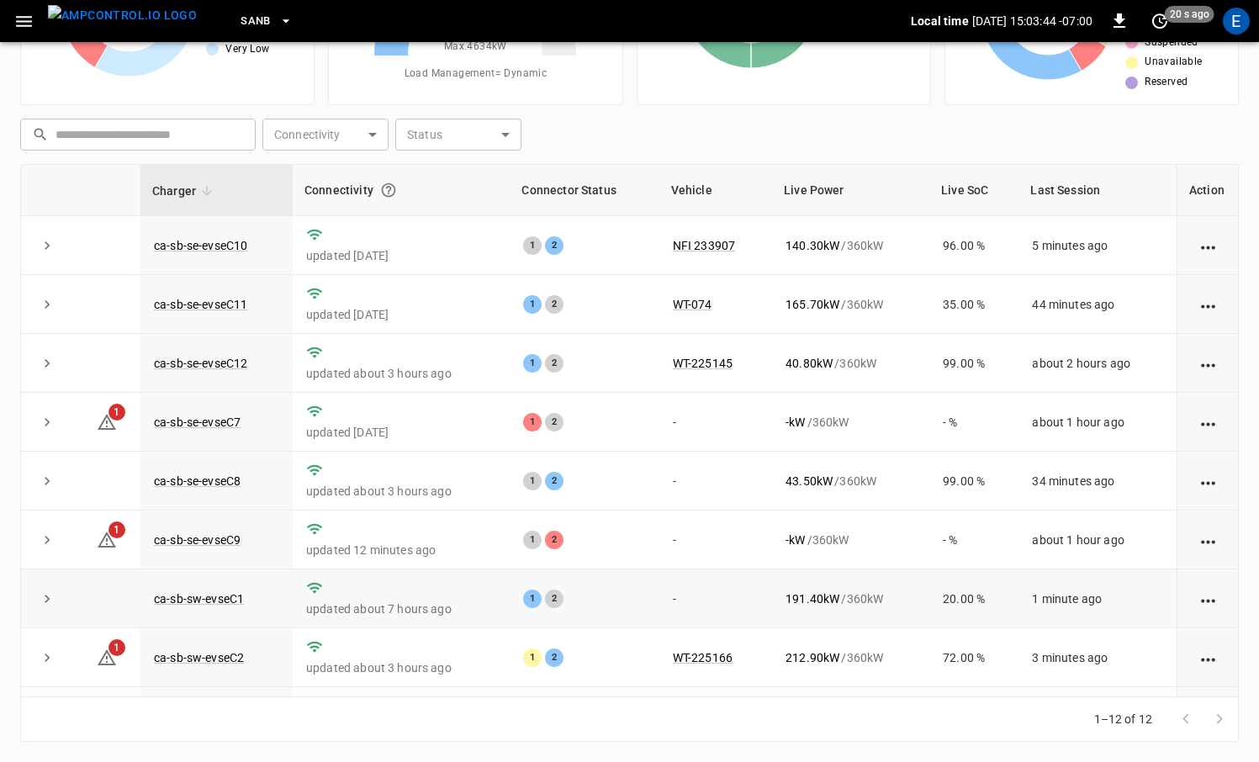
scroll to position [226, 0]
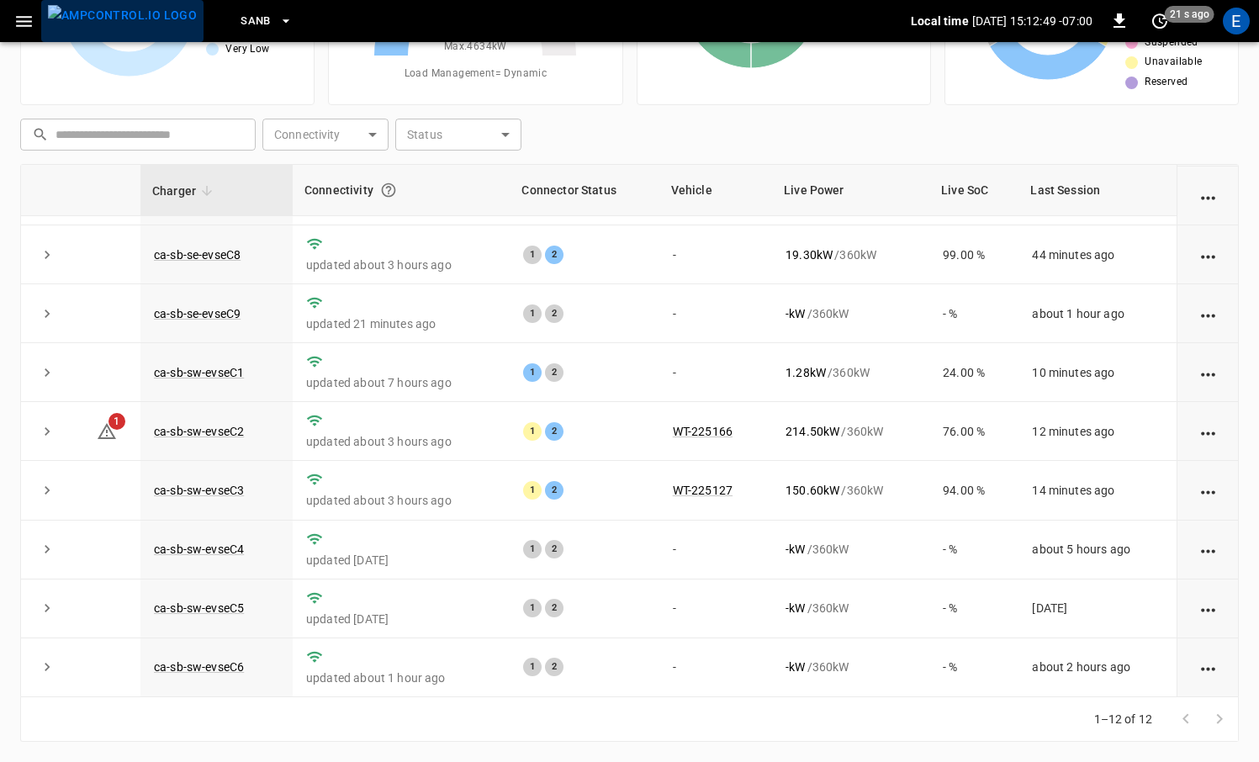
click at [129, 26] on img "menu" at bounding box center [122, 15] width 149 height 21
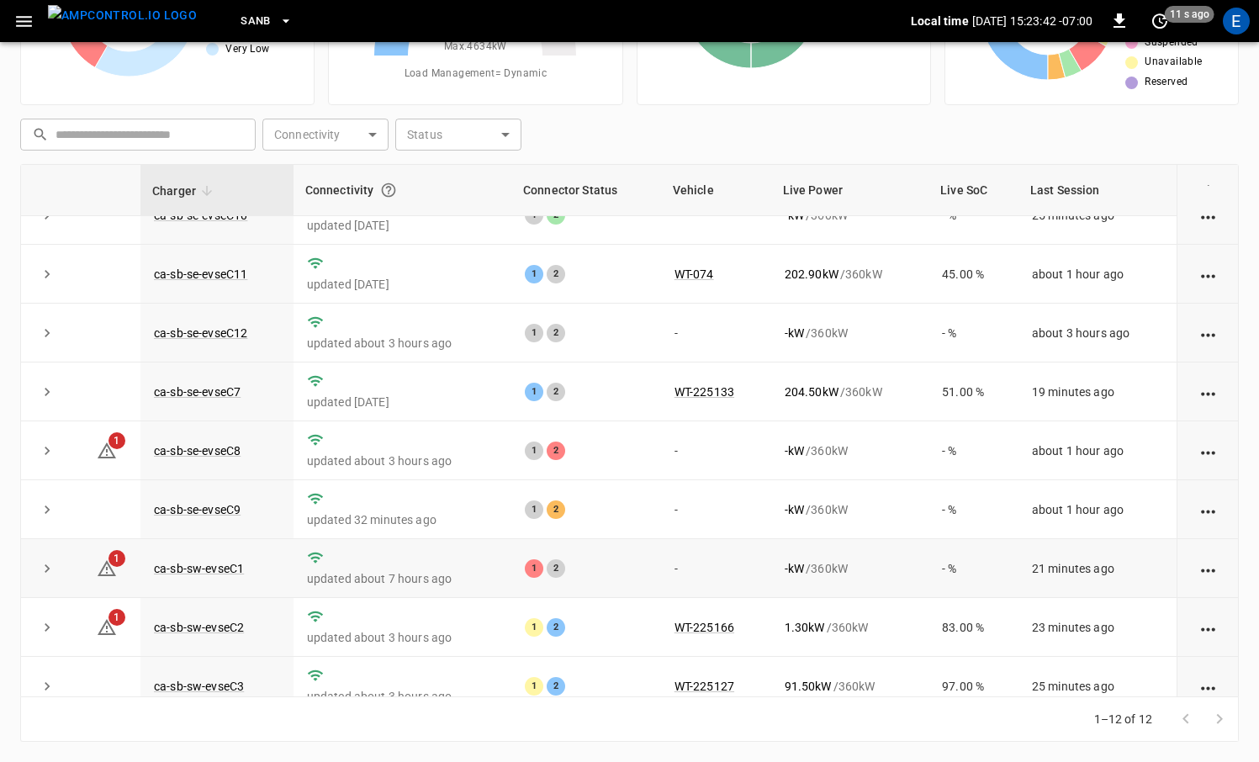
scroll to position [0, 0]
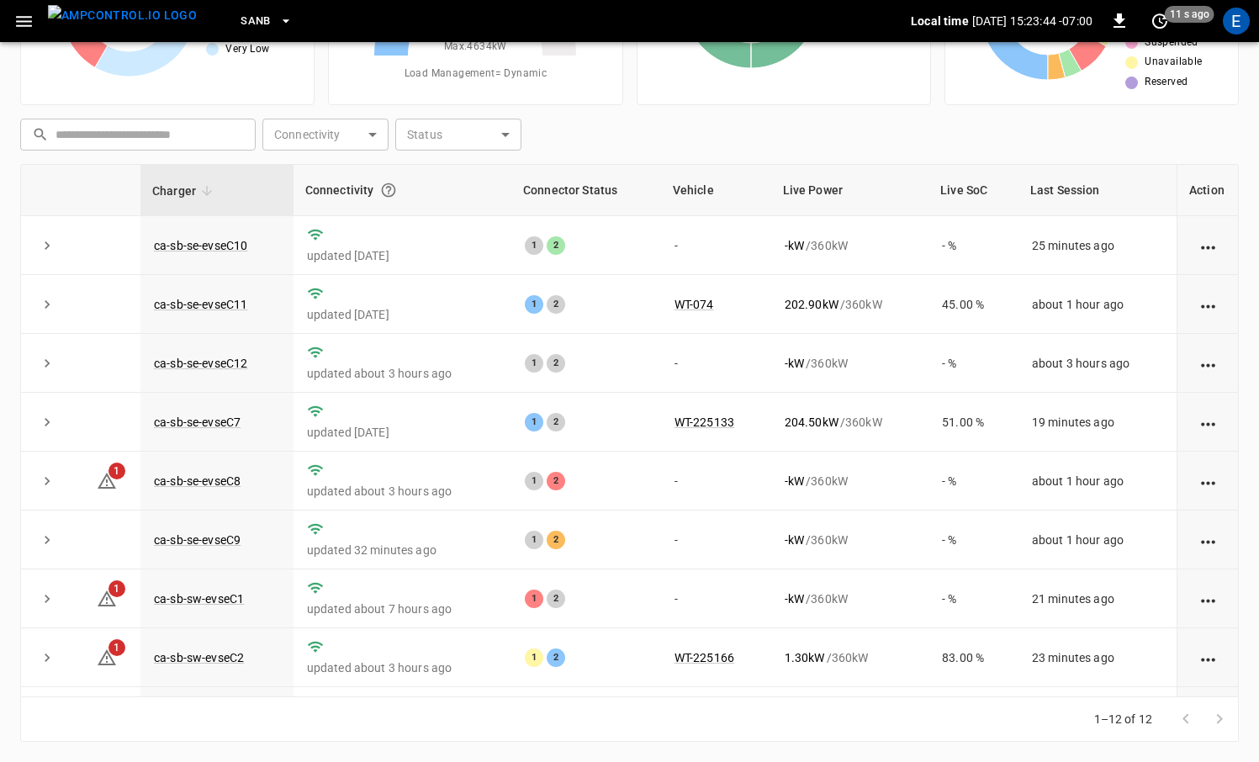
click at [242, 19] on button "SanB" at bounding box center [267, 21] width 66 height 33
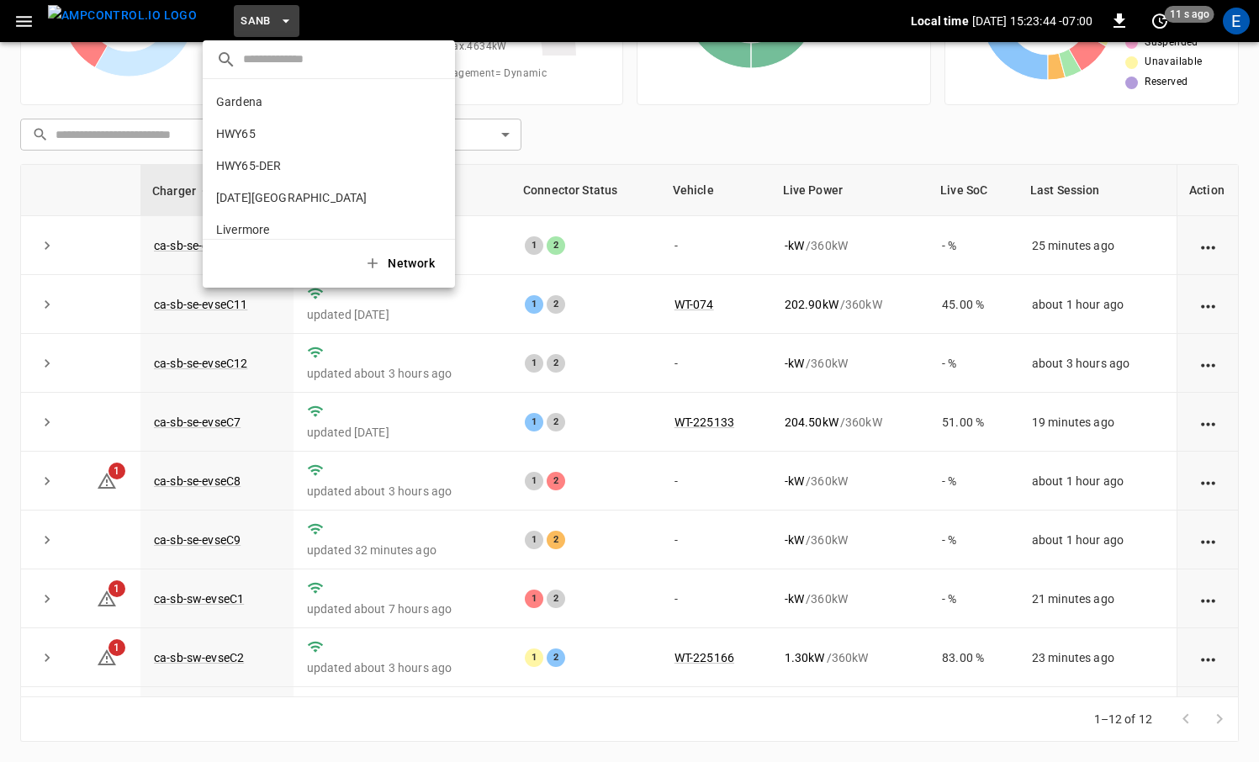
scroll to position [141, 0]
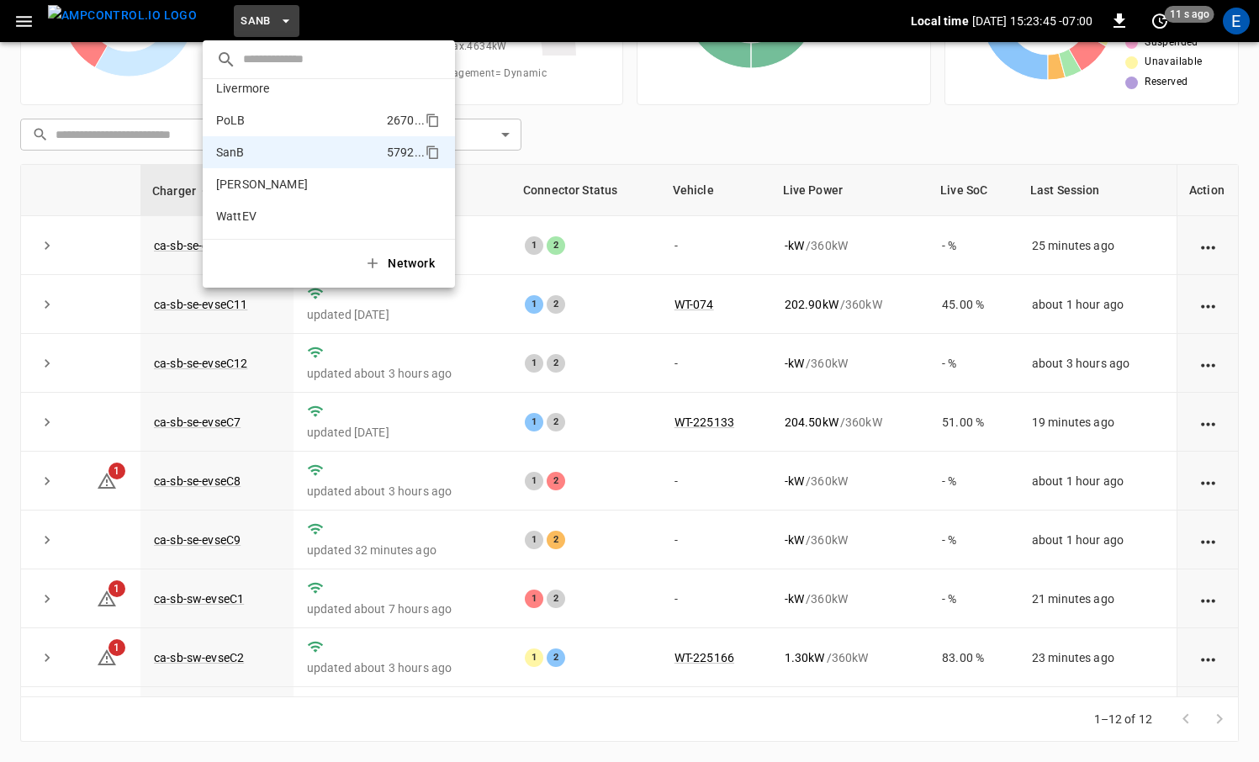
click at [291, 116] on p "PoLB" at bounding box center [298, 120] width 164 height 17
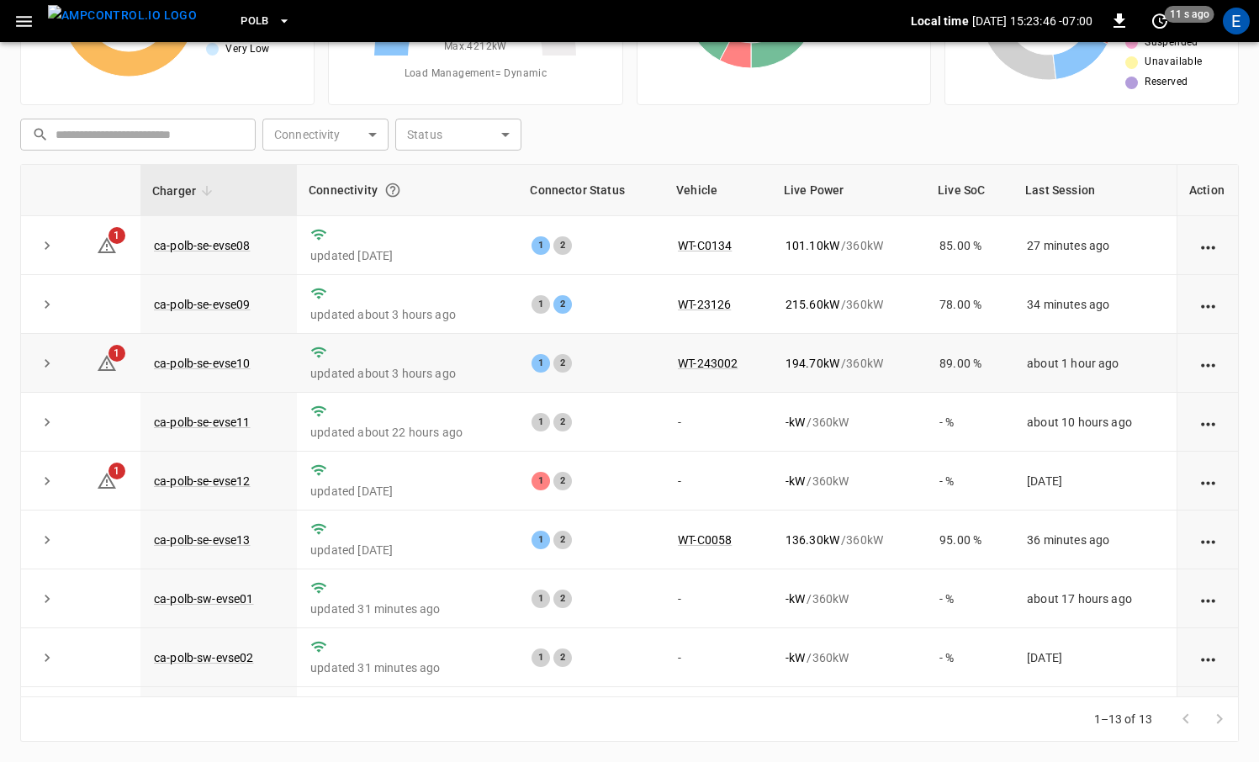
scroll to position [285, 0]
